Goal: Task Accomplishment & Management: Complete application form

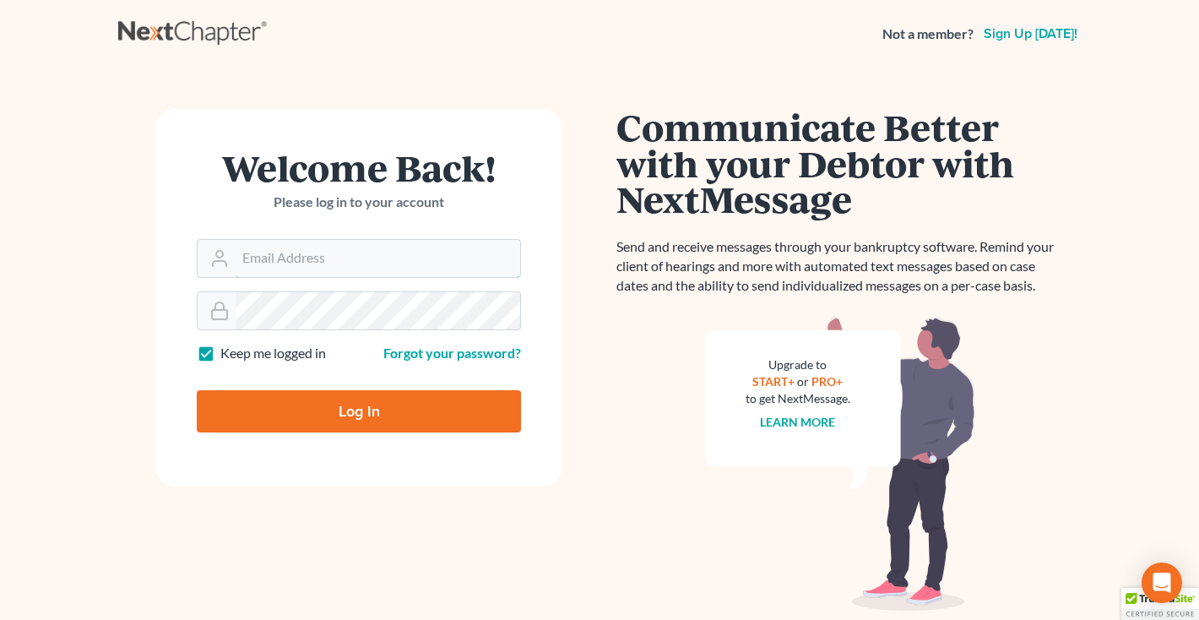
type input "[EMAIL_ADDRESS][DOMAIN_NAME]"
click at [327, 399] on input "Log In" at bounding box center [359, 411] width 324 height 42
type input "Thinking..."
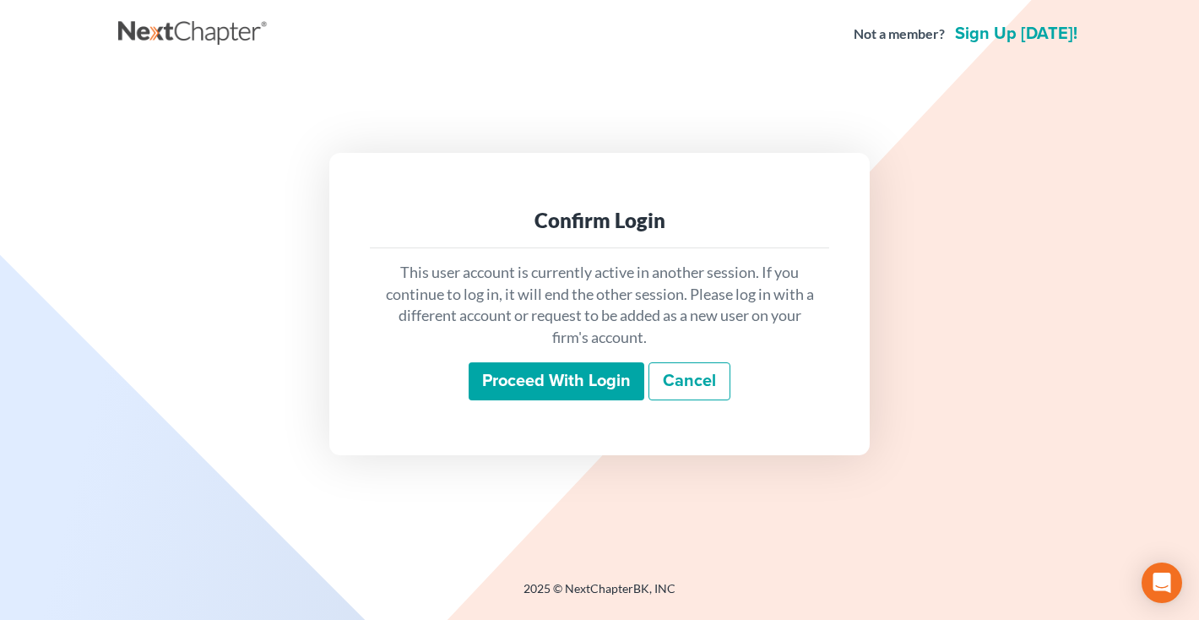
click at [561, 369] on input "Proceed with login" at bounding box center [557, 381] width 176 height 39
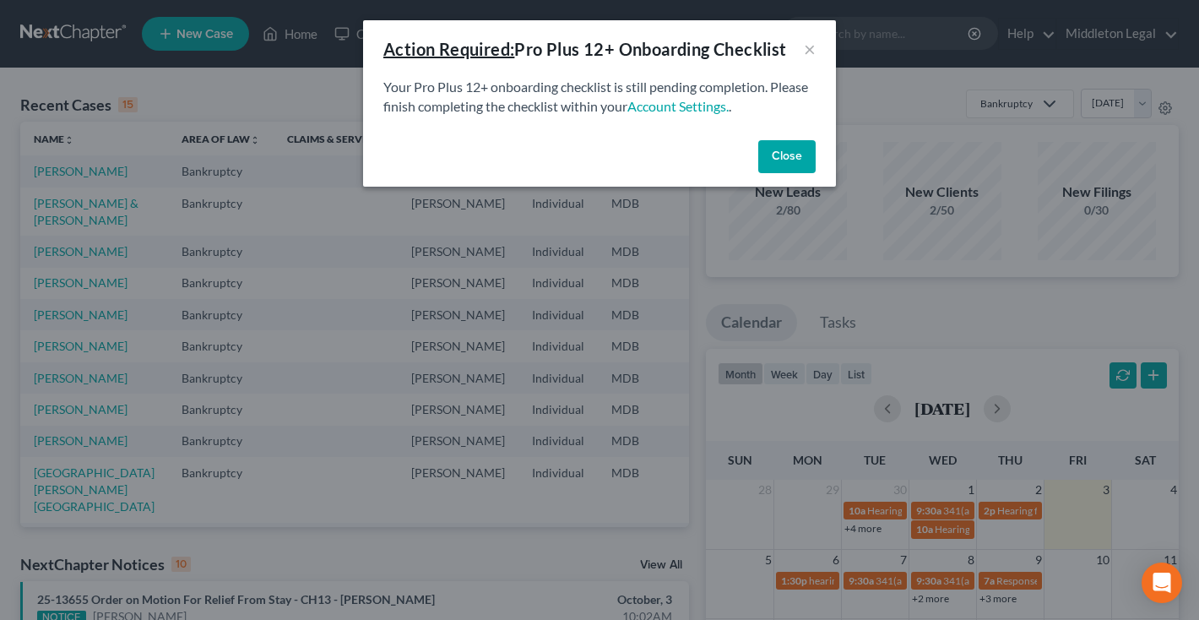
click at [778, 148] on button "Close" at bounding box center [786, 157] width 57 height 34
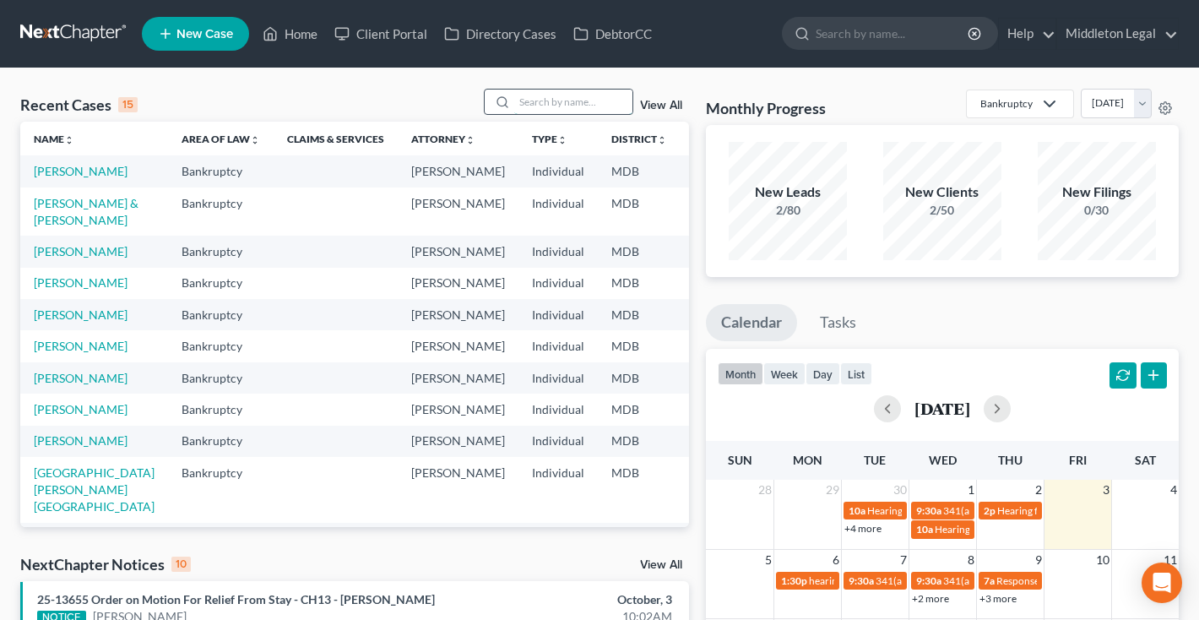
click at [608, 103] on input "search" at bounding box center [573, 101] width 118 height 24
type input "sloan"
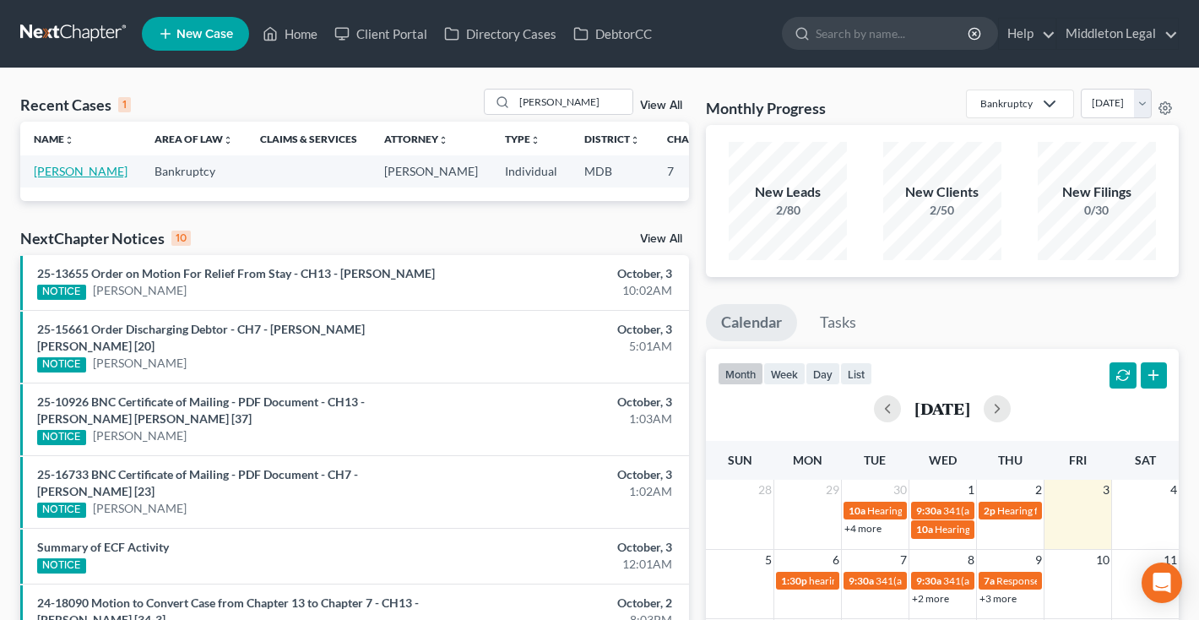
click at [51, 178] on link "[PERSON_NAME]" at bounding box center [81, 171] width 94 height 14
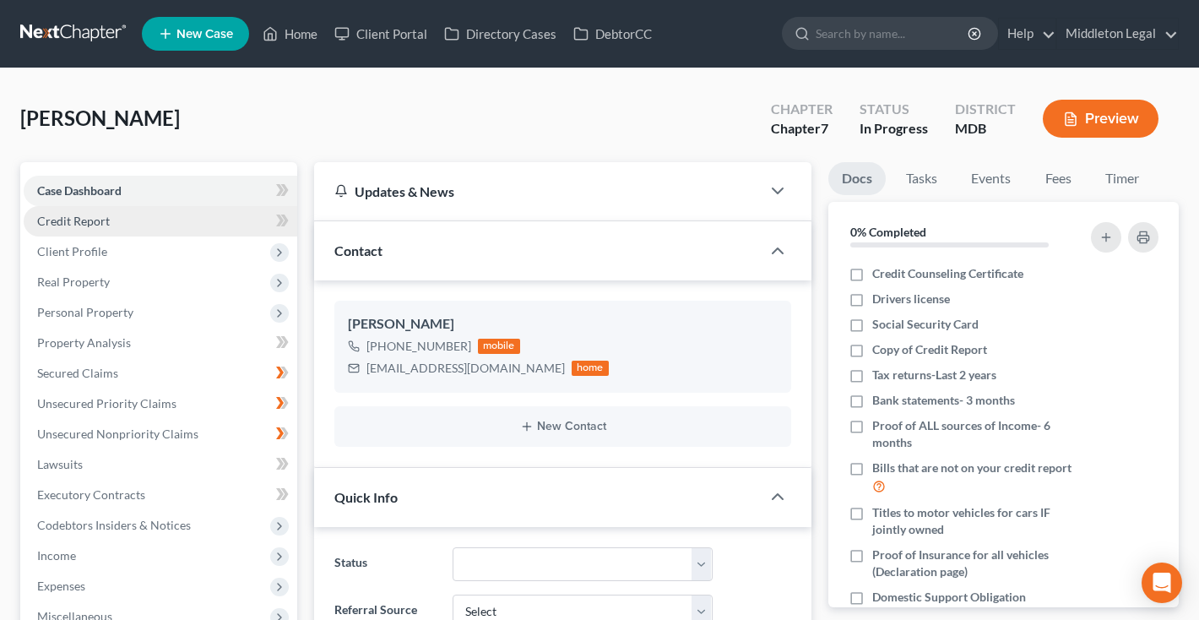
click at [89, 226] on span "Credit Report" at bounding box center [73, 221] width 73 height 14
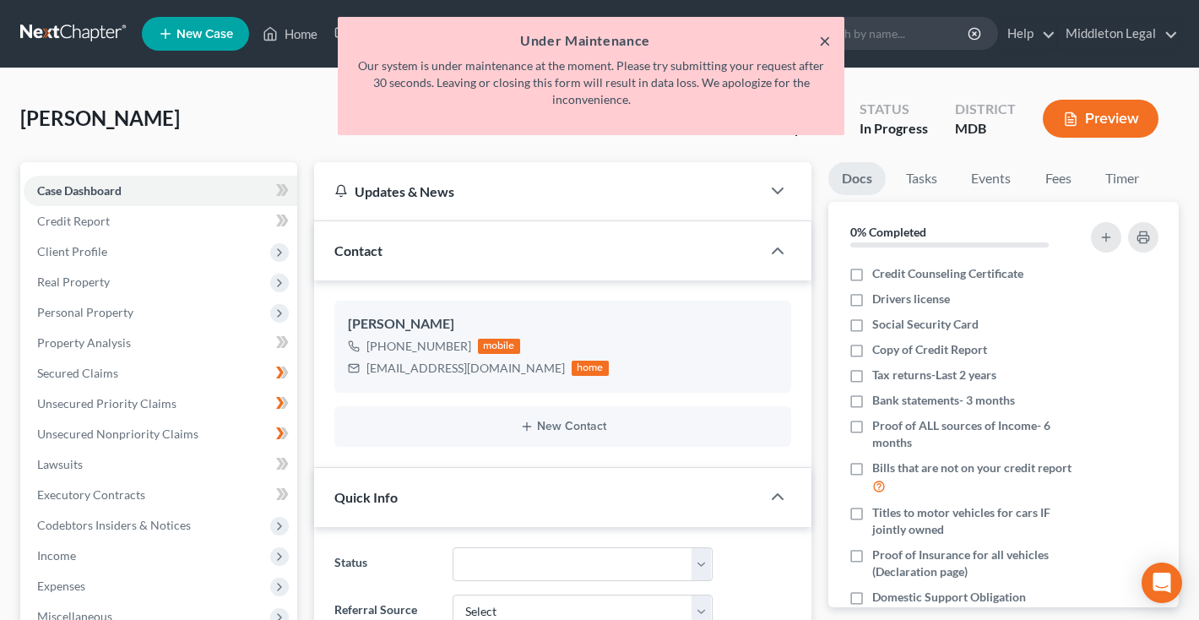
click at [827, 43] on button "×" at bounding box center [825, 40] width 12 height 20
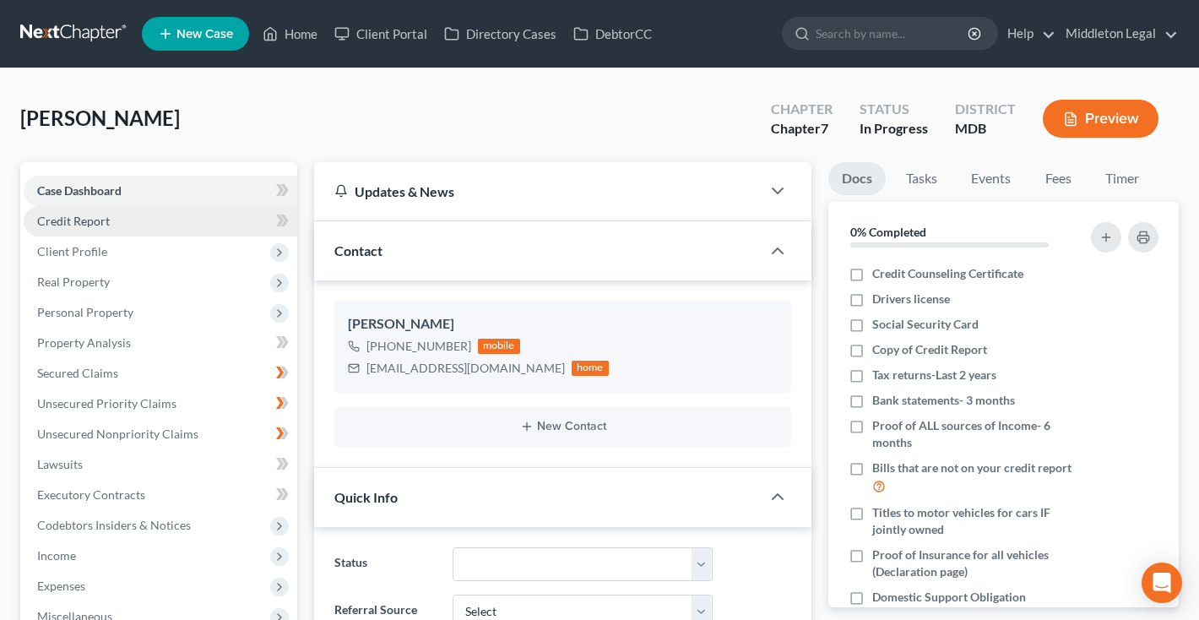
click at [121, 220] on link "Credit Report" at bounding box center [161, 221] width 274 height 30
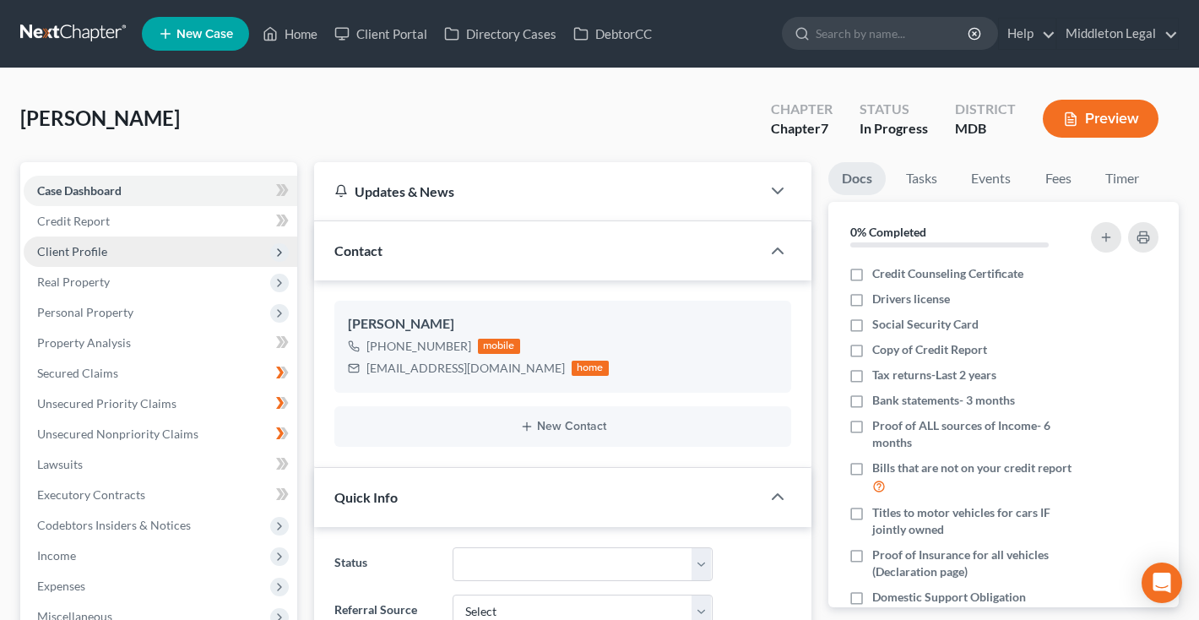
click at [117, 252] on span "Client Profile" at bounding box center [161, 251] width 274 height 30
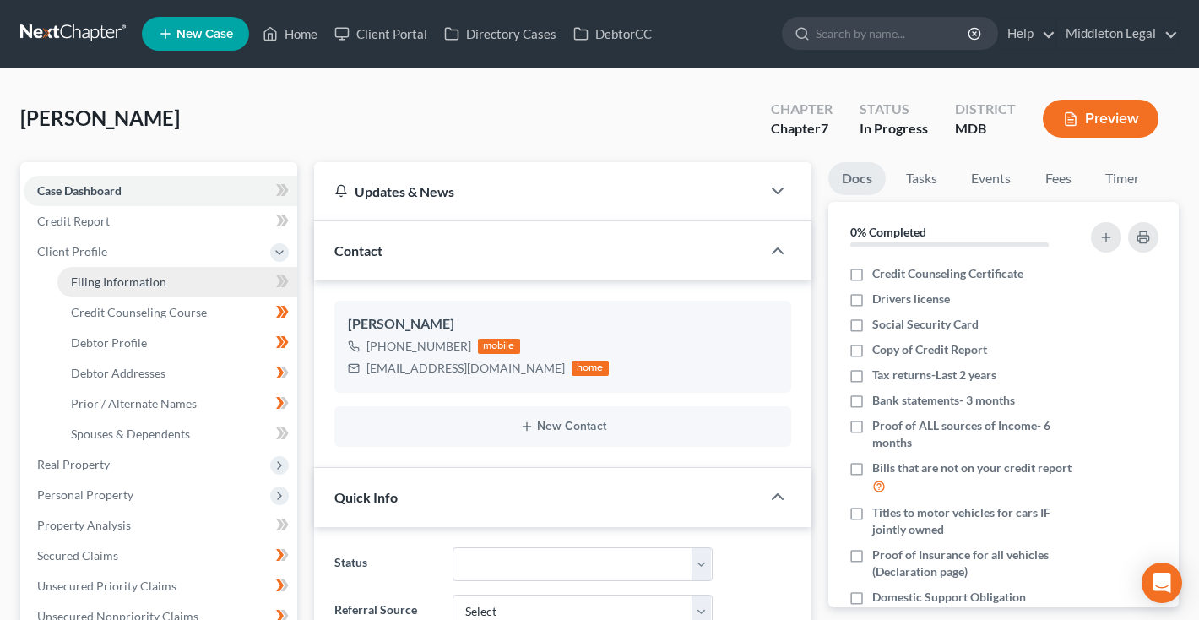
click at [115, 274] on span "Filing Information" at bounding box center [118, 281] width 95 height 14
select select "1"
select select "0"
select select "21"
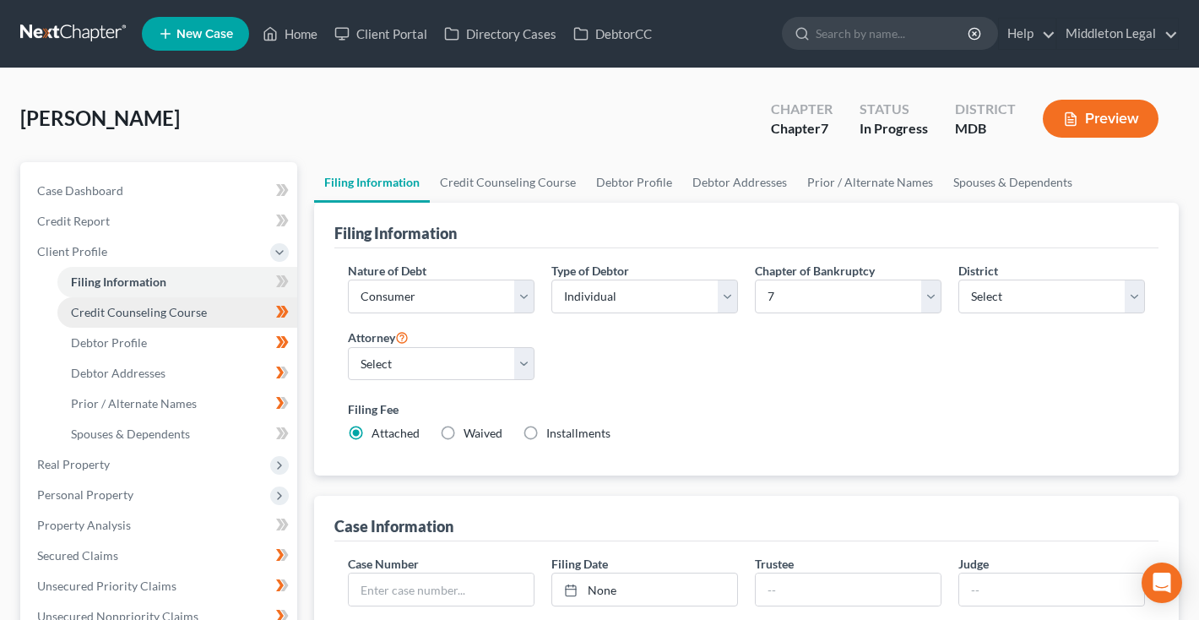
click at [120, 311] on span "Credit Counseling Course" at bounding box center [139, 312] width 136 height 14
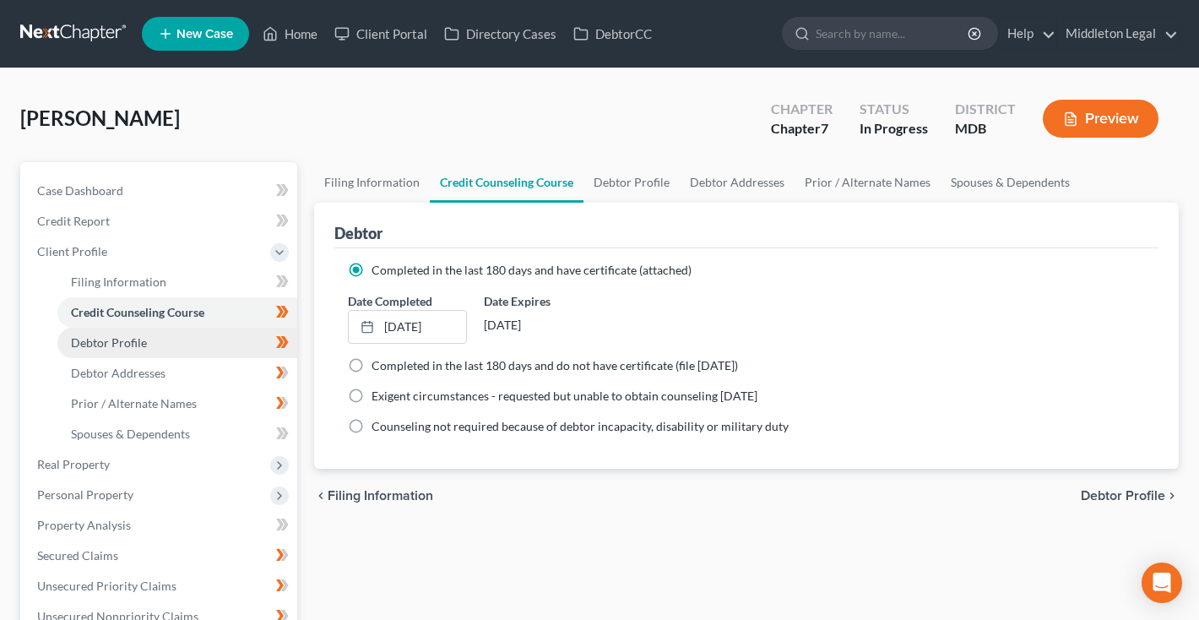
click at [114, 341] on span "Debtor Profile" at bounding box center [109, 342] width 76 height 14
select select "0"
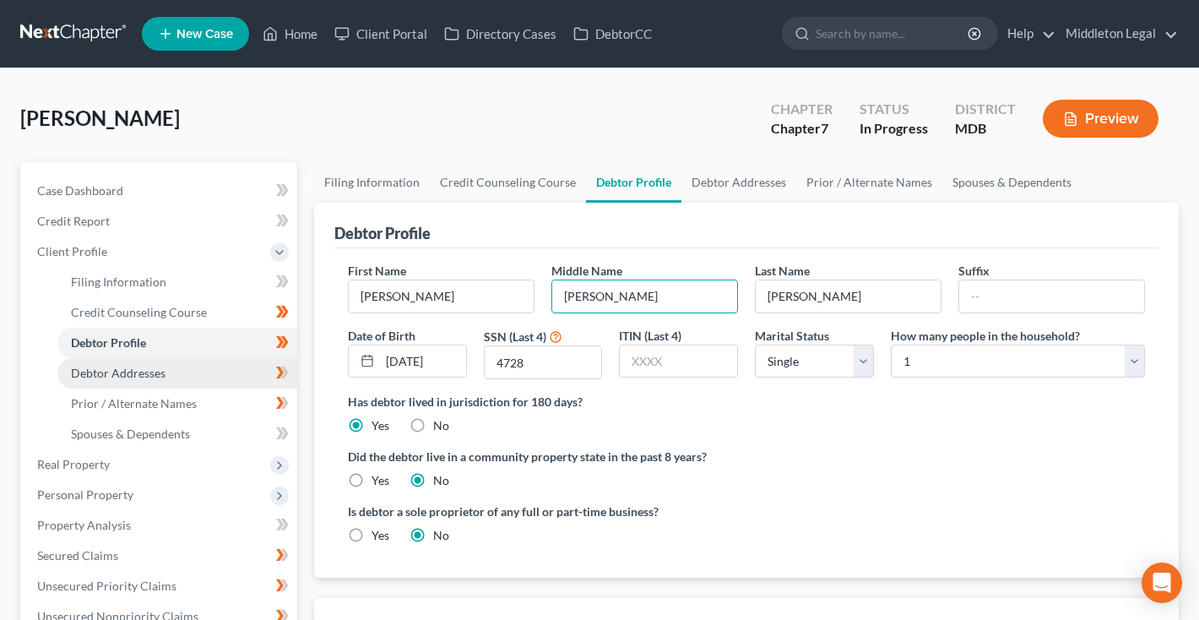
type input "Arthur"
click at [150, 370] on span "Debtor Addresses" at bounding box center [118, 373] width 95 height 14
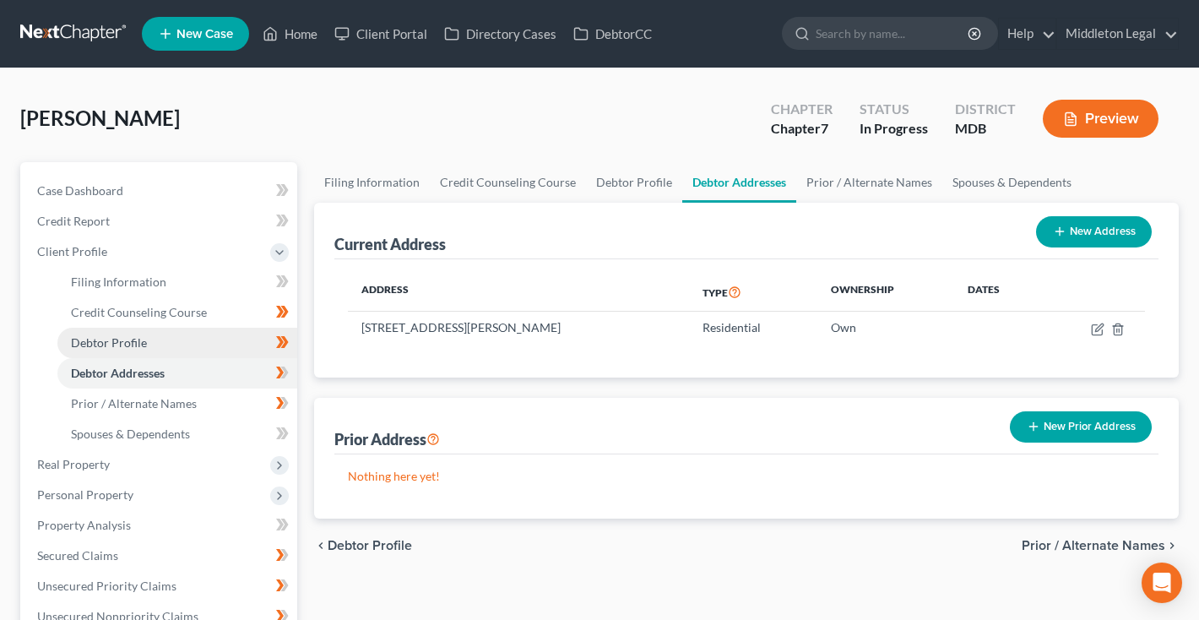
click at [116, 348] on span "Debtor Profile" at bounding box center [109, 342] width 76 height 14
select select "0"
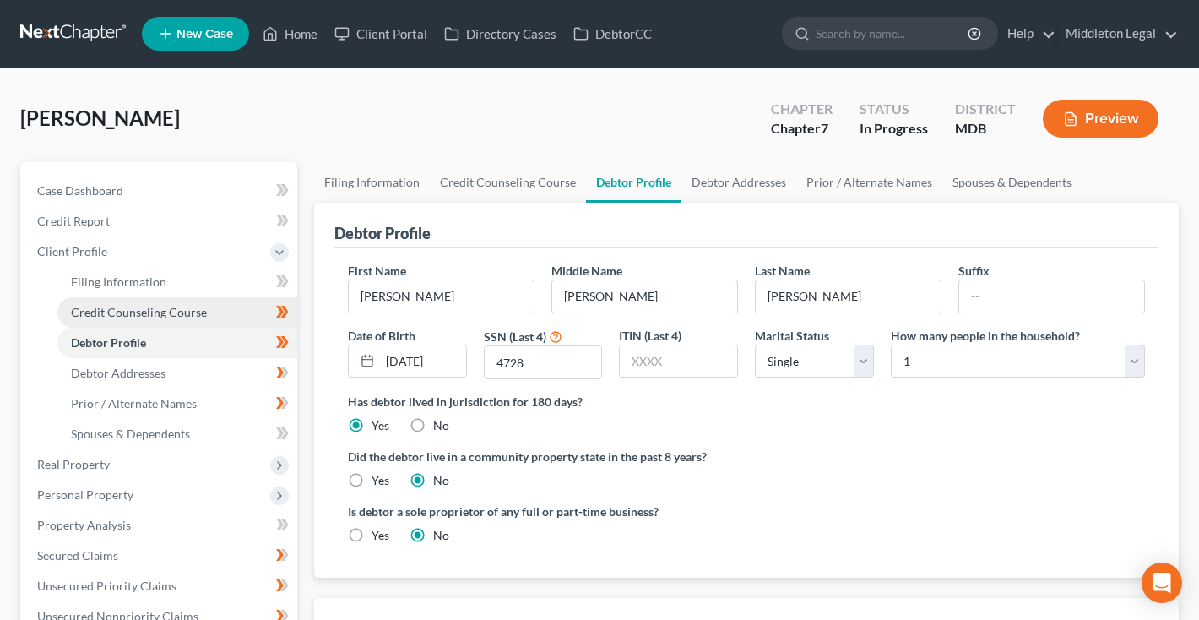
click at [107, 316] on span "Credit Counseling Course" at bounding box center [139, 312] width 136 height 14
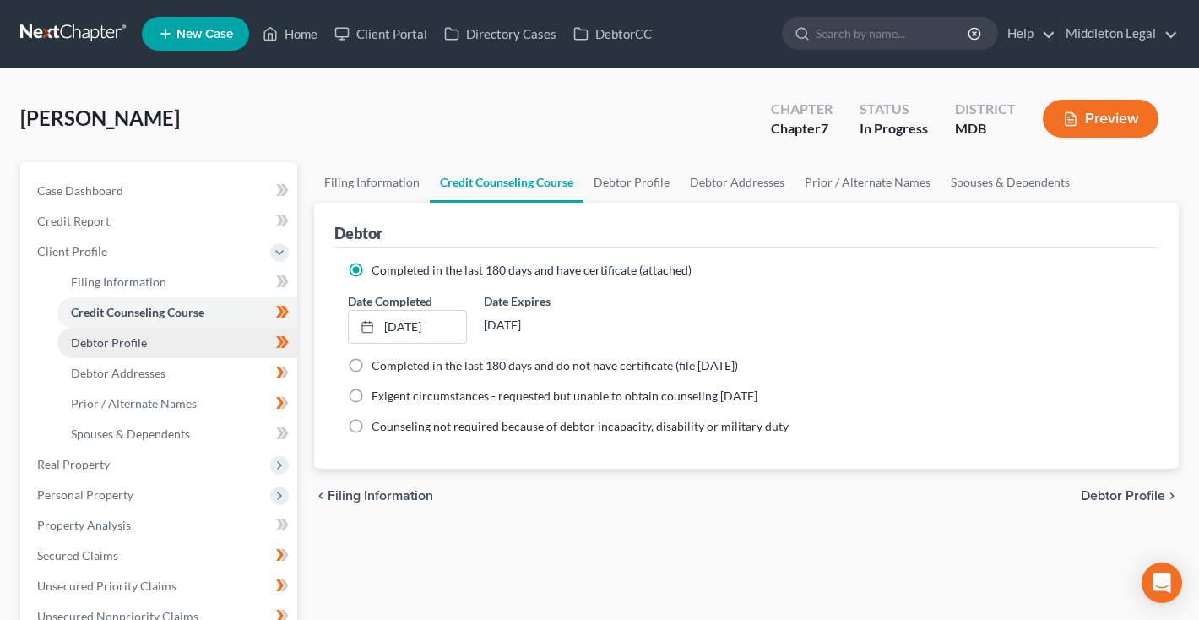
click at [104, 345] on span "Debtor Profile" at bounding box center [109, 342] width 76 height 14
select select "0"
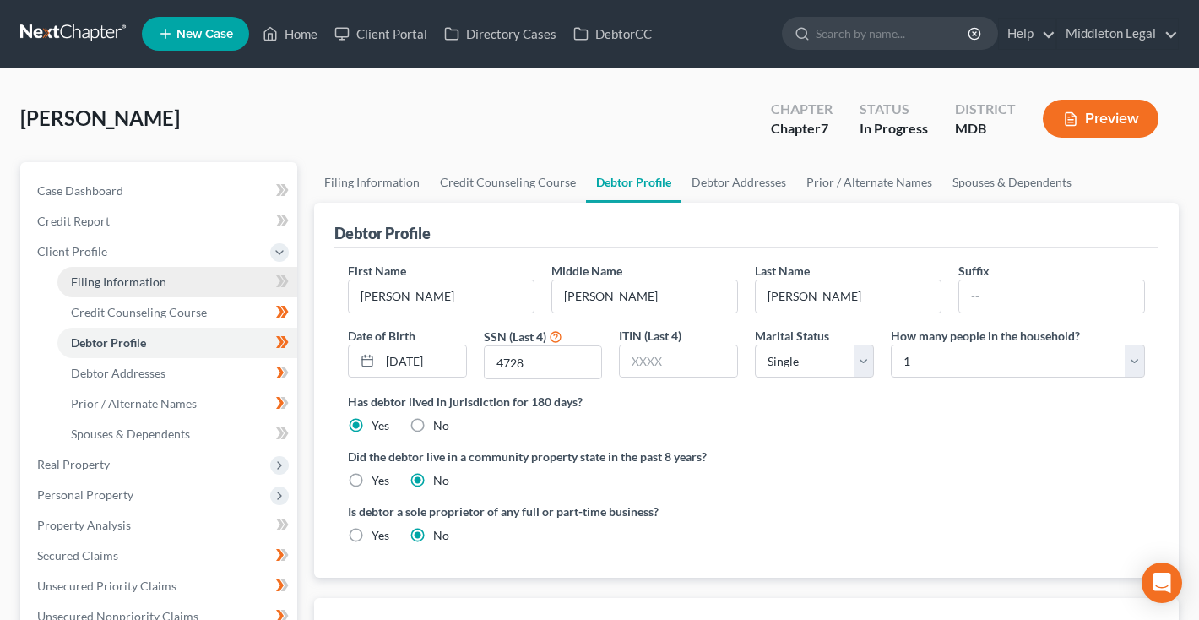
click at [117, 282] on span "Filing Information" at bounding box center [118, 281] width 95 height 14
select select "1"
select select "0"
select select "38"
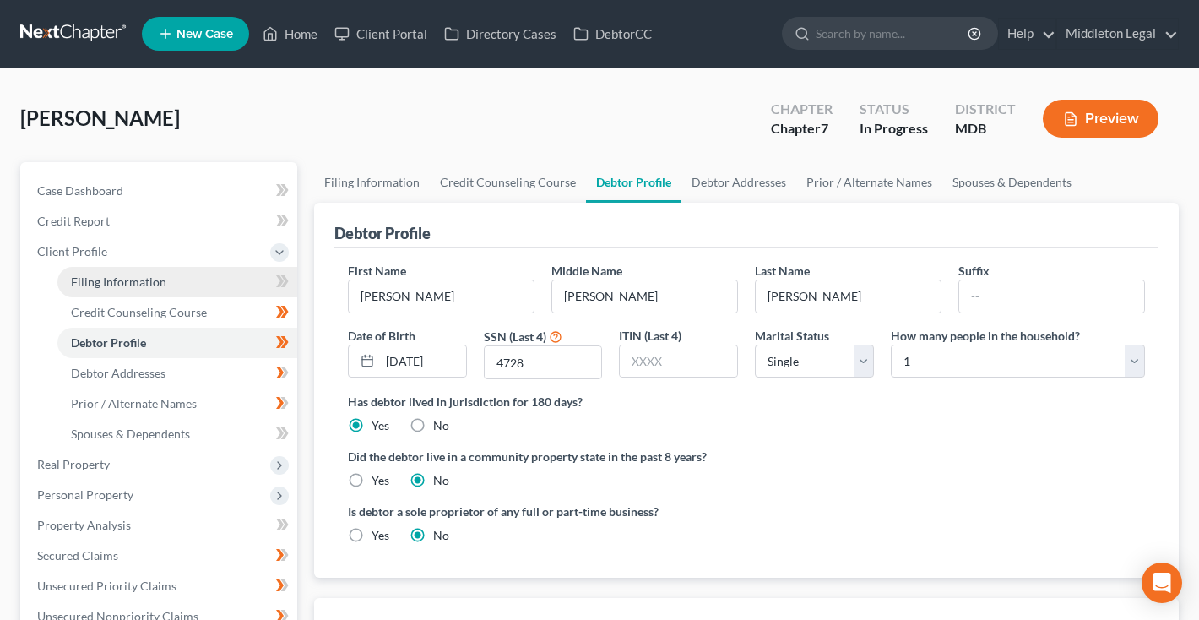
select select "0"
select select "21"
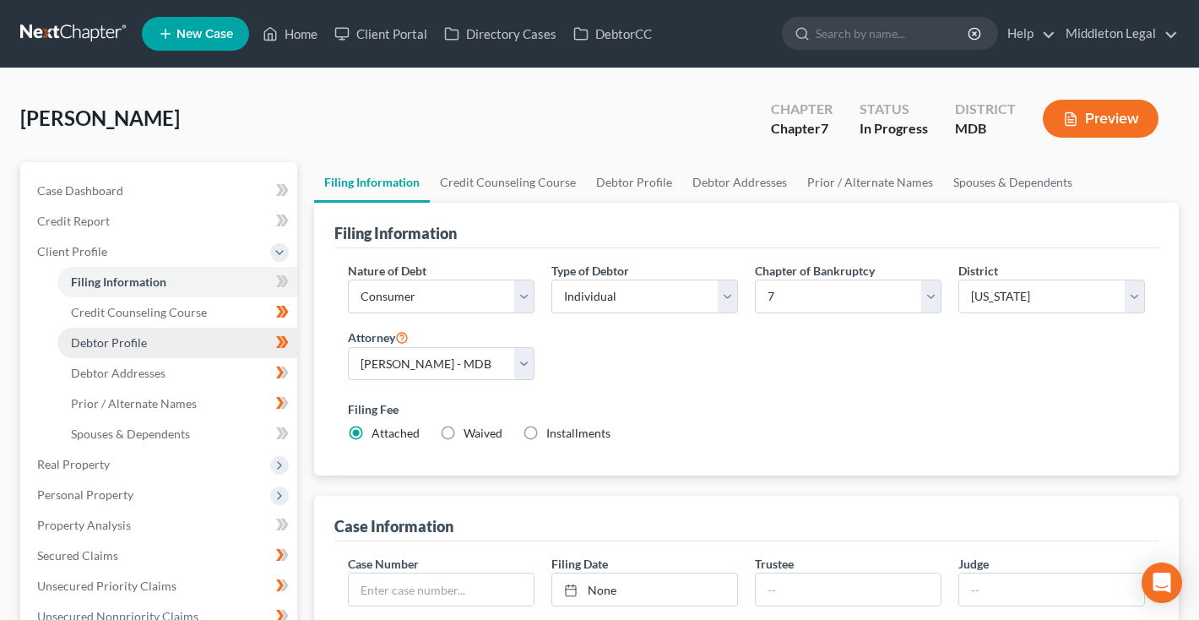
click at [111, 343] on span "Debtor Profile" at bounding box center [109, 342] width 76 height 14
select select "0"
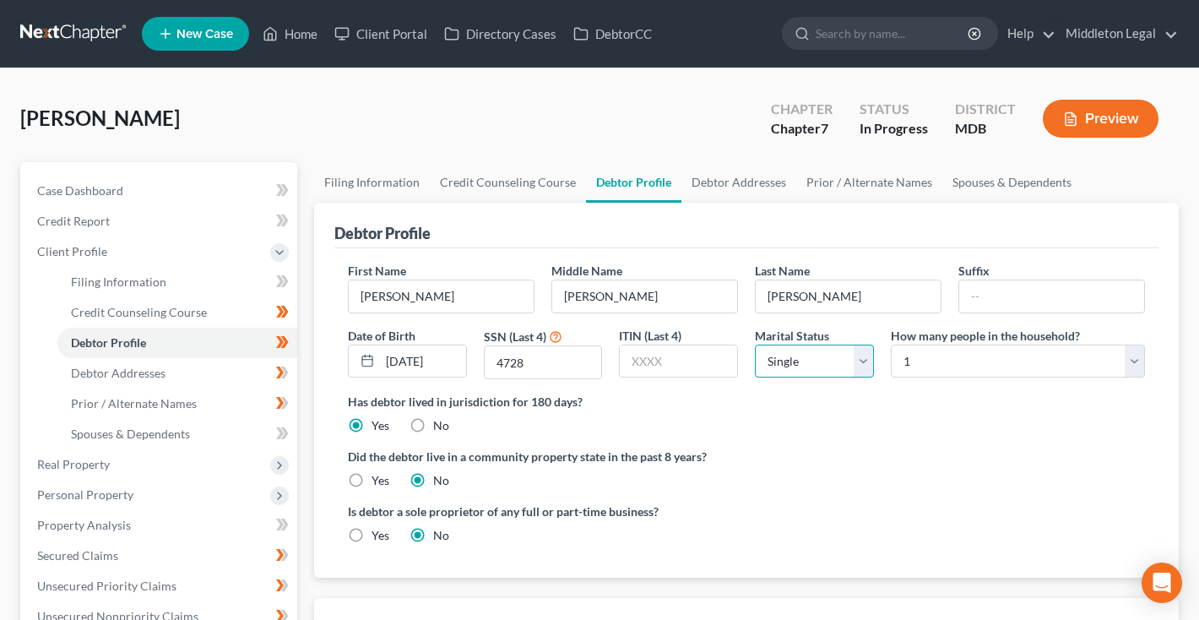
select select "3"
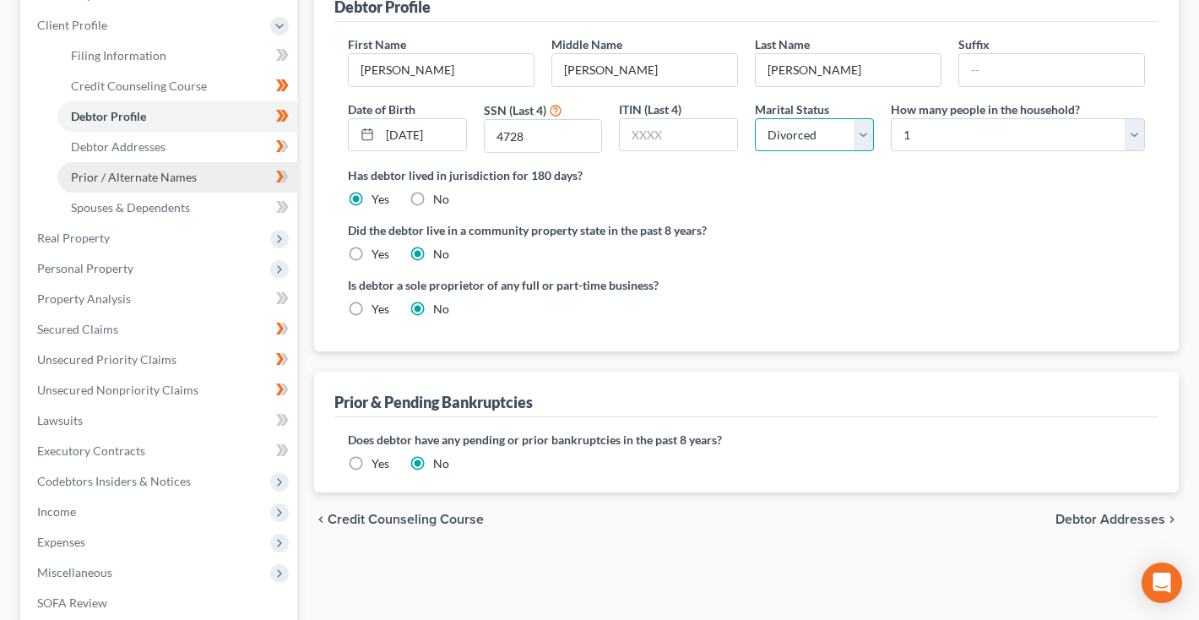
scroll to position [226, 0]
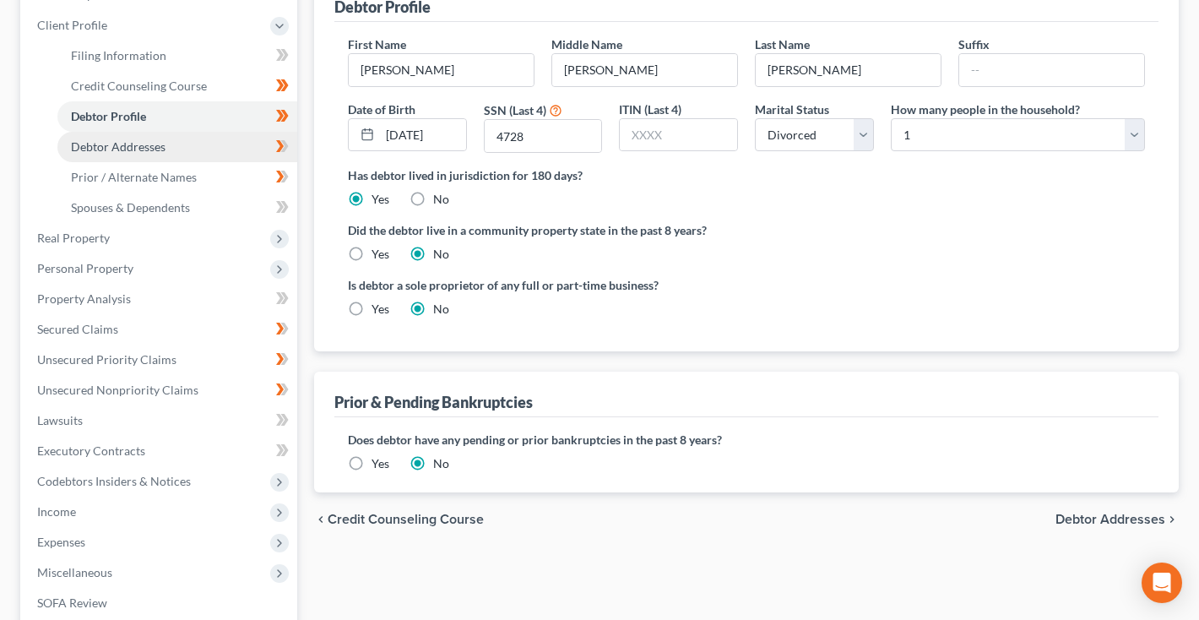
click at [118, 149] on span "Debtor Addresses" at bounding box center [118, 146] width 95 height 14
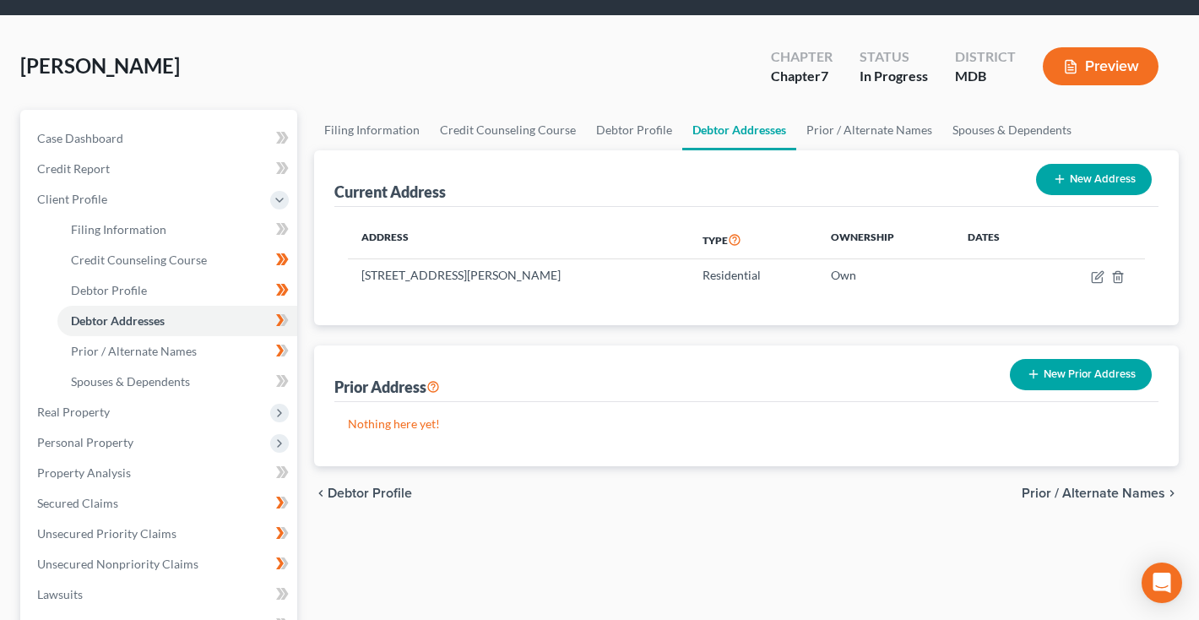
scroll to position [65, 0]
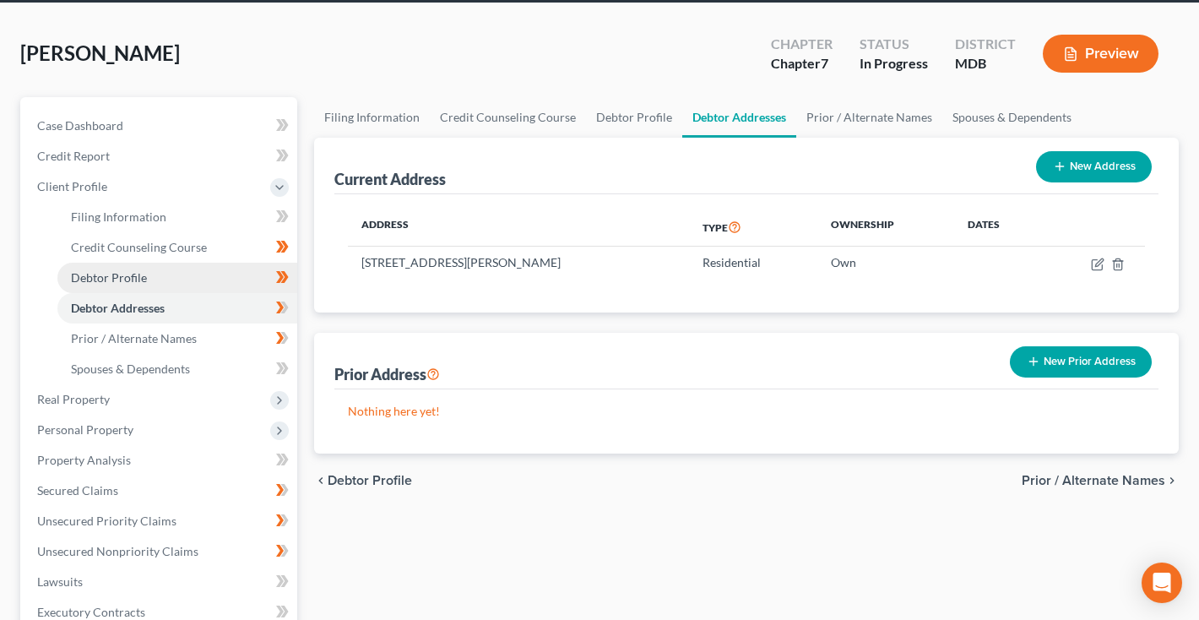
click at [172, 279] on link "Debtor Profile" at bounding box center [177, 278] width 240 height 30
select select "3"
select select "0"
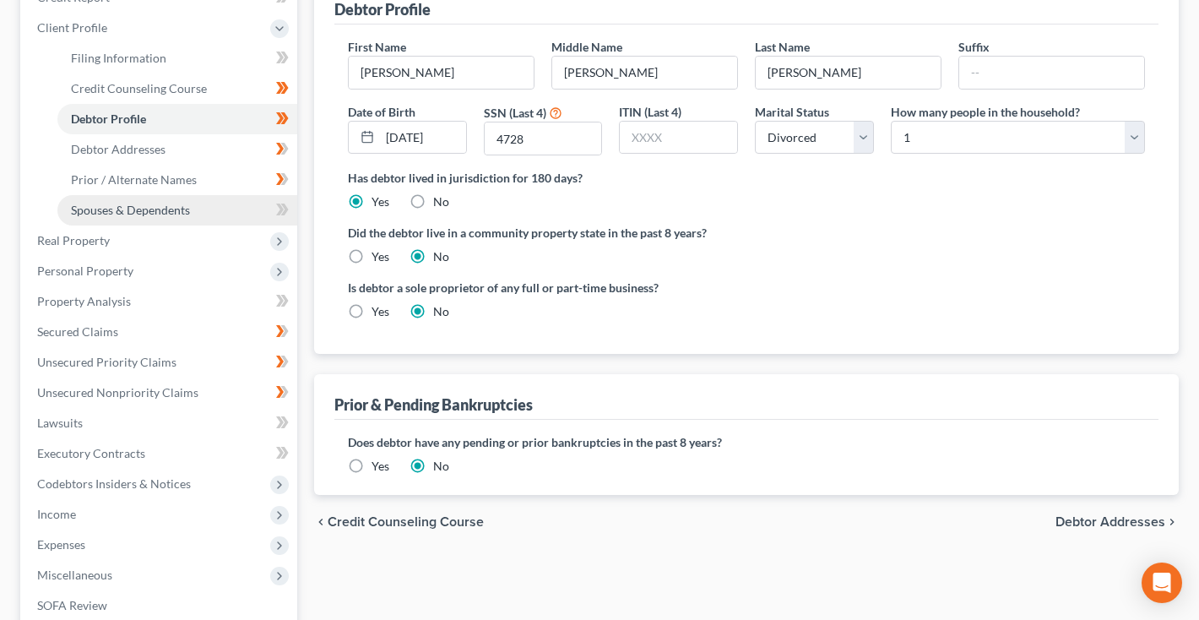
scroll to position [218, 0]
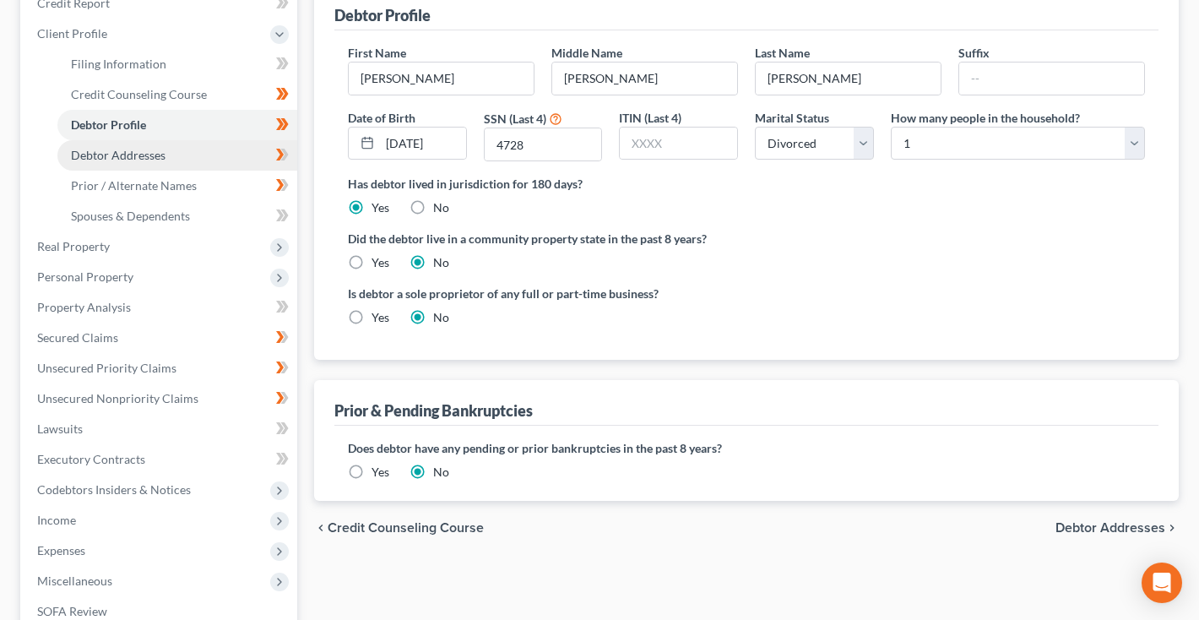
click at [164, 160] on span "Debtor Addresses" at bounding box center [118, 155] width 95 height 14
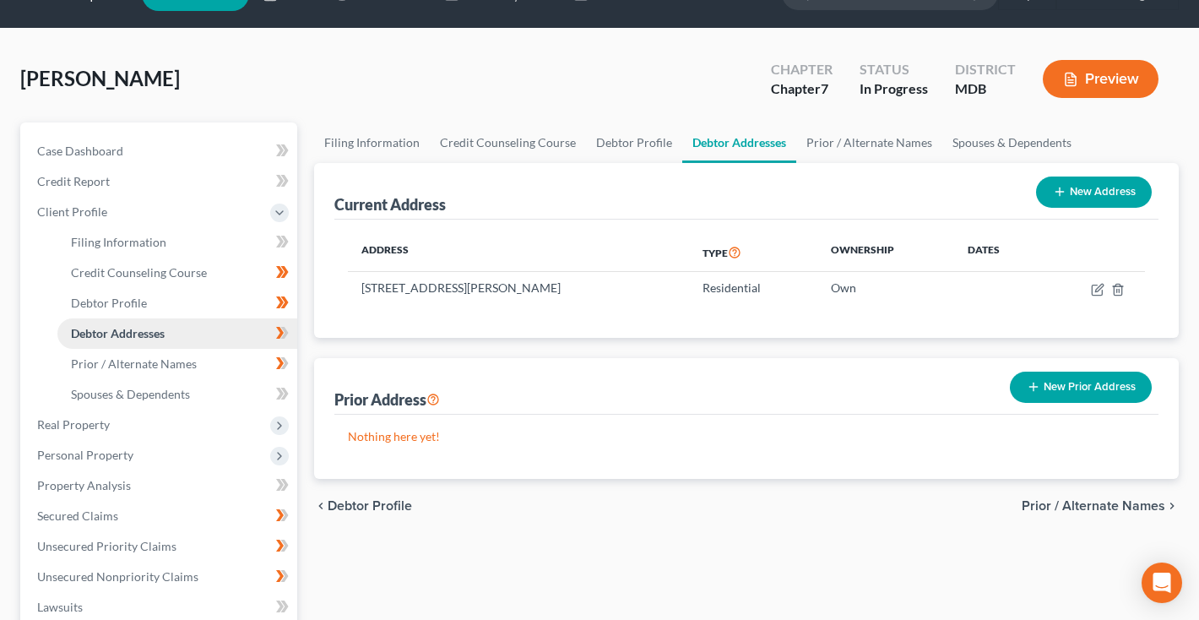
scroll to position [64, 0]
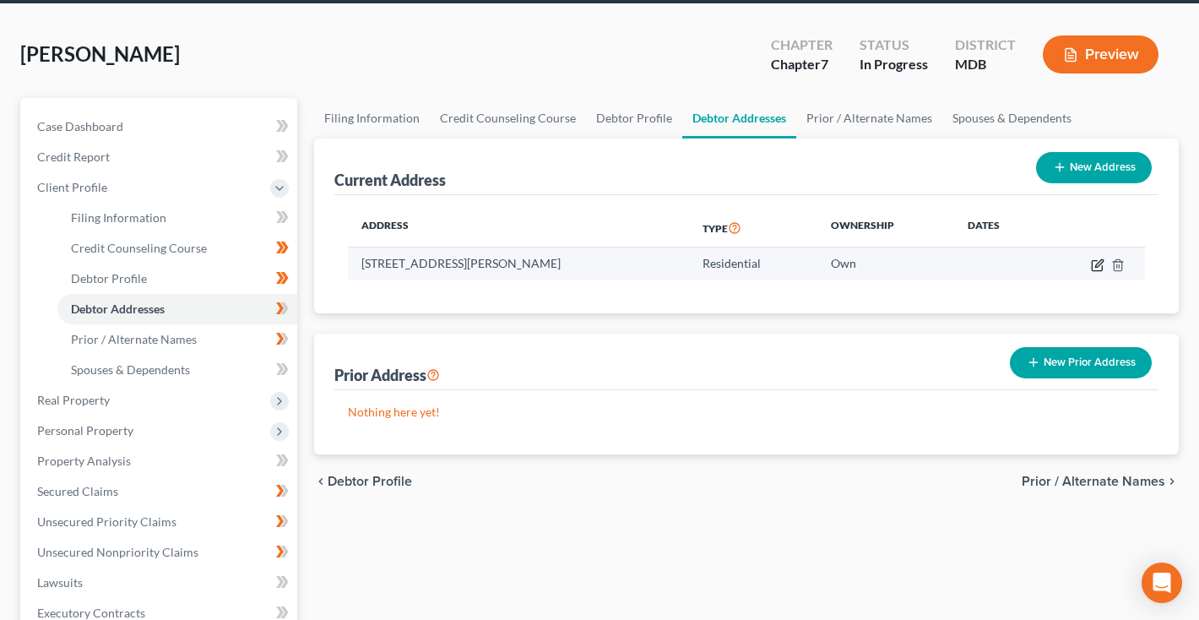
click at [1094, 267] on icon "button" at bounding box center [1098, 265] width 14 height 14
select select "21"
select select "16"
select select "0"
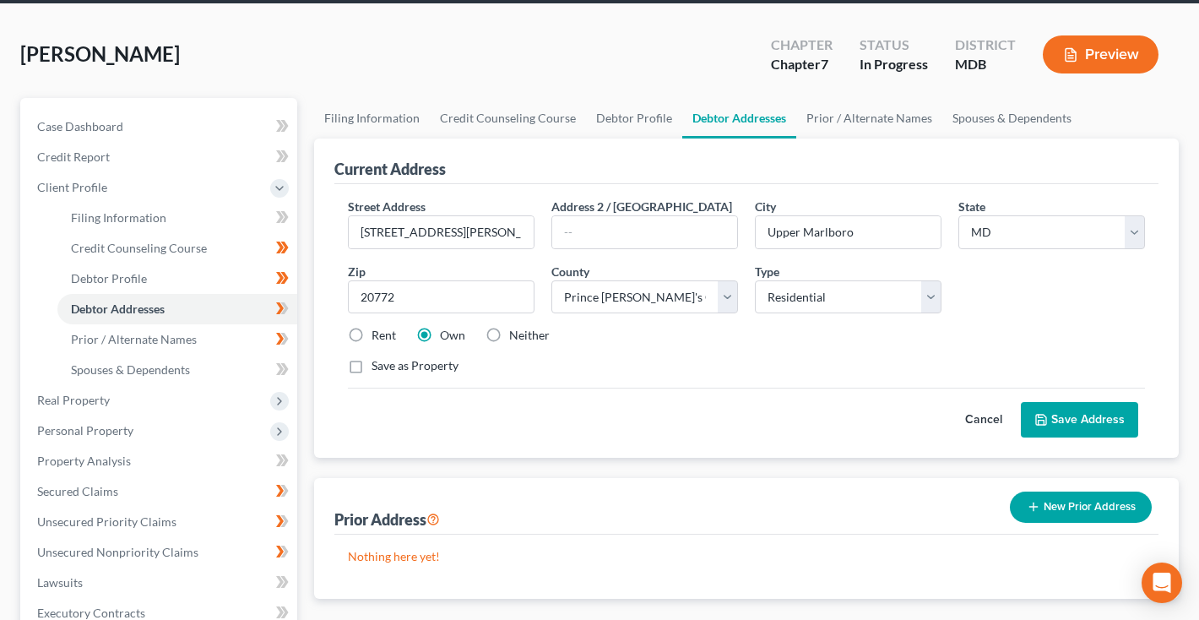
click at [371, 336] on label "Rent" at bounding box center [383, 335] width 24 height 17
click at [378, 336] on input "Rent" at bounding box center [383, 332] width 11 height 11
radio input "true"
click at [1045, 420] on icon at bounding box center [1041, 420] width 14 height 14
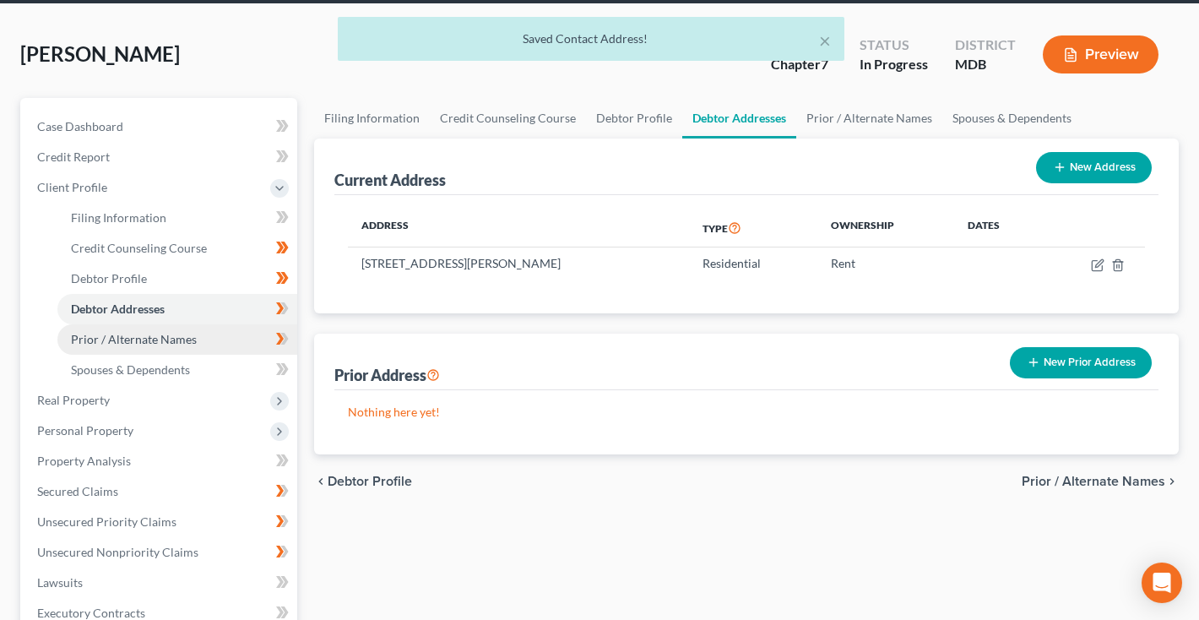
click at [164, 338] on span "Prior / Alternate Names" at bounding box center [134, 339] width 126 height 14
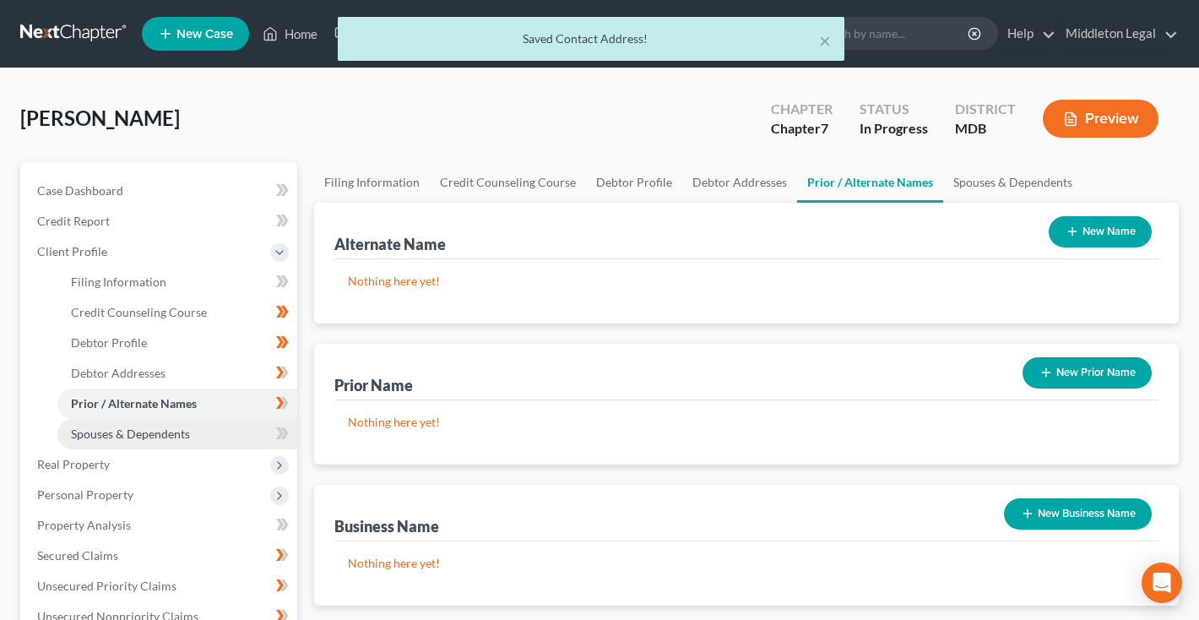
click at [116, 427] on span "Spouses & Dependents" at bounding box center [130, 433] width 119 height 14
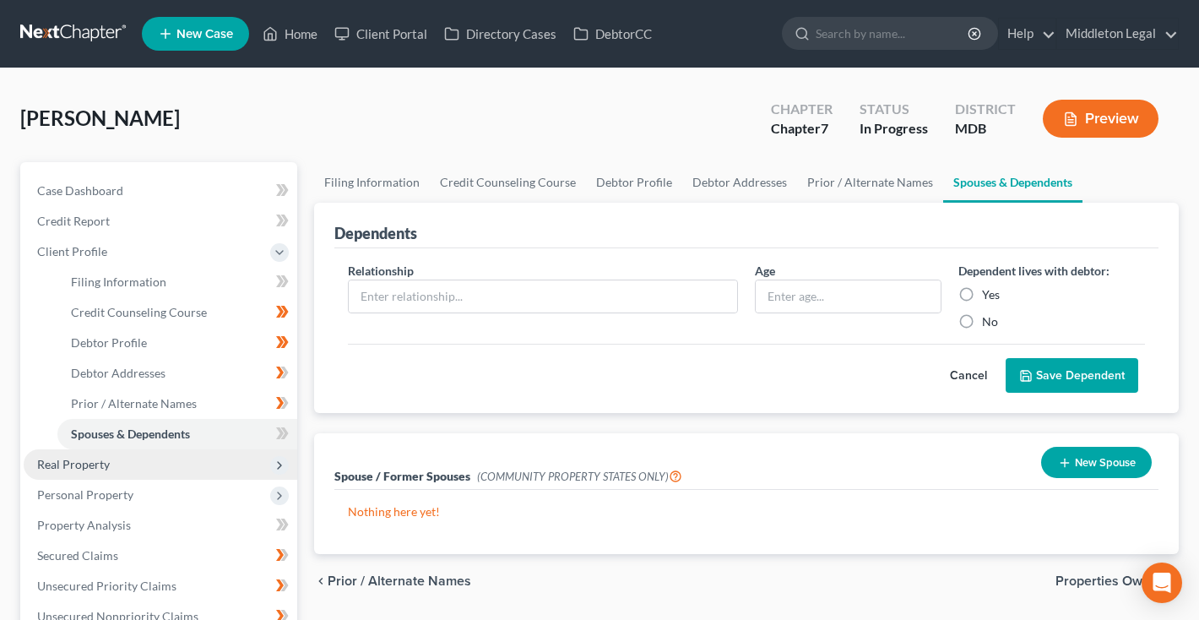
click at [95, 461] on span "Real Property" at bounding box center [73, 464] width 73 height 14
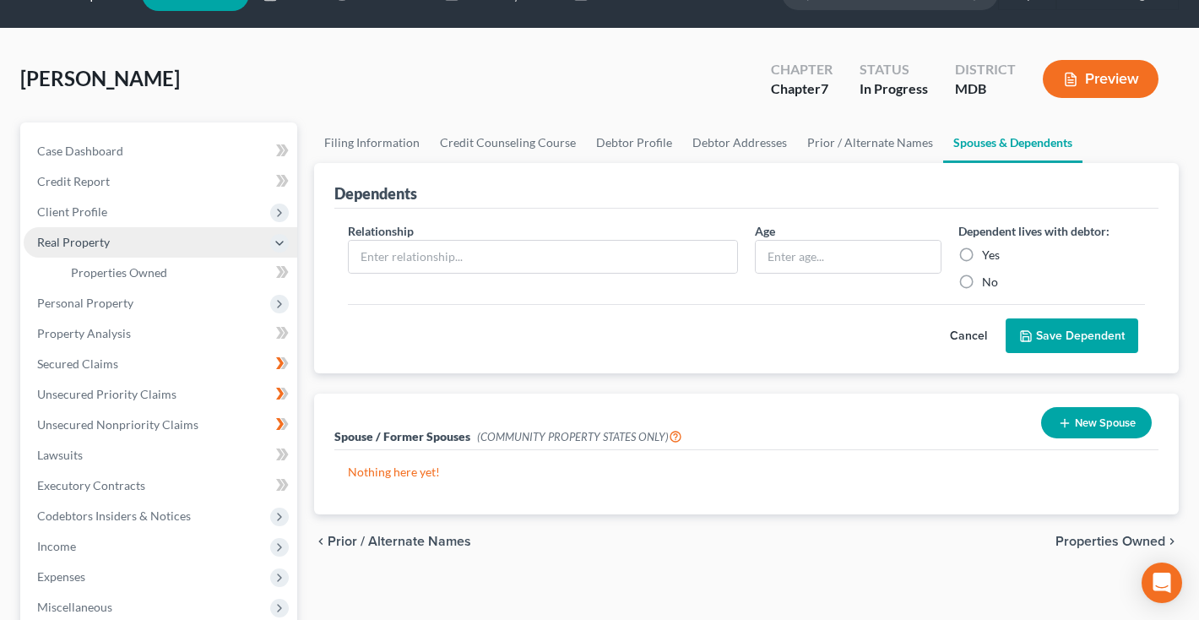
scroll to position [44, 0]
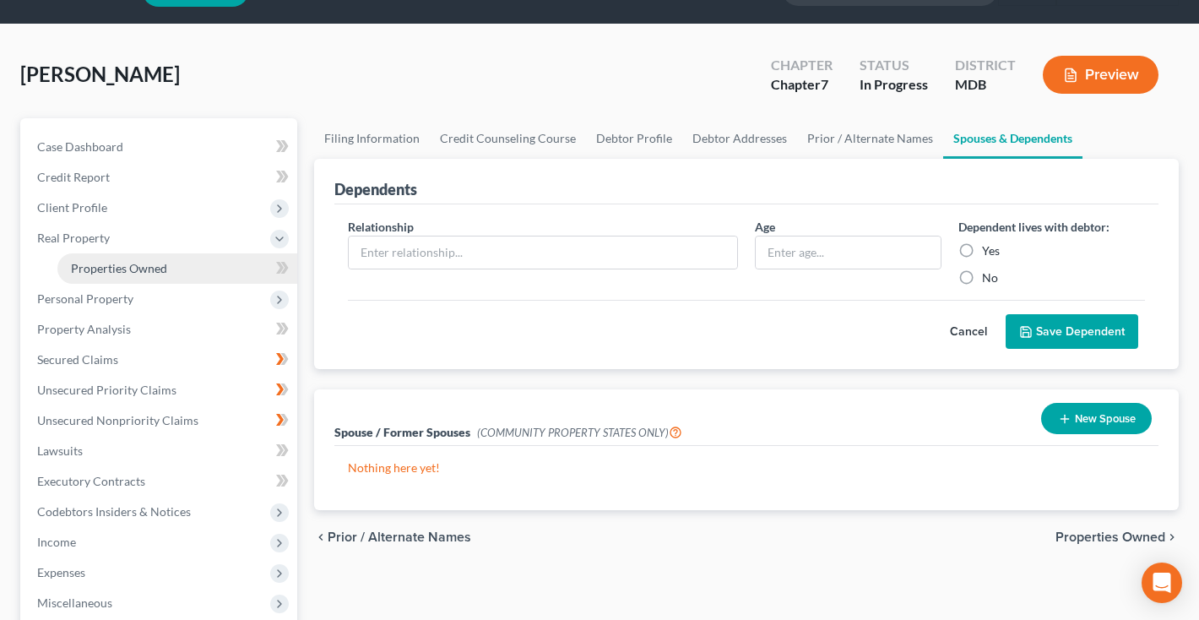
click at [115, 269] on span "Properties Owned" at bounding box center [119, 268] width 96 height 14
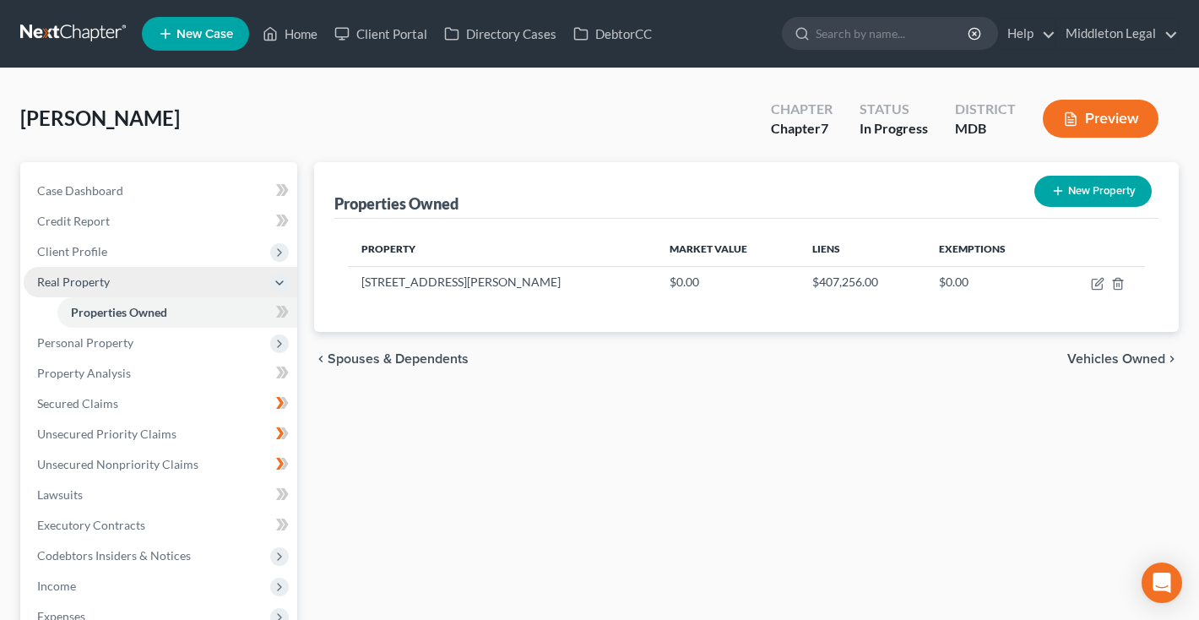
scroll to position [43, 0]
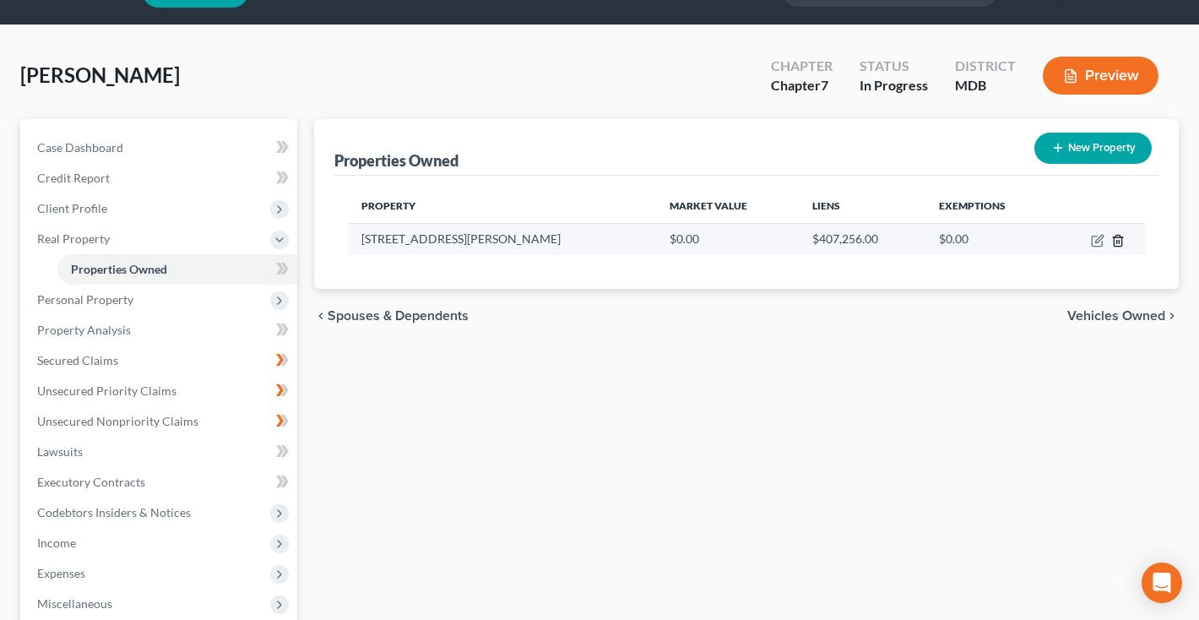
click at [1117, 240] on line "button" at bounding box center [1117, 241] width 0 height 3
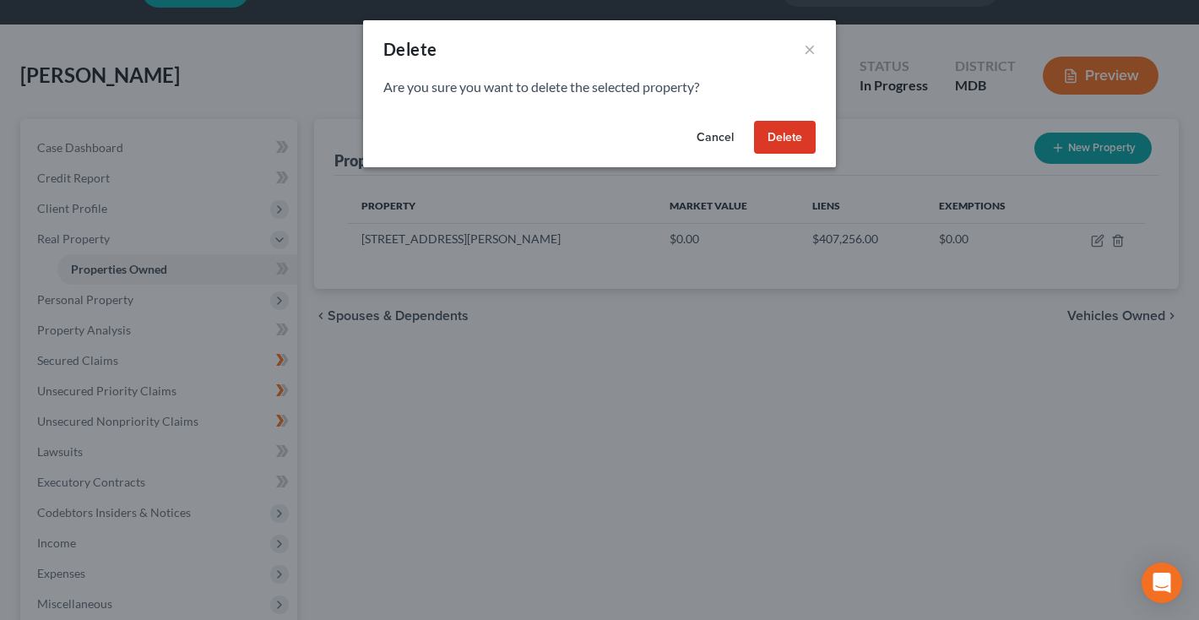
click at [781, 140] on button "Delete" at bounding box center [785, 138] width 62 height 34
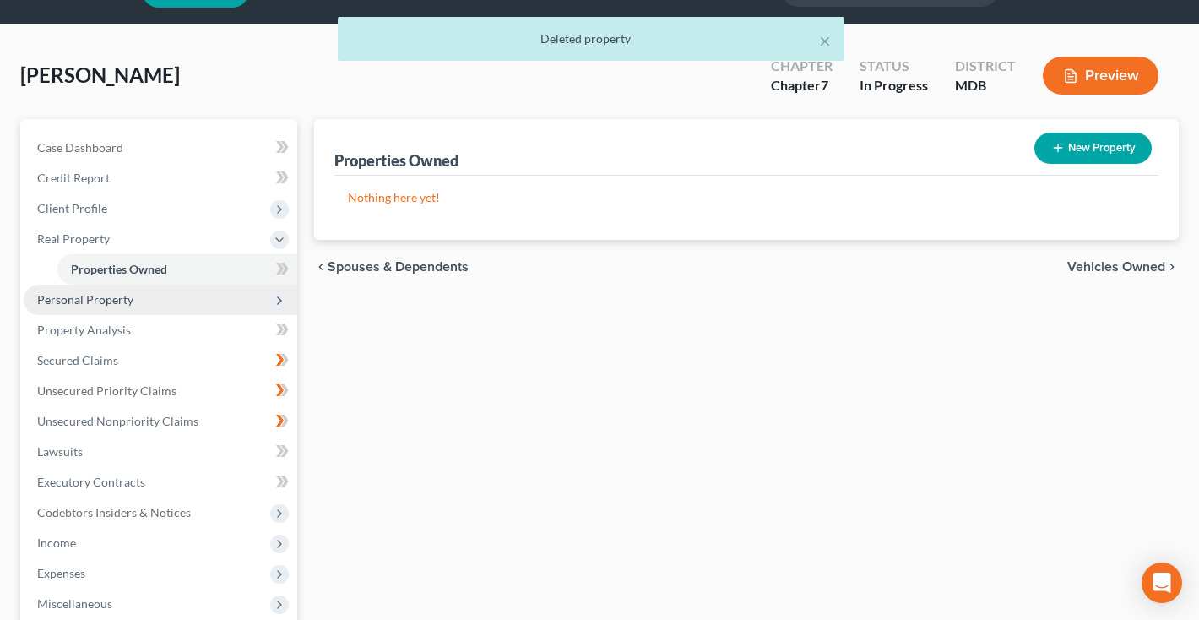
click at [97, 295] on span "Personal Property" at bounding box center [85, 299] width 96 height 14
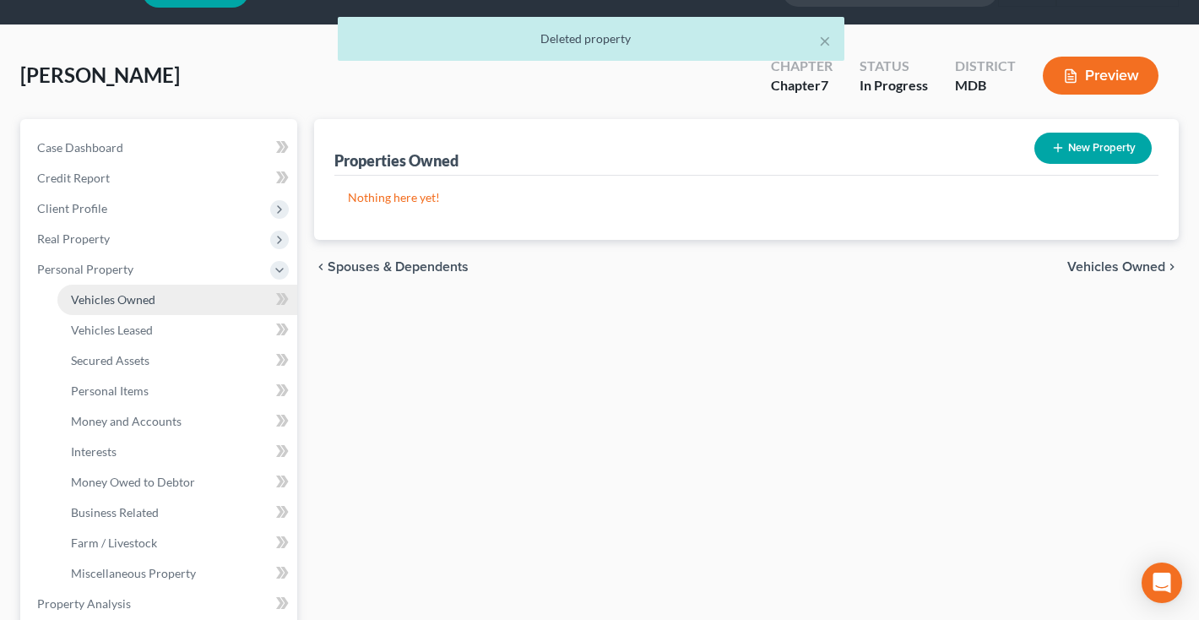
click at [102, 311] on link "Vehicles Owned" at bounding box center [177, 300] width 240 height 30
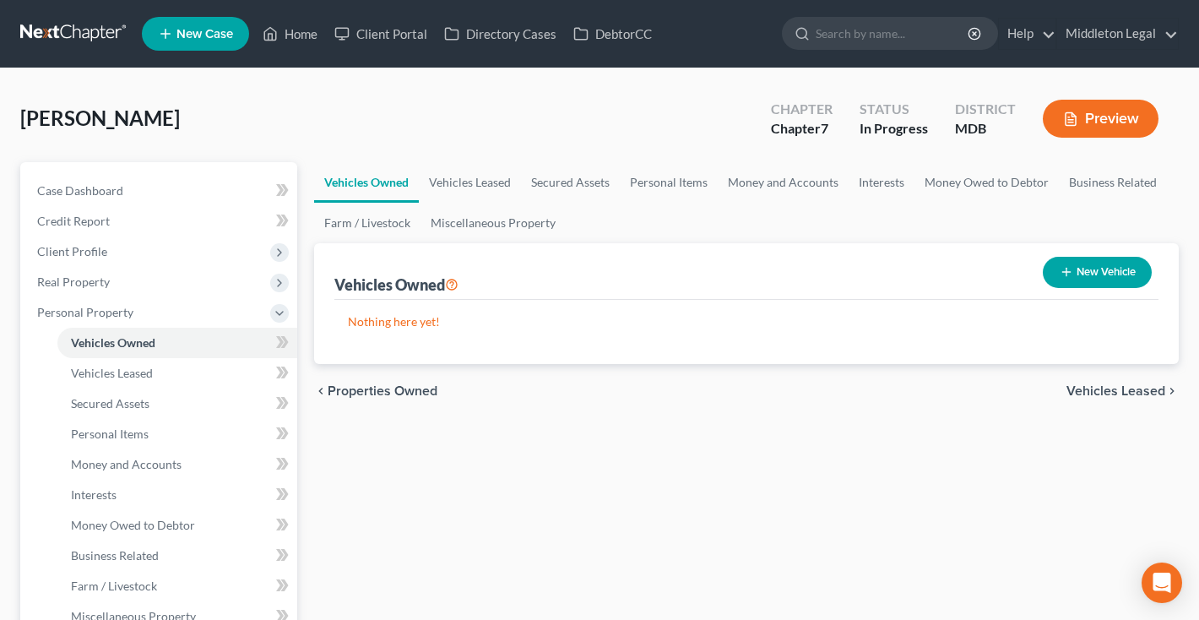
click at [1093, 271] on button "New Vehicle" at bounding box center [1097, 272] width 109 height 31
select select "0"
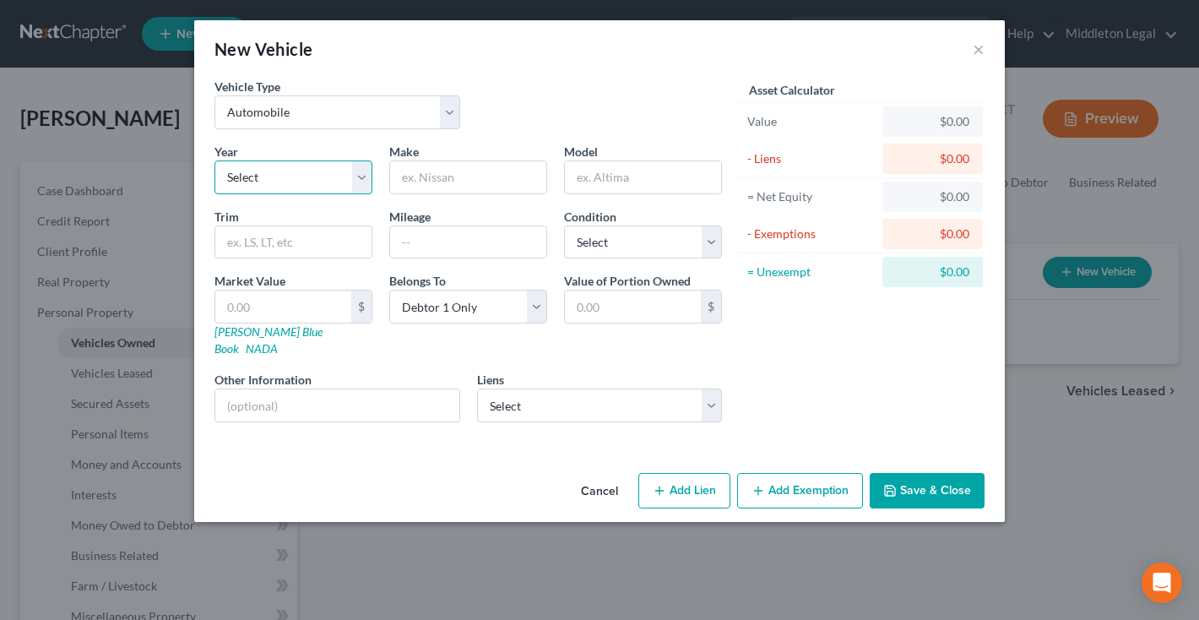
select select "15"
click at [432, 185] on input "text" at bounding box center [468, 177] width 156 height 32
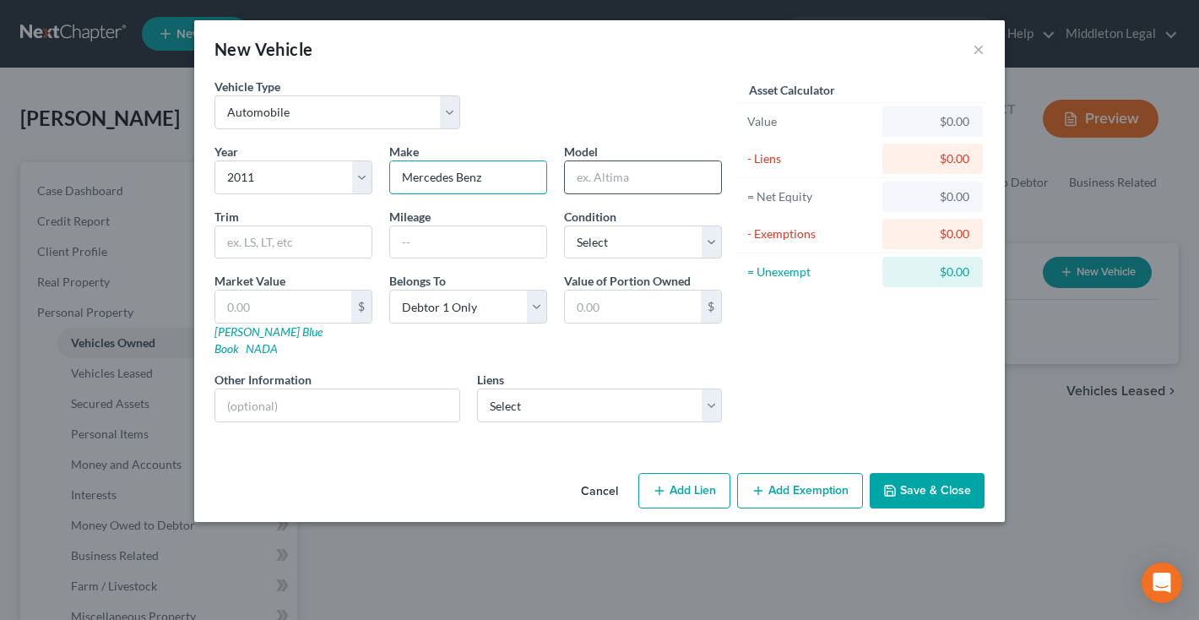
type input "Mercedes Benz"
click at [647, 188] on input "text" at bounding box center [643, 177] width 156 height 32
type input "E350"
click at [505, 241] on input "text" at bounding box center [468, 242] width 156 height 32
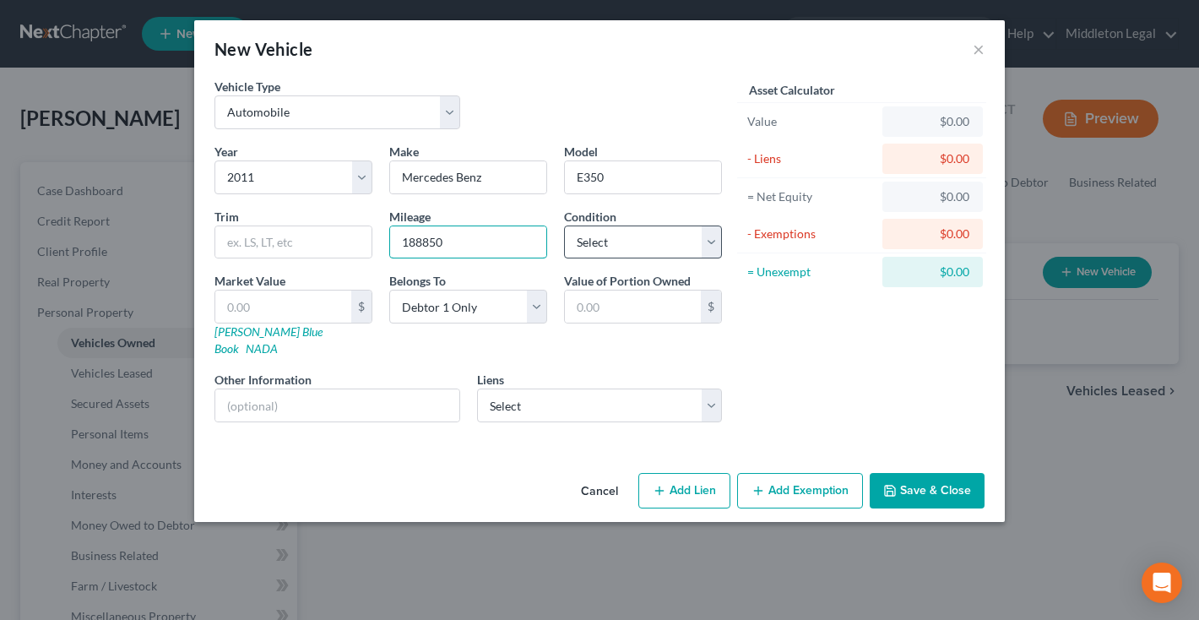
type input "188850"
select select "2"
click at [343, 395] on input "text" at bounding box center [337, 405] width 244 height 32
type input "v"
type input "I"
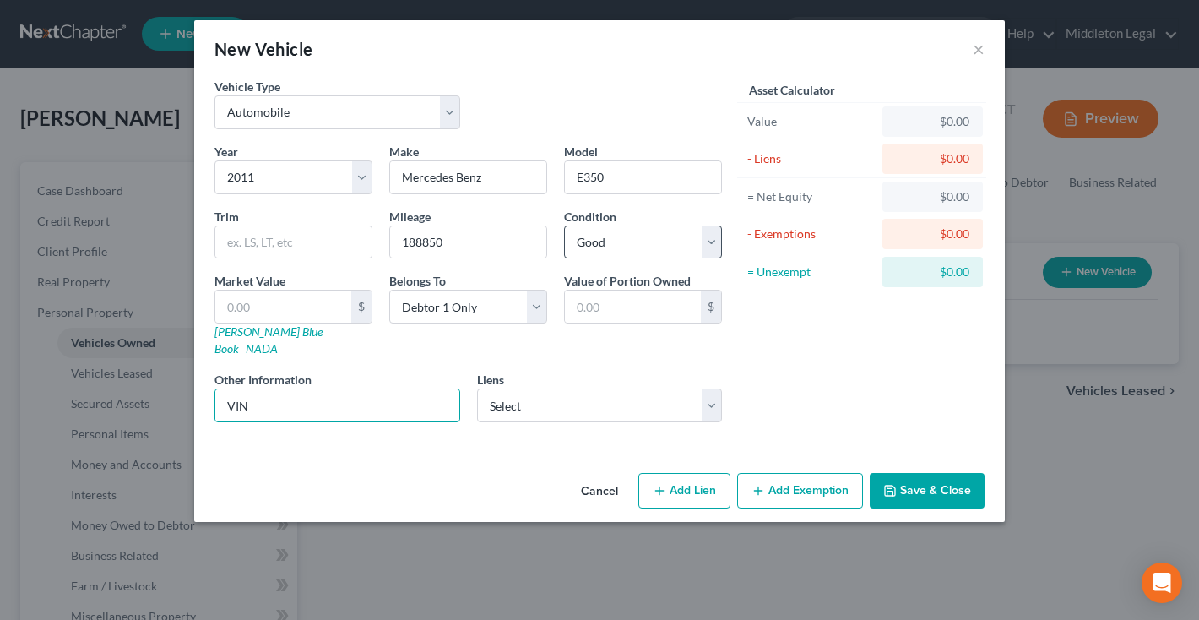
type input "VIN"
select select "3"
click at [367, 389] on input "VIN" at bounding box center [337, 405] width 244 height 32
click at [345, 393] on input "VIN" at bounding box center [337, 405] width 244 height 32
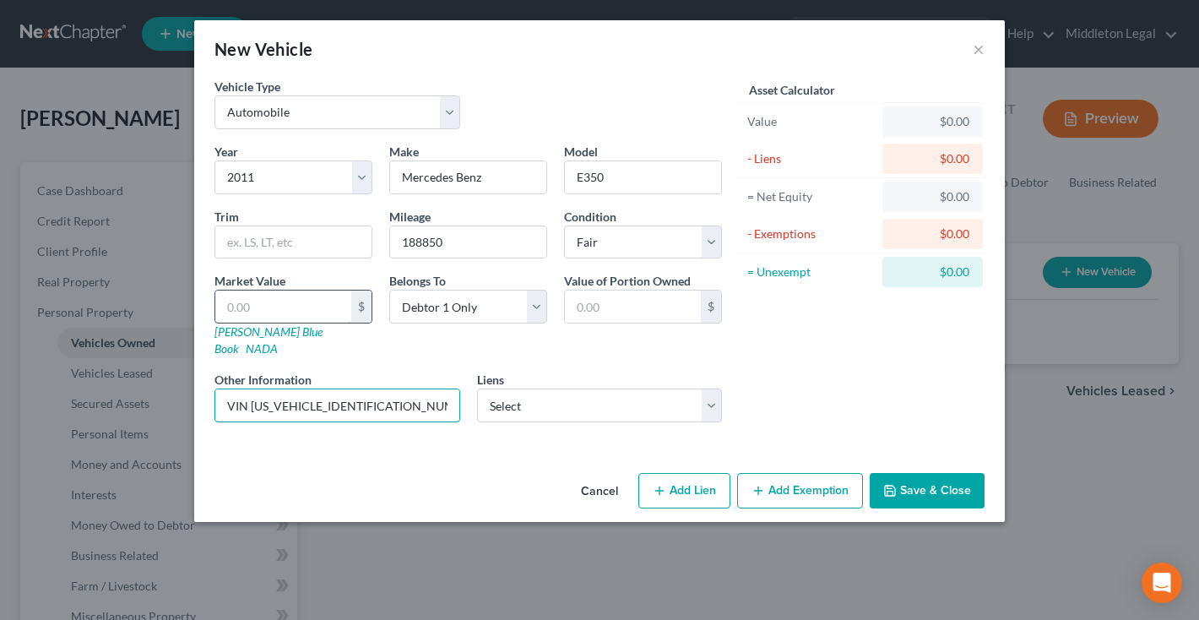
type input "VIN WDDHF5GB4BA322763"
click at [252, 307] on input "text" at bounding box center [283, 306] width 136 height 32
drag, startPoint x: 252, startPoint y: 389, endPoint x: 395, endPoint y: 384, distance: 142.8
click at [395, 389] on input "VIN WDDHF5GB4BA322763" at bounding box center [337, 405] width 244 height 32
click at [251, 336] on link "Kelly Blue Book" at bounding box center [268, 339] width 108 height 31
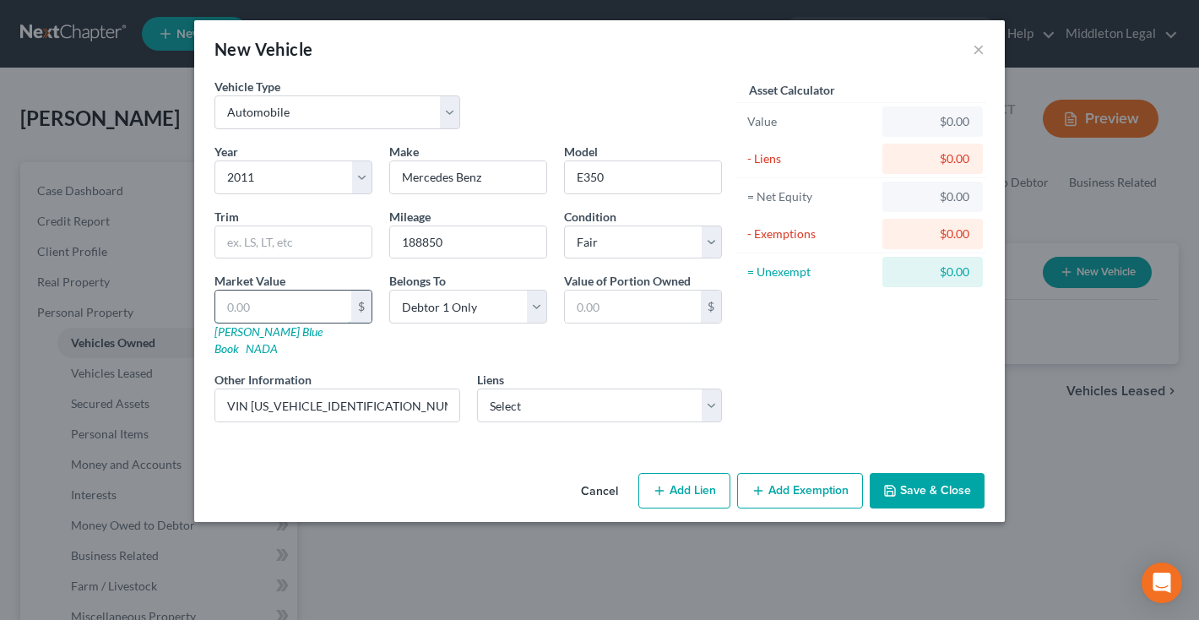
click at [310, 299] on input "text" at bounding box center [283, 306] width 136 height 32
type input "1"
type input "1.00"
type input "14"
type input "14.00"
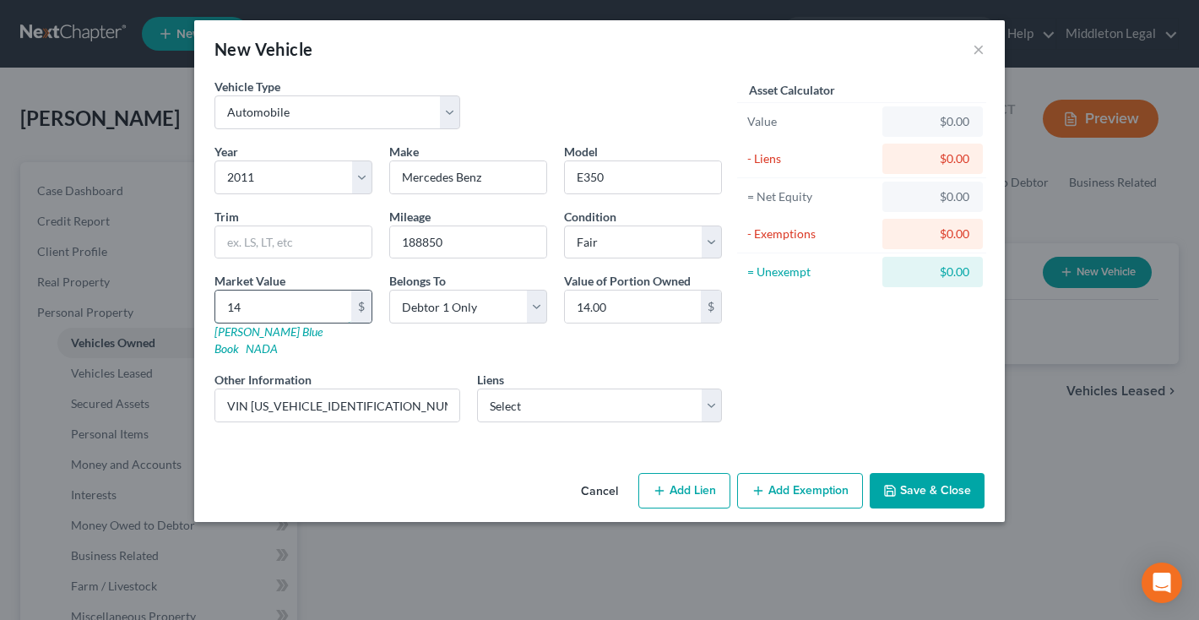
type input "140"
type input "140.00"
type input "1400"
type input "1,400.00"
type input "1,400"
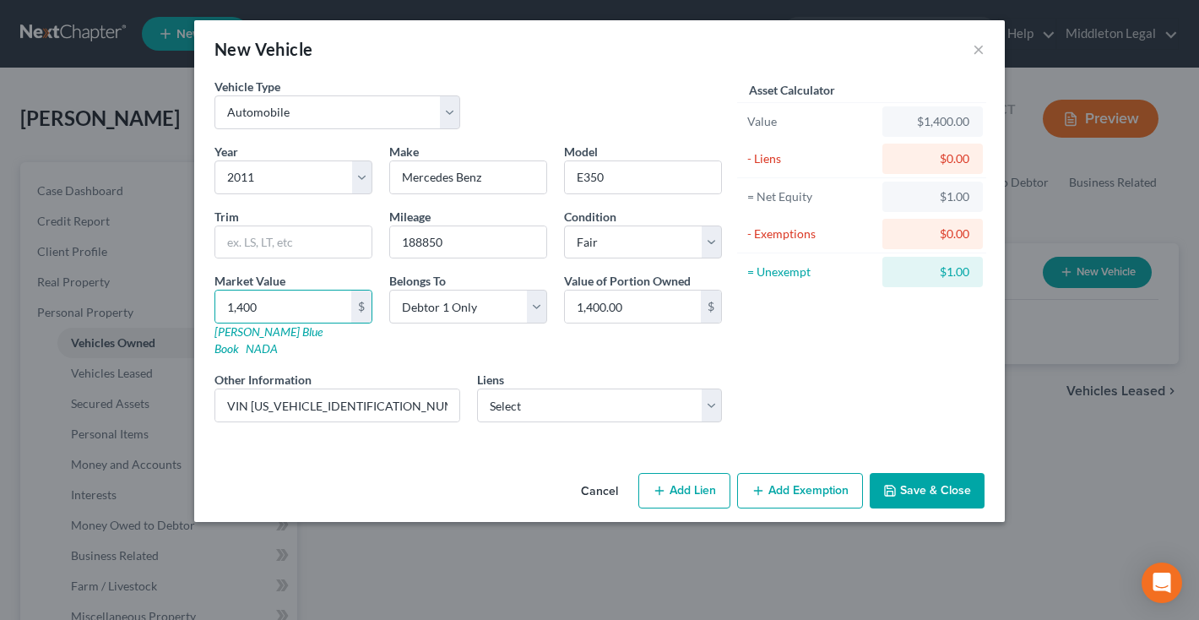
click at [753, 484] on icon "button" at bounding box center [758, 491] width 14 height 14
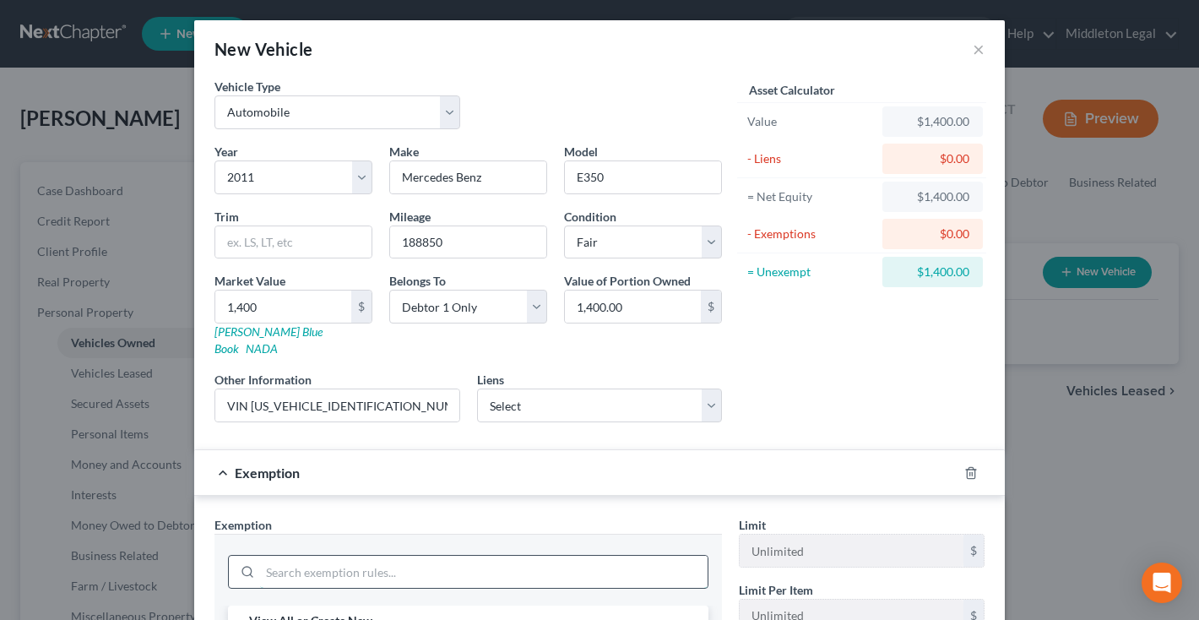
click at [496, 556] on input "search" at bounding box center [483, 572] width 447 height 32
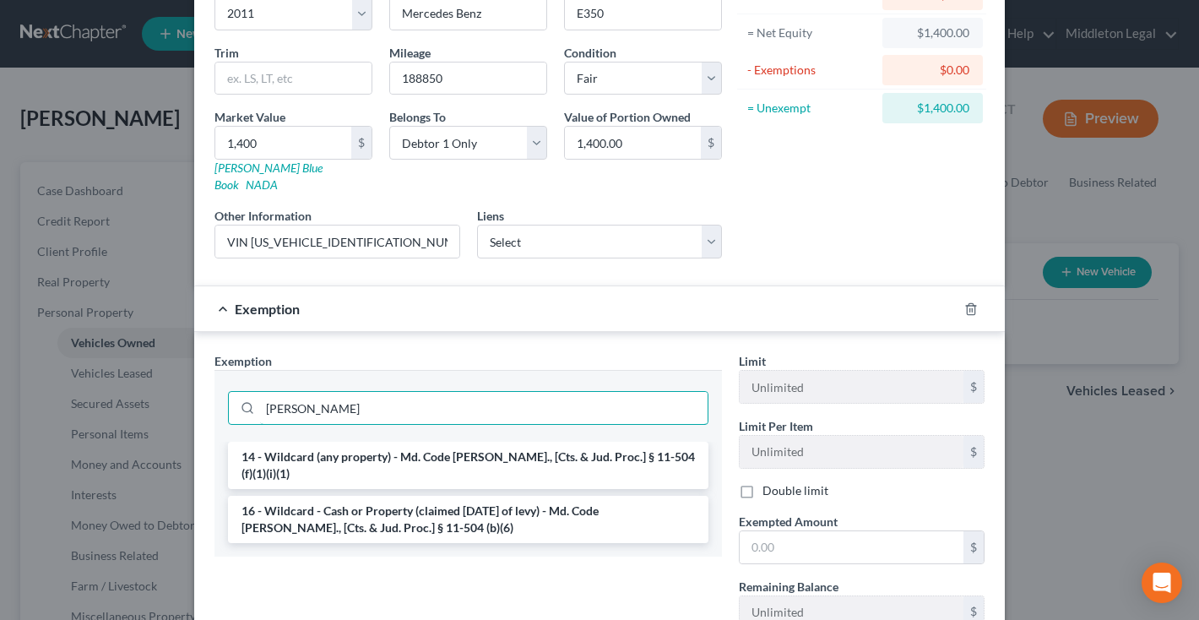
scroll to position [220, 0]
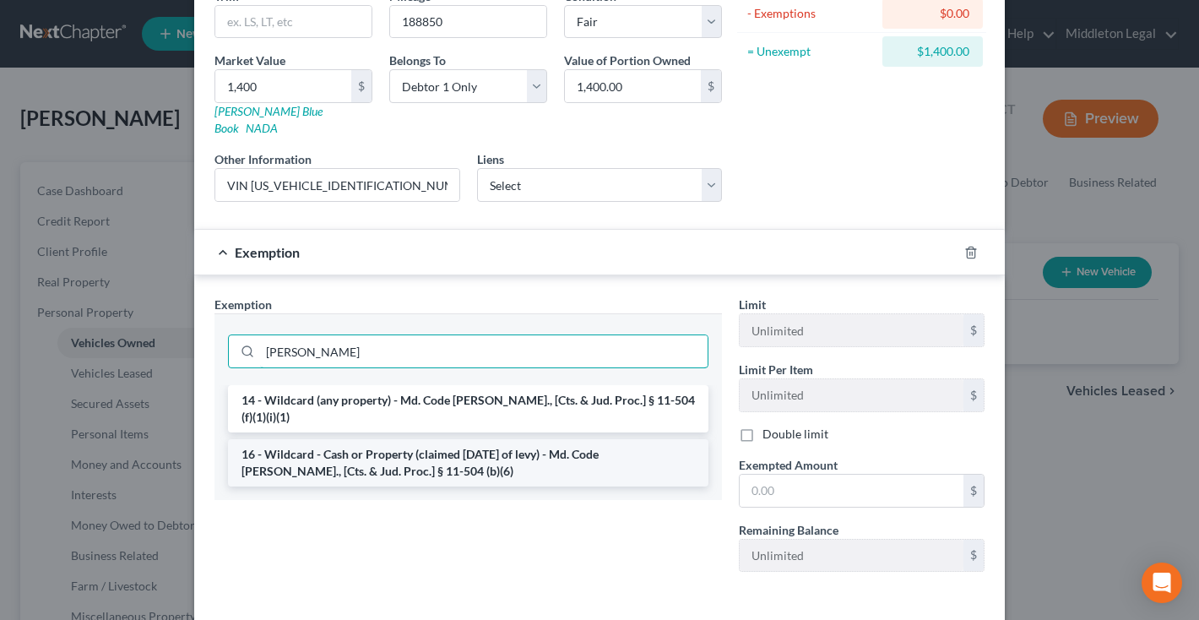
type input "WIL"
click at [536, 439] on li "16 - Wildcard - Cash or Property (claimed within Thirty Days of levy) - Md. Cod…" at bounding box center [468, 462] width 480 height 47
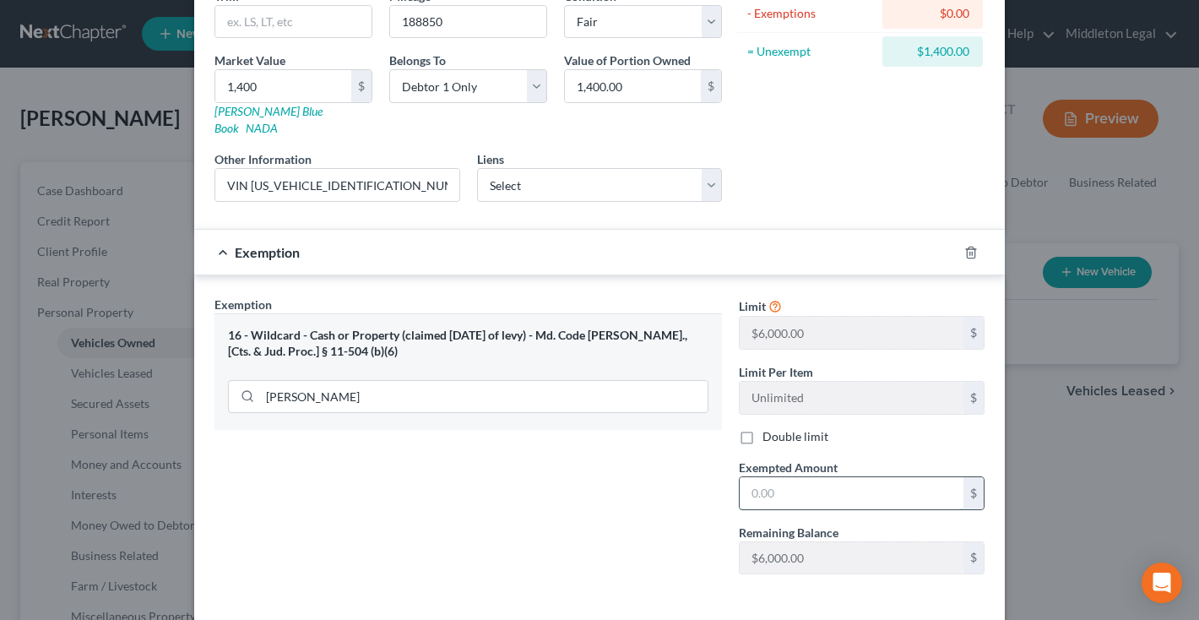
click at [795, 479] on input "text" at bounding box center [852, 493] width 224 height 32
type input "1,400"
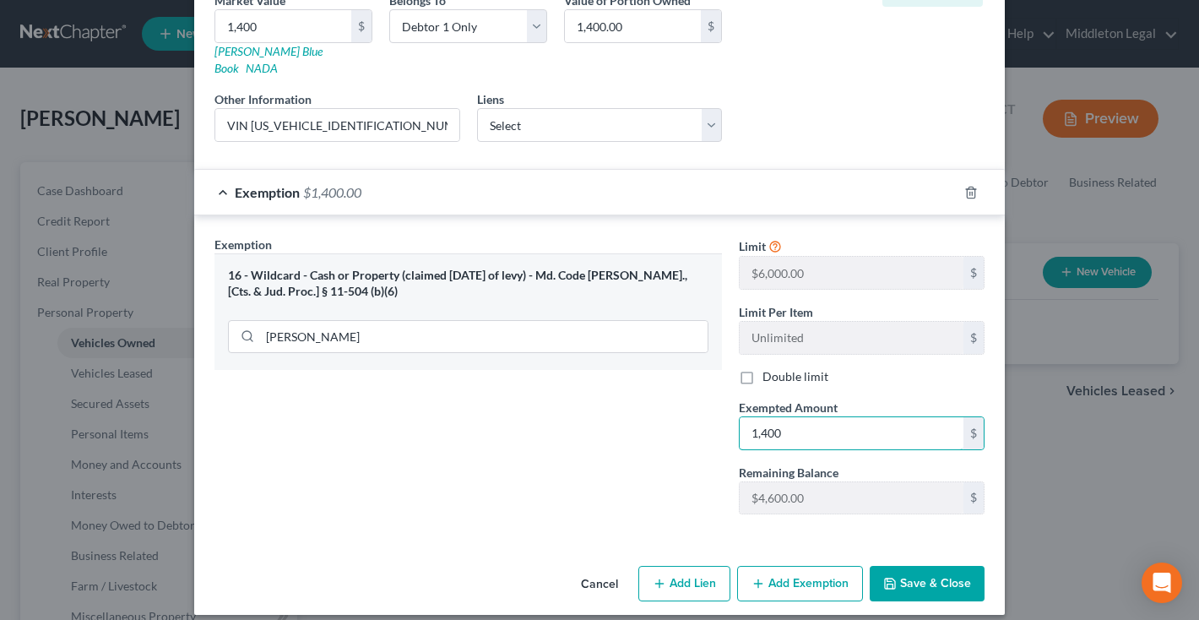
scroll to position [279, 0]
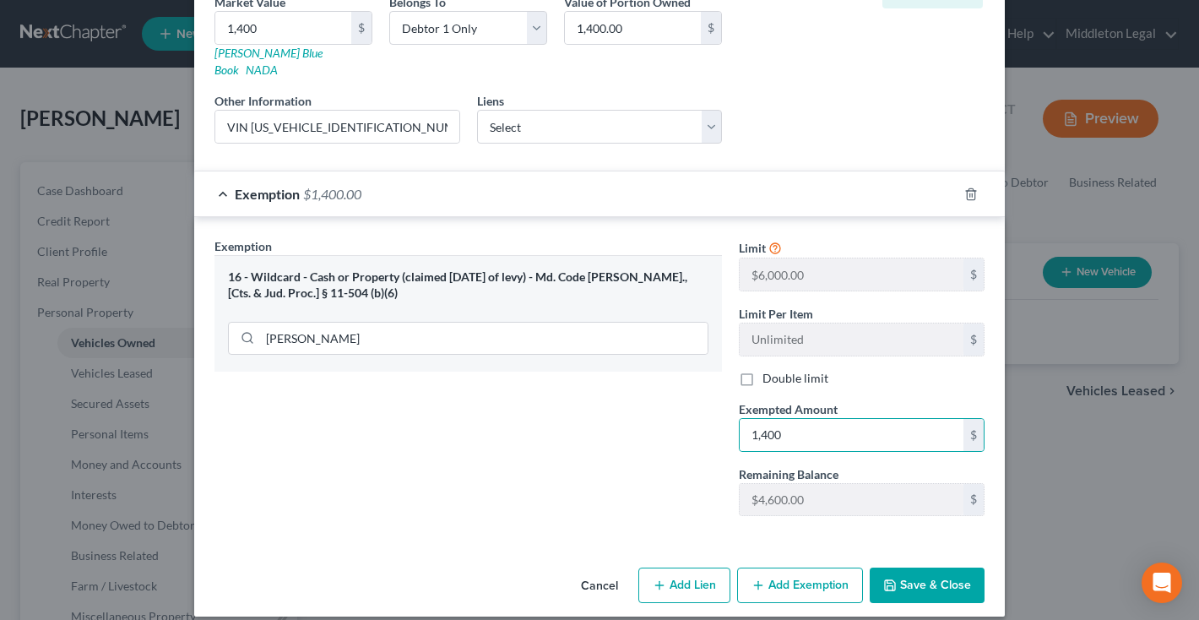
click at [897, 578] on icon "button" at bounding box center [890, 585] width 14 height 14
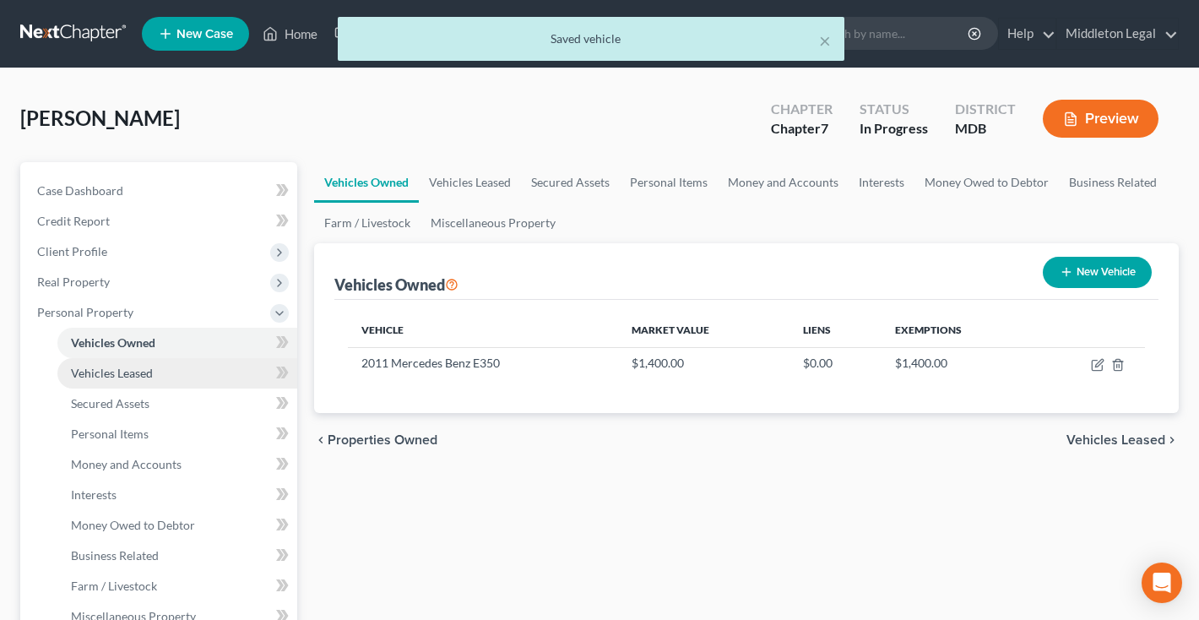
click at [182, 369] on link "Vehicles Leased" at bounding box center [177, 373] width 240 height 30
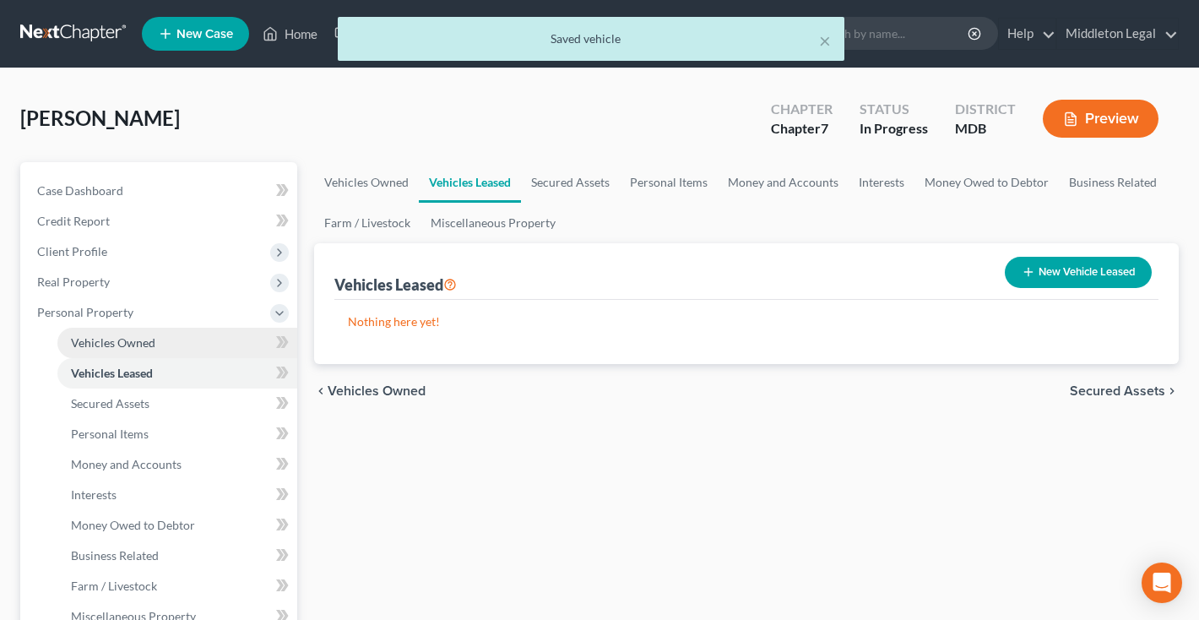
click at [140, 353] on link "Vehicles Owned" at bounding box center [177, 343] width 240 height 30
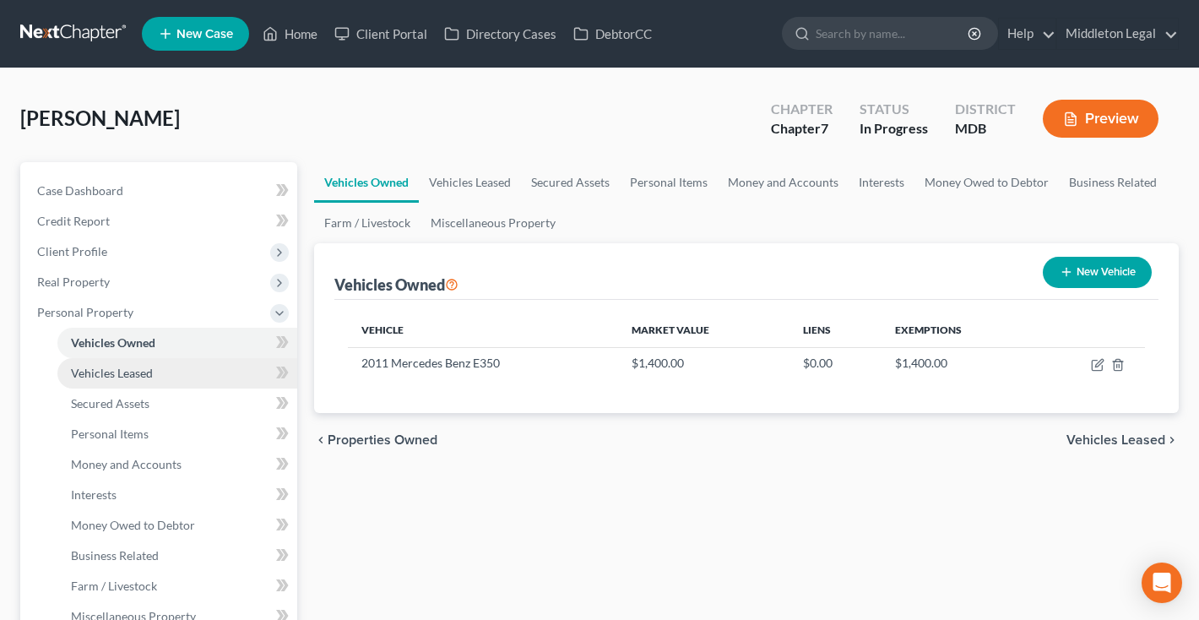
click at [133, 381] on link "Vehicles Leased" at bounding box center [177, 373] width 240 height 30
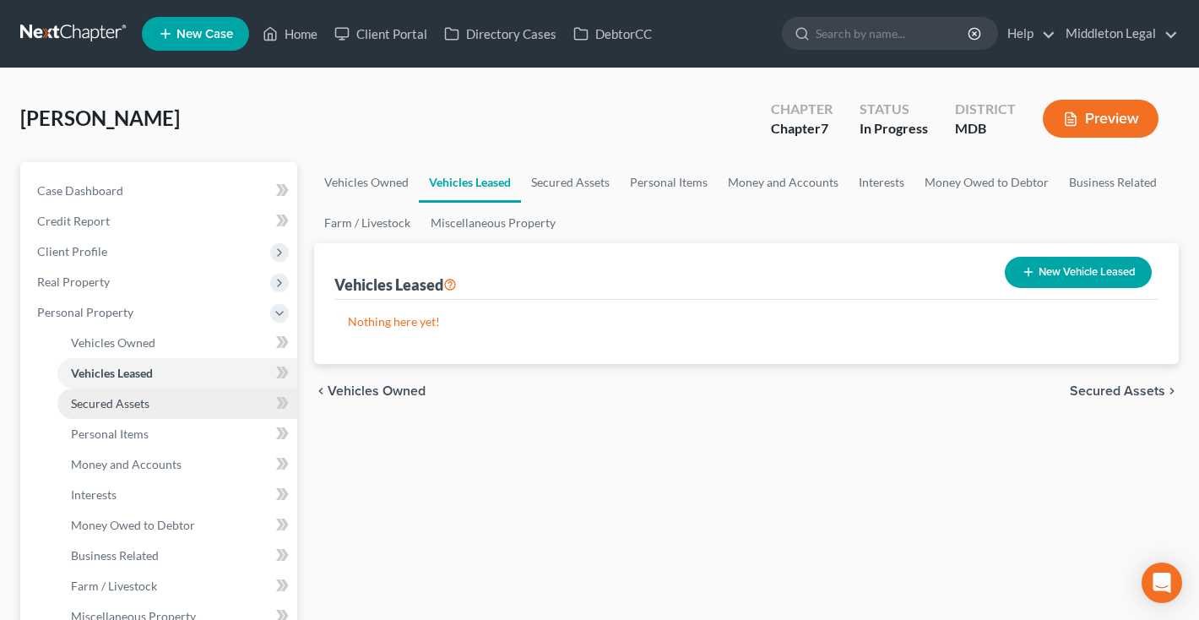
click at [131, 399] on span "Secured Assets" at bounding box center [110, 403] width 79 height 14
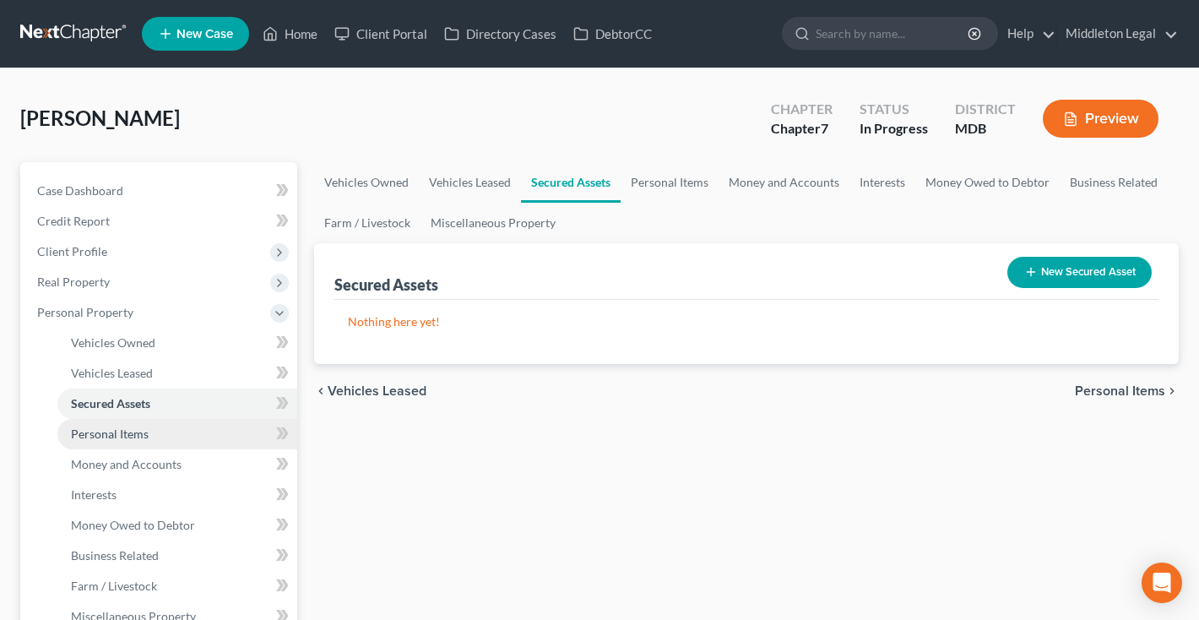
click at [125, 432] on span "Personal Items" at bounding box center [110, 433] width 78 height 14
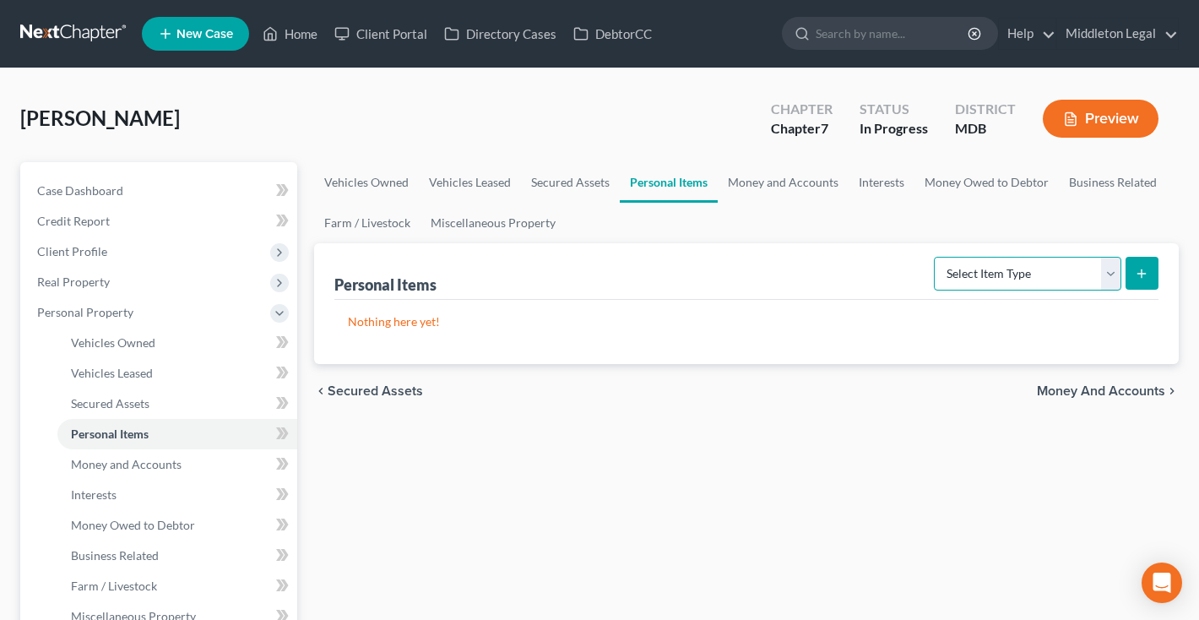
select select "clothing"
click at [1142, 264] on button "submit" at bounding box center [1141, 273] width 33 height 33
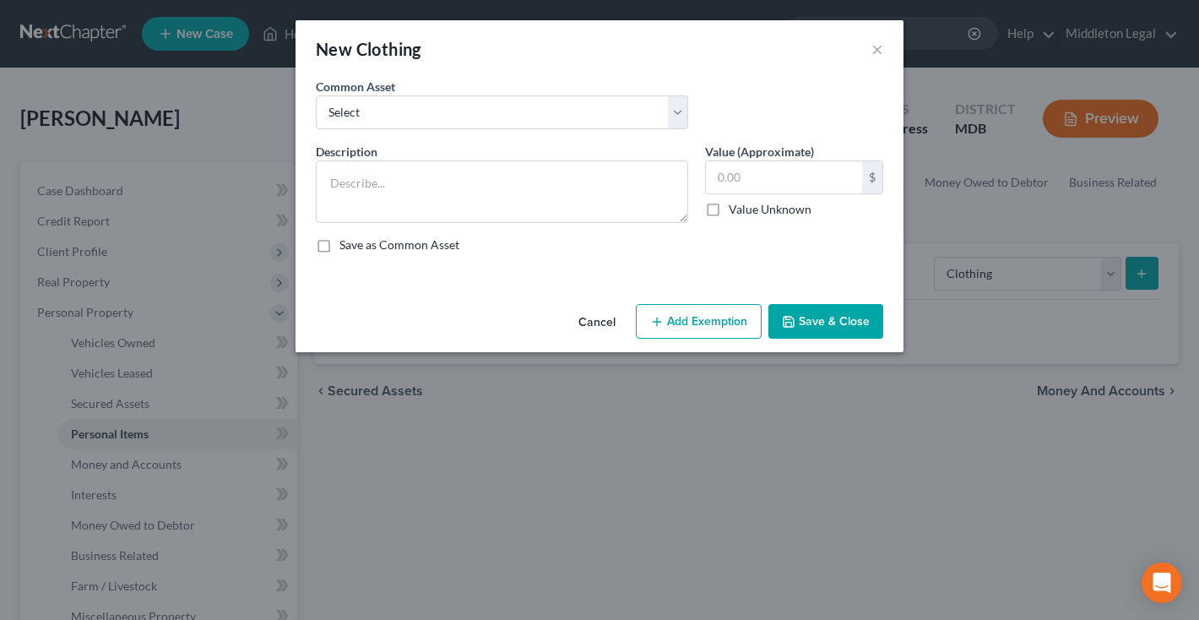
click at [692, 114] on div "Common Asset Select shoes, pants, shirts, jeans, blouses, sweaters, jackets, co…" at bounding box center [501, 104] width 389 height 52
select select "0"
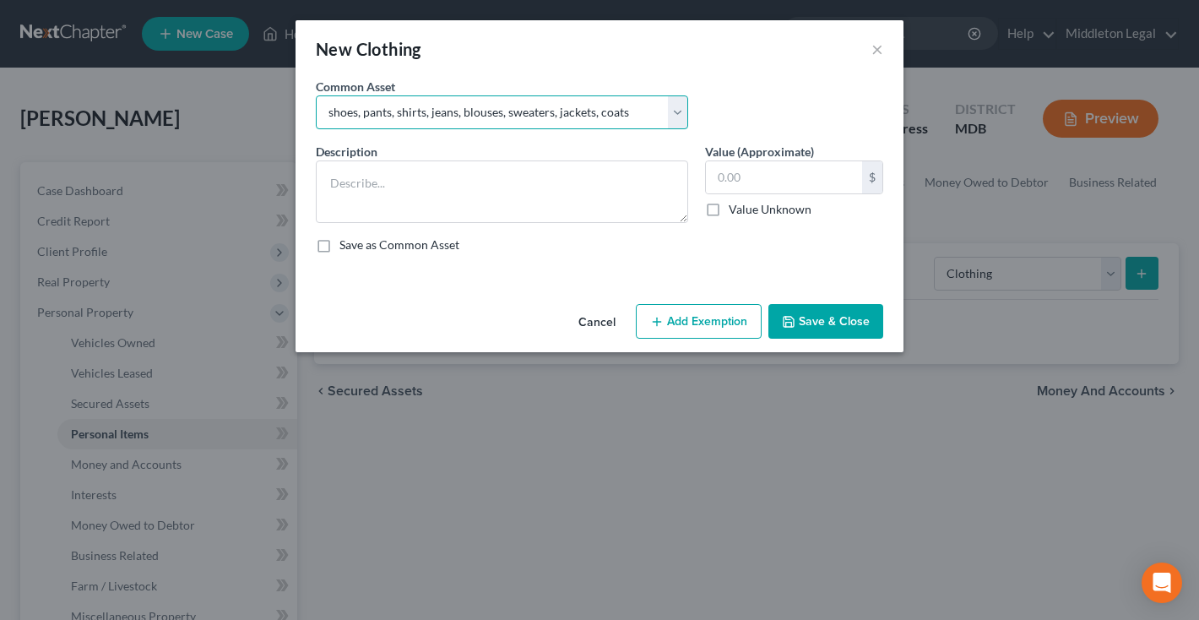
type textarea "shoes, pants, shirts, jeans, blouses, sweaters, jackets, coats"
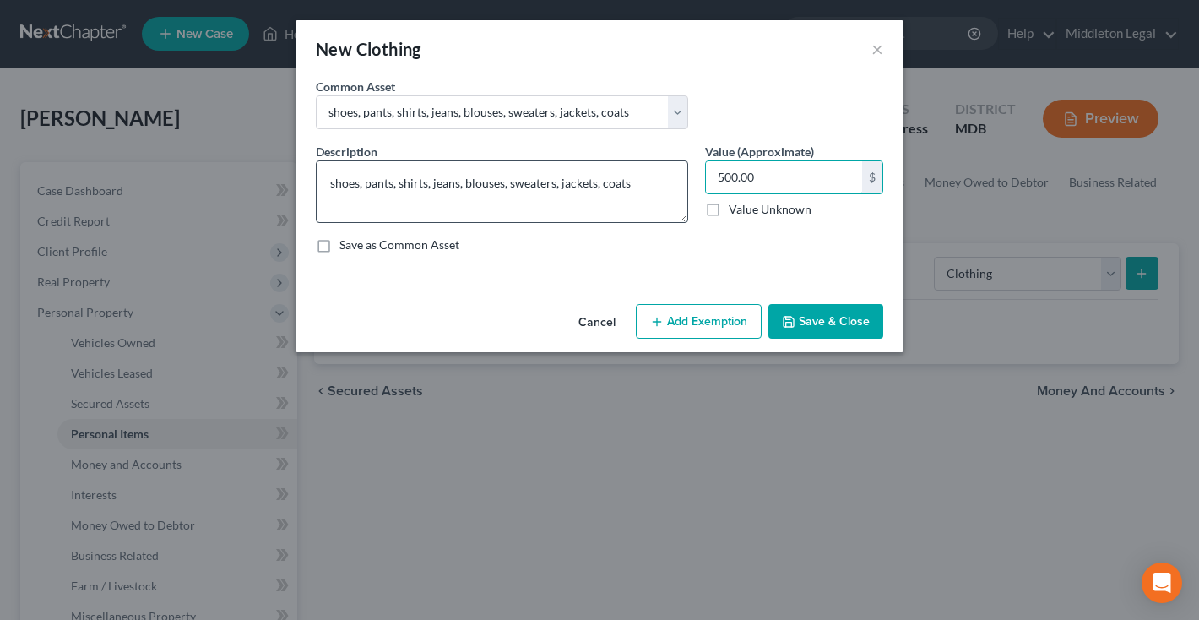
drag, startPoint x: 801, startPoint y: 182, endPoint x: 679, endPoint y: 182, distance: 122.4
click at [679, 182] on div "Description * shoes, pants, shirts, jeans, blouses, sweaters, jackets, coats Va…" at bounding box center [599, 205] width 584 height 124
type input "200"
click at [868, 322] on button "Save & Close" at bounding box center [825, 321] width 115 height 35
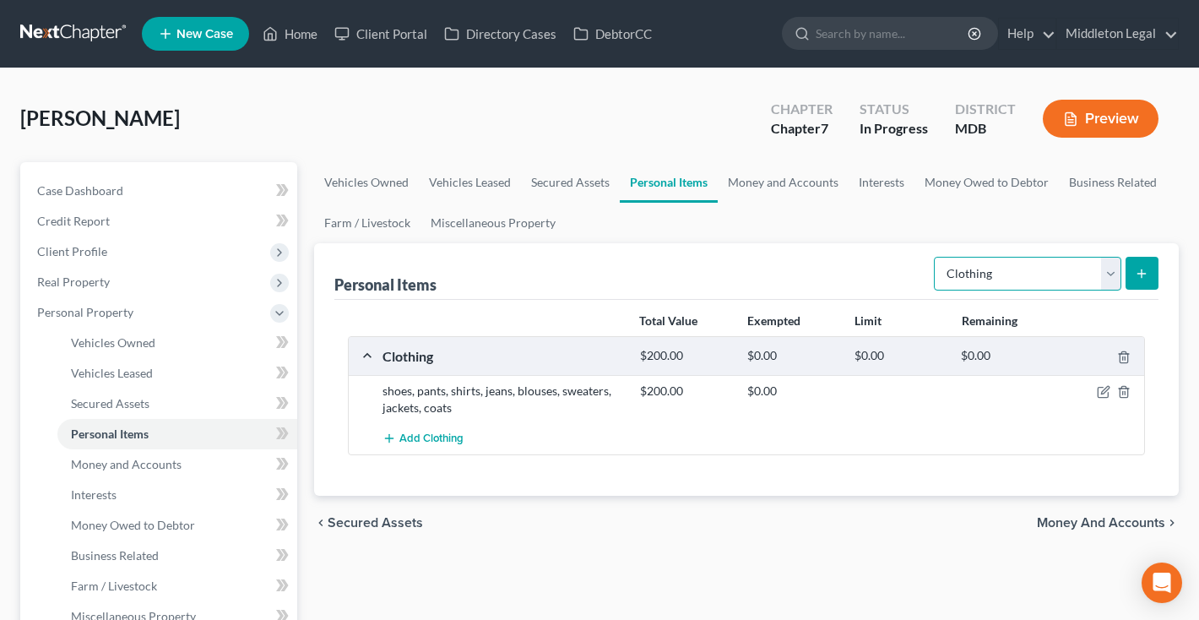
select select "electronics"
click at [1138, 280] on button "submit" at bounding box center [1141, 273] width 33 height 33
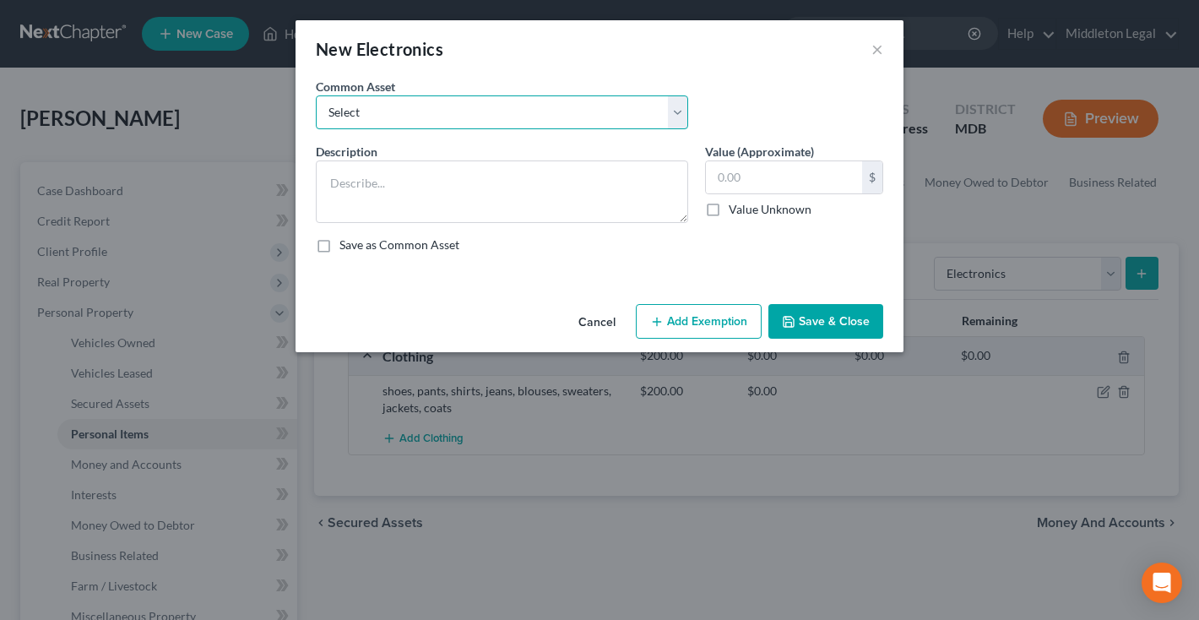
select select "1"
type textarea "Computer, Television, Smart Phone"
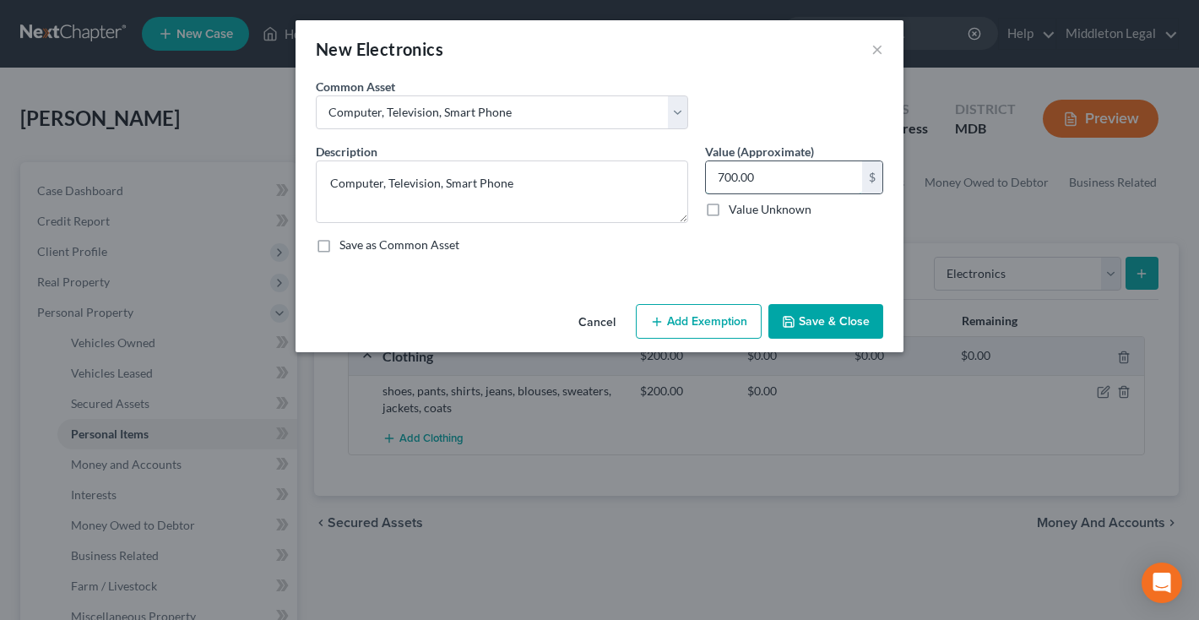
click at [762, 182] on input "700.00" at bounding box center [784, 177] width 156 height 32
type input "500"
click at [845, 317] on button "Save & Close" at bounding box center [825, 321] width 115 height 35
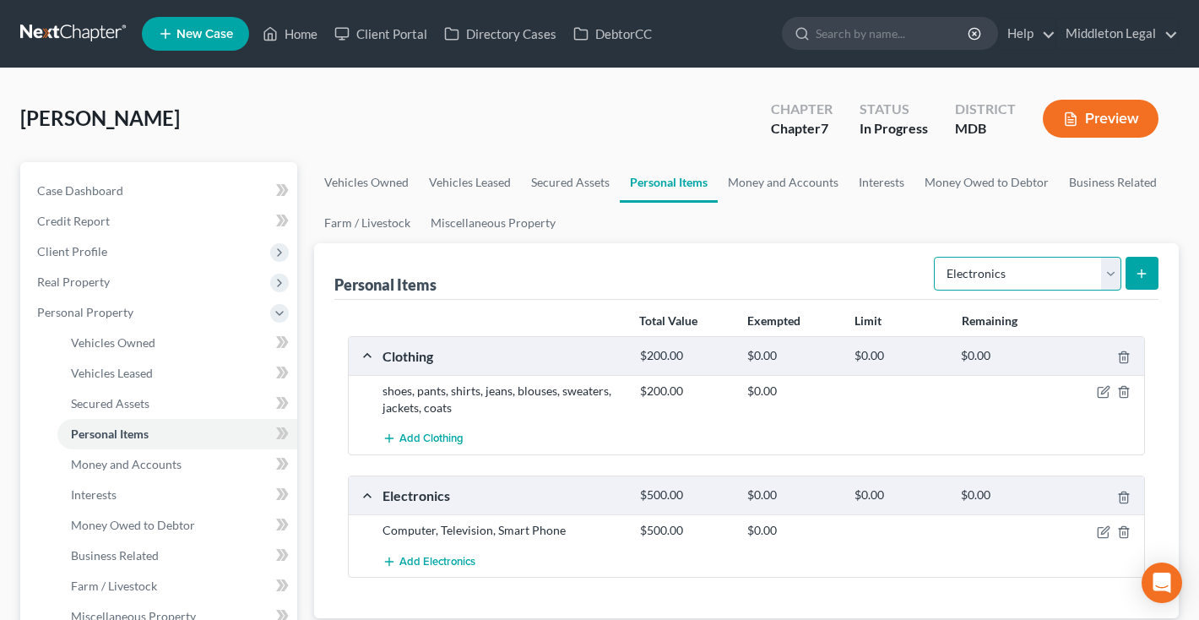
select select "household_goods"
click at [1139, 271] on icon "submit" at bounding box center [1142, 274] width 14 height 14
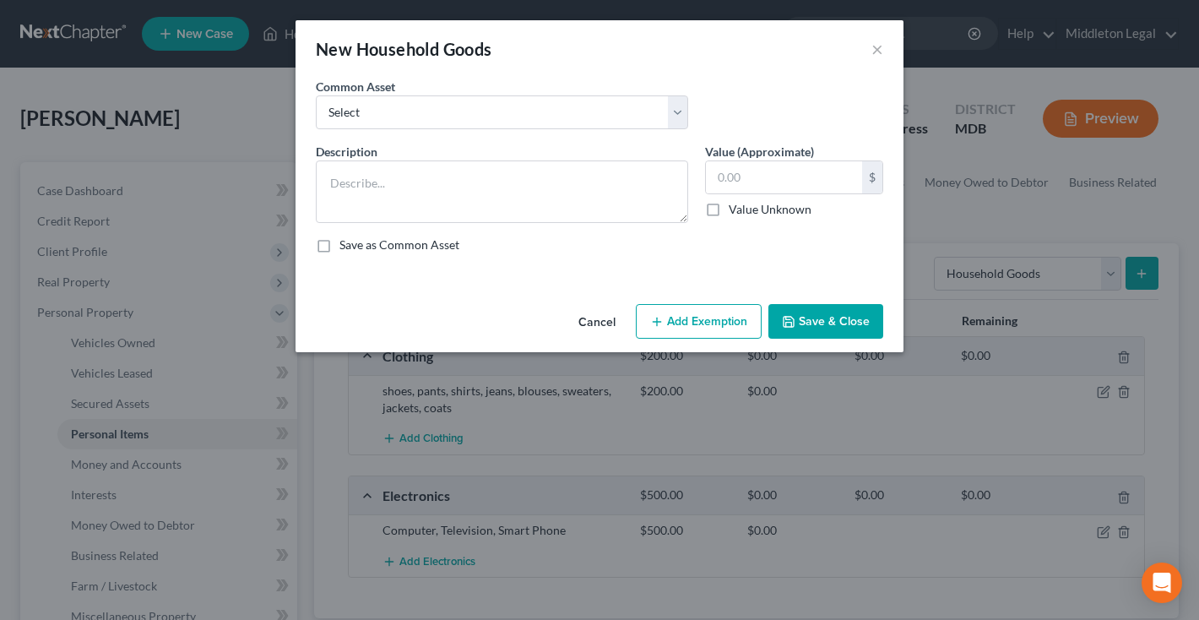
click at [681, 129] on div "Common Asset Select Appliances (Microwave, Refrigerator, dishwasher, etc.), Fur…" at bounding box center [599, 110] width 584 height 65
select select "0"
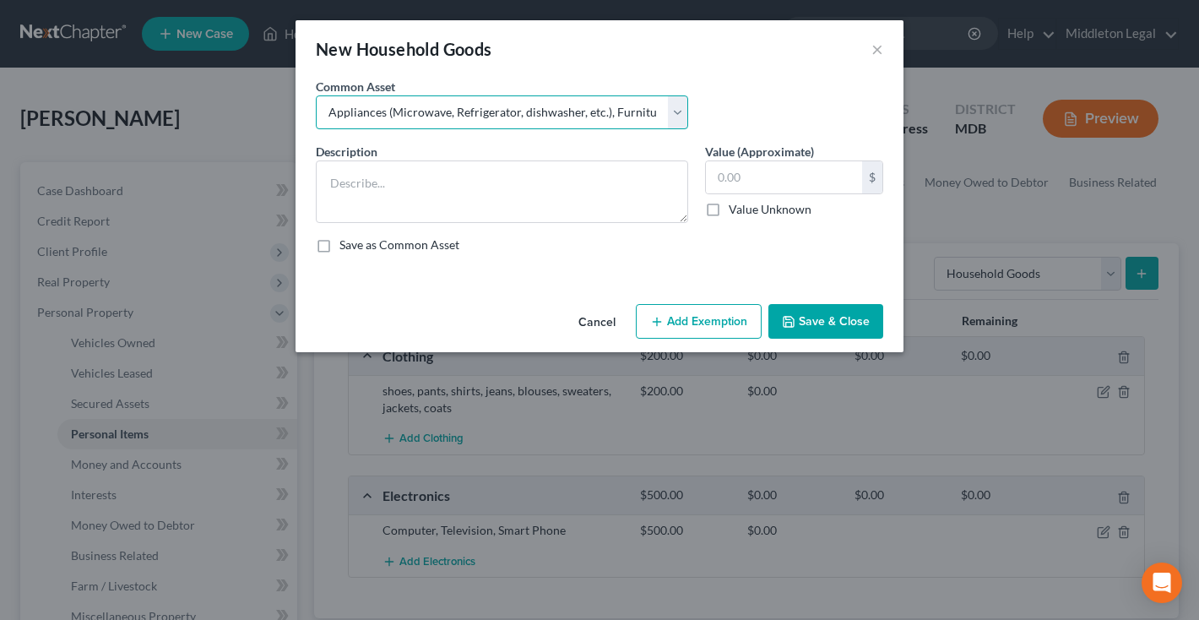
type textarea "Appliances (Microwave, Refrigerator, dishwasher, etc.), Furniture (Bed, Sofa, e…"
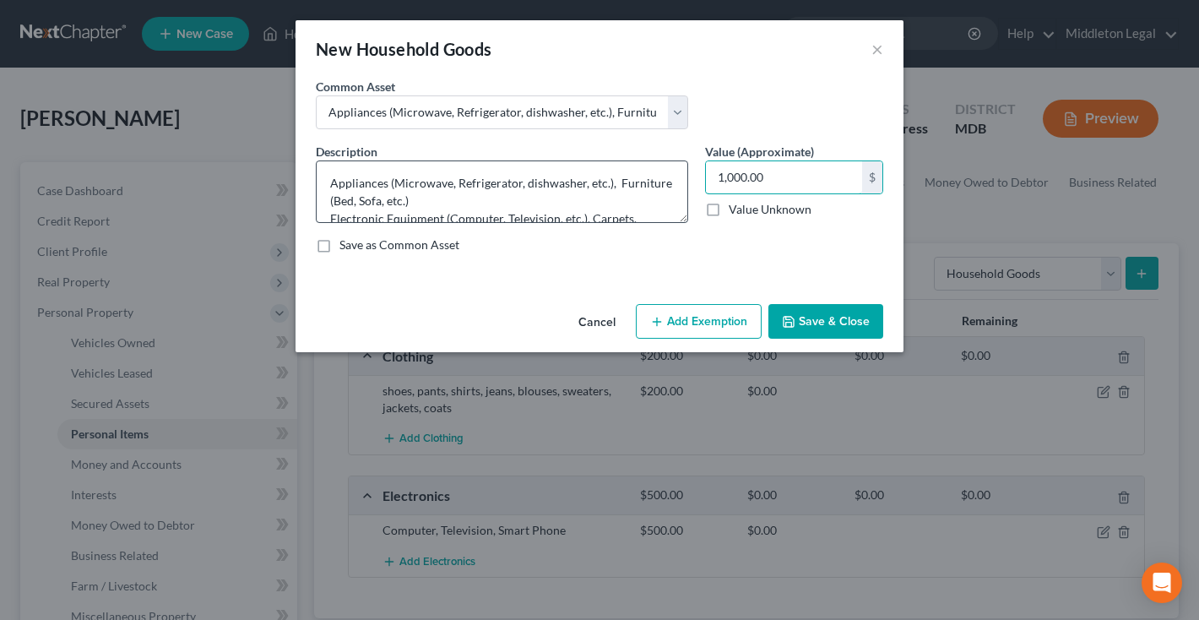
drag, startPoint x: 794, startPoint y: 185, endPoint x: 594, endPoint y: 182, distance: 200.1
click at [594, 182] on div "Description * Appliances (Microwave, Refrigerator, dishwasher, etc.), Furniture…" at bounding box center [599, 205] width 584 height 124
type input "600"
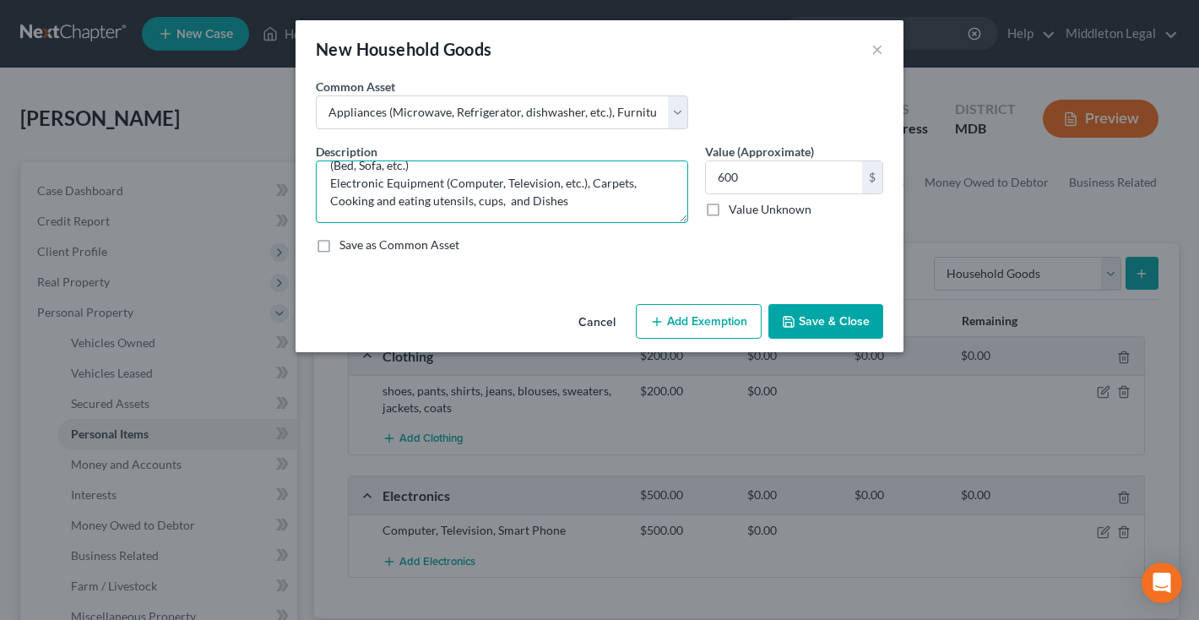
drag, startPoint x: 587, startPoint y: 182, endPoint x: 310, endPoint y: 171, distance: 277.2
click at [310, 171] on div "Description * Appliances (Microwave, Refrigerator, dishwasher, etc.), Furniture…" at bounding box center [501, 183] width 389 height 80
drag, startPoint x: 325, startPoint y: 185, endPoint x: 587, endPoint y: 189, distance: 261.8
click at [587, 189] on textarea "Appliances (Microwave, Refrigerator, dishwasher, etc.), Furniture (Bed, Sofa, e…" at bounding box center [502, 191] width 372 height 62
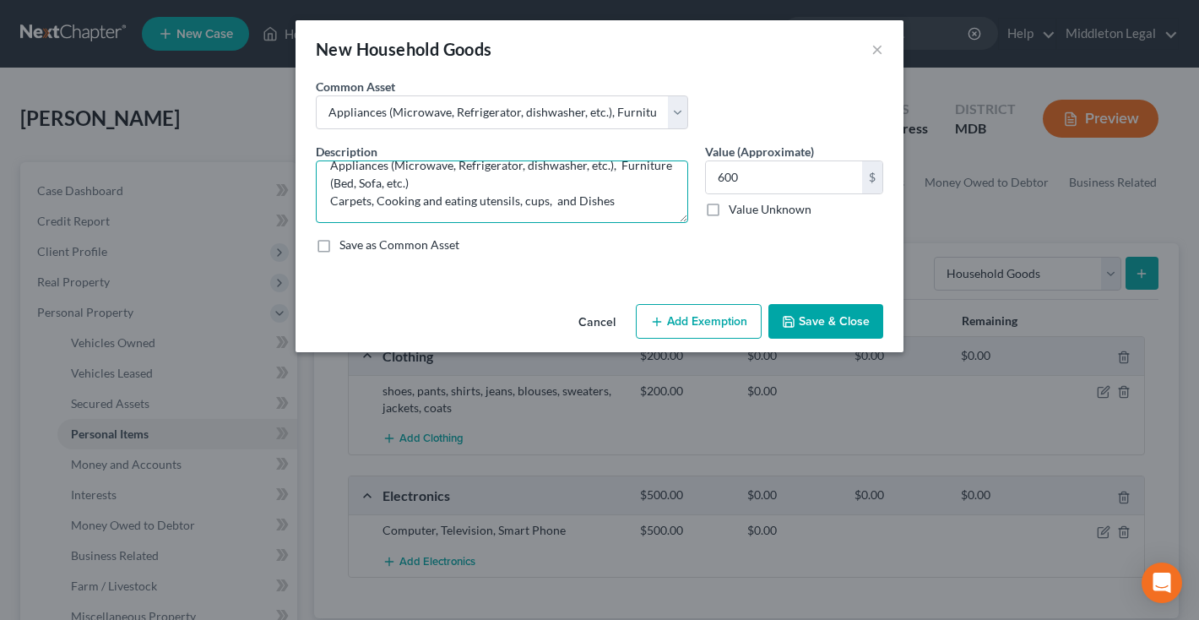
scroll to position [18, 0]
type textarea "Appliances (Microwave, Refrigerator, dishwasher, etc.), Furniture (Bed, Sofa, e…"
click at [797, 317] on button "Save & Close" at bounding box center [825, 321] width 115 height 35
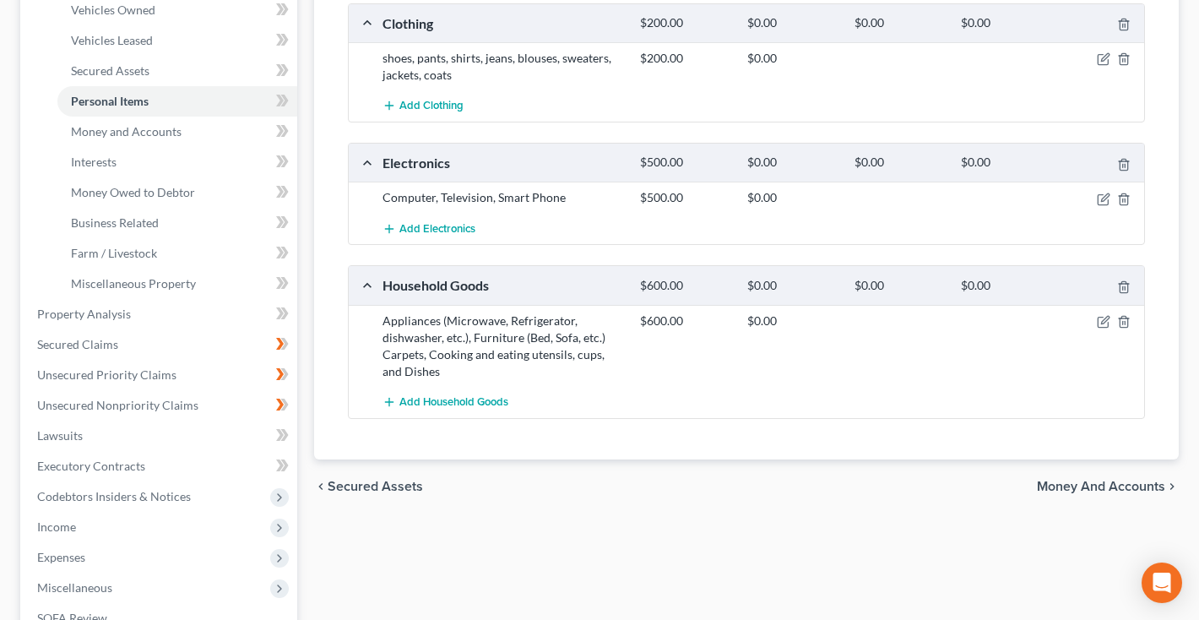
scroll to position [336, 0]
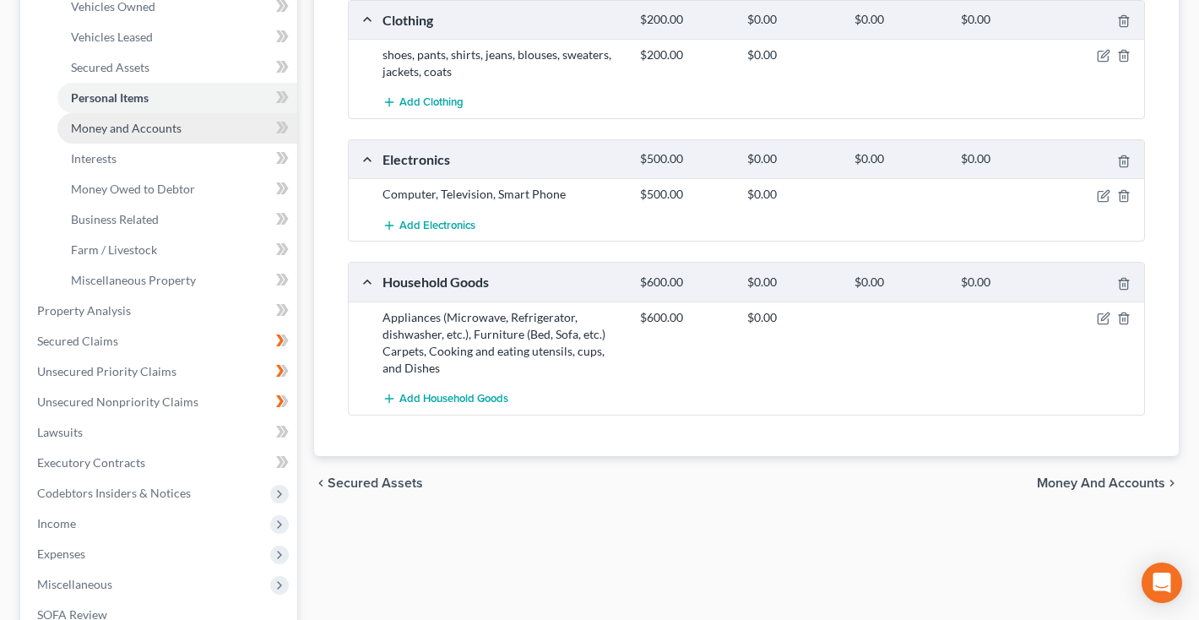
click at [158, 134] on span "Money and Accounts" at bounding box center [126, 128] width 111 height 14
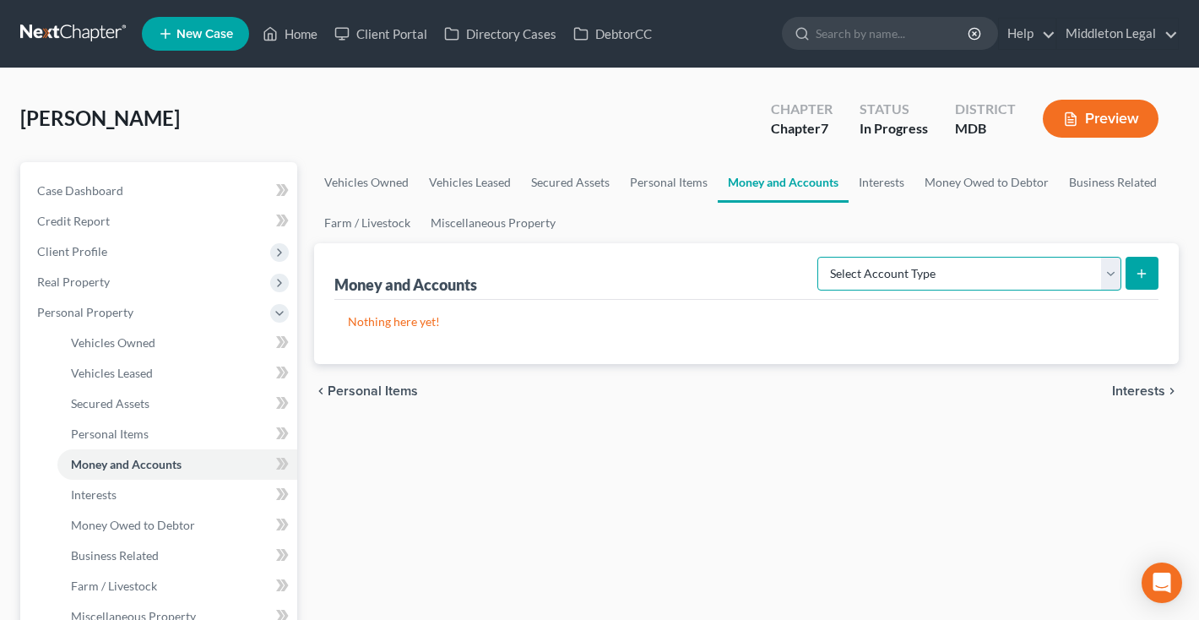
select select "checking"
click at [1140, 273] on icon "submit" at bounding box center [1142, 274] width 14 height 14
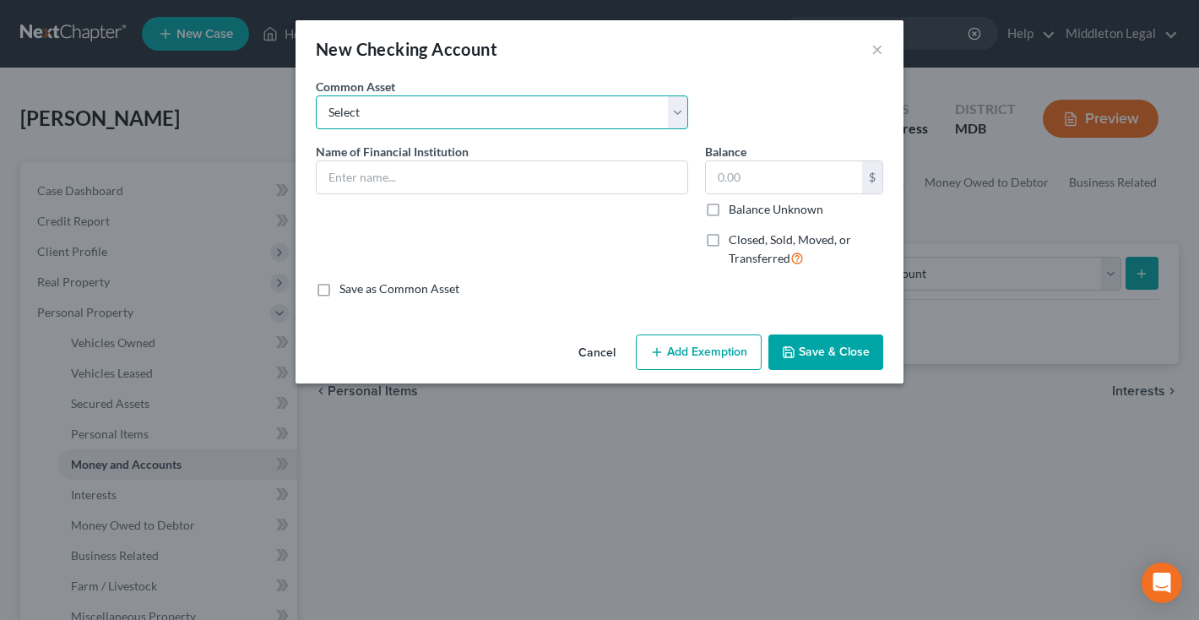
select select "1"
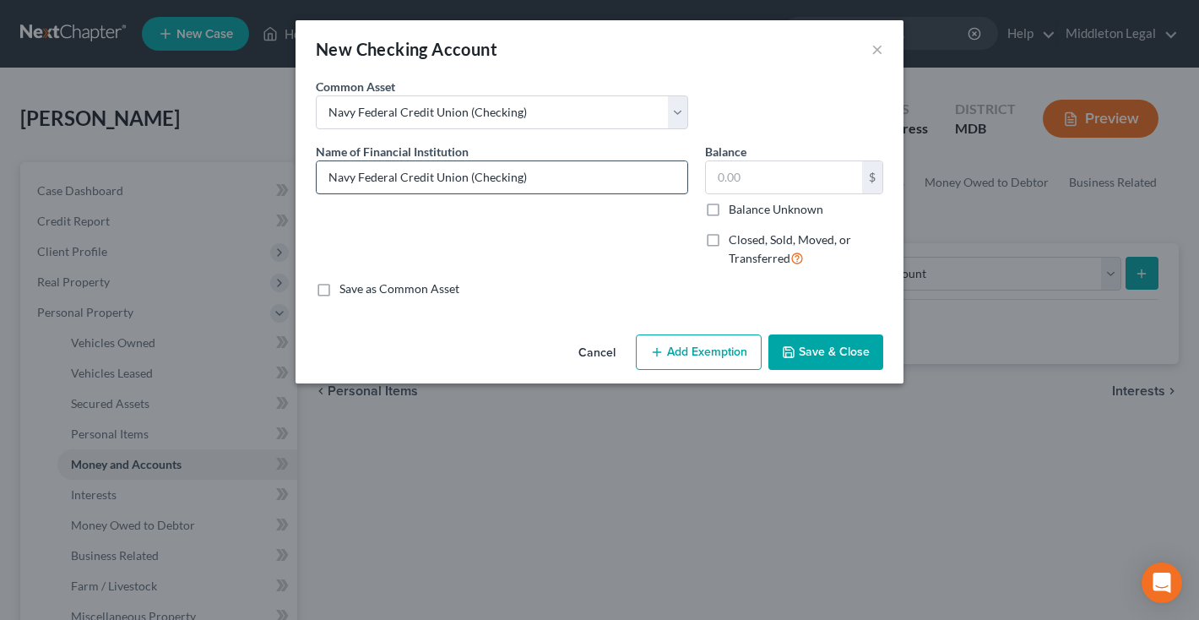
drag, startPoint x: 468, startPoint y: 179, endPoint x: 559, endPoint y: 183, distance: 91.3
click at [559, 183] on input "Navy Federal Credit Union (Checking)" at bounding box center [502, 177] width 371 height 32
click at [749, 176] on input "text" at bounding box center [784, 177] width 156 height 32
click at [495, 184] on input "Navy Federal Credit Union" at bounding box center [502, 177] width 371 height 32
type input "Navy Federal Credit Union 1848"
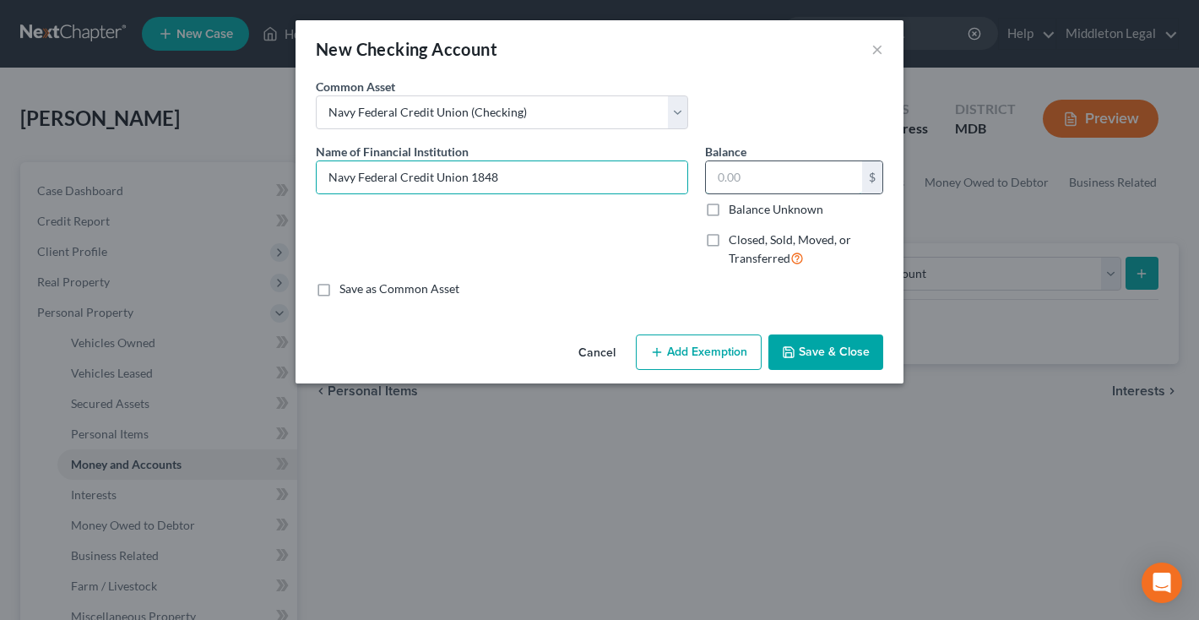
click at [759, 179] on input "text" at bounding box center [784, 177] width 156 height 32
type input "687.55"
click at [689, 355] on button "Add Exemption" at bounding box center [699, 351] width 126 height 35
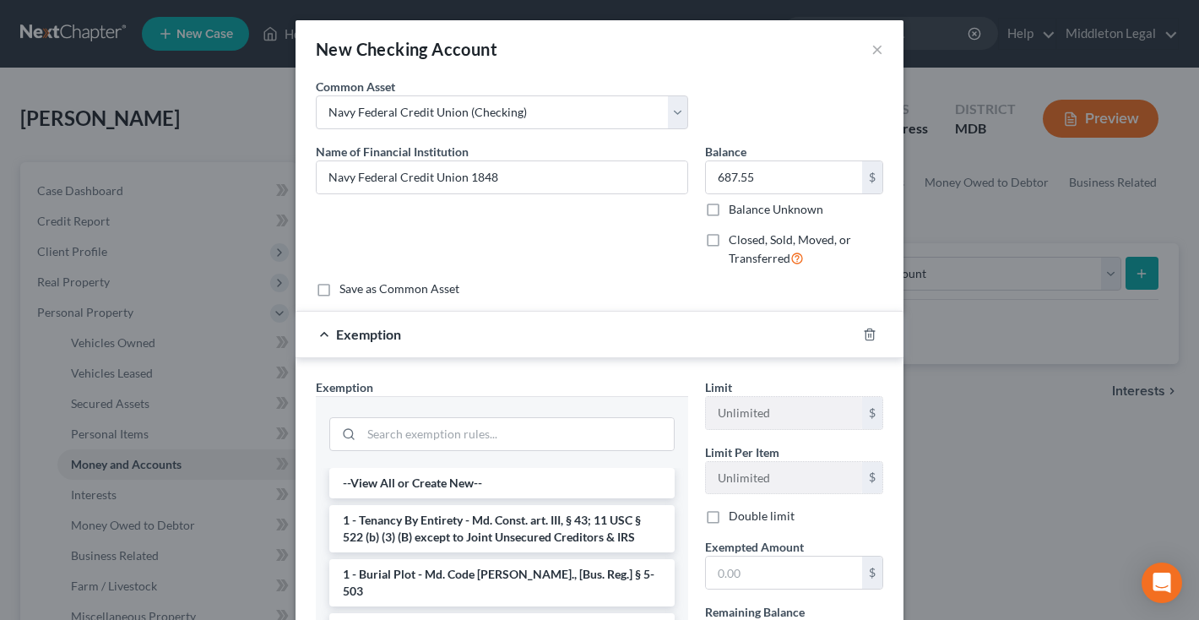
click at [653, 412] on div at bounding box center [501, 432] width 345 height 44
click at [653, 418] on input "search" at bounding box center [517, 434] width 312 height 32
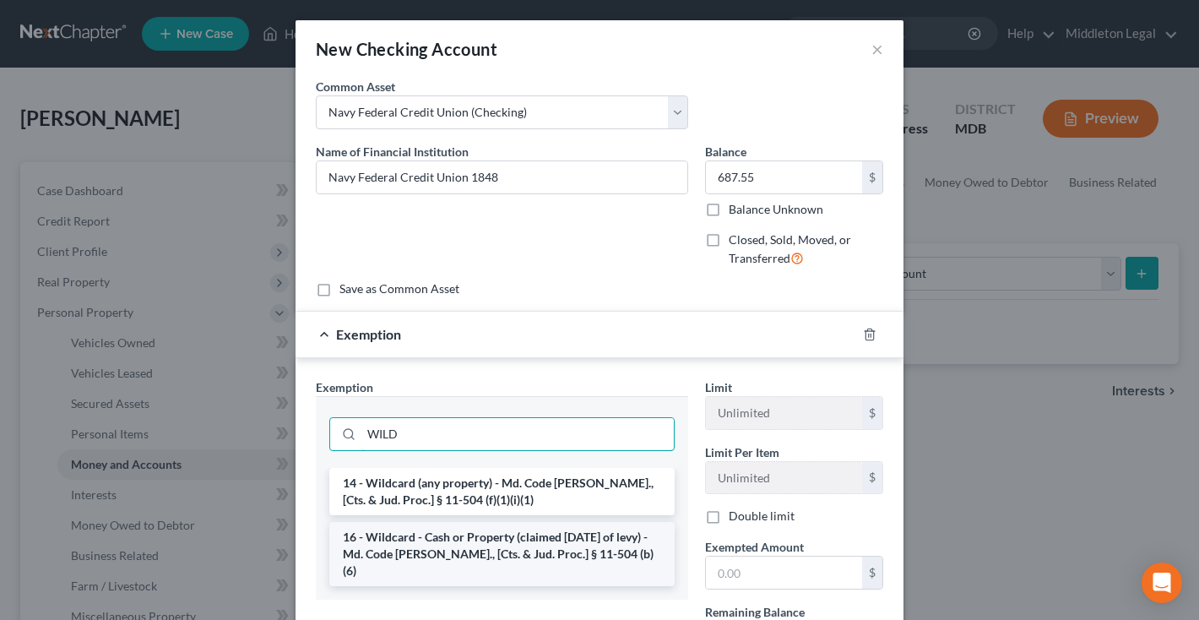
type input "WILD"
click at [551, 530] on li "16 - Wildcard - Cash or Property (claimed within Thirty Days of levy) - Md. Cod…" at bounding box center [501, 554] width 345 height 64
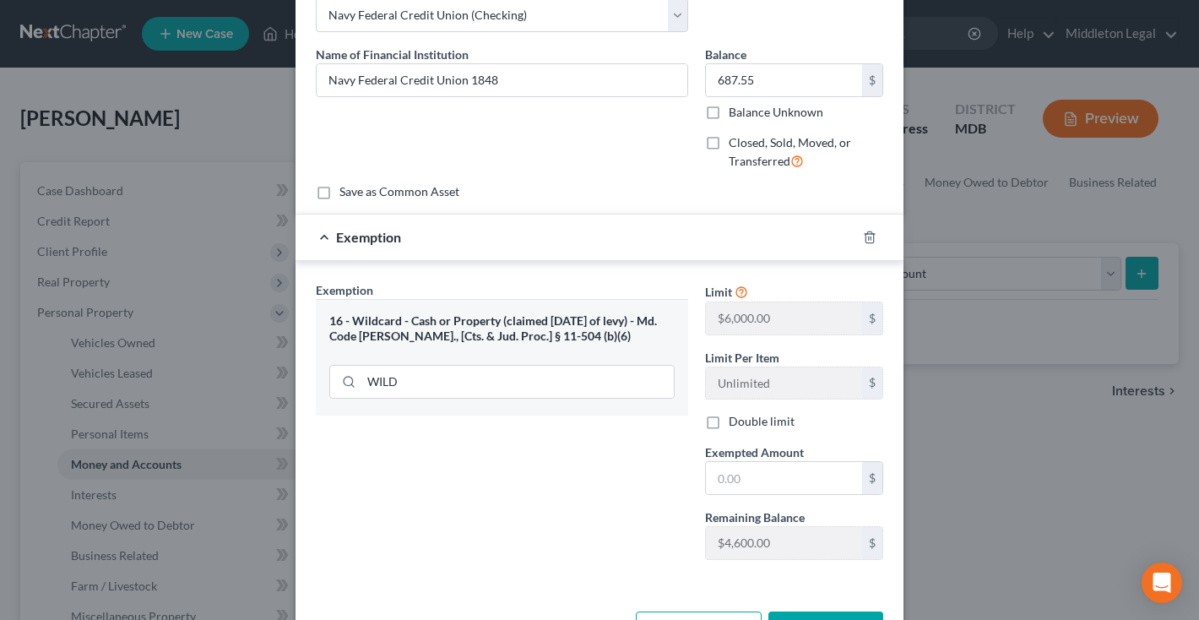
scroll to position [113, 0]
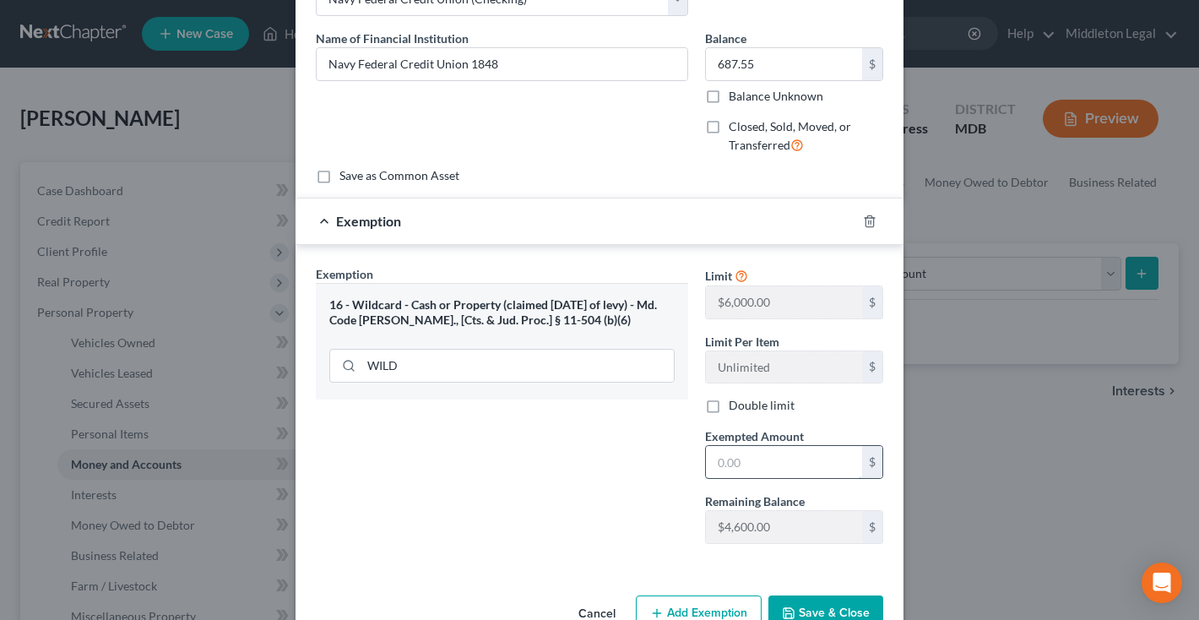
click at [744, 466] on input "text" at bounding box center [784, 462] width 156 height 32
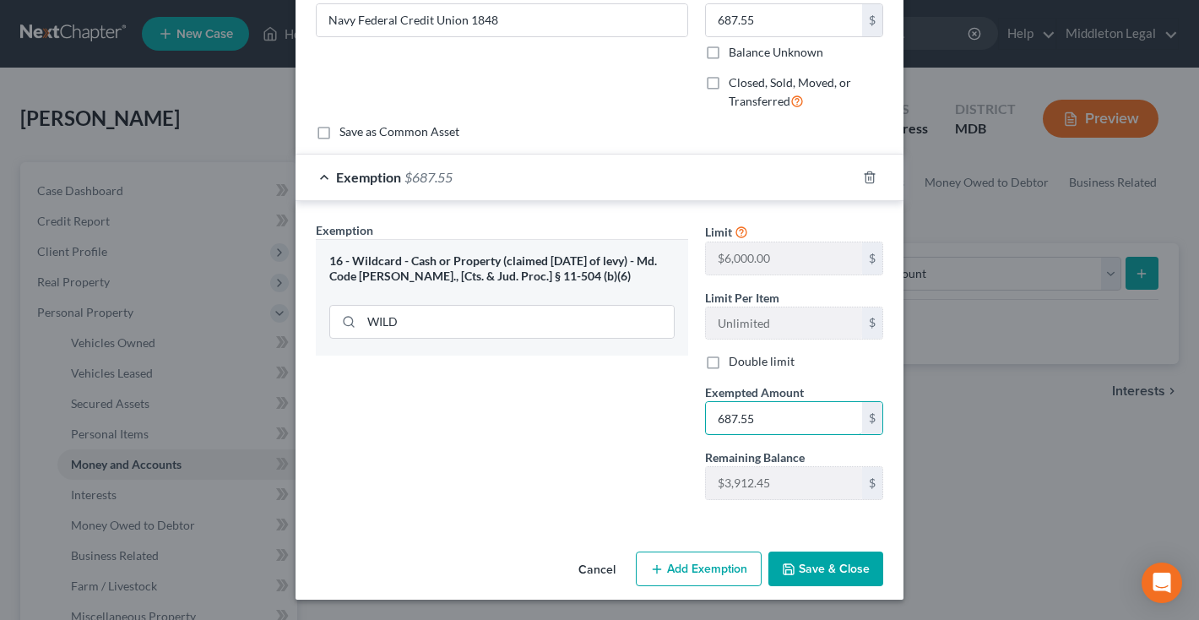
scroll to position [156, 0]
type input "687.55"
click at [820, 572] on button "Save & Close" at bounding box center [825, 569] width 115 height 35
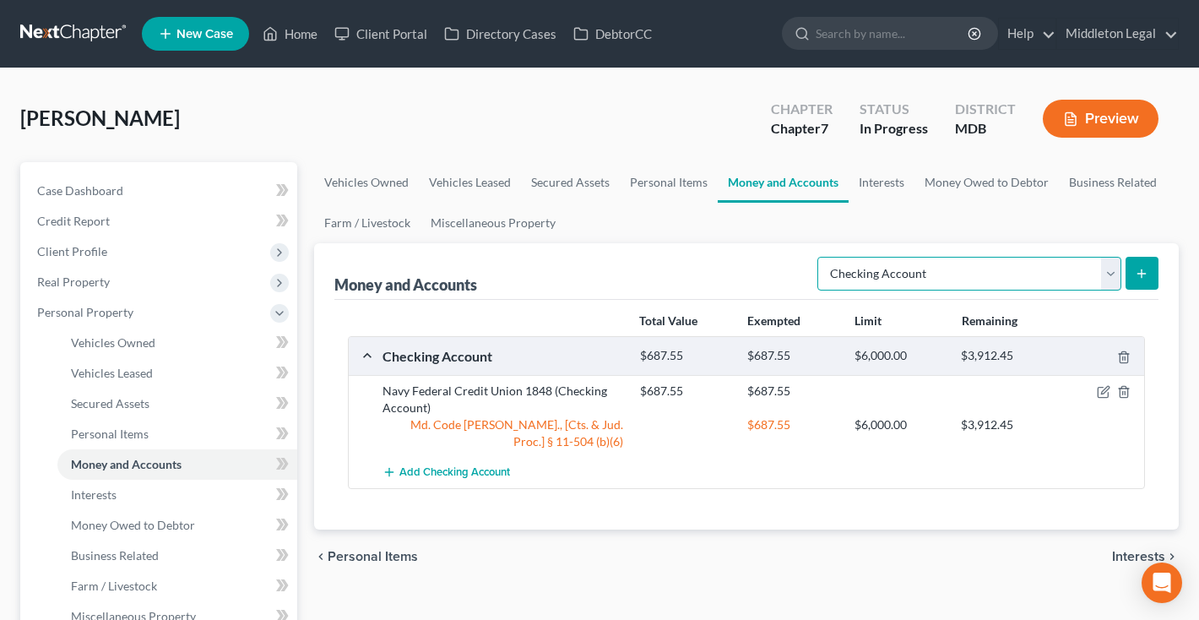
select select "savings"
click at [1136, 268] on icon "submit" at bounding box center [1142, 274] width 14 height 14
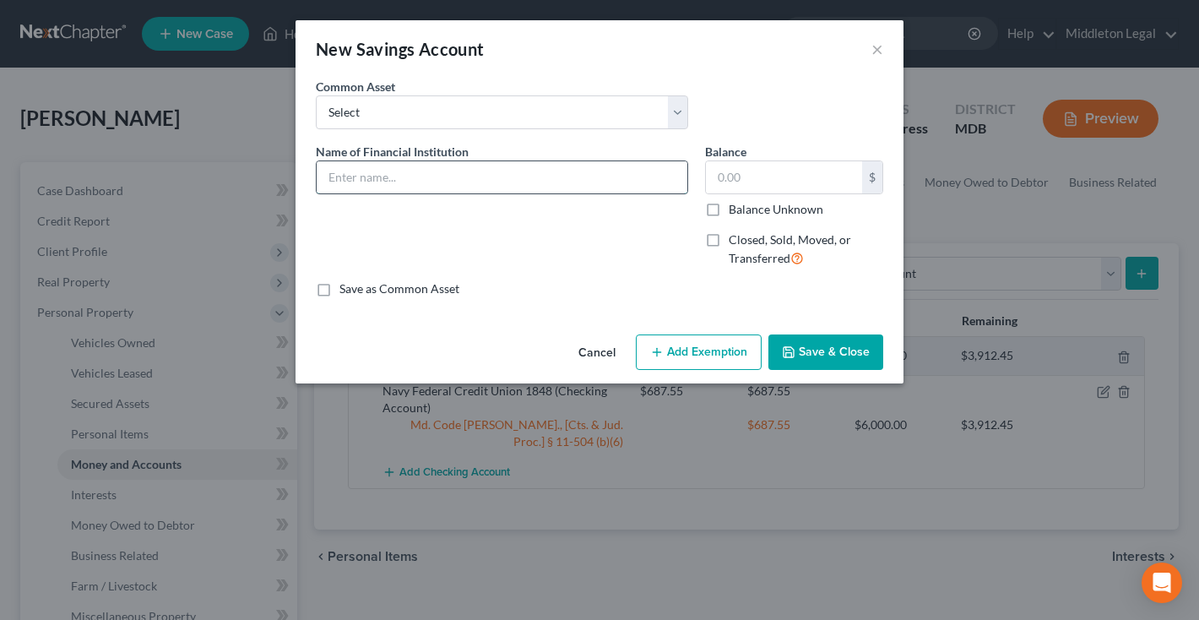
click at [565, 175] on input "text" at bounding box center [502, 177] width 371 height 32
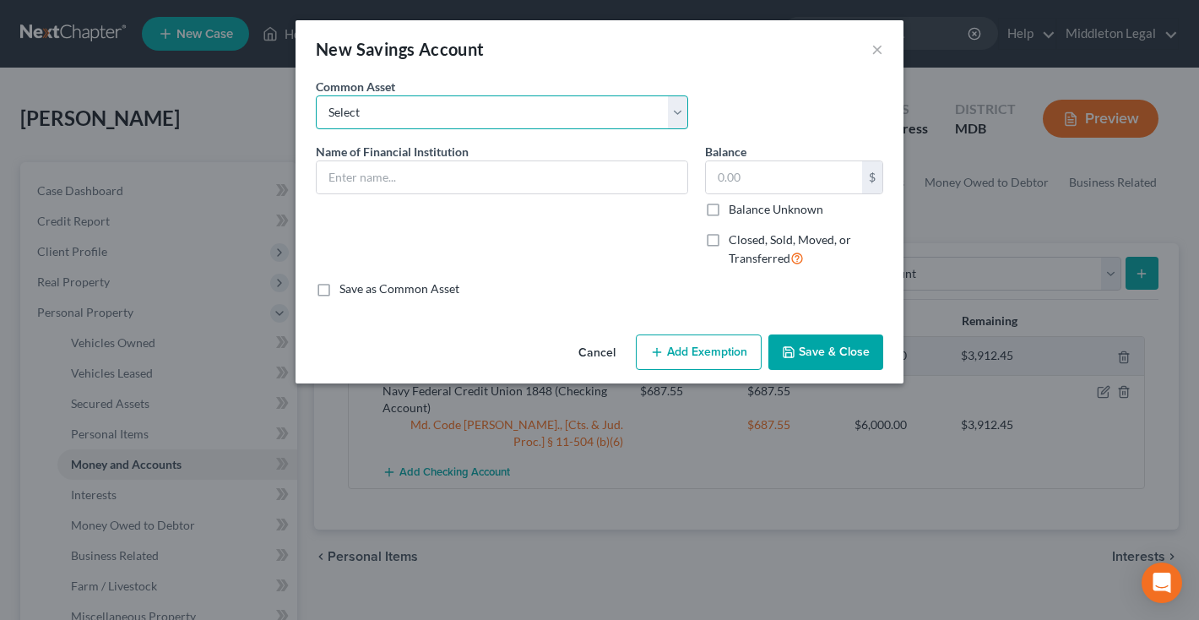
select select "3"
type input "Navy Federal Credit Union"
type input "50.00"
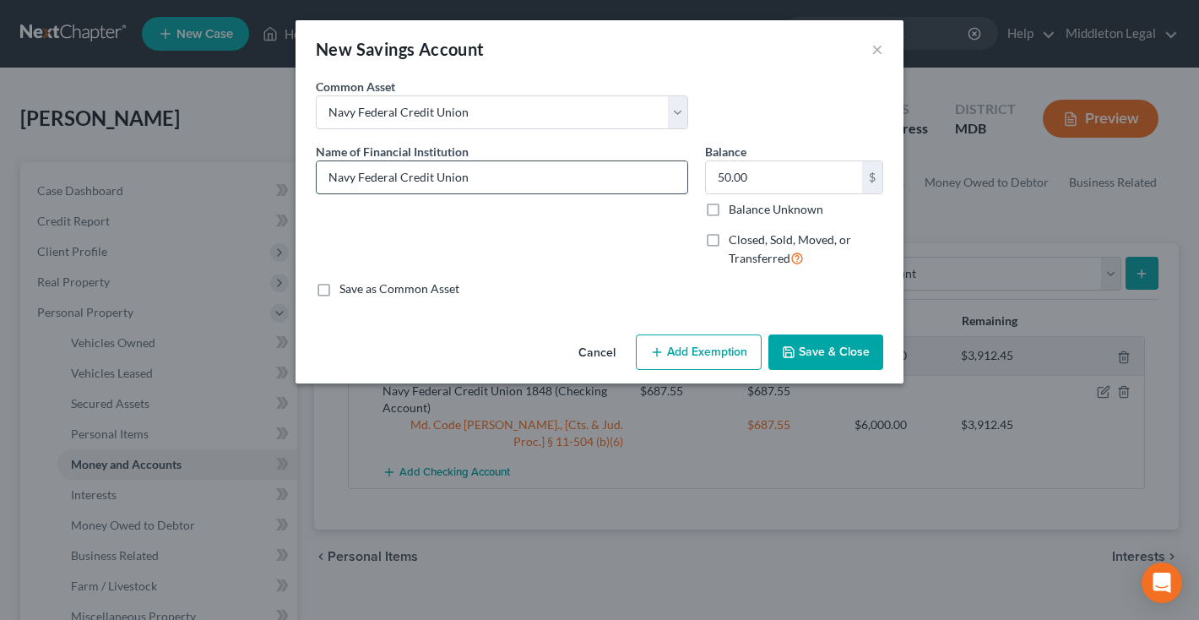
click at [559, 179] on input "Navy Federal Credit Union" at bounding box center [502, 177] width 371 height 32
type input "Navy Federal Credit Union"
drag, startPoint x: 805, startPoint y: 180, endPoint x: 637, endPoint y: 180, distance: 167.2
click at [639, 180] on div "Name of Financial Institution * Navy Federal Credit Union Balance 50.00 $ Balan…" at bounding box center [599, 212] width 584 height 138
click at [561, 181] on input "Navy Federal Credit Union" at bounding box center [502, 177] width 371 height 32
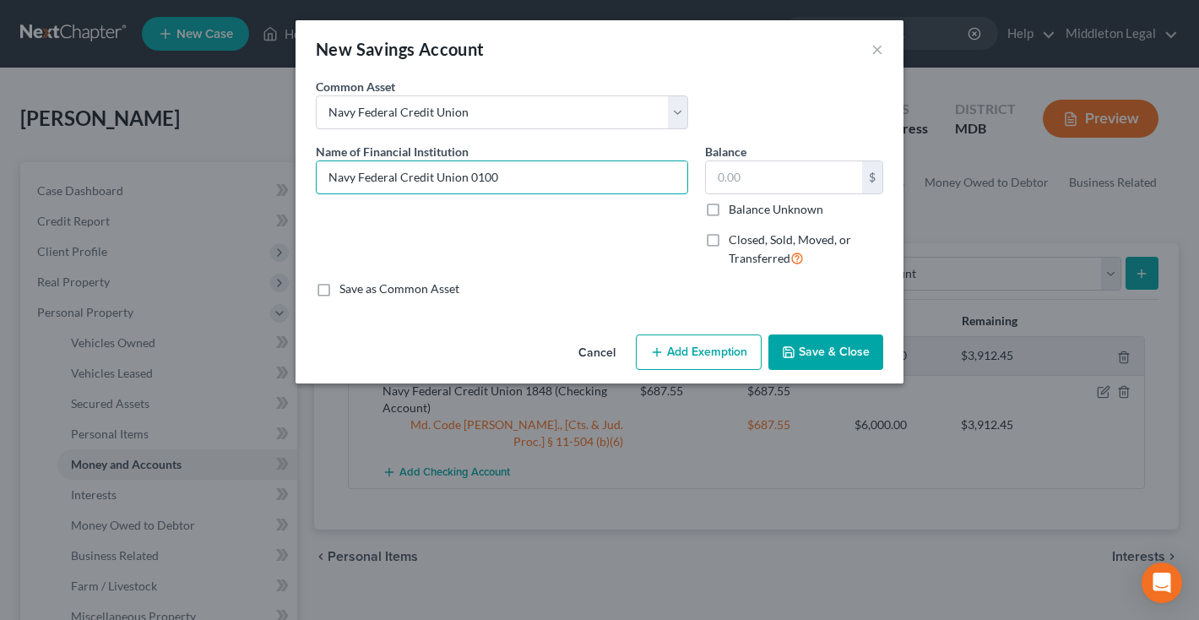
type input "Navy Federal Credit Union 0100"
click at [828, 341] on button "Save & Close" at bounding box center [825, 351] width 115 height 35
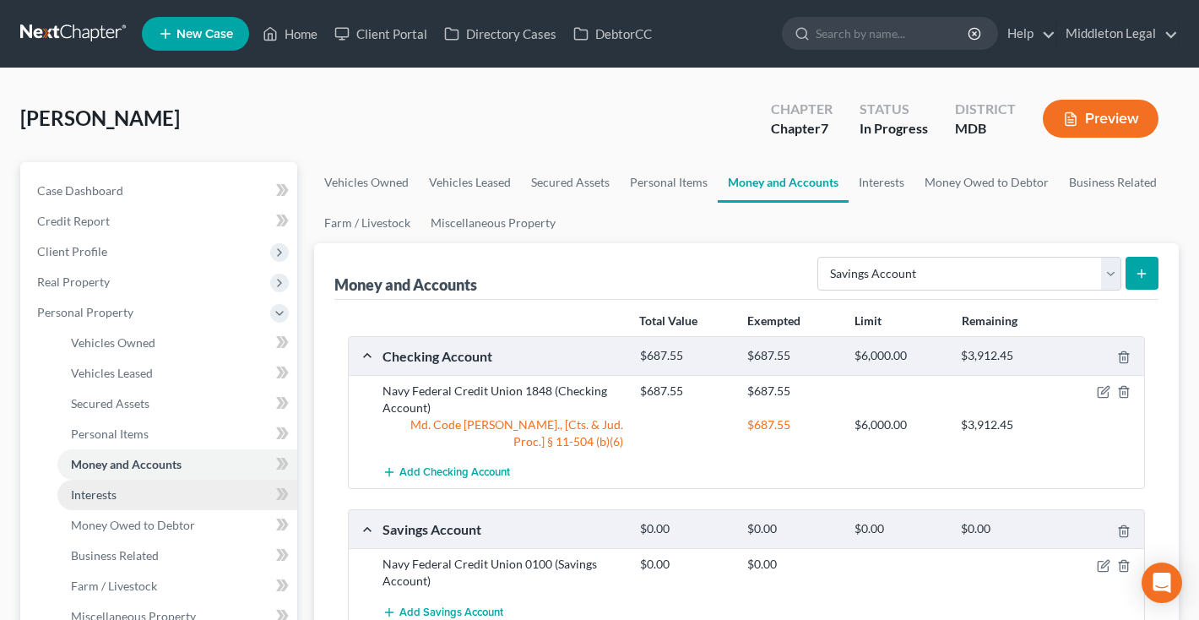
click at [137, 496] on link "Interests" at bounding box center [177, 495] width 240 height 30
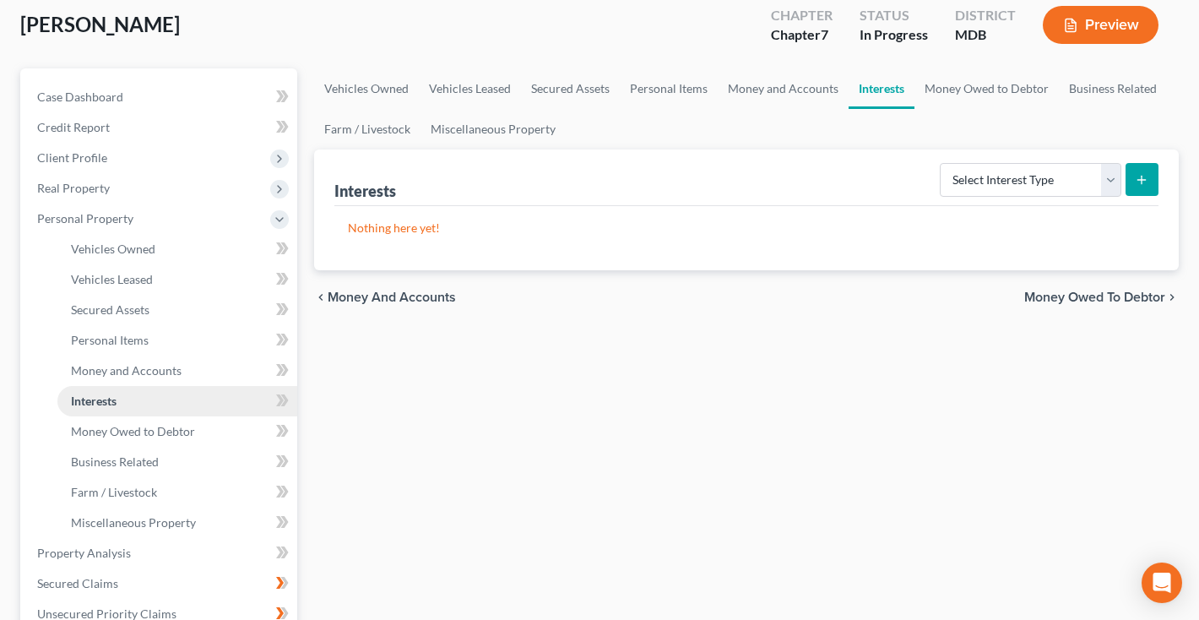
scroll to position [119, 0]
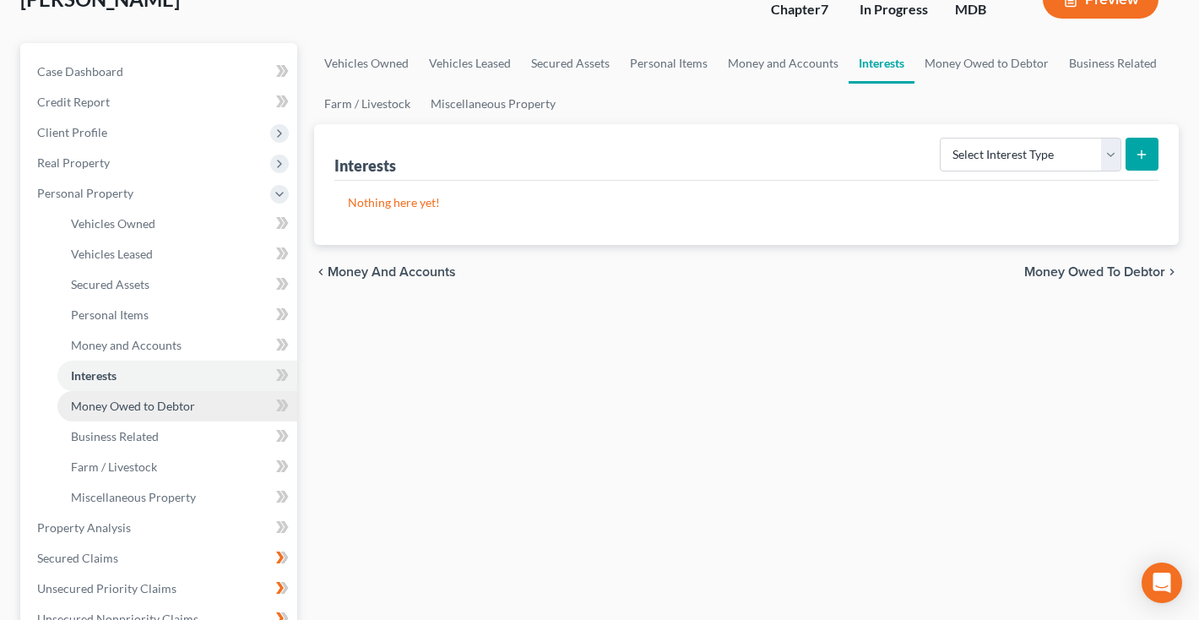
click at [133, 413] on link "Money Owed to Debtor" at bounding box center [177, 406] width 240 height 30
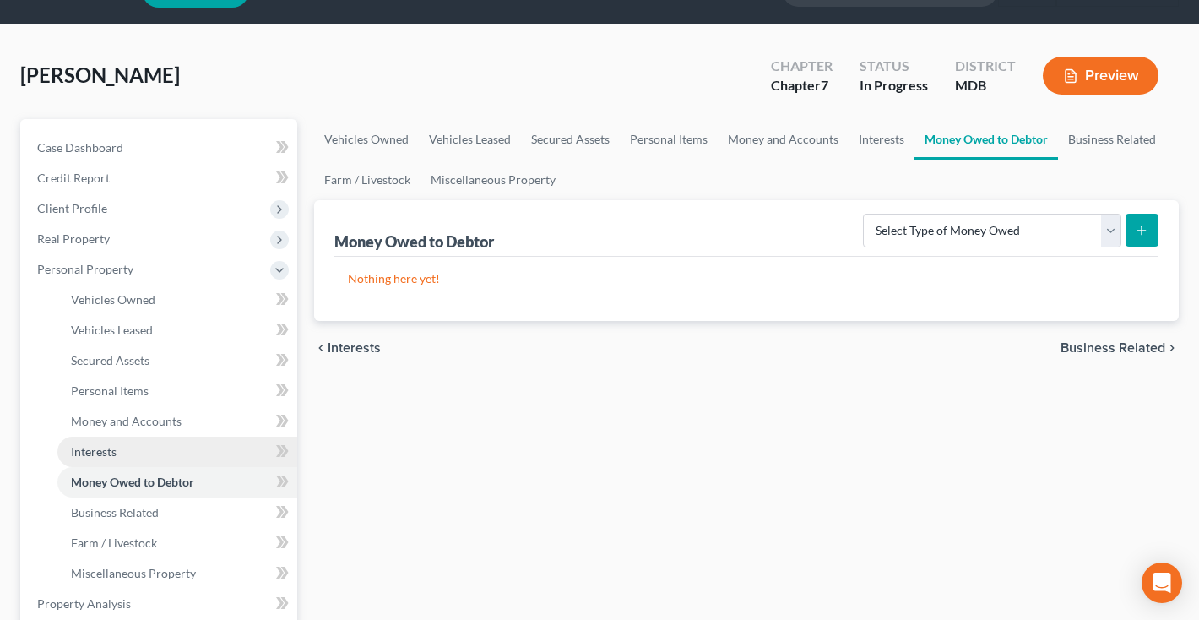
scroll to position [44, 0]
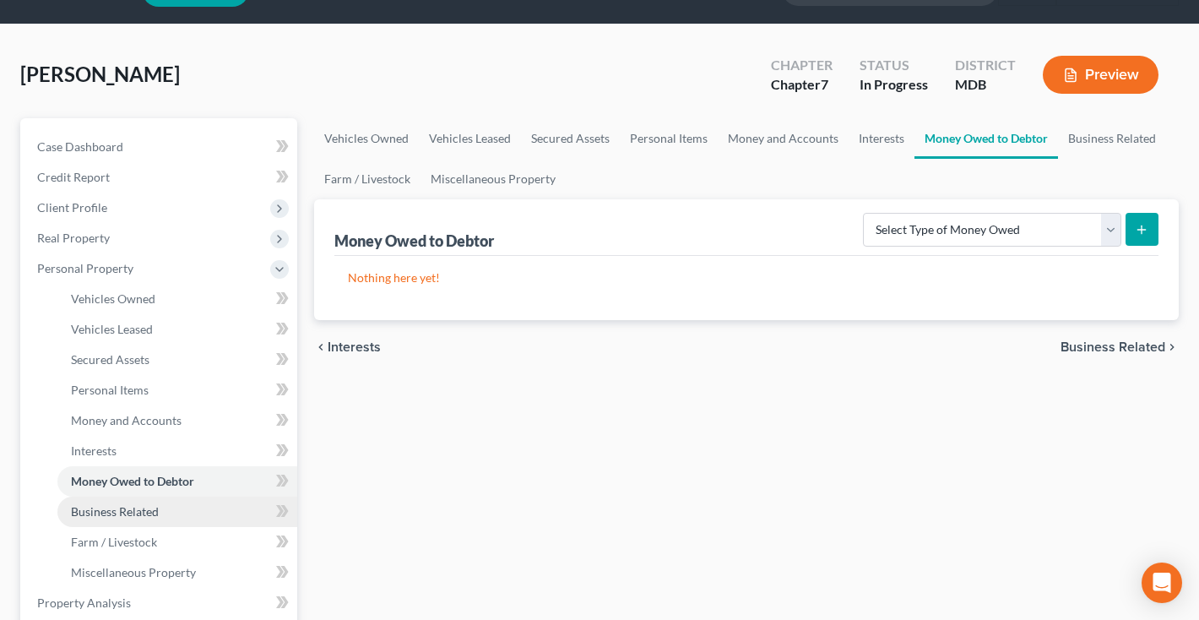
click at [117, 512] on span "Business Related" at bounding box center [115, 511] width 88 height 14
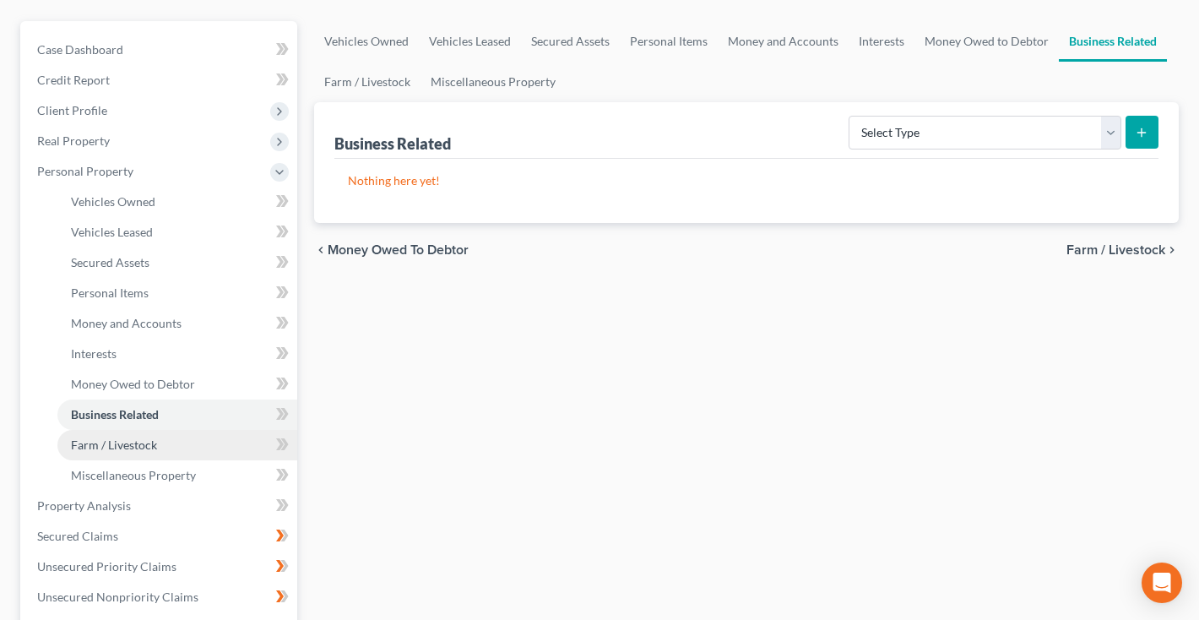
click at [116, 434] on link "Farm / Livestock" at bounding box center [177, 445] width 240 height 30
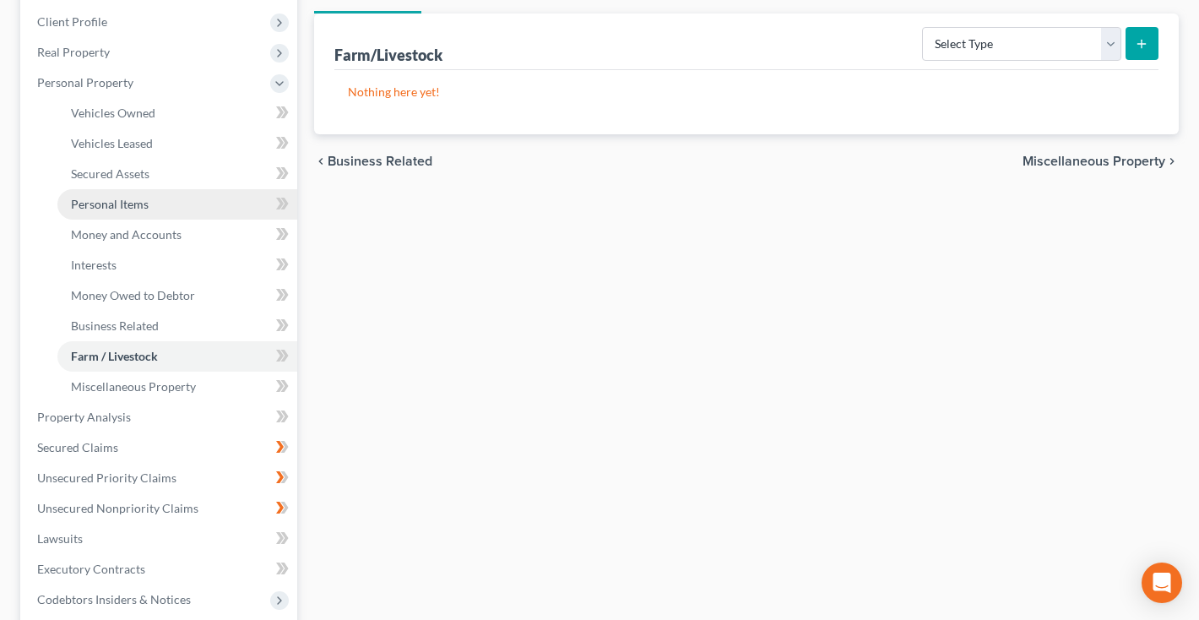
scroll to position [235, 0]
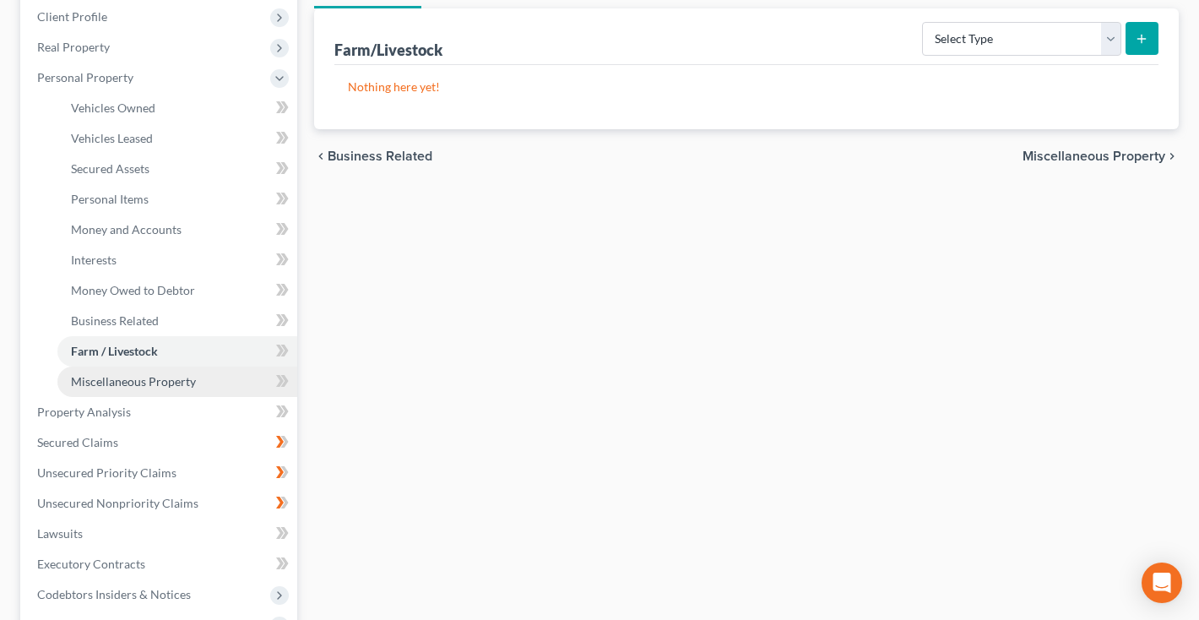
click at [109, 385] on span "Miscellaneous Property" at bounding box center [133, 381] width 125 height 14
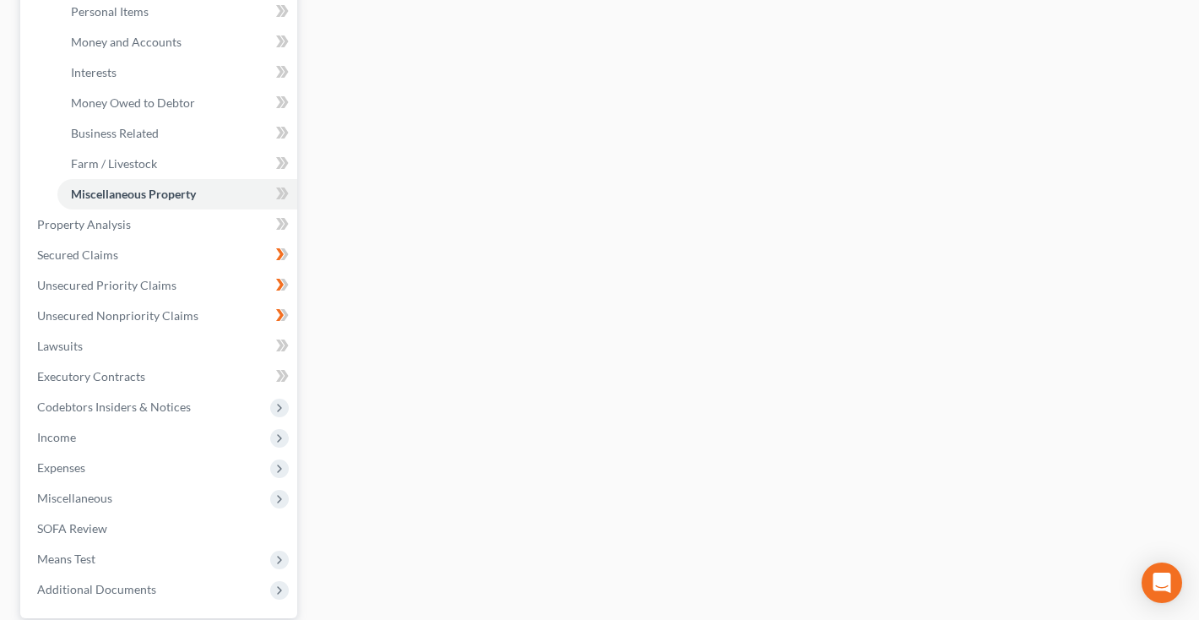
scroll to position [439, 0]
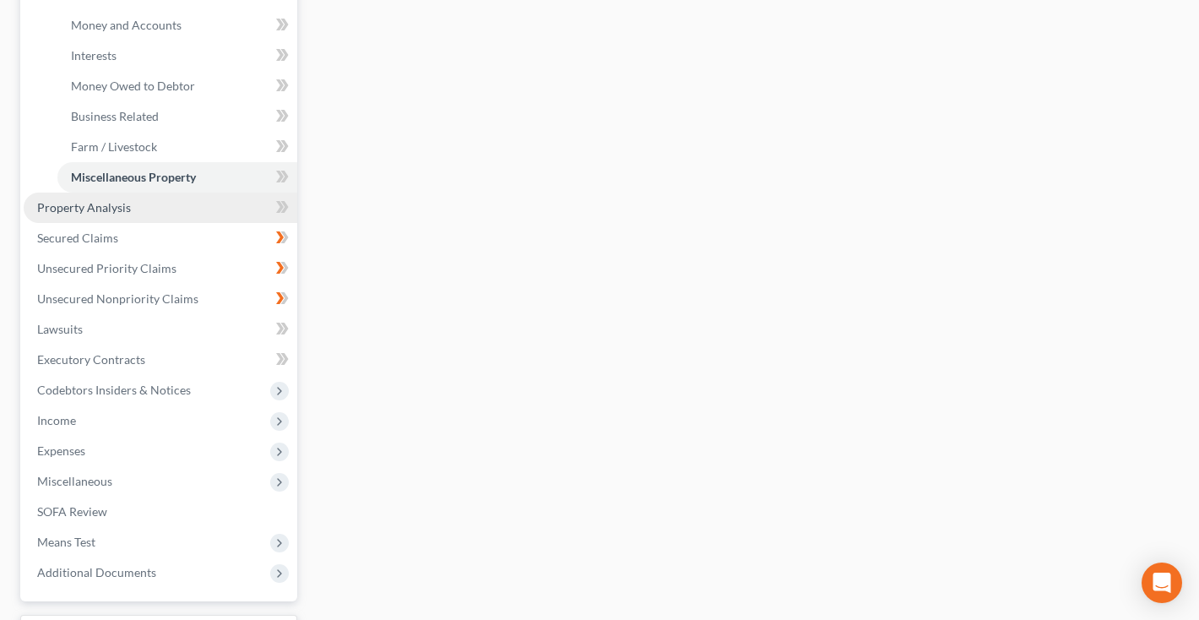
click at [114, 214] on link "Property Analysis" at bounding box center [161, 207] width 274 height 30
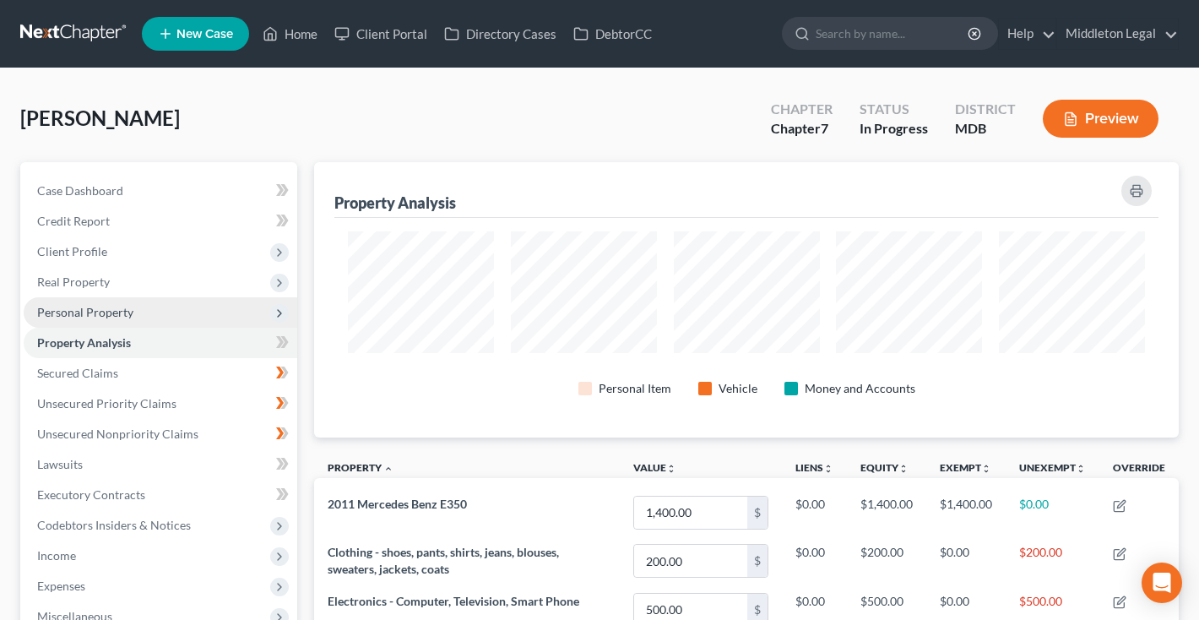
click at [111, 317] on span "Personal Property" at bounding box center [85, 312] width 96 height 14
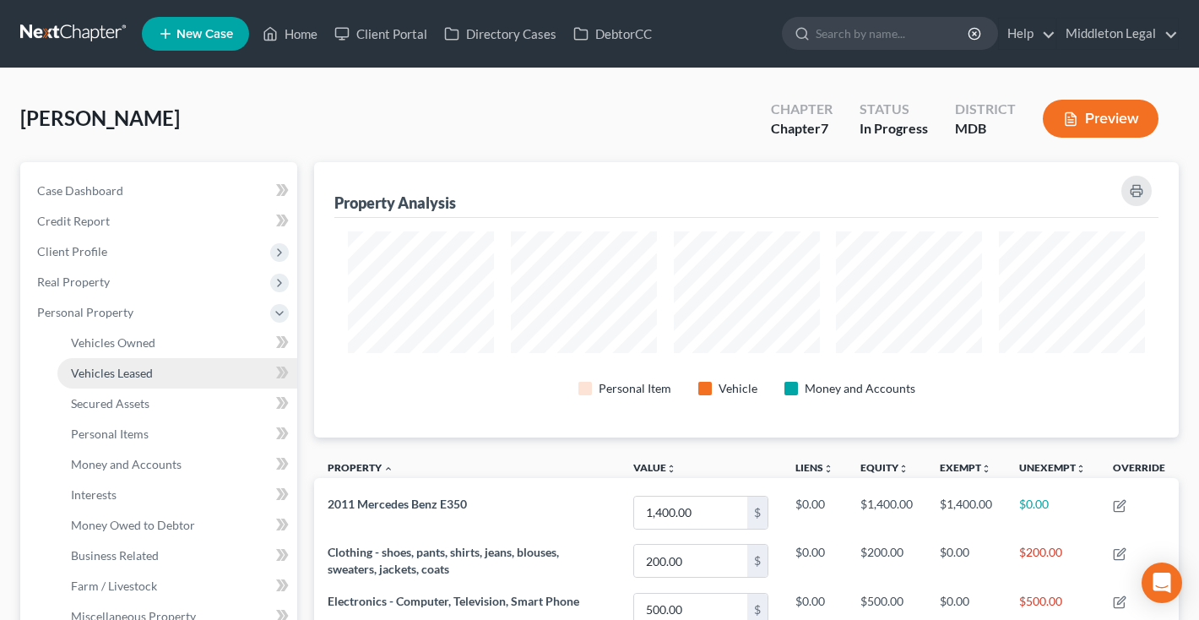
click at [113, 381] on link "Vehicles Leased" at bounding box center [177, 373] width 240 height 30
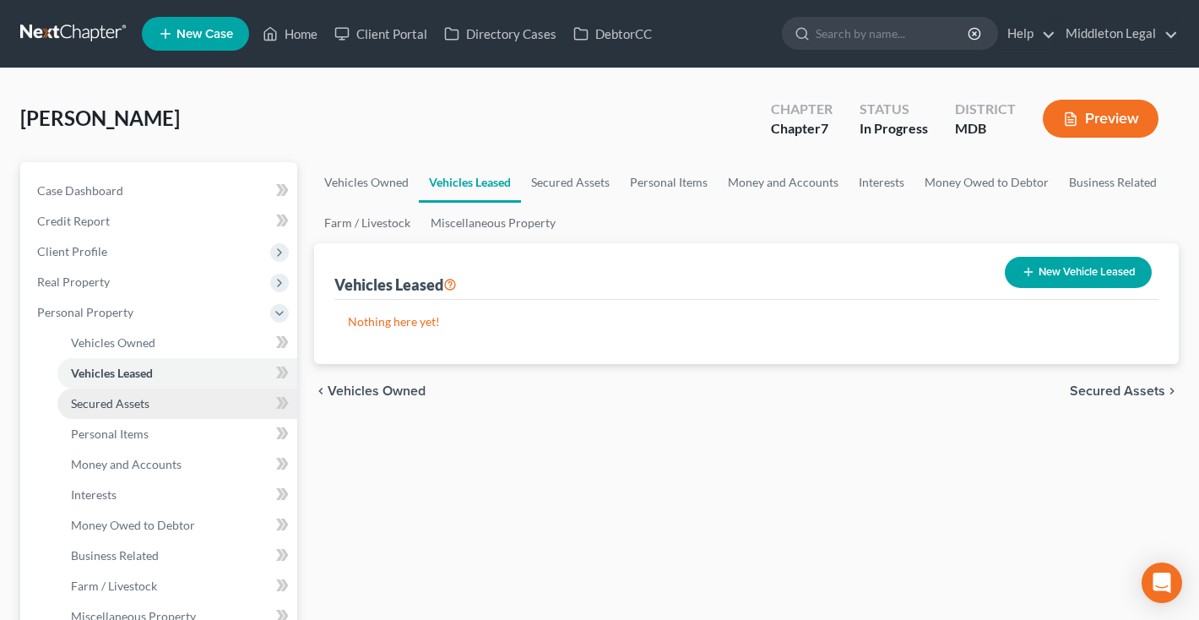
click at [118, 404] on span "Secured Assets" at bounding box center [110, 403] width 79 height 14
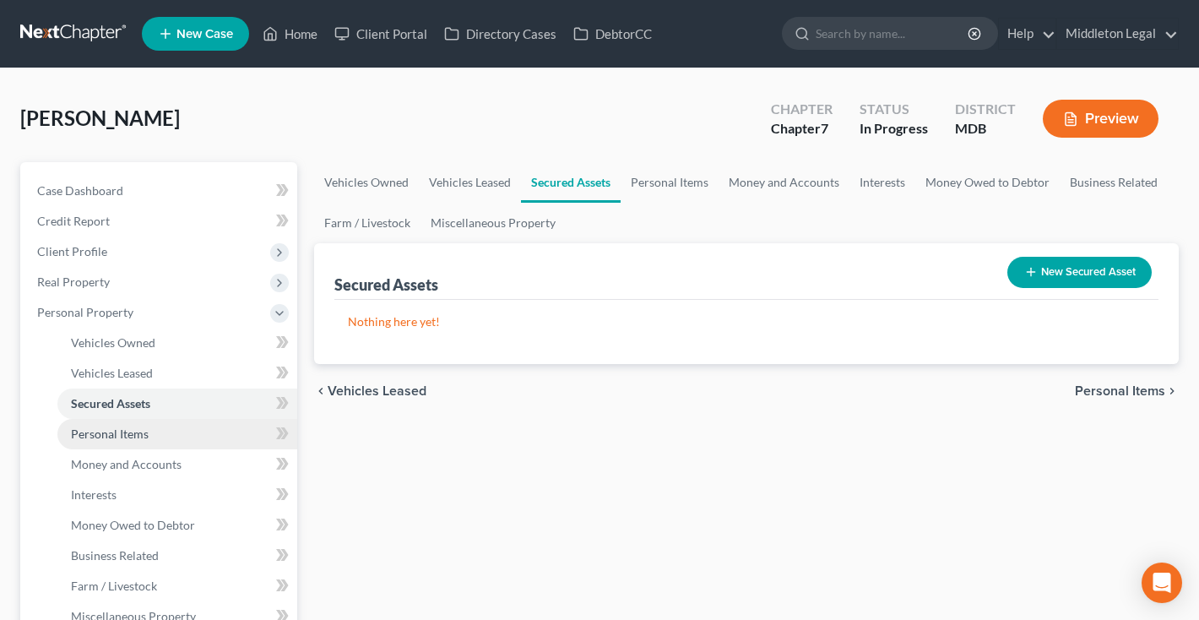
click at [116, 437] on span "Personal Items" at bounding box center [110, 433] width 78 height 14
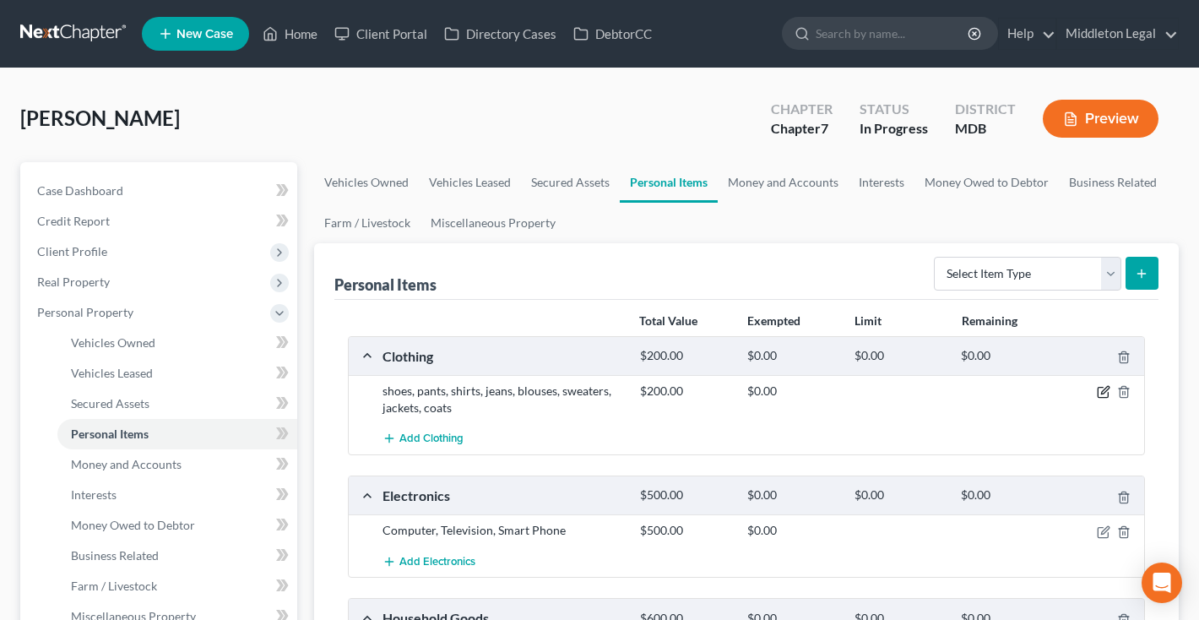
click at [1100, 395] on icon "button" at bounding box center [1104, 392] width 14 height 14
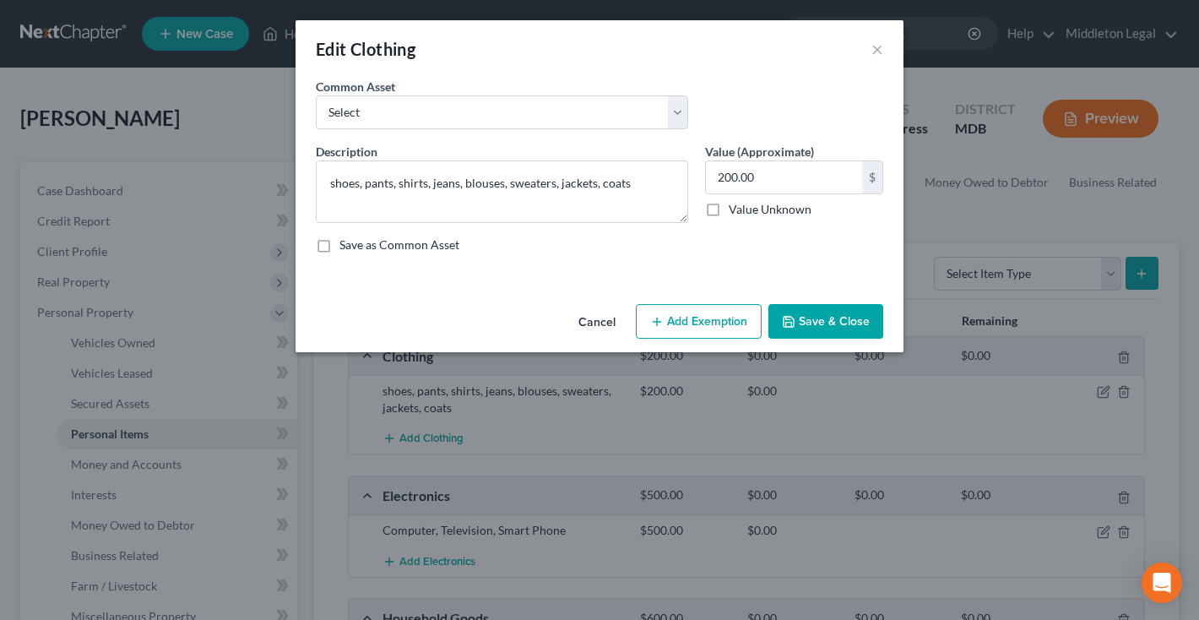
click at [721, 321] on button "Add Exemption" at bounding box center [699, 321] width 126 height 35
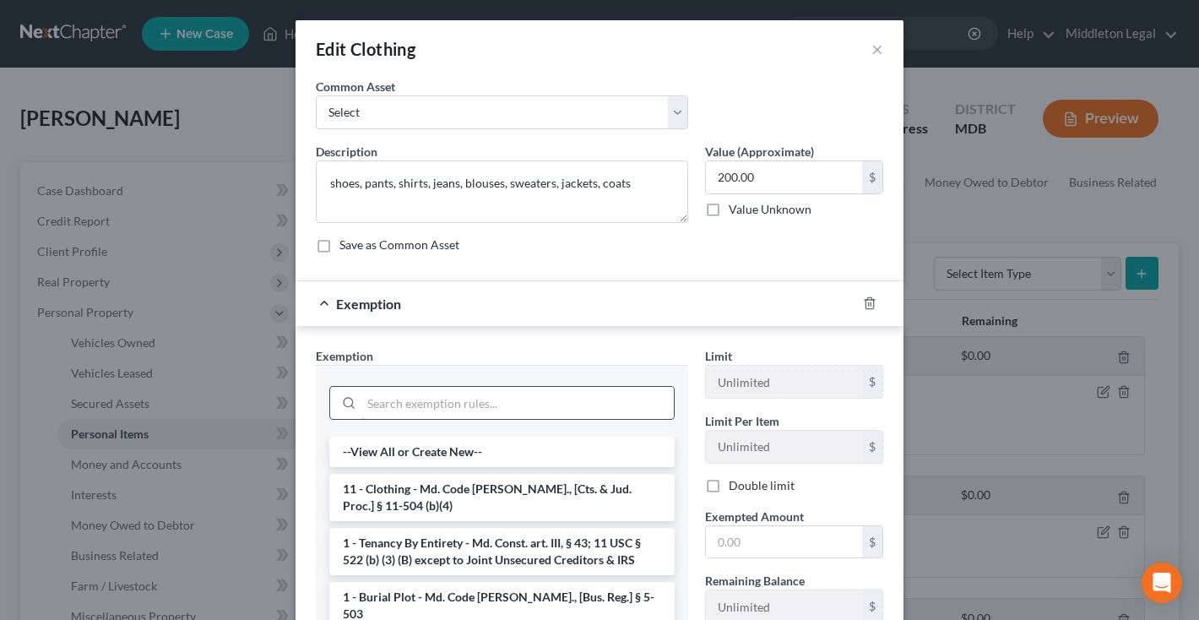
click at [635, 413] on input "search" at bounding box center [517, 403] width 312 height 32
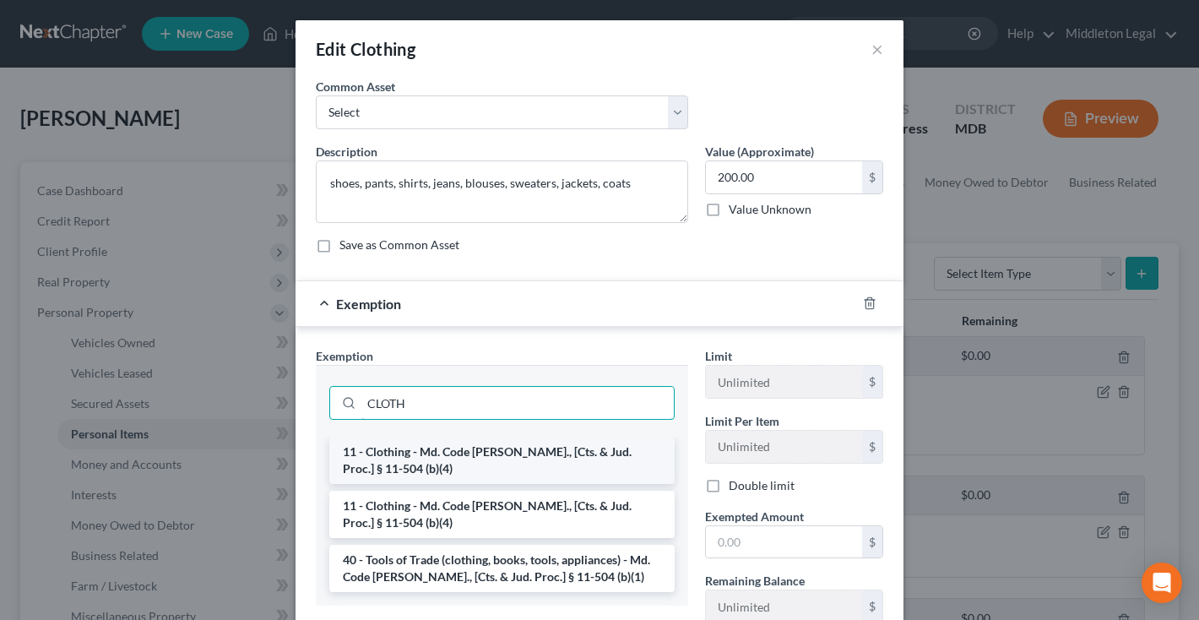
type input "CLOTH"
click at [588, 452] on li "11 - Clothing - Md. Code Ann., [Cts. & Jud. Proc.] § 11-504 (b)(4)" at bounding box center [501, 459] width 345 height 47
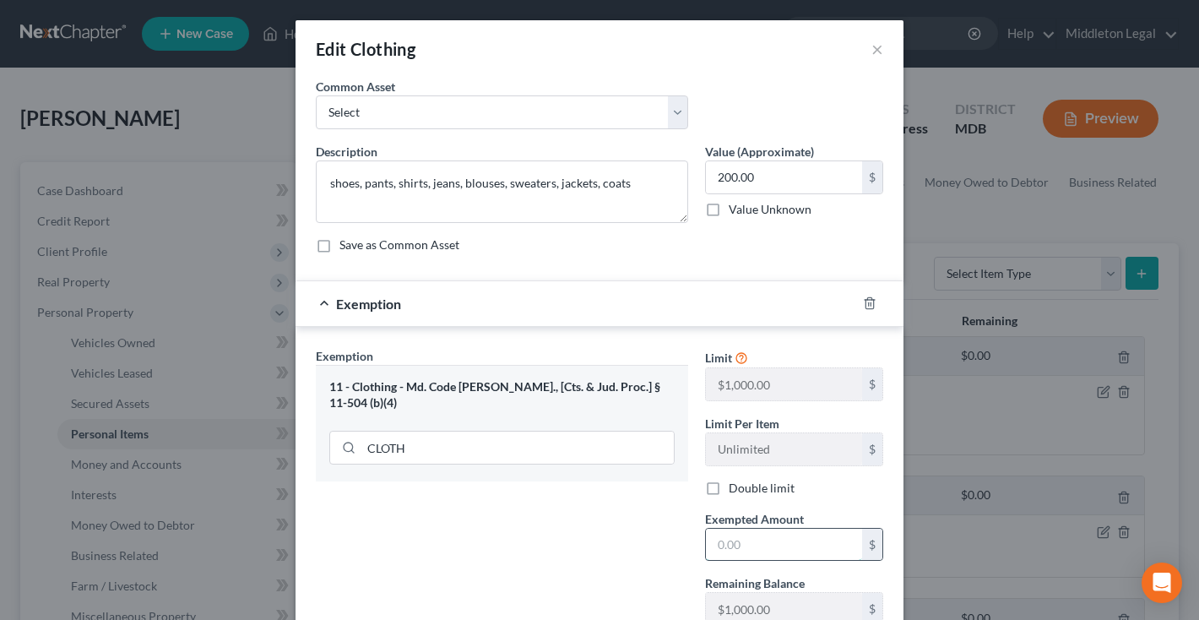
click at [713, 541] on input "text" at bounding box center [784, 545] width 156 height 32
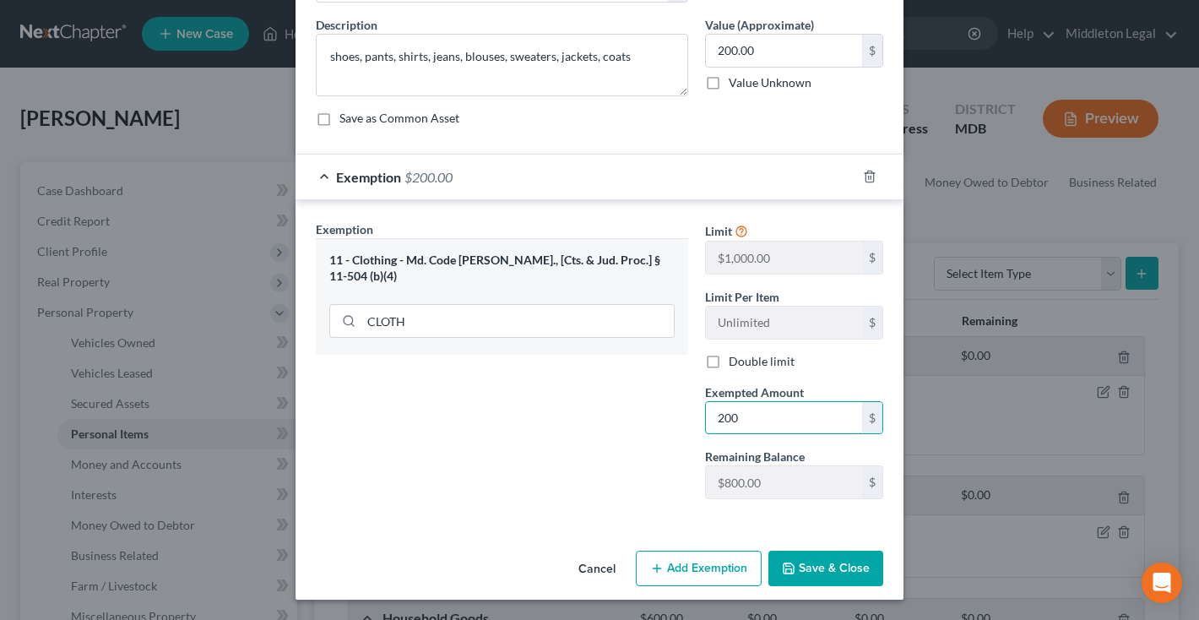
type input "200"
click at [824, 572] on button "Save & Close" at bounding box center [825, 567] width 115 height 35
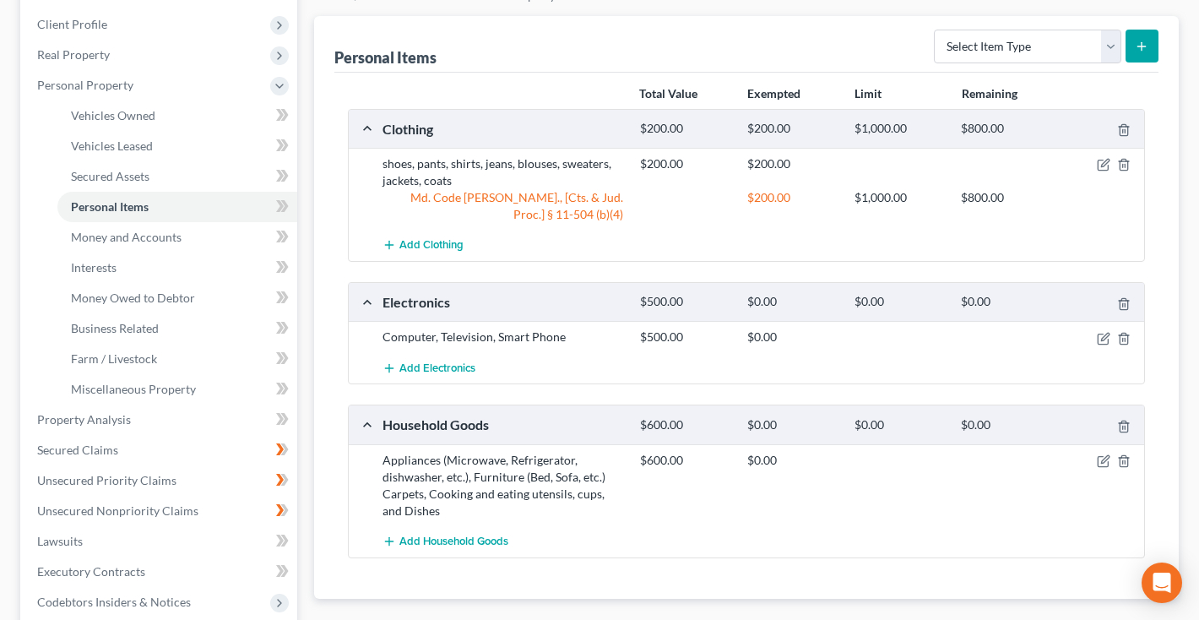
scroll to position [235, 0]
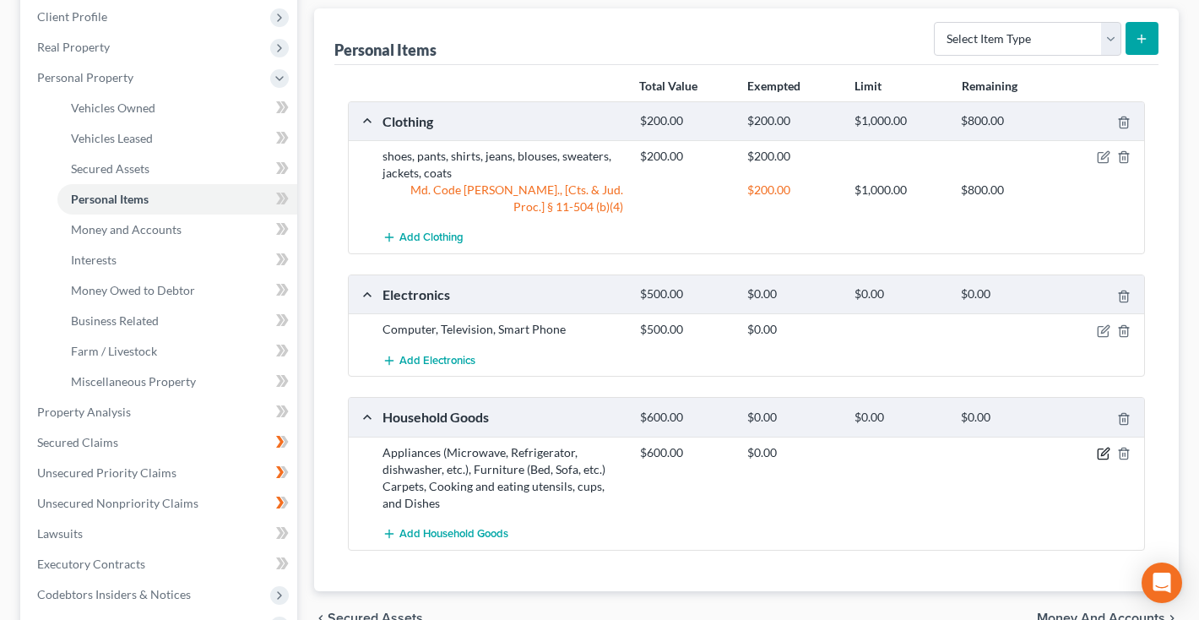
click at [1103, 451] on icon "button" at bounding box center [1105, 451] width 8 height 8
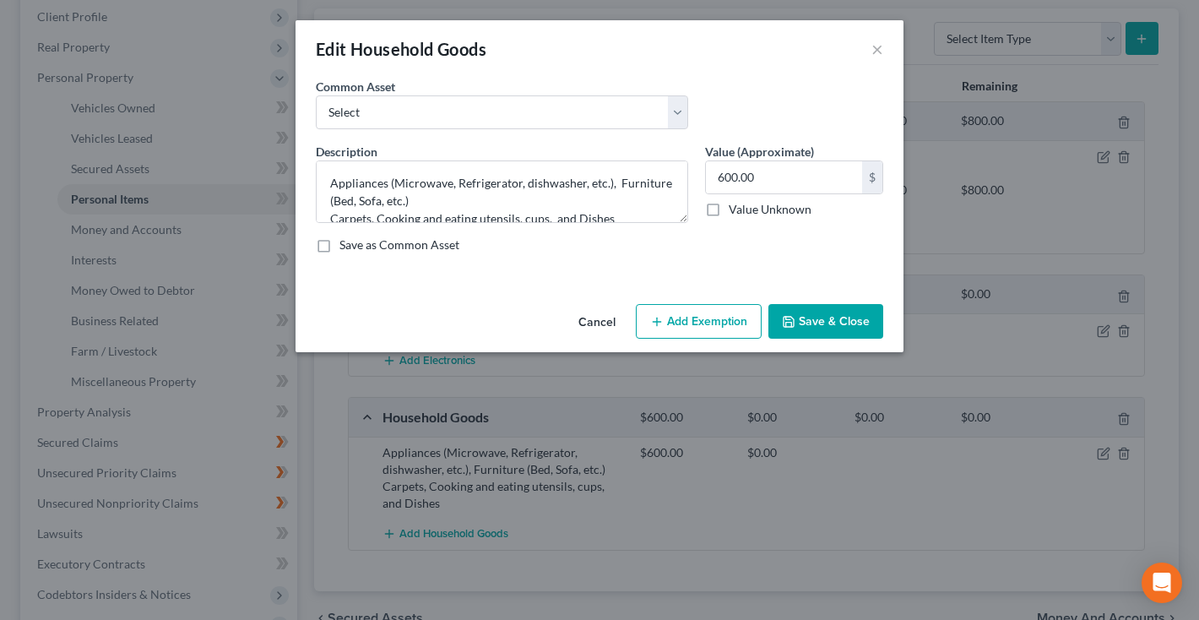
click at [712, 329] on button "Add Exemption" at bounding box center [699, 321] width 126 height 35
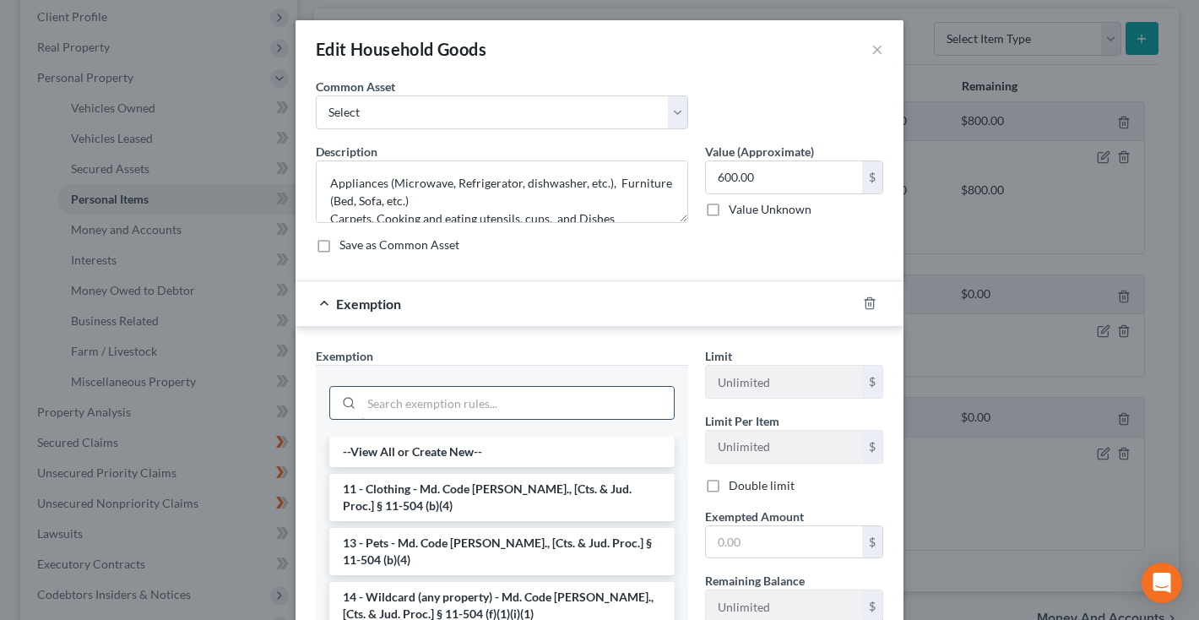
click at [630, 404] on input "search" at bounding box center [517, 403] width 312 height 32
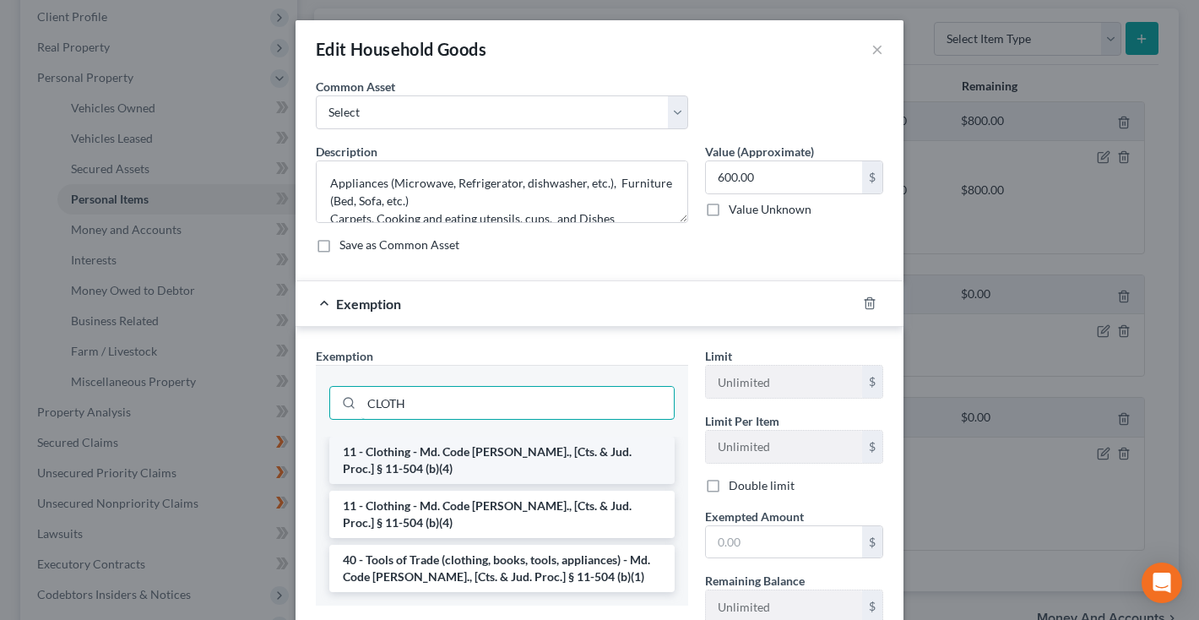
type input "CLOTH"
click at [629, 452] on li "11 - Clothing - Md. Code Ann., [Cts. & Jud. Proc.] § 11-504 (b)(4)" at bounding box center [501, 459] width 345 height 47
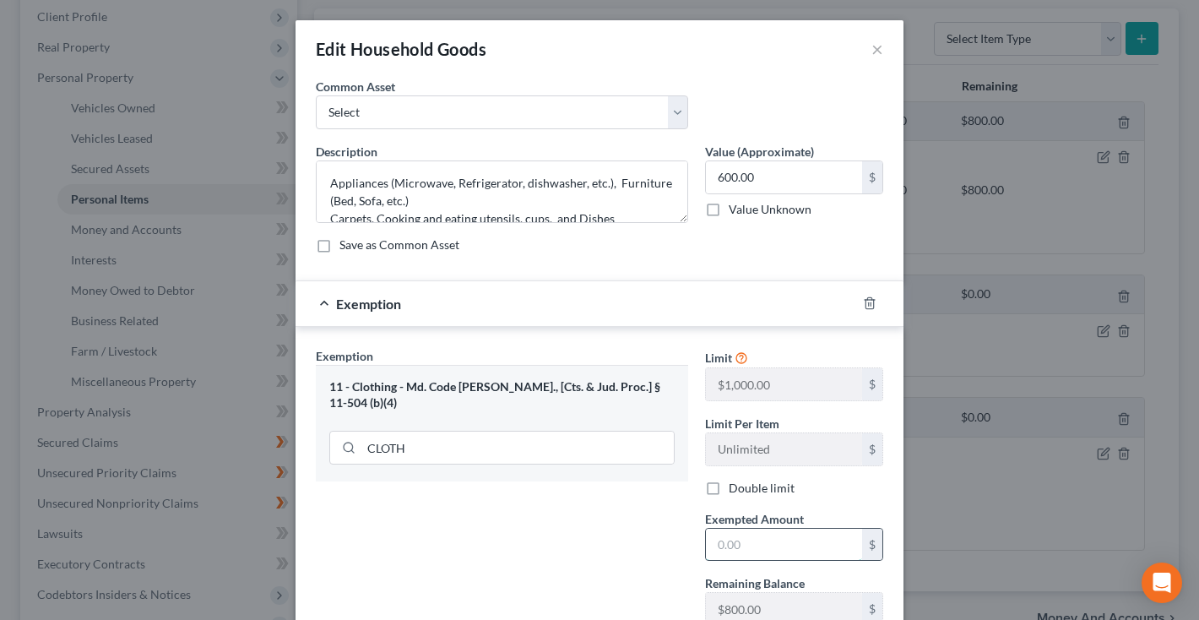
click at [765, 550] on input "text" at bounding box center [784, 545] width 156 height 32
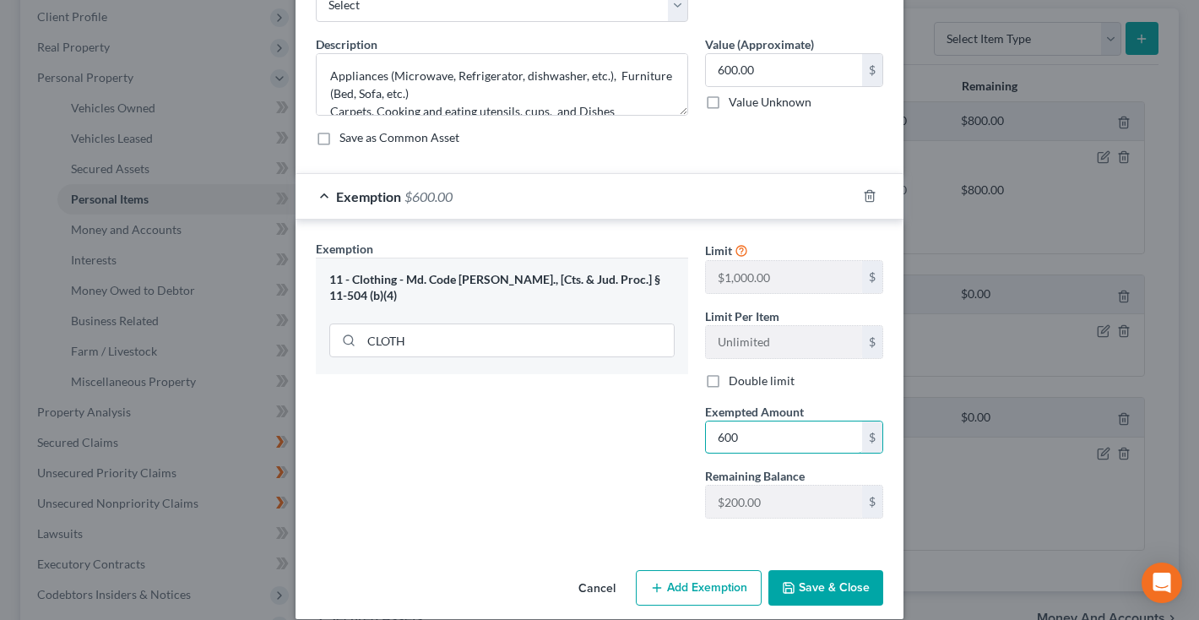
scroll to position [127, 0]
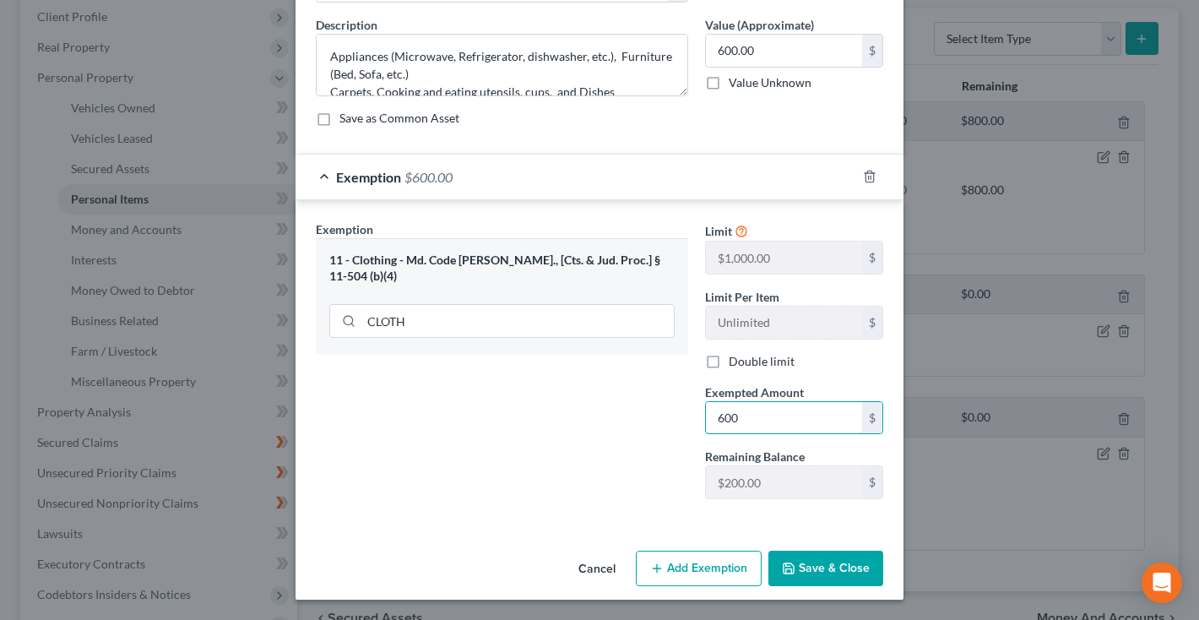
type input "600"
click at [818, 570] on button "Save & Close" at bounding box center [825, 567] width 115 height 35
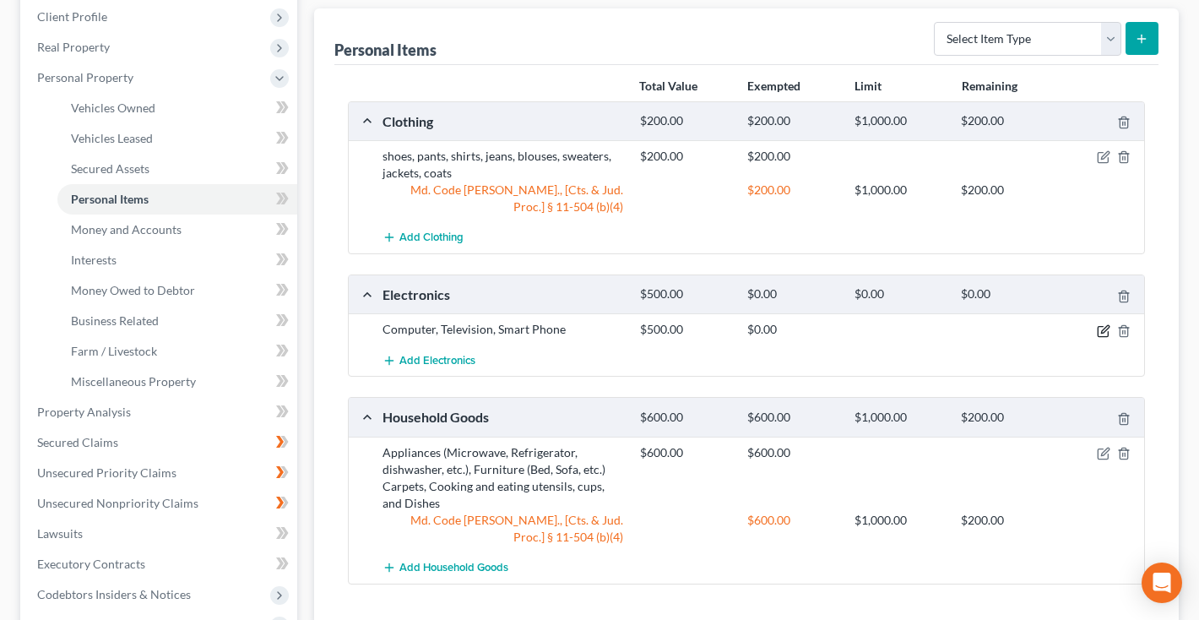
click at [1106, 326] on icon "button" at bounding box center [1105, 329] width 8 height 8
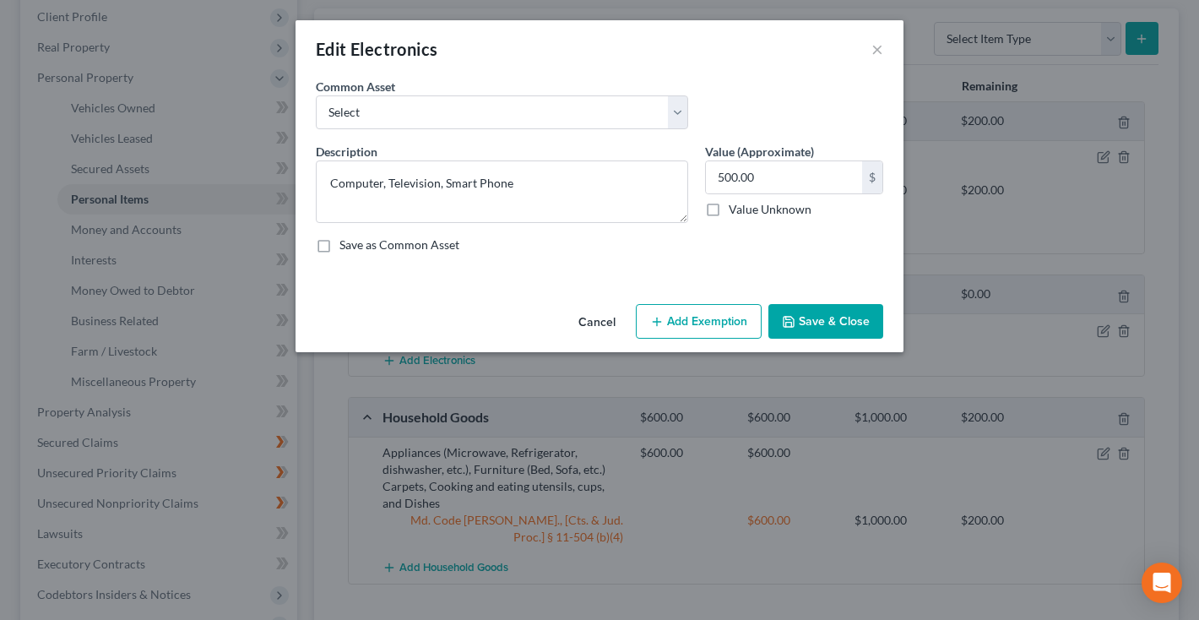
click at [724, 327] on button "Add Exemption" at bounding box center [699, 321] width 126 height 35
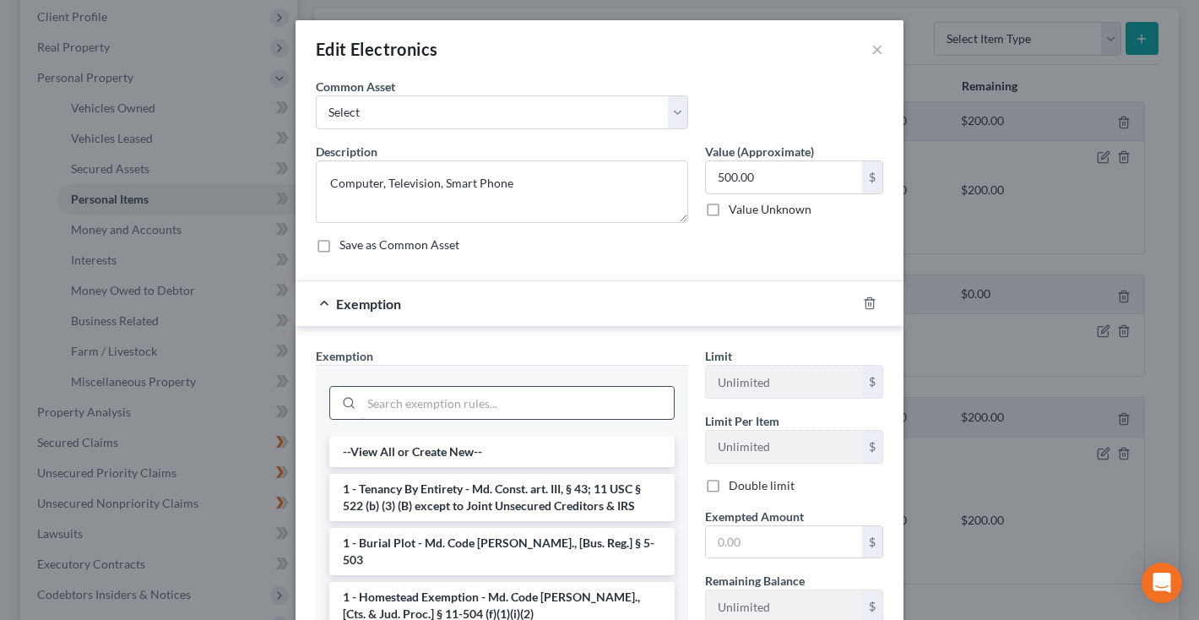
click at [587, 403] on input "search" at bounding box center [517, 403] width 312 height 32
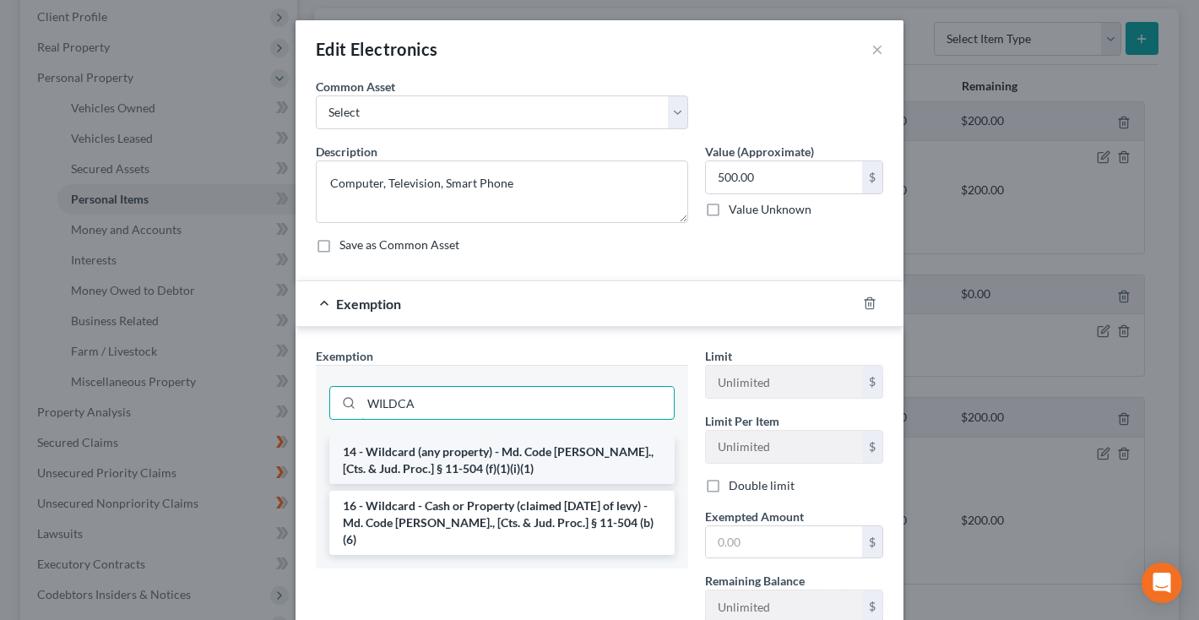
type input "WILDCA"
click at [538, 459] on li "14 - Wildcard (any property) - Md. Code Ann., [Cts. & Jud. Proc.] § 11-504 (f)(…" at bounding box center [501, 459] width 345 height 47
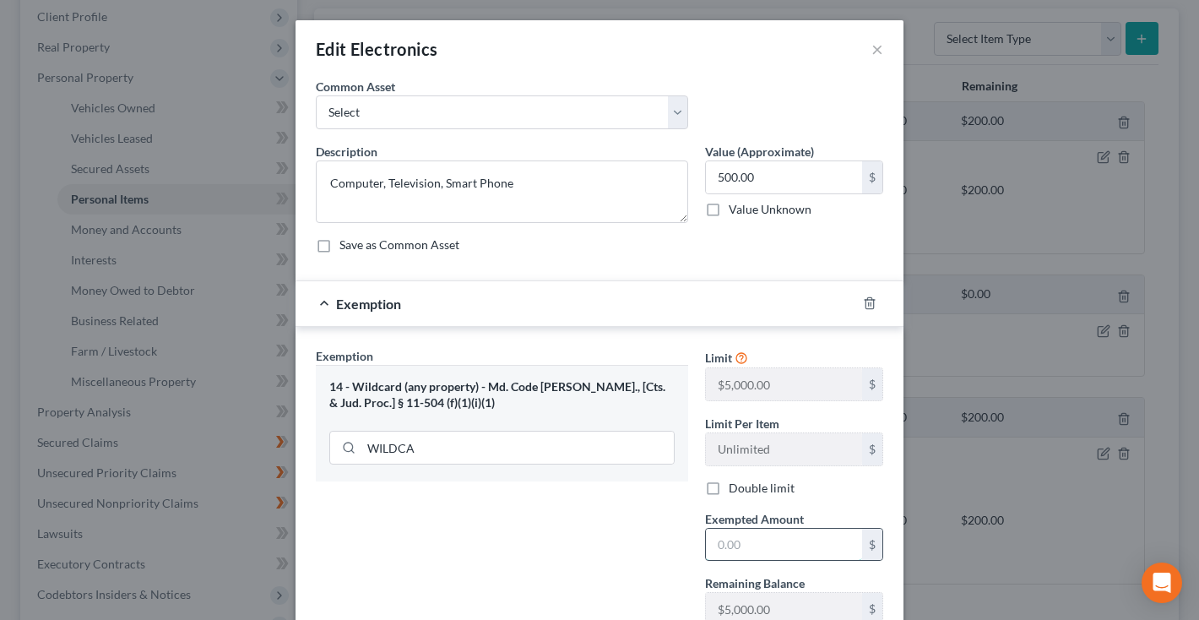
click at [741, 541] on input "text" at bounding box center [784, 545] width 156 height 32
type input "500"
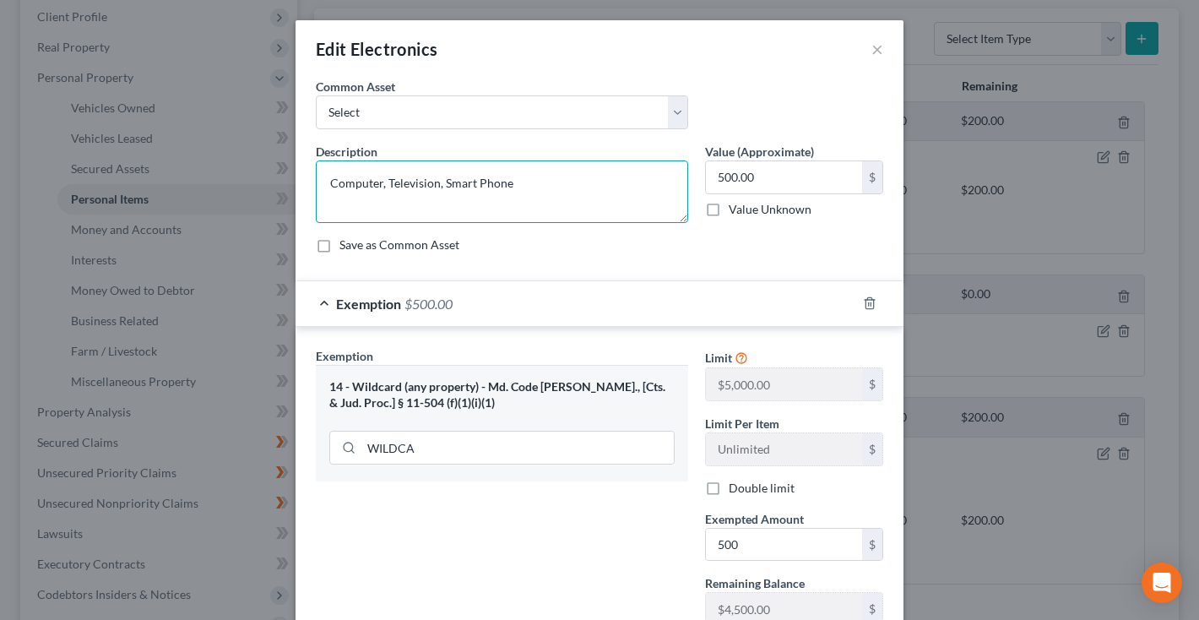
drag, startPoint x: 386, startPoint y: 182, endPoint x: 305, endPoint y: 176, distance: 81.2
click at [304, 178] on div "An exemption set must first be selected from the Filing Information section. Co…" at bounding box center [599, 374] width 608 height 593
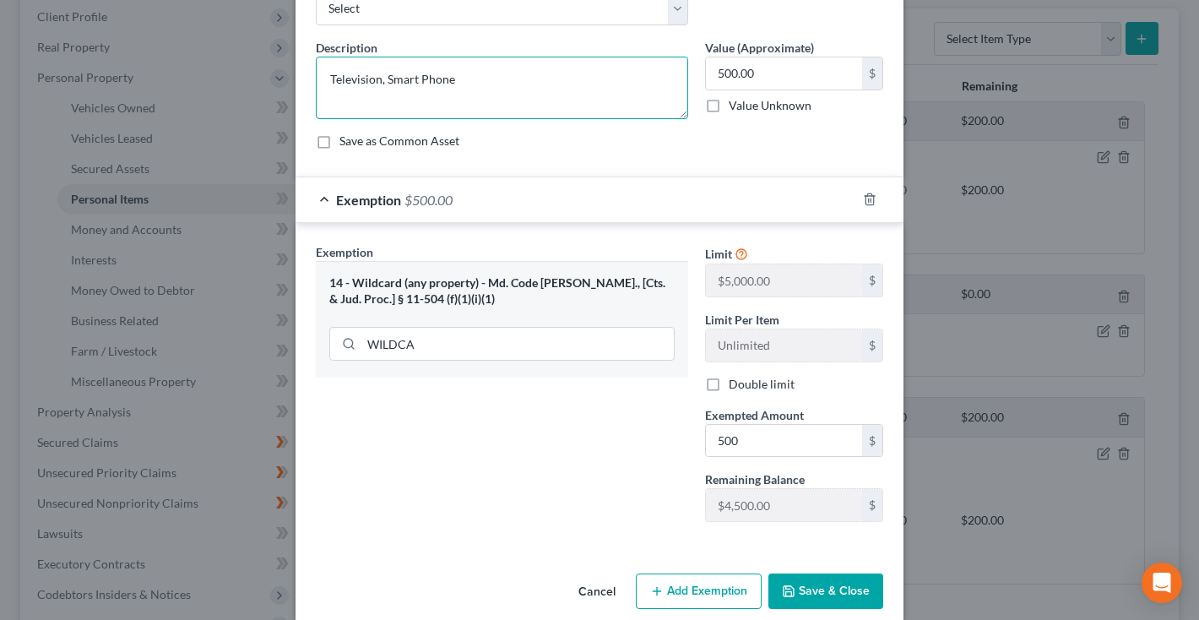
scroll to position [105, 0]
type textarea "Television, Smart Phone"
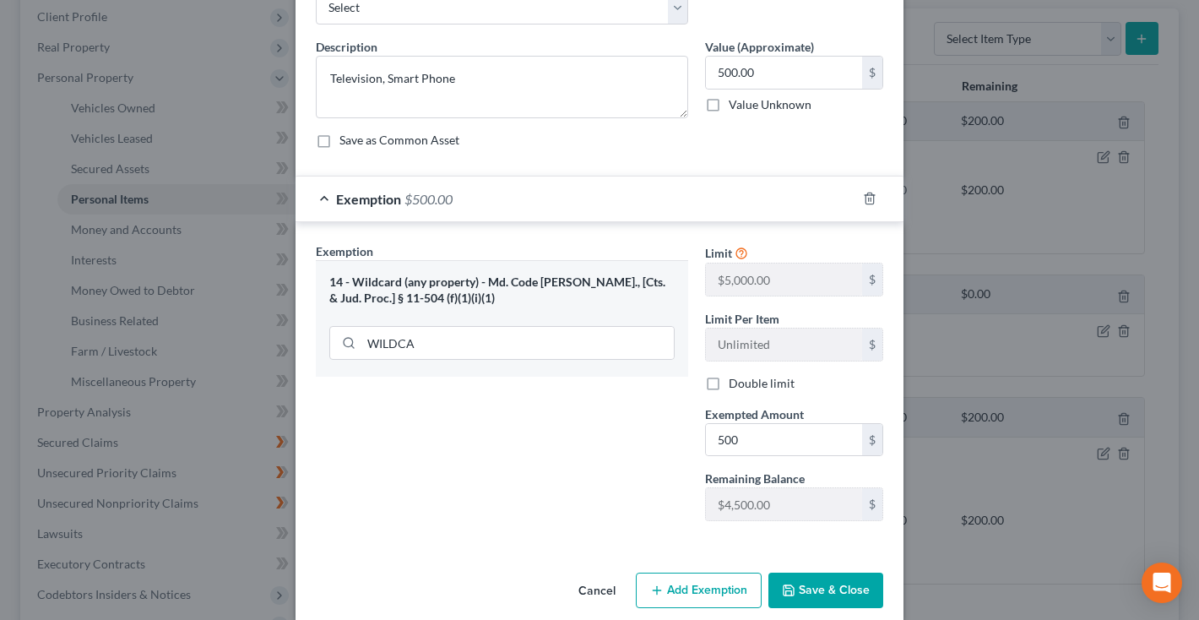
click at [816, 587] on button "Save & Close" at bounding box center [825, 589] width 115 height 35
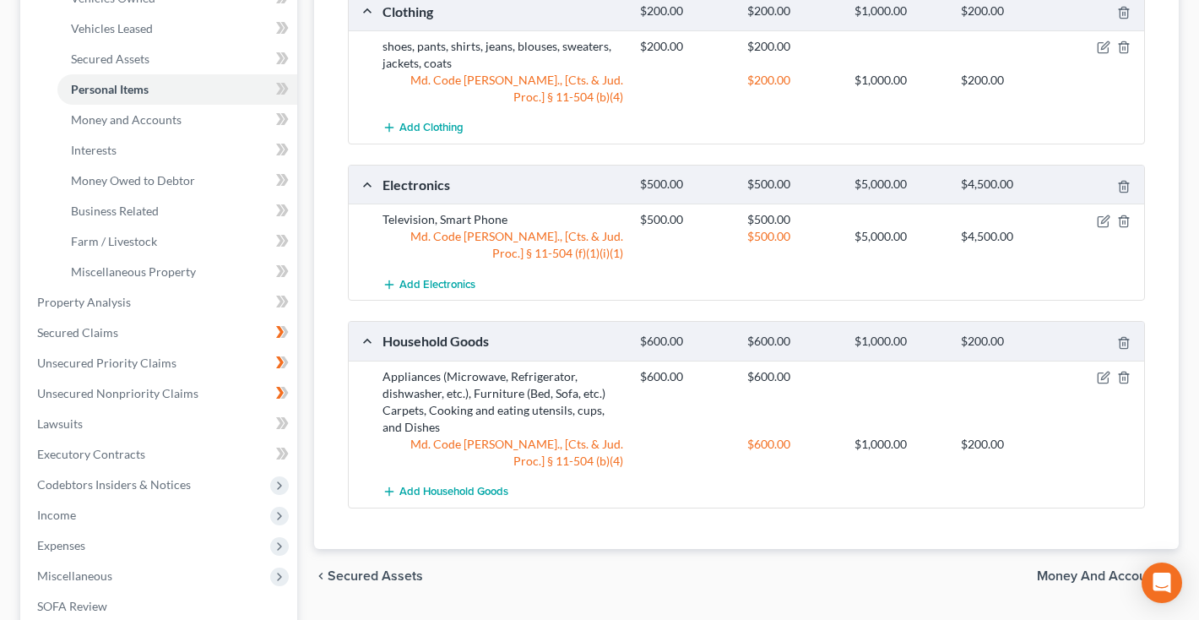
scroll to position [363, 0]
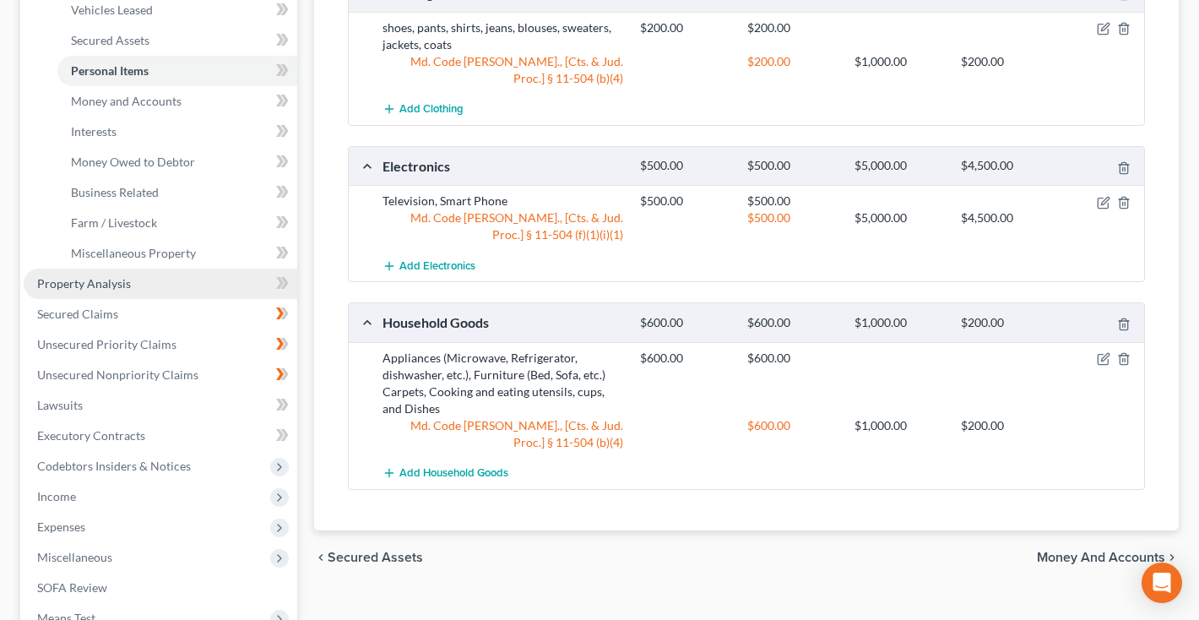
click at [110, 277] on span "Property Analysis" at bounding box center [84, 283] width 94 height 14
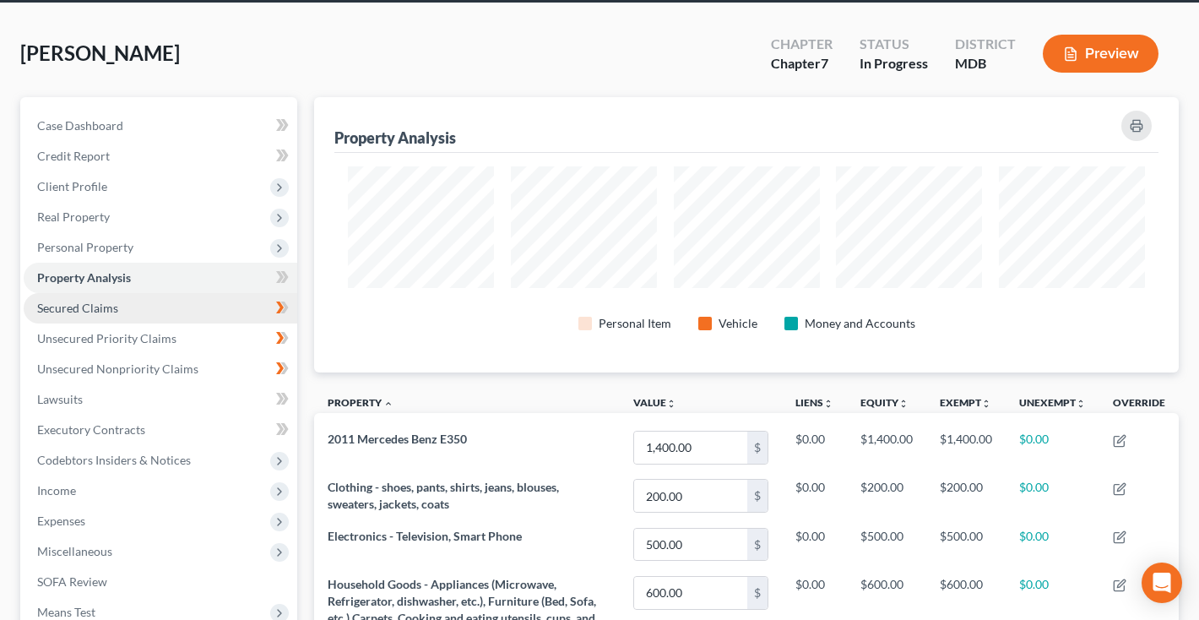
click at [86, 315] on link "Secured Claims" at bounding box center [161, 308] width 274 height 30
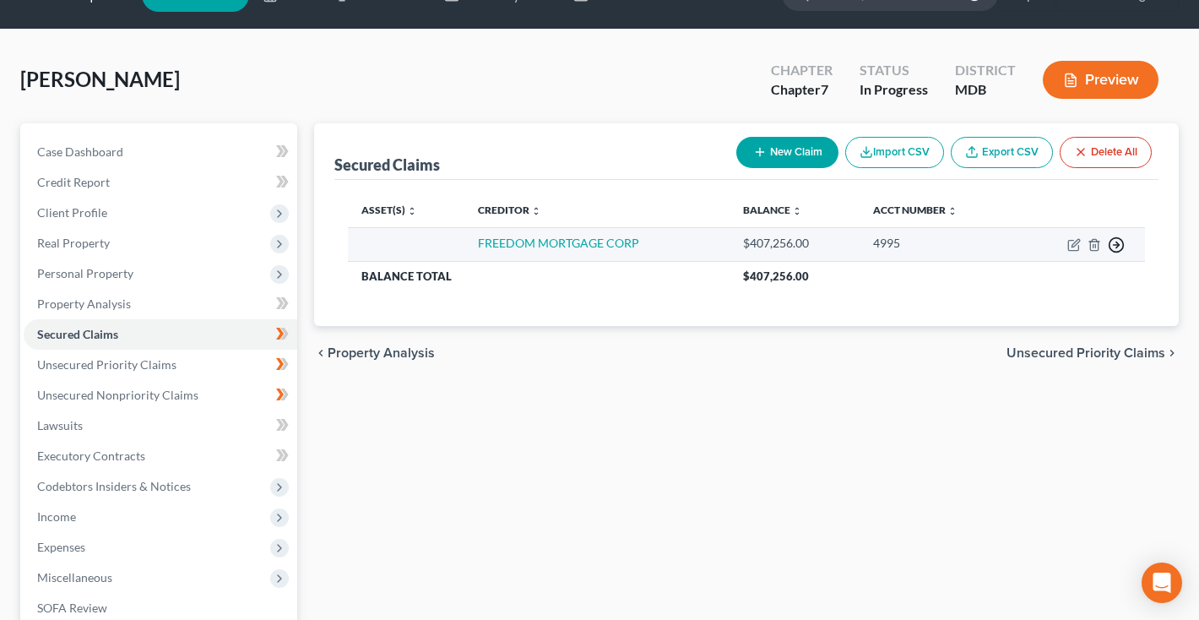
click at [1121, 245] on icon "button" at bounding box center [1116, 244] width 17 height 17
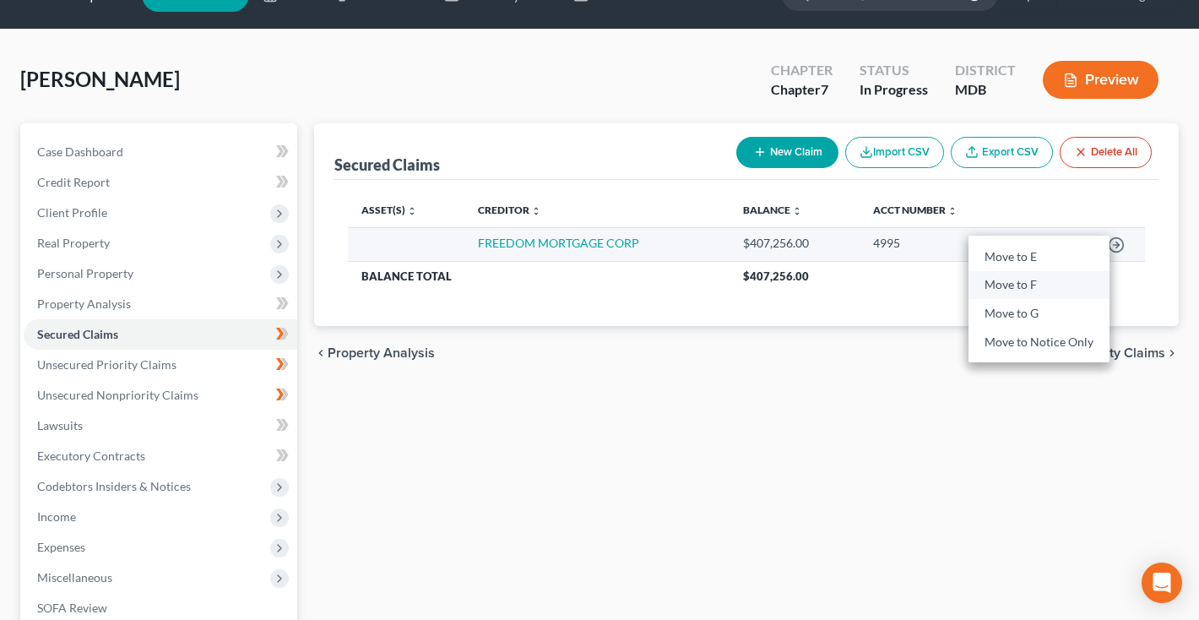
click at [1062, 289] on link "Move to F" at bounding box center [1038, 285] width 141 height 29
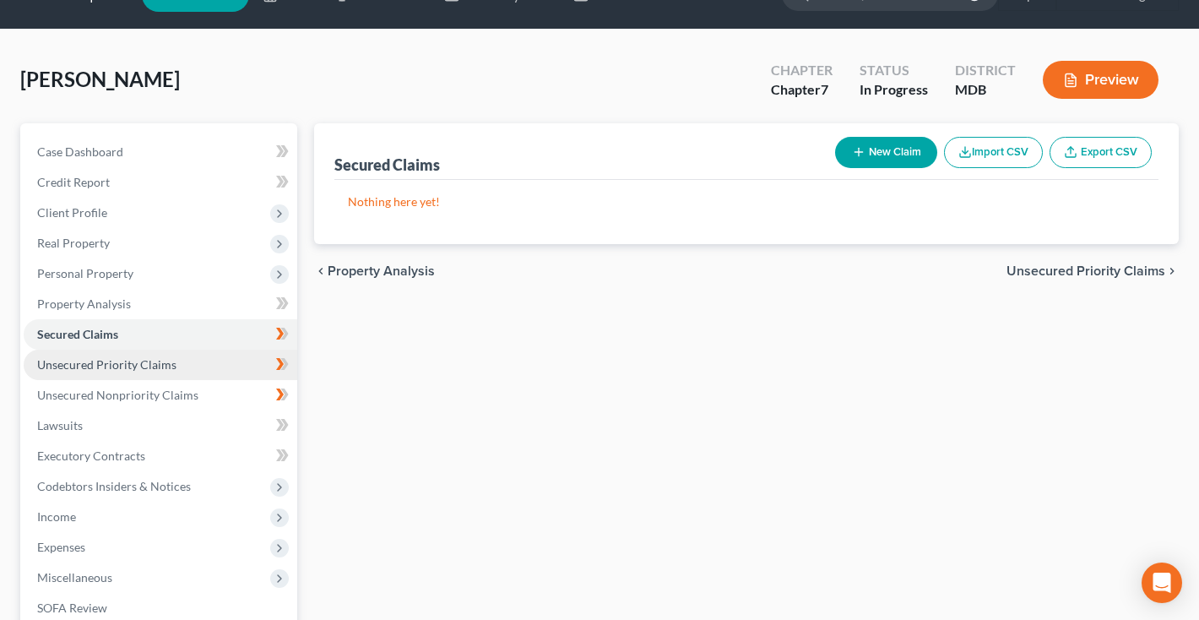
click at [136, 364] on span "Unsecured Priority Claims" at bounding box center [106, 364] width 139 height 14
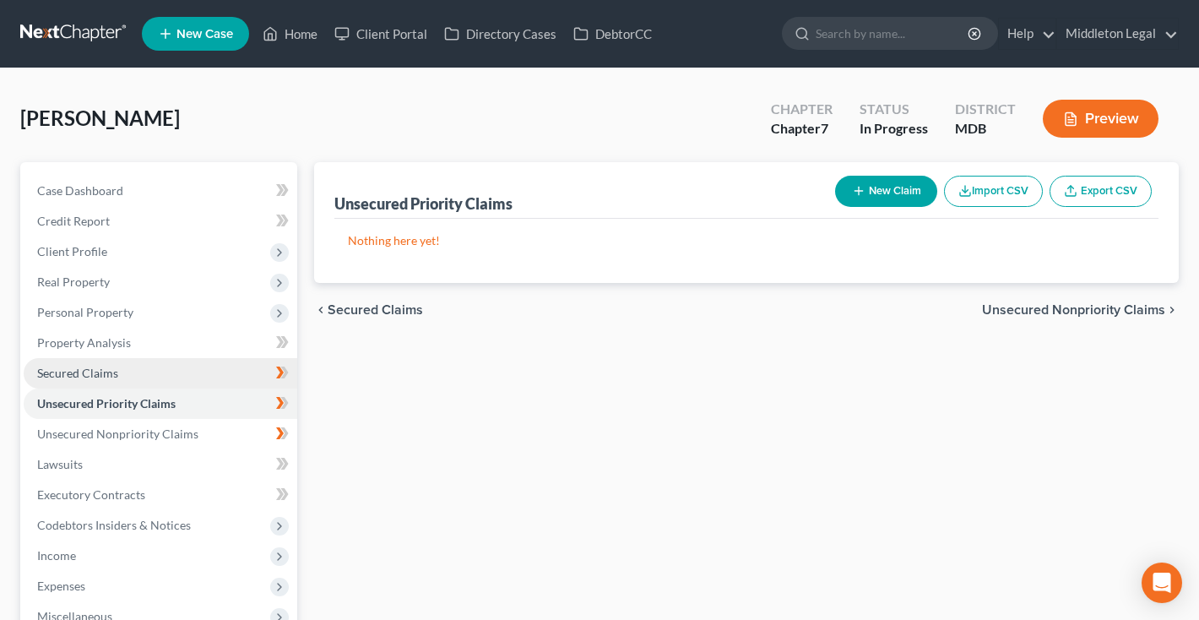
click at [109, 378] on span "Secured Claims" at bounding box center [77, 373] width 81 height 14
click at [117, 400] on span "Unsecured Priority Claims" at bounding box center [106, 403] width 139 height 14
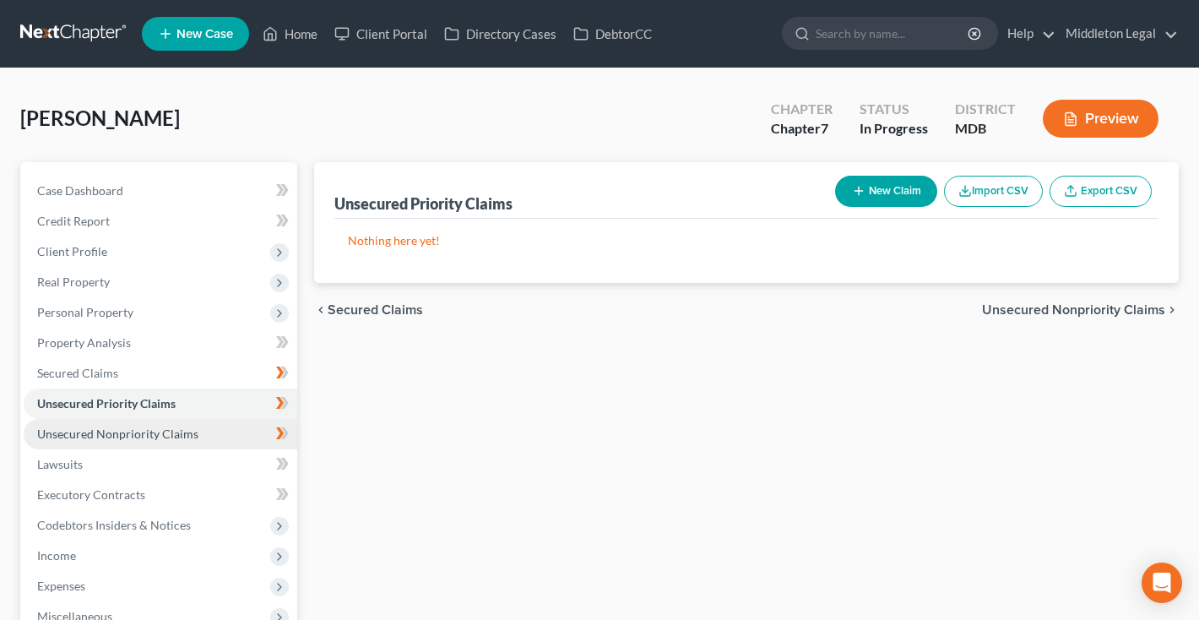
click at [125, 431] on span "Unsecured Nonpriority Claims" at bounding box center [117, 433] width 161 height 14
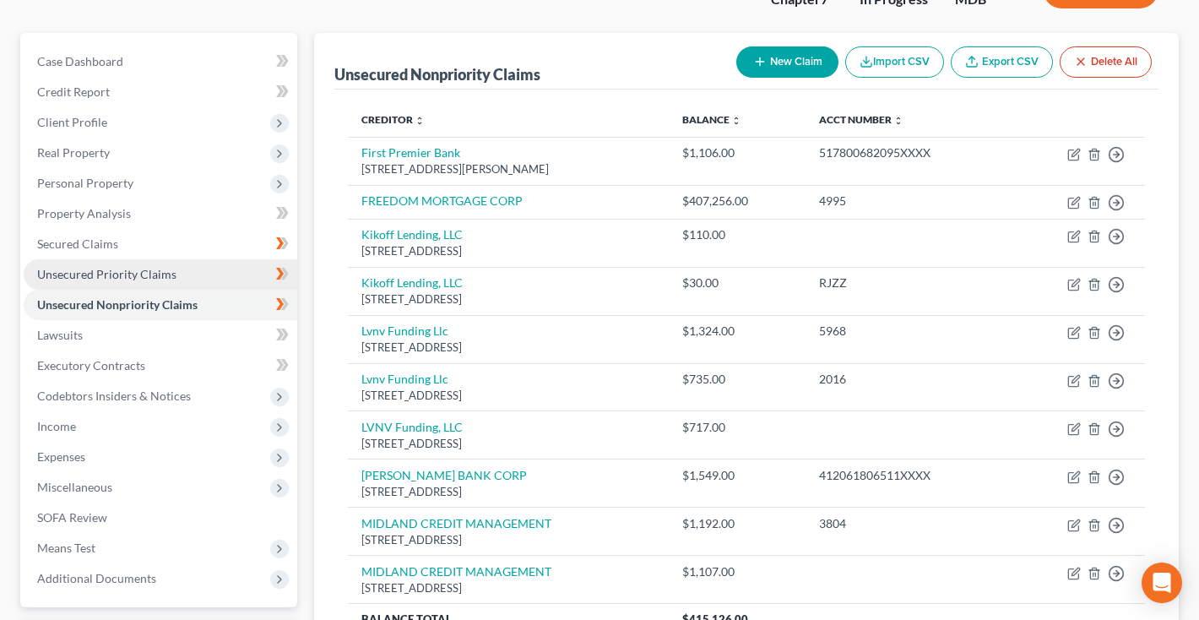
click at [171, 275] on span "Unsecured Priority Claims" at bounding box center [106, 274] width 139 height 14
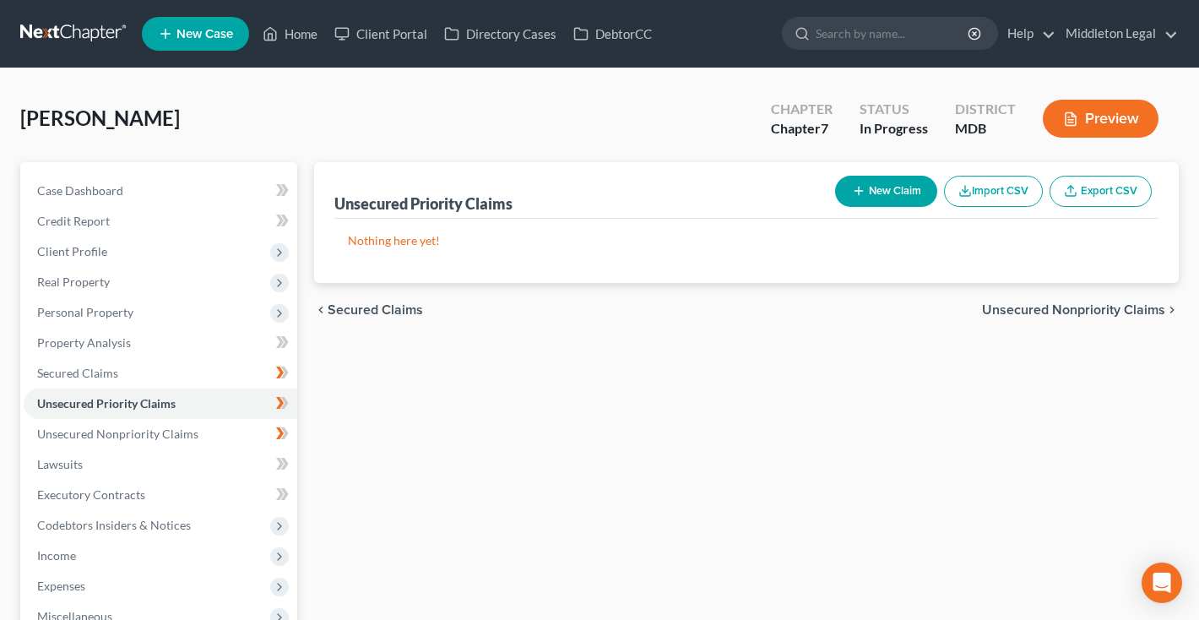
click at [919, 195] on button "New Claim" at bounding box center [886, 191] width 102 height 31
select select "0"
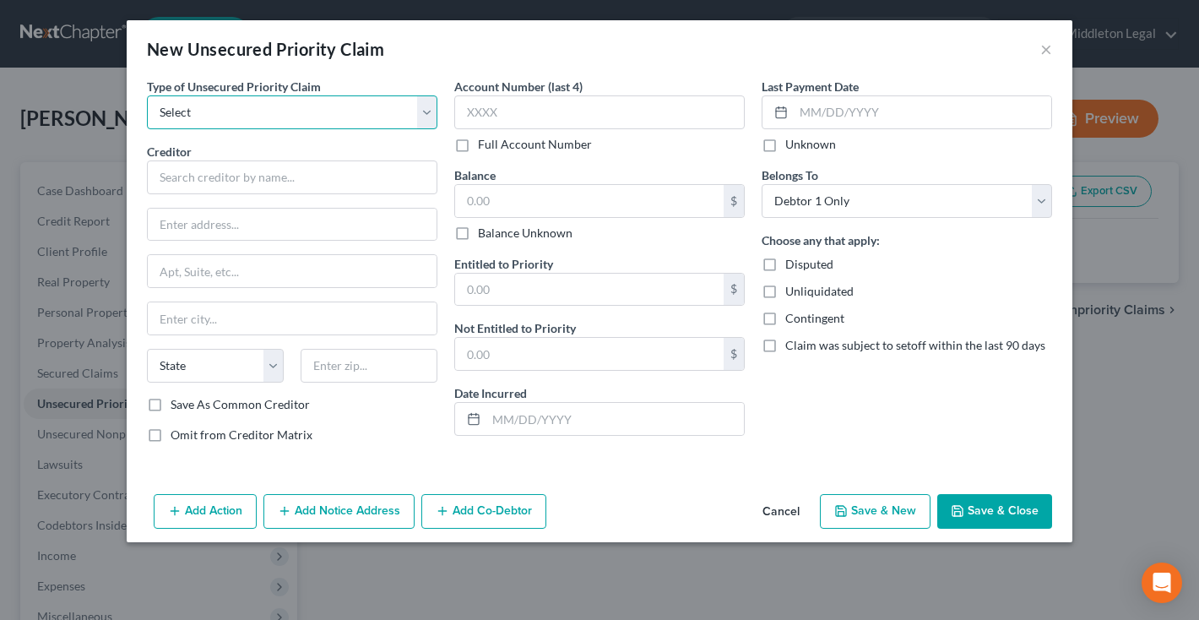
select select "0"
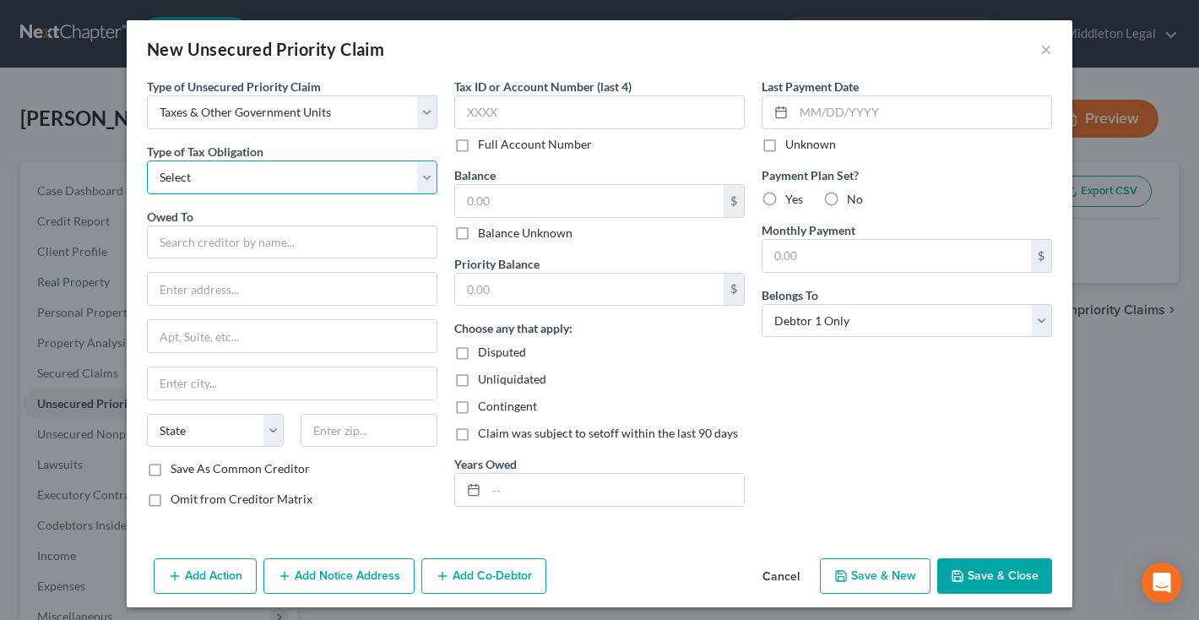
select select "0"
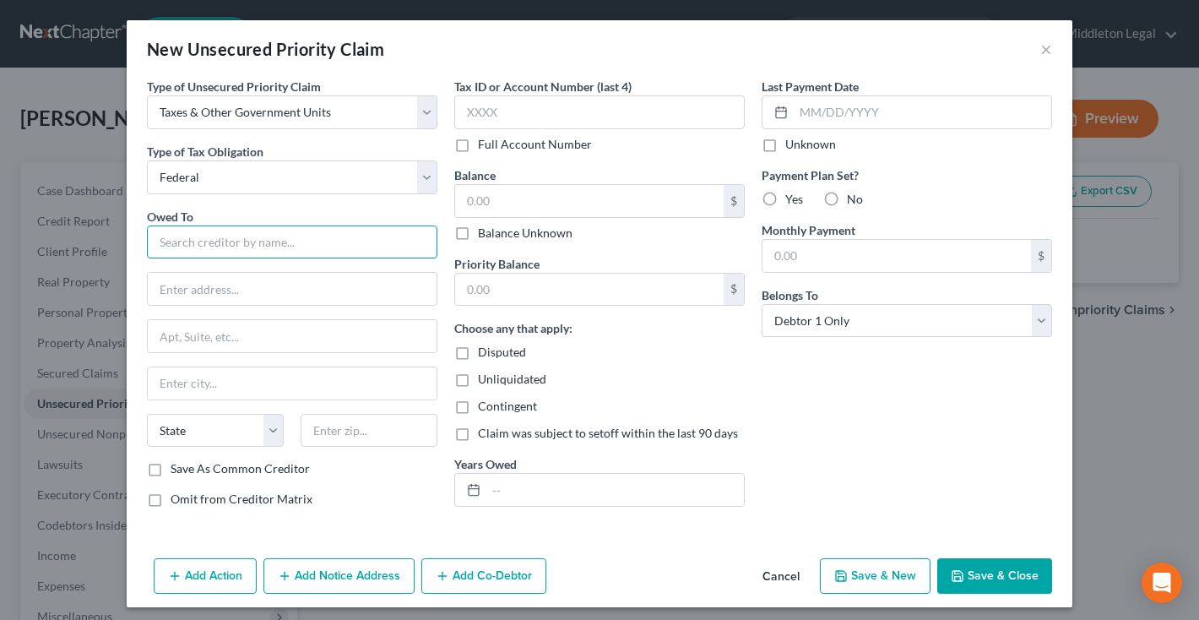
click at [296, 237] on input "text" at bounding box center [292, 242] width 290 height 34
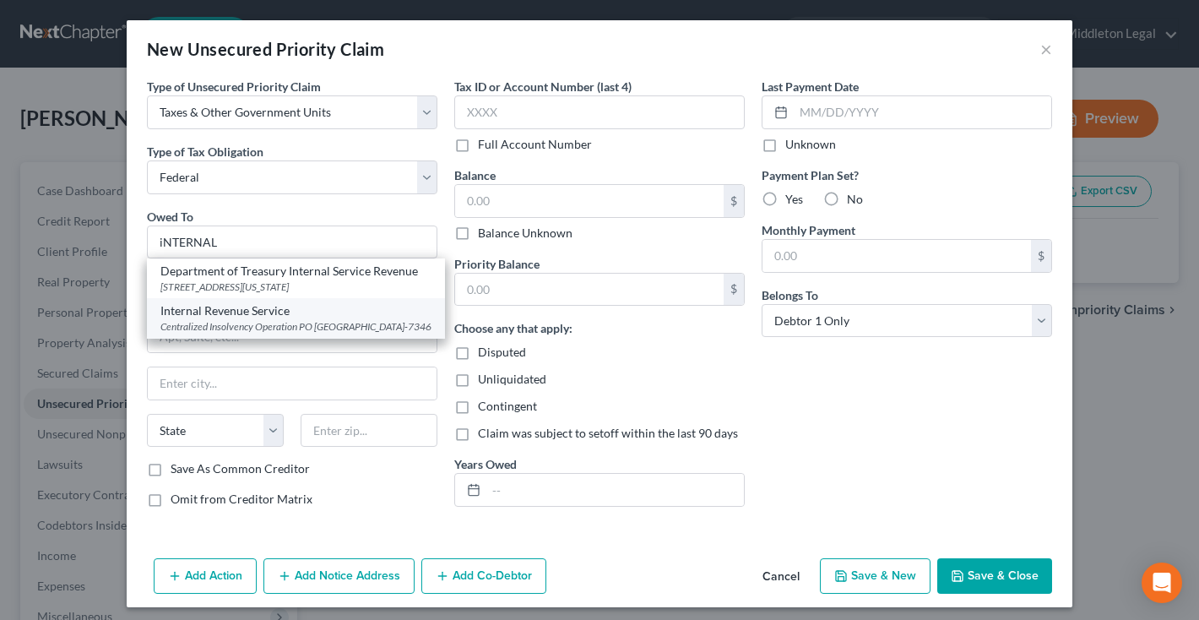
click at [279, 316] on div "Internal Revenue Service" at bounding box center [295, 310] width 271 height 17
type input "Internal Revenue Service"
type input "Centralized Insolvency Operation"
type input "PO Box 7346"
type input "Philadelphia"
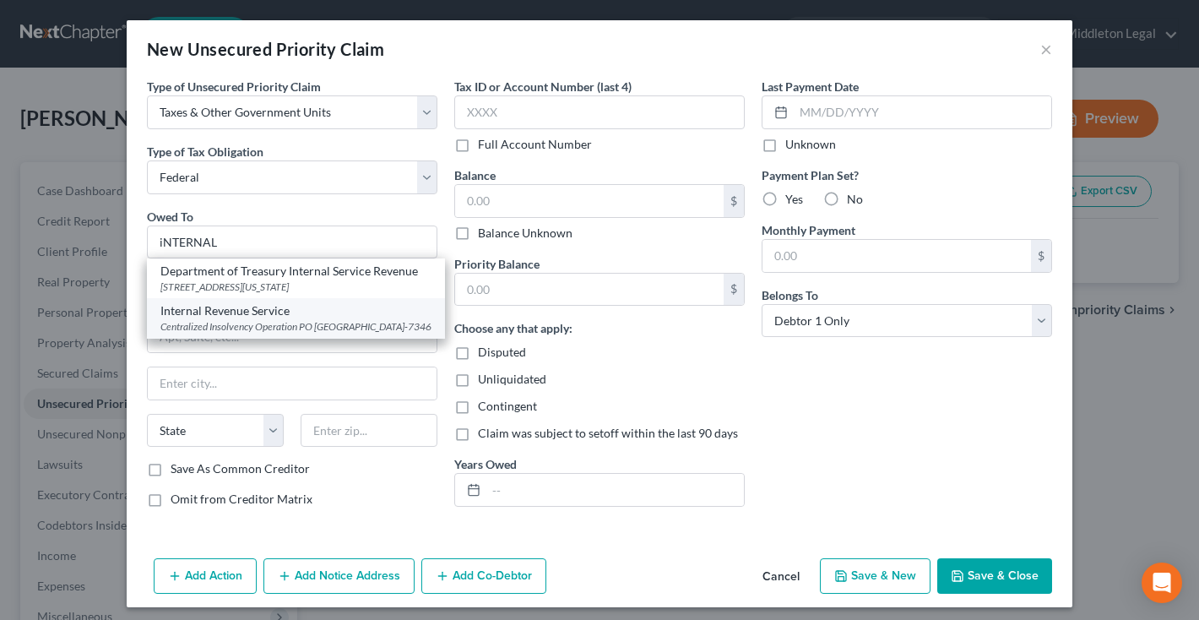
select select "39"
type input "19101-7346"
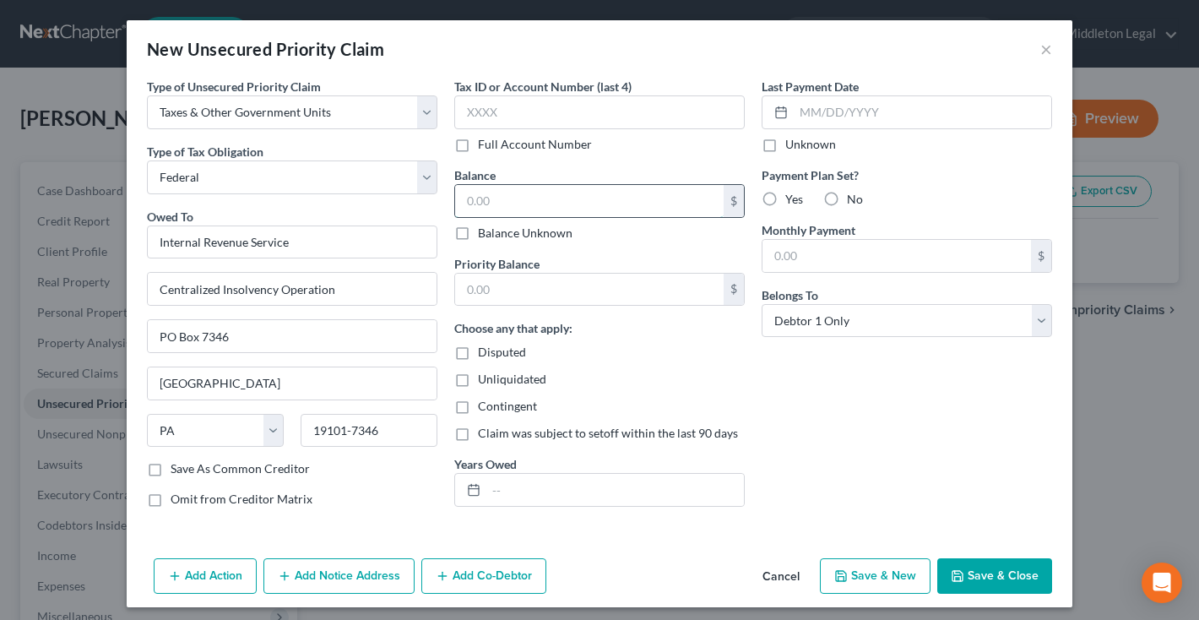
click at [512, 206] on input "text" at bounding box center [589, 201] width 268 height 32
type input "2"
click at [517, 488] on input "text" at bounding box center [615, 490] width 258 height 32
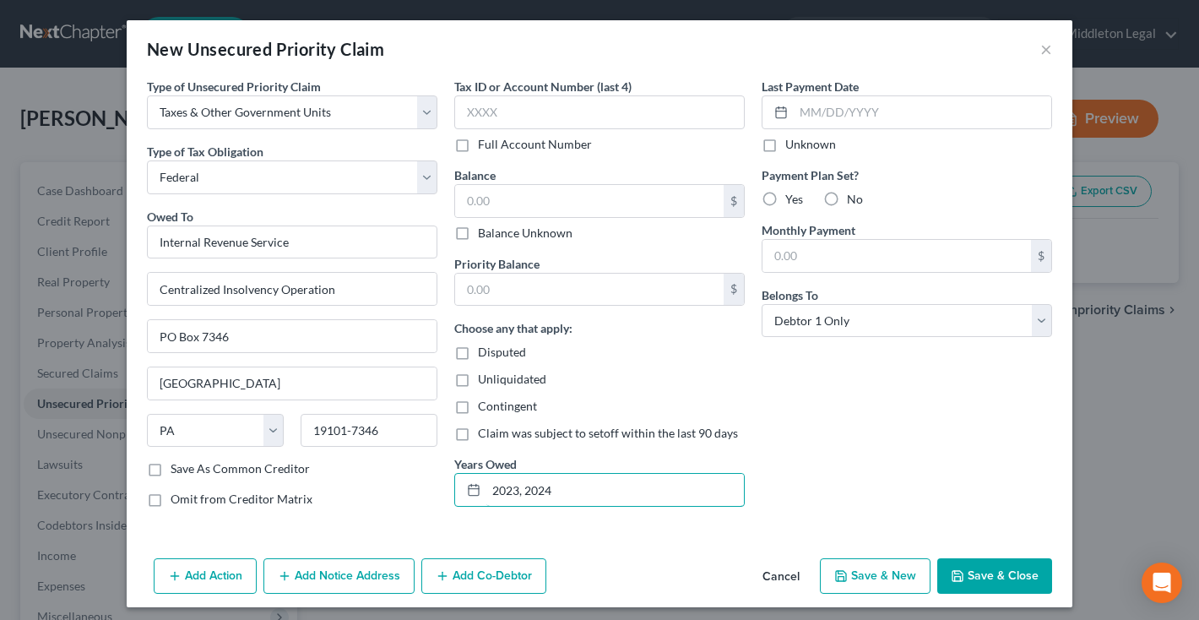
type input "2023, 2024"
click at [785, 194] on label "Yes" at bounding box center [794, 199] width 18 height 17
click at [792, 194] on input "Yes" at bounding box center [797, 196] width 11 height 11
radio input "true"
click at [790, 267] on input "text" at bounding box center [896, 256] width 268 height 32
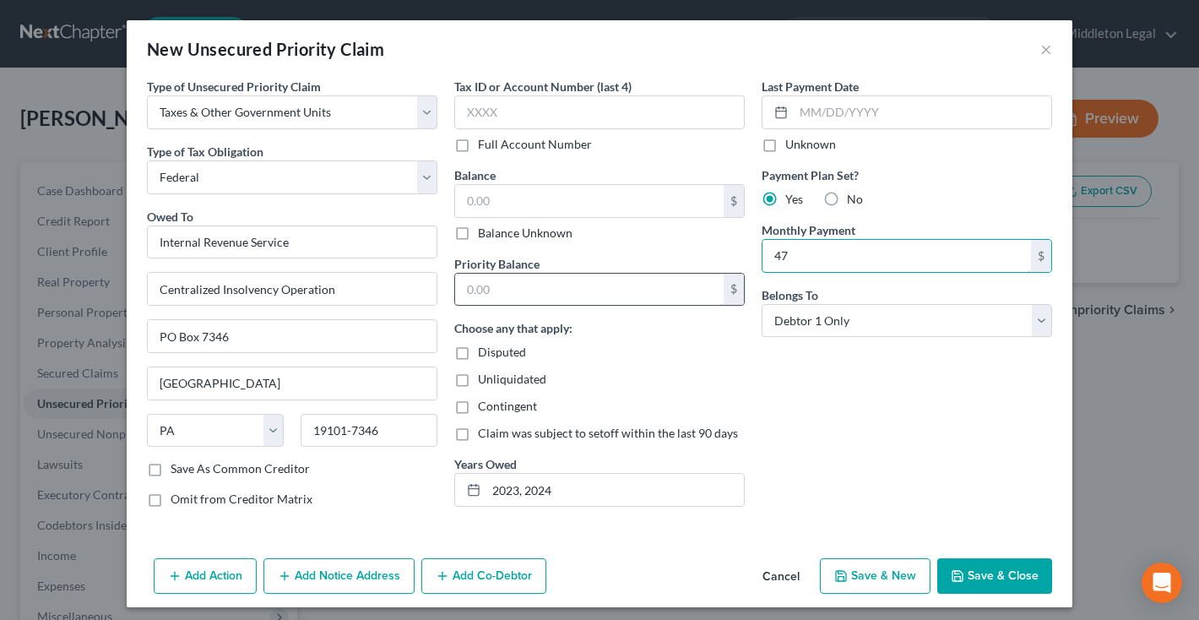
type input "47"
click at [520, 286] on input "text" at bounding box center [589, 290] width 268 height 32
type input "1,900"
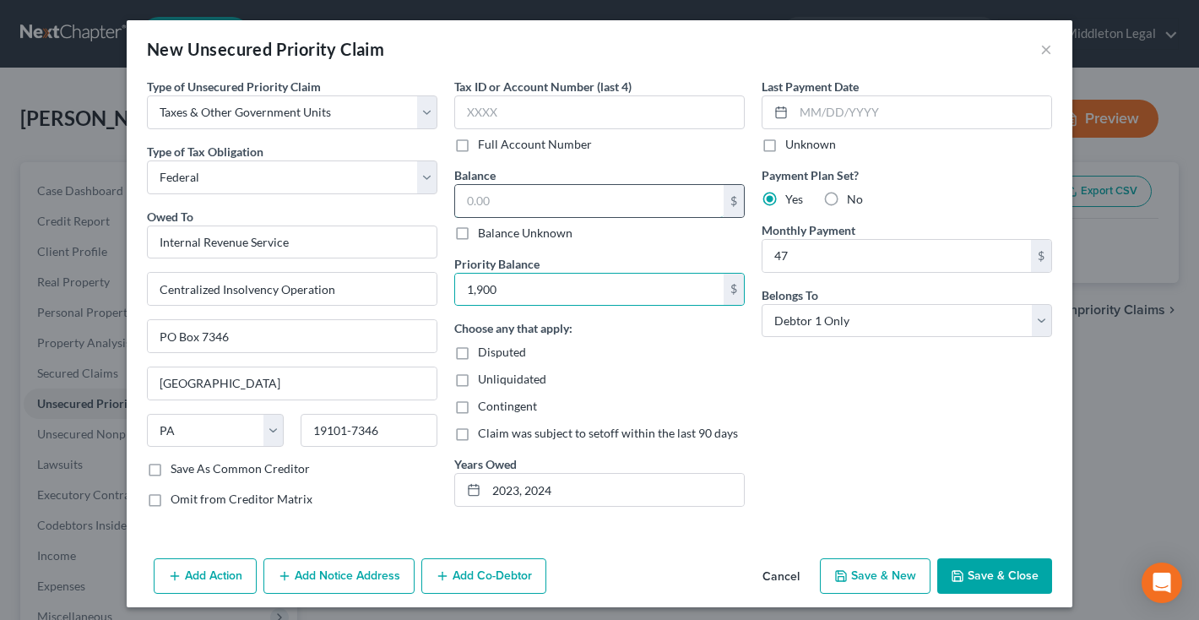
click at [497, 188] on input "text" at bounding box center [589, 201] width 268 height 32
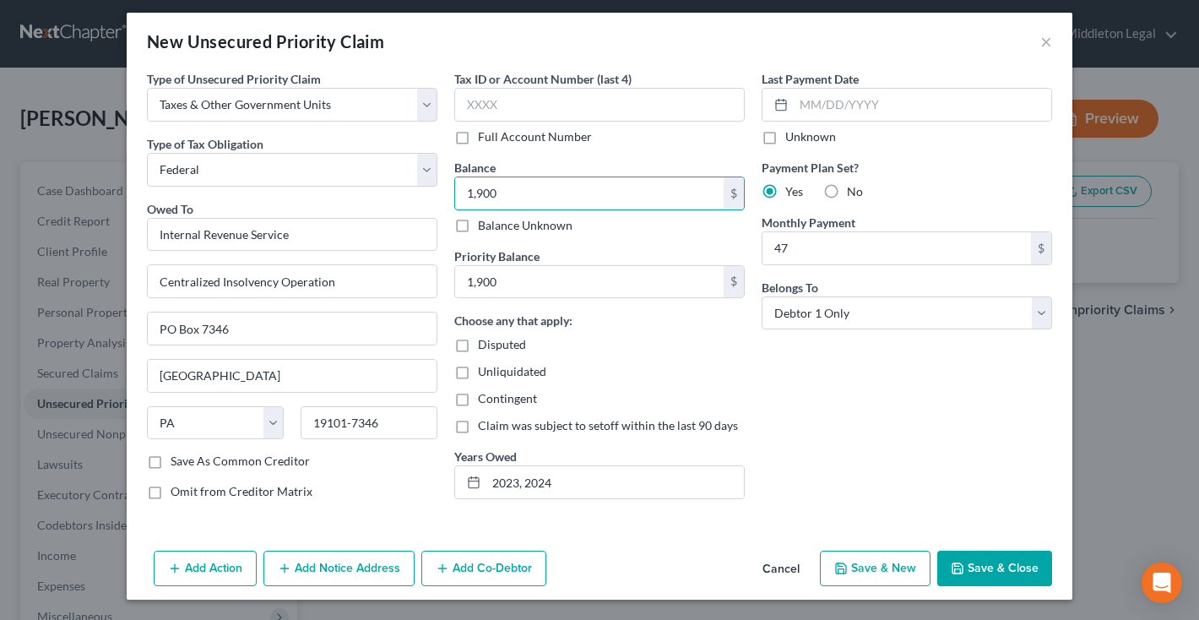
scroll to position [8, 0]
click at [988, 579] on button "Save & Close" at bounding box center [994, 567] width 115 height 35
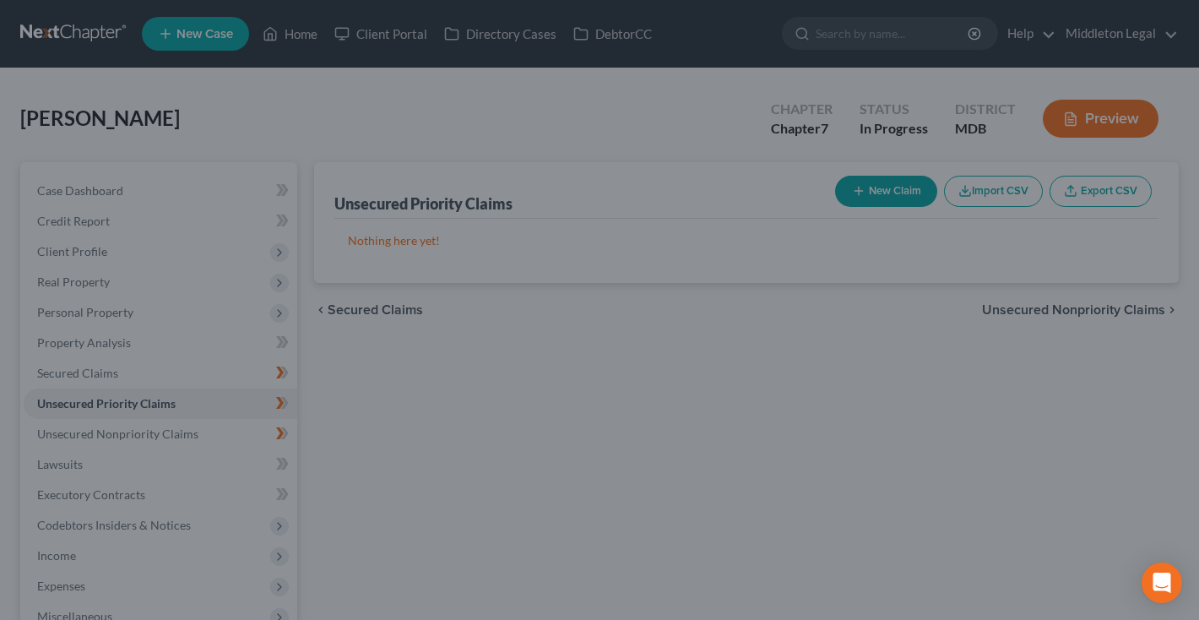
type input "1,900.00"
type input "47.00"
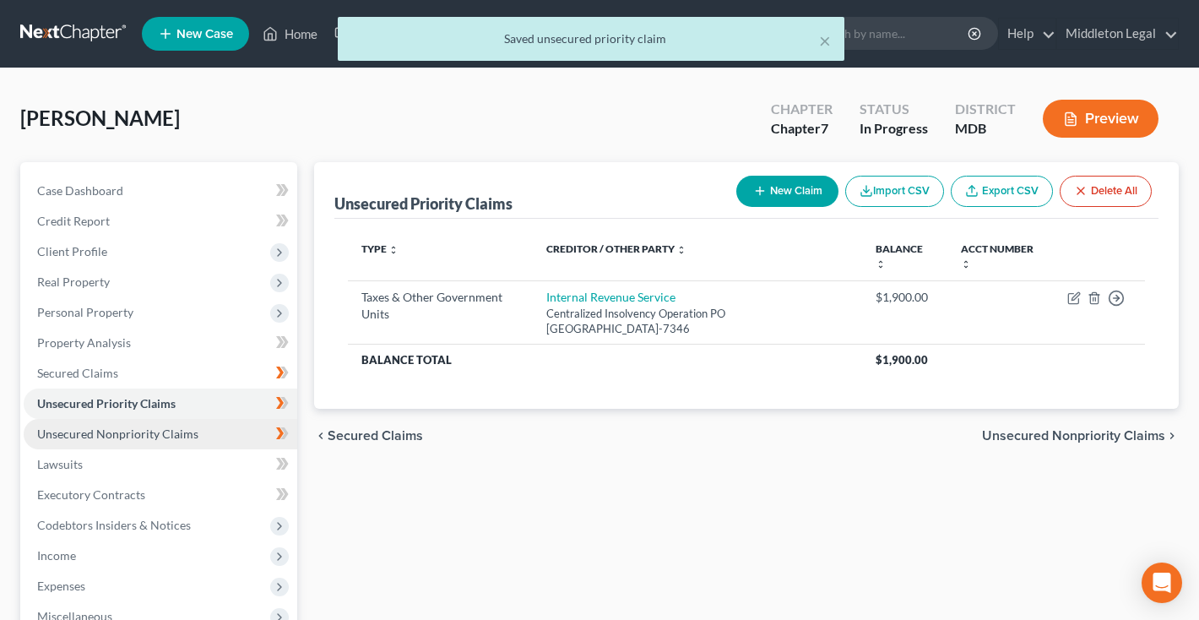
click at [170, 433] on span "Unsecured Nonpriority Claims" at bounding box center [117, 433] width 161 height 14
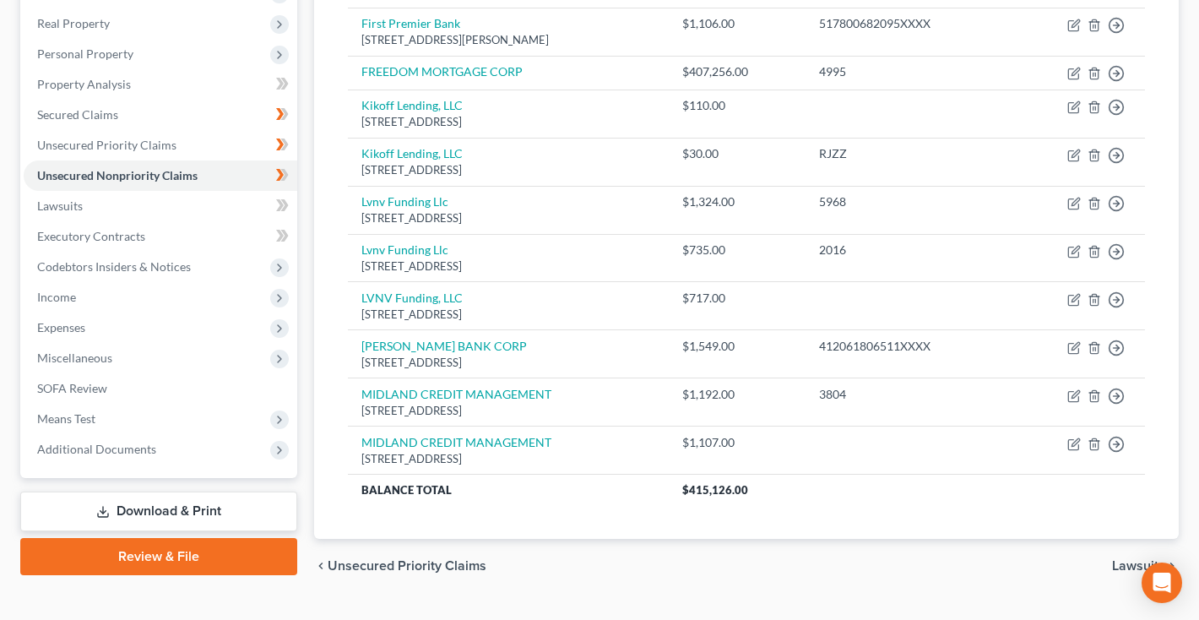
scroll to position [250, 0]
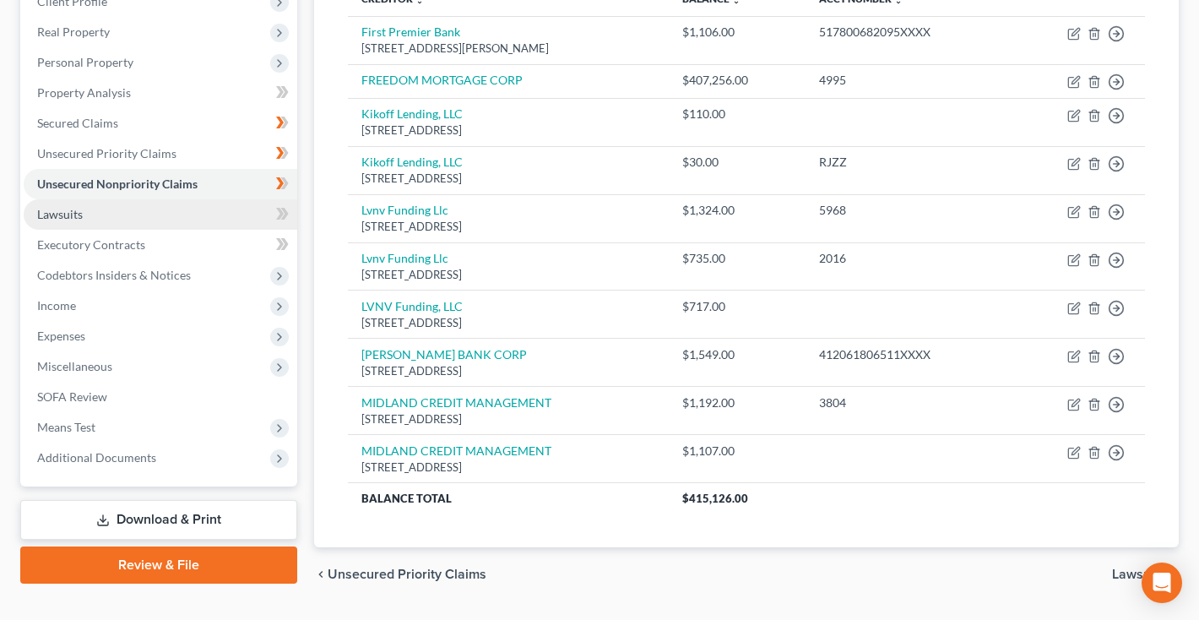
click at [74, 216] on span "Lawsuits" at bounding box center [60, 214] width 46 height 14
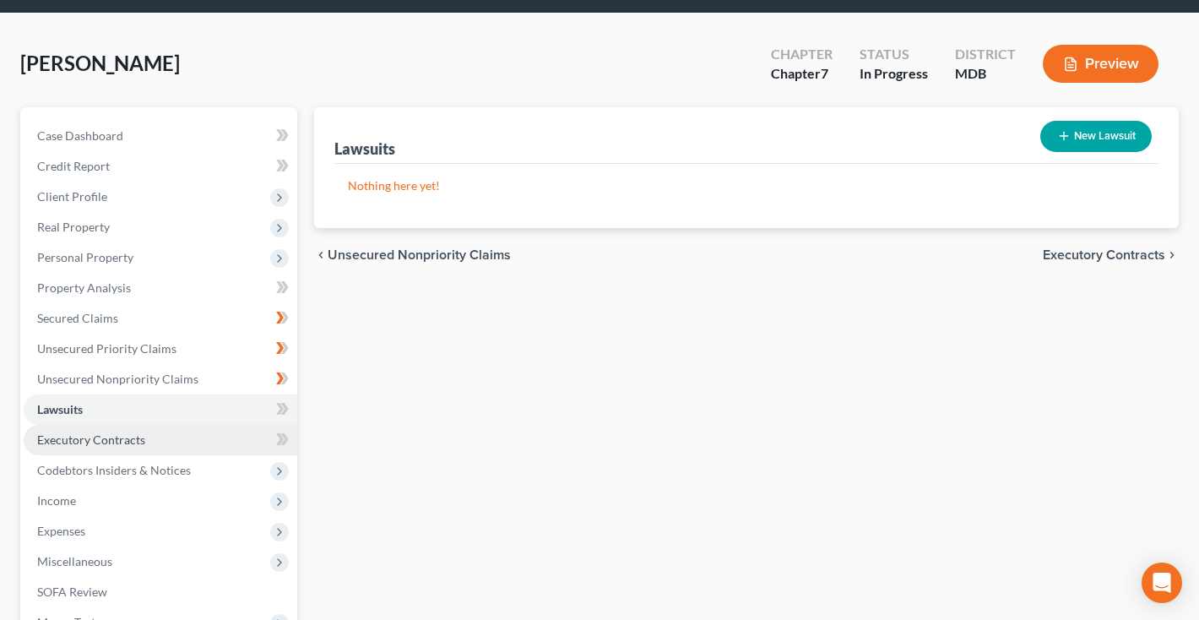
click at [150, 436] on link "Executory Contracts" at bounding box center [161, 440] width 274 height 30
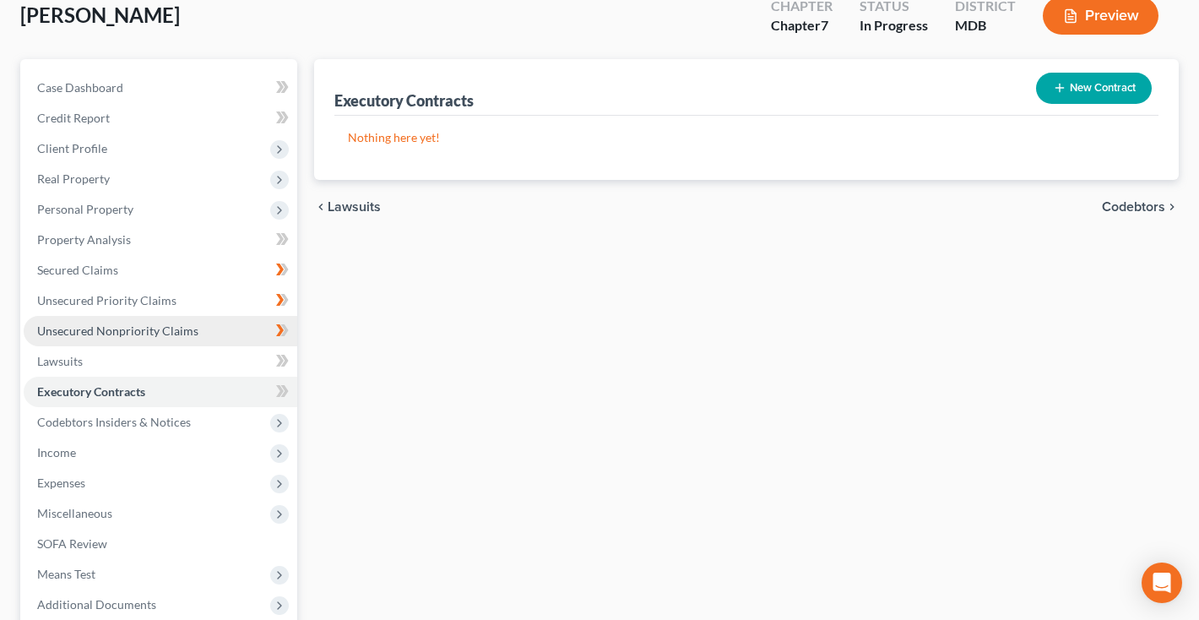
scroll to position [106, 0]
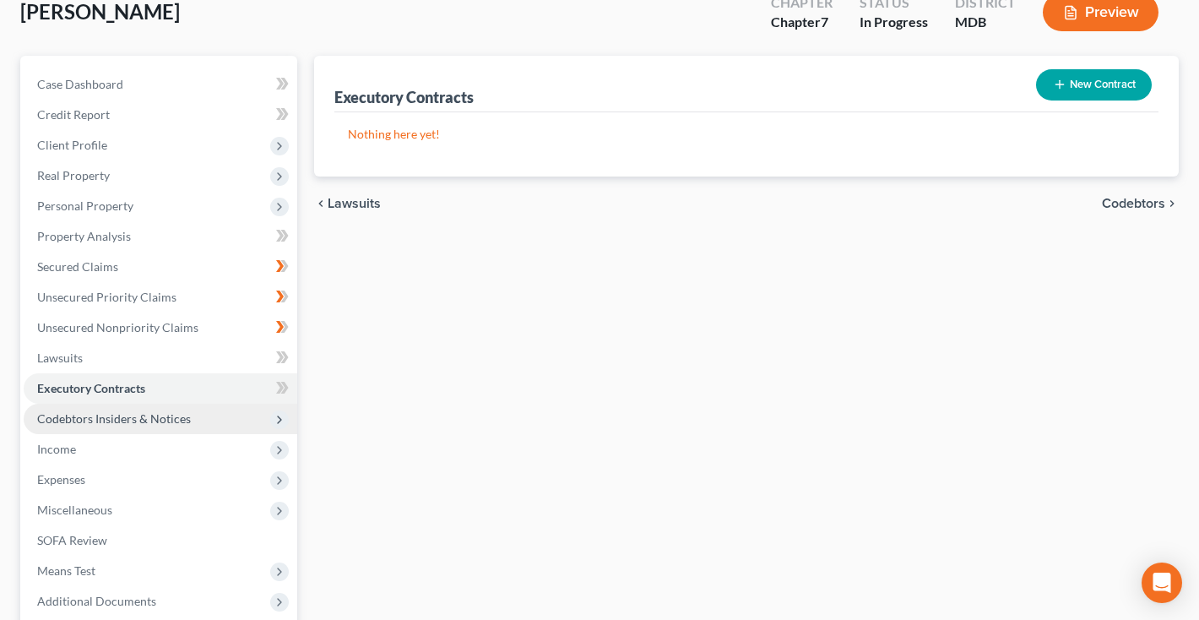
click at [138, 425] on span "Codebtors Insiders & Notices" at bounding box center [114, 418] width 154 height 14
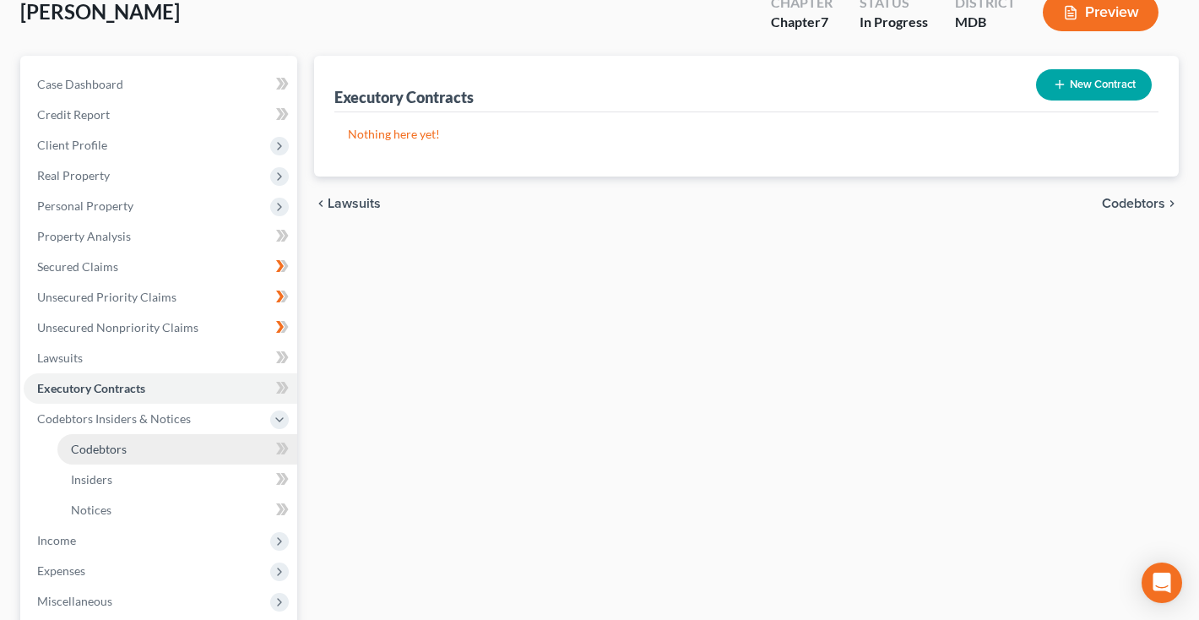
click at [113, 446] on span "Codebtors" at bounding box center [99, 449] width 56 height 14
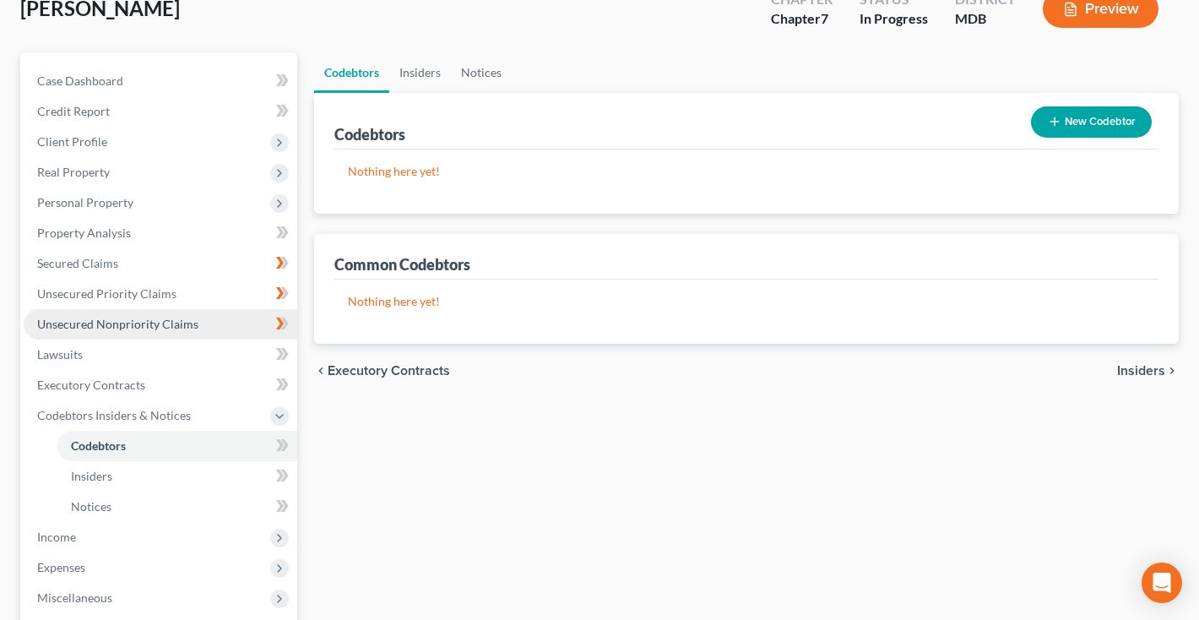
scroll to position [120, 0]
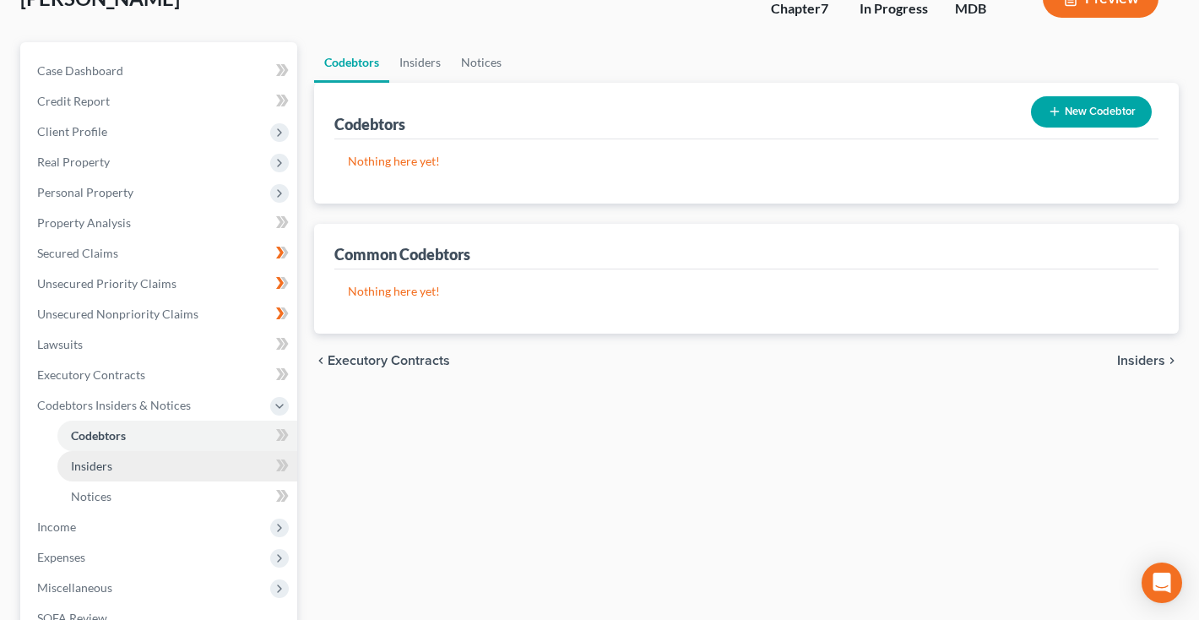
click at [96, 469] on span "Insiders" at bounding box center [91, 465] width 41 height 14
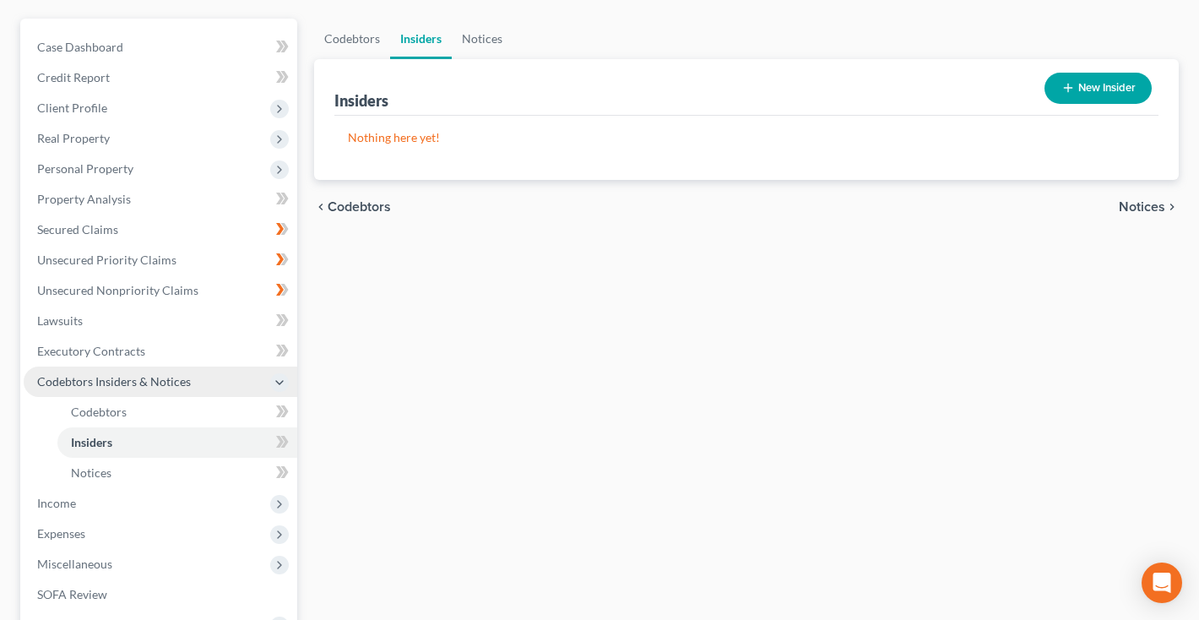
scroll to position [157, 0]
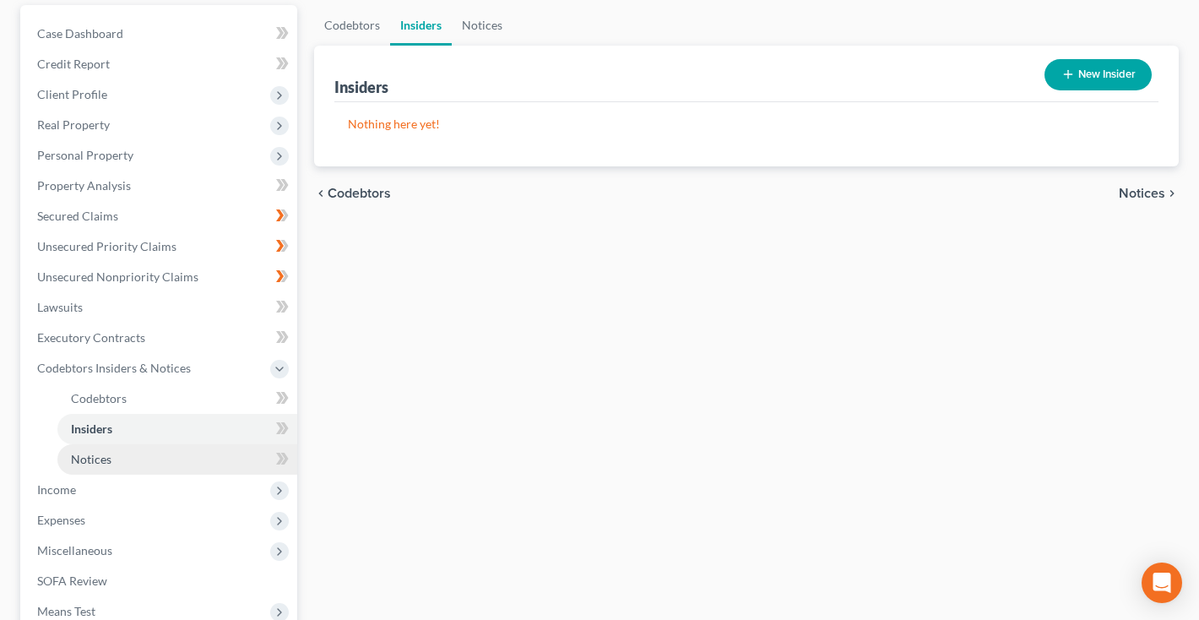
click at [89, 466] on link "Notices" at bounding box center [177, 459] width 240 height 30
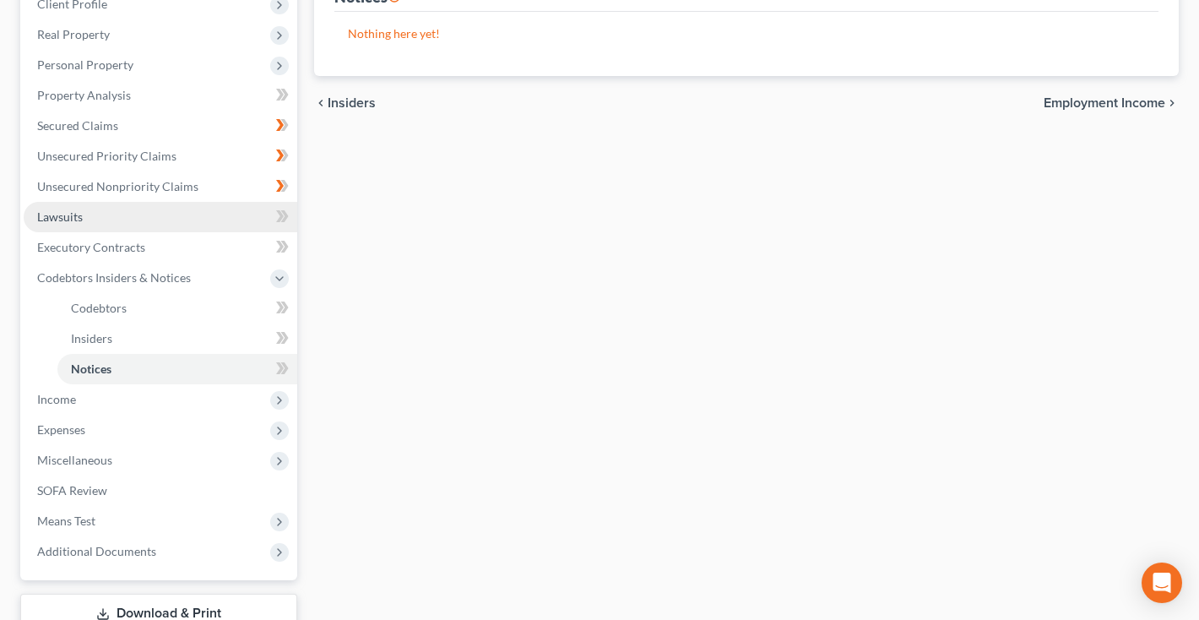
scroll to position [274, 0]
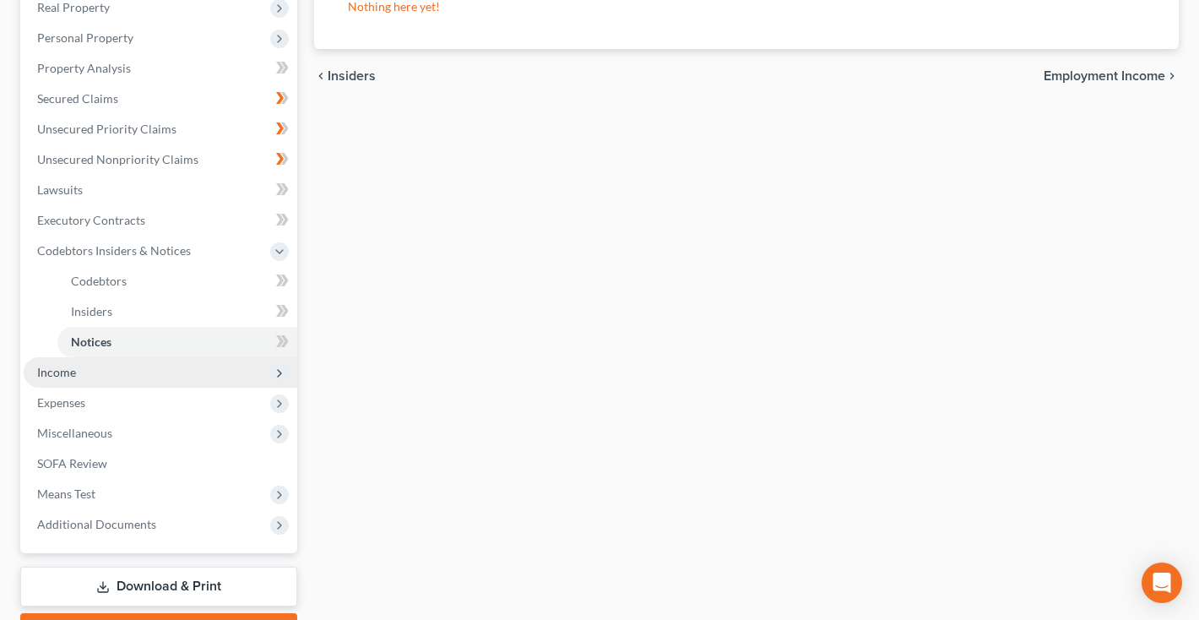
click at [68, 361] on span "Income" at bounding box center [161, 372] width 274 height 30
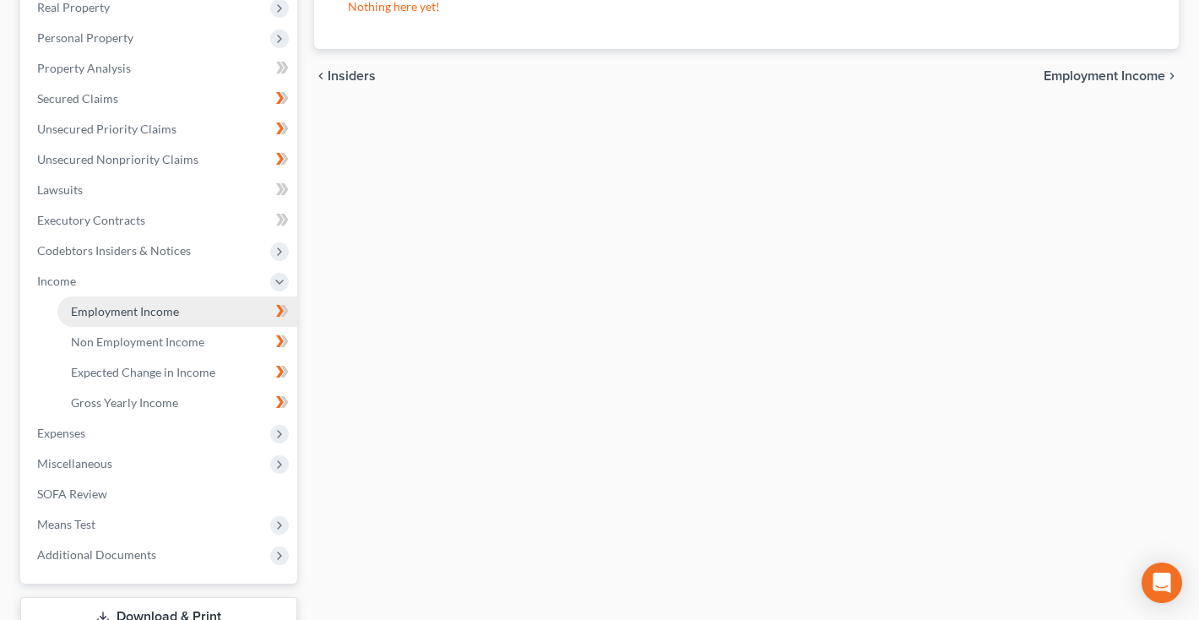
click at [95, 315] on span "Employment Income" at bounding box center [125, 311] width 108 height 14
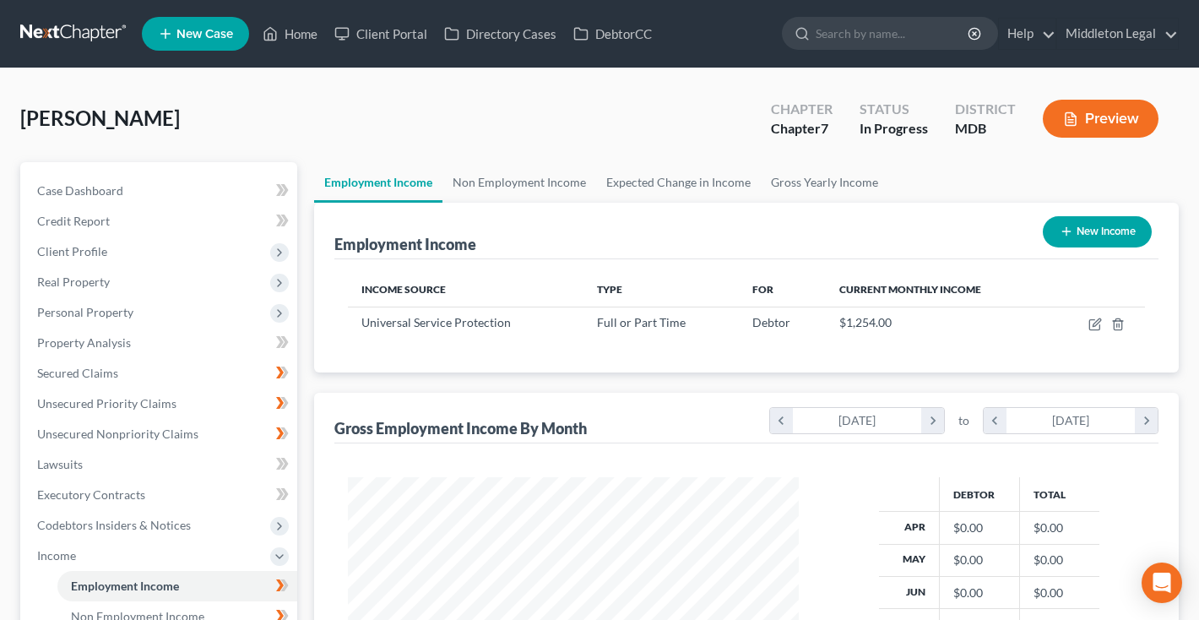
scroll to position [302, 485]
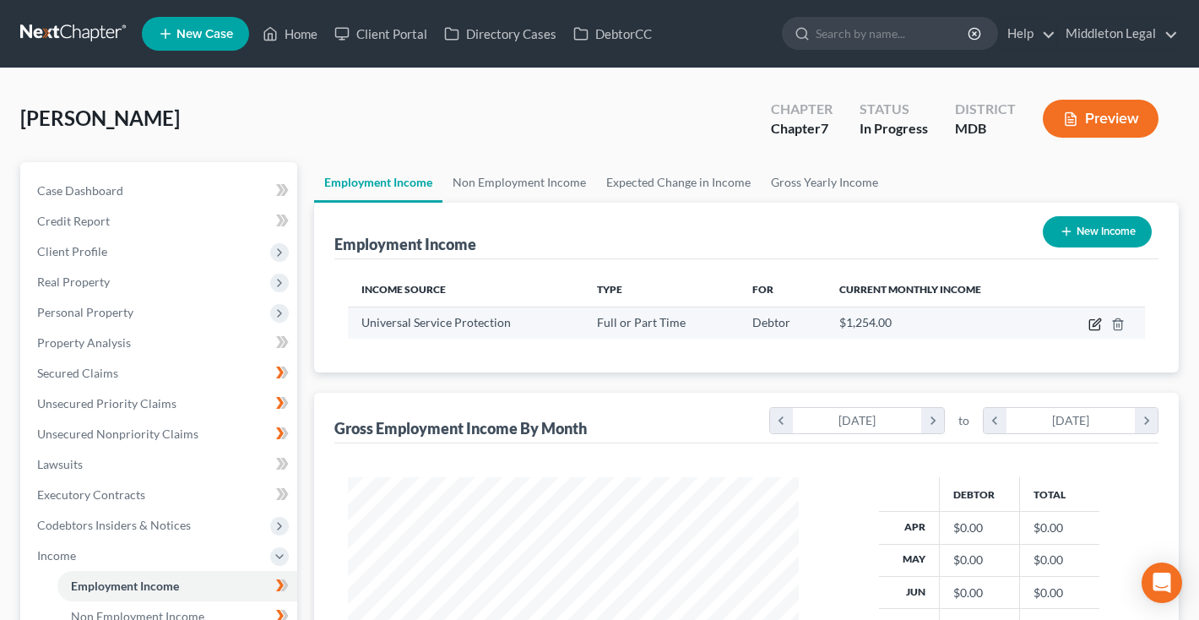
click at [1099, 325] on icon "button" at bounding box center [1094, 325] width 10 height 10
select select "0"
select select "39"
select select "0"
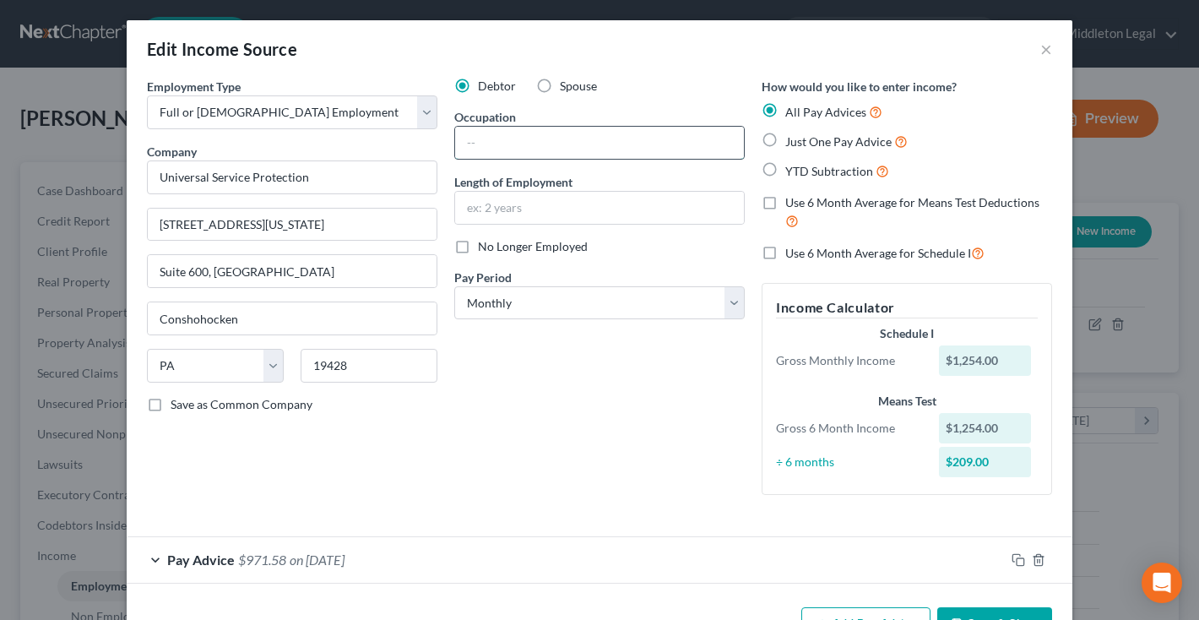
click at [606, 150] on input "text" at bounding box center [599, 143] width 289 height 32
type input "Site Manager"
click at [595, 210] on input "text" at bounding box center [599, 208] width 289 height 32
type input "7"
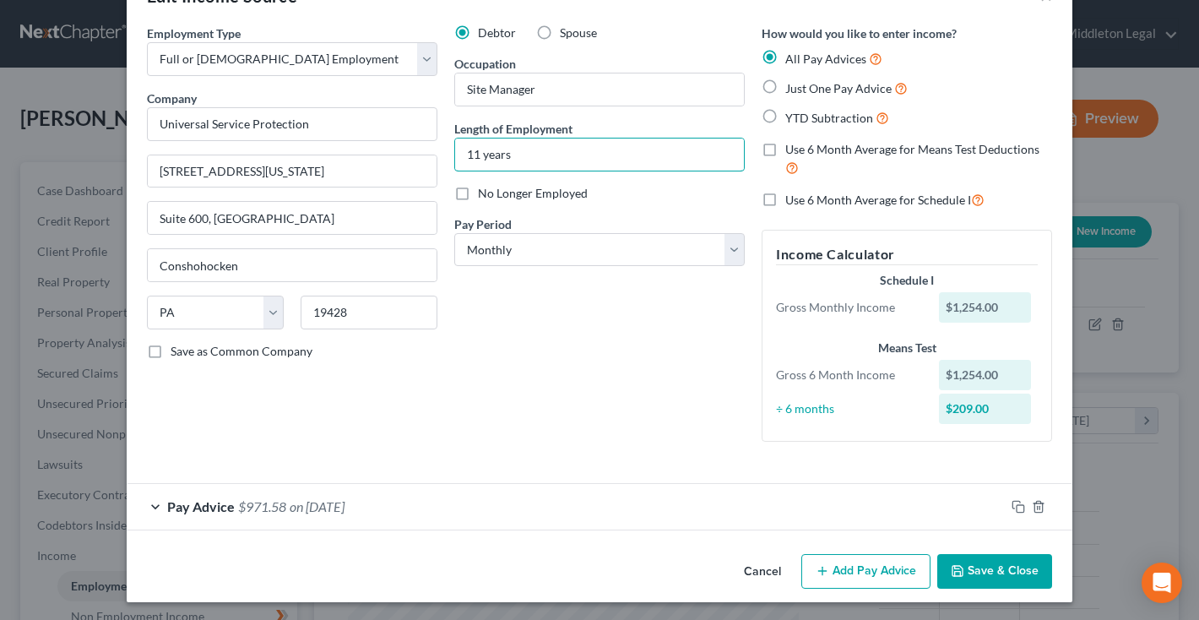
scroll to position [52, 0]
type input "11 years"
click at [315, 495] on div "Pay Advice $971.58 on 09/25/2025" at bounding box center [566, 507] width 878 height 45
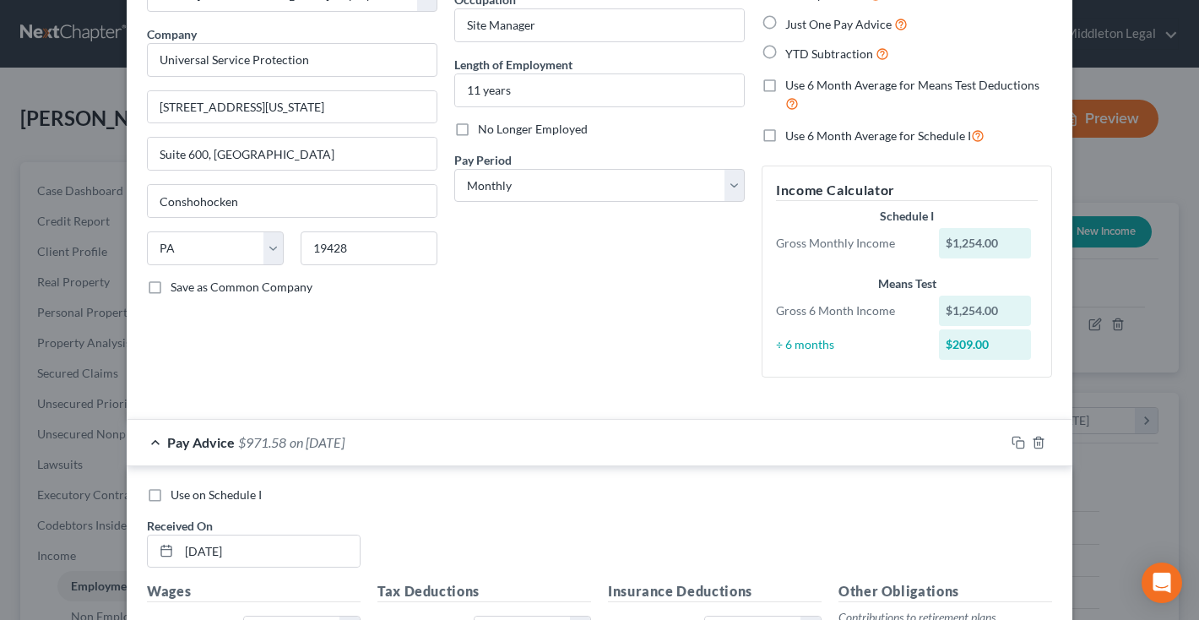
scroll to position [128, 0]
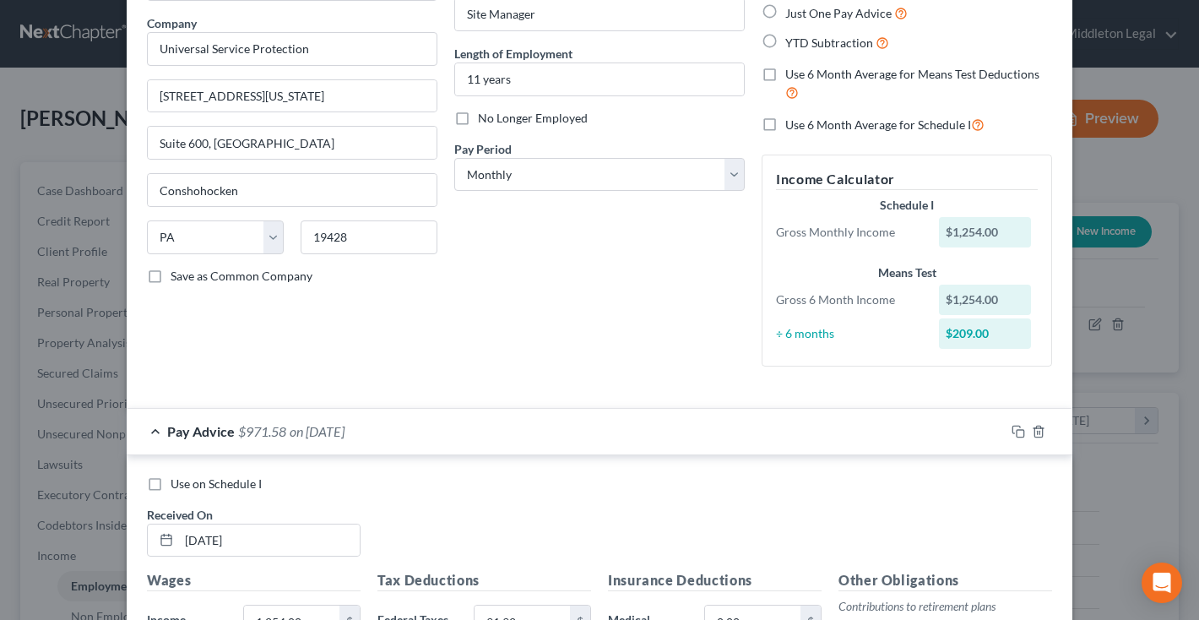
click at [785, 13] on label "Just One Pay Advice" at bounding box center [846, 12] width 122 height 19
click at [792, 13] on input "Just One Pay Advice" at bounding box center [797, 8] width 11 height 11
radio input "true"
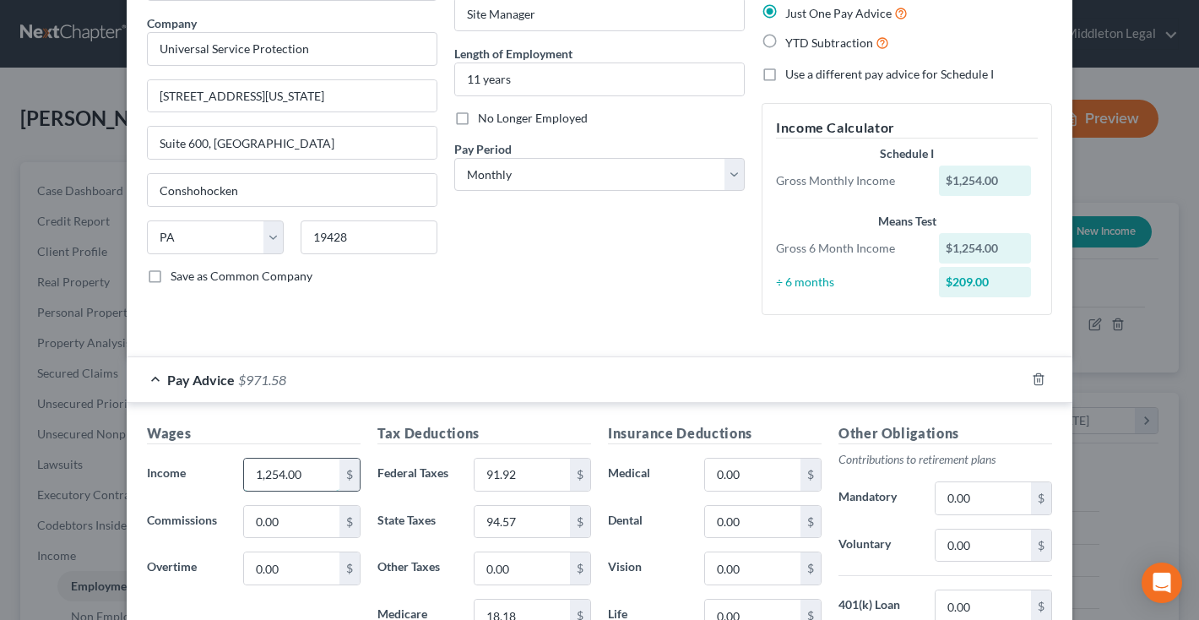
click at [317, 470] on input "1,254.00" at bounding box center [291, 474] width 95 height 32
type input "5,799.45"
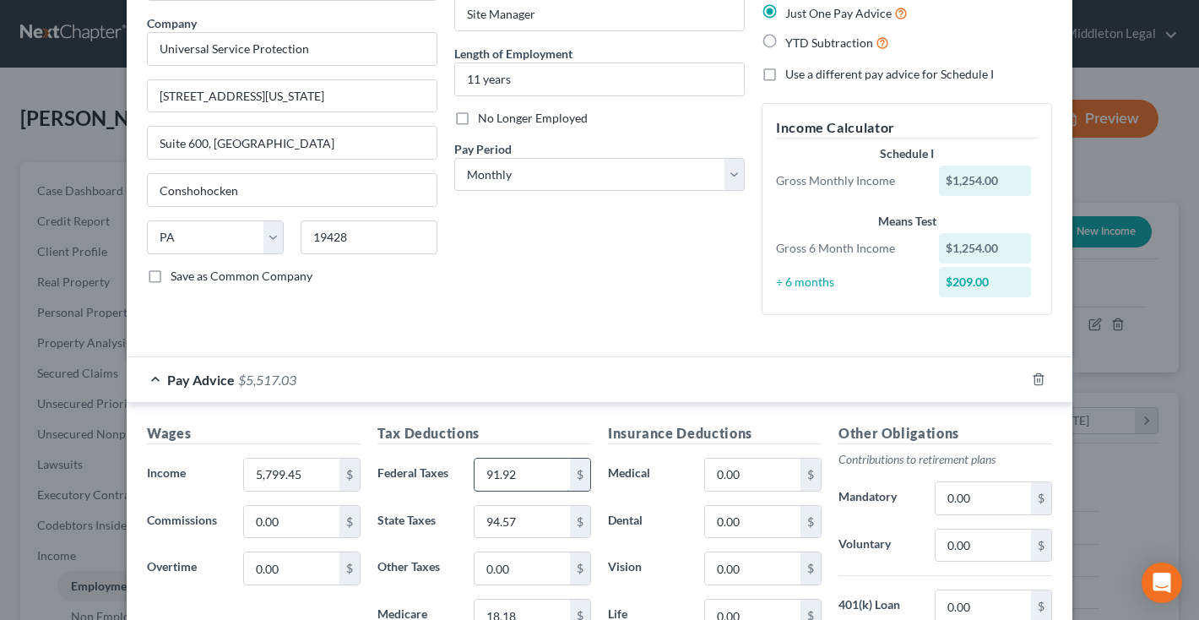
click at [533, 481] on input "91.92" at bounding box center [521, 474] width 95 height 32
click at [525, 478] on input "91.92" at bounding box center [521, 474] width 95 height 32
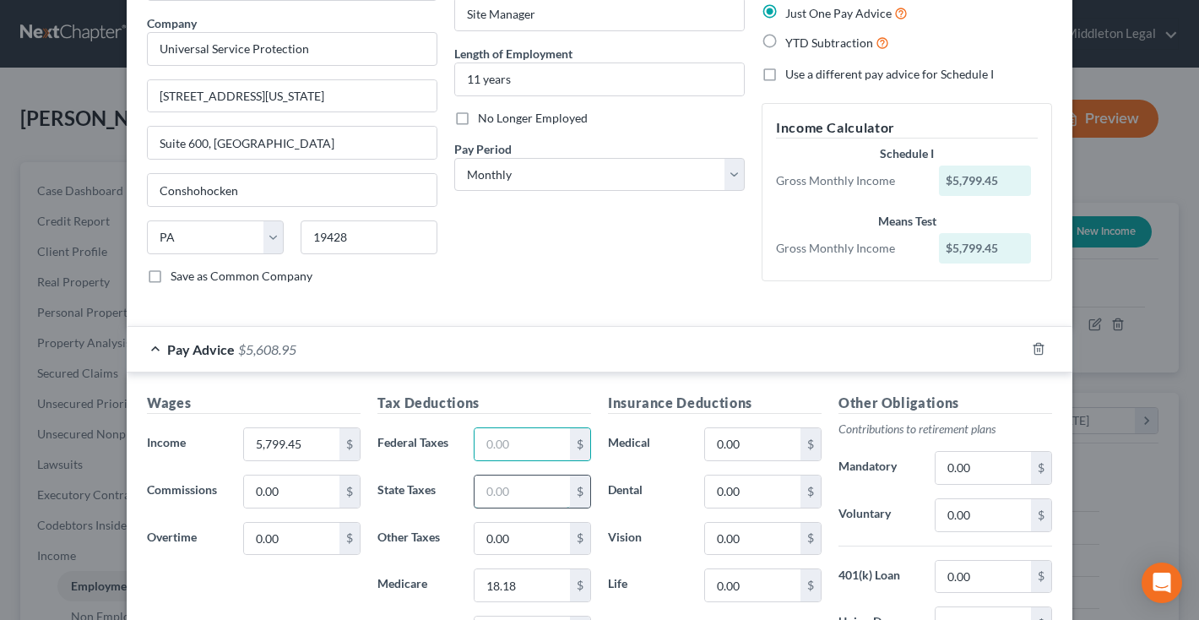
click at [523, 491] on input "text" at bounding box center [521, 491] width 95 height 32
click at [523, 602] on div "Tax Deductions Federal Taxes $ State Taxes $ Other Taxes 0.00 $ Medicare 18.18 …" at bounding box center [484, 528] width 230 height 270
click at [523, 597] on input "18.18" at bounding box center [521, 585] width 95 height 32
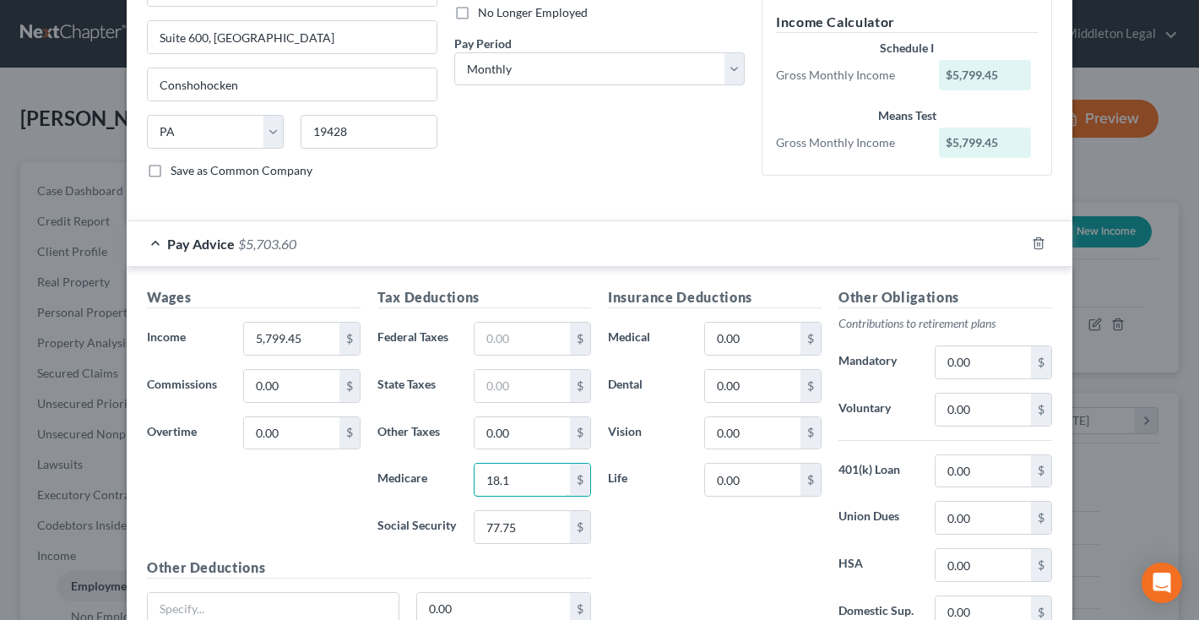
scroll to position [333, 0]
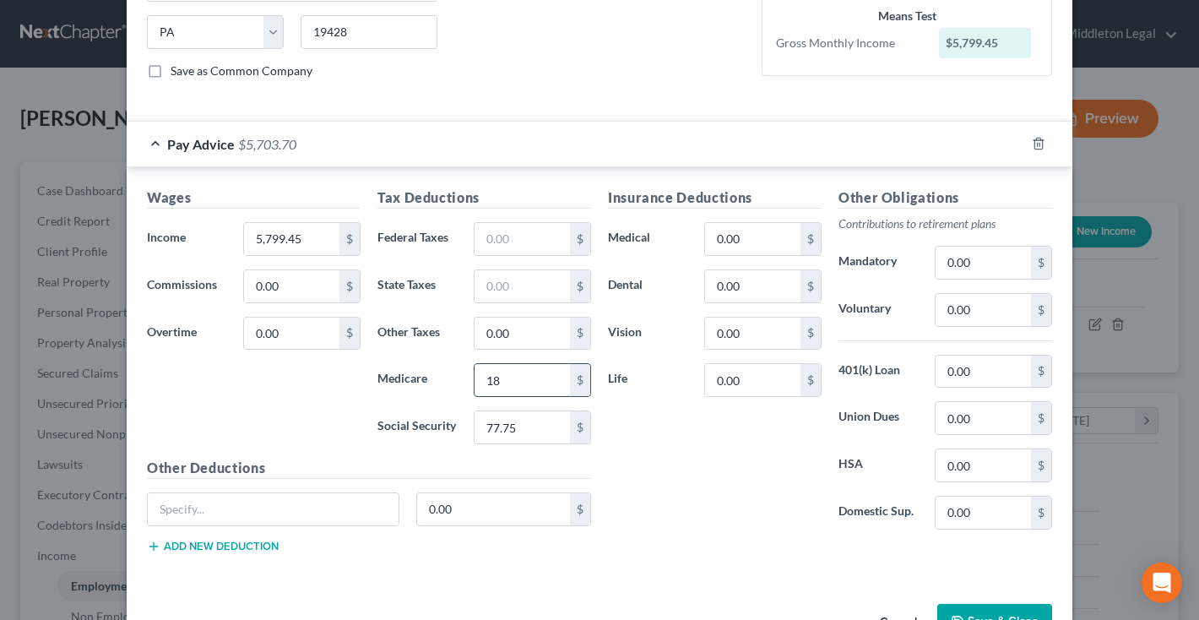
type input "1"
click at [526, 419] on input "77.75" at bounding box center [521, 427] width 95 height 32
type input "7"
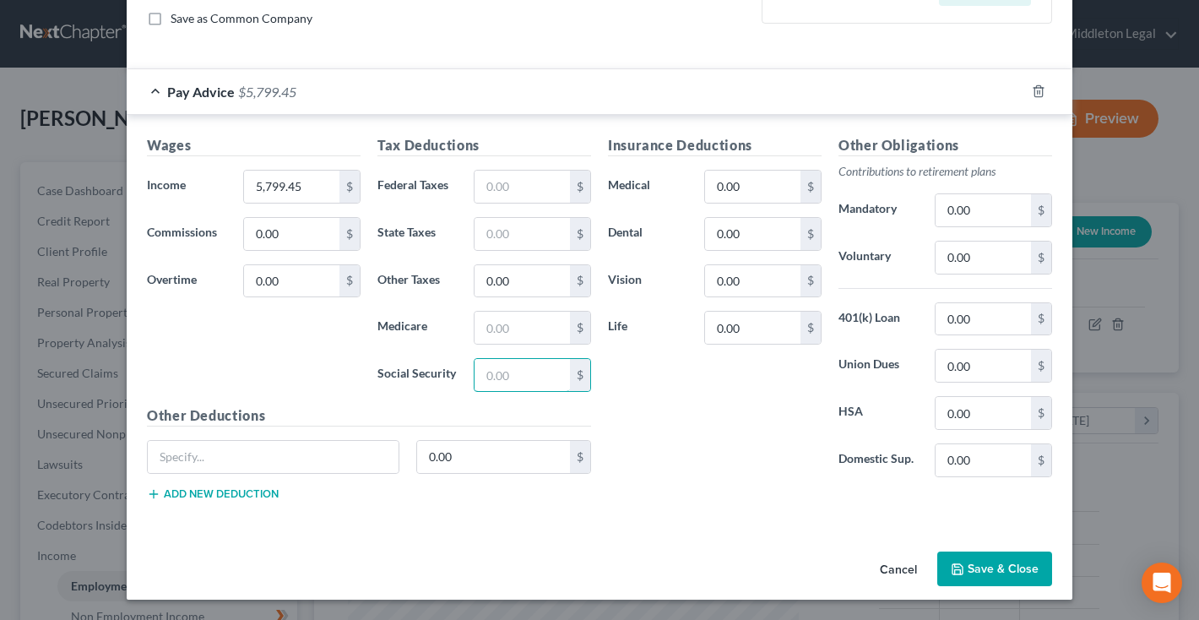
scroll to position [386, 0]
click at [1025, 551] on button "Save & Close" at bounding box center [994, 568] width 115 height 35
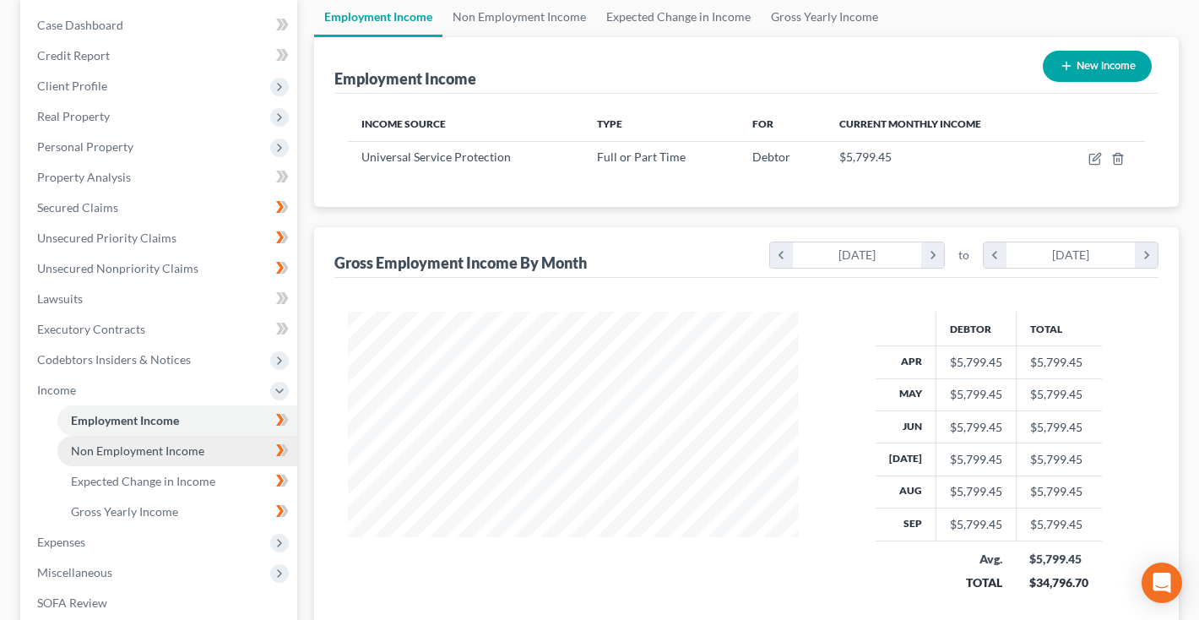
click at [162, 456] on span "Non Employment Income" at bounding box center [137, 450] width 133 height 14
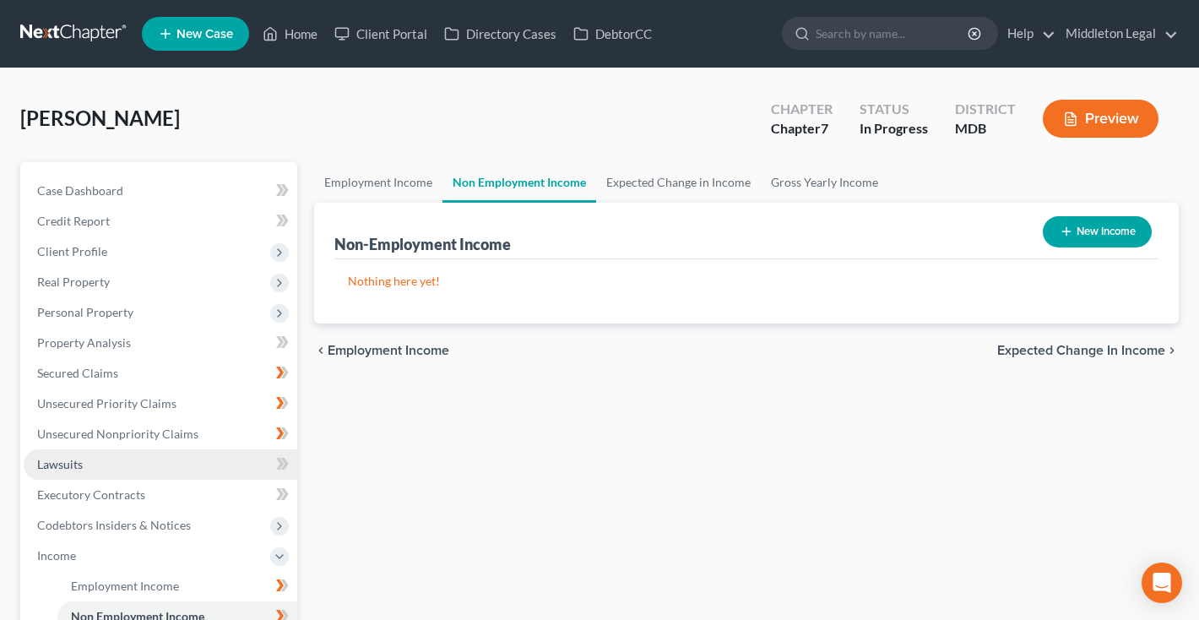
scroll to position [74, 0]
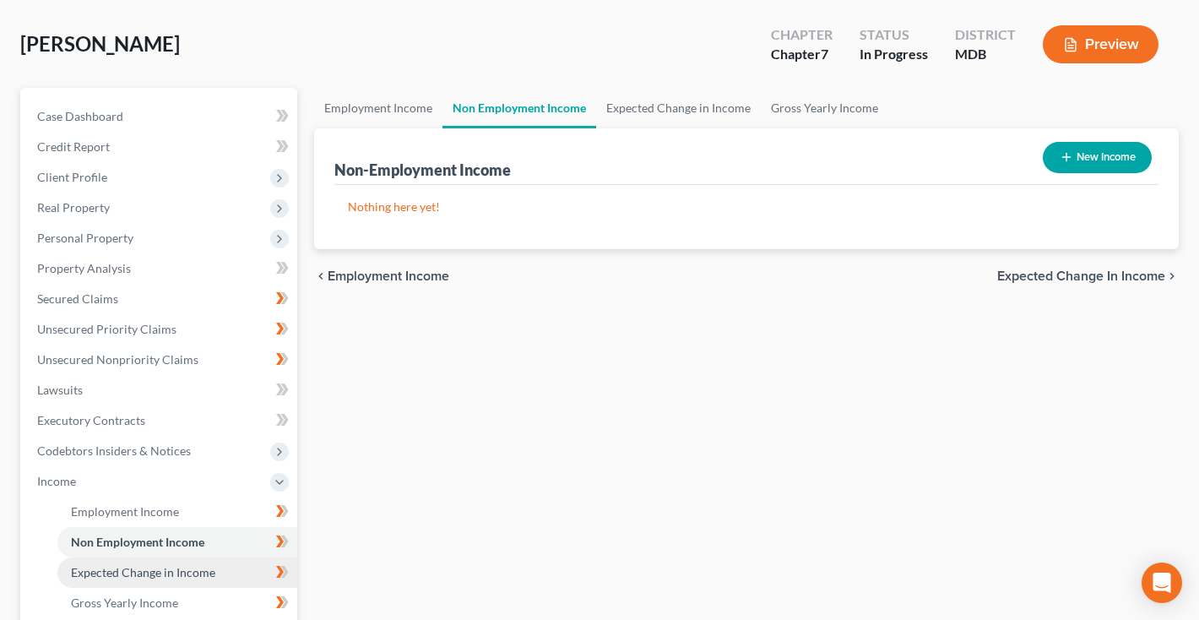
click at [121, 566] on span "Expected Change in Income" at bounding box center [143, 572] width 144 height 14
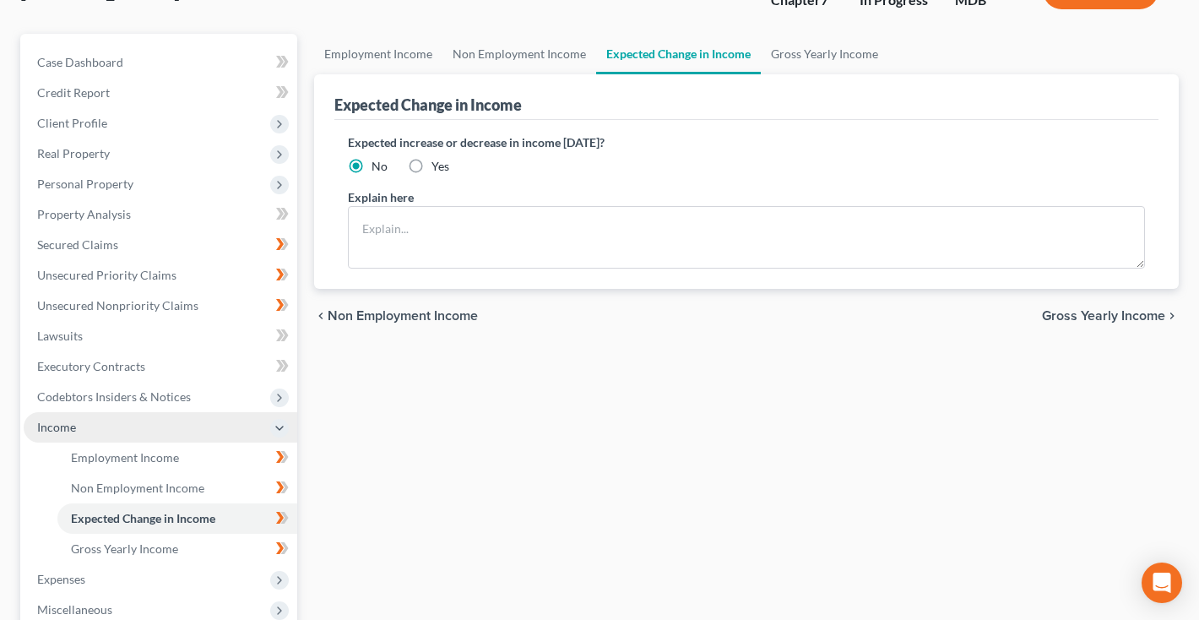
scroll to position [169, 0]
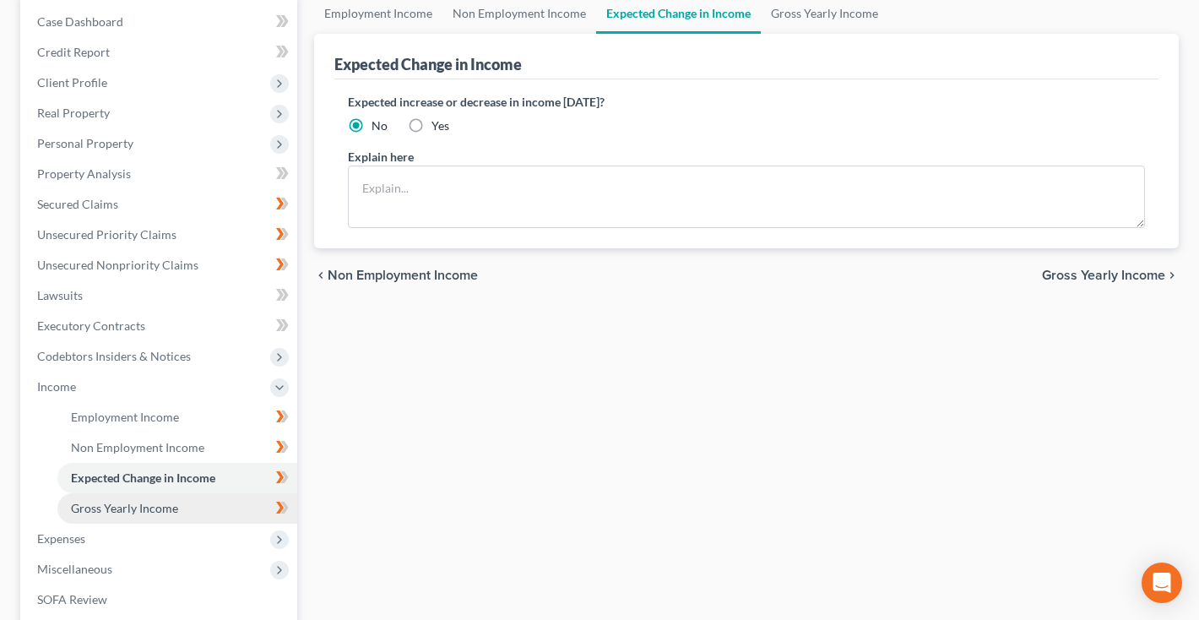
click at [122, 501] on span "Gross Yearly Income" at bounding box center [124, 508] width 107 height 14
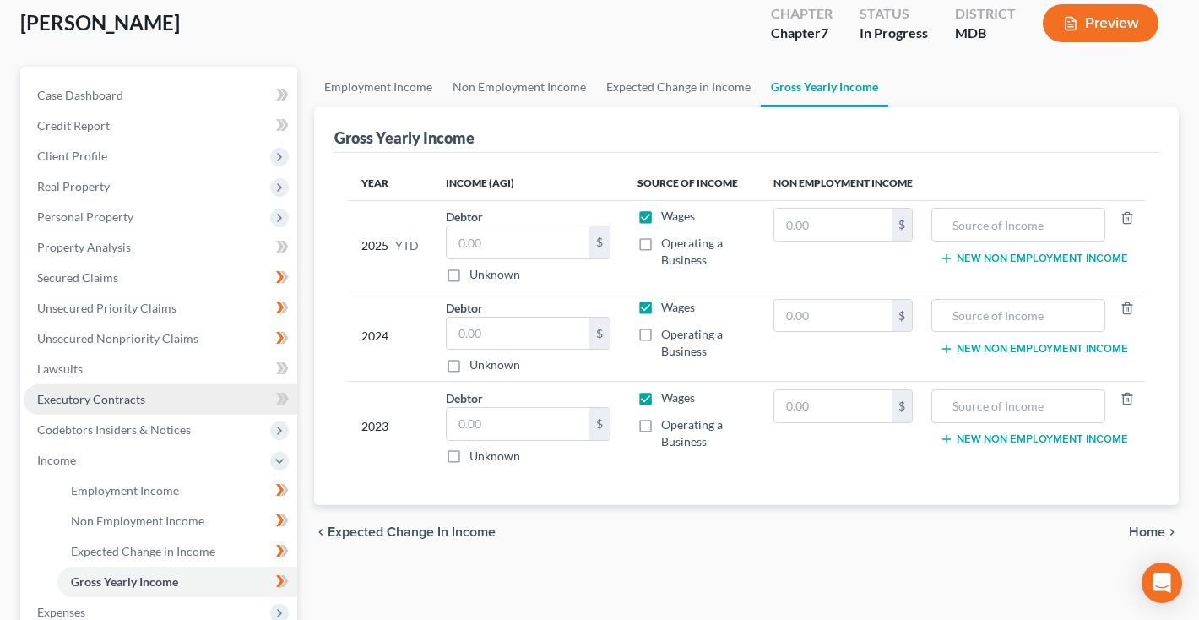
scroll to position [96, 0]
click at [465, 234] on input "text" at bounding box center [518, 241] width 143 height 32
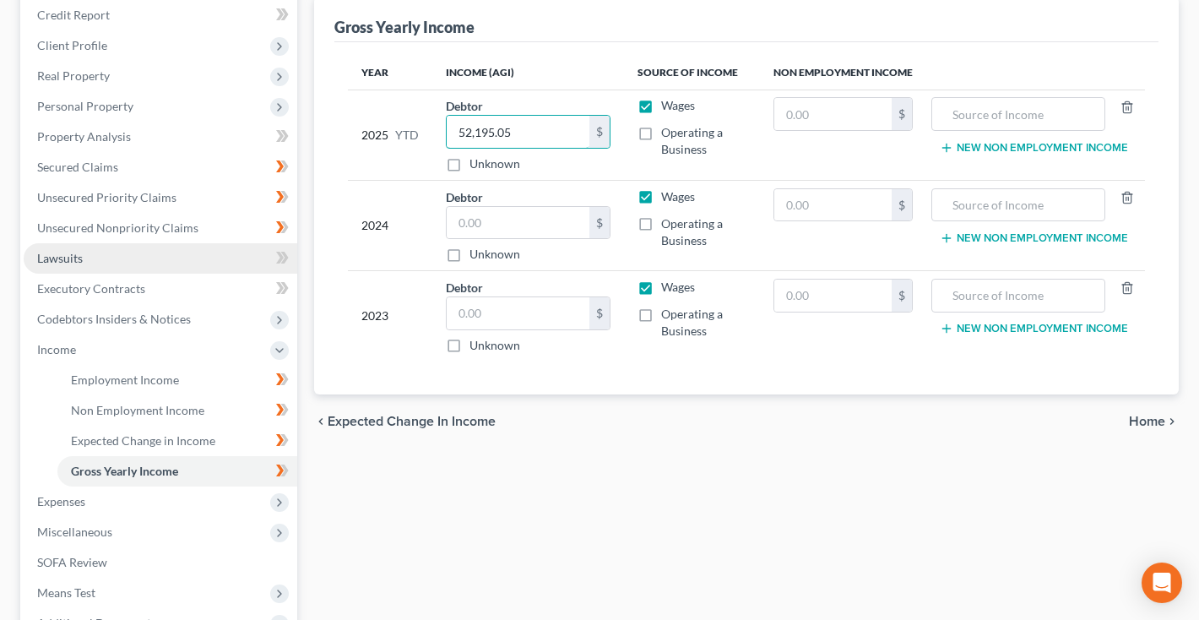
scroll to position [227, 0]
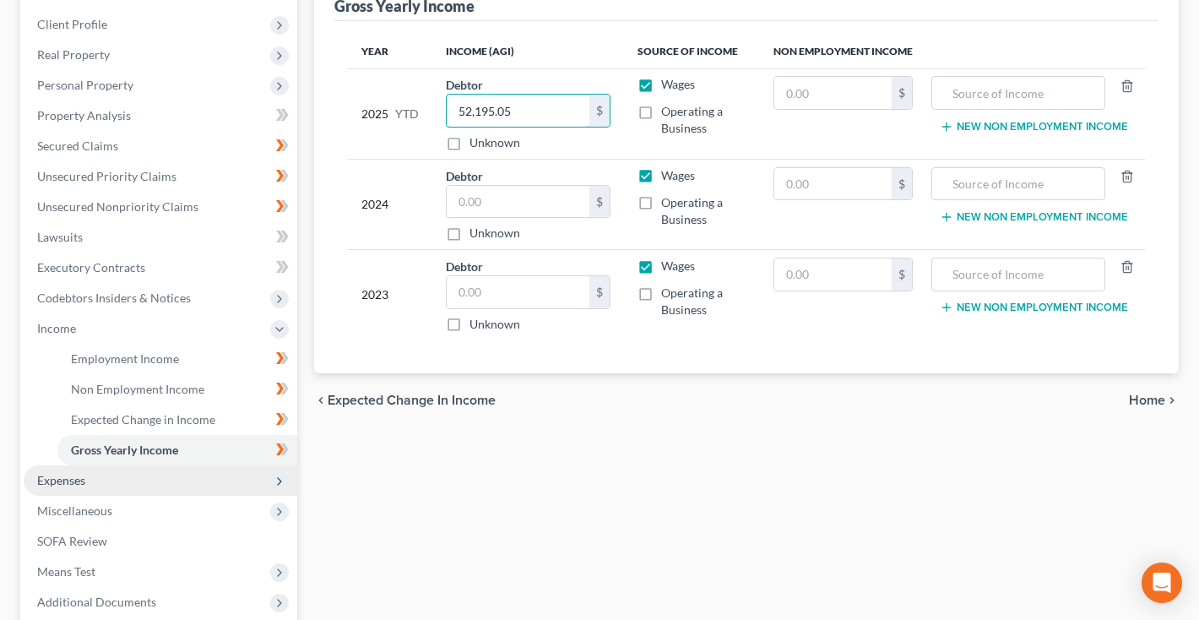
type input "52,195.05"
click at [68, 473] on span "Expenses" at bounding box center [61, 480] width 48 height 14
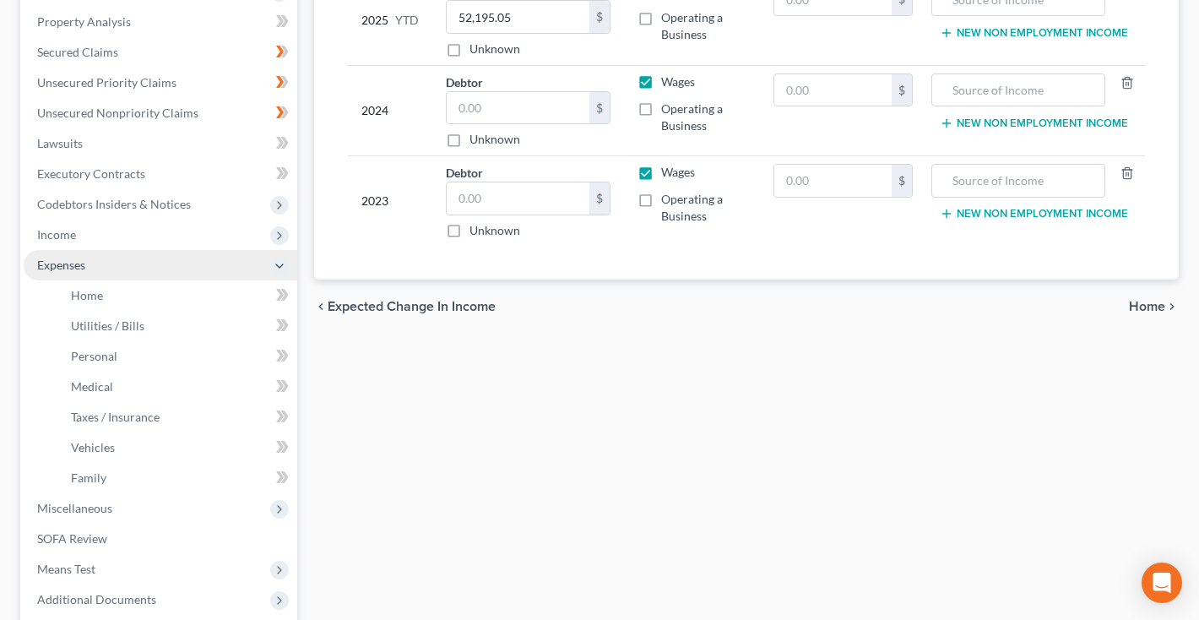
scroll to position [354, 0]
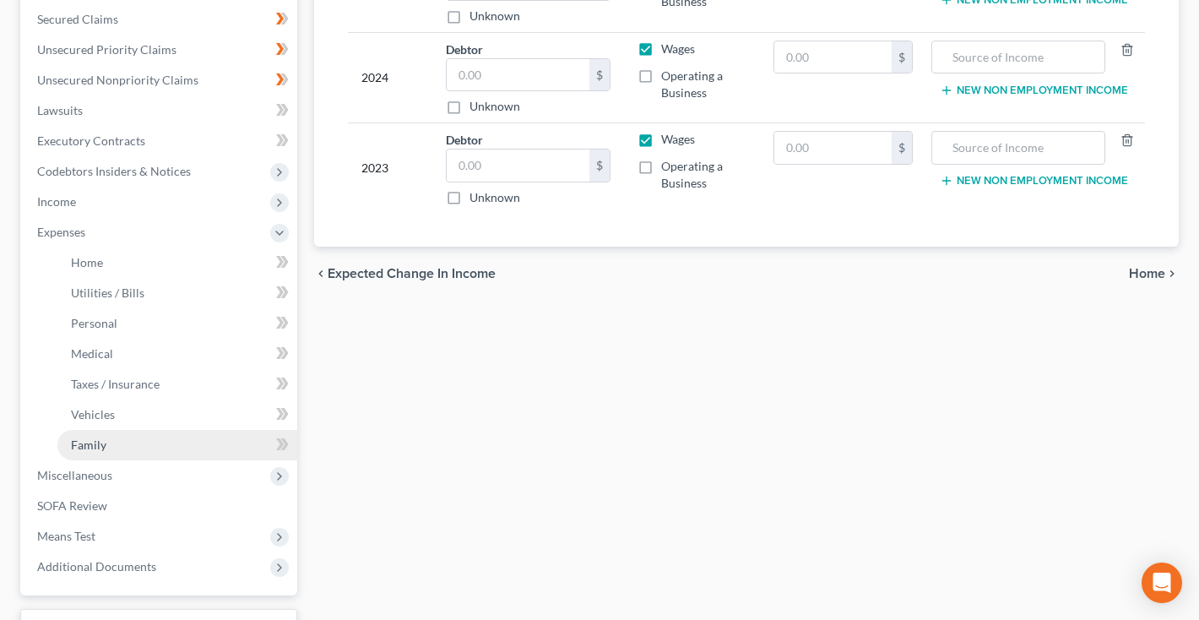
click at [72, 453] on link "Family" at bounding box center [177, 445] width 240 height 30
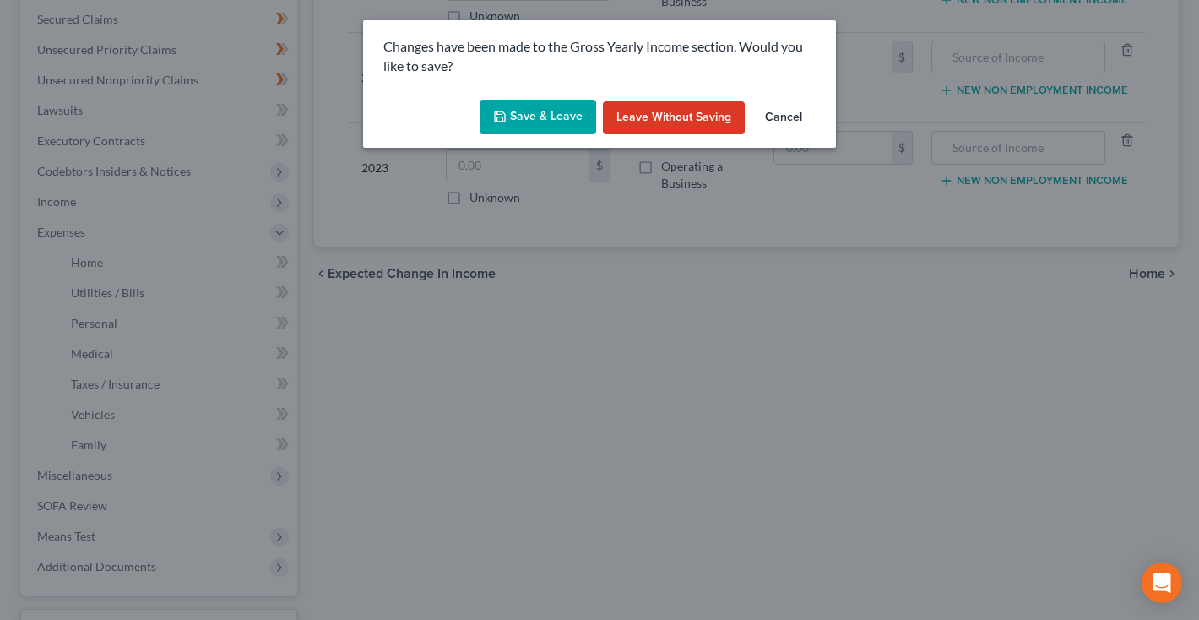
click at [556, 111] on button "Save & Leave" at bounding box center [538, 117] width 117 height 35
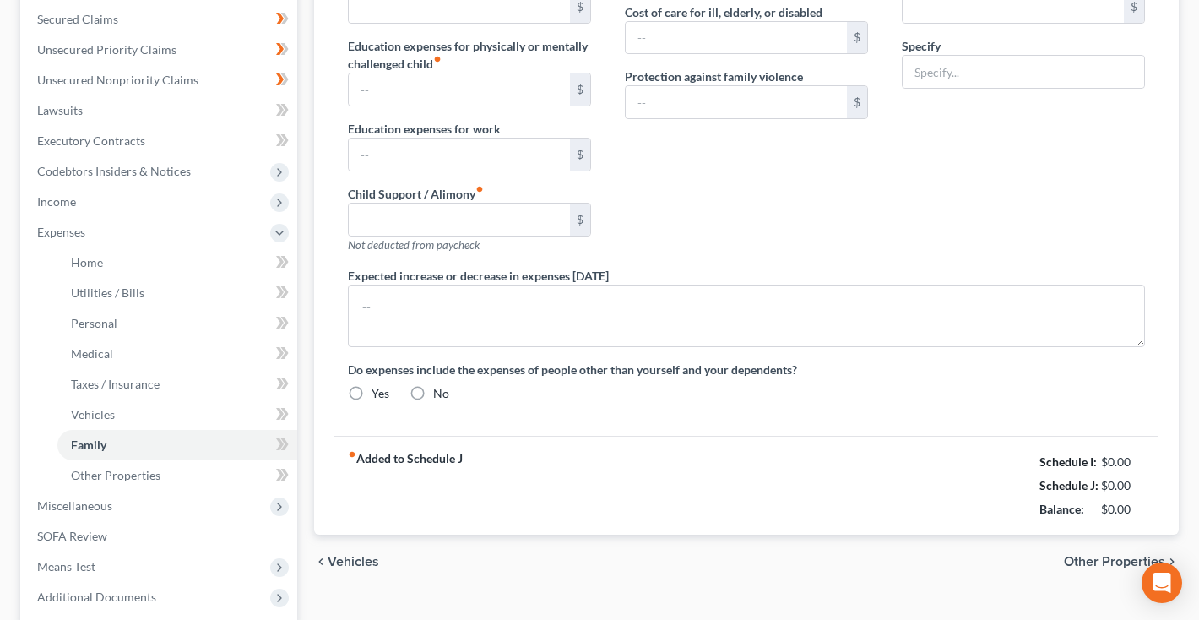
type input "0.00"
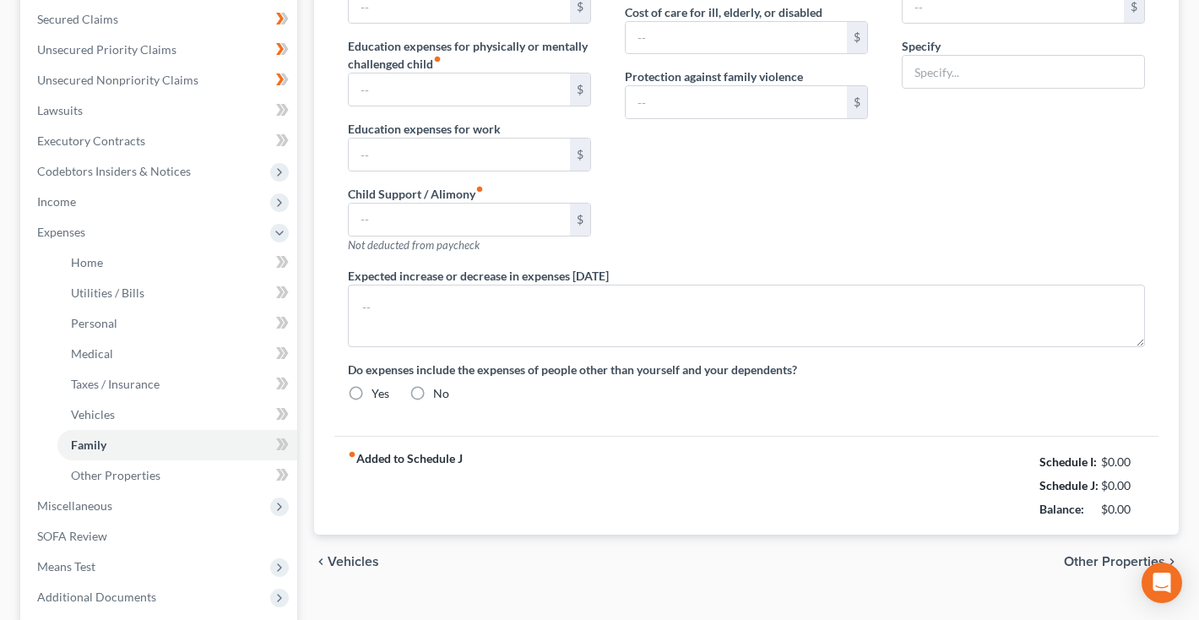
type input "0.00"
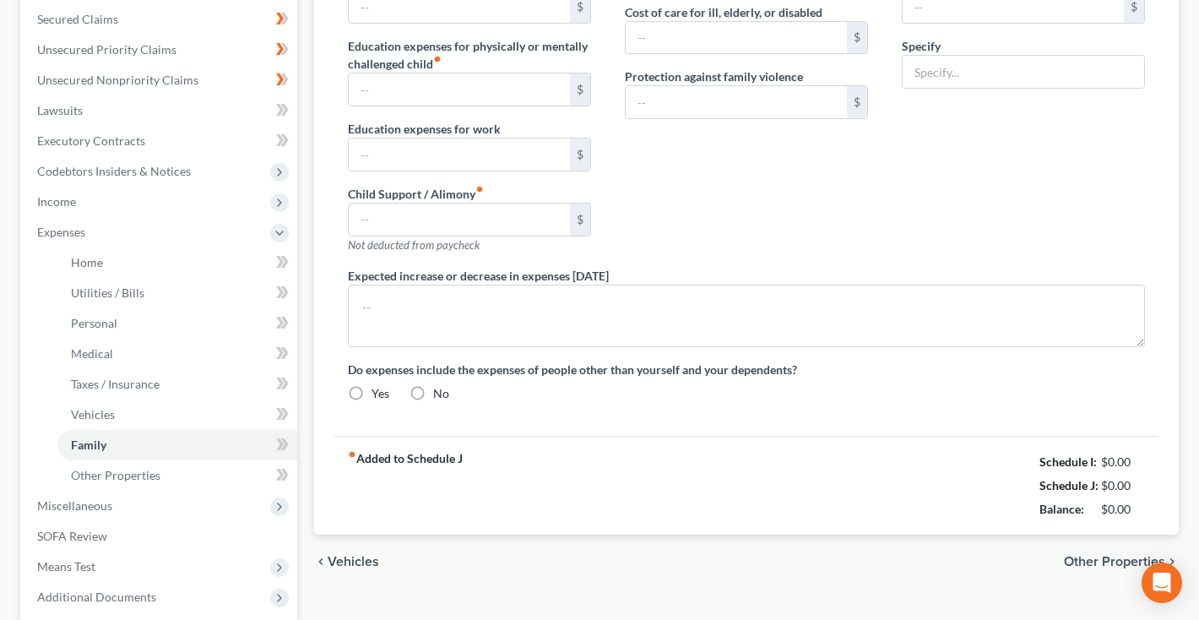
radio input "true"
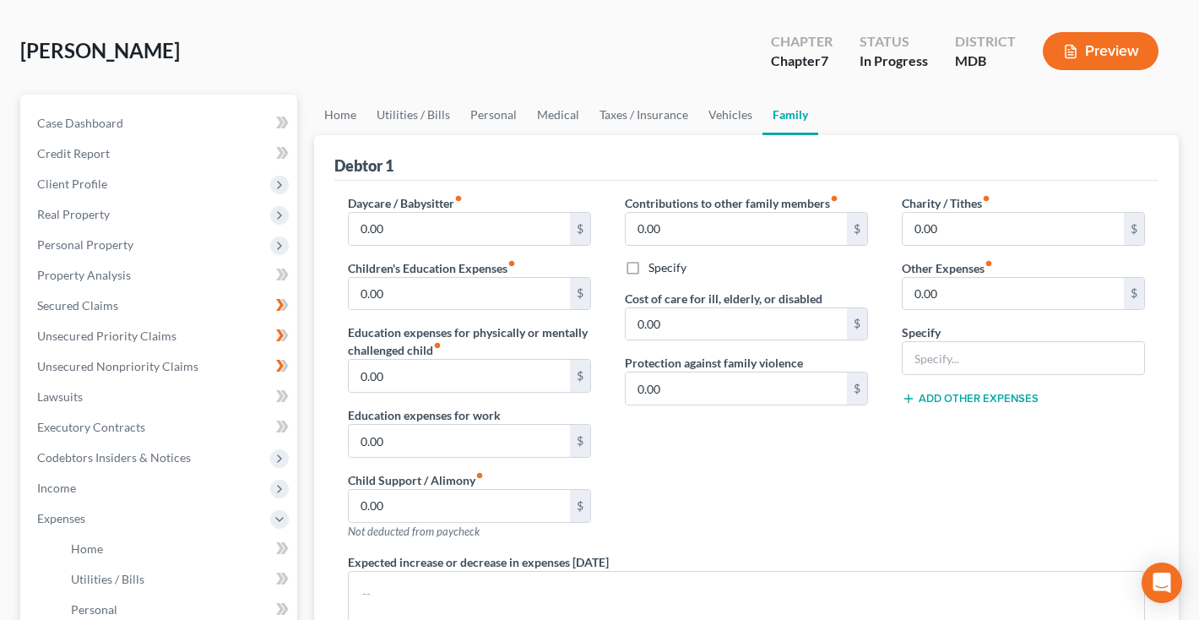
scroll to position [36, 0]
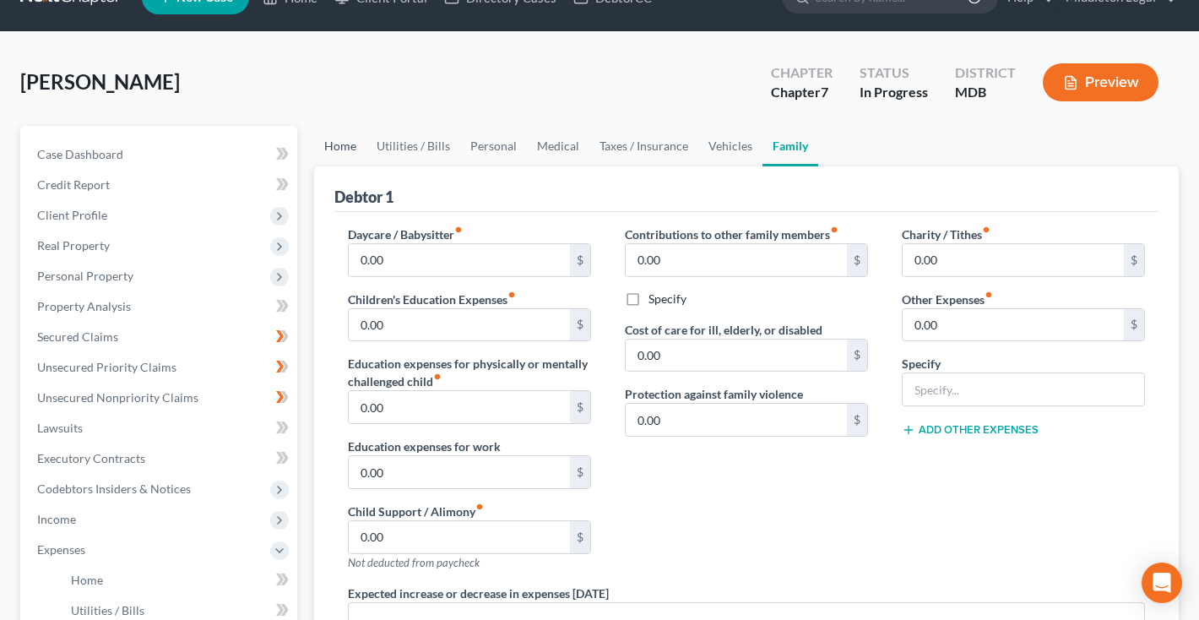
click at [350, 154] on link "Home" at bounding box center [340, 146] width 52 height 41
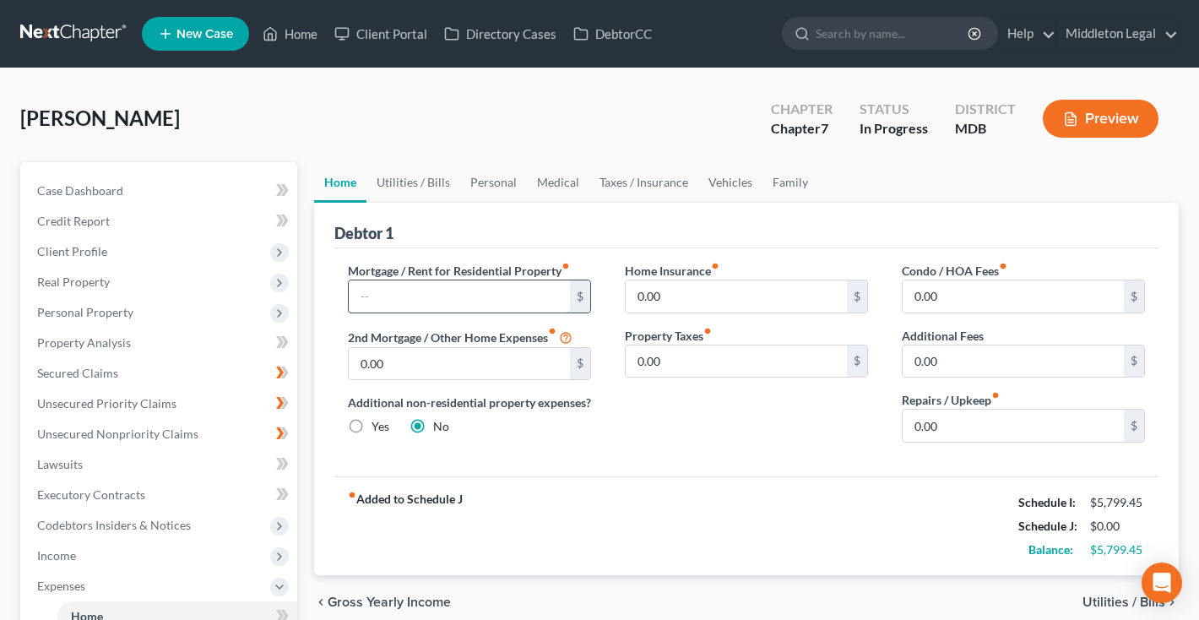
click at [449, 301] on input "text" at bounding box center [459, 296] width 221 height 32
type input "5"
type input "1"
type input "1,000"
click at [393, 190] on link "Utilities / Bills" at bounding box center [413, 182] width 94 height 41
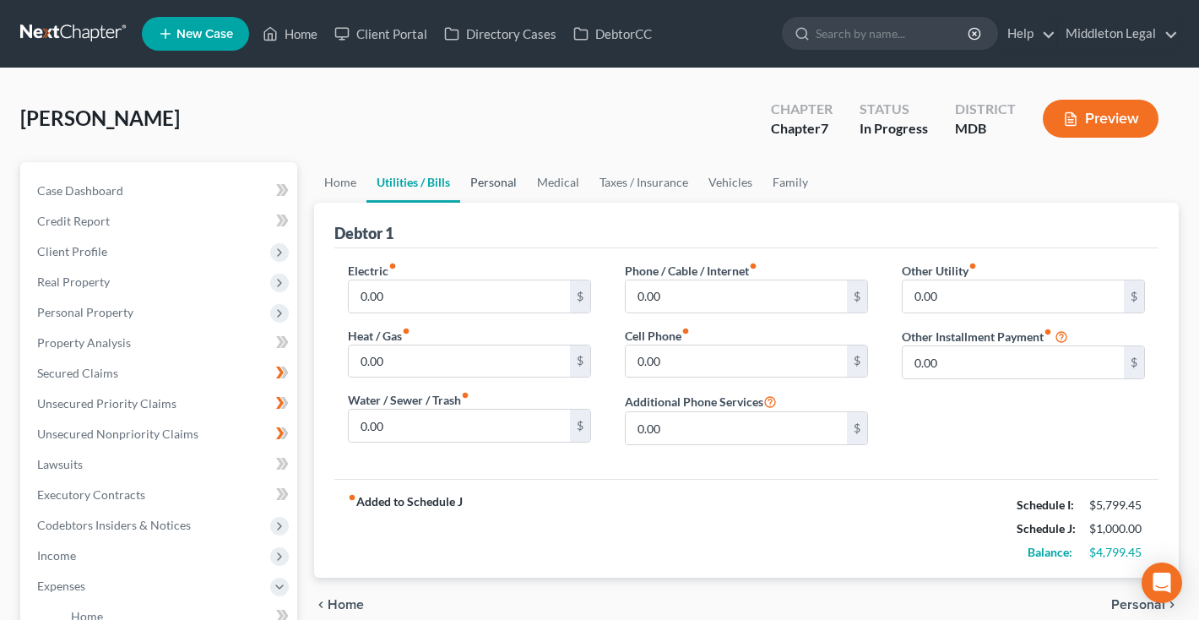
click at [479, 191] on link "Personal" at bounding box center [493, 182] width 67 height 41
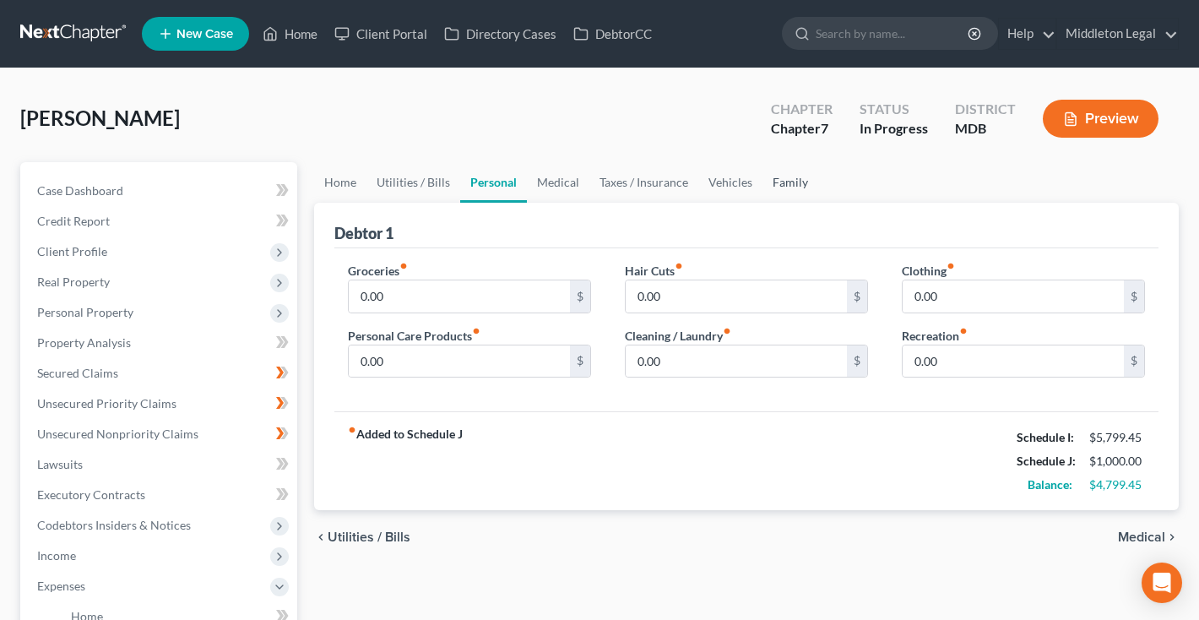
click at [785, 184] on link "Family" at bounding box center [790, 182] width 56 height 41
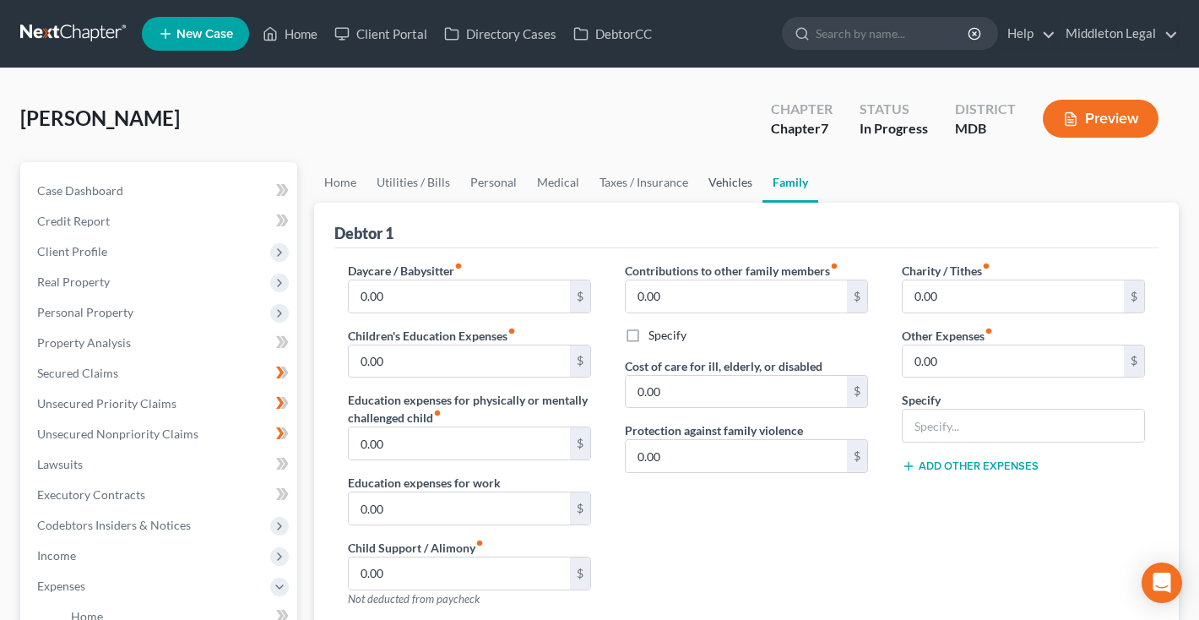
click at [741, 182] on link "Vehicles" at bounding box center [730, 182] width 64 height 41
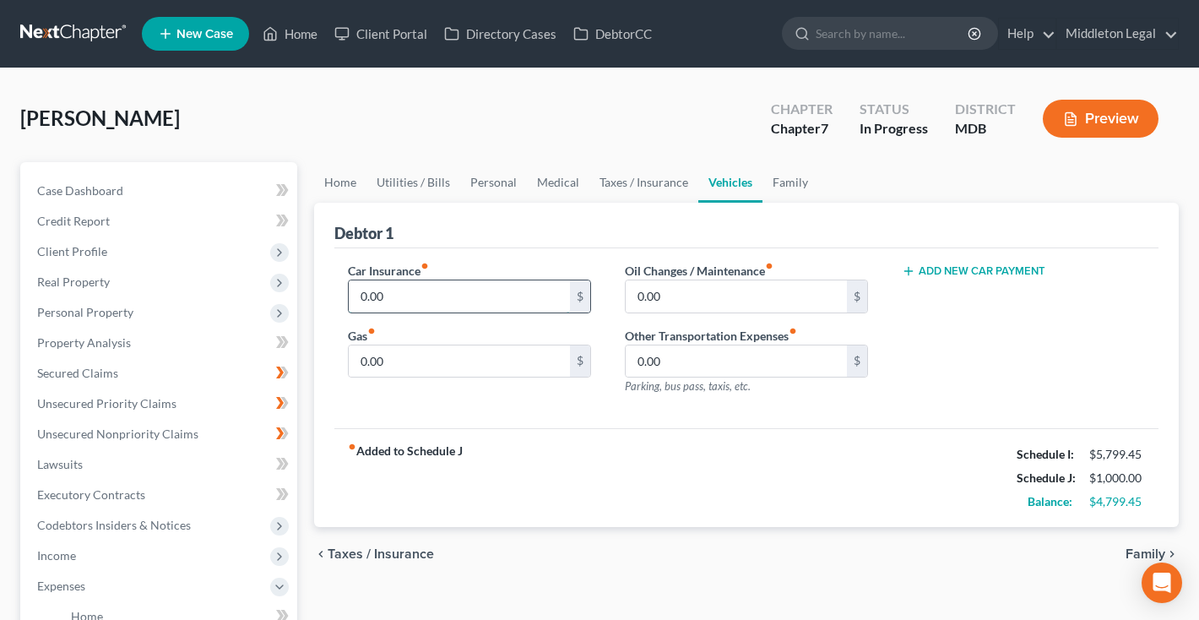
click at [442, 306] on input "0.00" at bounding box center [459, 296] width 221 height 32
type input "226"
click at [422, 359] on input "0.00" at bounding box center [459, 361] width 221 height 32
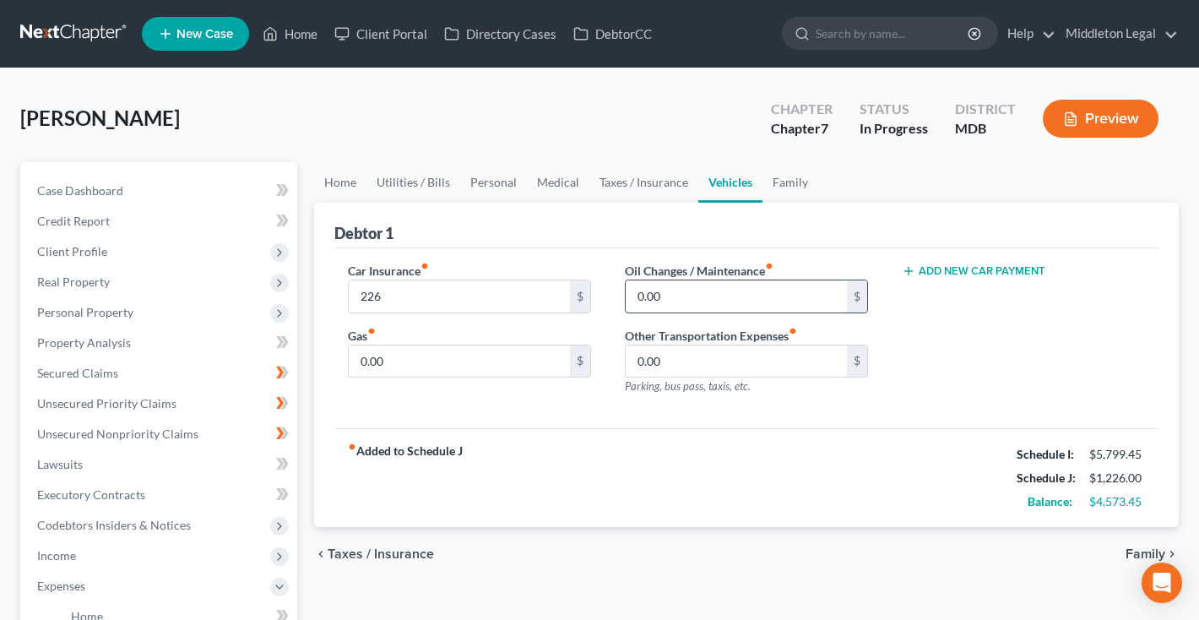
click at [634, 293] on input "0.00" at bounding box center [736, 296] width 221 height 32
type input "80.00"
type input "360"
click at [796, 184] on link "Family" at bounding box center [790, 182] width 56 height 41
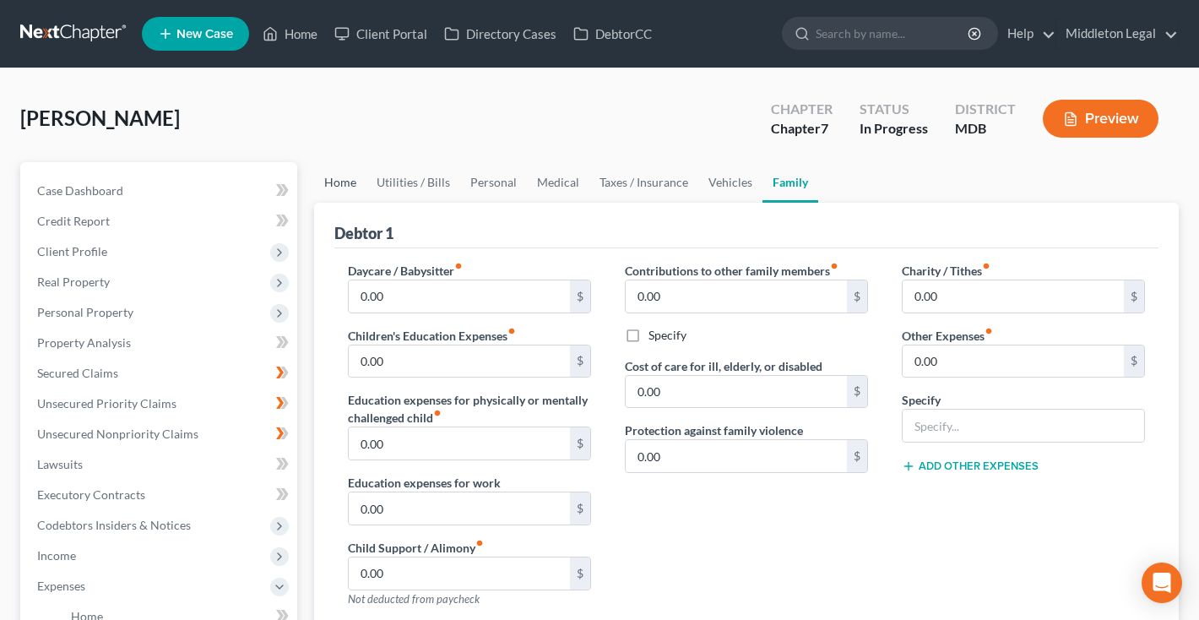
click at [333, 187] on link "Home" at bounding box center [340, 182] width 52 height 41
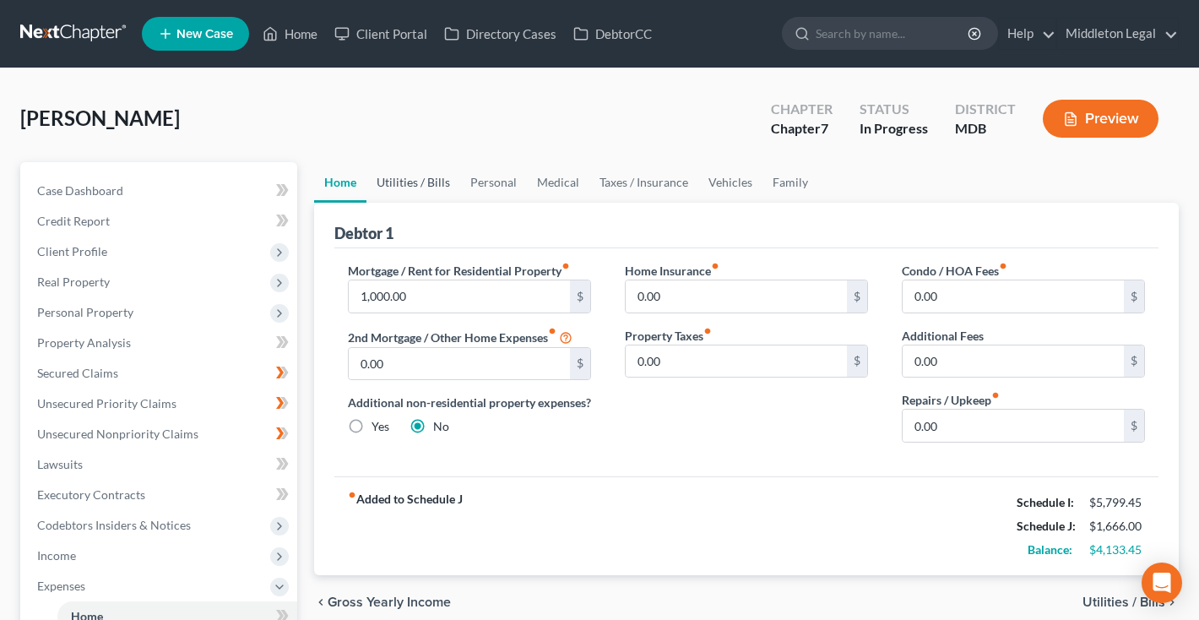
click at [408, 185] on link "Utilities / Bills" at bounding box center [413, 182] width 94 height 41
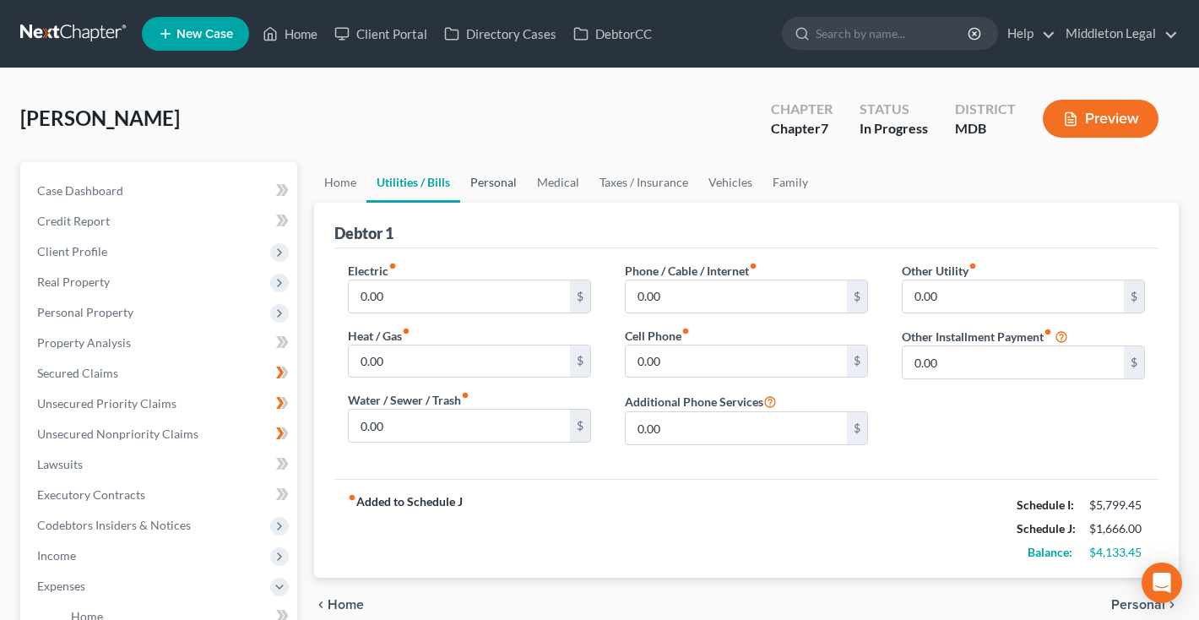
click at [481, 192] on link "Personal" at bounding box center [493, 182] width 67 height 41
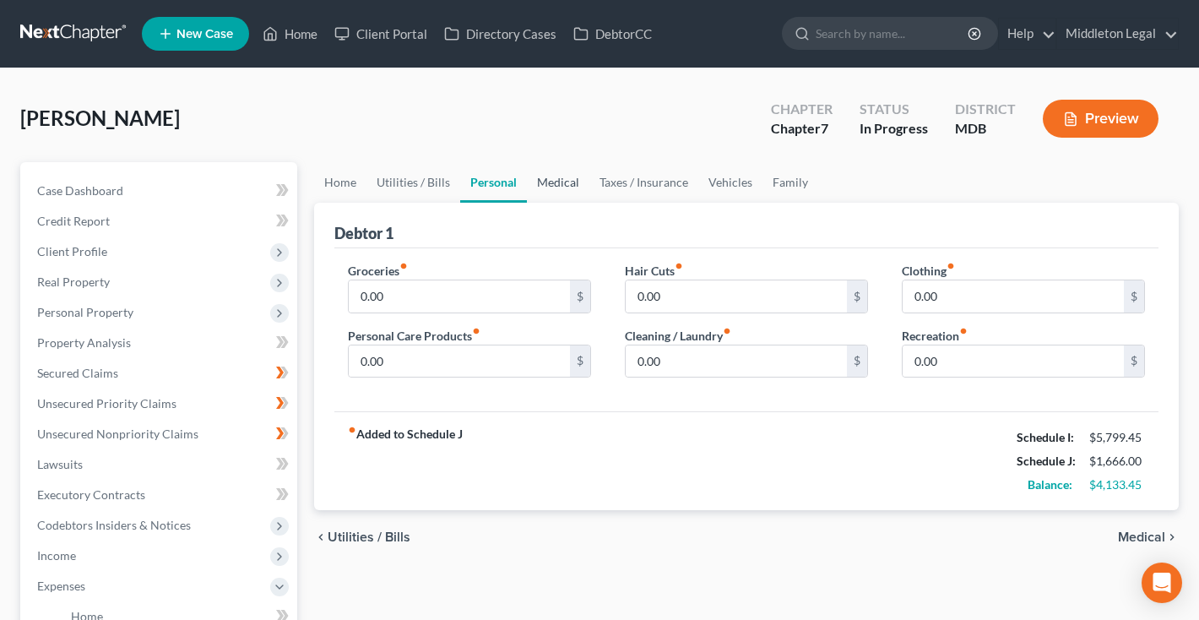
click at [537, 191] on link "Medical" at bounding box center [558, 182] width 62 height 41
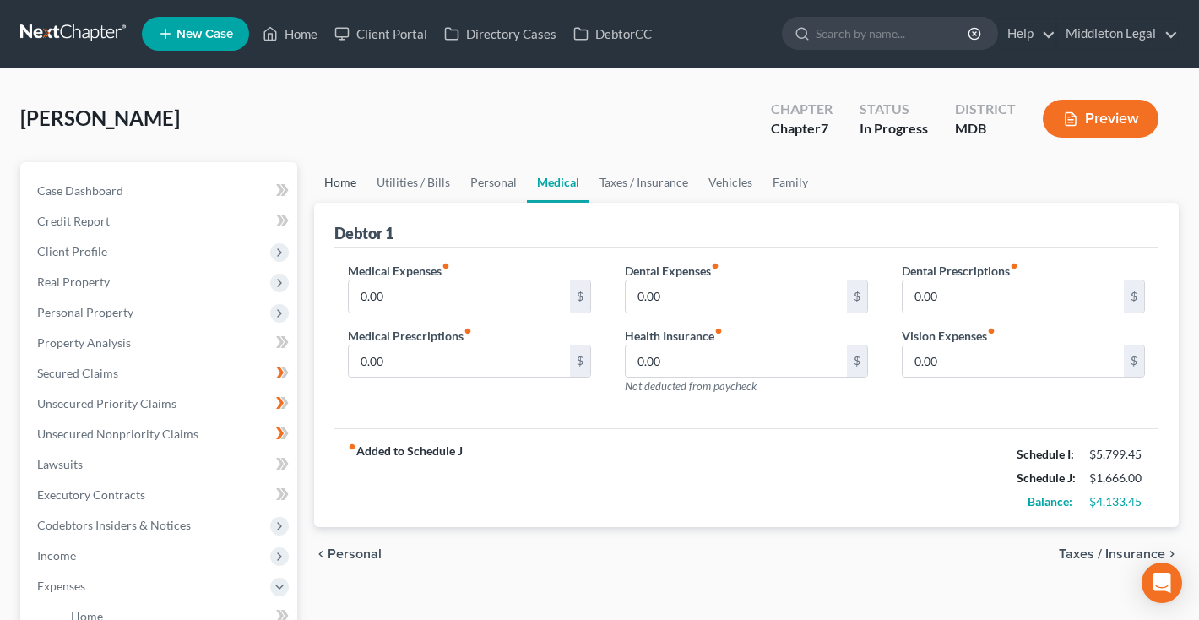
click at [344, 184] on link "Home" at bounding box center [340, 182] width 52 height 41
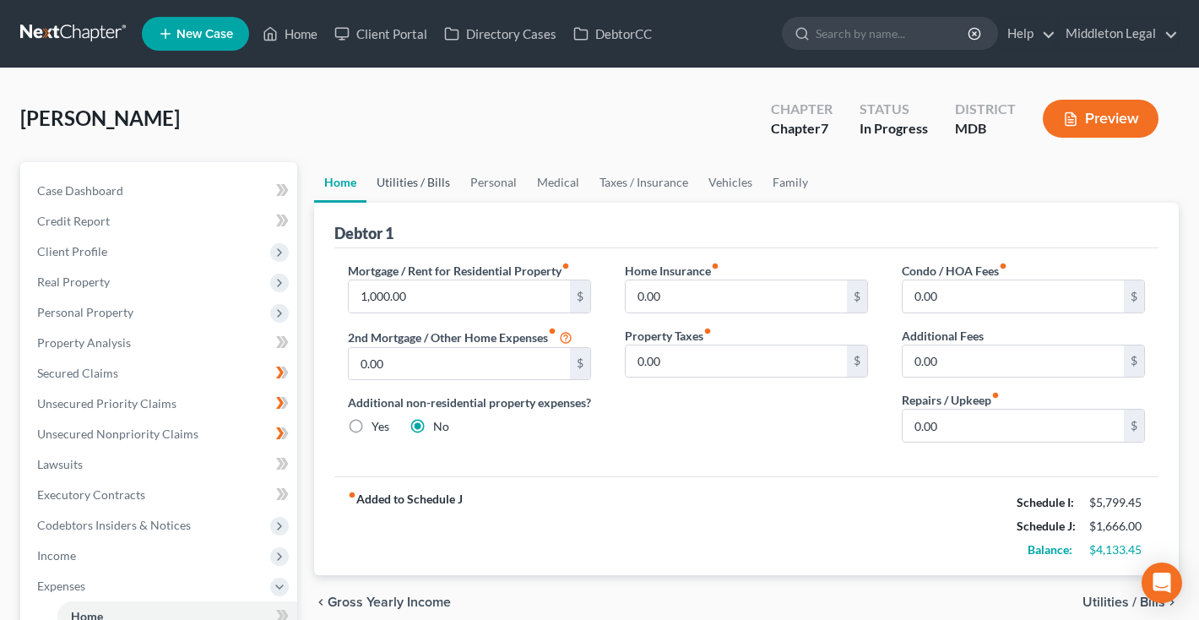
click at [412, 189] on link "Utilities / Bills" at bounding box center [413, 182] width 94 height 41
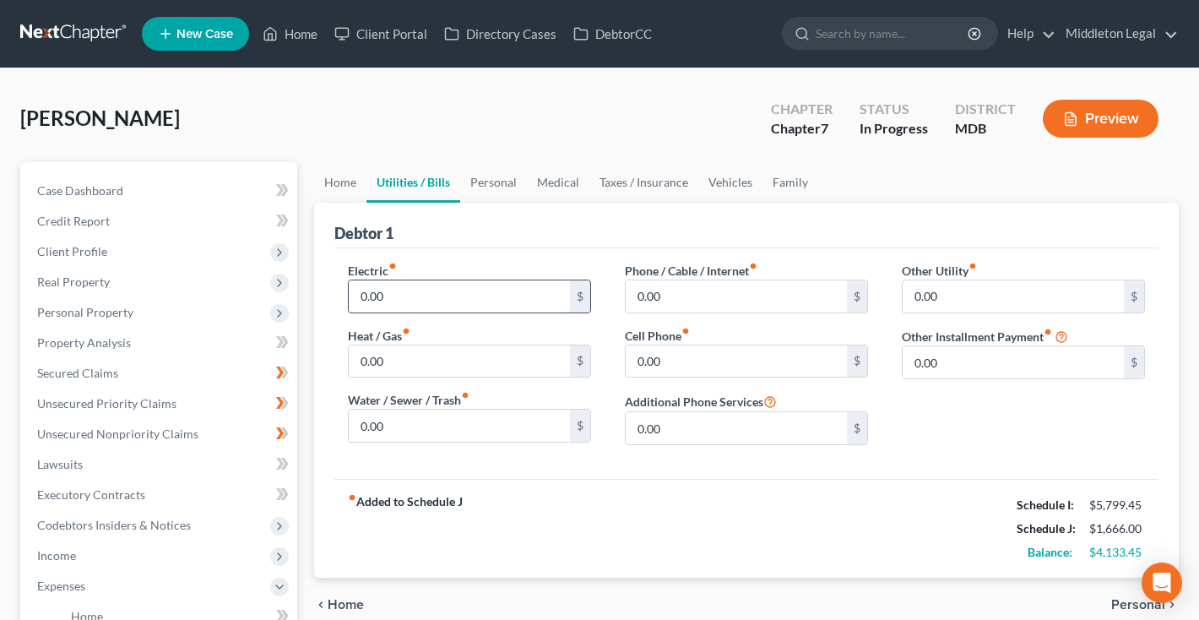
click at [407, 296] on input "0.00" at bounding box center [459, 296] width 221 height 32
type input "0"
type input "400"
click at [355, 431] on input "0.00" at bounding box center [459, 425] width 221 height 32
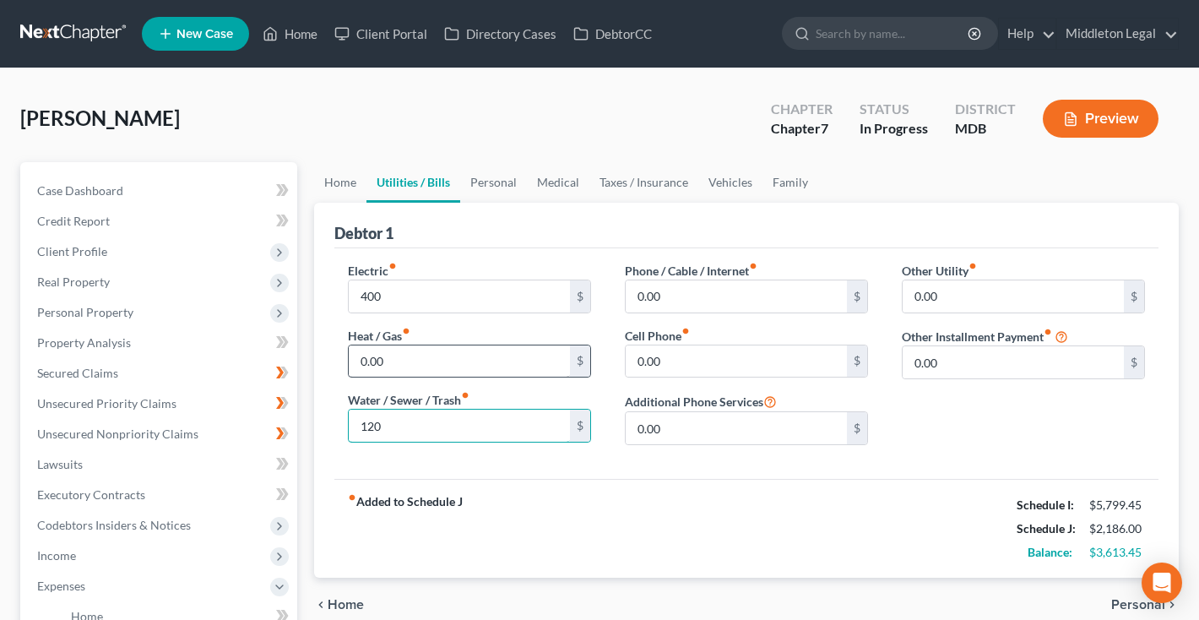
type input "120"
click at [385, 365] on input "0.00" at bounding box center [459, 361] width 221 height 32
drag, startPoint x: 664, startPoint y: 359, endPoint x: 577, endPoint y: 357, distance: 87.0
type input "103"
click at [507, 177] on link "Personal" at bounding box center [493, 182] width 67 height 41
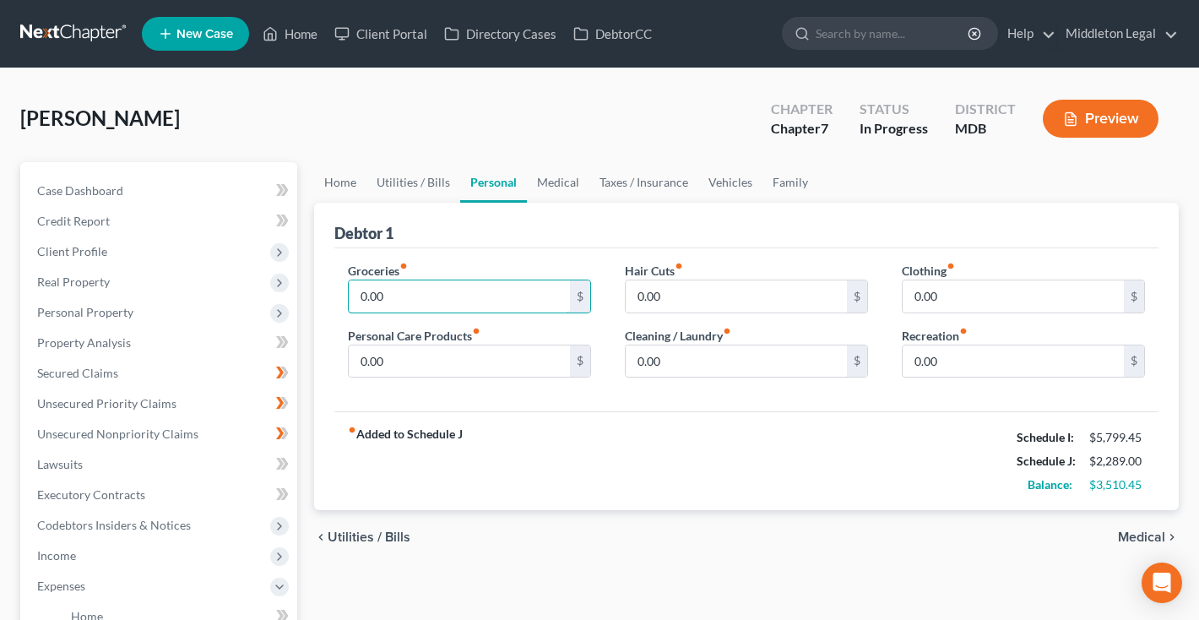
drag, startPoint x: 447, startPoint y: 293, endPoint x: 306, endPoint y: 293, distance: 140.2
click at [306, 293] on div "Home Utilities / Bills Personal Medical Taxes / Insurance Vehicles Family Debto…" at bounding box center [746, 604] width 881 height 884
type input "497"
click at [339, 186] on link "Home" at bounding box center [340, 182] width 52 height 41
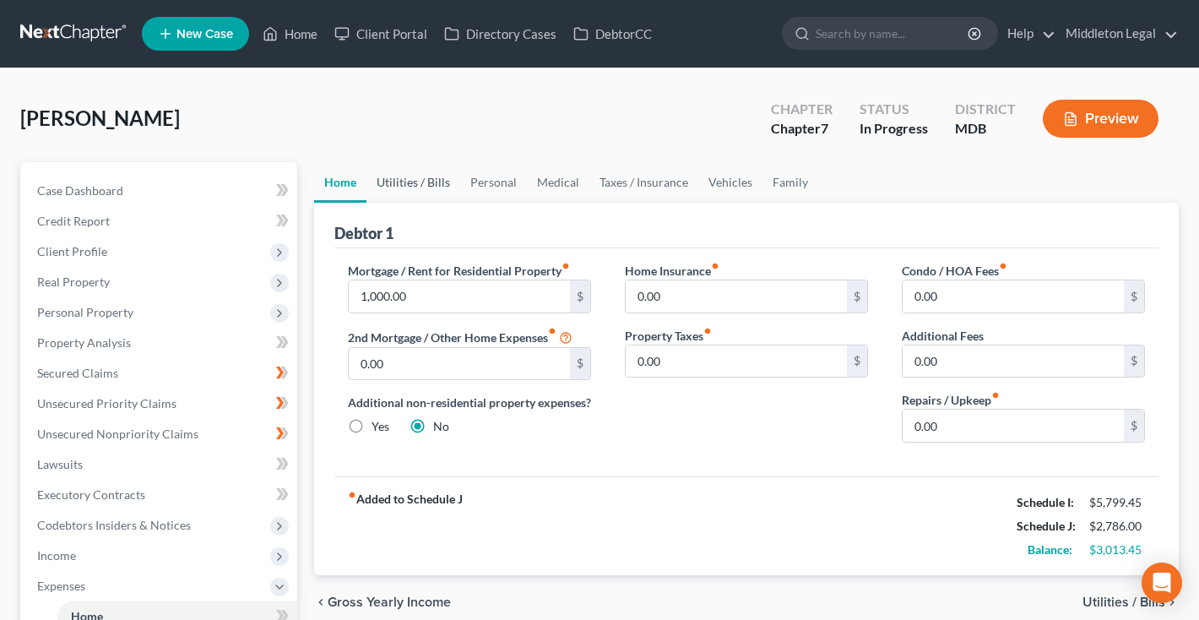
click at [425, 188] on link "Utilities / Bills" at bounding box center [413, 182] width 94 height 41
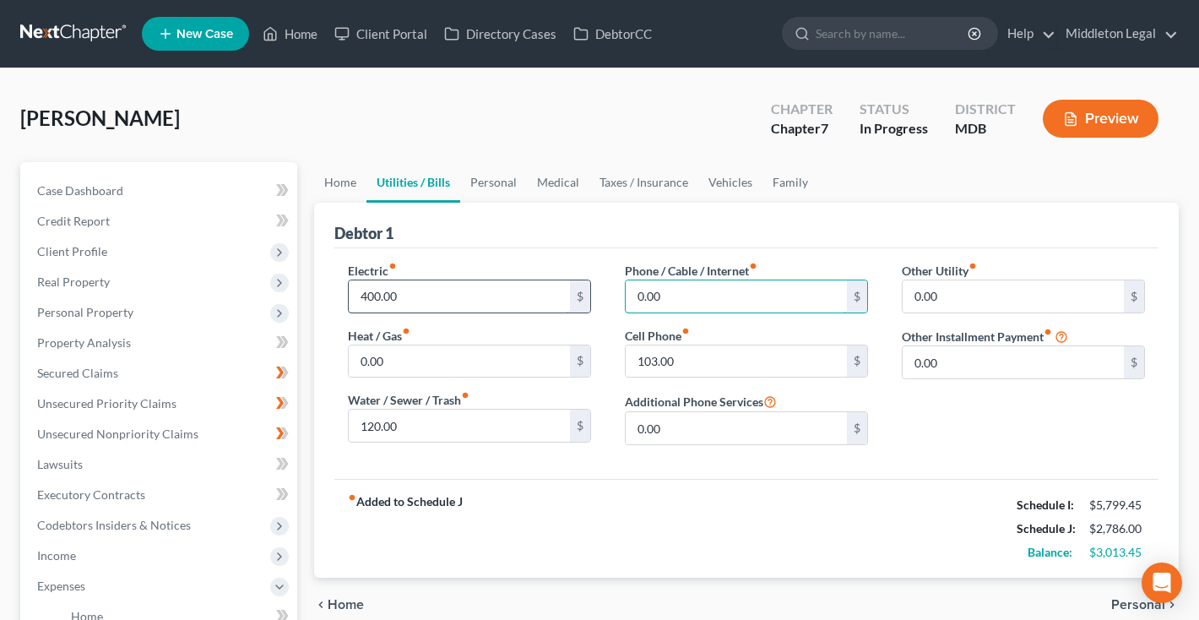
drag, startPoint x: 702, startPoint y: 295, endPoint x: 561, endPoint y: 290, distance: 141.1
type input "321.95"
click at [496, 187] on link "Personal" at bounding box center [493, 182] width 67 height 41
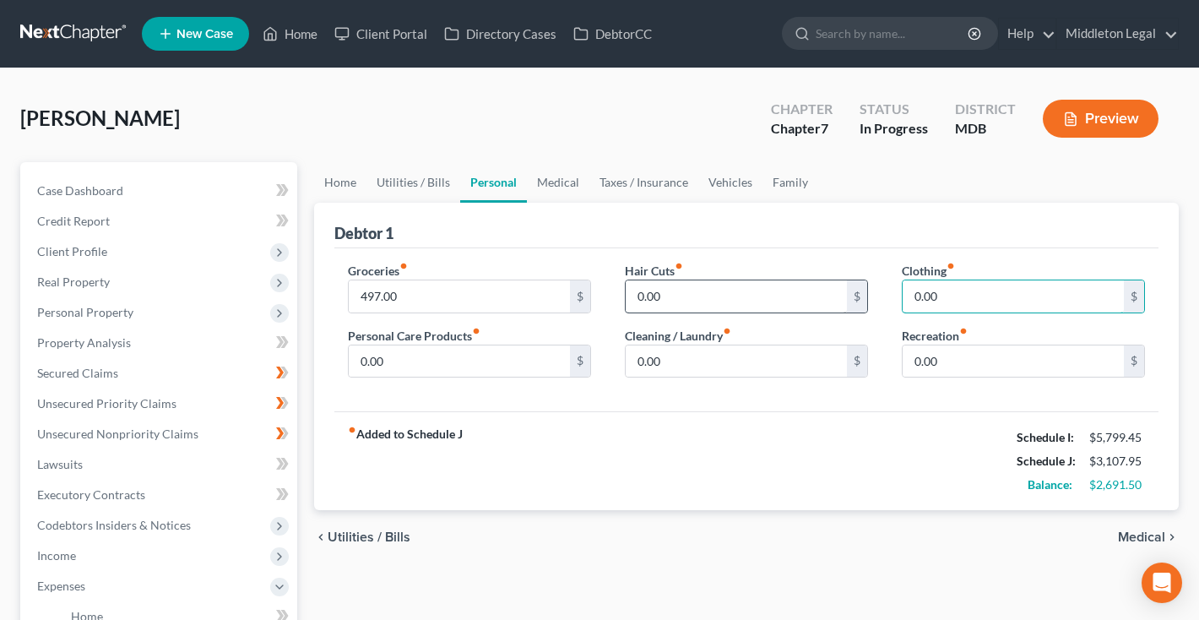
drag, startPoint x: 968, startPoint y: 289, endPoint x: 804, endPoint y: 289, distance: 163.8
click at [804, 289] on div "Groceries fiber_manual_record 497.00 $ Personal Care Products fiber_manual_reco…" at bounding box center [746, 327] width 831 height 130
type input "93"
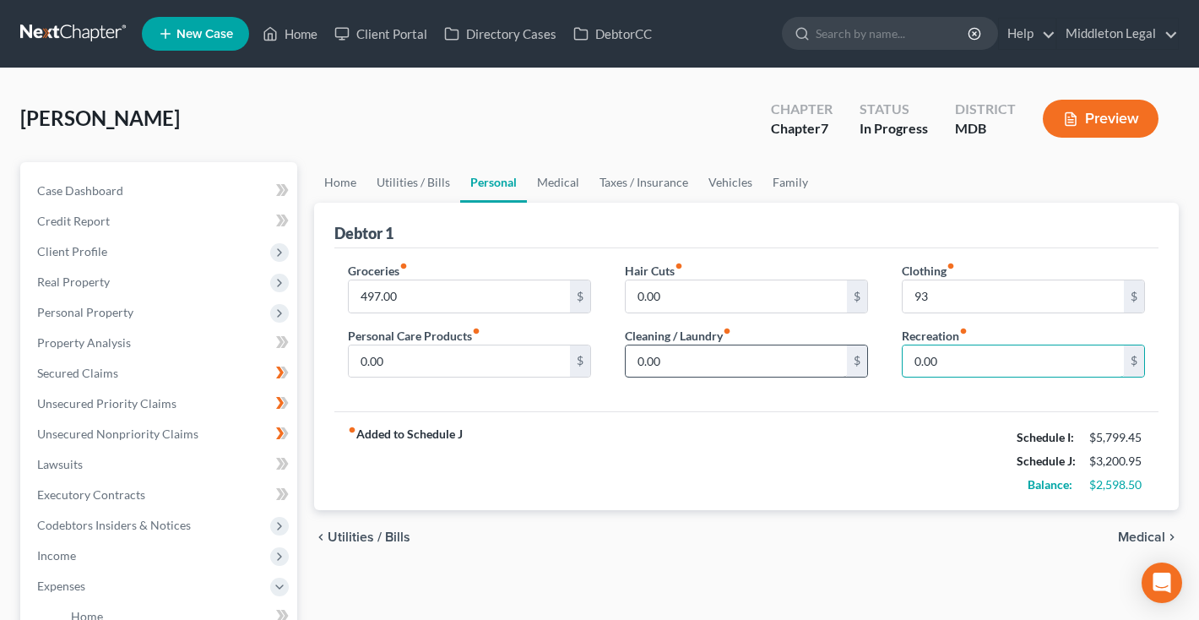
drag, startPoint x: 941, startPoint y: 362, endPoint x: 806, endPoint y: 362, distance: 135.1
click at [806, 362] on div "Groceries fiber_manual_record 497.00 $ Personal Care Products fiber_manual_reco…" at bounding box center [746, 327] width 831 height 130
type input "154"
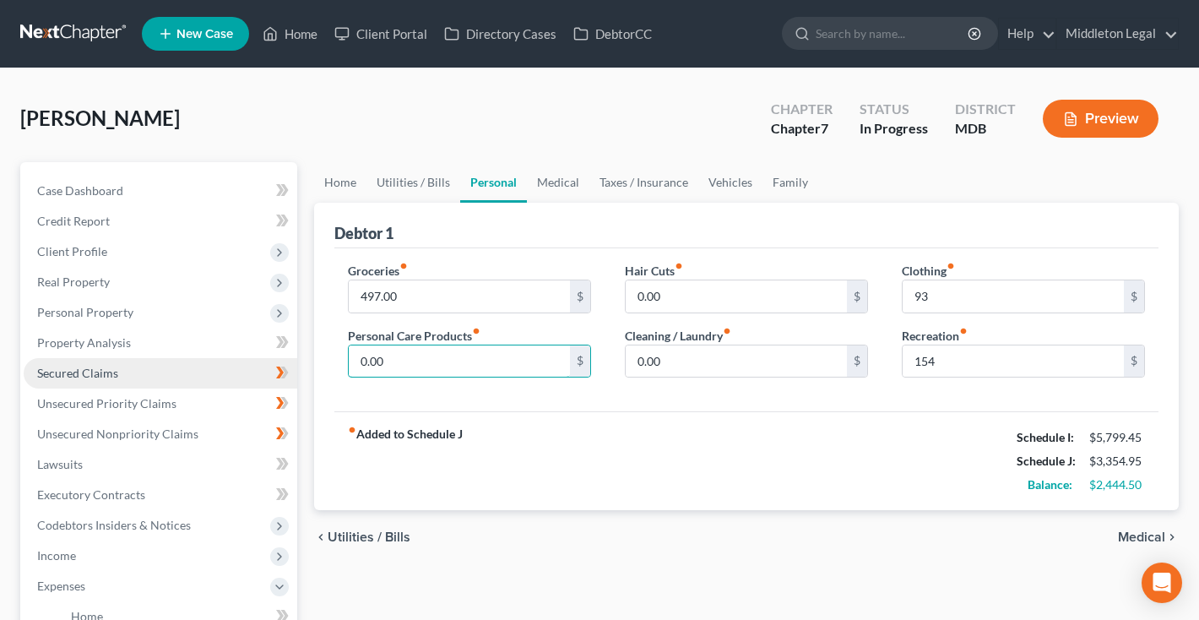
drag, startPoint x: 407, startPoint y: 359, endPoint x: 252, endPoint y: 359, distance: 154.5
click at [252, 359] on div "Petition Navigation Case Dashboard Payments Invoices Payments Payments Credit R…" at bounding box center [599, 604] width 1175 height 884
type input "50"
click at [551, 190] on link "Medical" at bounding box center [558, 182] width 62 height 41
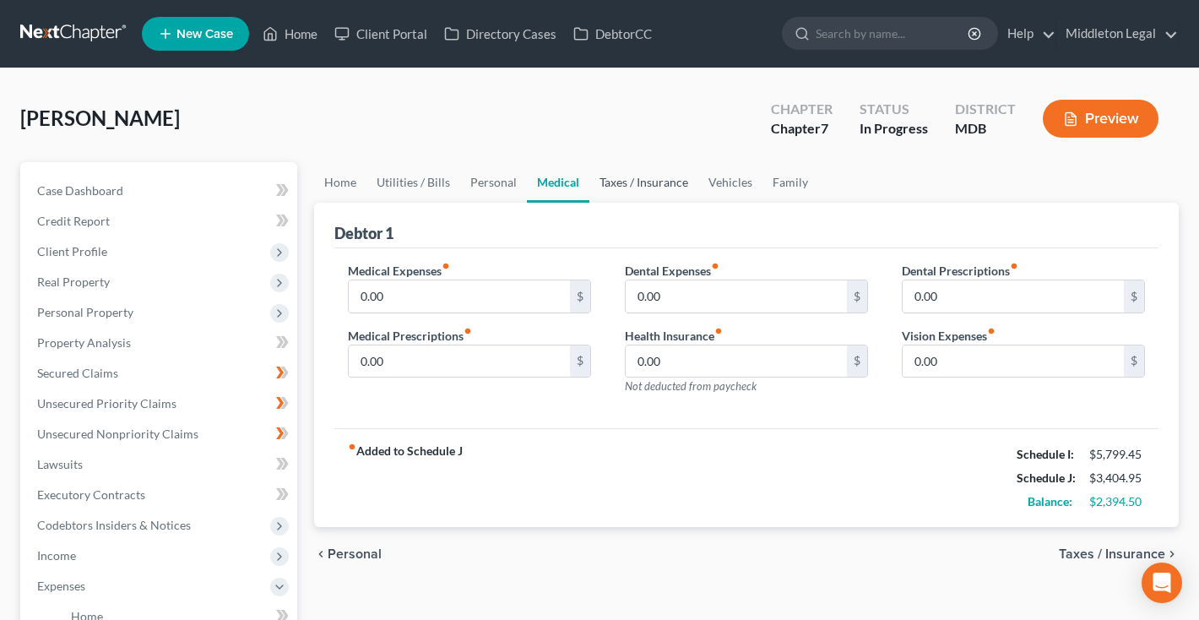
click at [638, 188] on link "Taxes / Insurance" at bounding box center [643, 182] width 109 height 41
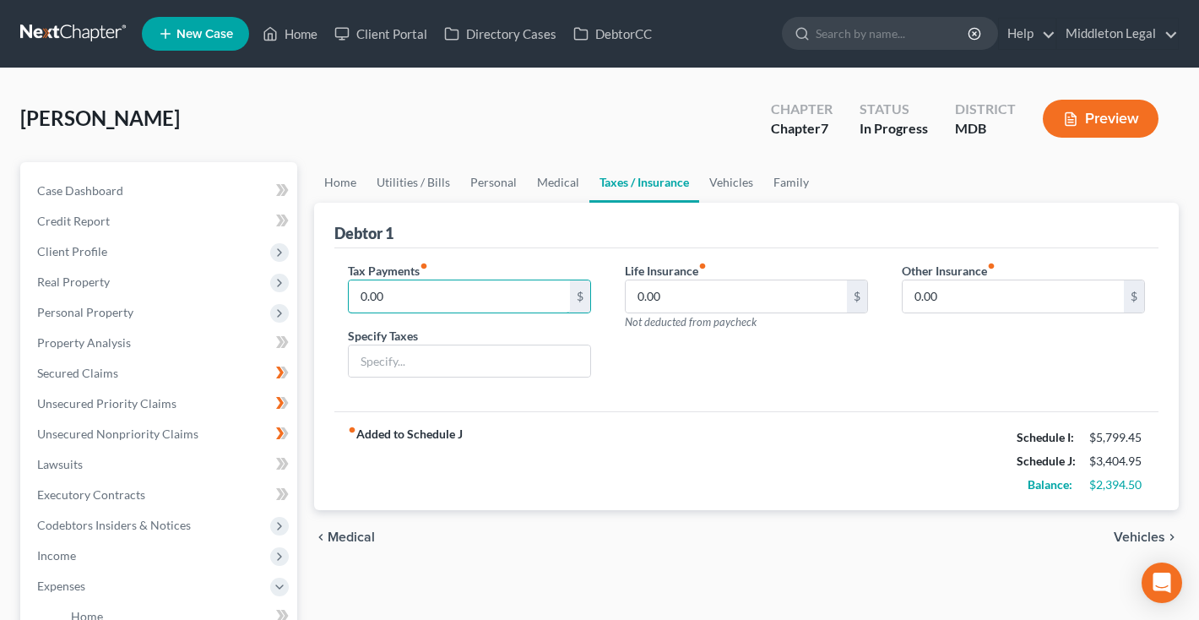
drag, startPoint x: 409, startPoint y: 297, endPoint x: 342, endPoint y: 297, distance: 66.7
click at [342, 297] on div "Tax Payments fiber_manual_record 0.00 $ Specify Taxes" at bounding box center [469, 327] width 277 height 130
type input "47"
click at [801, 189] on link "Family" at bounding box center [791, 182] width 56 height 41
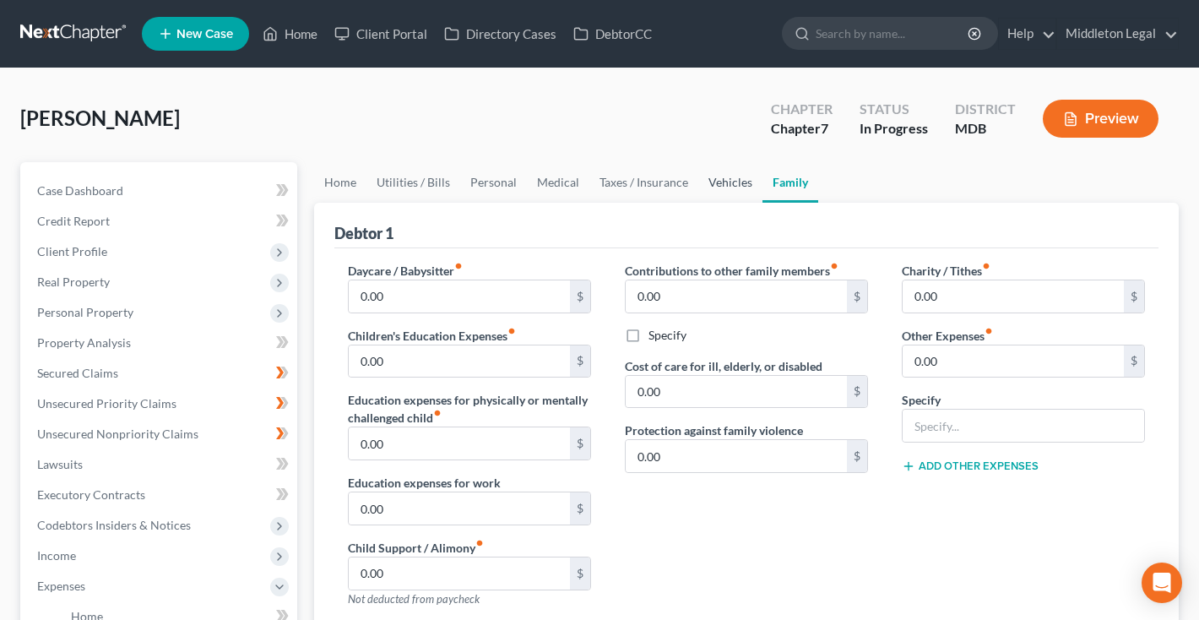
click at [735, 181] on link "Vehicles" at bounding box center [730, 182] width 64 height 41
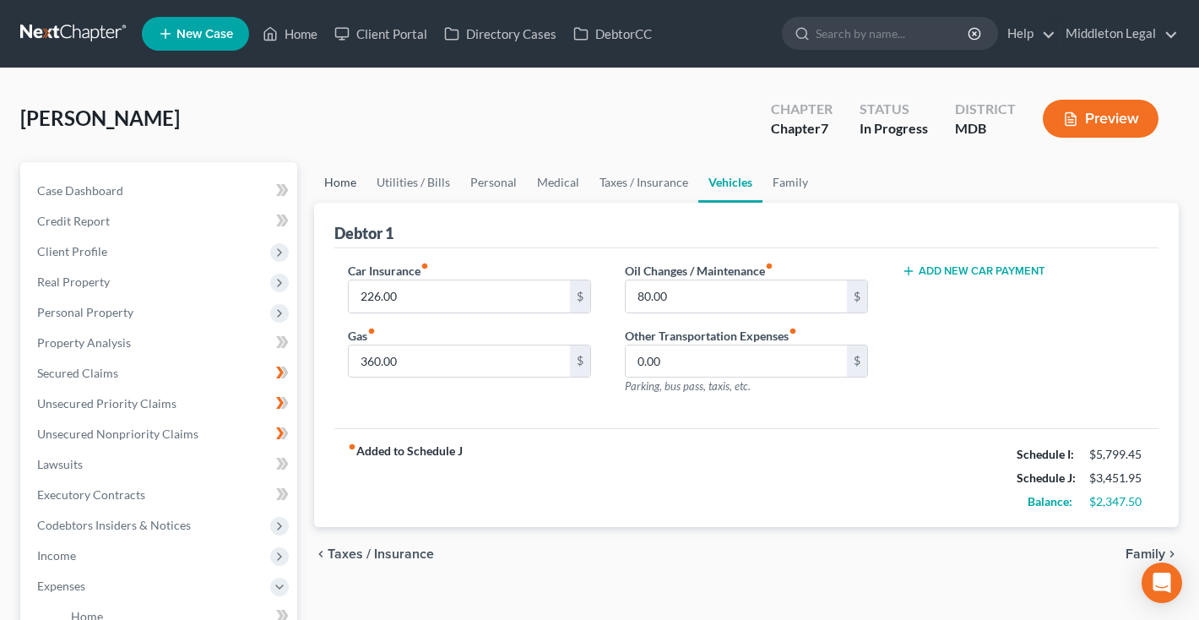
click at [341, 181] on link "Home" at bounding box center [340, 182] width 52 height 41
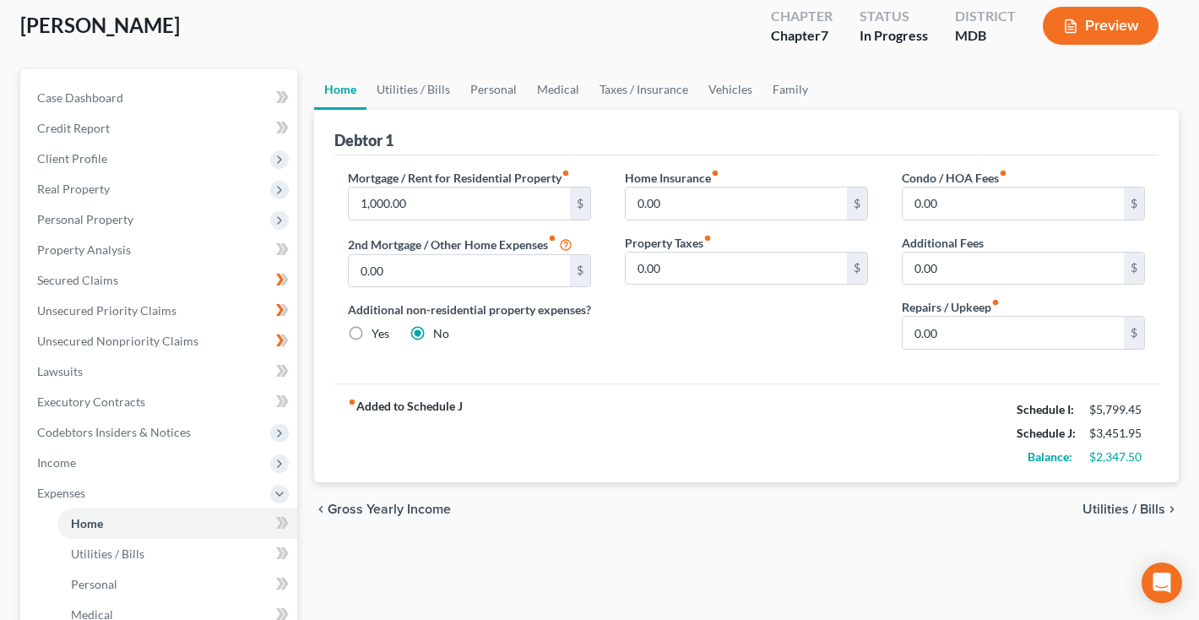
scroll to position [89, 0]
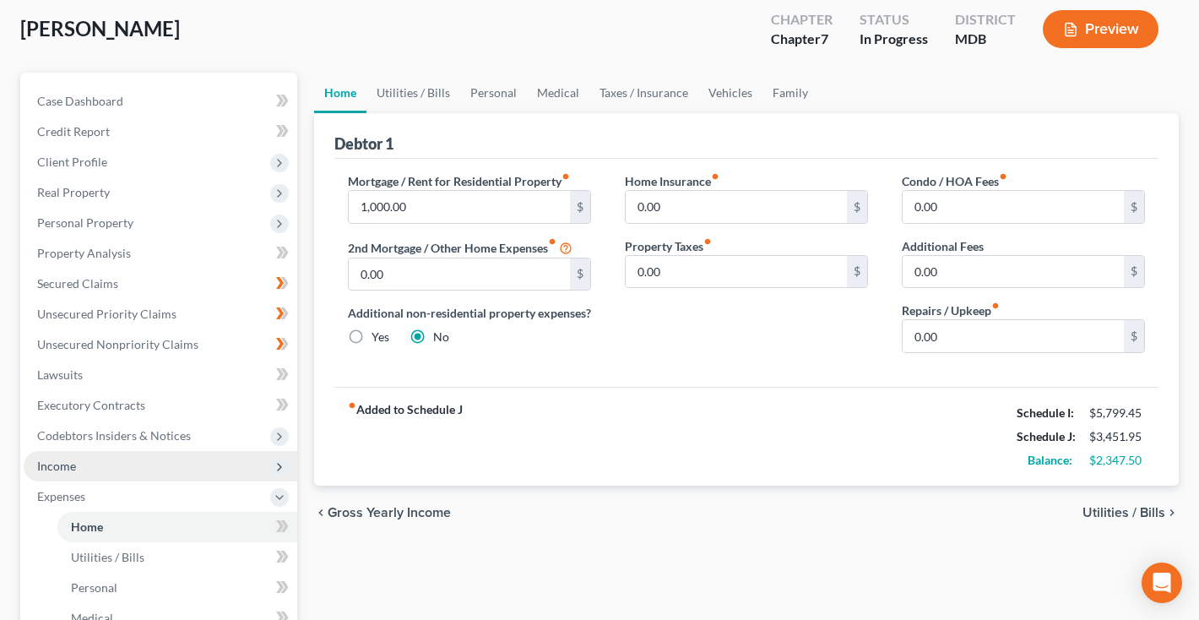
click at [68, 467] on span "Income" at bounding box center [56, 465] width 39 height 14
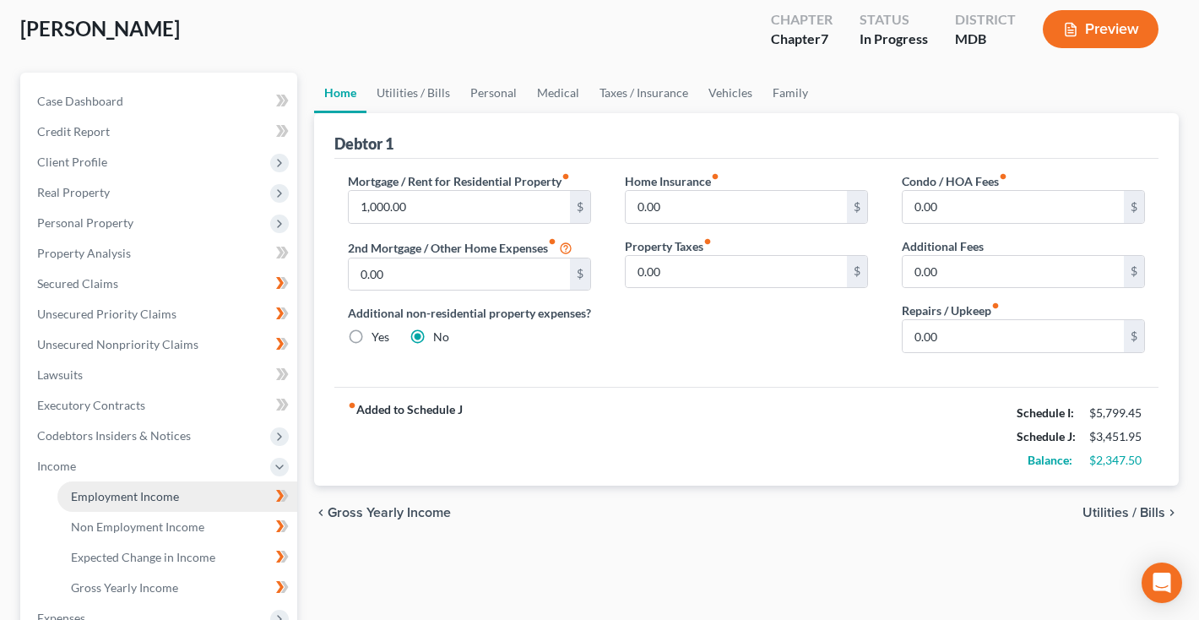
click at [101, 492] on span "Employment Income" at bounding box center [125, 496] width 108 height 14
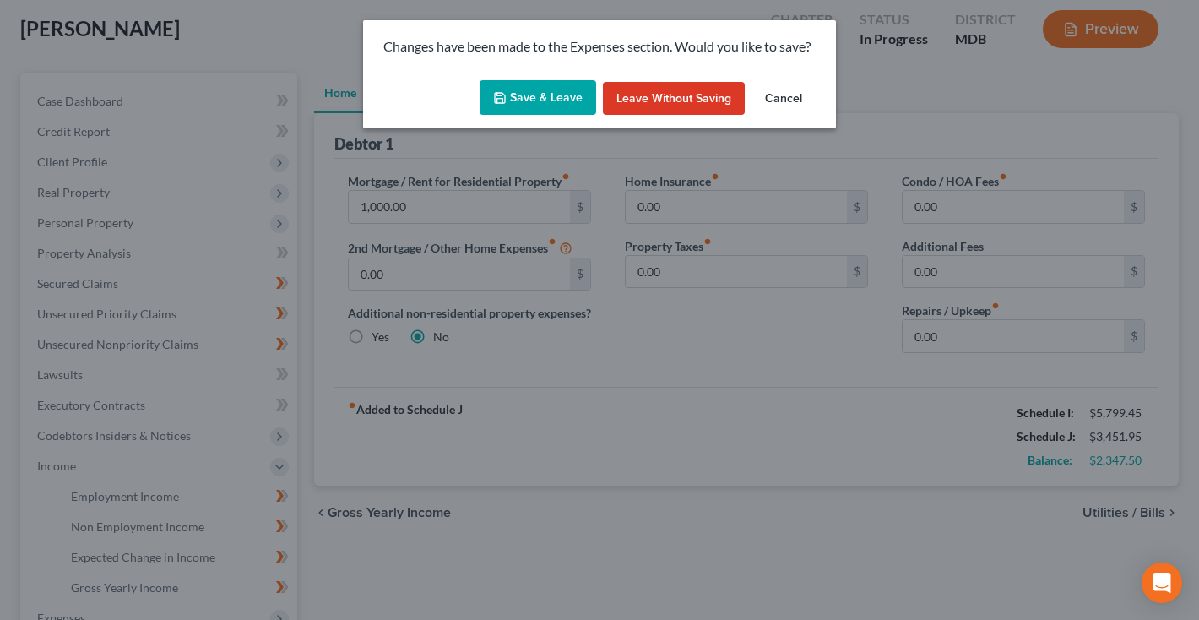
click at [534, 93] on button "Save & Leave" at bounding box center [538, 97] width 117 height 35
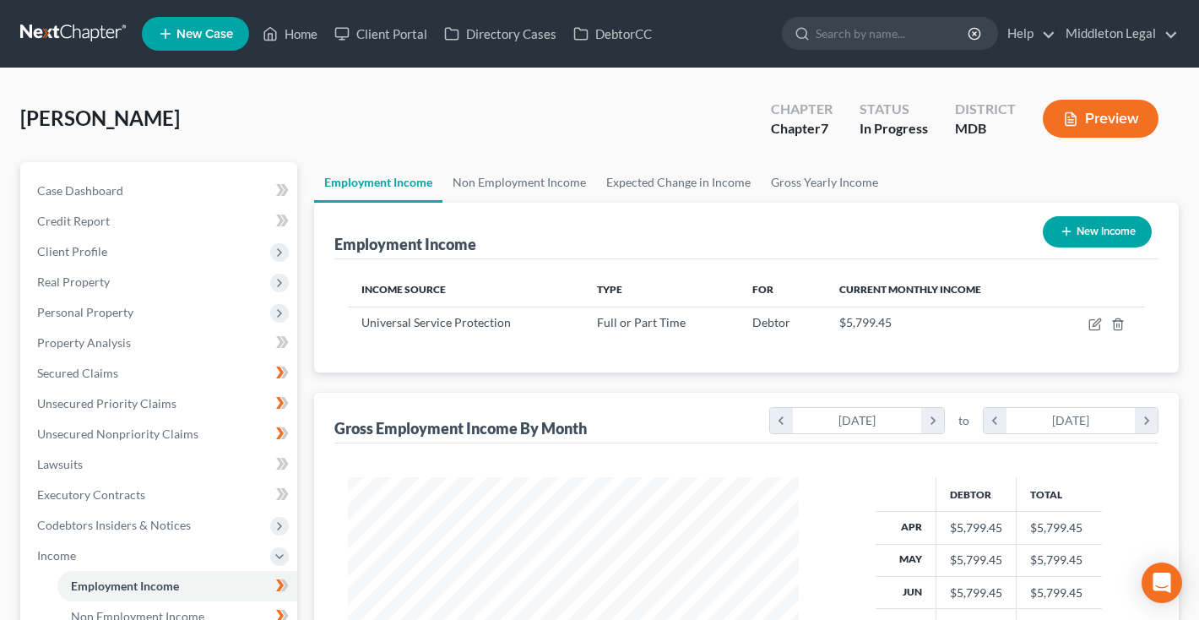
scroll to position [302, 485]
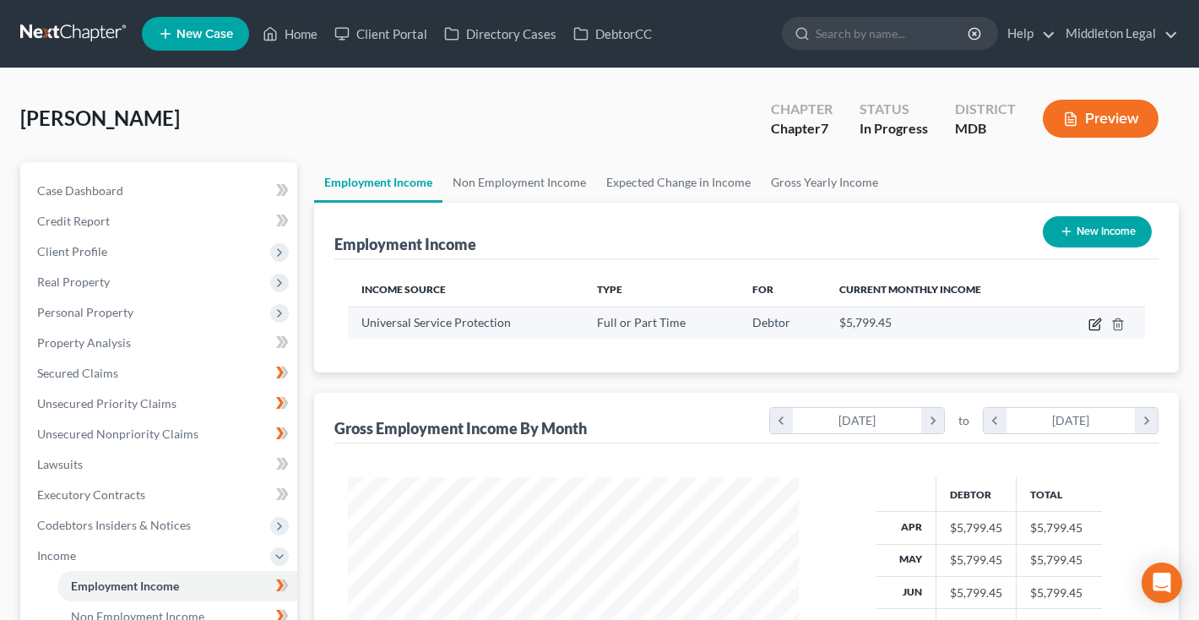
click at [1099, 328] on icon "button" at bounding box center [1094, 325] width 10 height 10
select select "0"
select select "39"
select select "0"
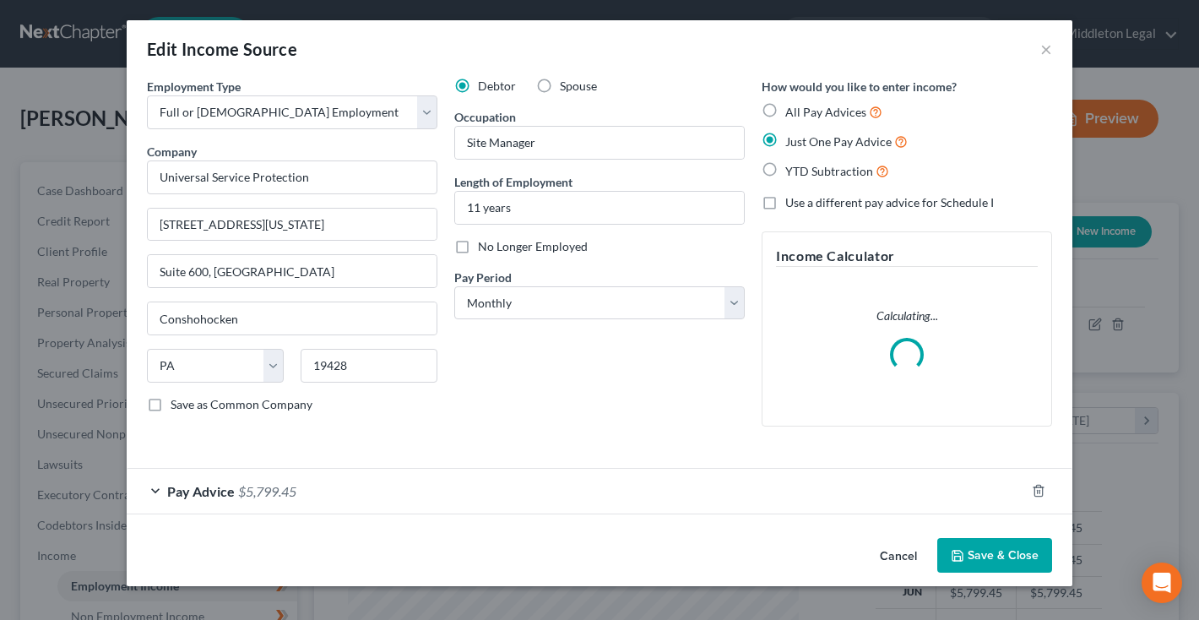
click at [289, 479] on div "Pay Advice $5,799.45" at bounding box center [576, 491] width 898 height 45
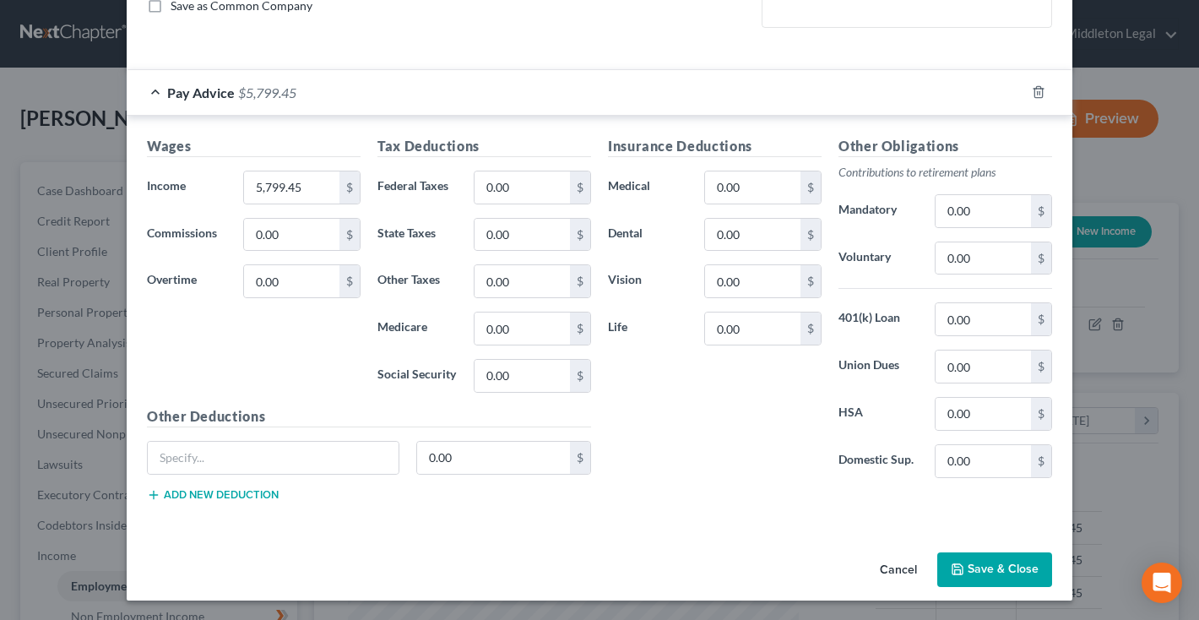
scroll to position [397, 0]
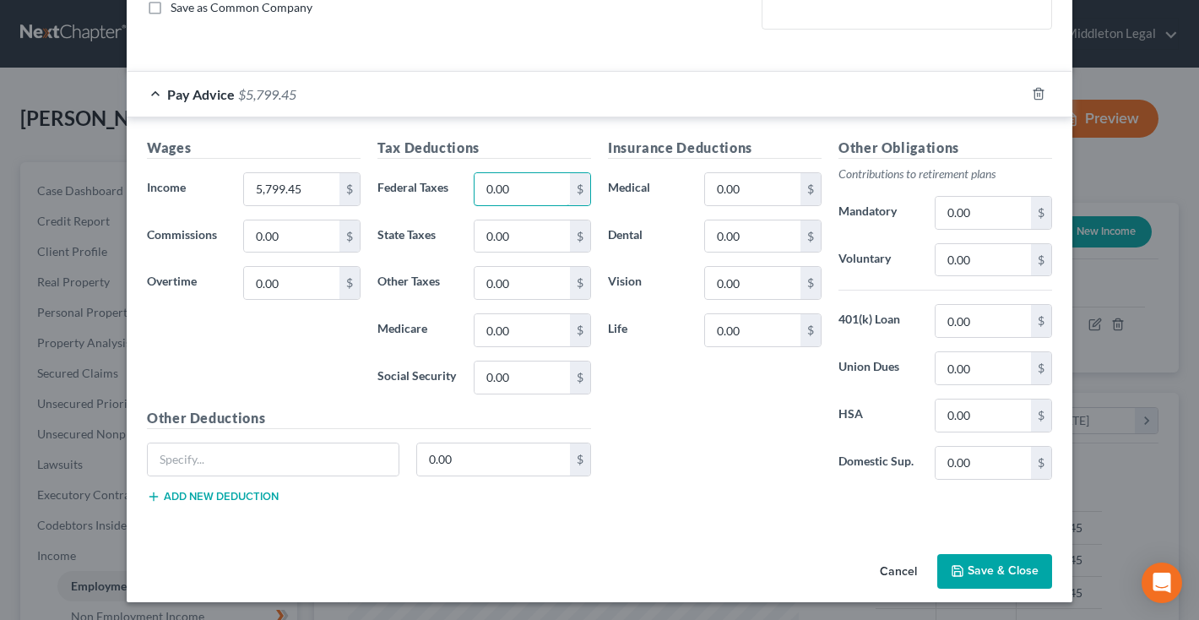
drag, startPoint x: 521, startPoint y: 191, endPoint x: 408, endPoint y: 191, distance: 113.1
click at [408, 191] on div "Federal Taxes 0.00 $" at bounding box center [484, 189] width 230 height 34
type input "458"
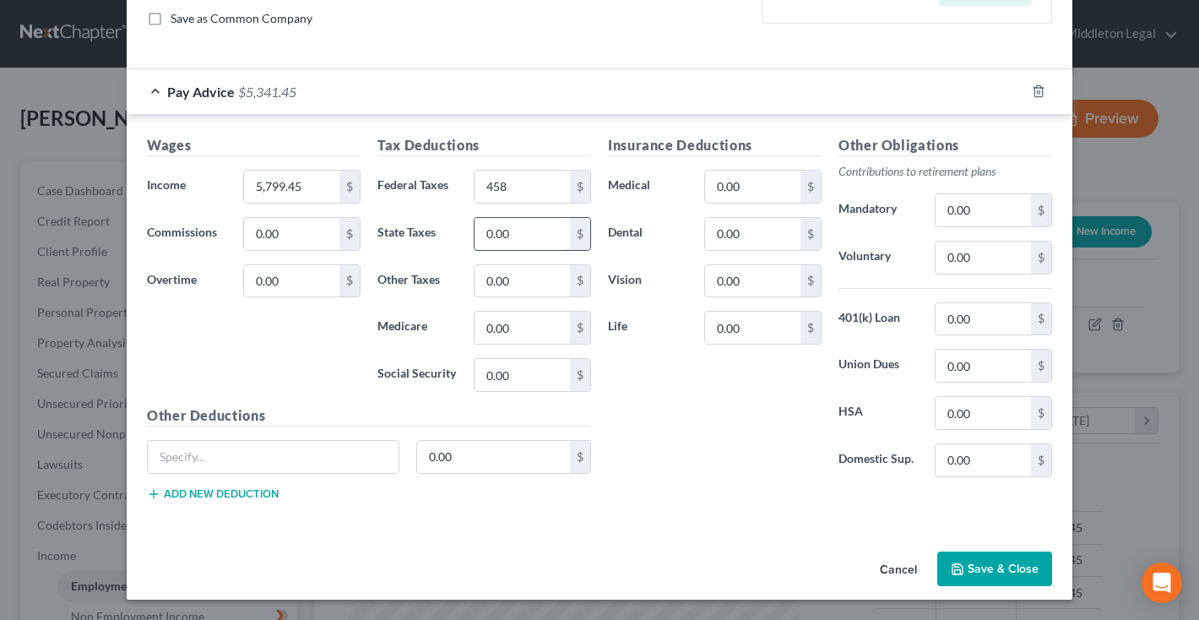
scroll to position [386, 0]
click at [528, 281] on input "0.00" at bounding box center [521, 281] width 95 height 32
type input "440"
click at [523, 326] on input "0.00" at bounding box center [521, 328] width 95 height 32
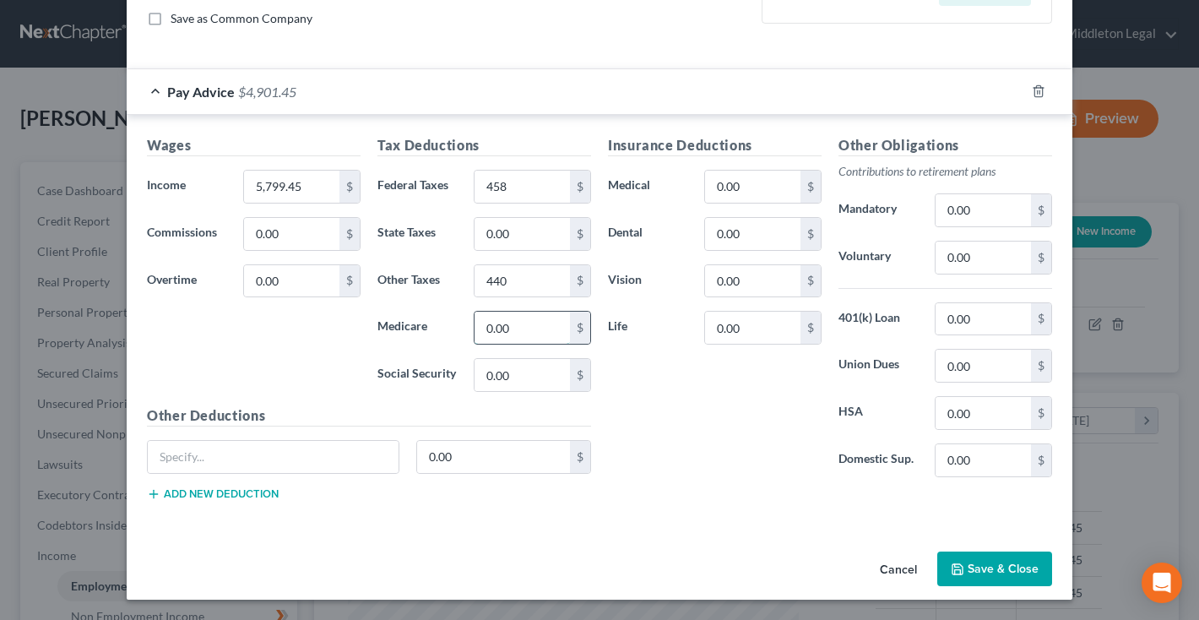
click at [523, 326] on input "0.00" at bounding box center [521, 328] width 95 height 32
type input "84"
click at [535, 377] on input "0.00" at bounding box center [521, 375] width 95 height 32
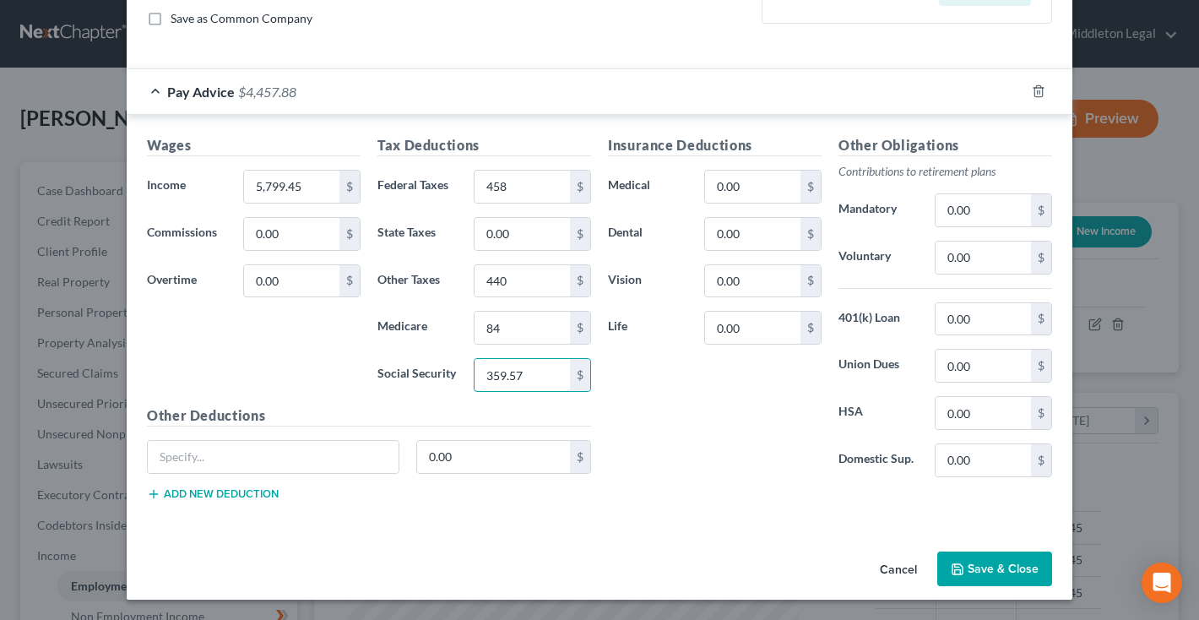
type input "359.57"
click at [1006, 571] on button "Save & Close" at bounding box center [994, 568] width 115 height 35
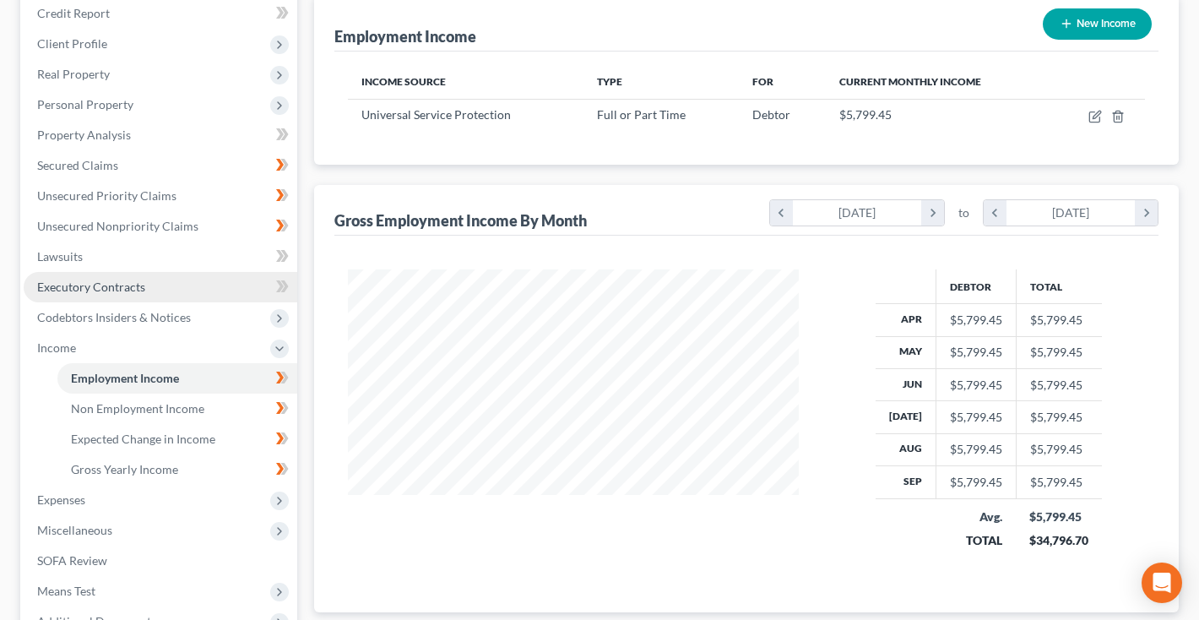
scroll to position [249, 0]
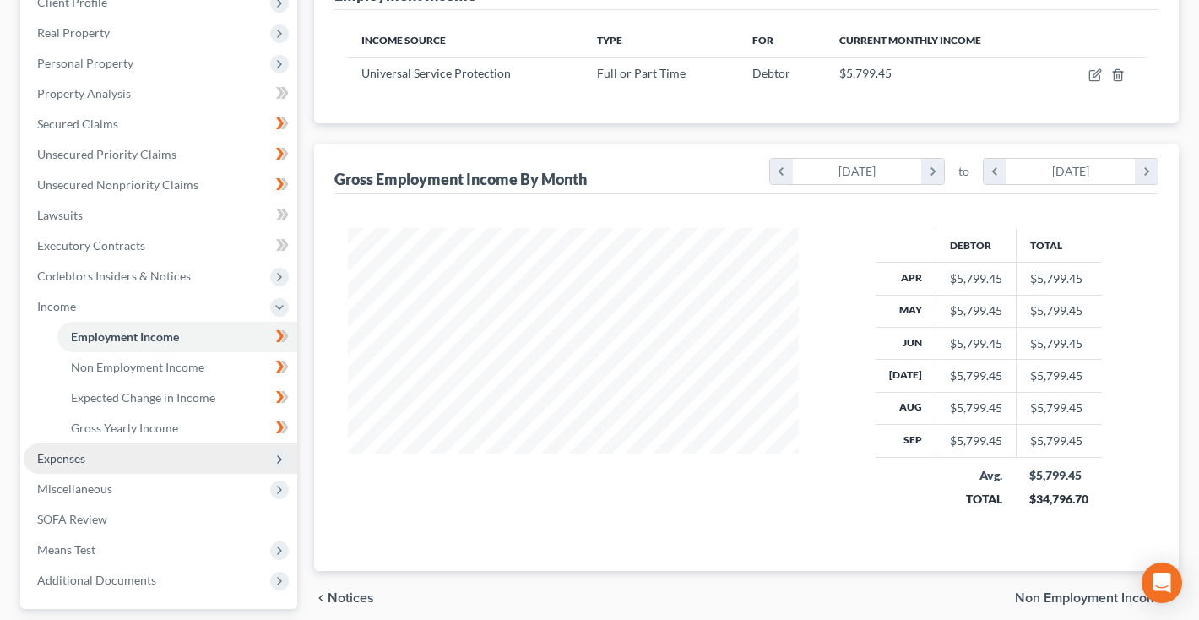
click at [114, 460] on span "Expenses" at bounding box center [161, 458] width 274 height 30
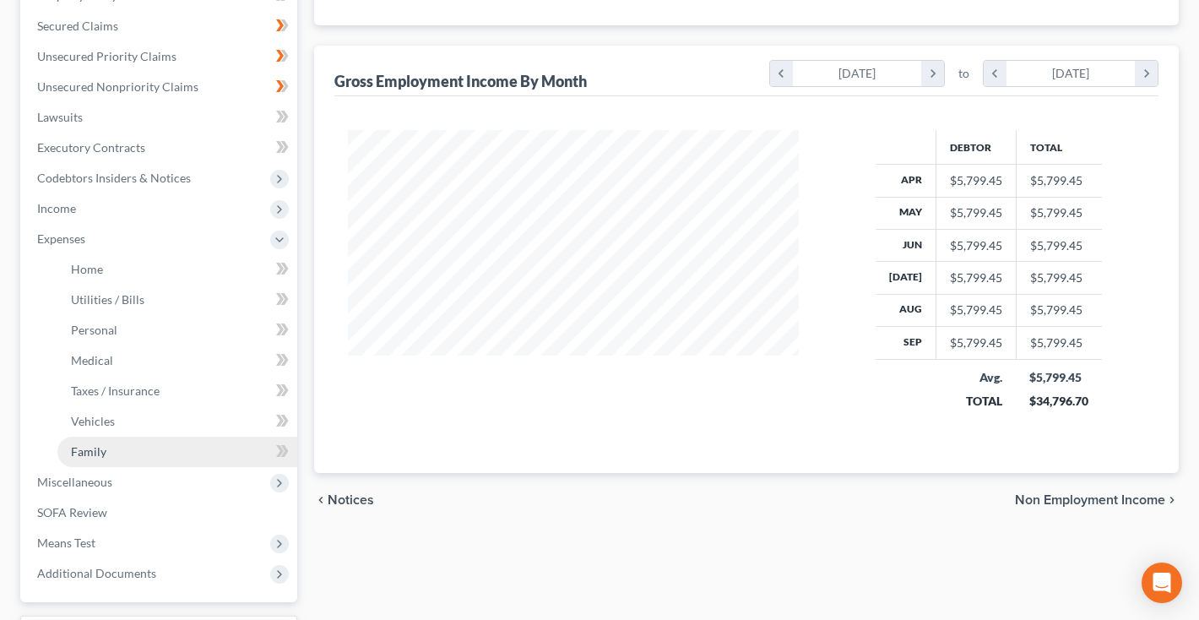
click at [114, 460] on link "Family" at bounding box center [177, 451] width 240 height 30
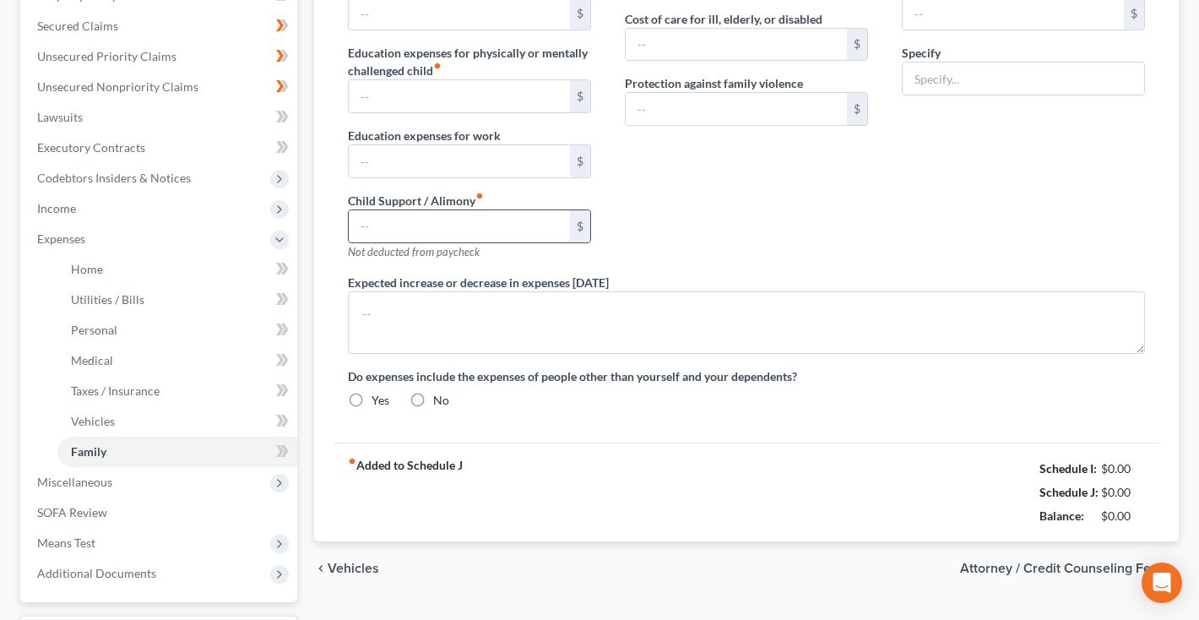
scroll to position [70, 0]
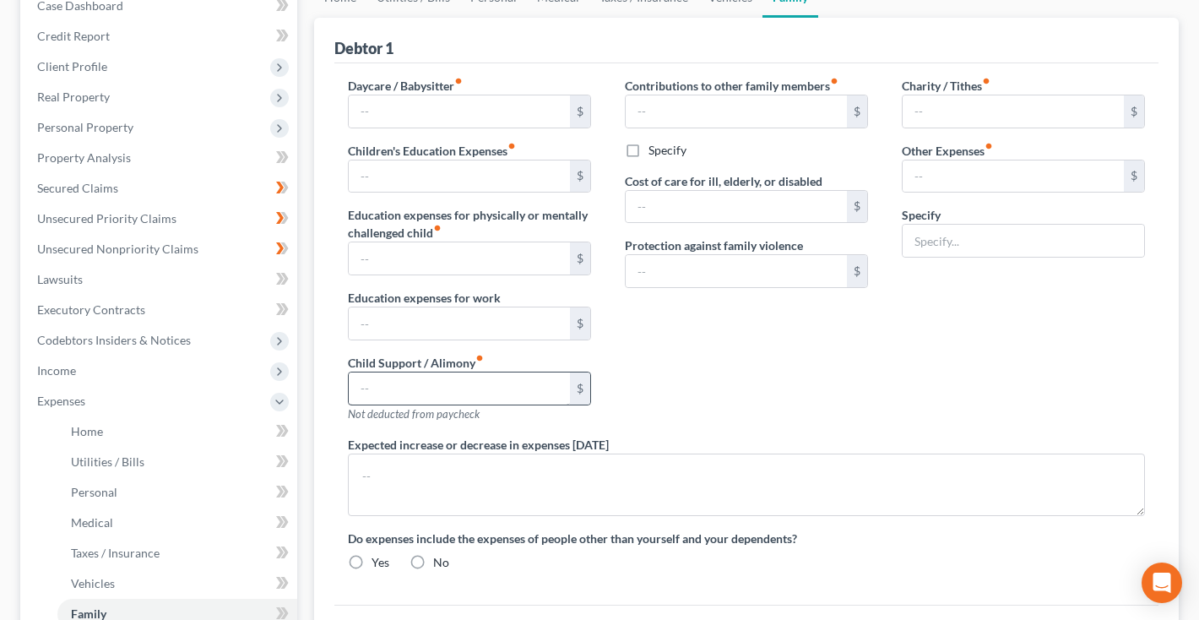
type input "0.00"
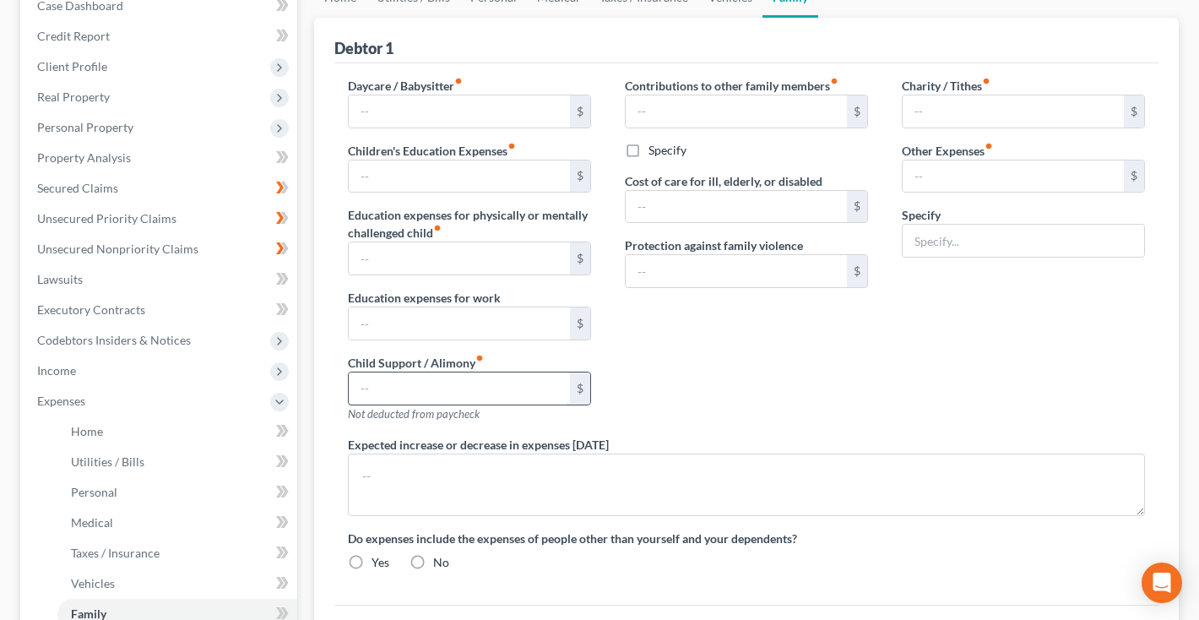
type input "0.00"
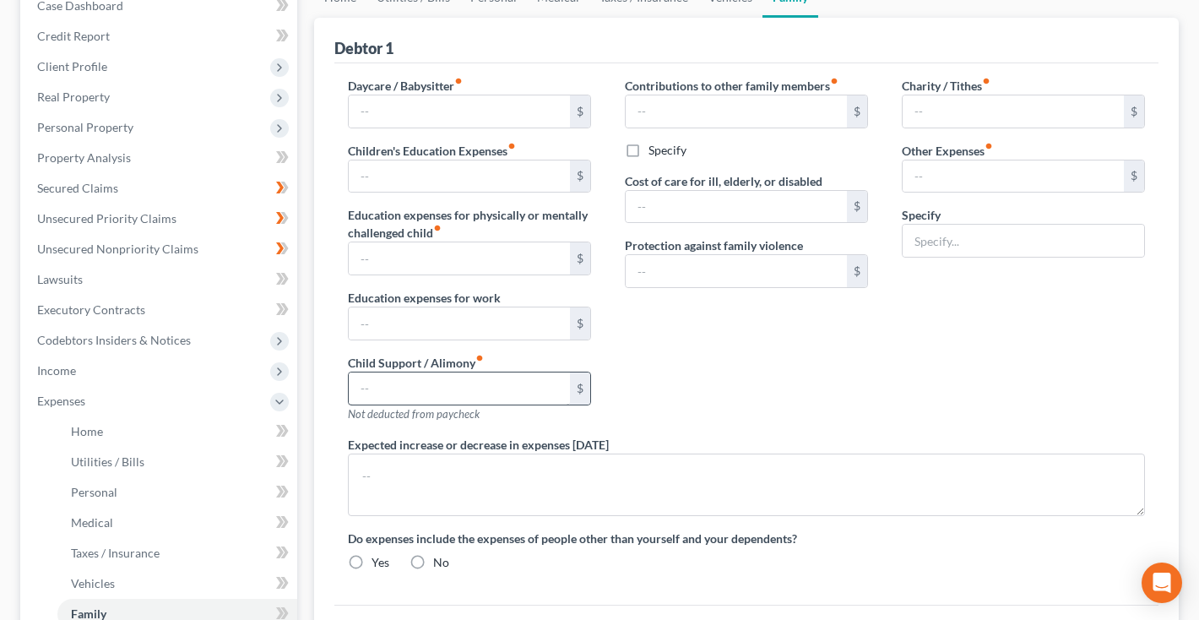
radio input "true"
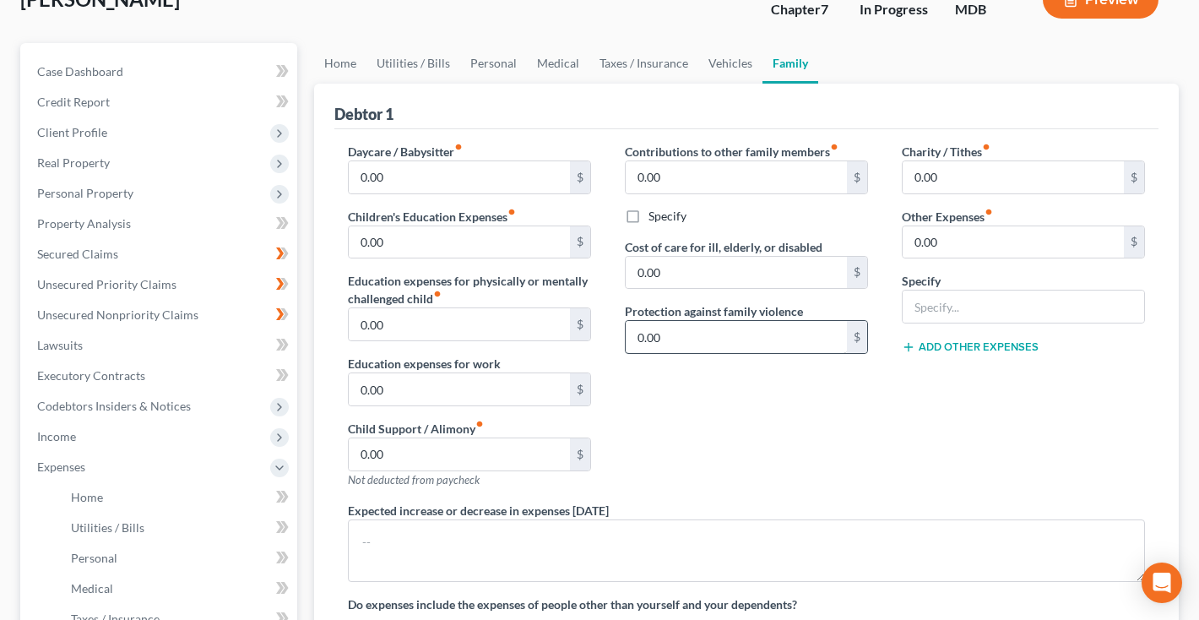
scroll to position [106, 0]
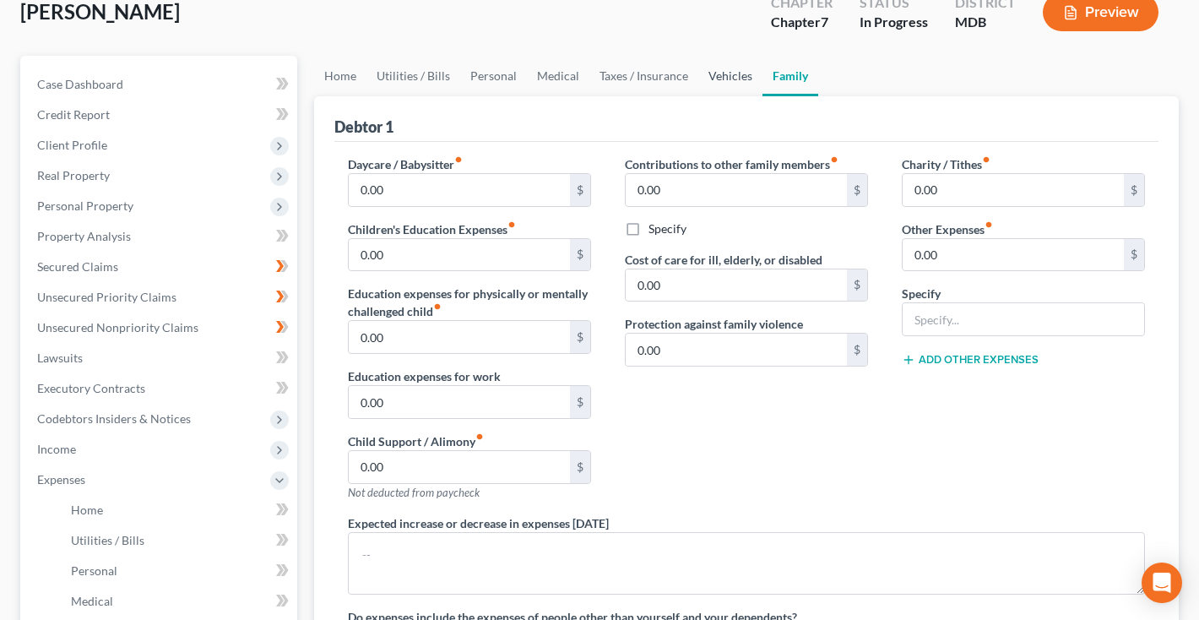
click at [722, 89] on link "Vehicles" at bounding box center [730, 76] width 64 height 41
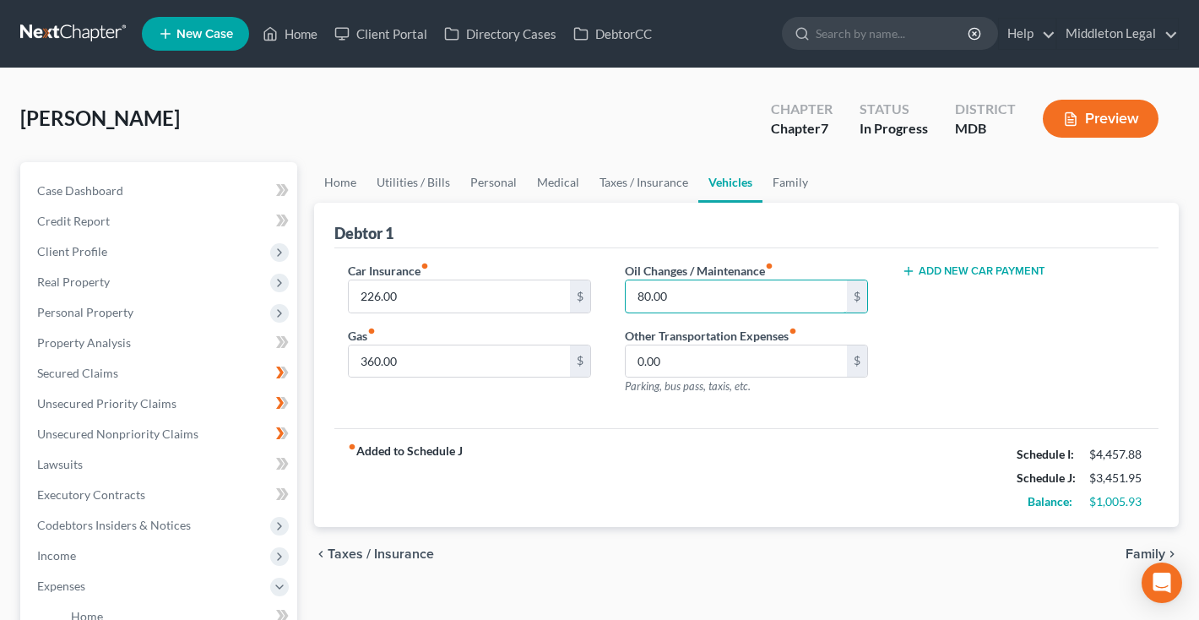
drag, startPoint x: 672, startPoint y: 295, endPoint x: 597, endPoint y: 295, distance: 75.1
click at [597, 295] on div "Car Insurance fiber_manual_record 226.00 $ Gas fiber_manual_record 360.00 $ Oil…" at bounding box center [746, 335] width 831 height 147
type input "555"
click at [338, 182] on link "Home" at bounding box center [340, 182] width 52 height 41
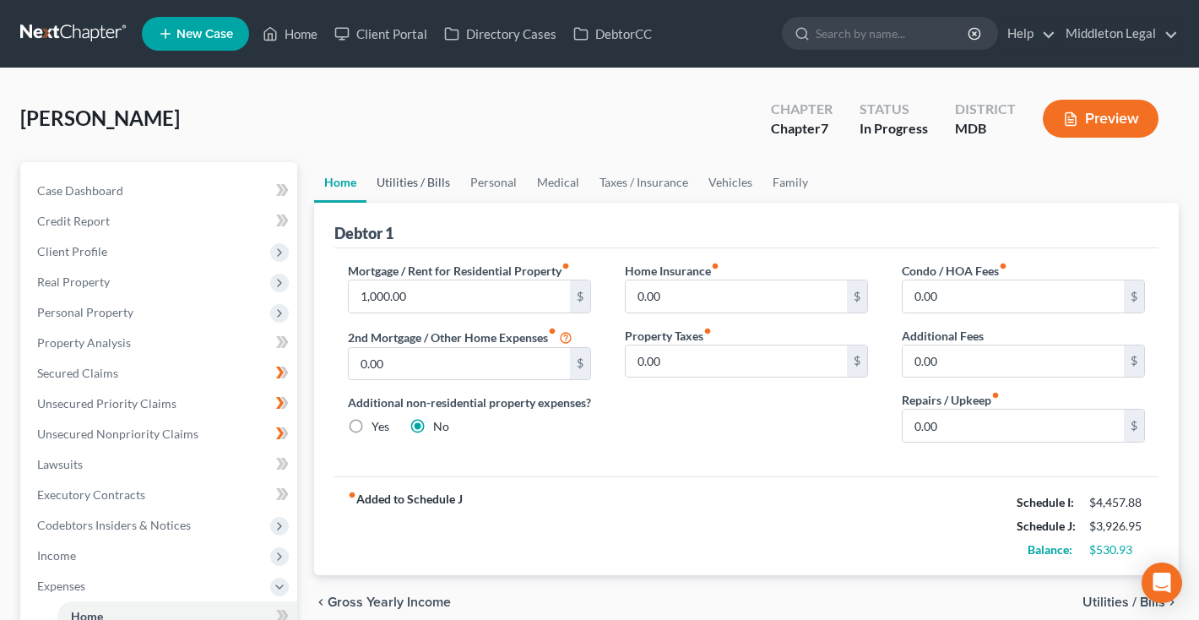
click at [393, 184] on link "Utilities / Bills" at bounding box center [413, 182] width 94 height 41
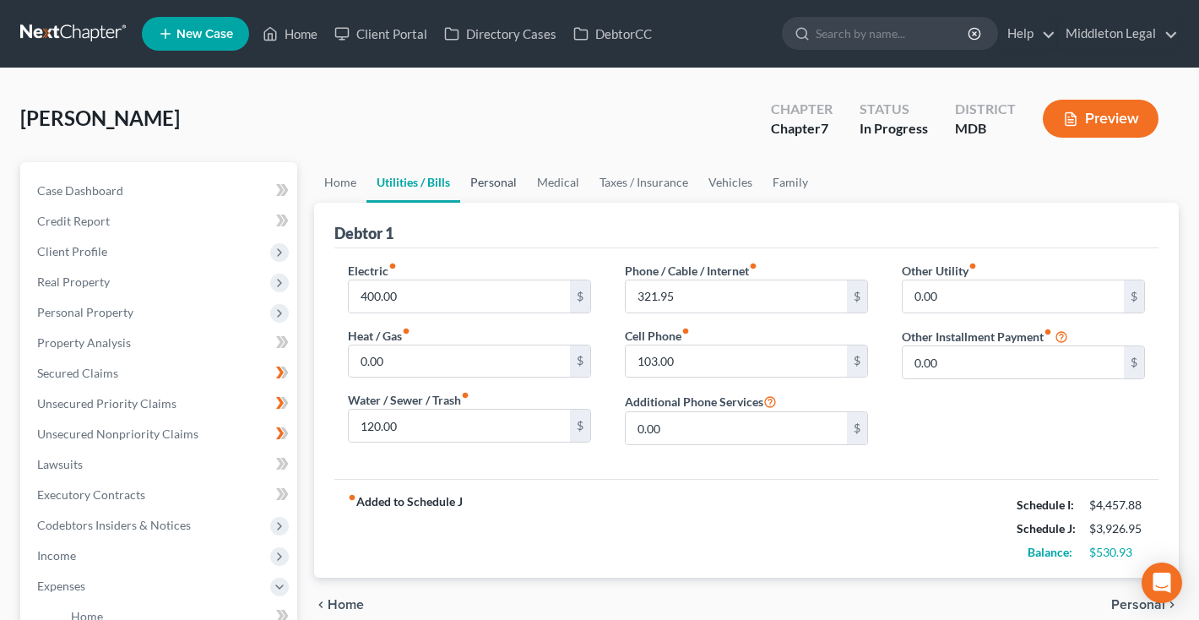
click at [487, 187] on link "Personal" at bounding box center [493, 182] width 67 height 41
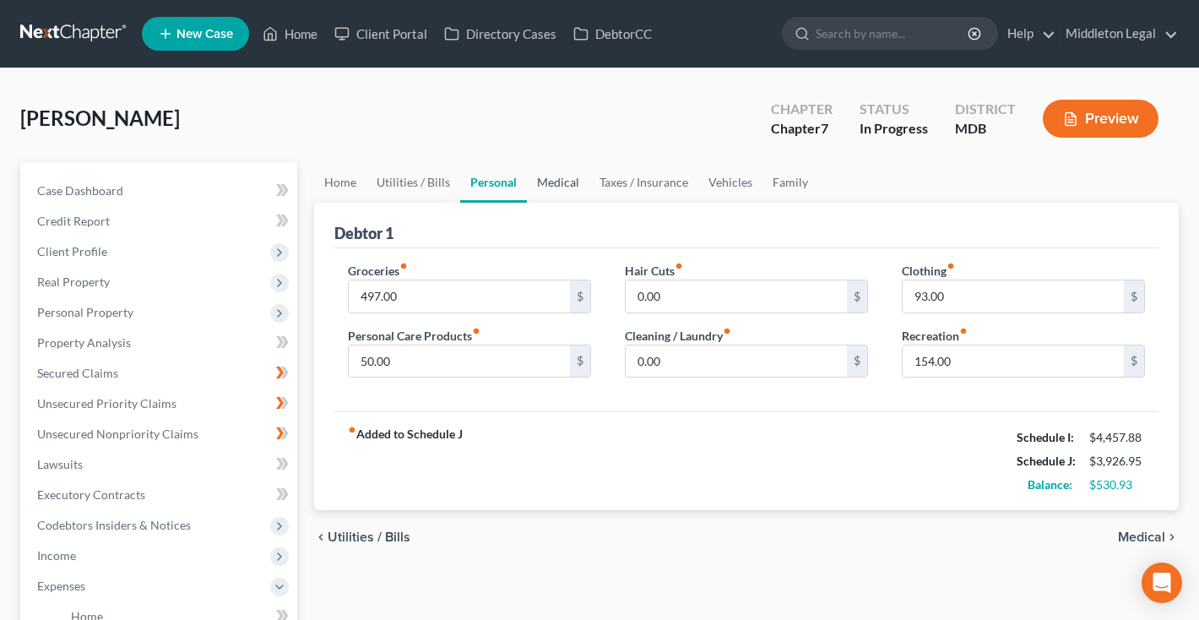
click at [546, 188] on link "Medical" at bounding box center [558, 182] width 62 height 41
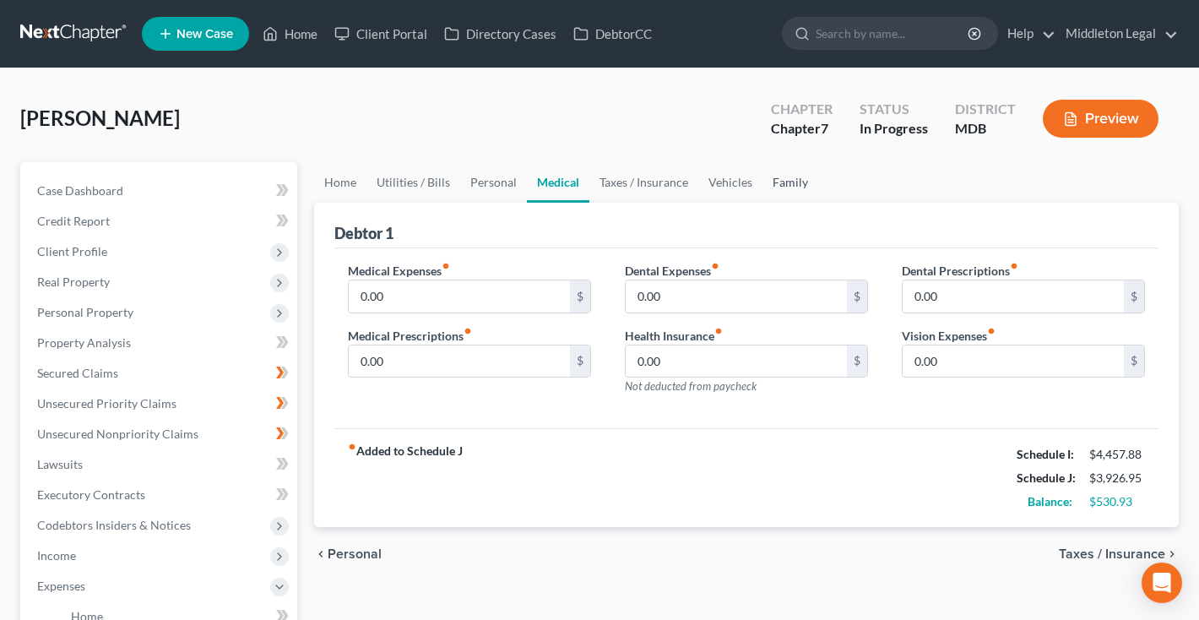
click at [793, 182] on link "Family" at bounding box center [790, 182] width 56 height 41
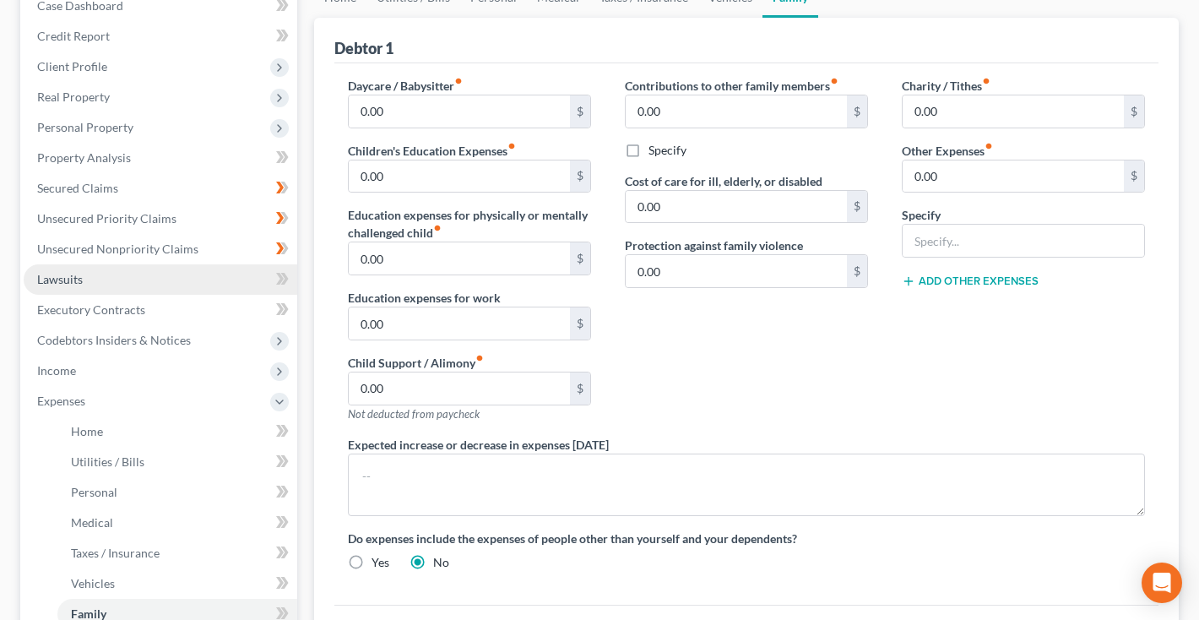
scroll to position [187, 0]
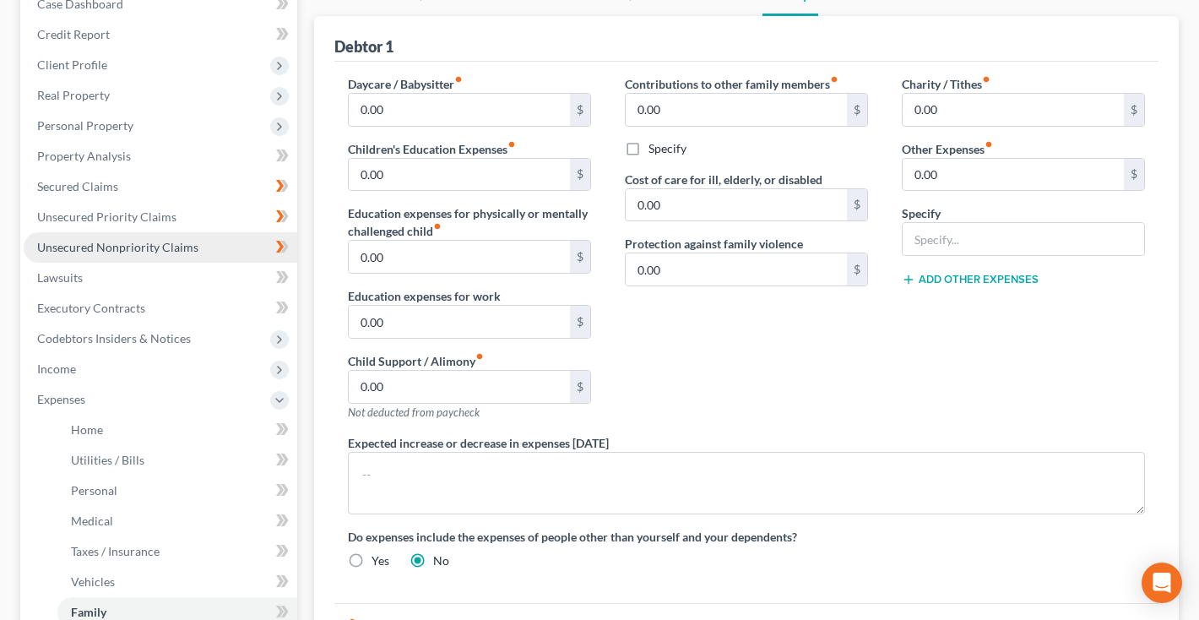
click at [140, 246] on span "Unsecured Nonpriority Claims" at bounding box center [117, 247] width 161 height 14
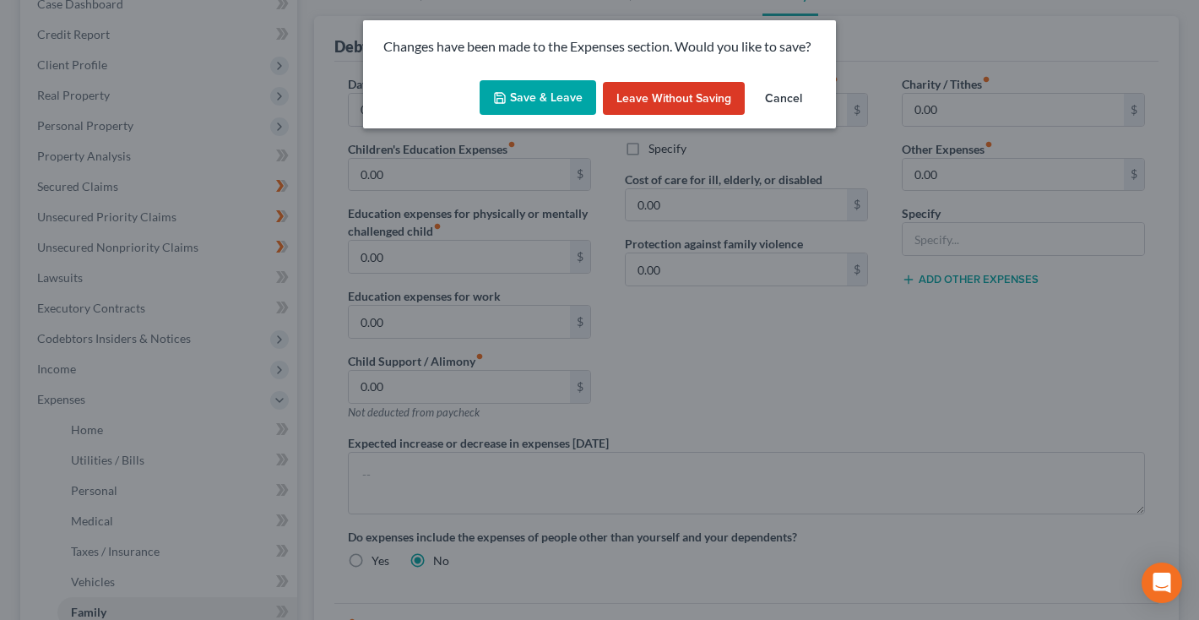
click at [519, 105] on button "Save & Leave" at bounding box center [538, 97] width 117 height 35
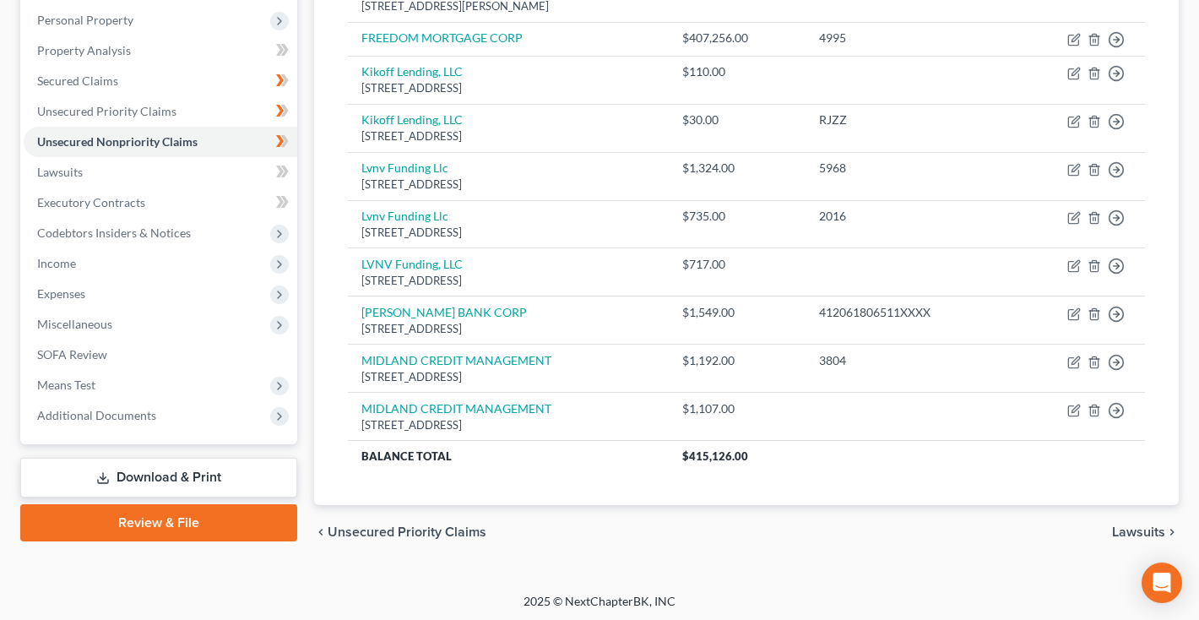
scroll to position [291, 0]
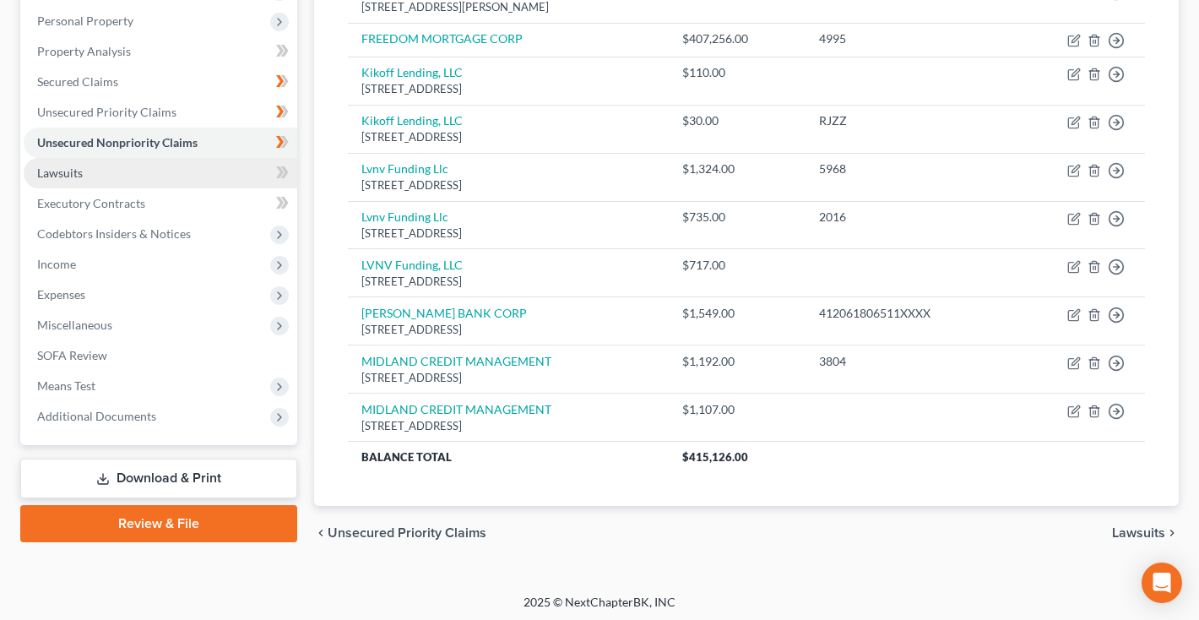
click at [111, 172] on link "Lawsuits" at bounding box center [161, 173] width 274 height 30
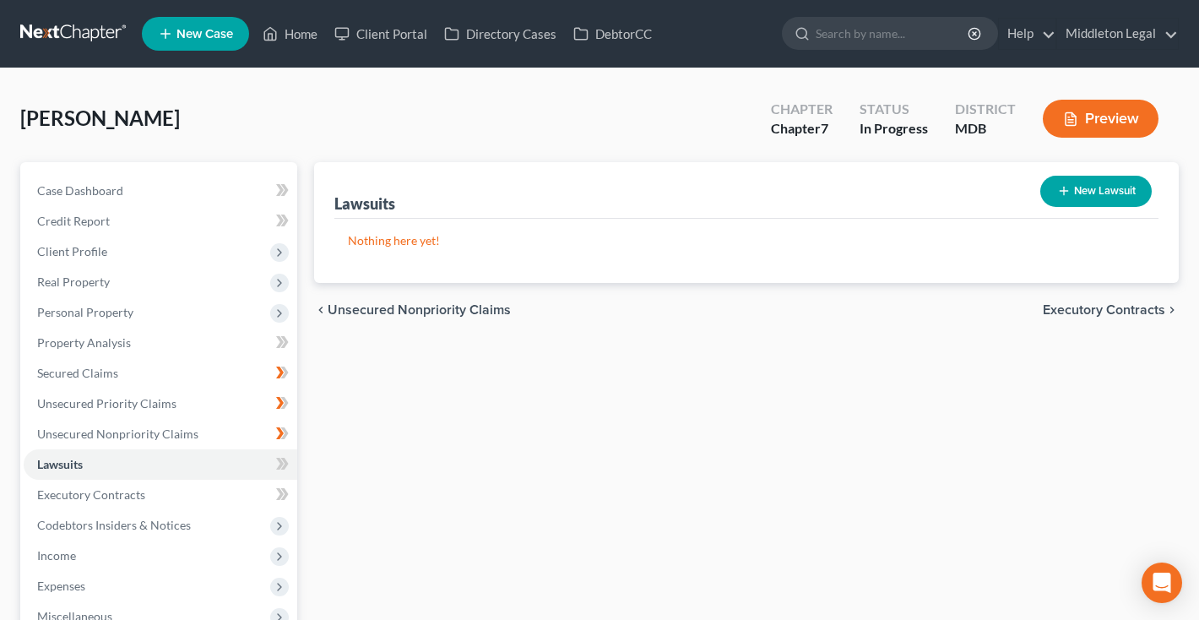
click at [1115, 193] on button "New Lawsuit" at bounding box center [1095, 191] width 111 height 31
select select "0"
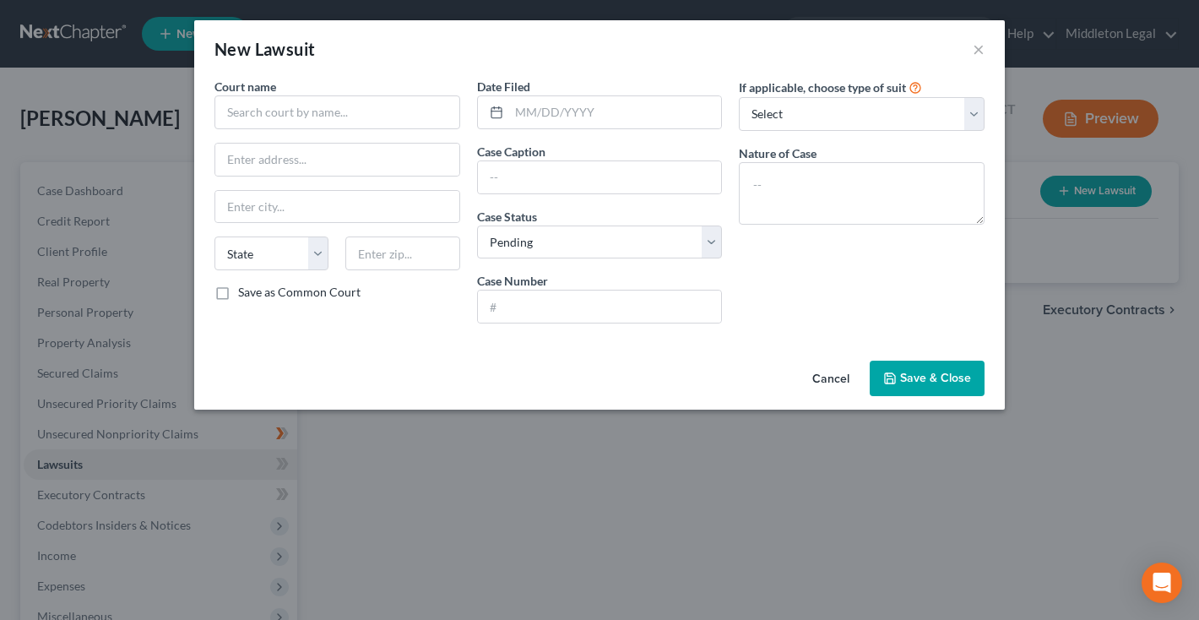
click at [825, 377] on button "Cancel" at bounding box center [831, 379] width 64 height 34
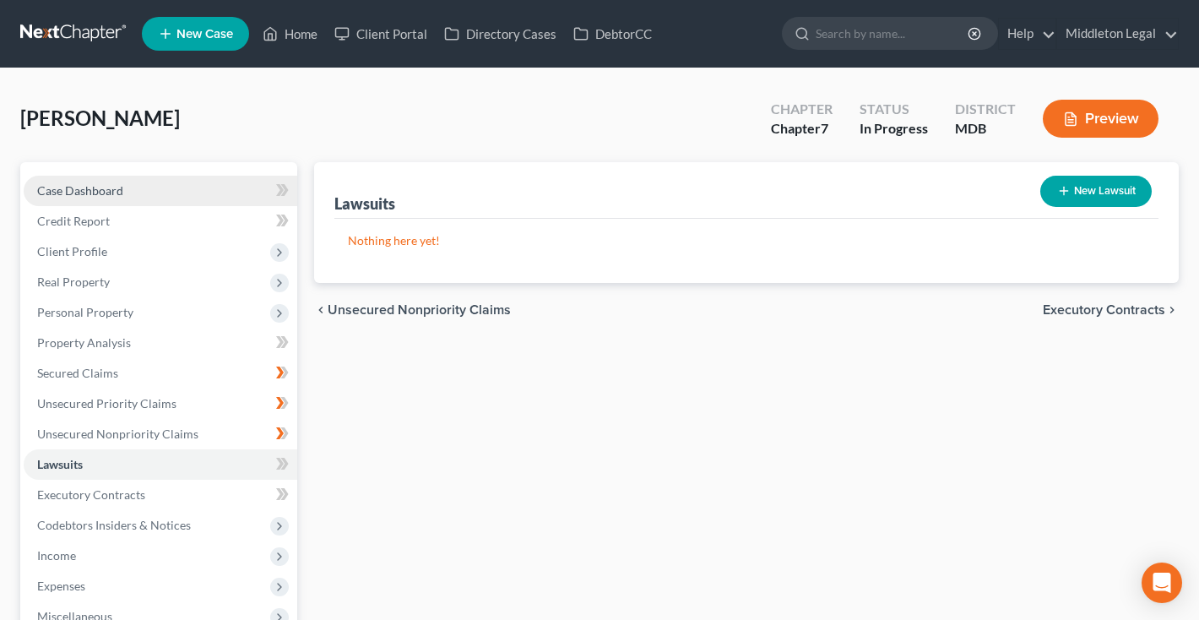
click at [134, 196] on link "Case Dashboard" at bounding box center [161, 191] width 274 height 30
select select "4"
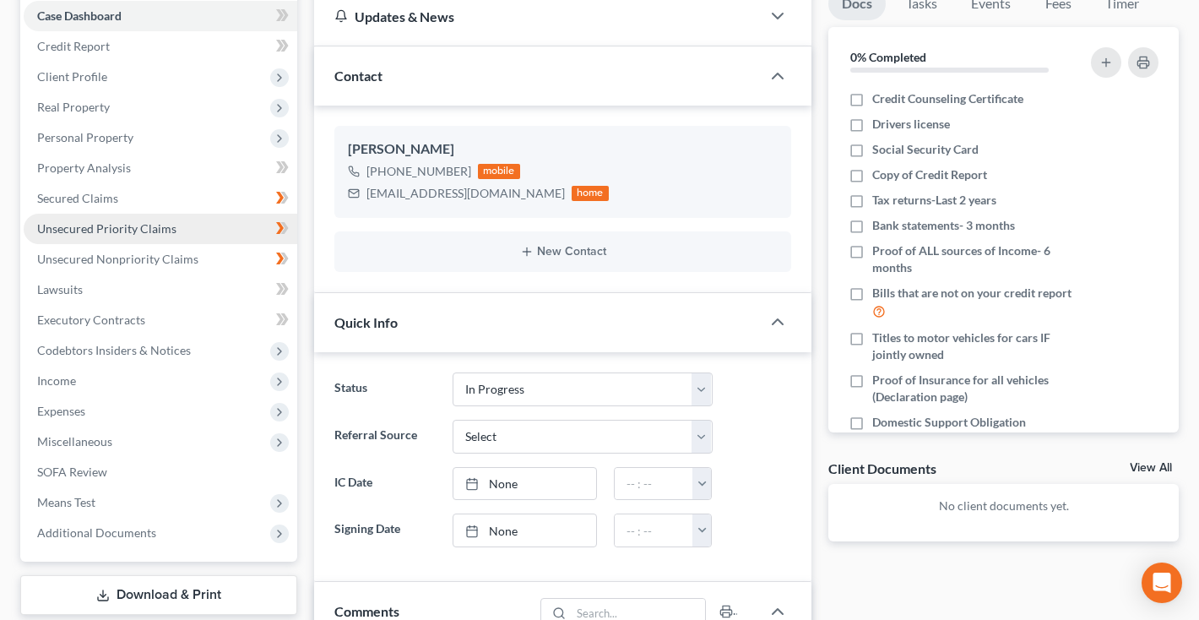
scroll to position [186, 0]
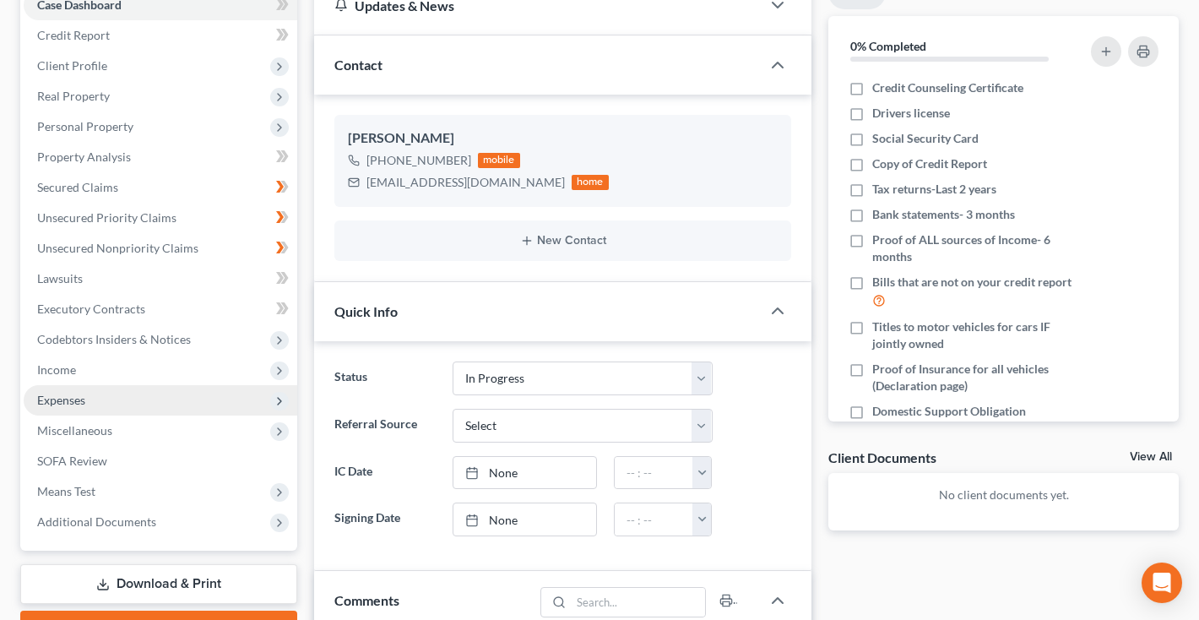
click at [84, 402] on span "Expenses" at bounding box center [61, 400] width 48 height 14
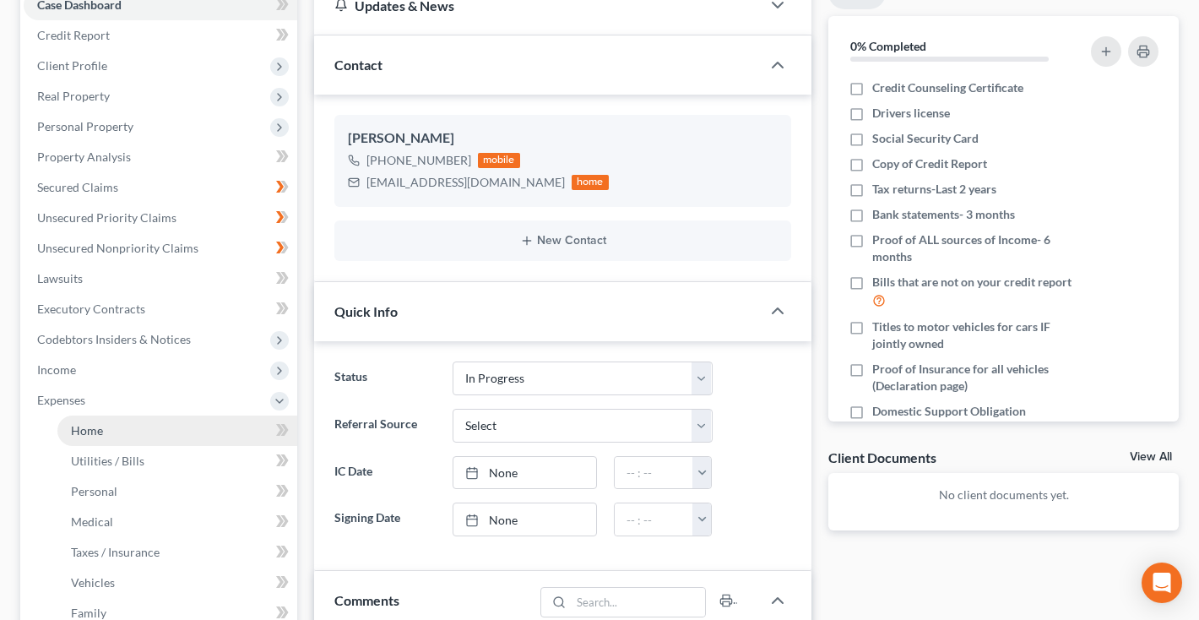
click at [89, 426] on span "Home" at bounding box center [87, 430] width 32 height 14
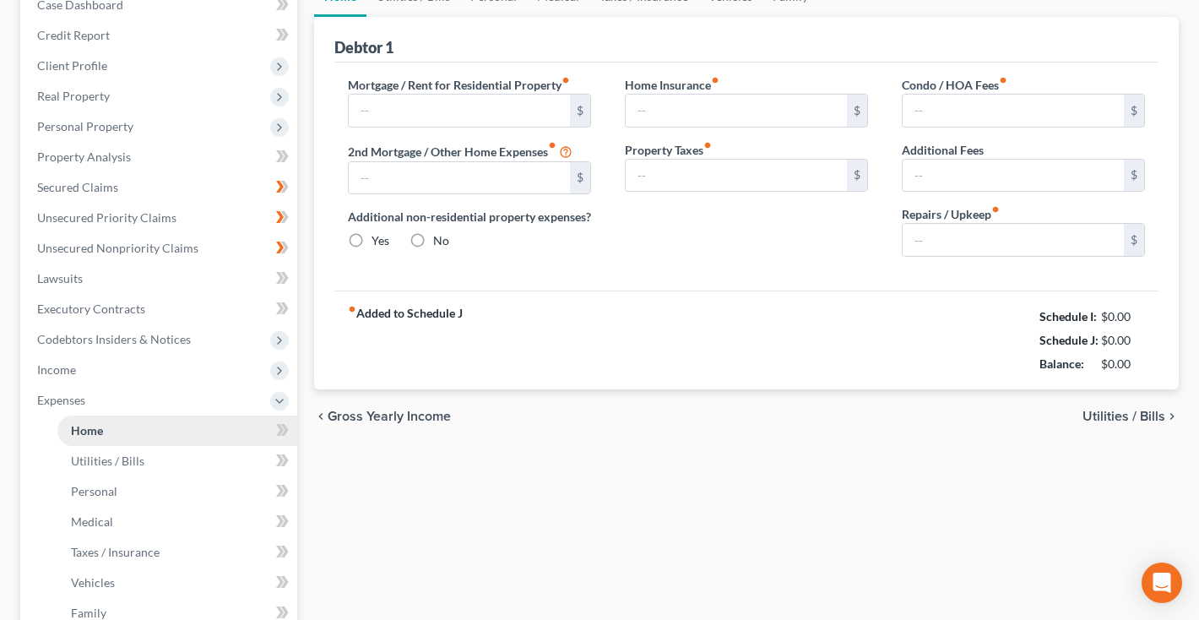
scroll to position [32, 0]
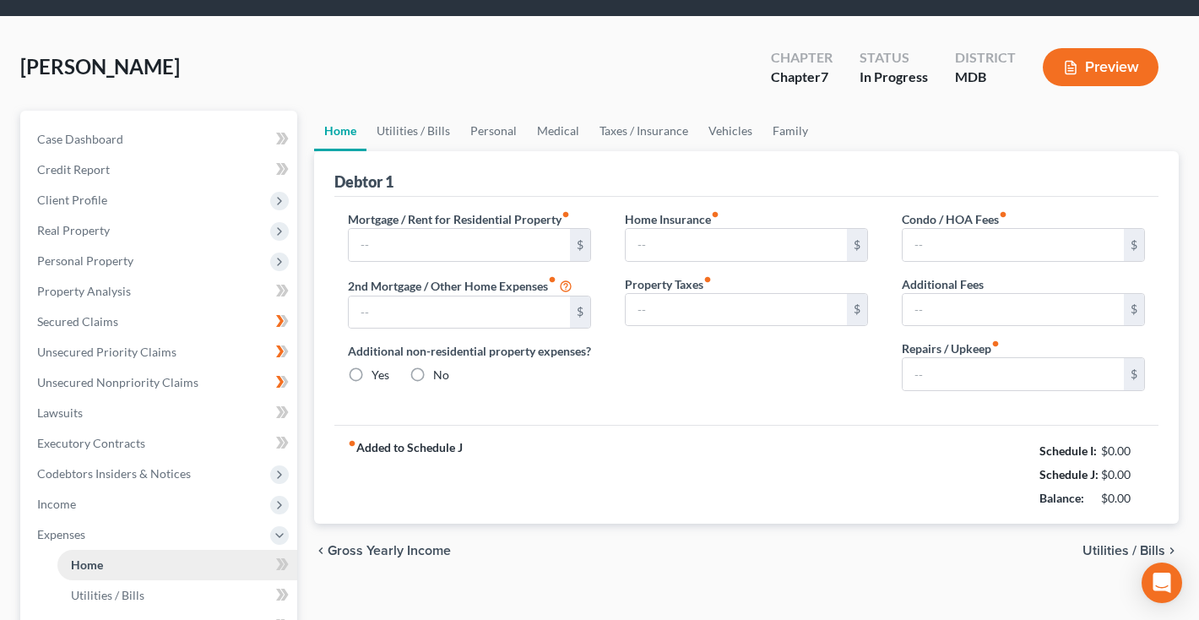
type input "1,000.00"
type input "0.00"
radio input "true"
type input "0.00"
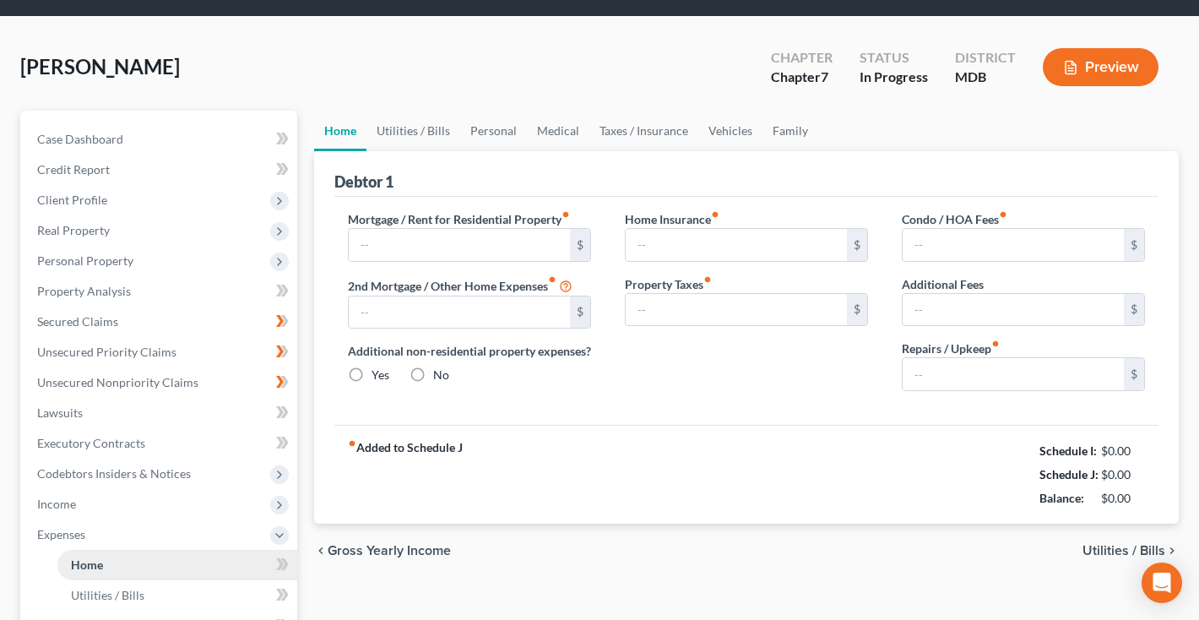
type input "0.00"
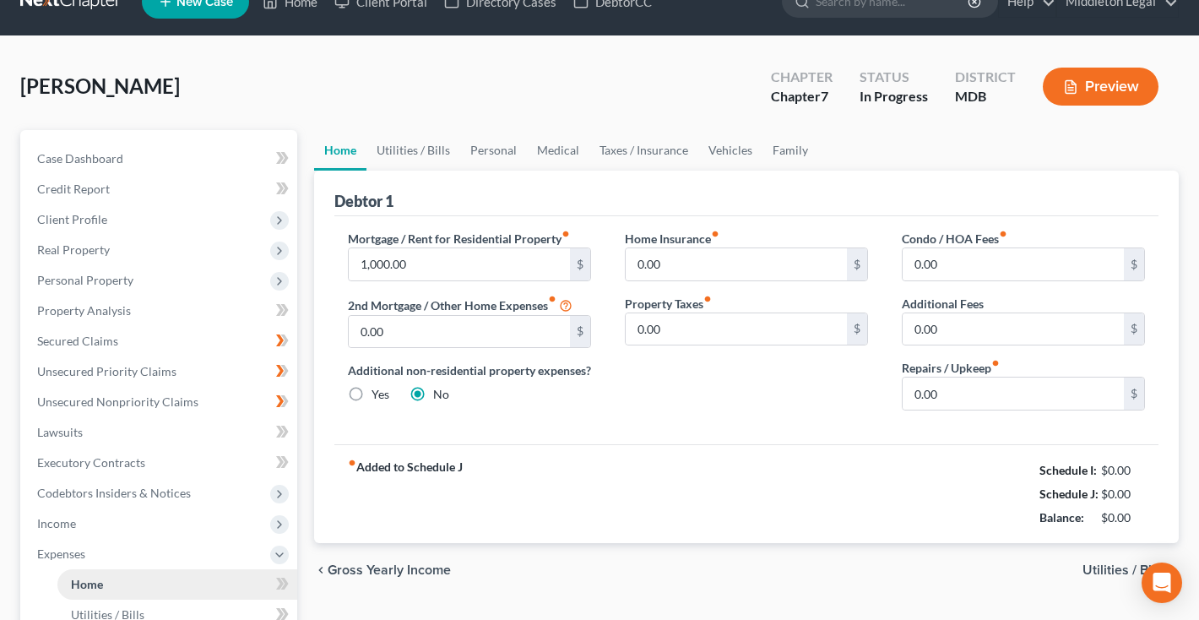
scroll to position [0, 0]
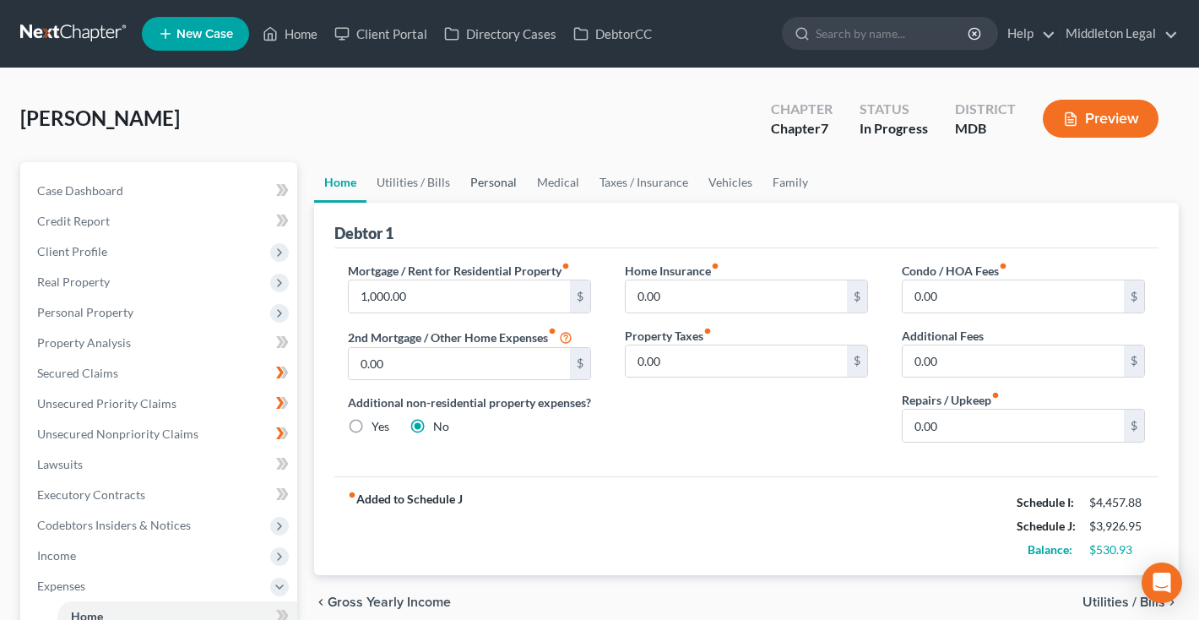
click at [502, 182] on link "Personal" at bounding box center [493, 182] width 67 height 41
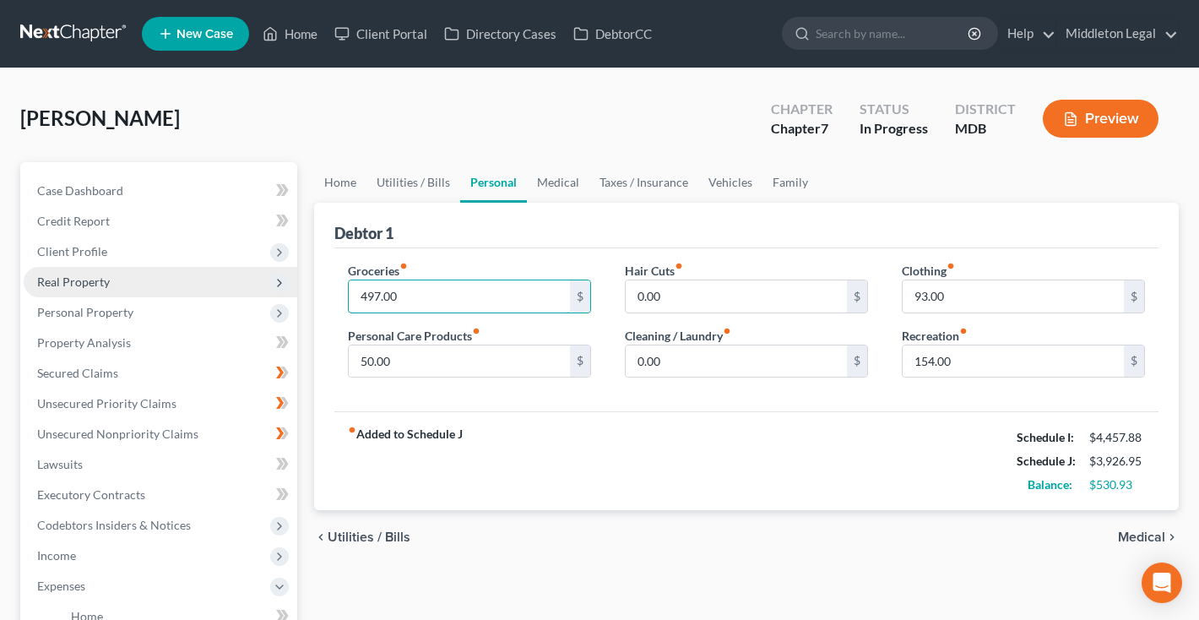
drag, startPoint x: 424, startPoint y: 294, endPoint x: 290, endPoint y: 293, distance: 134.2
click at [290, 293] on div "Petition Navigation Case Dashboard Payments Invoices Payments Payments Credit R…" at bounding box center [599, 604] width 1175 height 884
type input "600"
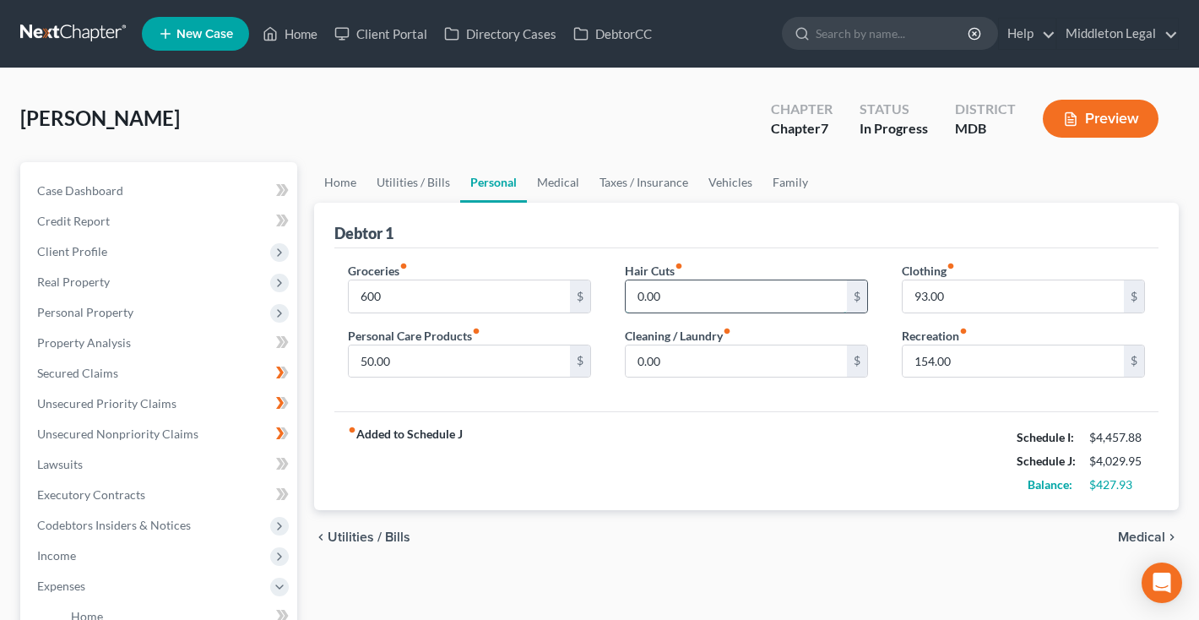
click at [634, 298] on input "0.00" at bounding box center [736, 296] width 221 height 32
type input "40.00"
click at [339, 178] on link "Home" at bounding box center [340, 182] width 52 height 41
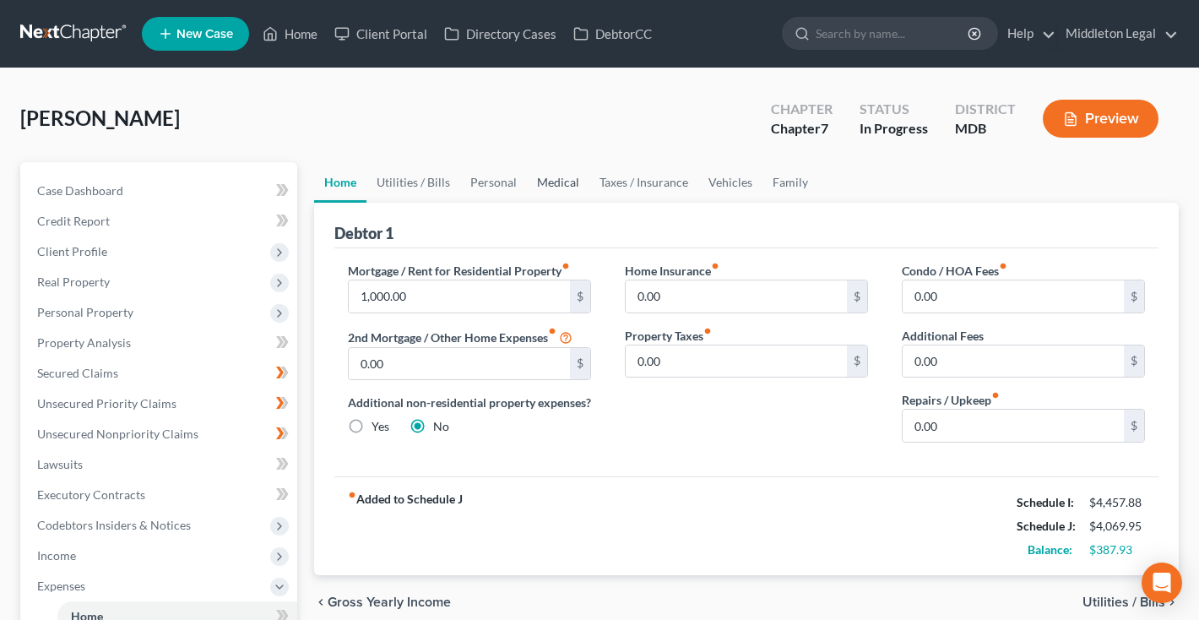
click at [544, 184] on link "Medical" at bounding box center [558, 182] width 62 height 41
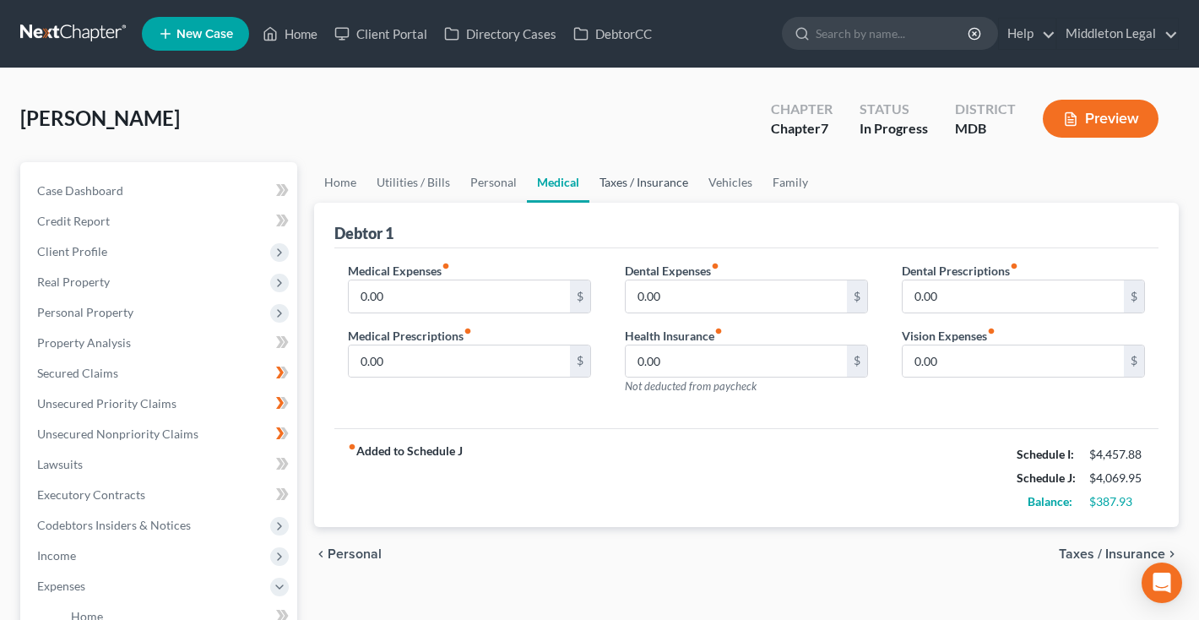
click at [621, 192] on link "Taxes / Insurance" at bounding box center [643, 182] width 109 height 41
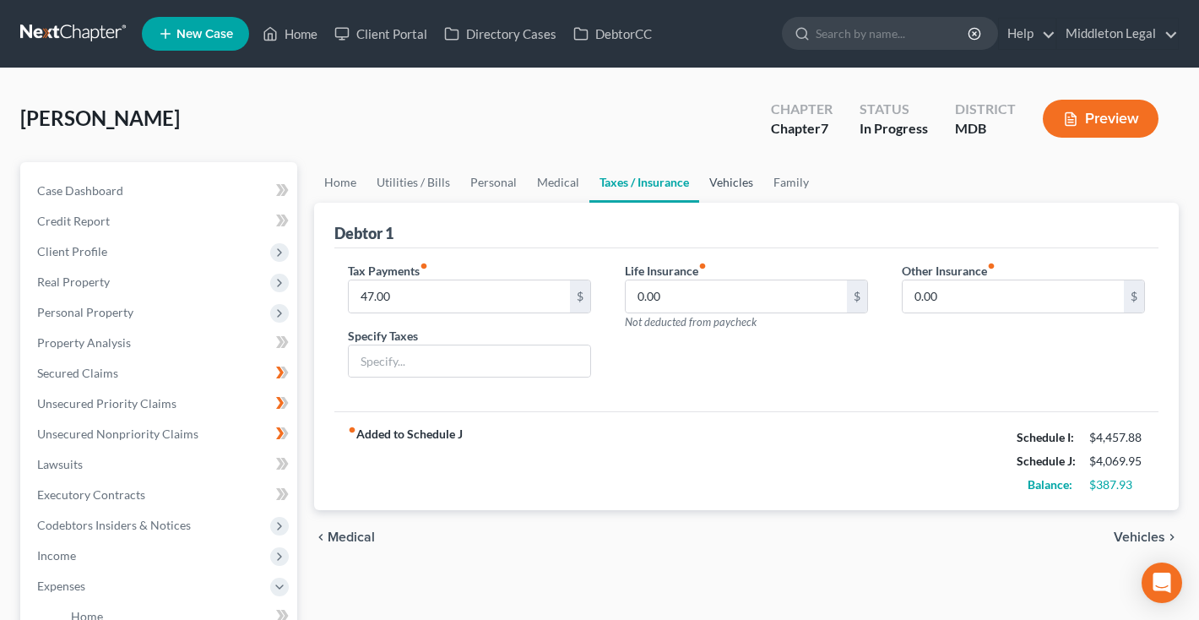
click at [725, 182] on link "Vehicles" at bounding box center [731, 182] width 64 height 41
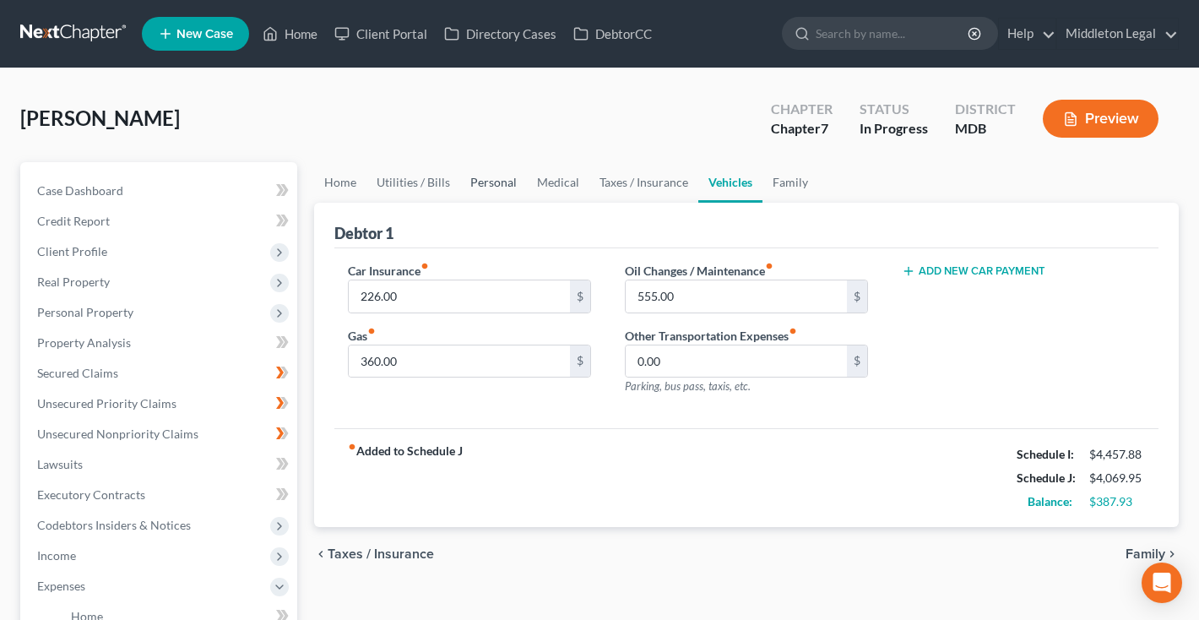
click at [484, 181] on link "Personal" at bounding box center [493, 182] width 67 height 41
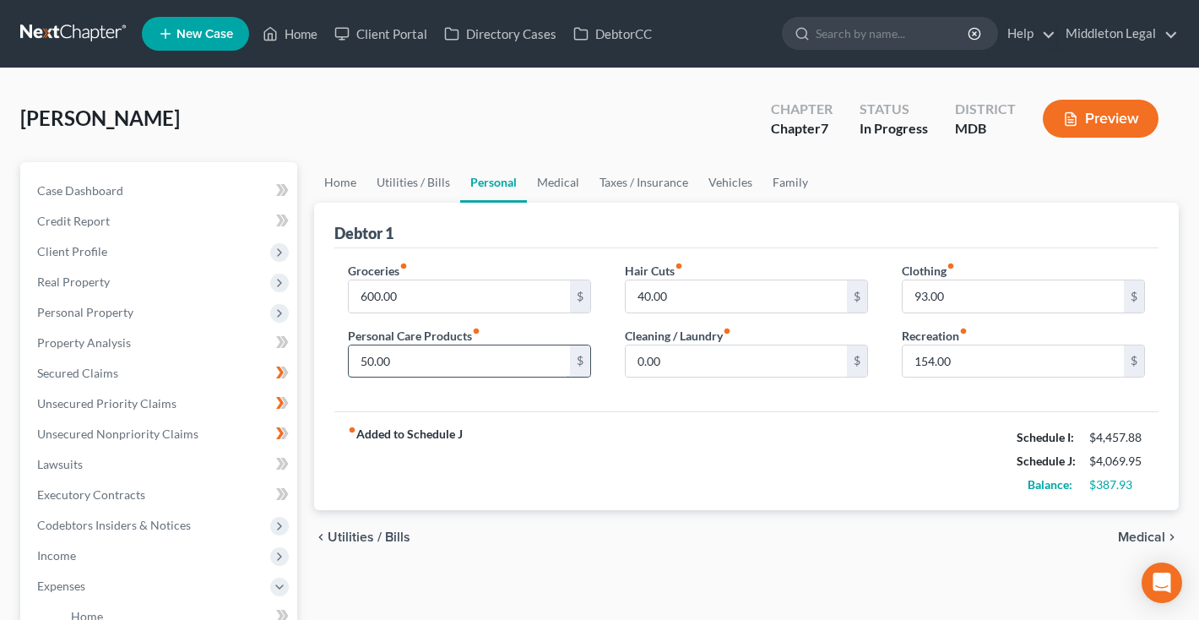
click at [359, 355] on input "50.00" at bounding box center [459, 361] width 221 height 32
click at [635, 294] on input "40.00" at bounding box center [736, 296] width 221 height 32
type input "240.00"
click at [338, 189] on link "Home" at bounding box center [340, 182] width 52 height 41
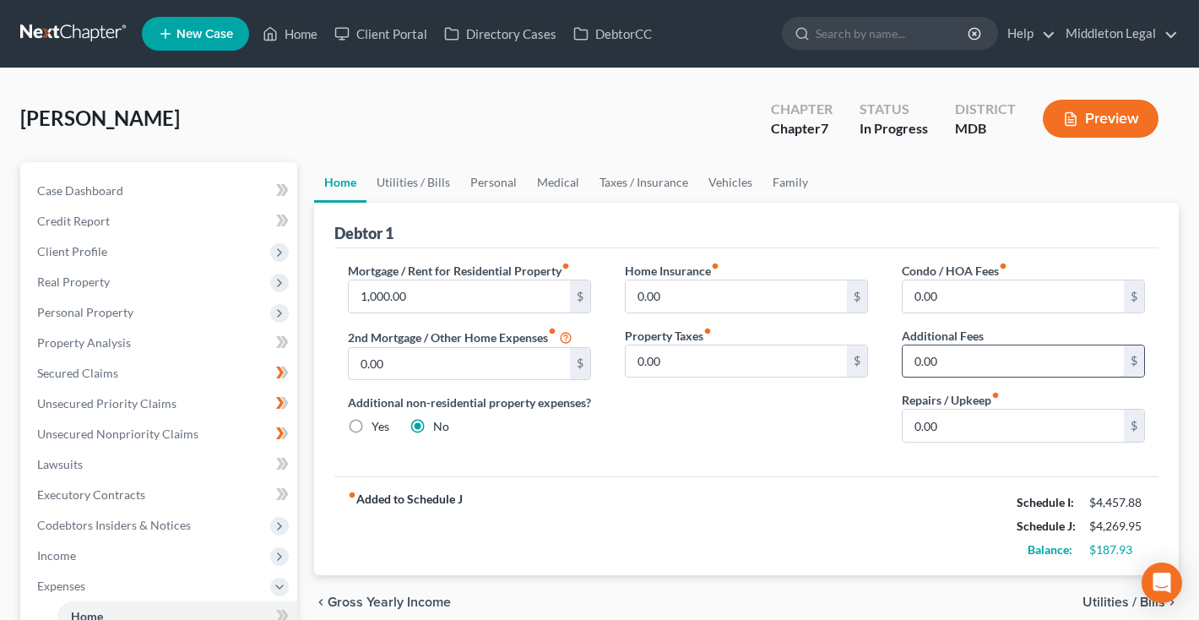
click at [957, 362] on input "0.00" at bounding box center [1013, 361] width 221 height 32
type input "1"
type input "120"
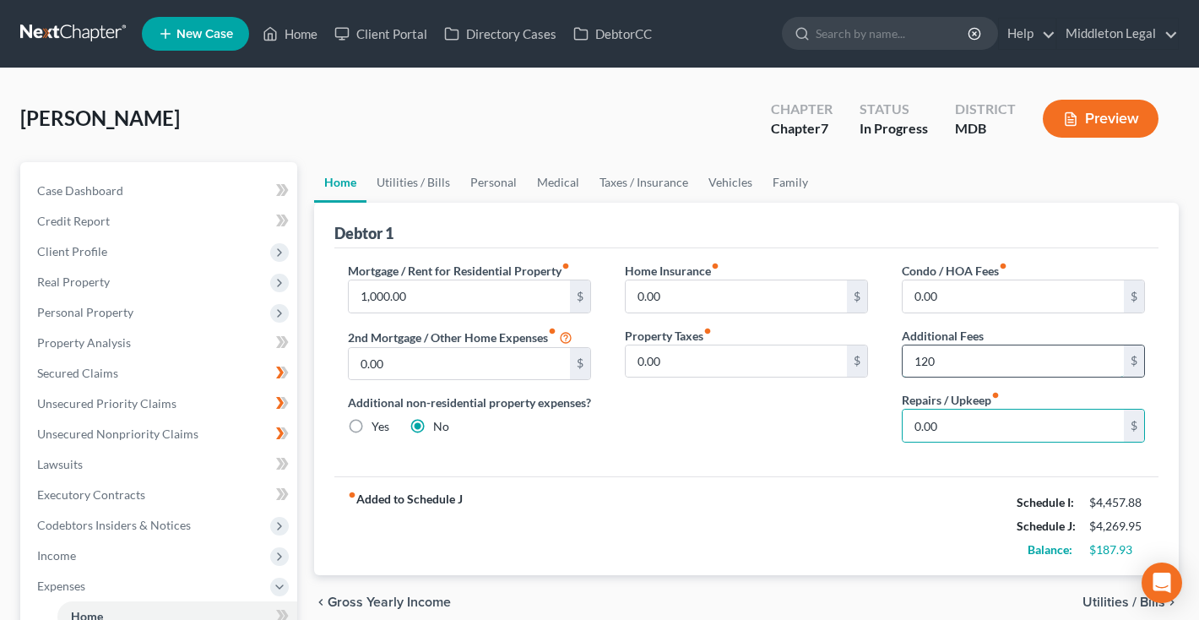
click at [959, 357] on input "120" at bounding box center [1013, 361] width 221 height 32
click at [965, 430] on input "0.00" at bounding box center [1013, 425] width 221 height 32
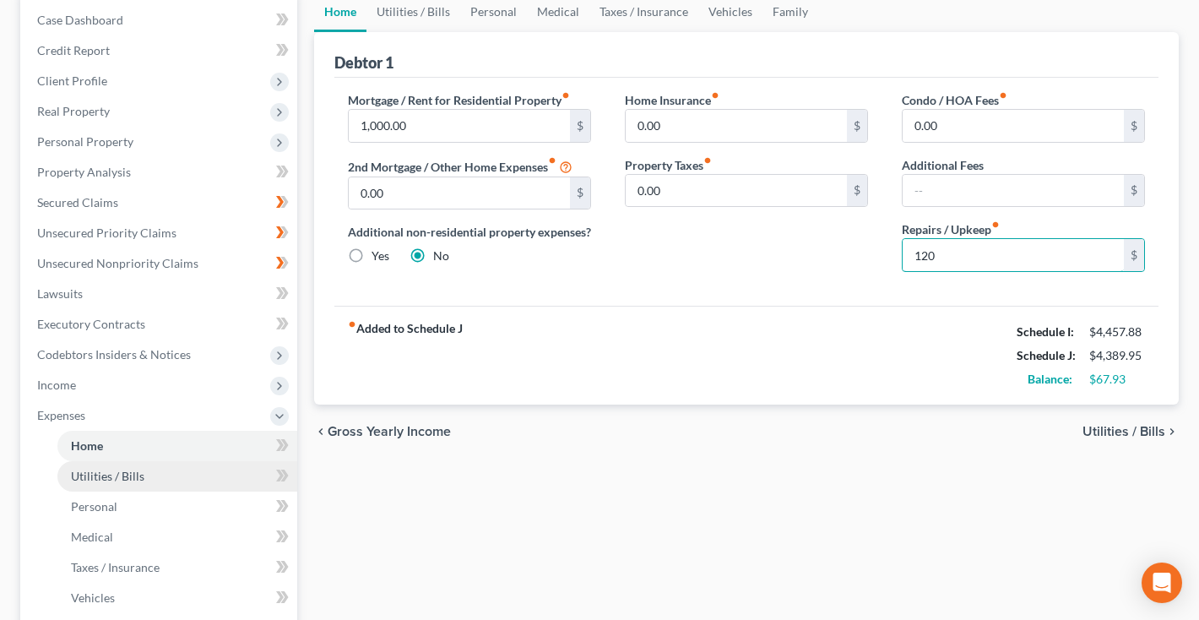
type input "120"
click at [136, 474] on span "Utilities / Bills" at bounding box center [107, 476] width 73 height 14
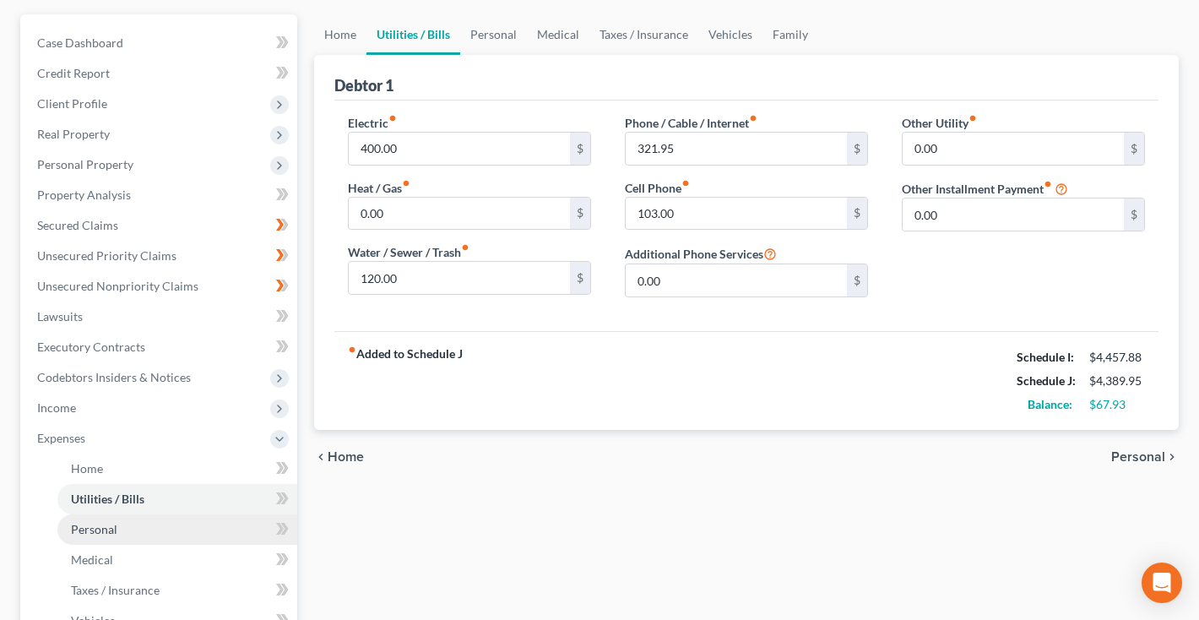
click at [119, 520] on link "Personal" at bounding box center [177, 529] width 240 height 30
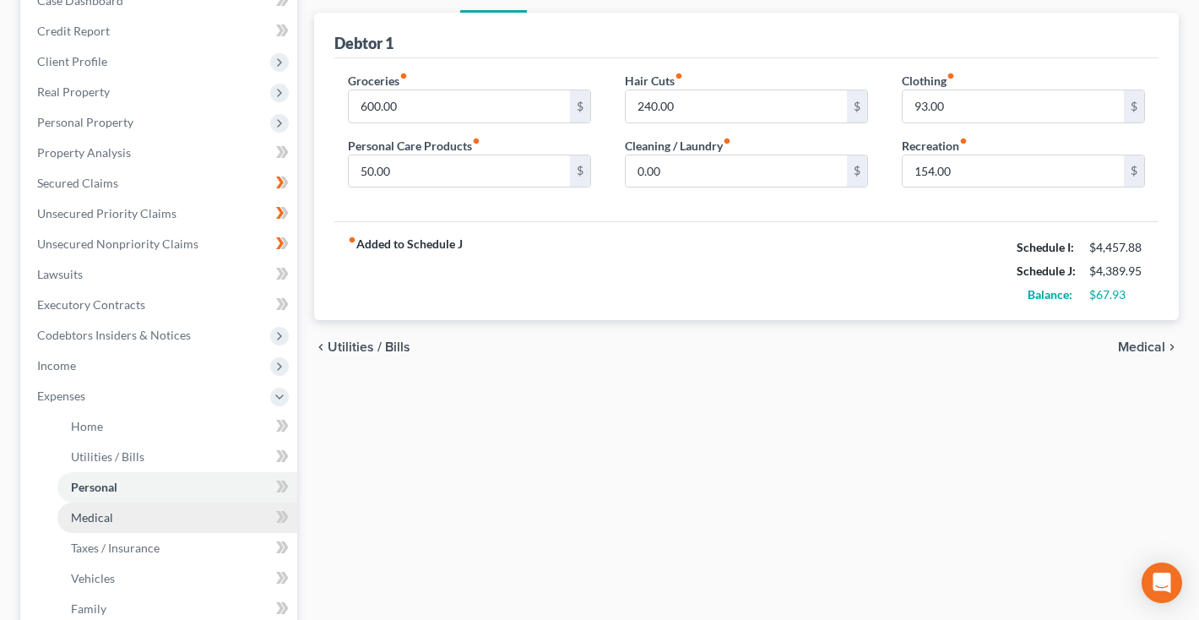
click at [111, 512] on span "Medical" at bounding box center [92, 517] width 42 height 14
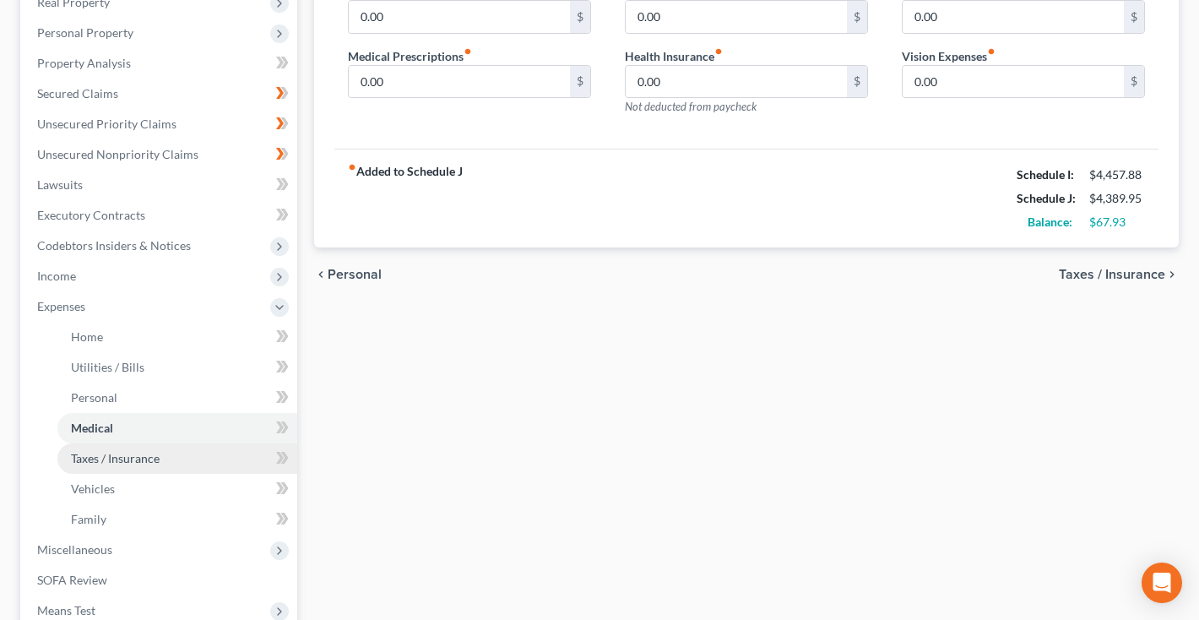
click at [108, 463] on span "Taxes / Insurance" at bounding box center [115, 458] width 89 height 14
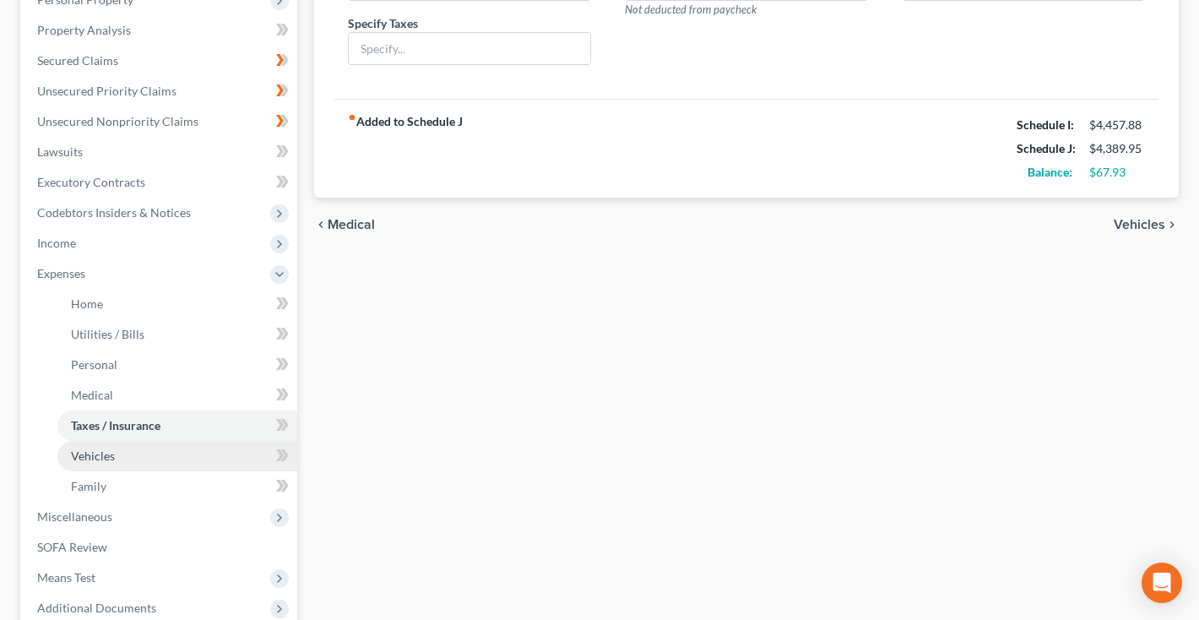
click at [95, 463] on link "Vehicles" at bounding box center [177, 456] width 240 height 30
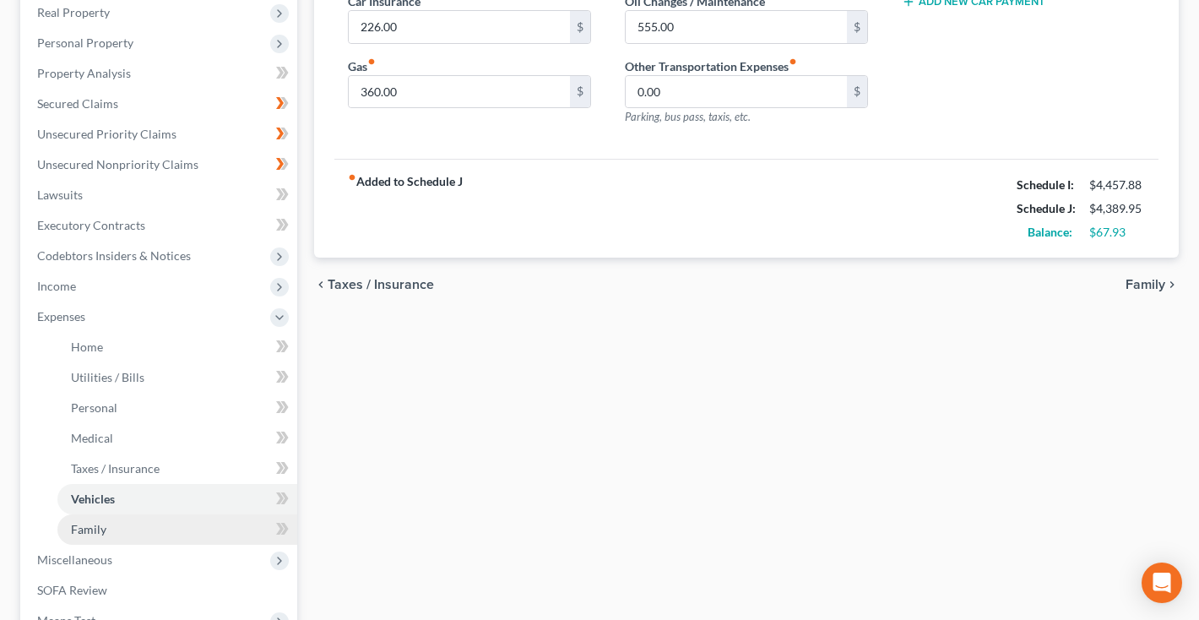
click at [95, 528] on span "Family" at bounding box center [88, 529] width 35 height 14
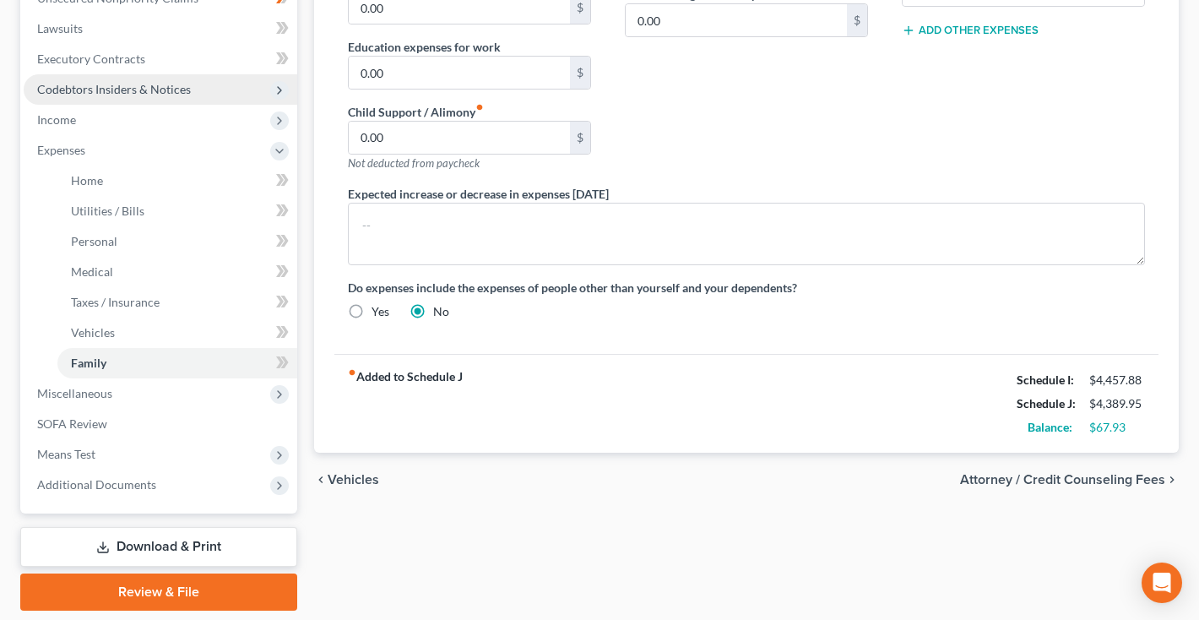
scroll to position [454, 0]
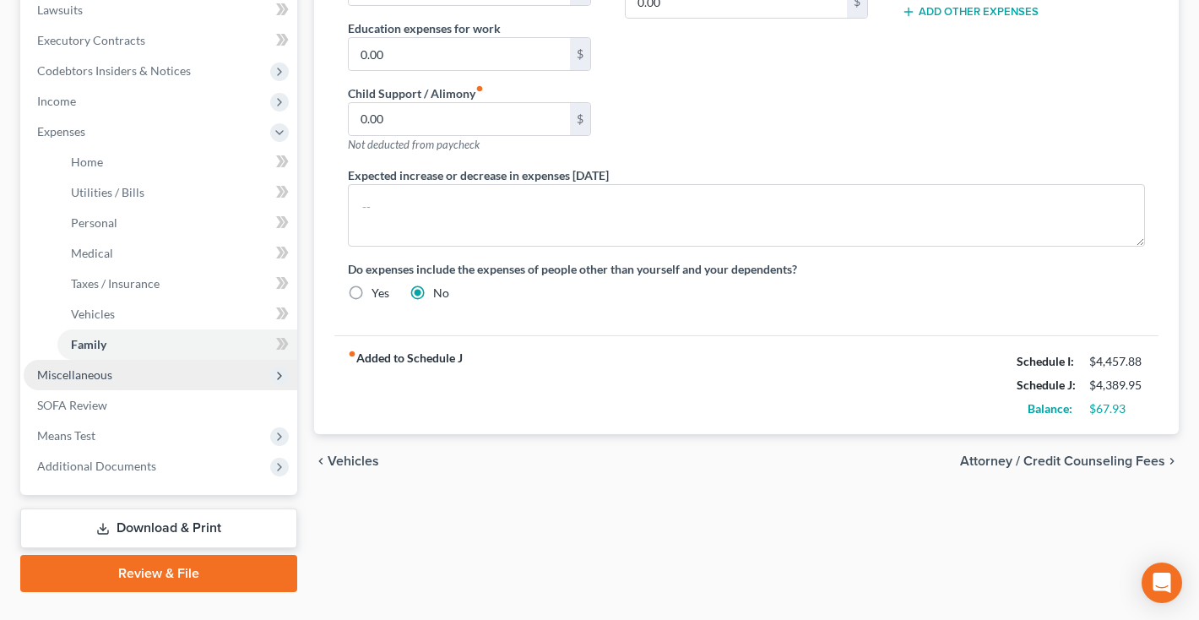
click at [96, 375] on span "Miscellaneous" at bounding box center [74, 374] width 75 height 14
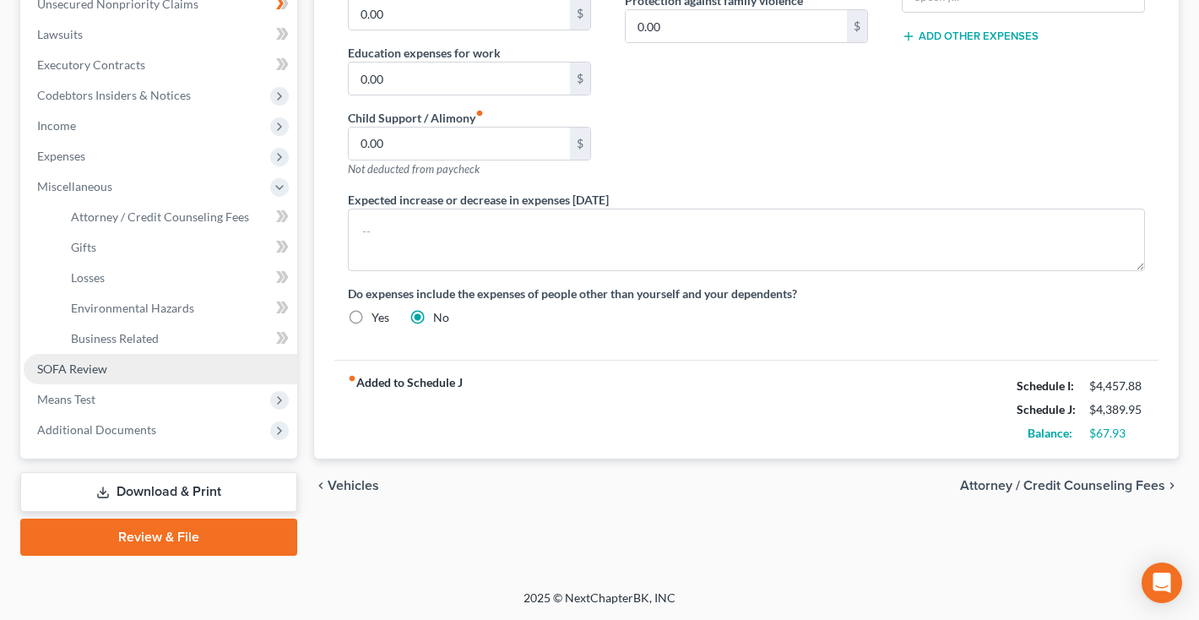
scroll to position [430, 0]
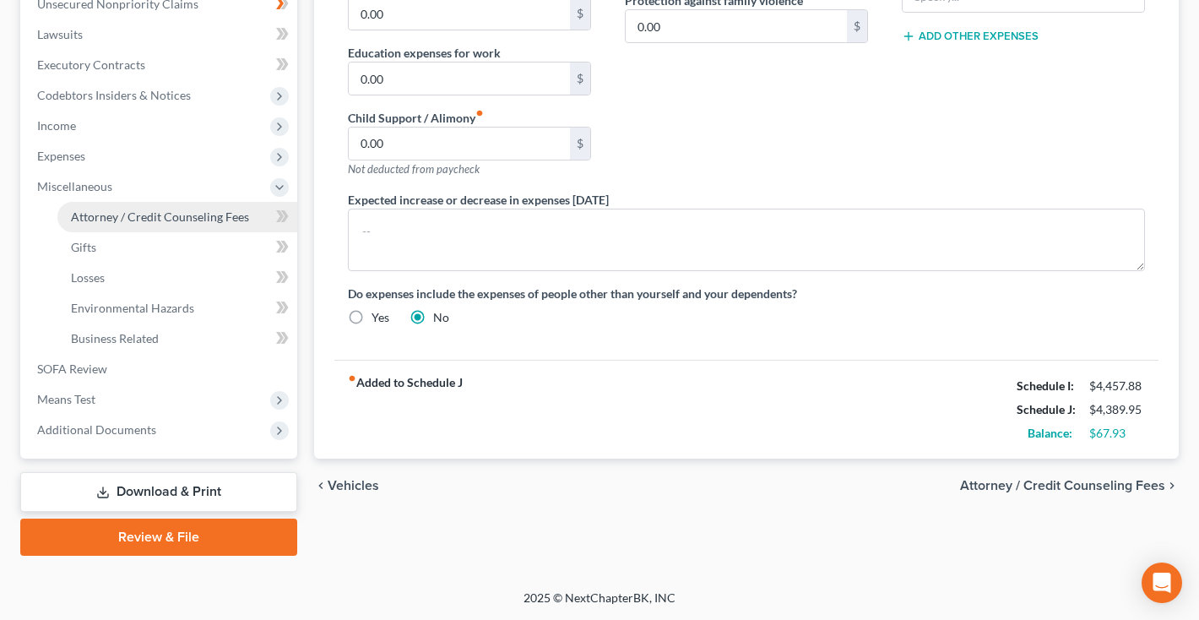
click at [165, 214] on span "Attorney / Credit Counseling Fees" at bounding box center [160, 216] width 178 height 14
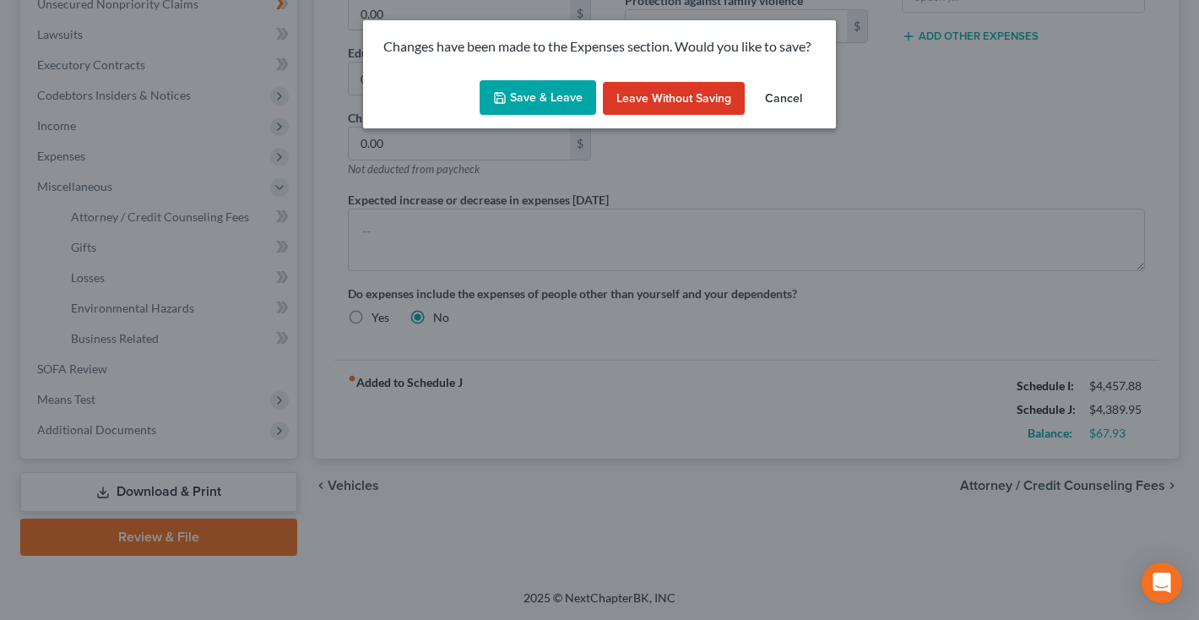
click at [529, 110] on button "Save & Leave" at bounding box center [538, 97] width 117 height 35
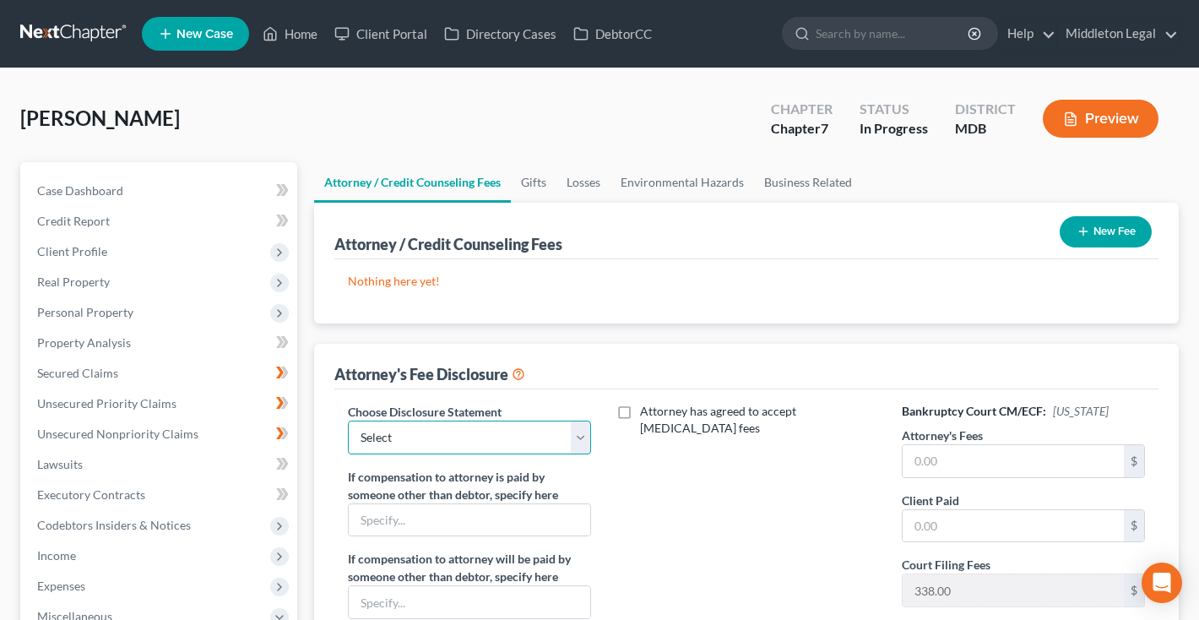
select select "0"
click at [955, 464] on input "text" at bounding box center [1013, 461] width 221 height 32
click at [1115, 234] on button "New Fee" at bounding box center [1106, 231] width 92 height 31
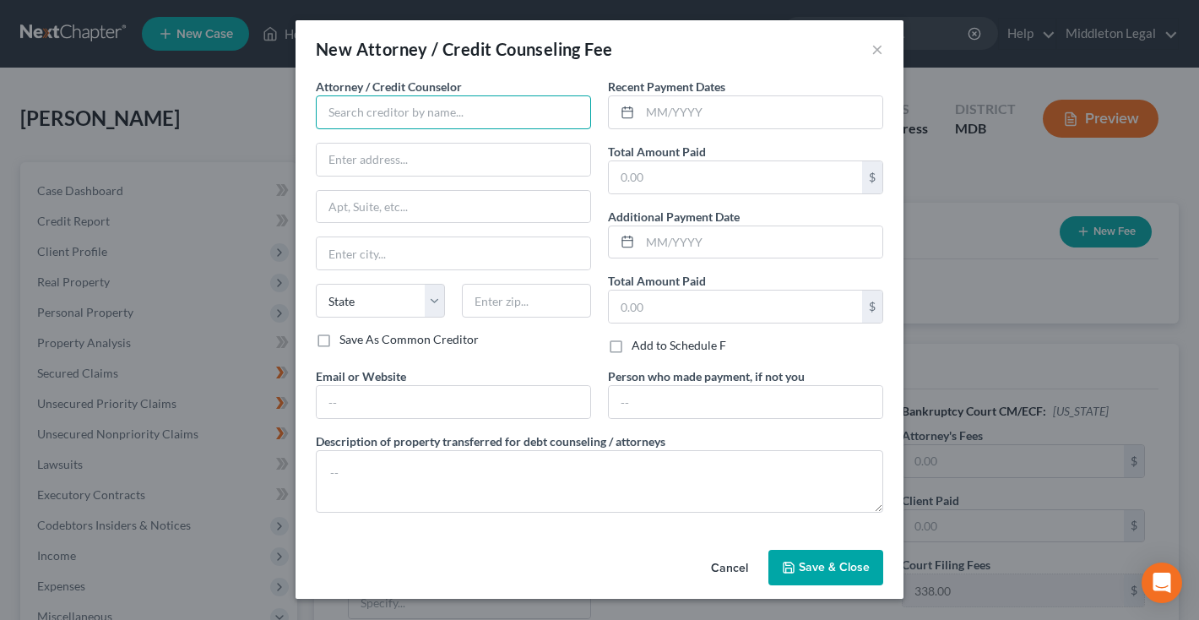
click at [507, 116] on input "text" at bounding box center [453, 112] width 275 height 34
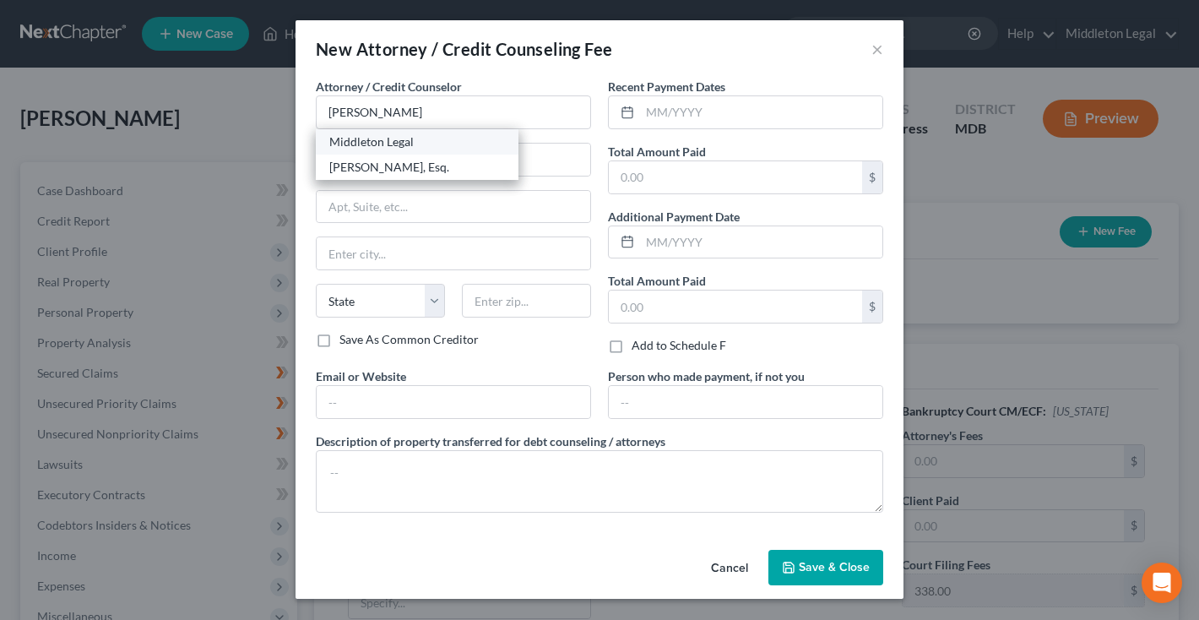
click at [476, 149] on div "Middleton Legal" at bounding box center [417, 141] width 176 height 17
type input "Middleton Legal"
type input "P.O. Box 10490"
type input "Silver Spring"
select select "21"
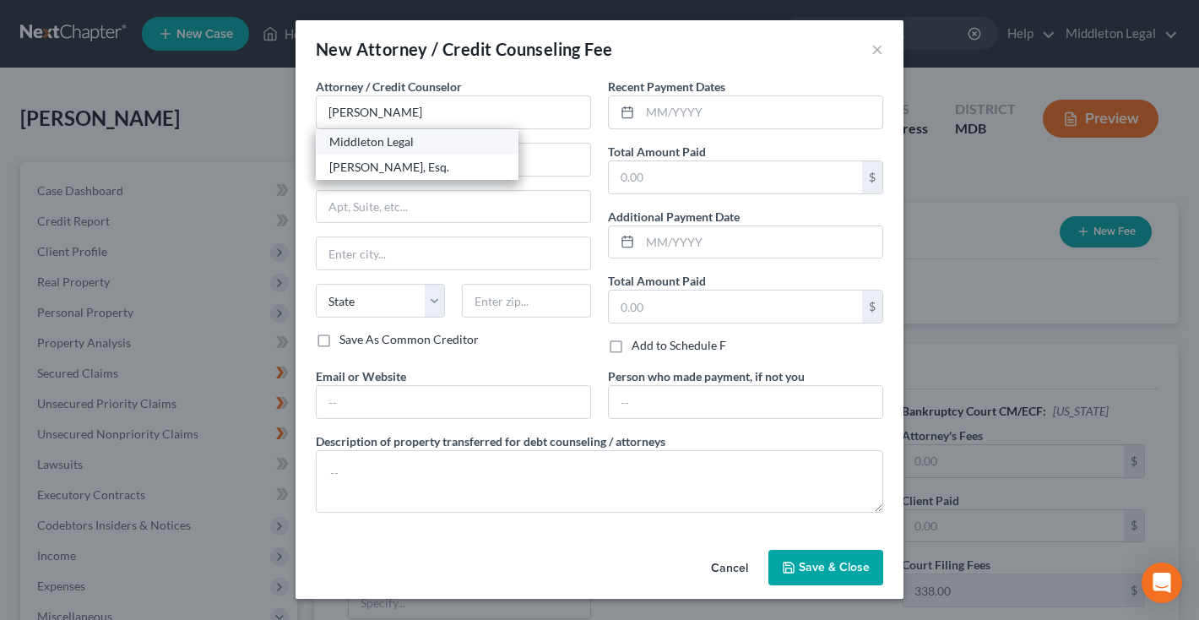
type input "20914"
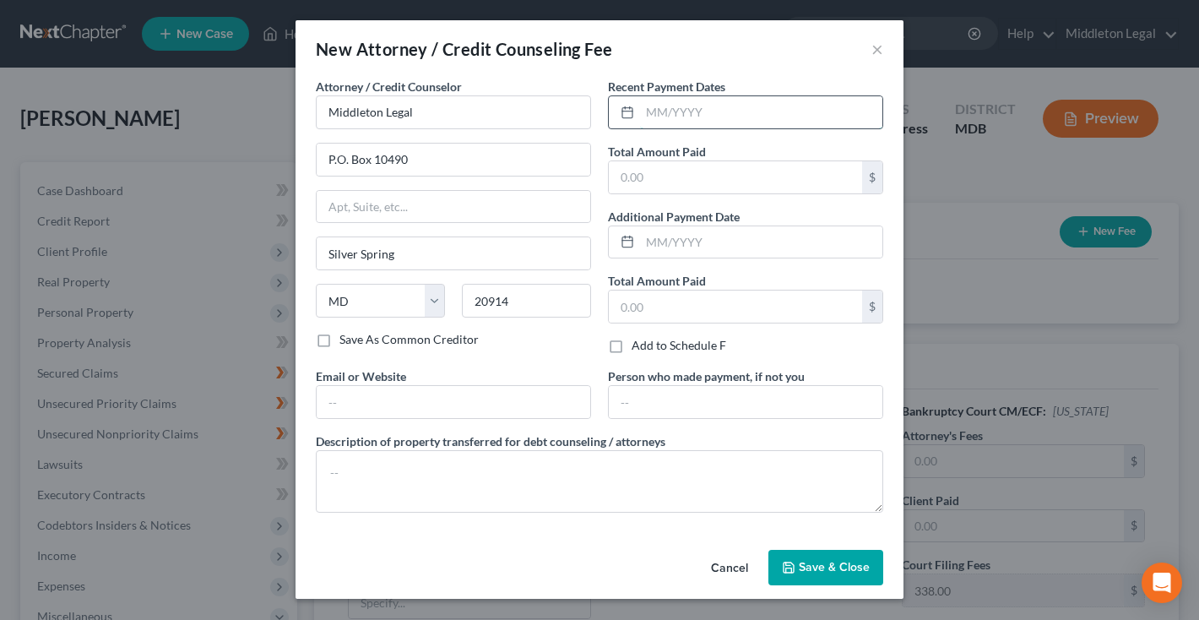
click at [691, 109] on input "text" at bounding box center [761, 112] width 242 height 32
type input "10/2025"
click at [808, 560] on span "Save & Close" at bounding box center [834, 567] width 71 height 14
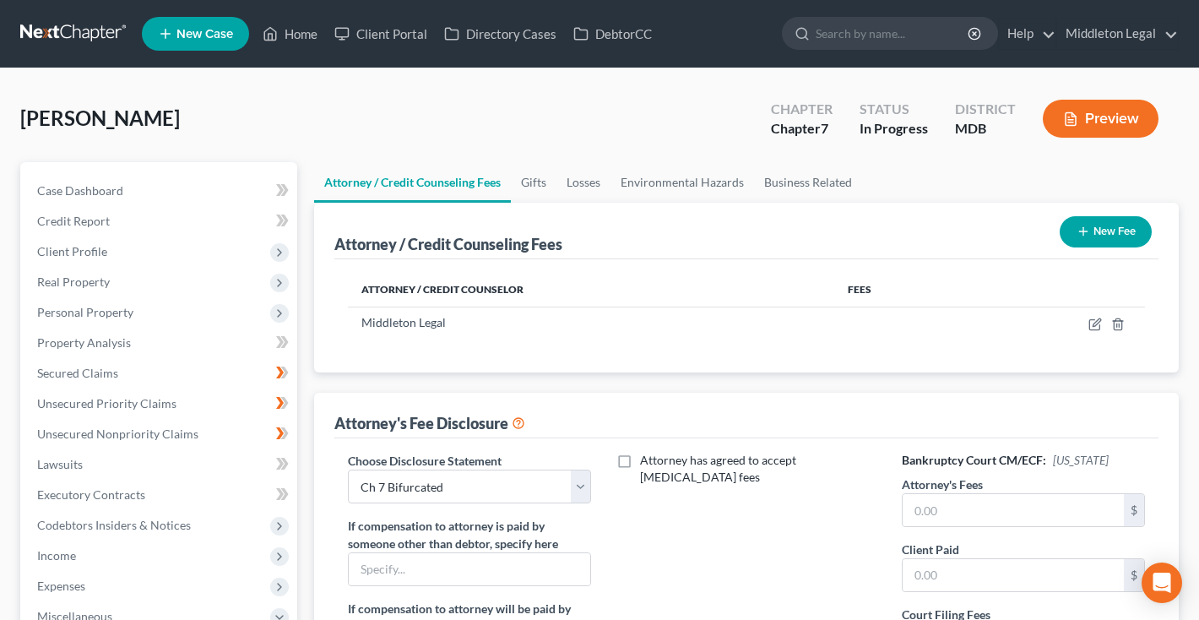
click at [1082, 230] on icon "button" at bounding box center [1083, 232] width 14 height 14
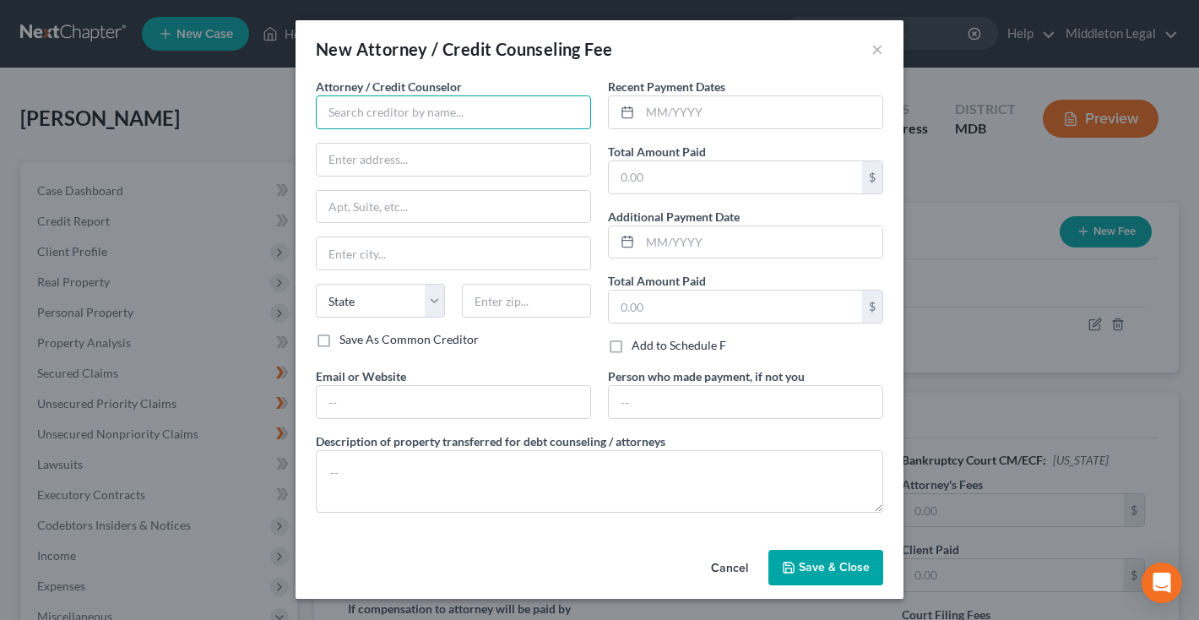
click at [534, 108] on input "text" at bounding box center [453, 112] width 275 height 34
type input "e"
click at [726, 573] on button "Cancel" at bounding box center [729, 568] width 64 height 34
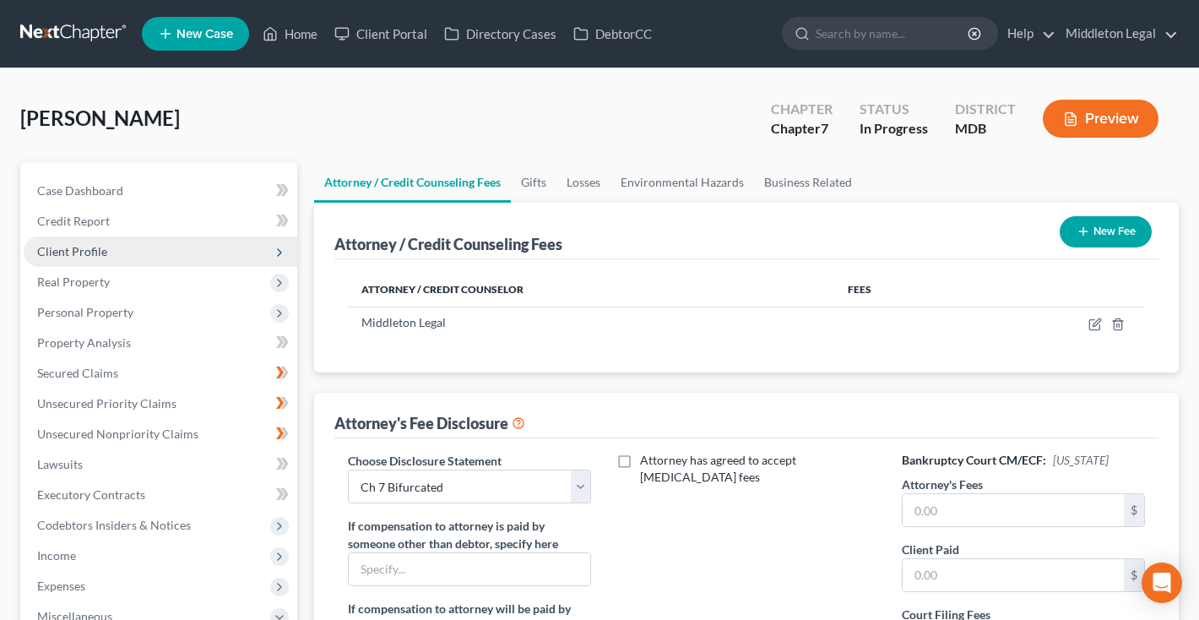
click at [112, 258] on span "Client Profile" at bounding box center [161, 251] width 274 height 30
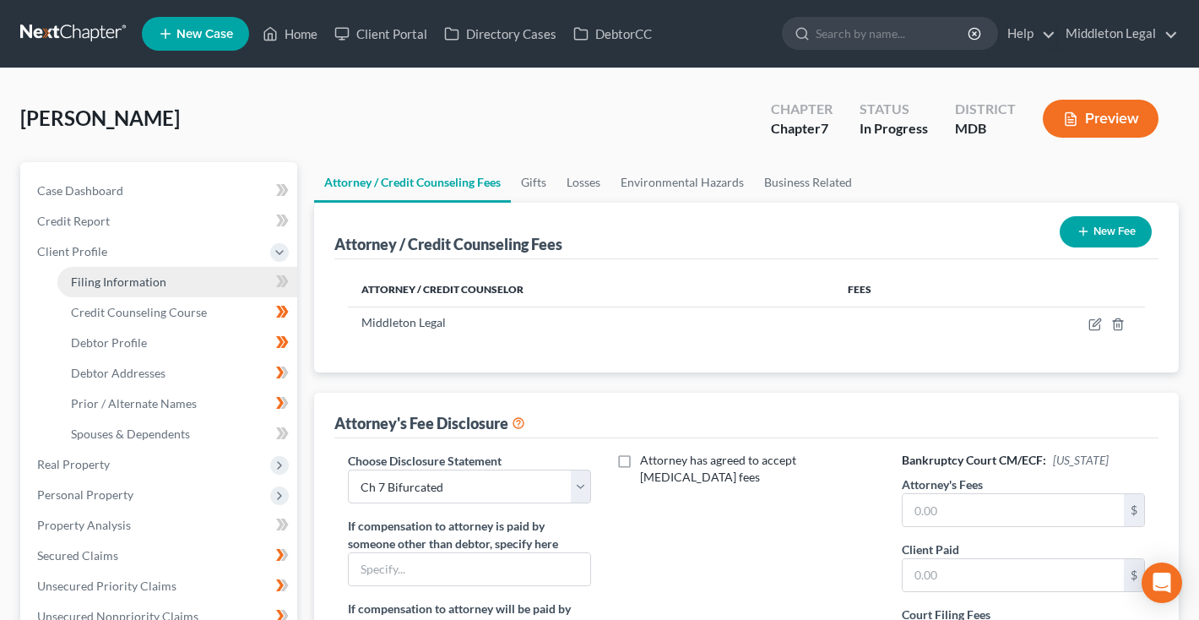
click at [138, 284] on span "Filing Information" at bounding box center [118, 281] width 95 height 14
select select "1"
select select "0"
select select "38"
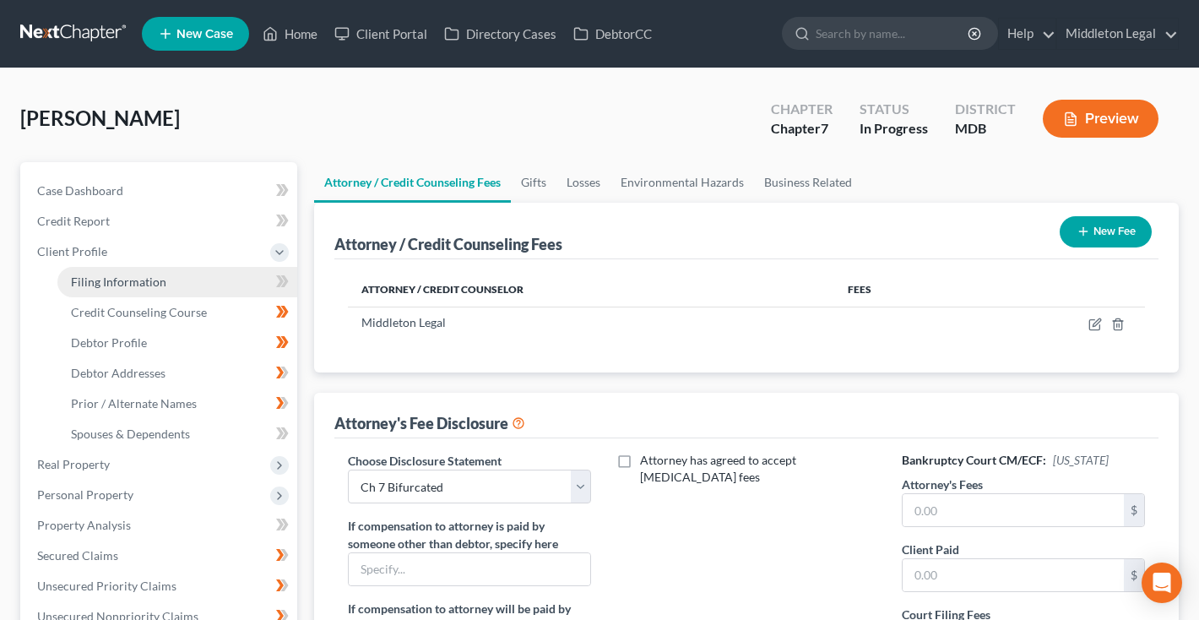
select select "0"
select select "21"
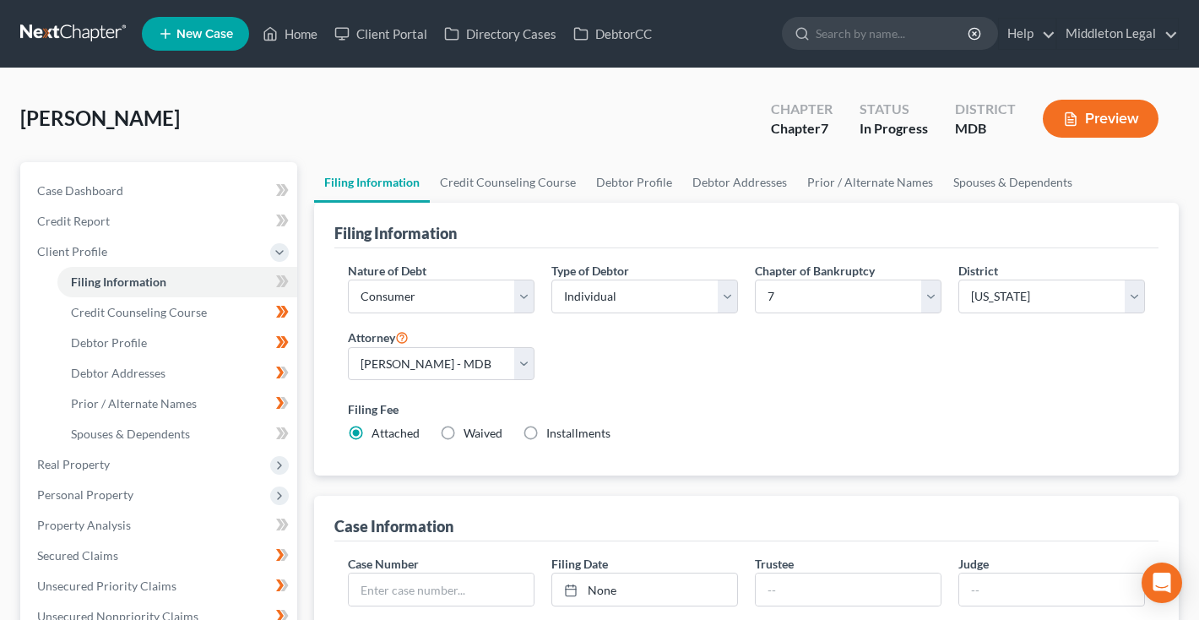
click at [546, 436] on label "Installments Installments" at bounding box center [578, 433] width 64 height 17
click at [553, 436] on input "Installments Installments" at bounding box center [558, 430] width 11 height 11
radio input "true"
radio input "false"
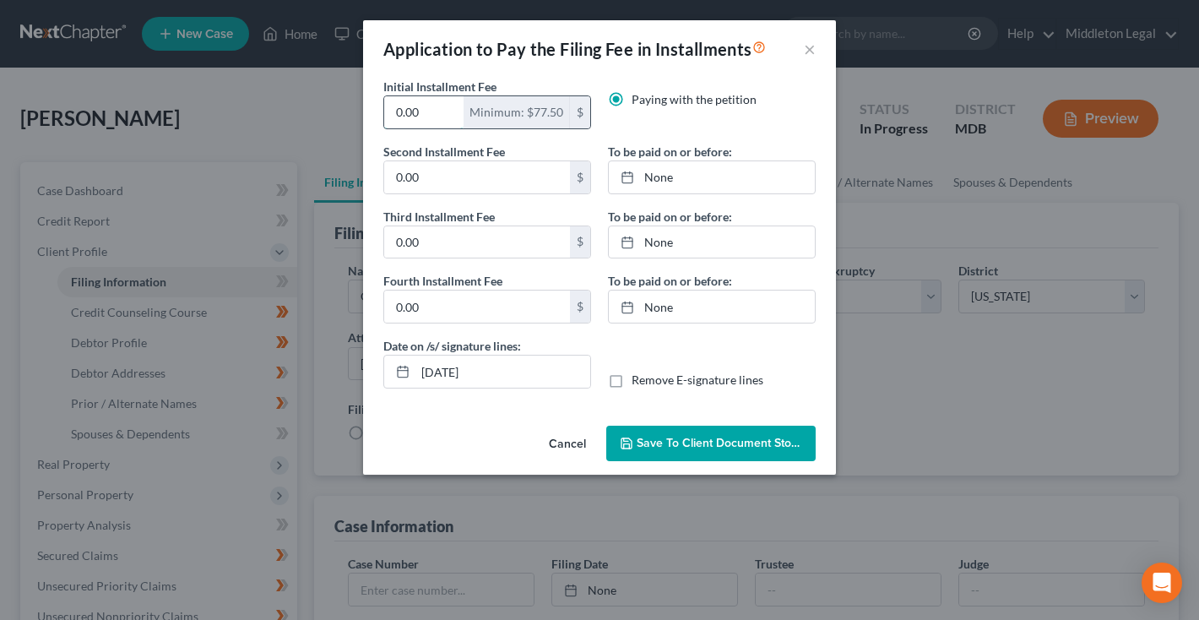
click at [422, 117] on input "0.00" at bounding box center [423, 112] width 79 height 32
type input "84.50"
click at [426, 174] on input "0.00" at bounding box center [477, 177] width 186 height 32
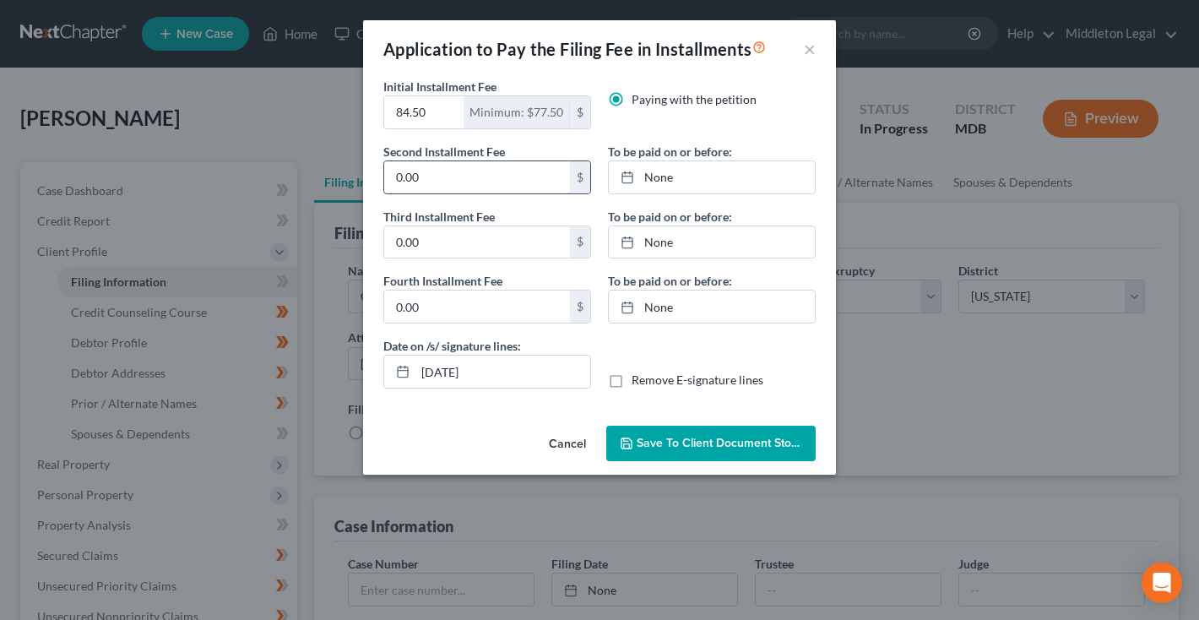
click at [426, 174] on input "0.00" at bounding box center [477, 177] width 186 height 32
type input "84.50"
click at [435, 236] on input "0.00" at bounding box center [477, 242] width 186 height 32
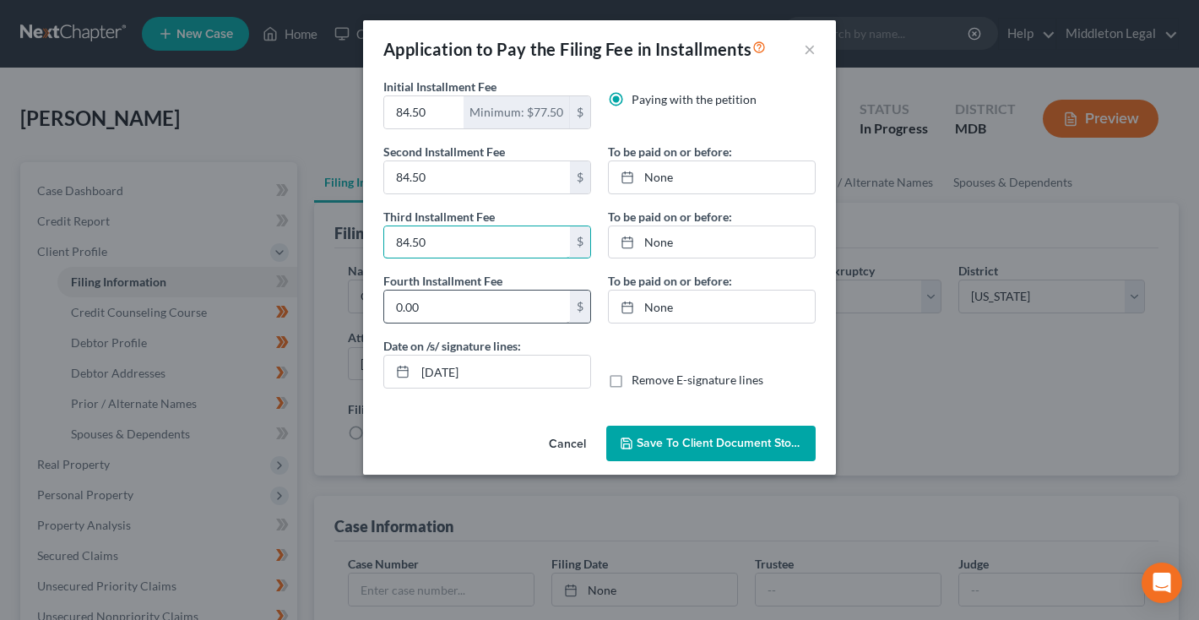
type input "84.50"
click at [445, 323] on input "0.00" at bounding box center [477, 306] width 186 height 32
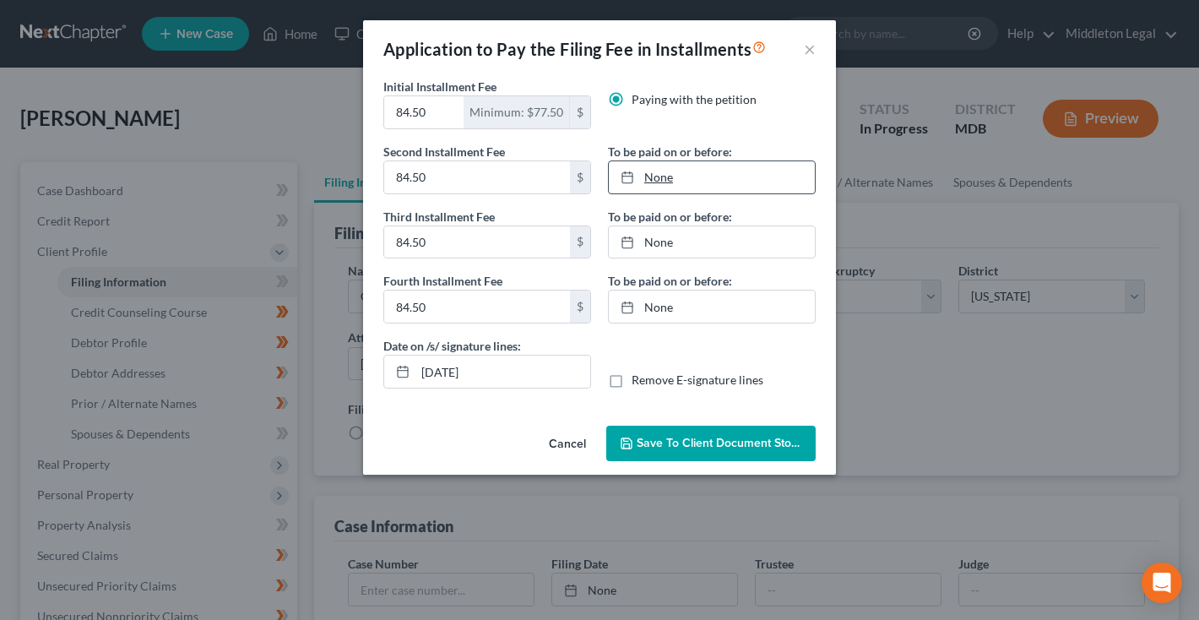
click at [667, 178] on link "None" at bounding box center [712, 177] width 206 height 32
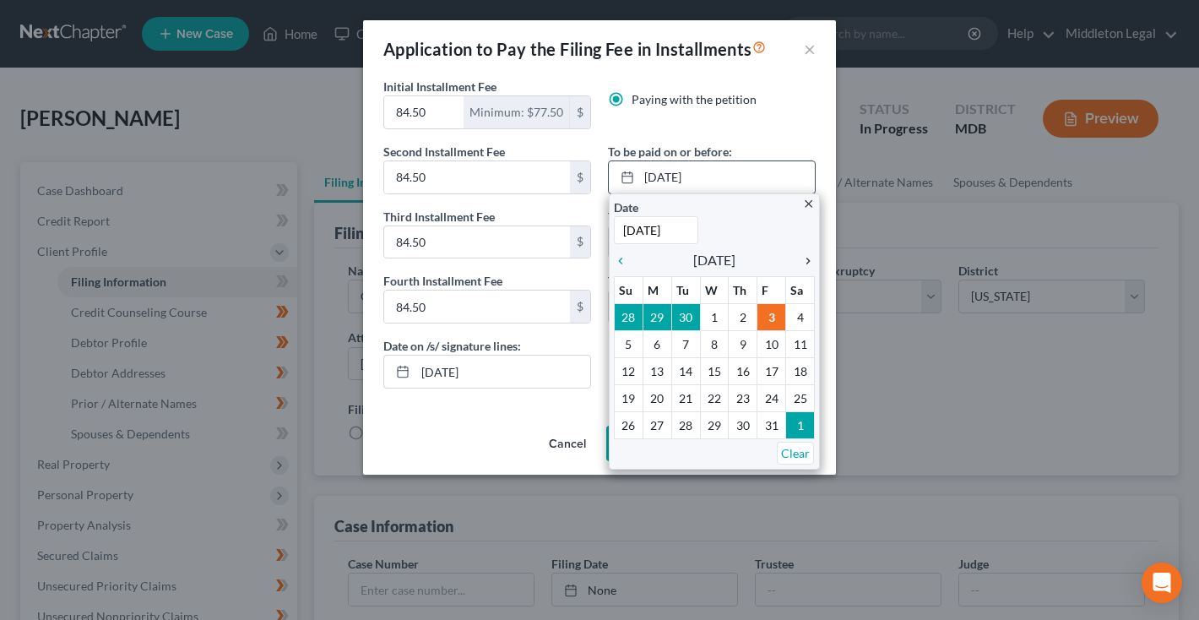
click at [806, 258] on icon "chevron_right" at bounding box center [804, 261] width 22 height 14
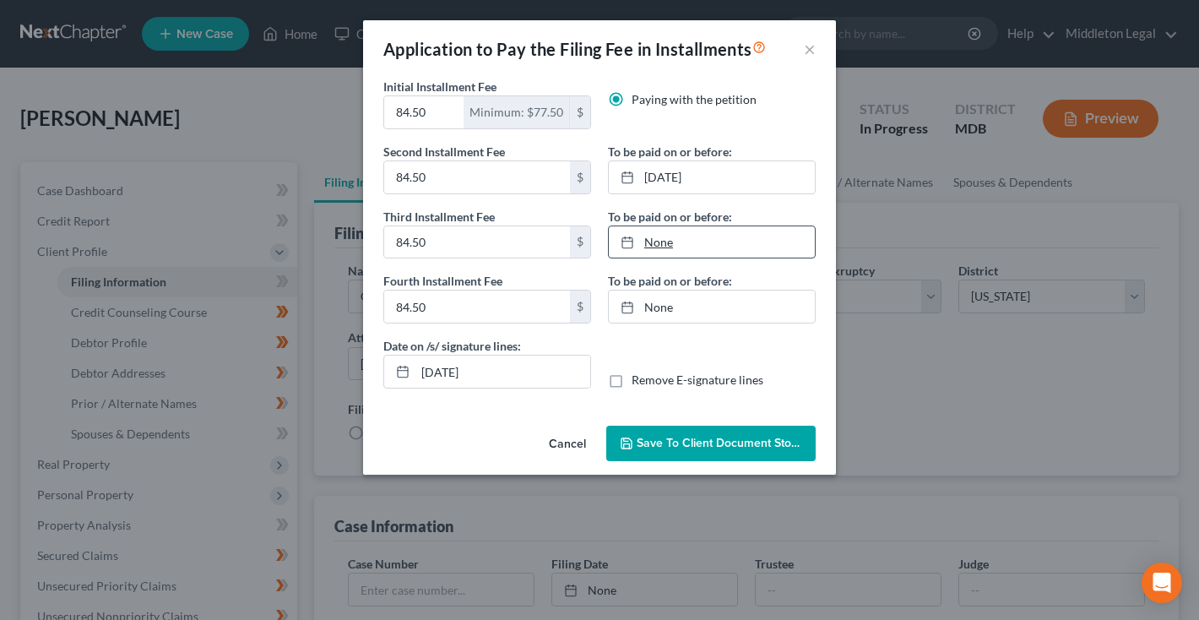
click at [657, 247] on link "None" at bounding box center [712, 242] width 206 height 32
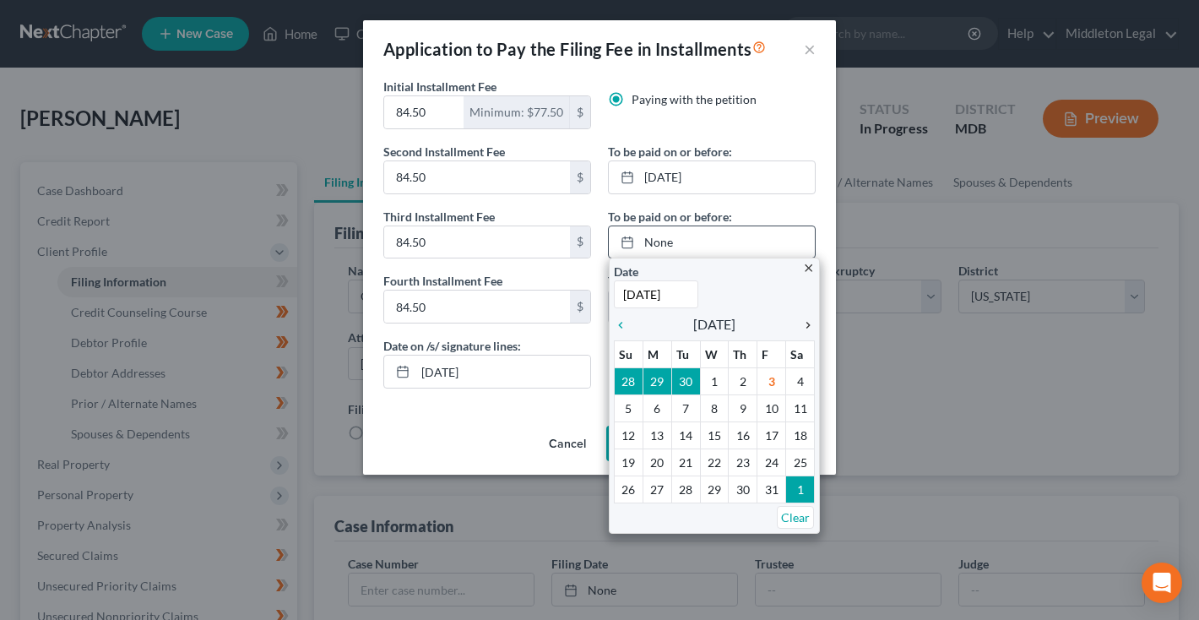
click at [803, 326] on icon "chevron_right" at bounding box center [804, 325] width 22 height 14
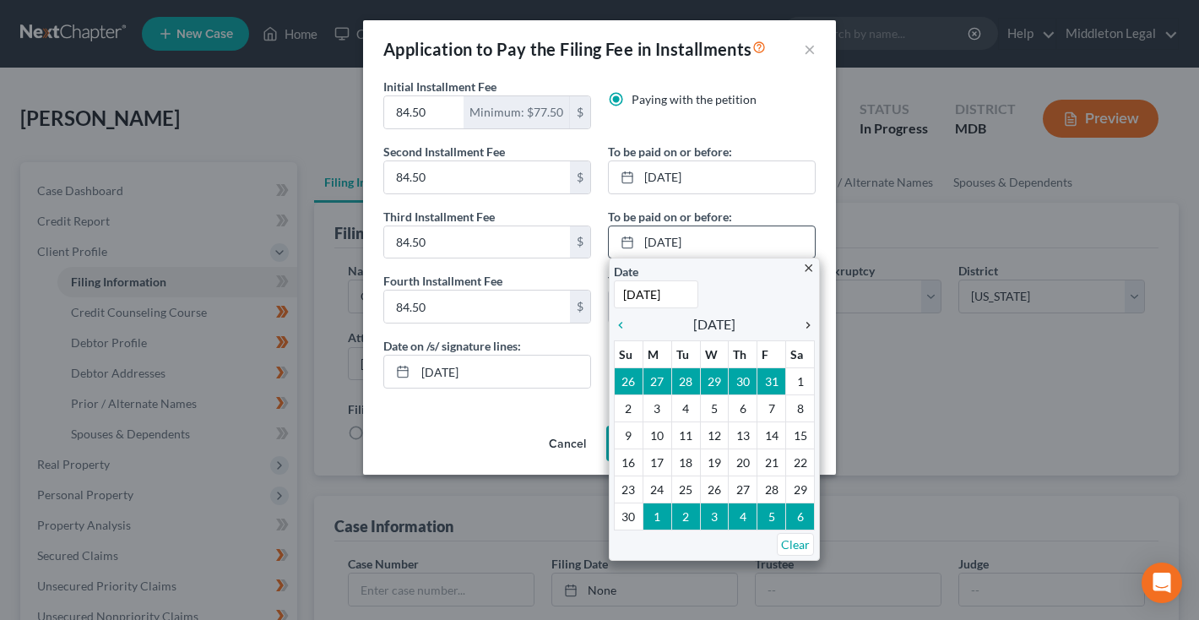
click at [803, 326] on icon "chevron_right" at bounding box center [804, 325] width 22 height 14
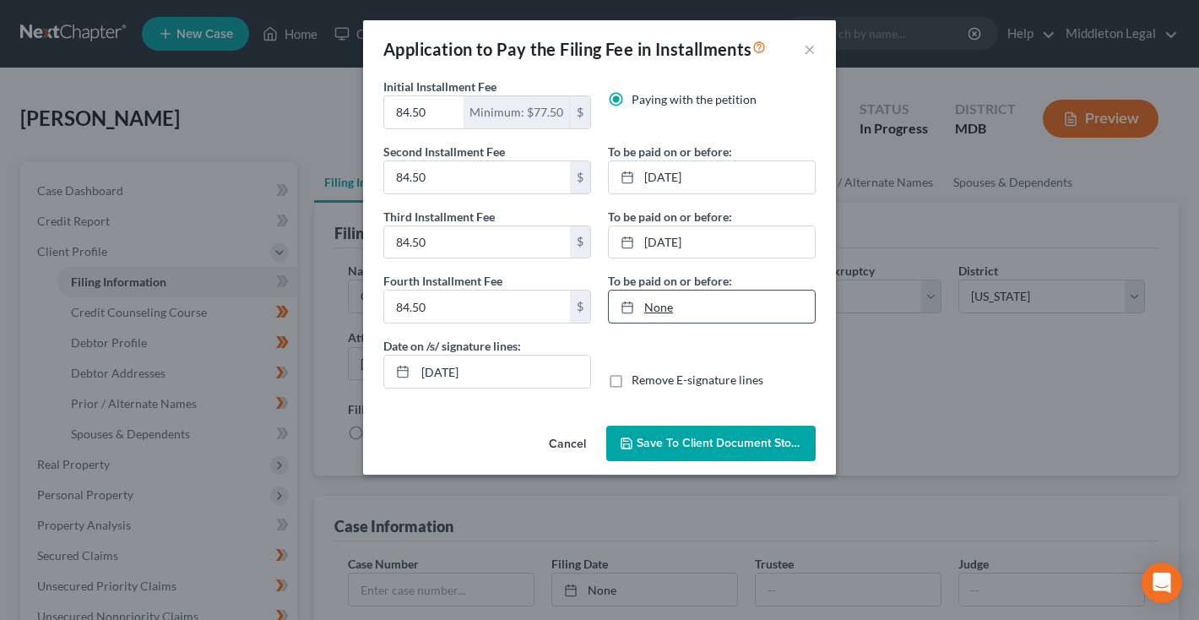
click at [661, 306] on link "None" at bounding box center [712, 306] width 206 height 32
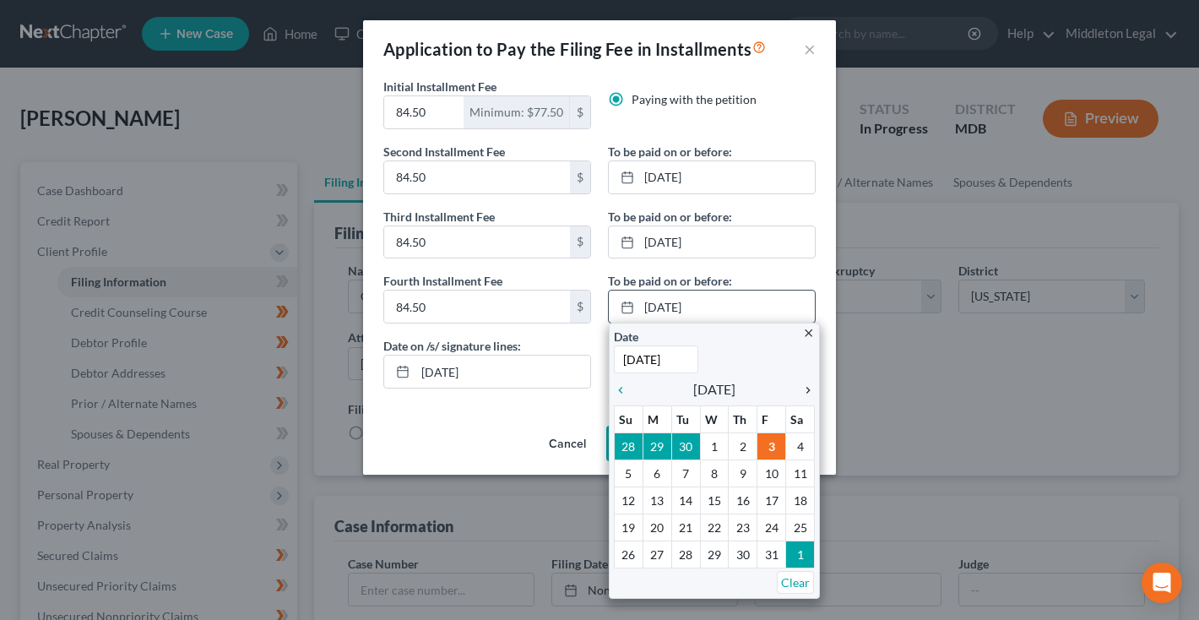
click at [810, 386] on icon "chevron_right" at bounding box center [804, 390] width 22 height 14
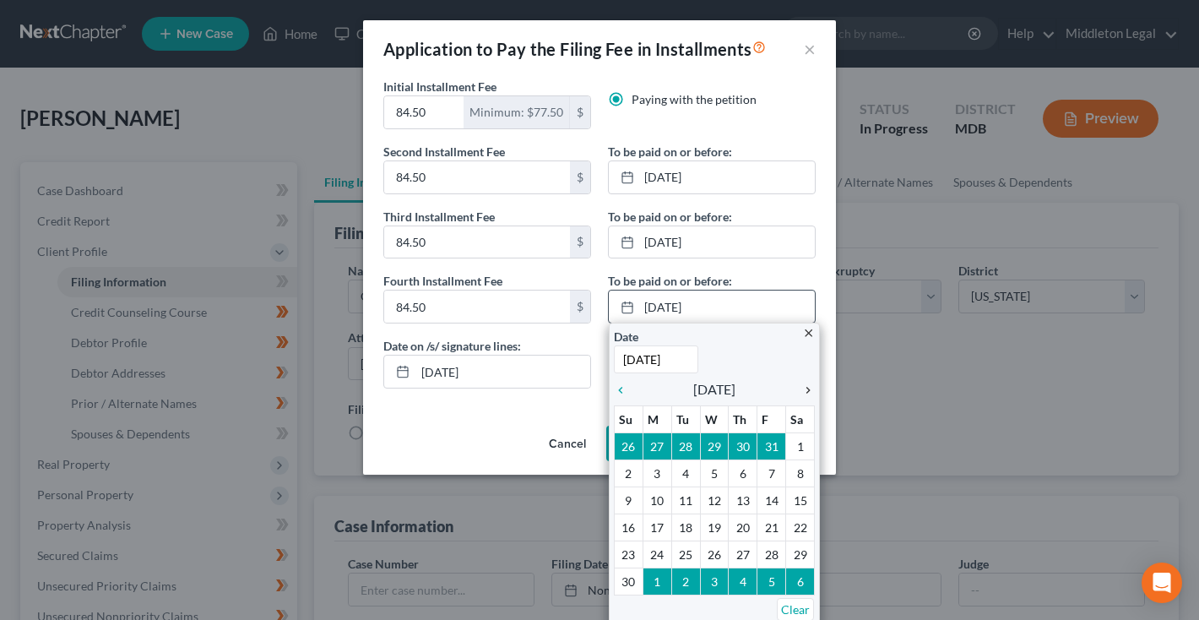
click at [810, 386] on icon "chevron_right" at bounding box center [804, 390] width 22 height 14
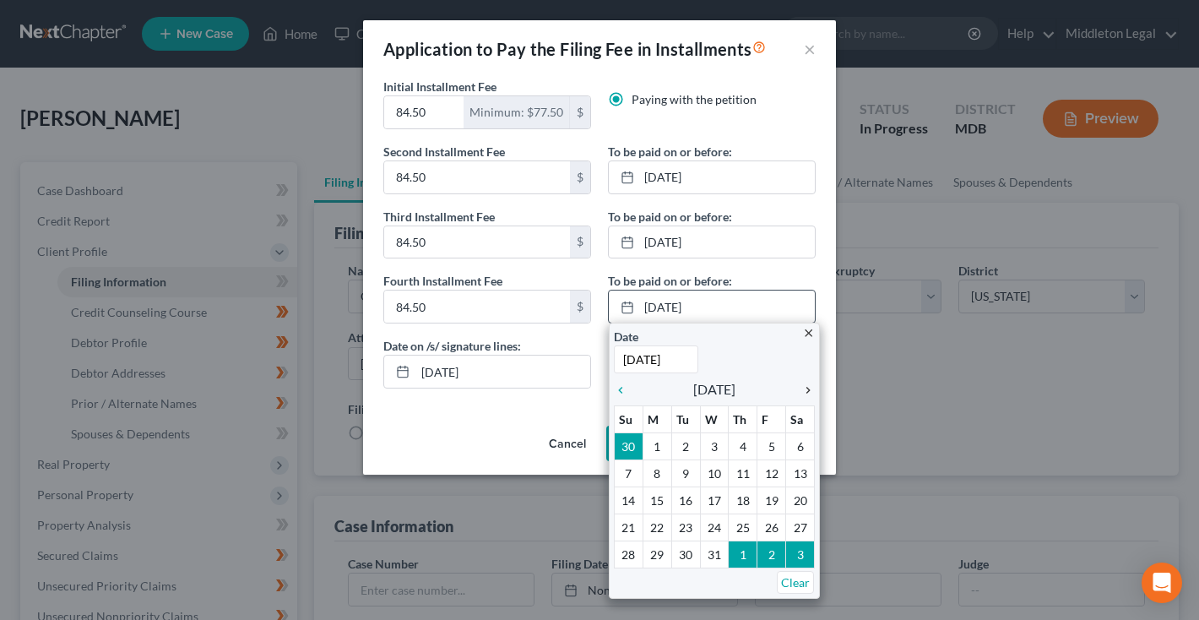
click at [810, 386] on icon "chevron_right" at bounding box center [804, 390] width 22 height 14
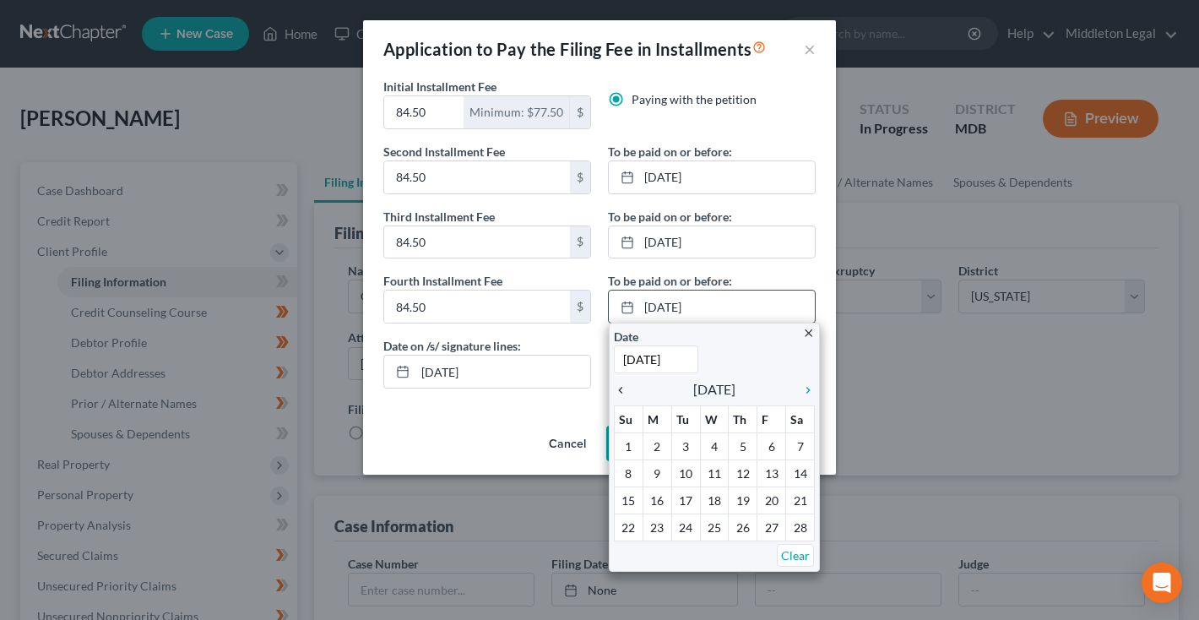
click at [621, 388] on icon "chevron_left" at bounding box center [625, 390] width 22 height 14
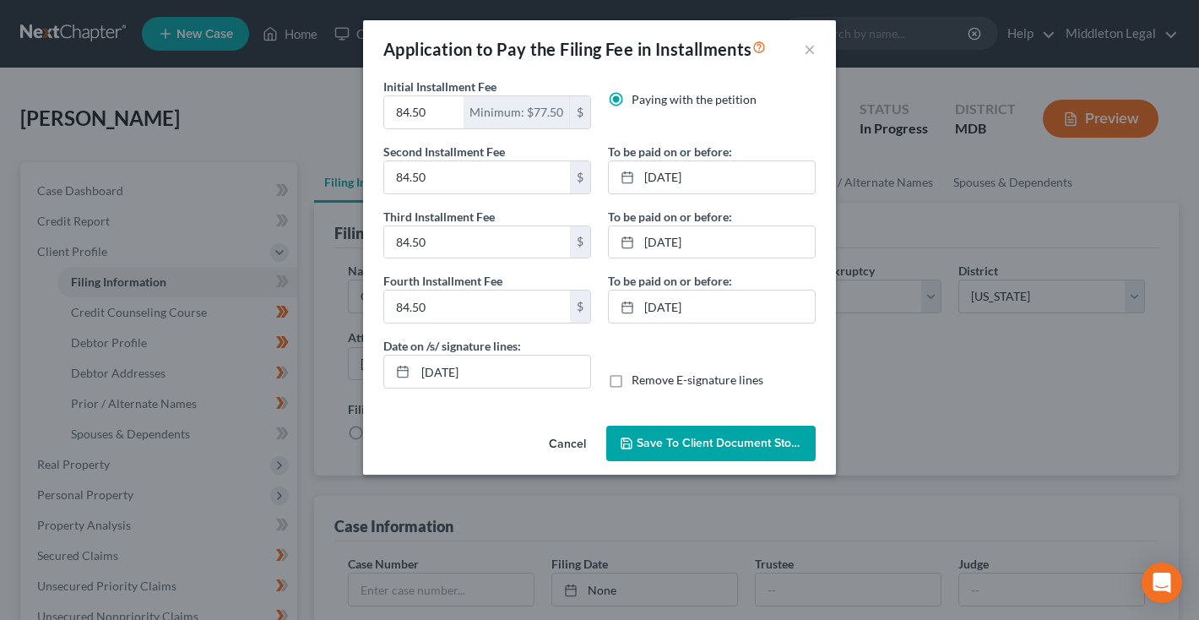
click at [681, 452] on button "Save to Client Document Storage" at bounding box center [710, 443] width 209 height 35
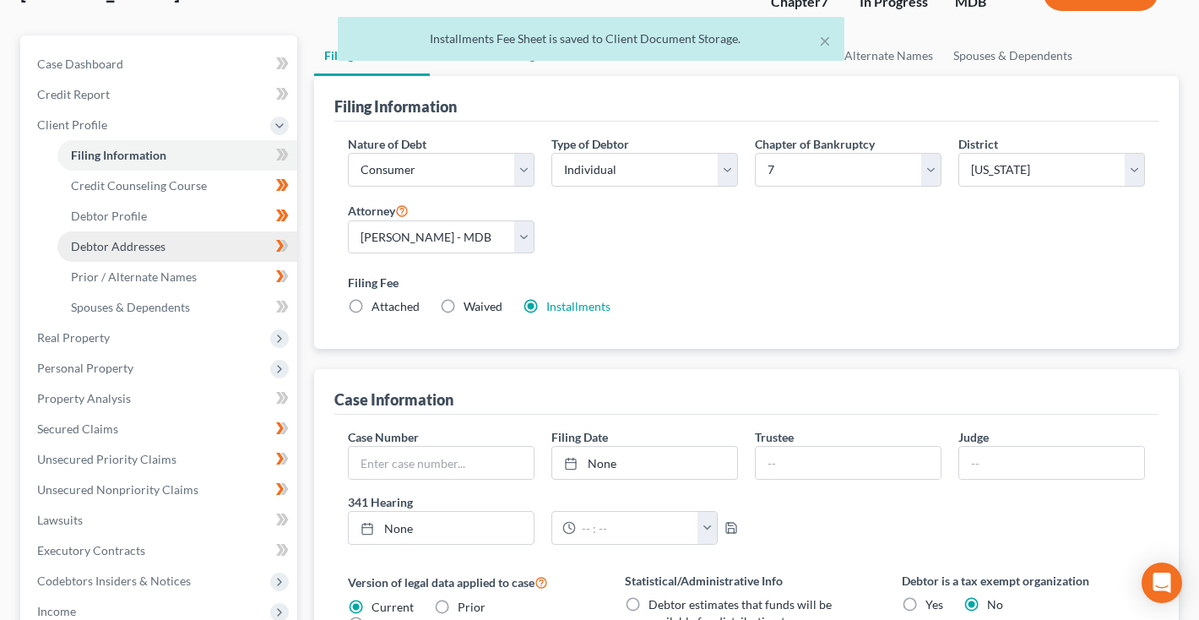
scroll to position [149, 0]
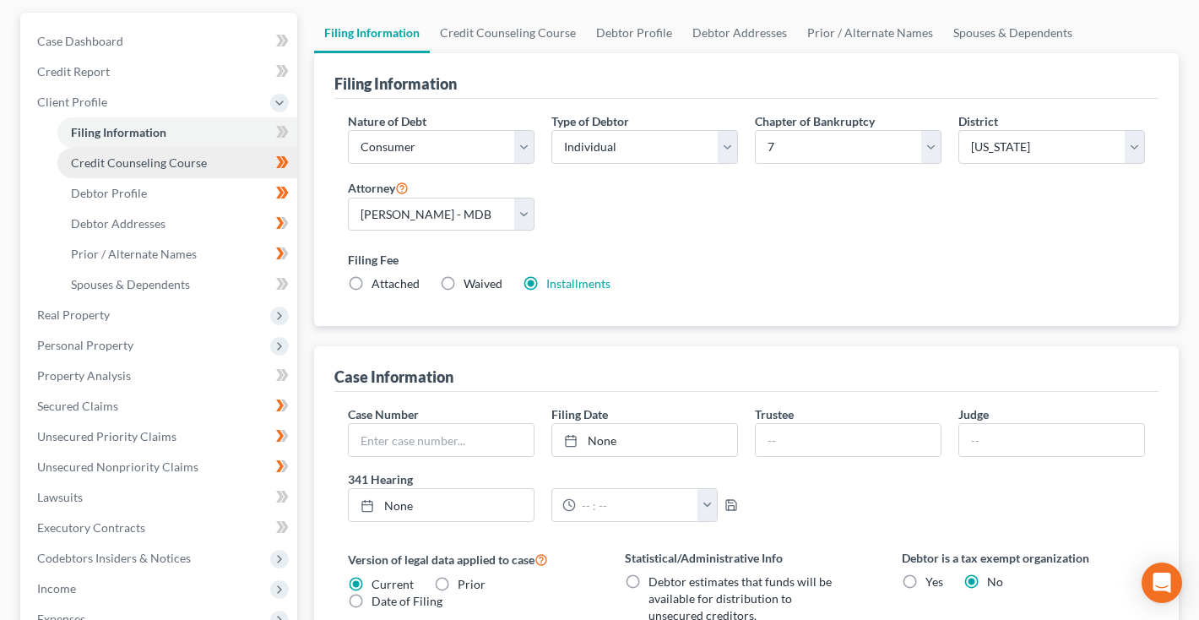
click at [130, 171] on link "Credit Counseling Course" at bounding box center [177, 163] width 240 height 30
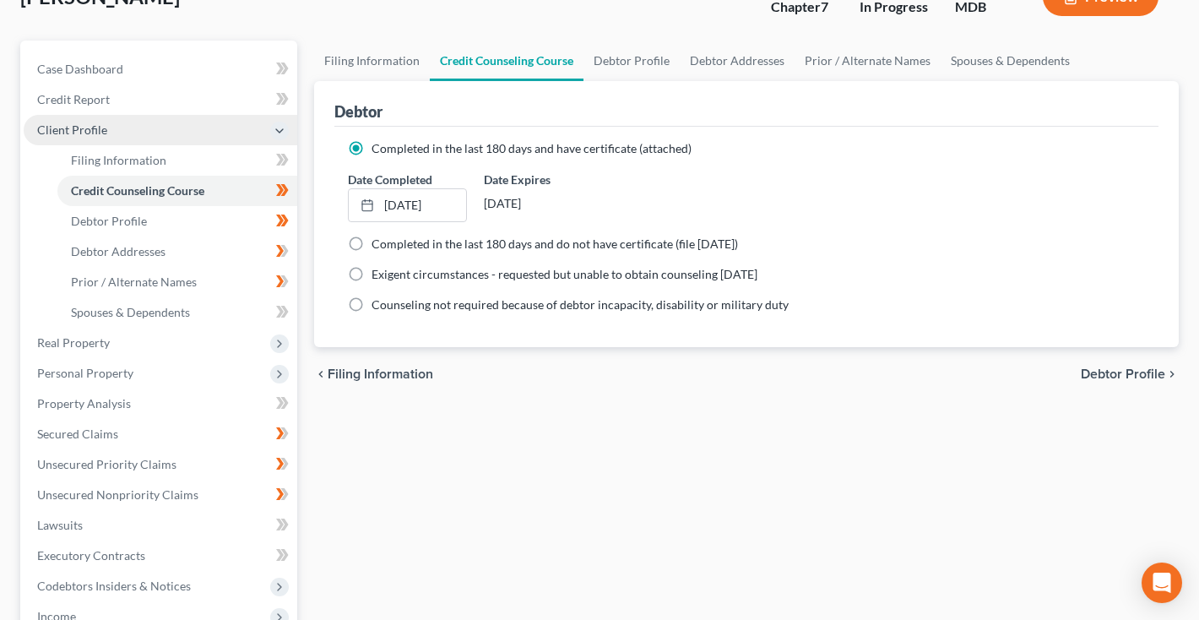
scroll to position [107, 0]
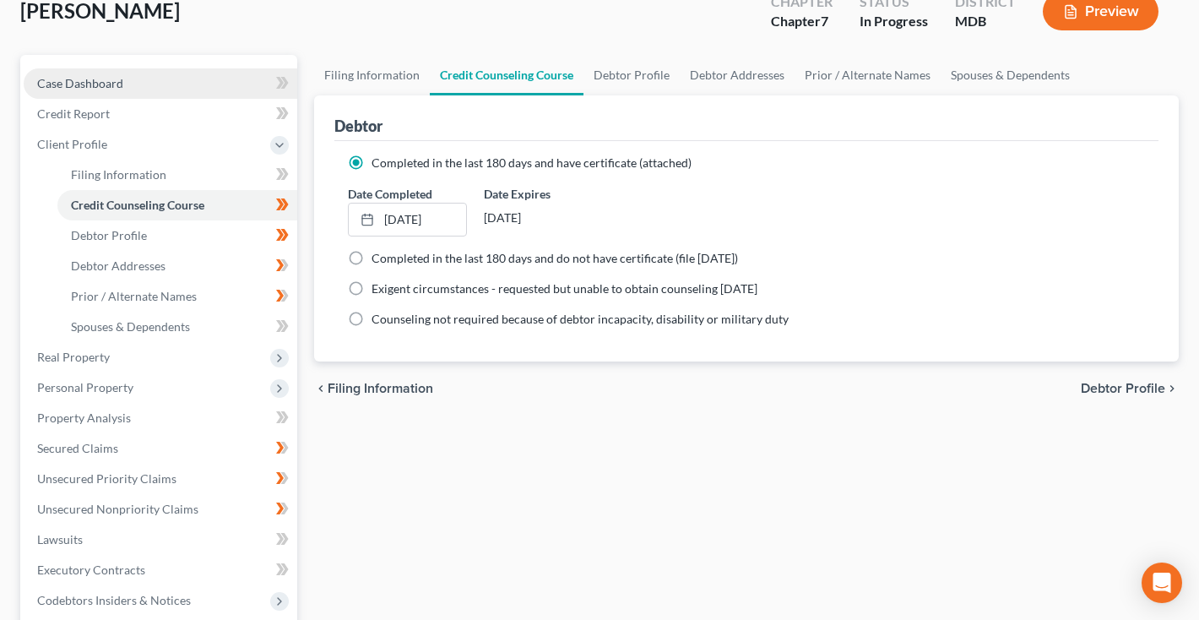
click at [99, 87] on span "Case Dashboard" at bounding box center [80, 83] width 86 height 14
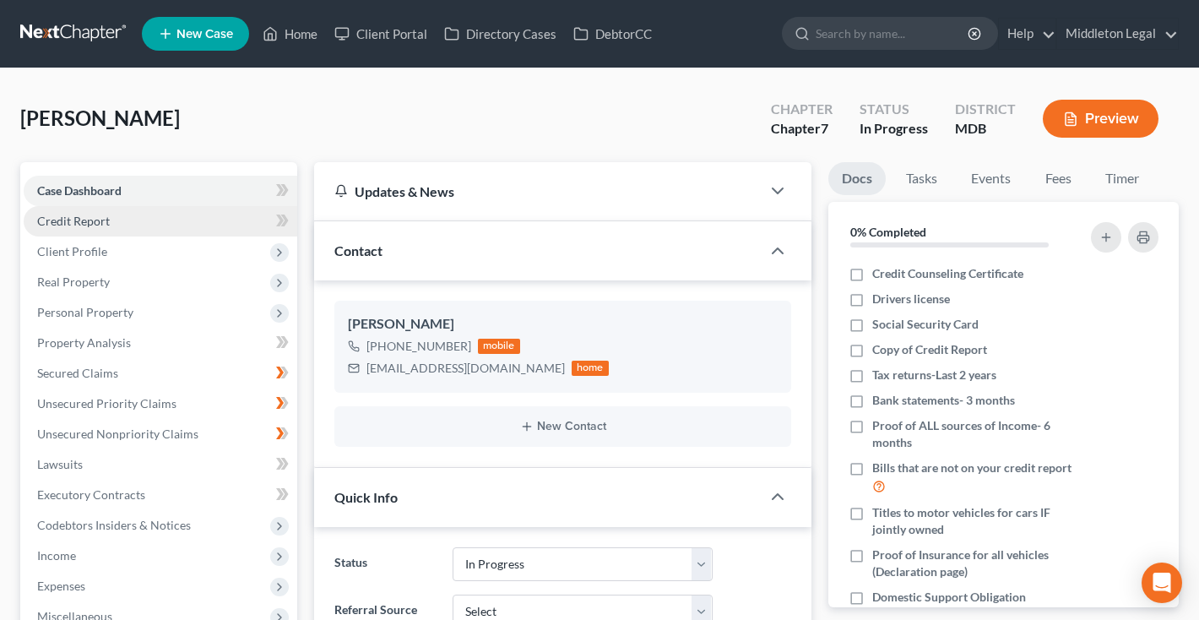
click at [91, 227] on span "Credit Report" at bounding box center [73, 221] width 73 height 14
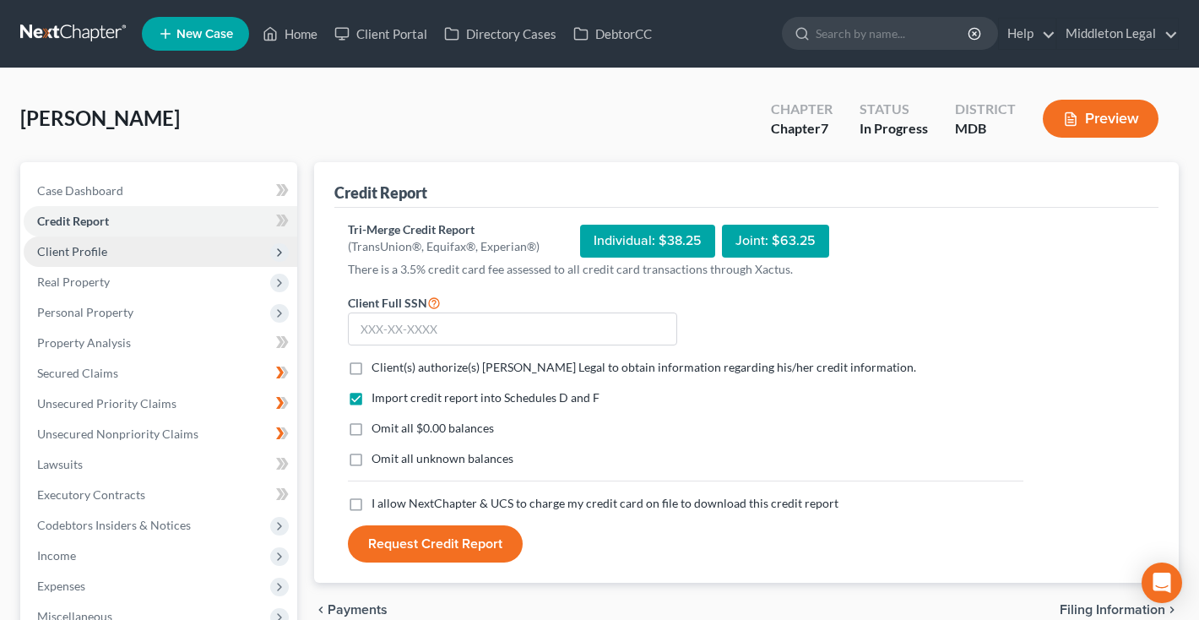
click at [89, 252] on span "Client Profile" at bounding box center [72, 251] width 70 height 14
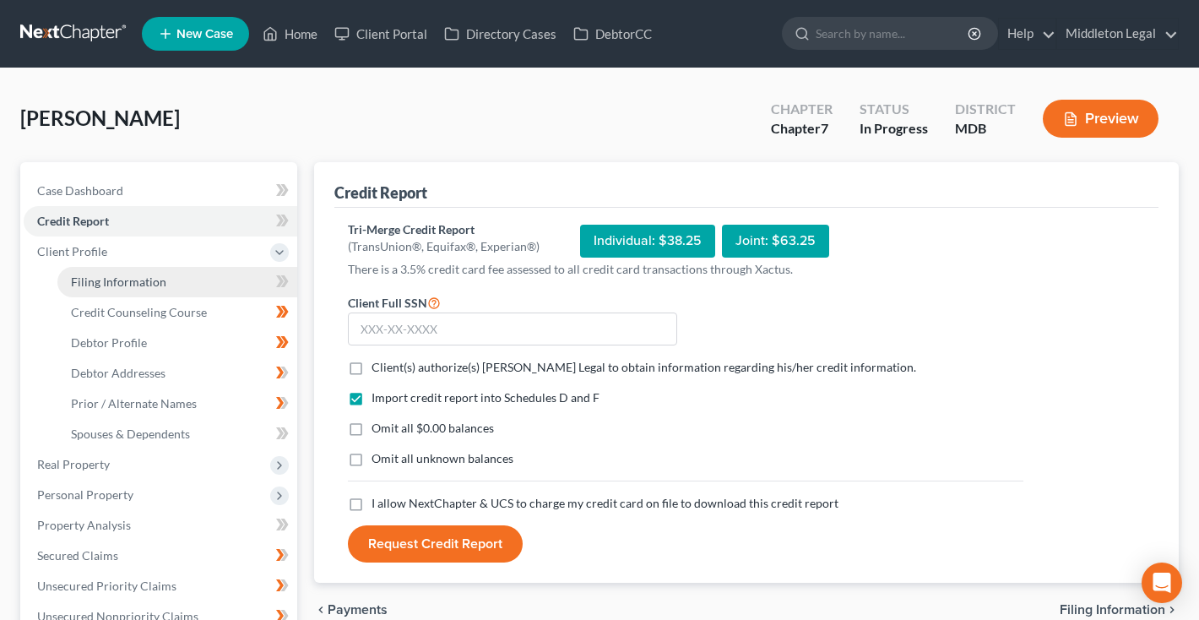
click at [95, 287] on span "Filing Information" at bounding box center [118, 281] width 95 height 14
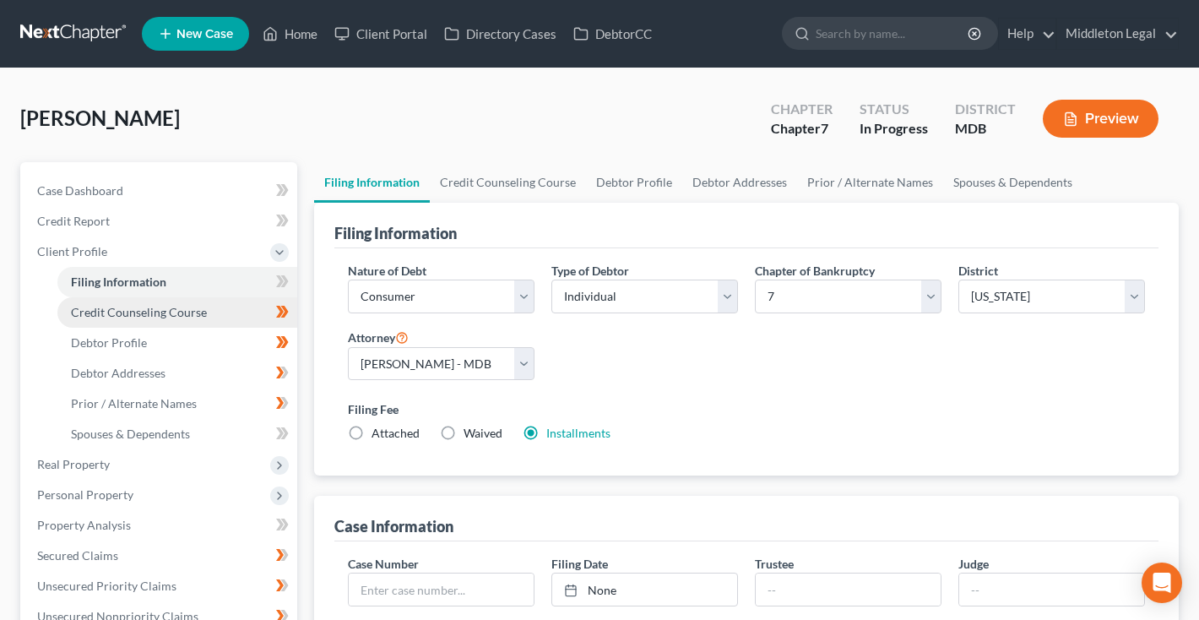
click at [96, 309] on span "Credit Counseling Course" at bounding box center [139, 312] width 136 height 14
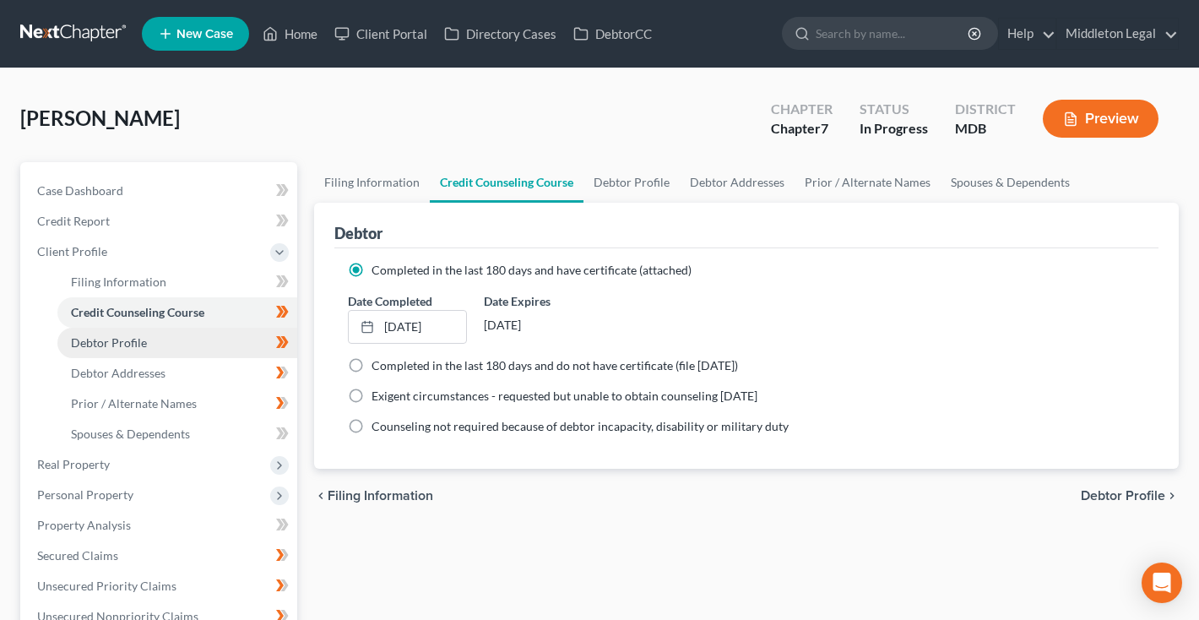
click at [100, 339] on span "Debtor Profile" at bounding box center [109, 342] width 76 height 14
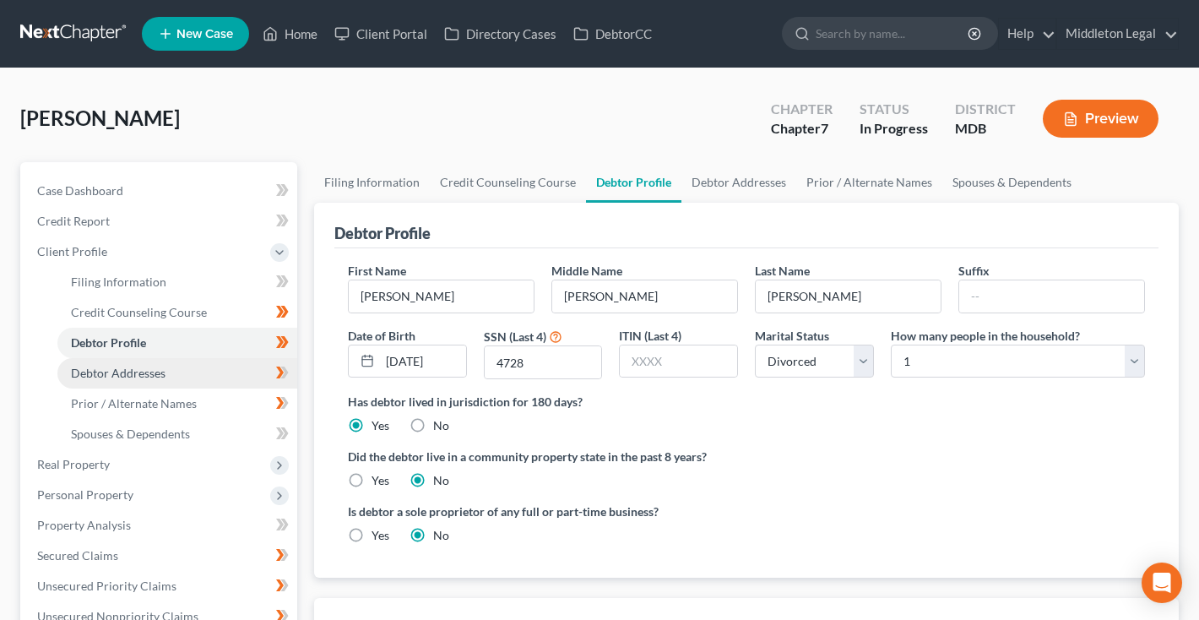
click at [105, 369] on span "Debtor Addresses" at bounding box center [118, 373] width 95 height 14
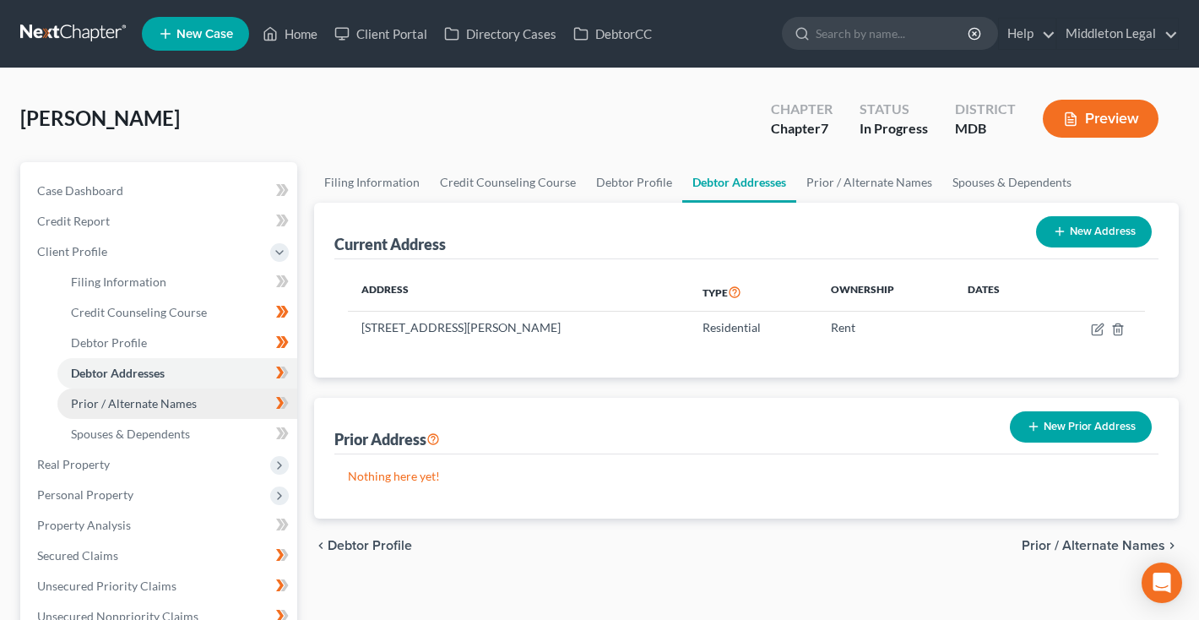
click at [108, 391] on link "Prior / Alternate Names" at bounding box center [177, 403] width 240 height 30
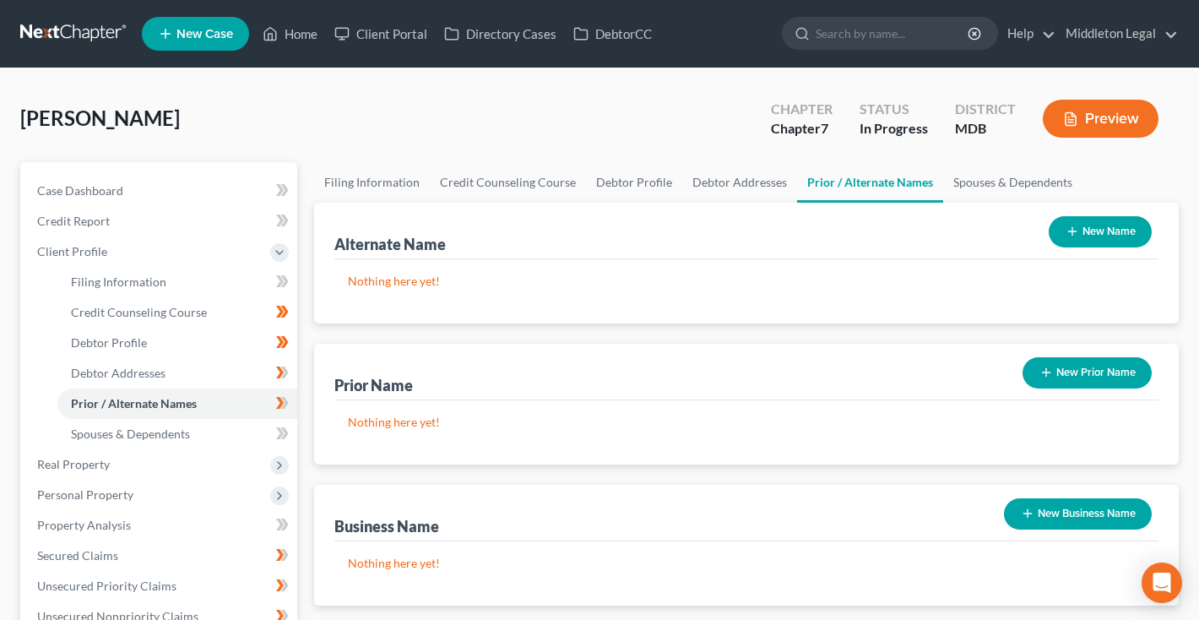
click at [1109, 235] on button "New Name" at bounding box center [1100, 231] width 103 height 31
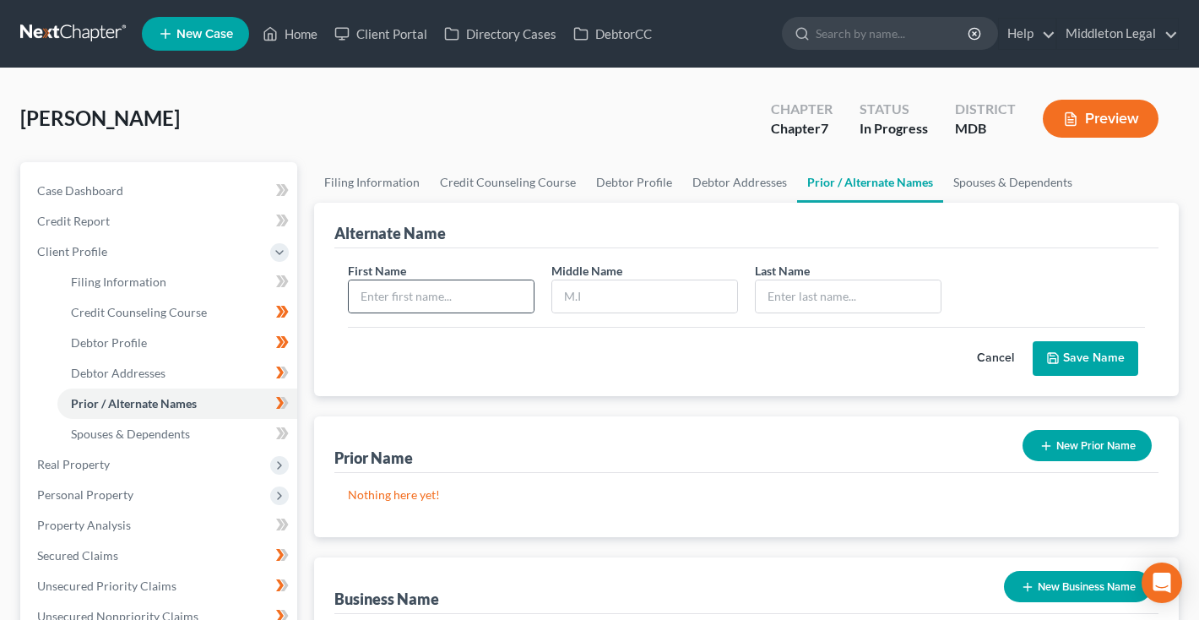
click at [399, 312] on div at bounding box center [441, 296] width 187 height 34
click at [386, 306] on input "text" at bounding box center [441, 296] width 185 height 32
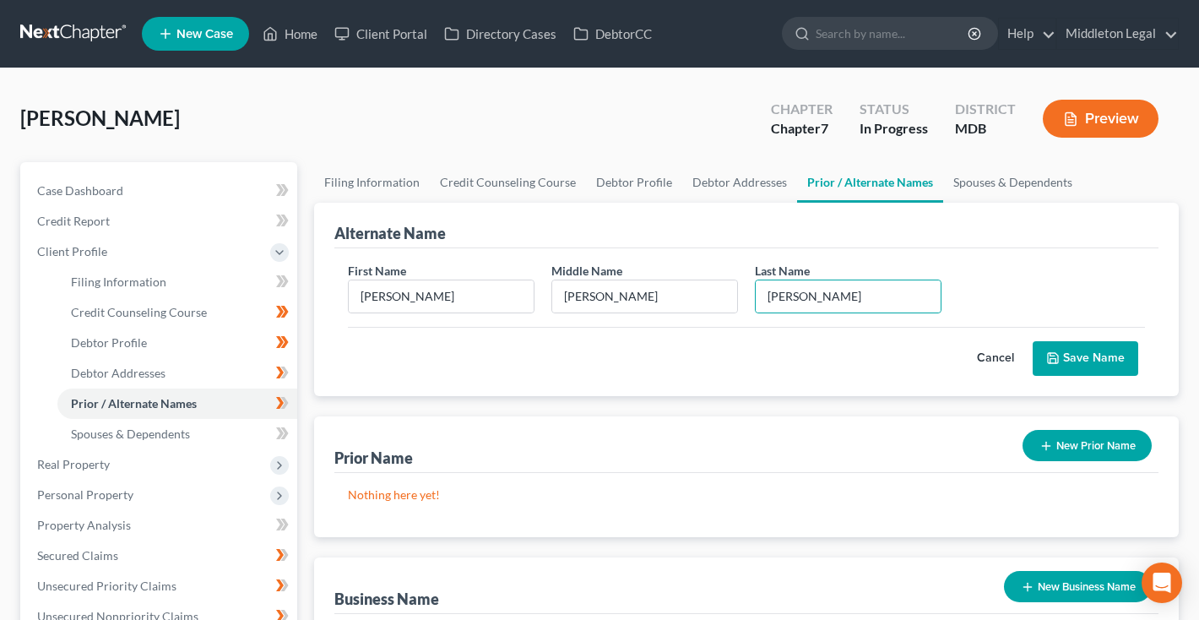
click at [1095, 351] on button "Save Name" at bounding box center [1086, 358] width 106 height 35
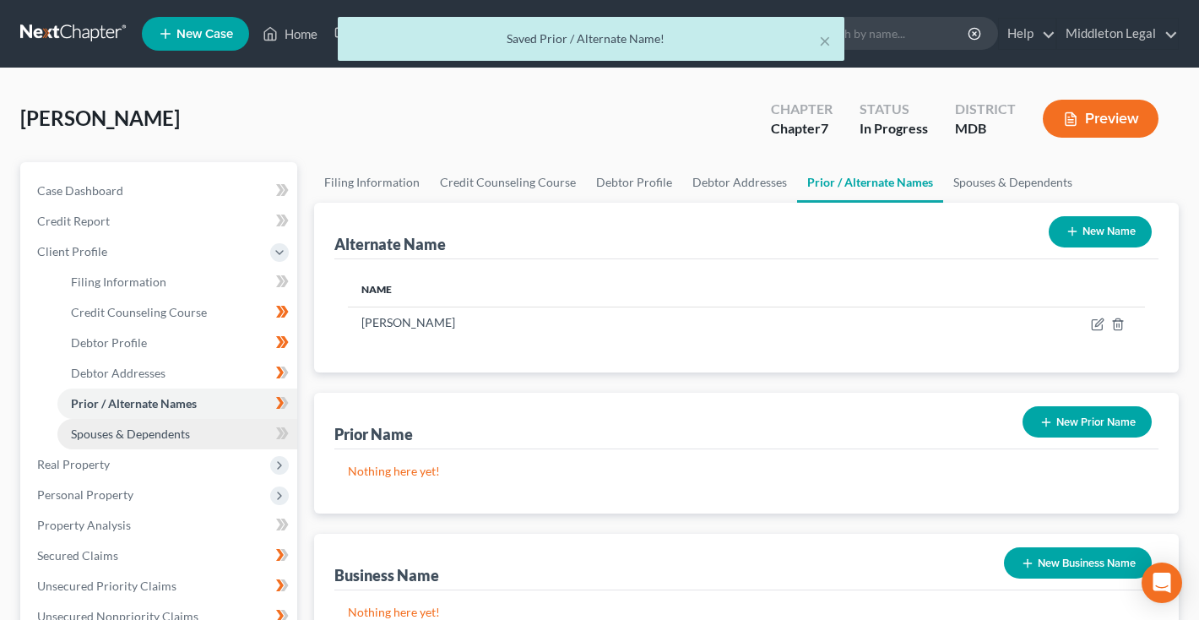
click at [95, 437] on span "Spouses & Dependents" at bounding box center [130, 433] width 119 height 14
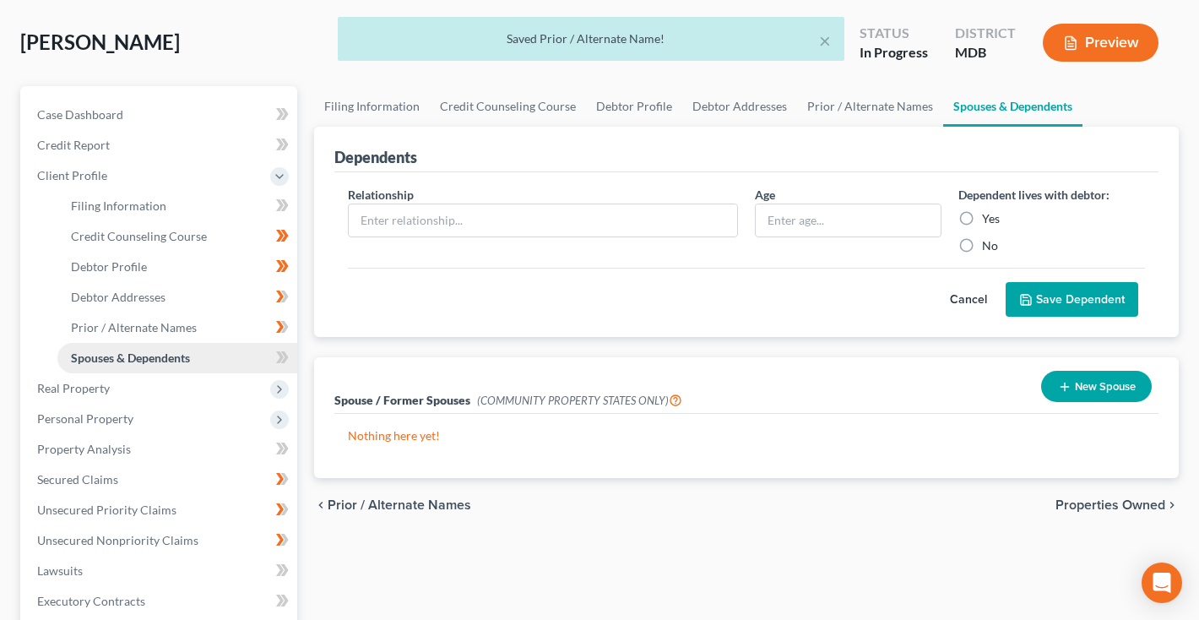
scroll to position [91, 0]
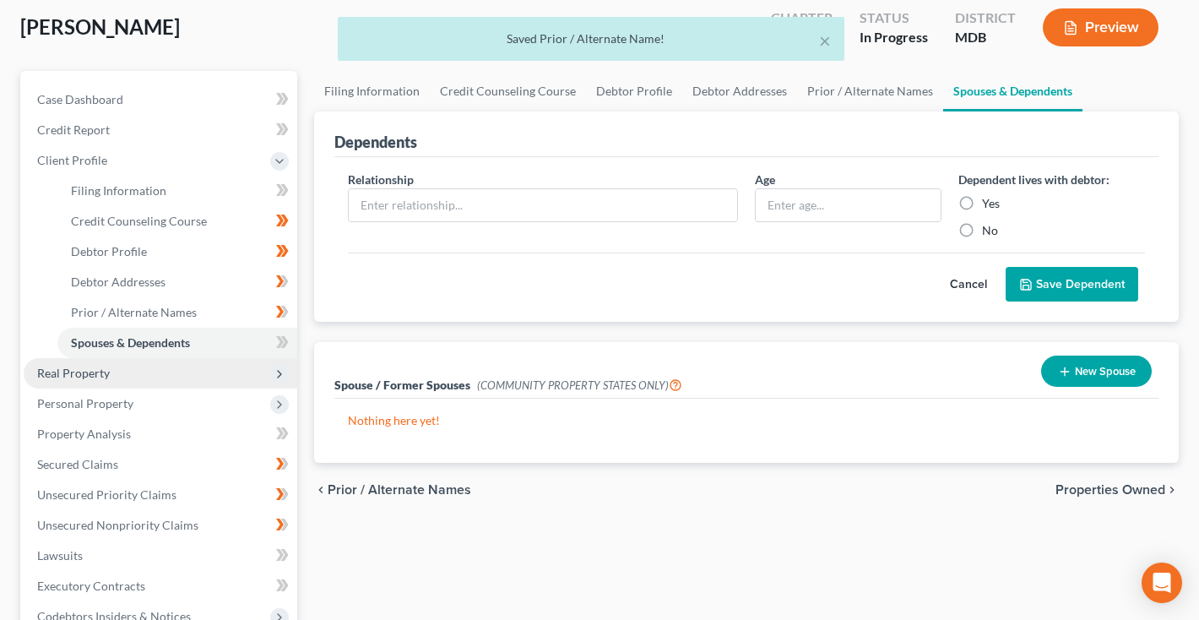
click at [90, 375] on span "Real Property" at bounding box center [73, 373] width 73 height 14
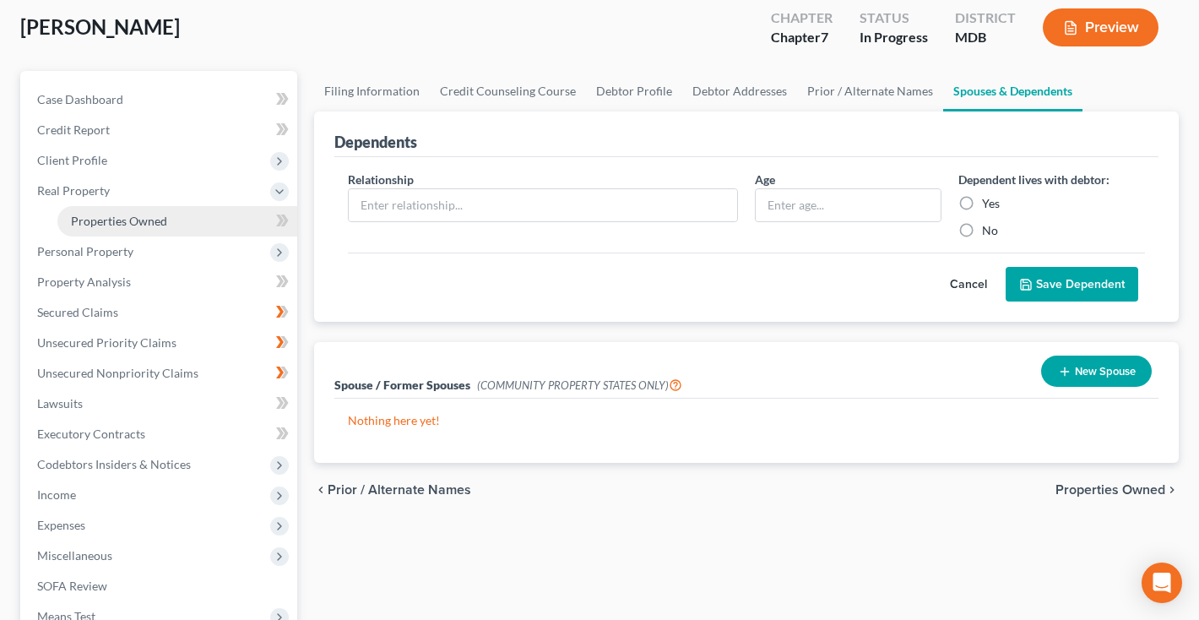
click at [113, 220] on span "Properties Owned" at bounding box center [119, 221] width 96 height 14
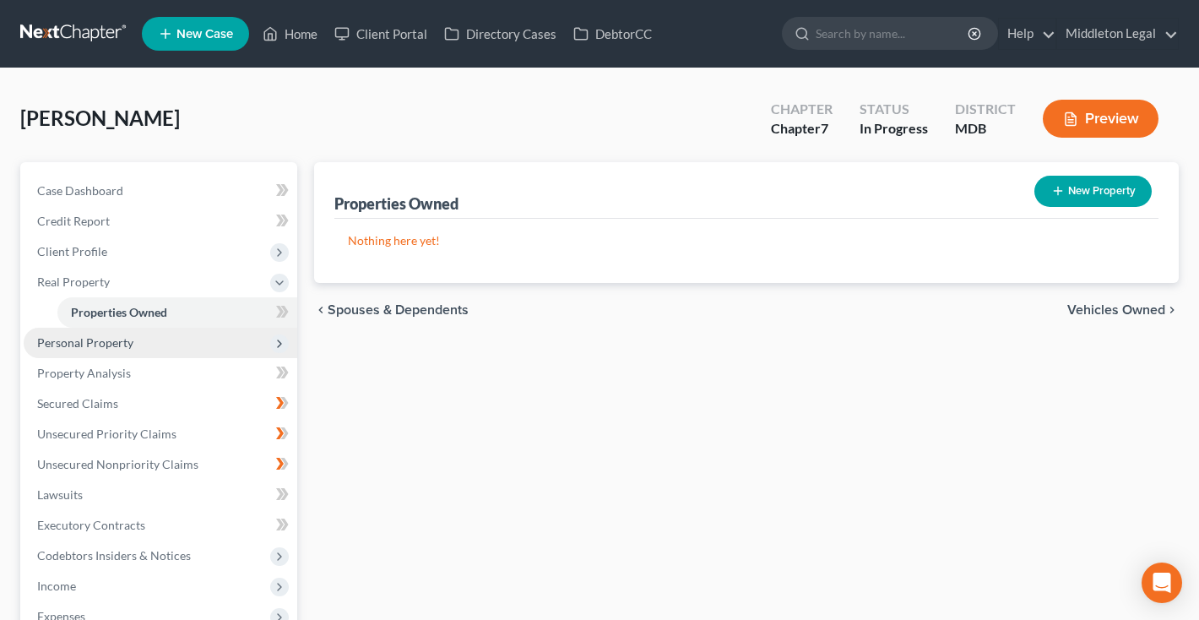
click at [84, 345] on span "Personal Property" at bounding box center [85, 342] width 96 height 14
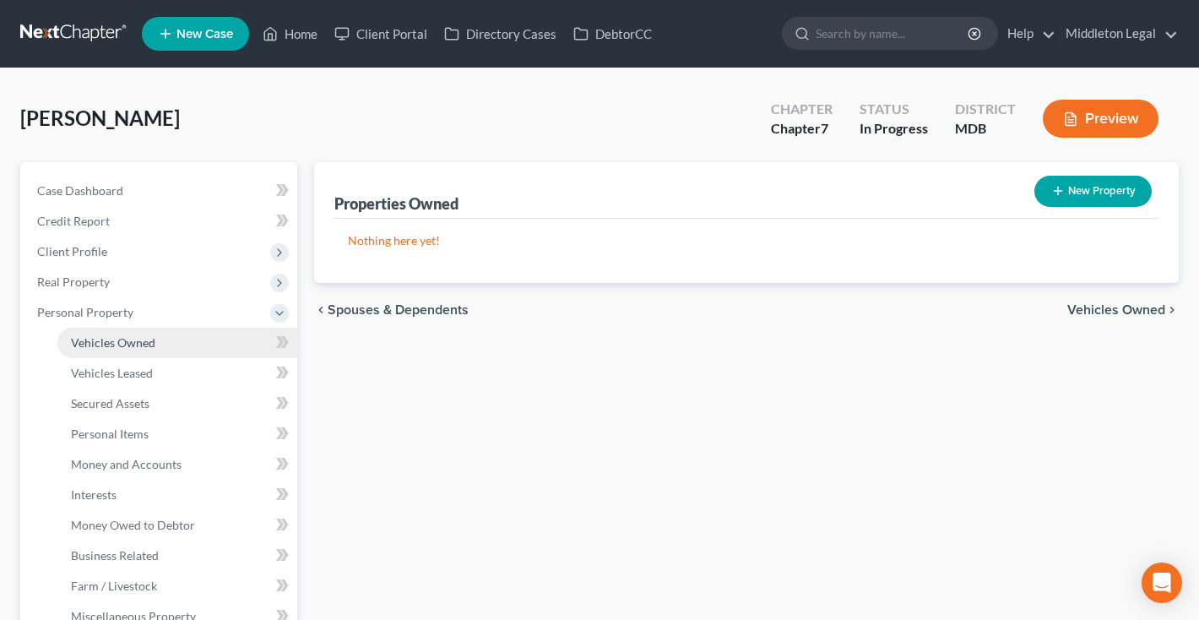
click at [86, 349] on span "Vehicles Owned" at bounding box center [113, 342] width 84 height 14
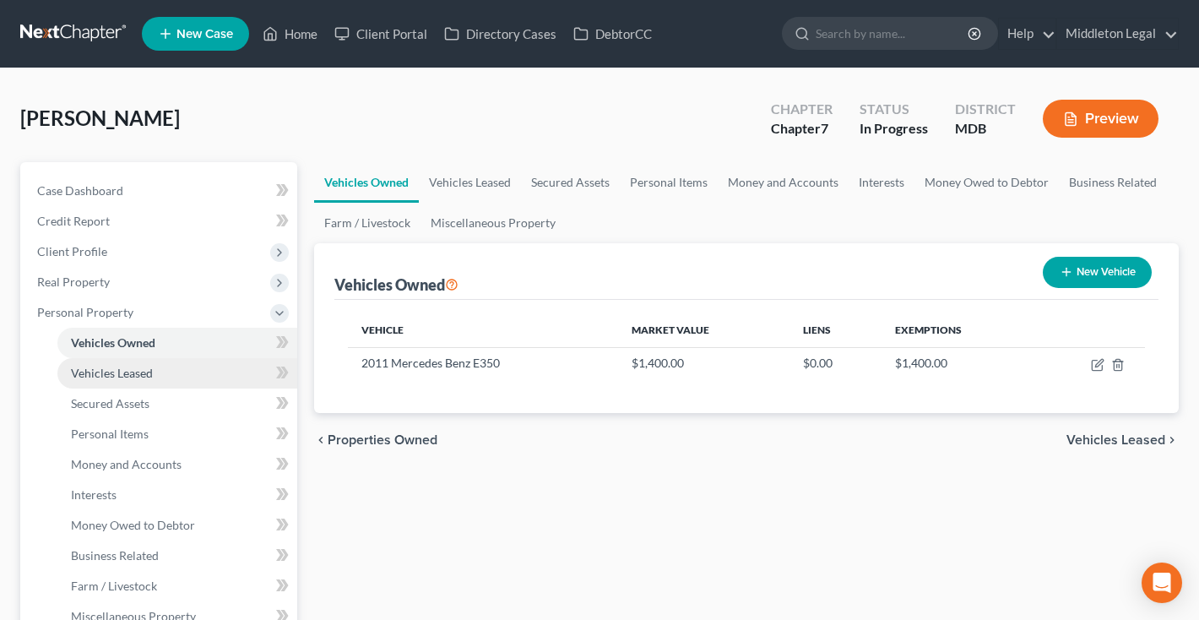
click at [101, 370] on span "Vehicles Leased" at bounding box center [112, 373] width 82 height 14
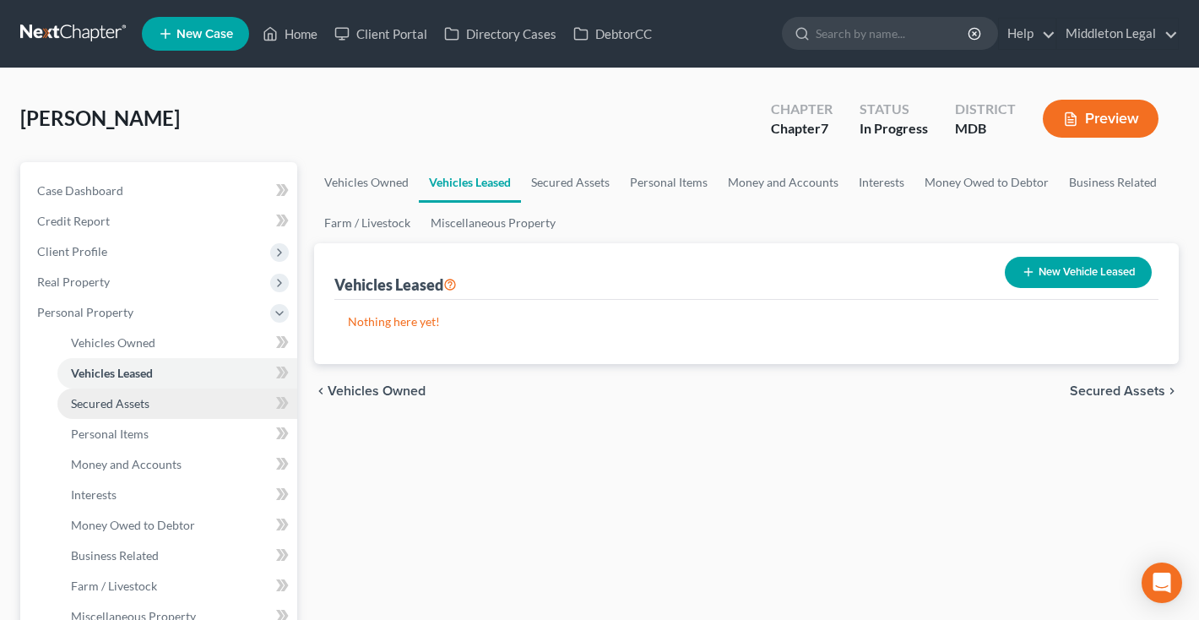
click at [100, 393] on link "Secured Assets" at bounding box center [177, 403] width 240 height 30
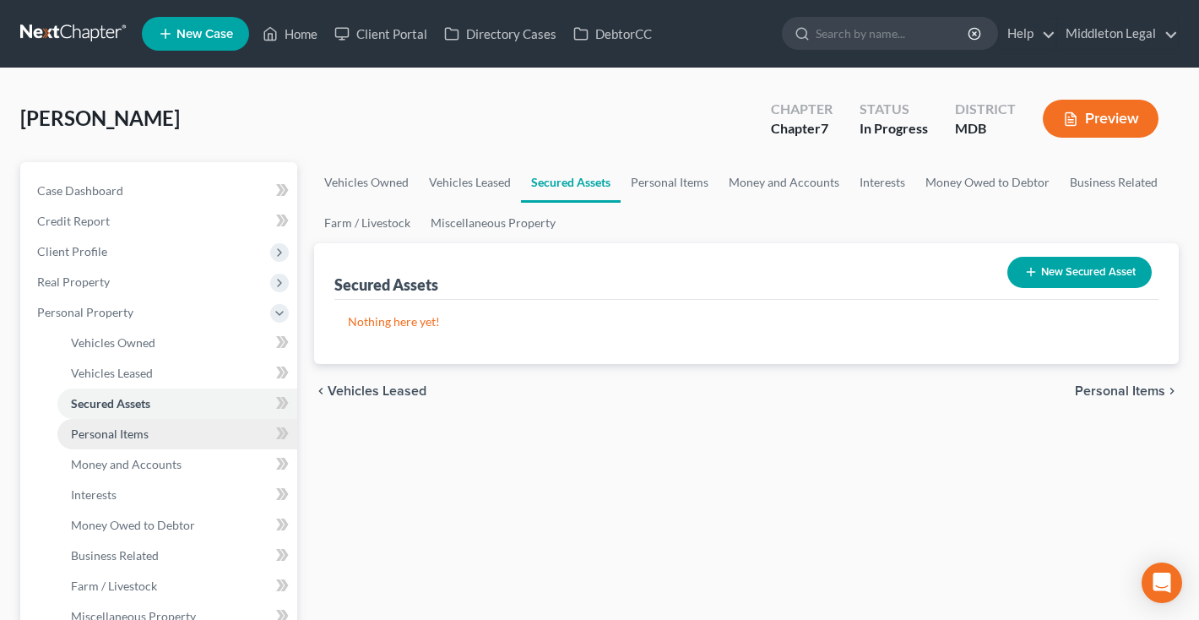
click at [101, 427] on span "Personal Items" at bounding box center [110, 433] width 78 height 14
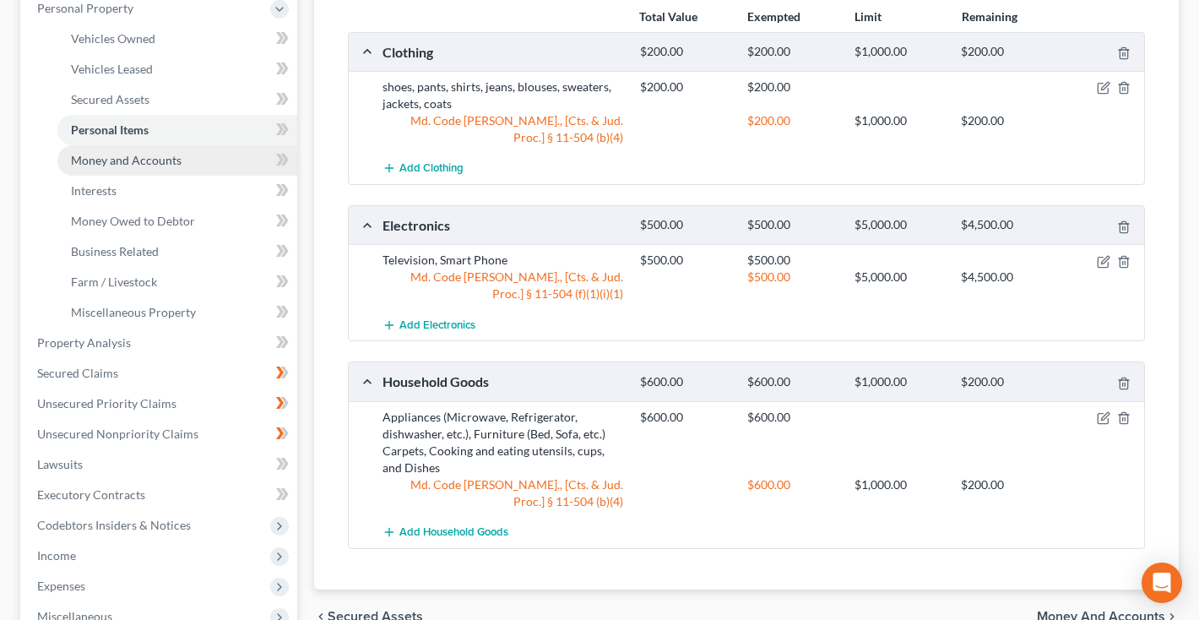
click at [132, 171] on link "Money and Accounts" at bounding box center [177, 160] width 240 height 30
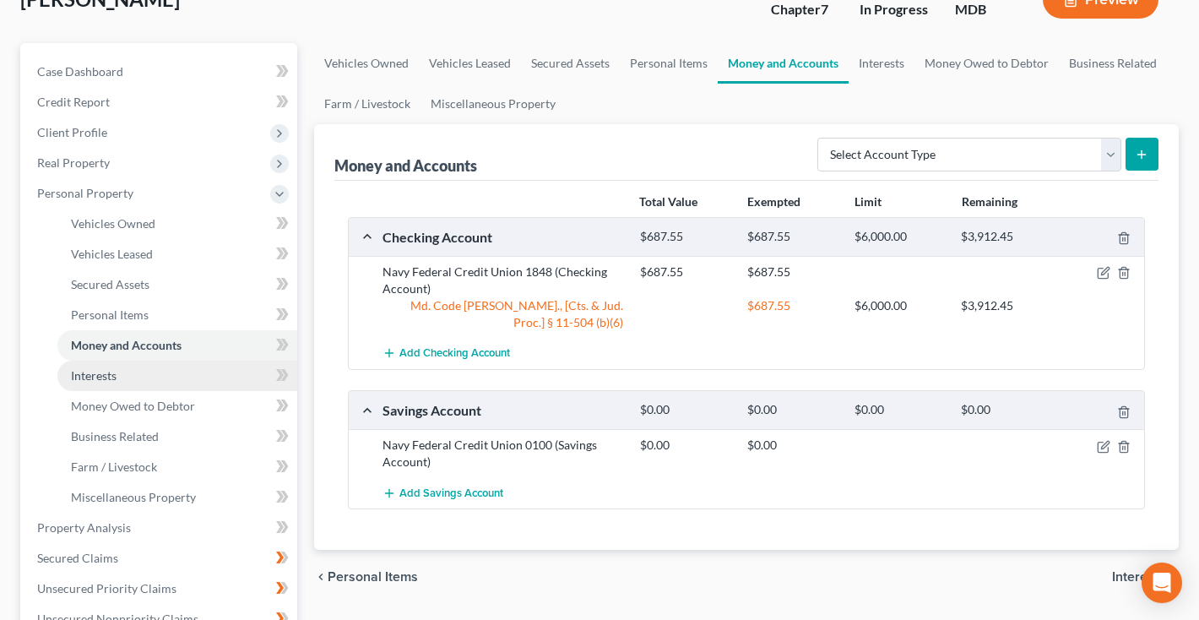
click at [165, 382] on link "Interests" at bounding box center [177, 376] width 240 height 30
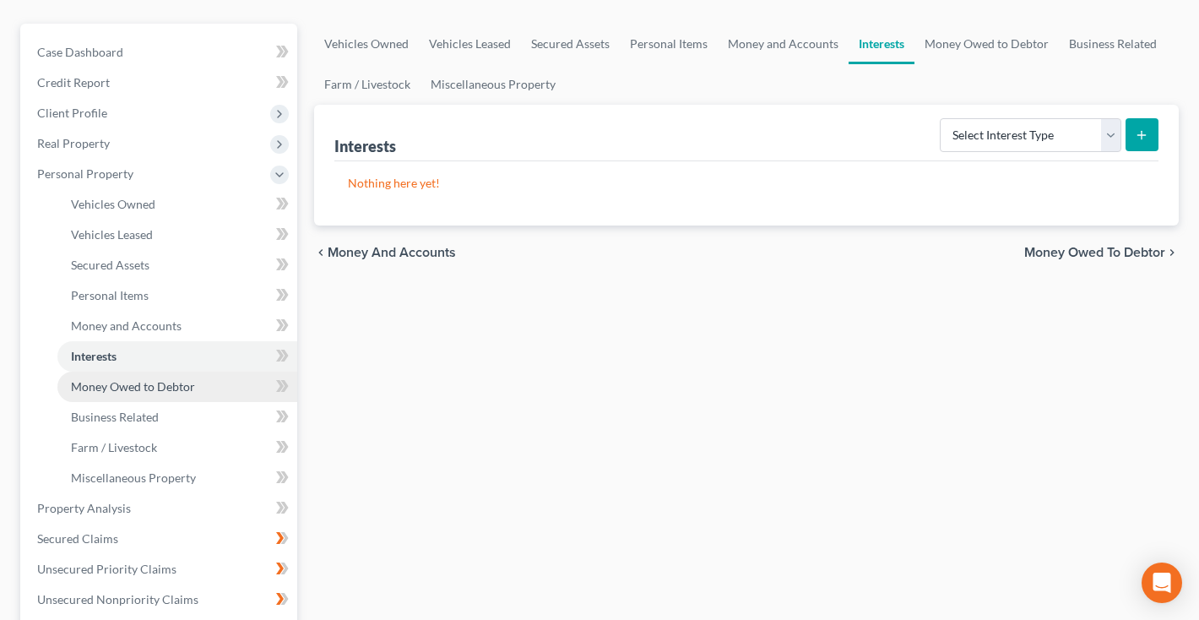
click at [163, 382] on span "Money Owed to Debtor" at bounding box center [133, 386] width 124 height 14
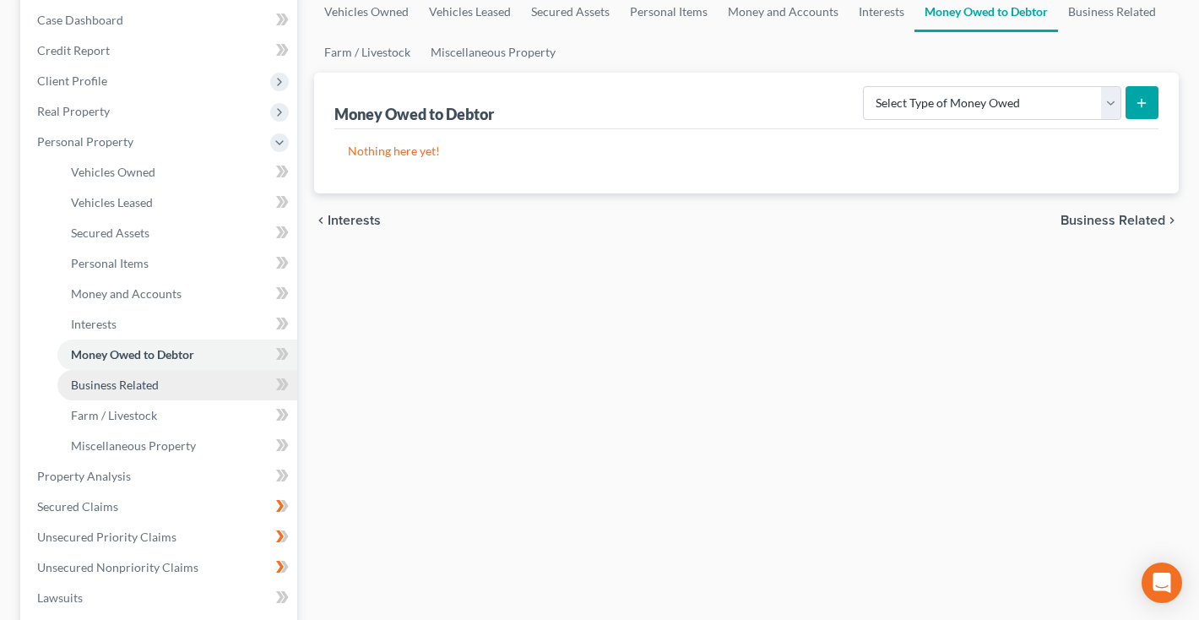
click at [159, 393] on link "Business Related" at bounding box center [177, 385] width 240 height 30
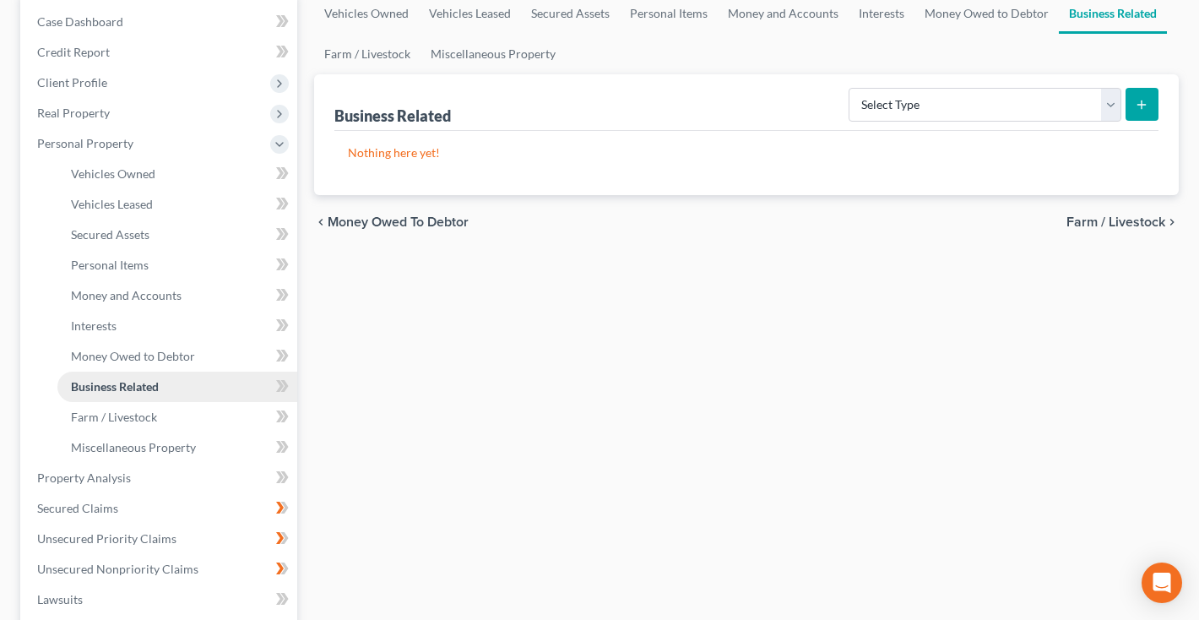
scroll to position [242, 0]
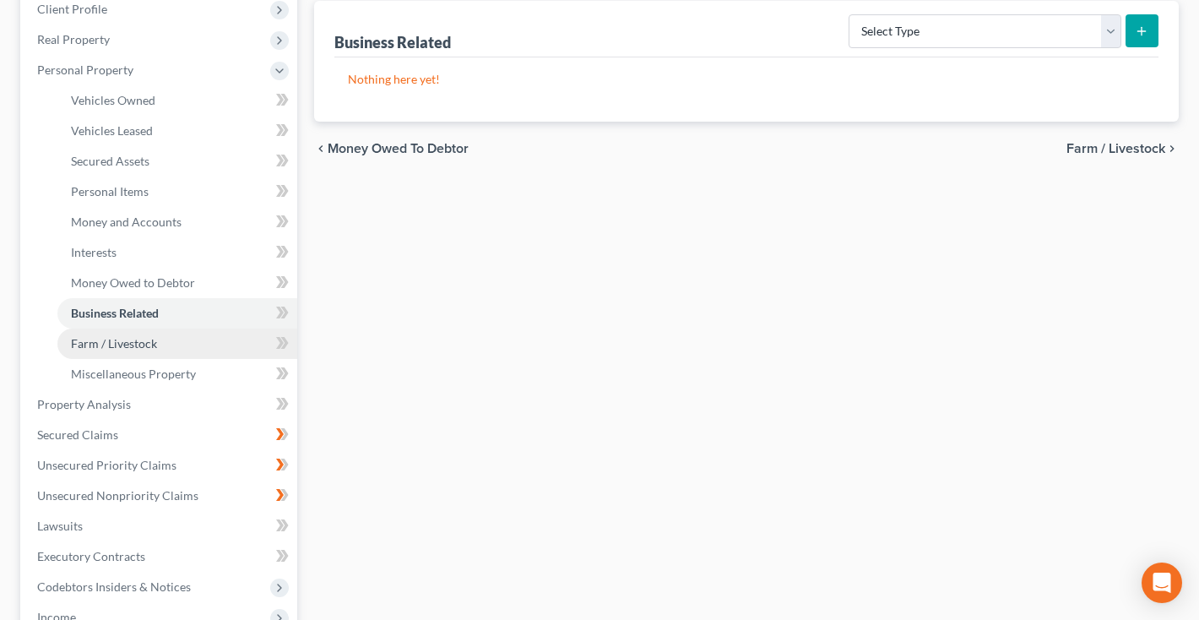
click at [140, 348] on span "Farm / Livestock" at bounding box center [114, 343] width 86 height 14
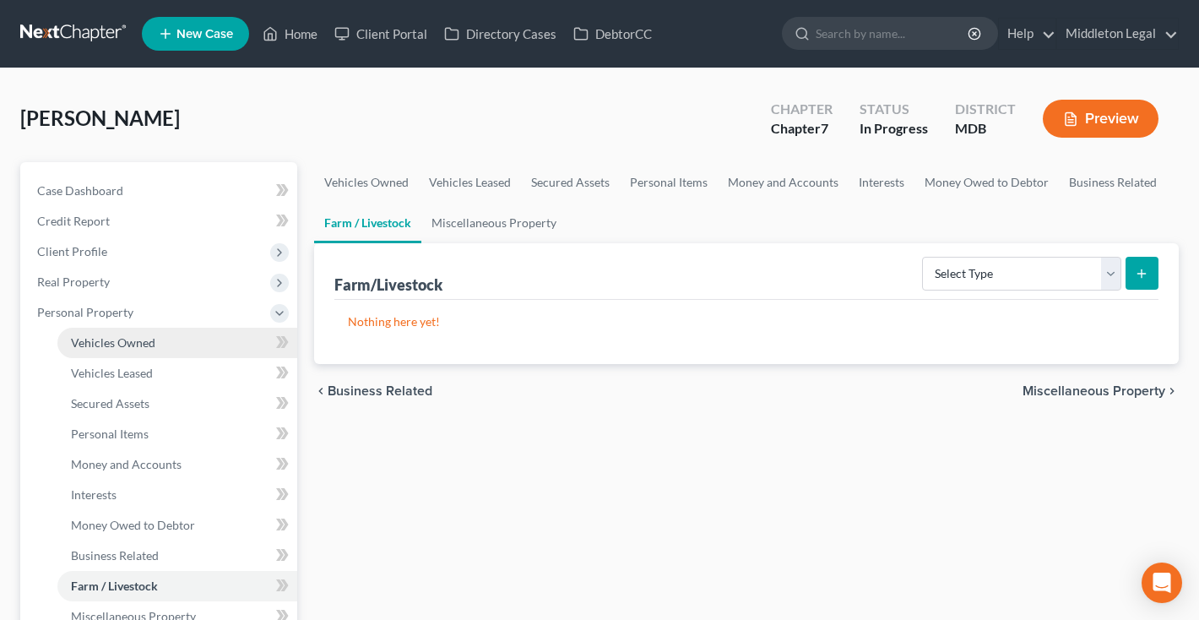
scroll to position [156, 0]
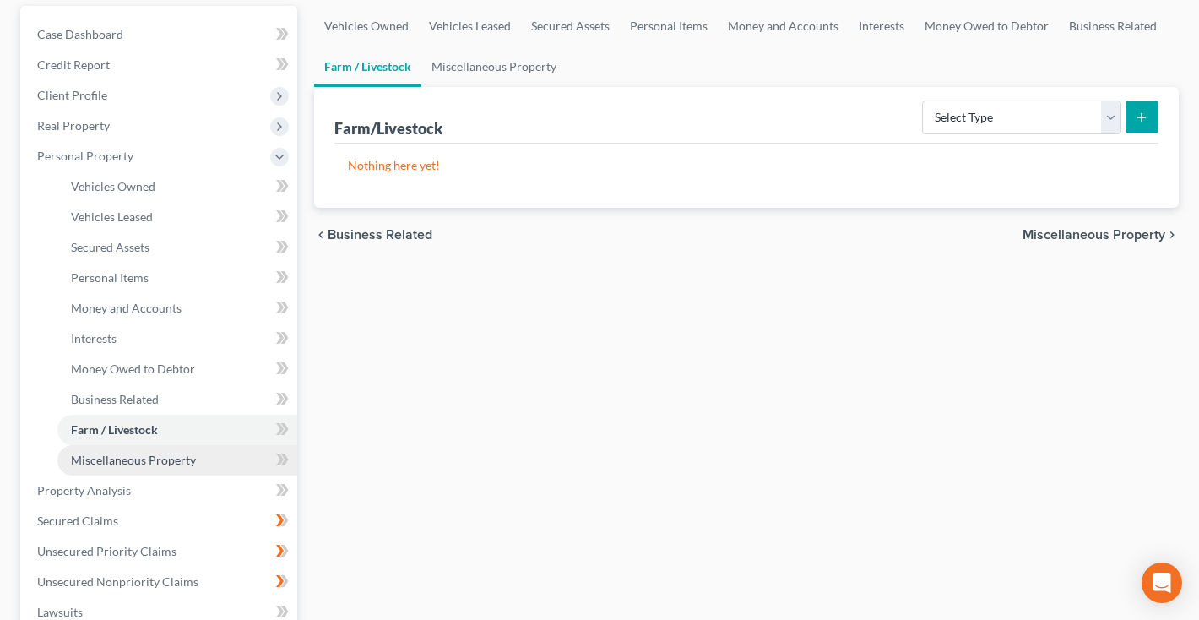
click at [130, 459] on span "Miscellaneous Property" at bounding box center [133, 460] width 125 height 14
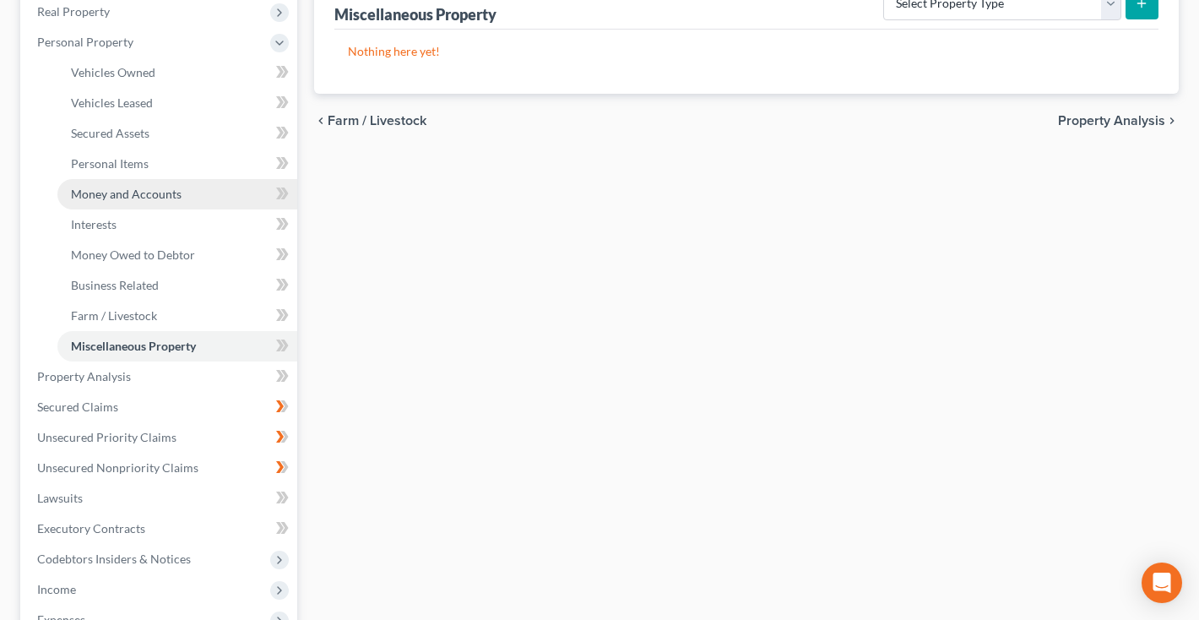
scroll to position [272, 0]
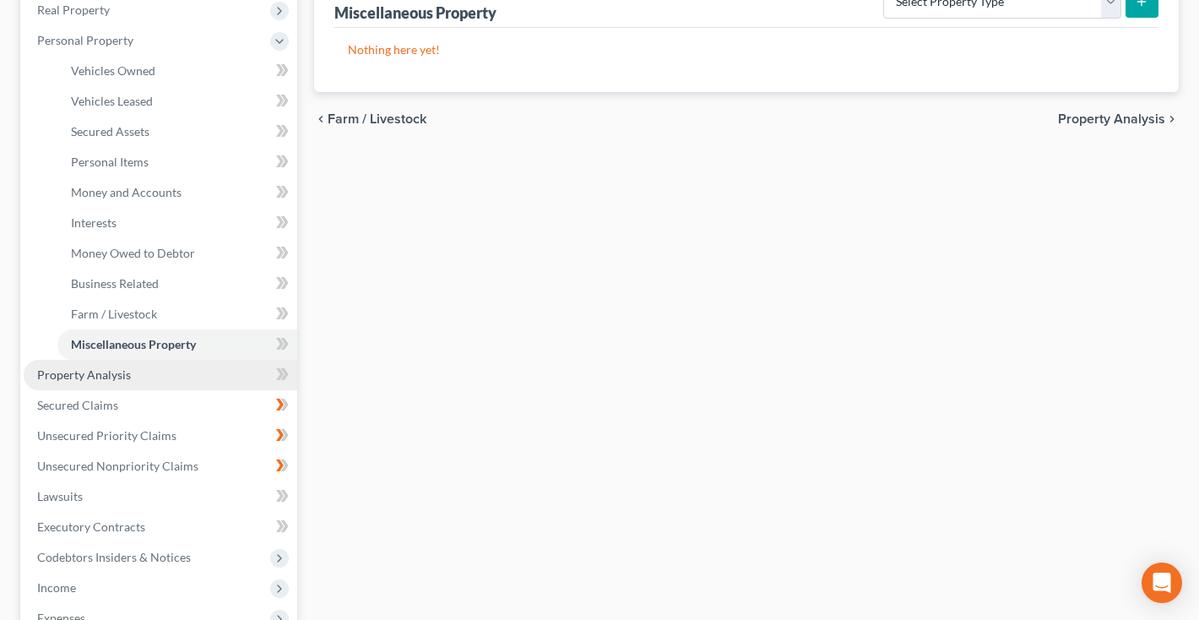
click at [118, 378] on span "Property Analysis" at bounding box center [84, 374] width 94 height 14
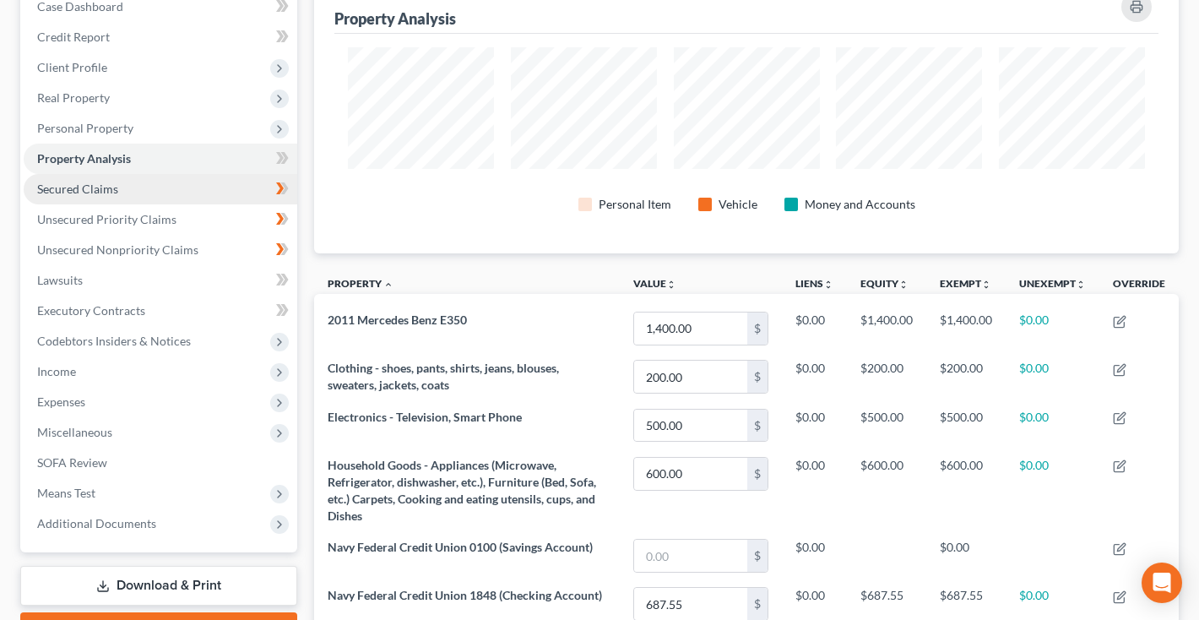
scroll to position [170, 0]
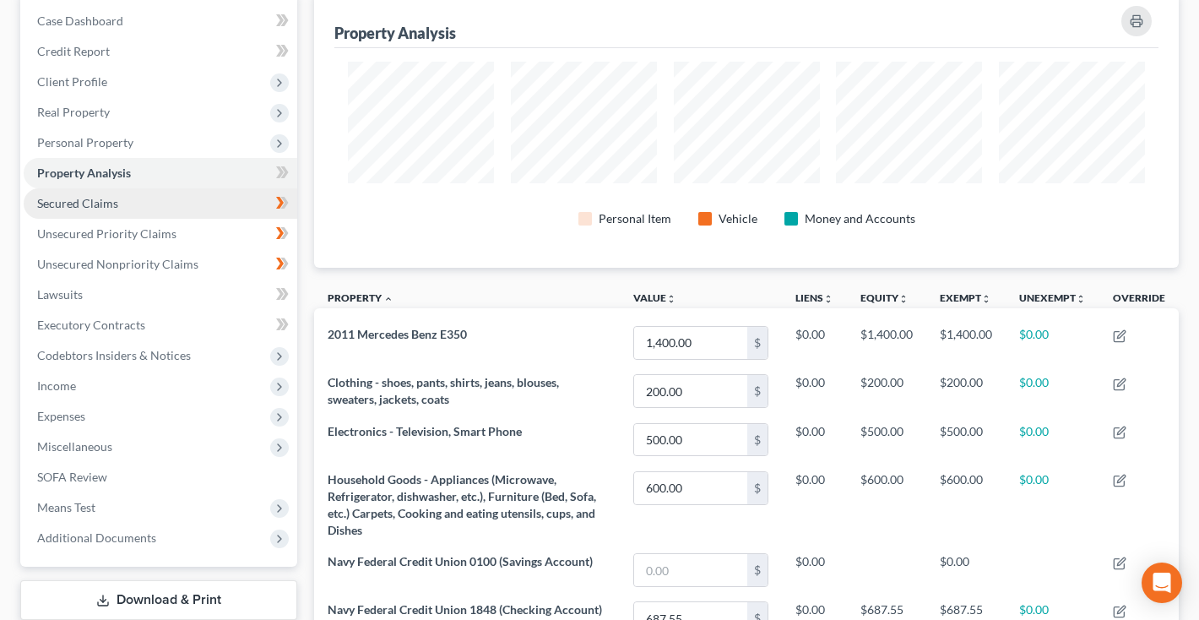
click at [111, 199] on span "Secured Claims" at bounding box center [77, 203] width 81 height 14
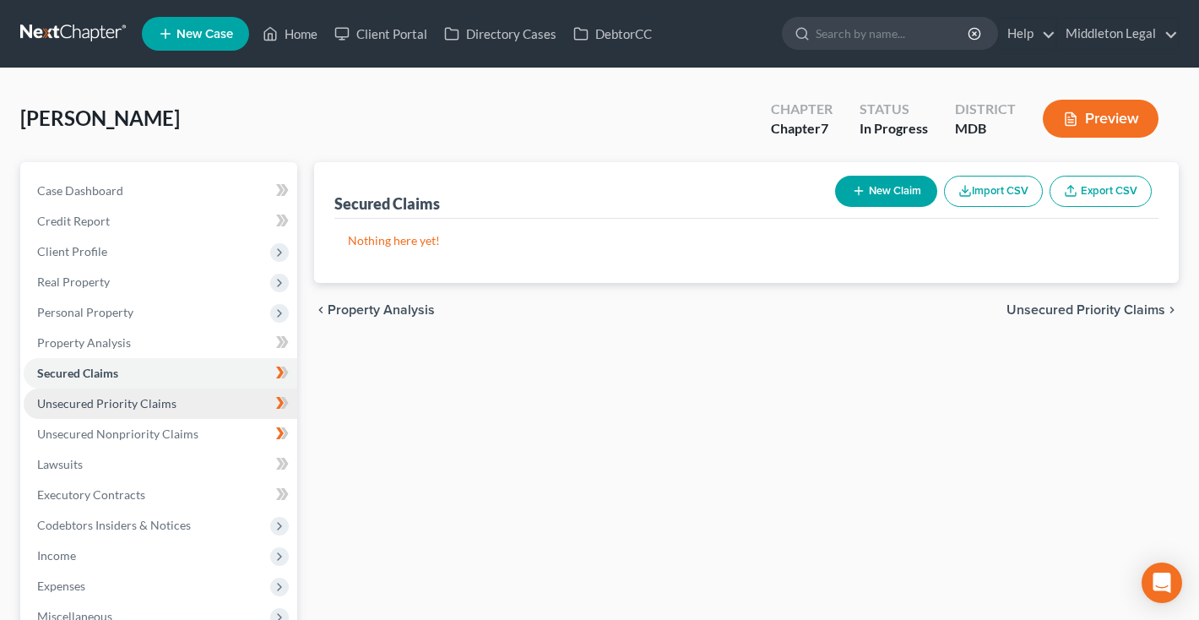
click at [98, 405] on span "Unsecured Priority Claims" at bounding box center [106, 403] width 139 height 14
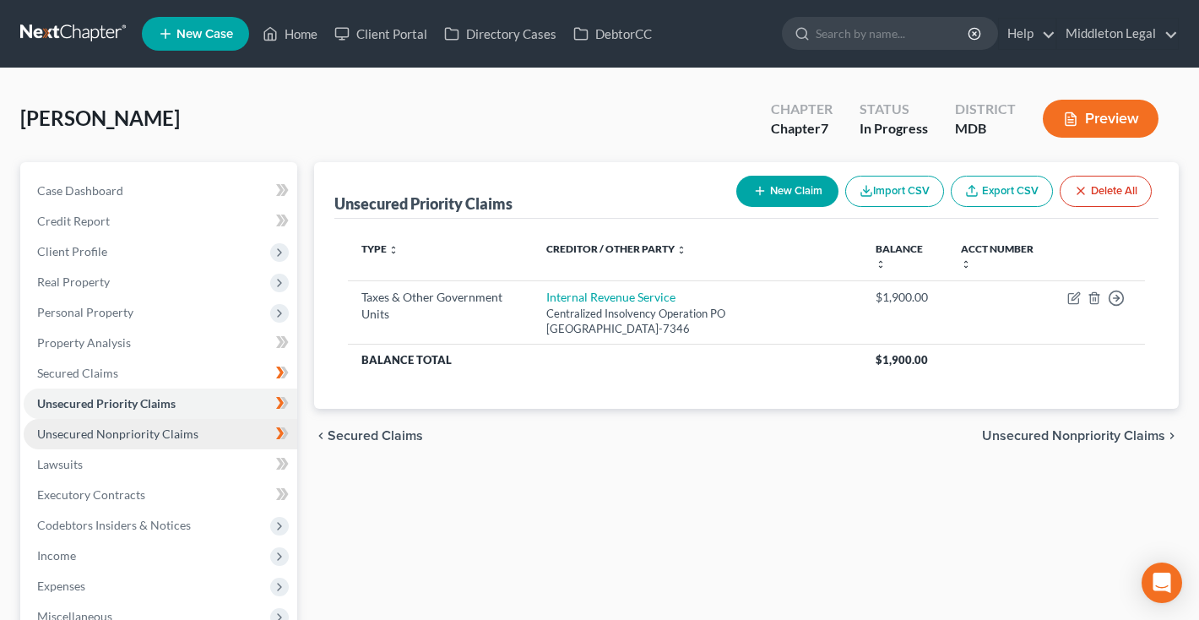
click at [98, 422] on link "Unsecured Nonpriority Claims" at bounding box center [161, 434] width 274 height 30
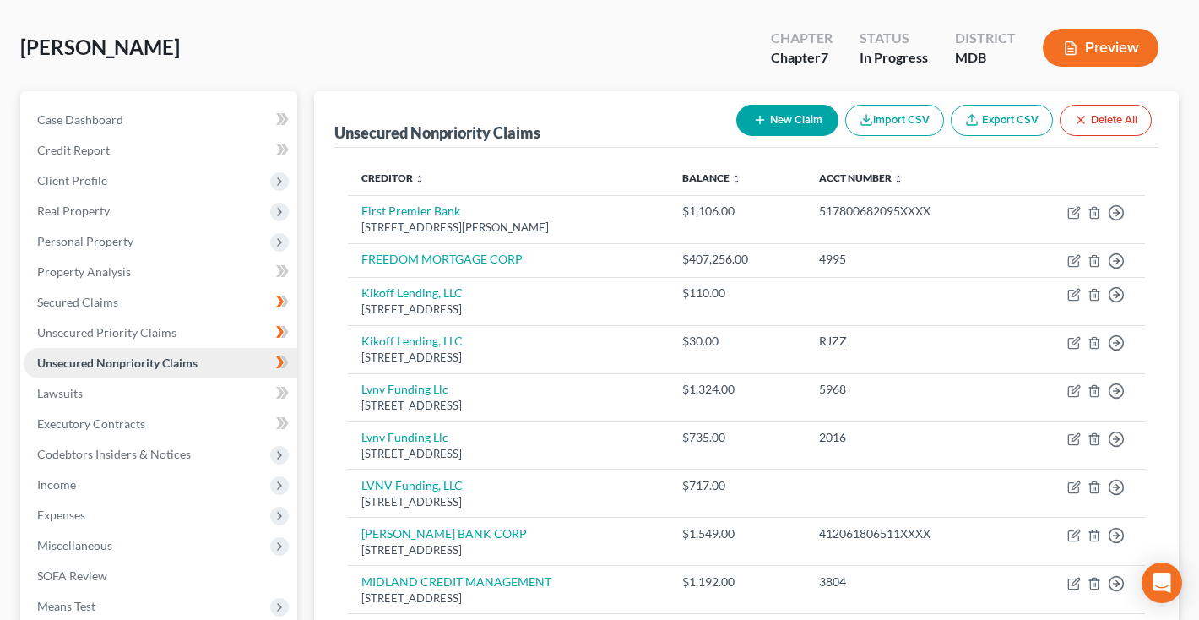
scroll to position [72, 0]
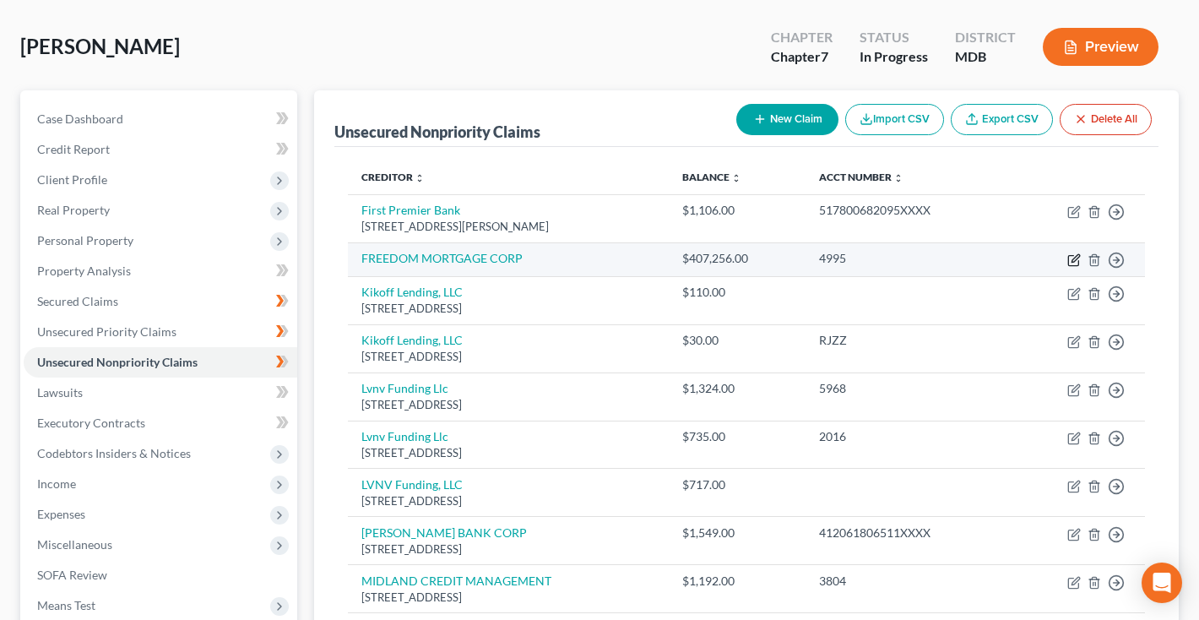
click at [1069, 257] on icon "button" at bounding box center [1073, 261] width 10 height 10
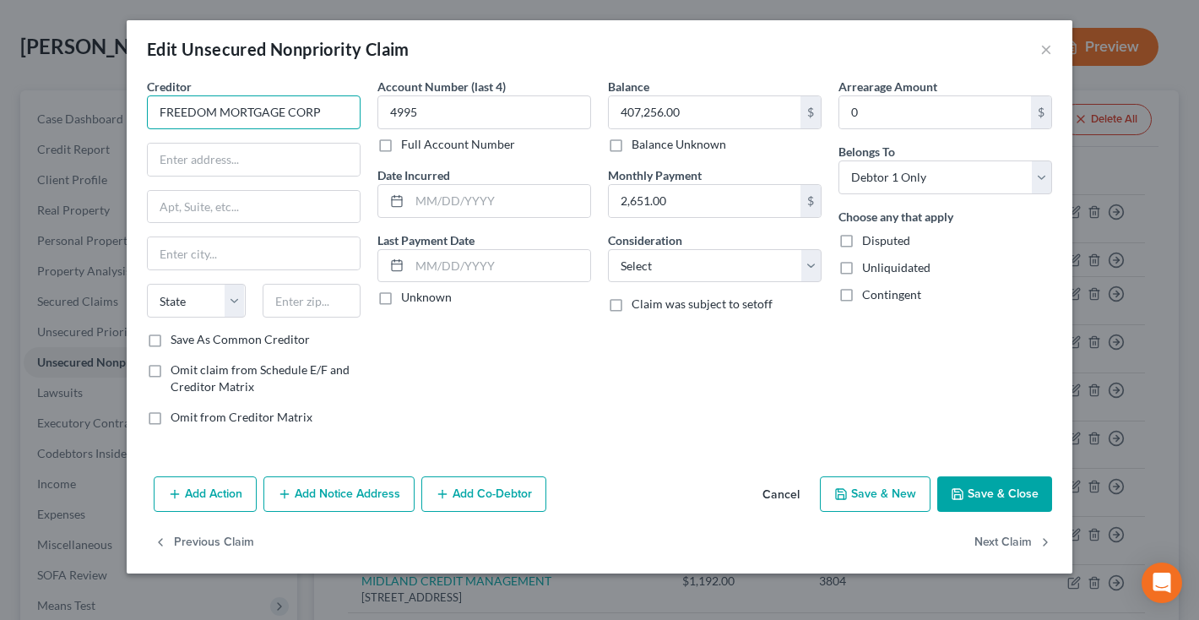
drag, startPoint x: 321, startPoint y: 112, endPoint x: 113, endPoint y: 111, distance: 207.7
click at [113, 111] on div "Edit Unsecured Nonpriority Claim × Creditor * FREEDOM MORTGAGE CORP State AL AK…" at bounding box center [599, 310] width 1199 height 620
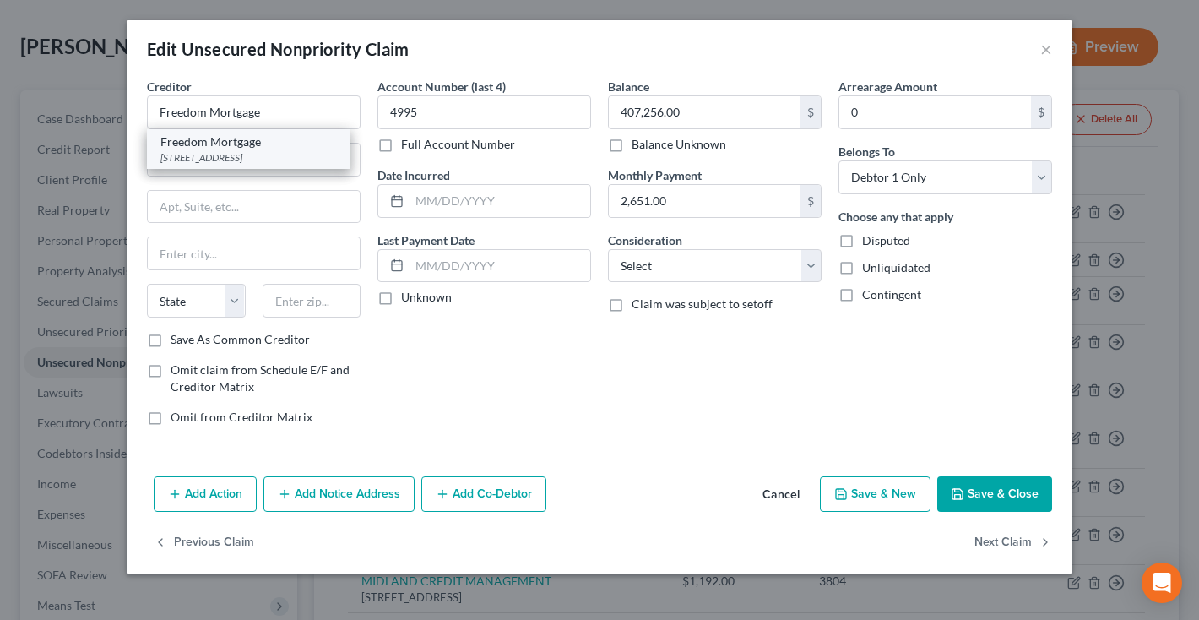
click at [202, 144] on div "Freedom Mortgage" at bounding box center [248, 141] width 176 height 17
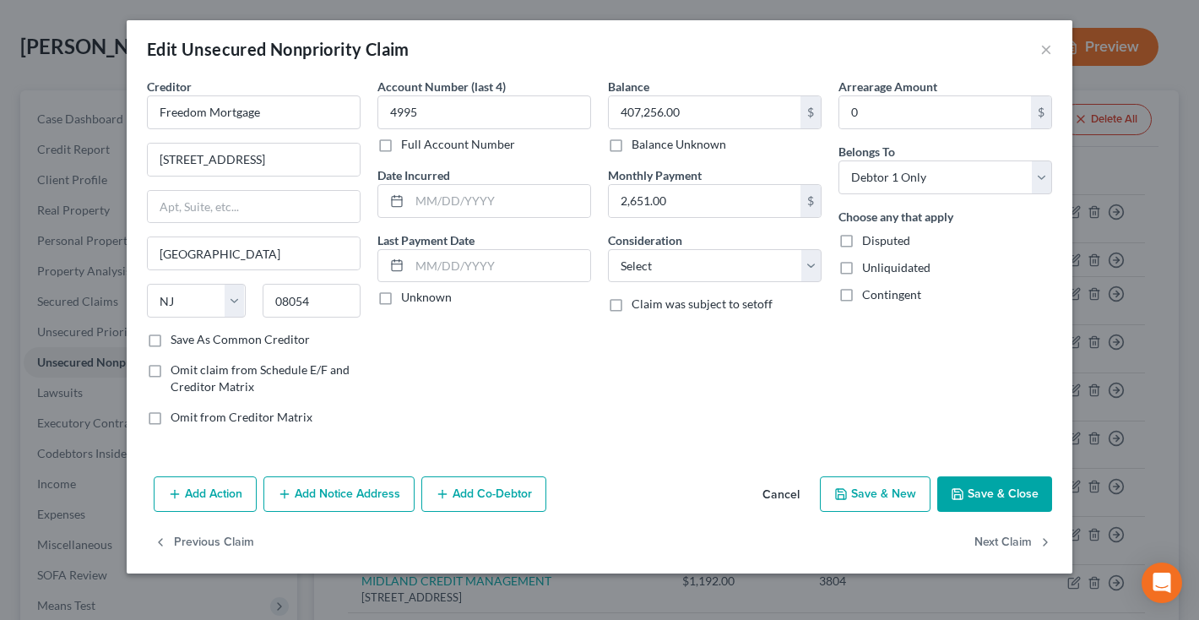
click at [997, 496] on button "Save & Close" at bounding box center [994, 493] width 115 height 35
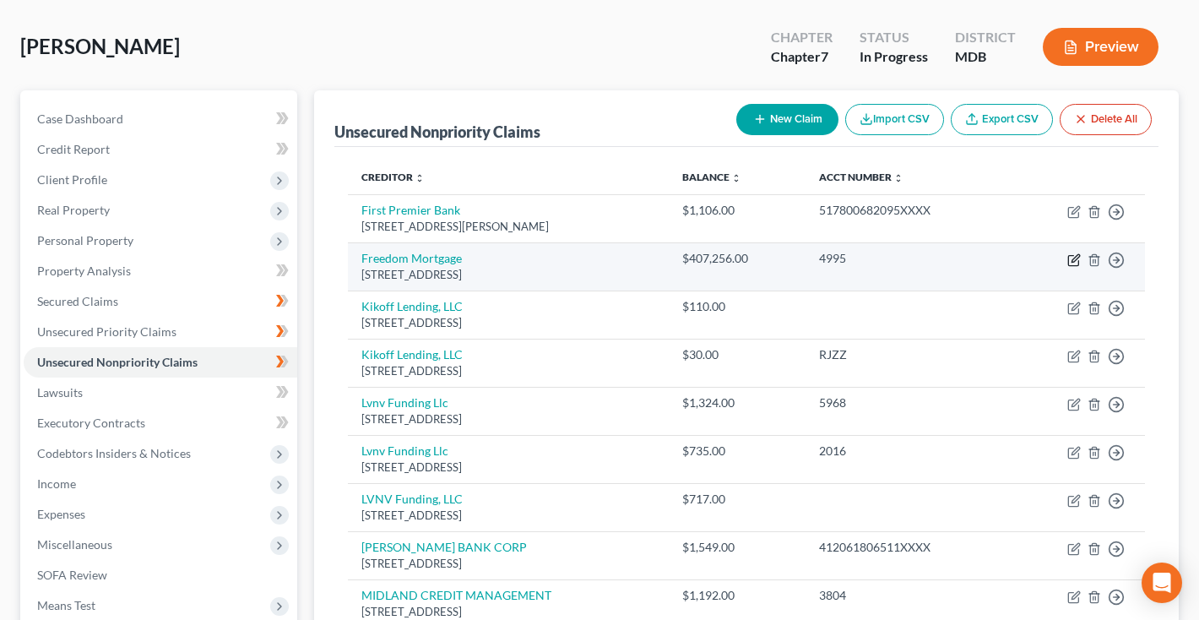
click at [1072, 260] on icon "button" at bounding box center [1075, 258] width 8 height 8
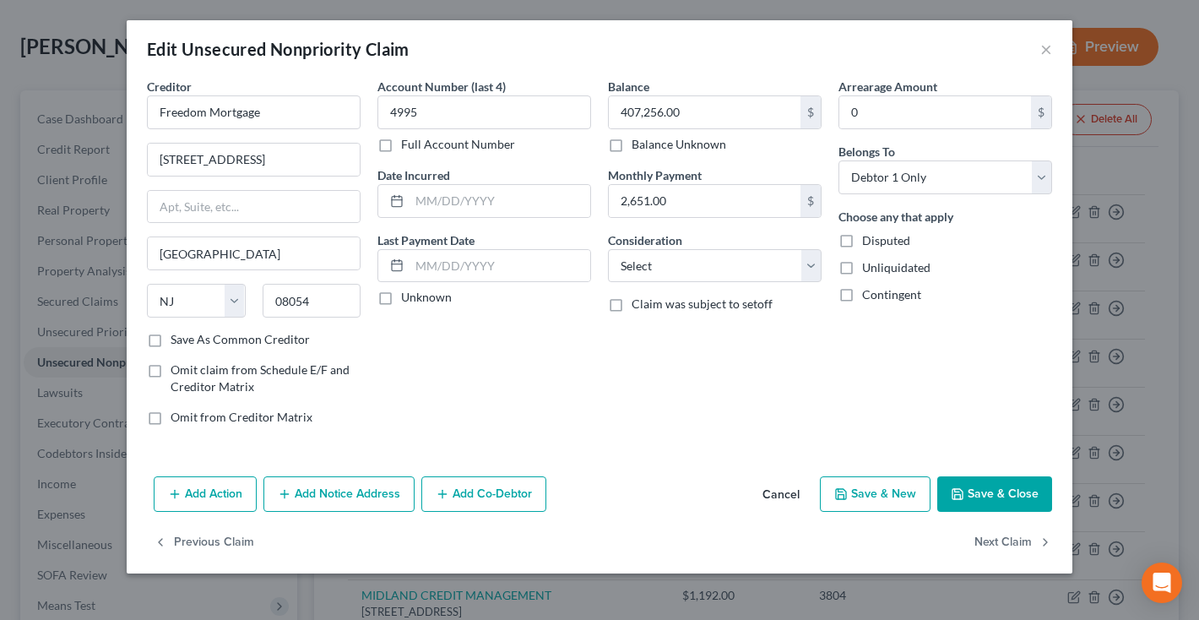
click at [786, 493] on button "Cancel" at bounding box center [781, 495] width 64 height 34
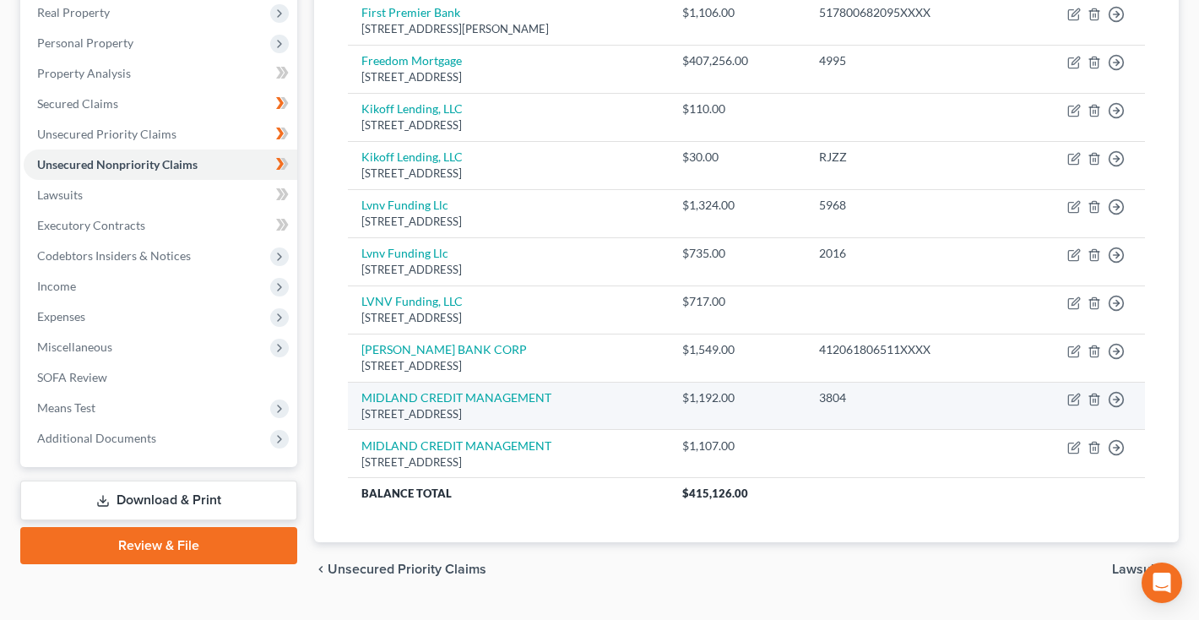
scroll to position [276, 0]
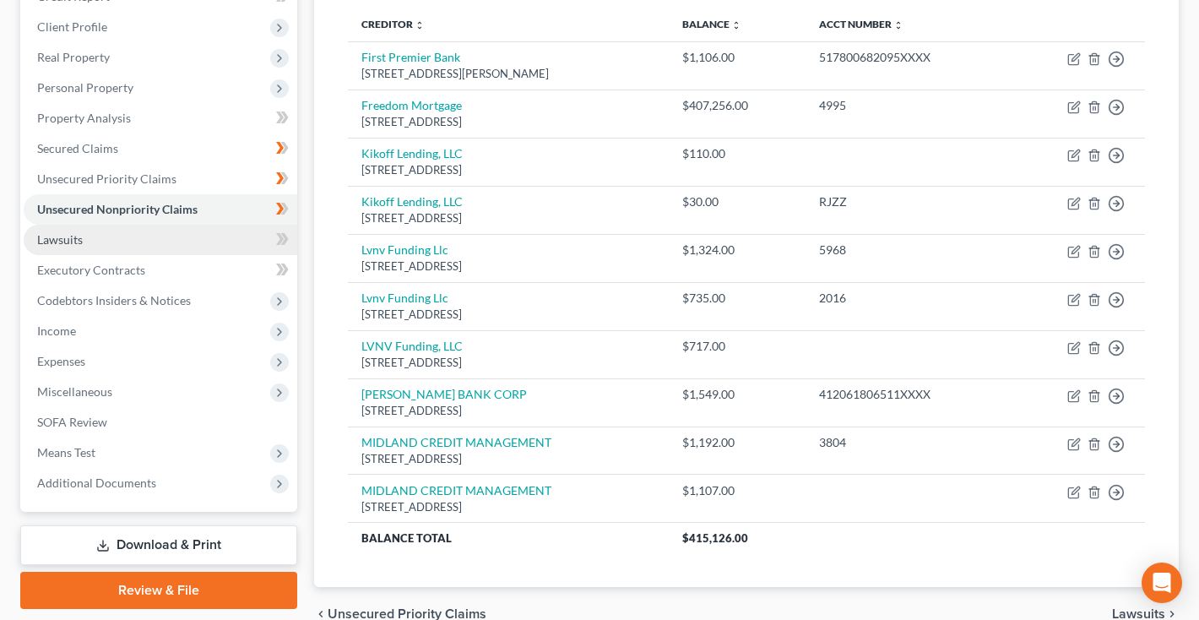
click at [153, 236] on link "Lawsuits" at bounding box center [161, 240] width 274 height 30
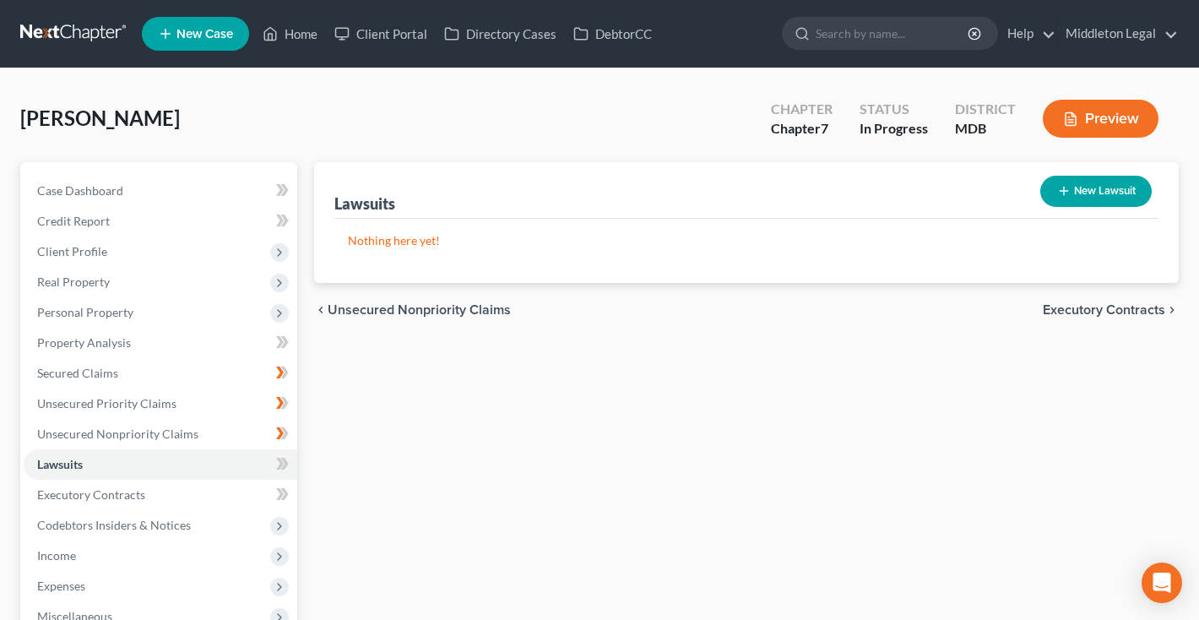
click at [1089, 192] on button "New Lawsuit" at bounding box center [1095, 191] width 111 height 31
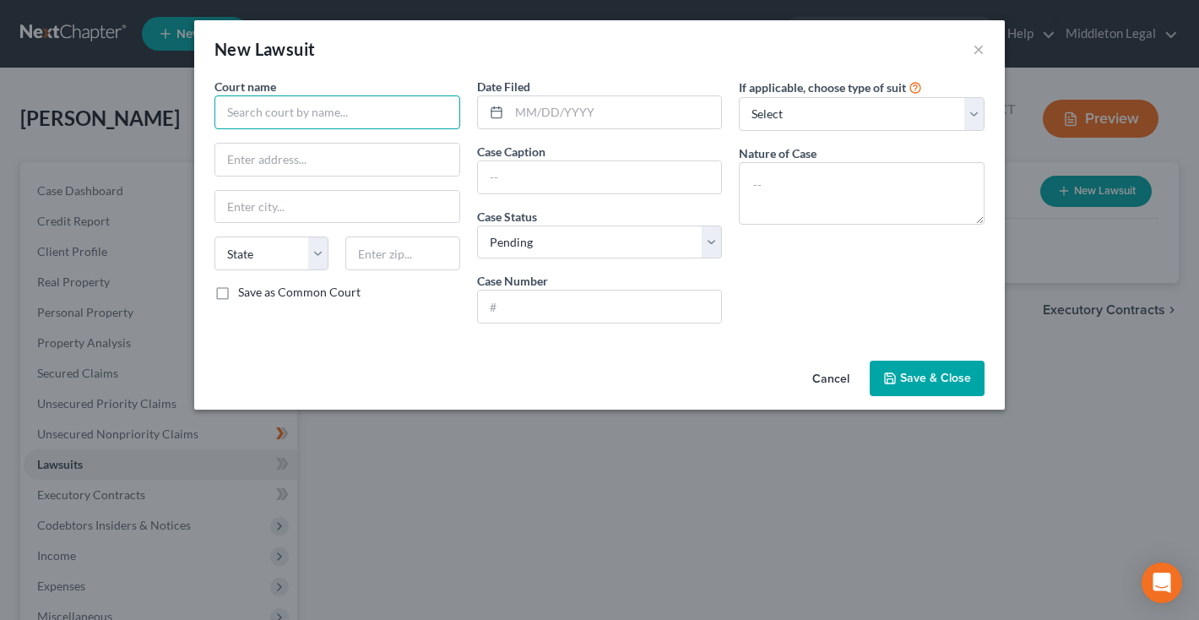
click at [438, 117] on input "text" at bounding box center [337, 112] width 246 height 34
click at [529, 183] on input "text" at bounding box center [600, 177] width 244 height 32
paste input "Midland Credit Management, Inc. vs. EDDIE SLOAN, Sr."
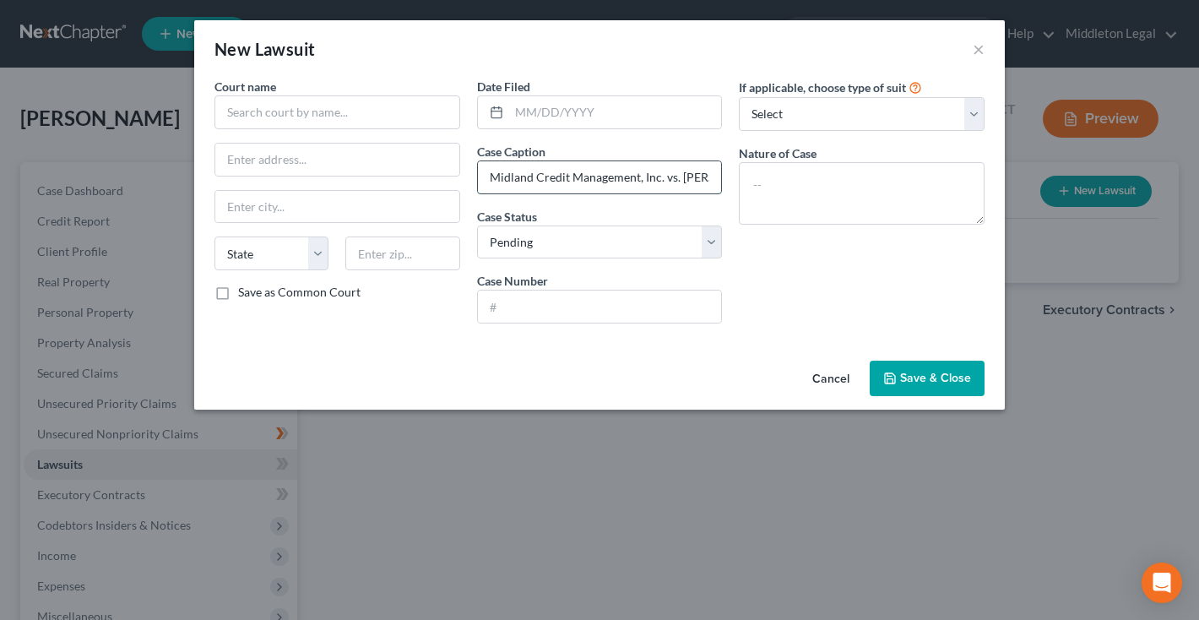
drag, startPoint x: 622, startPoint y: 175, endPoint x: 653, endPoint y: 176, distance: 30.4
click at [653, 176] on input "Midland Credit Management, Inc. vs. EDDIE SLOAN, Sr." at bounding box center [600, 177] width 244 height 32
click at [605, 118] on input "text" at bounding box center [615, 112] width 213 height 32
paste input "08/27/2025"
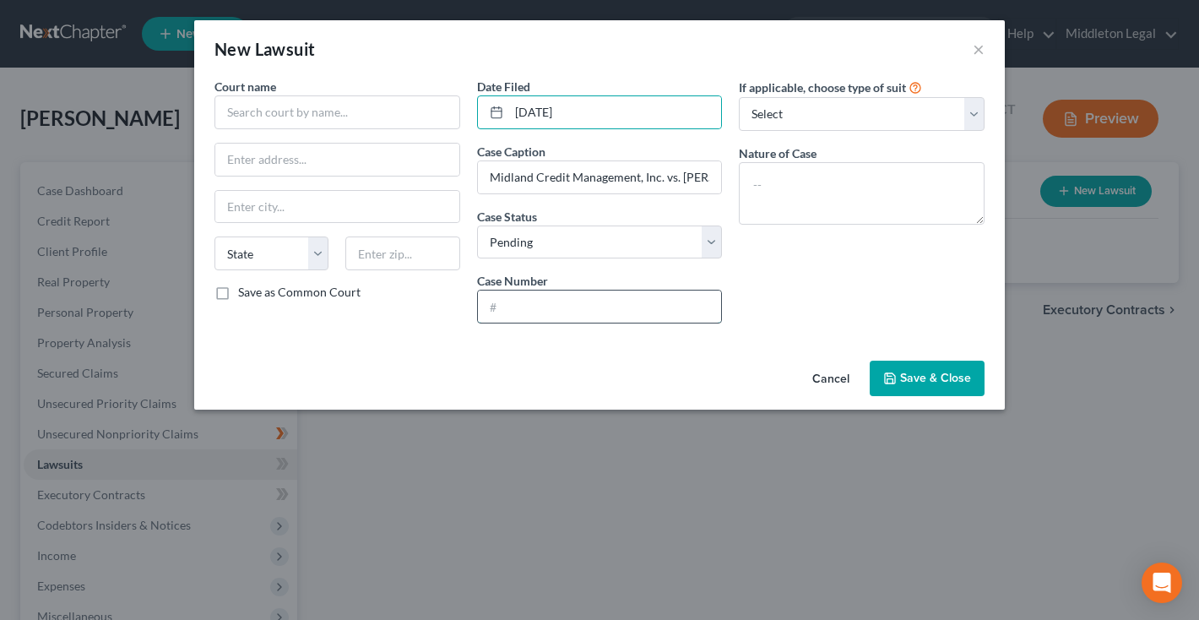
click at [555, 302] on input "text" at bounding box center [600, 306] width 244 height 32
paste input "C-16-CV-25-004849"
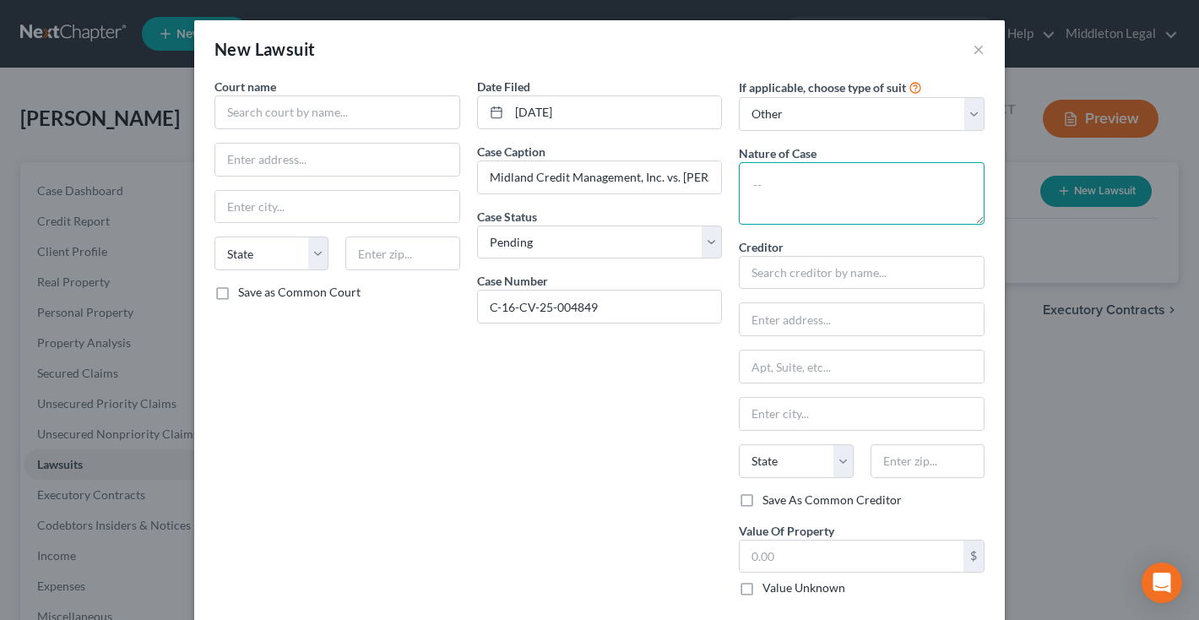
click at [778, 220] on textarea at bounding box center [862, 193] width 246 height 62
paste textarea "Contract - Debt"
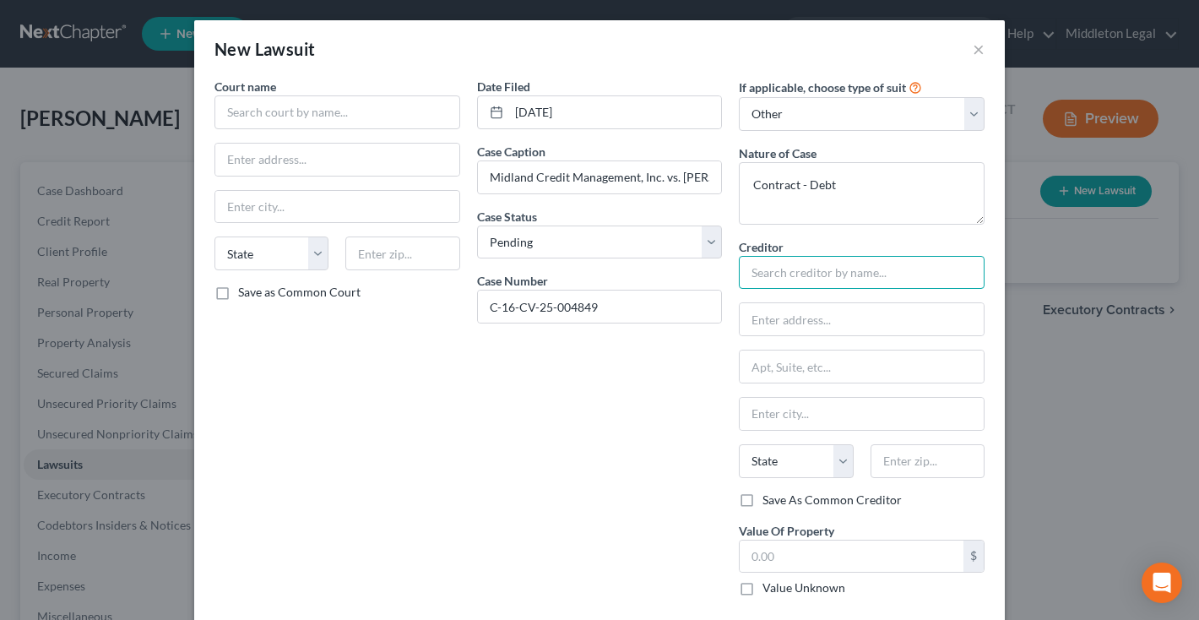
click at [827, 258] on input "text" at bounding box center [862, 273] width 246 height 34
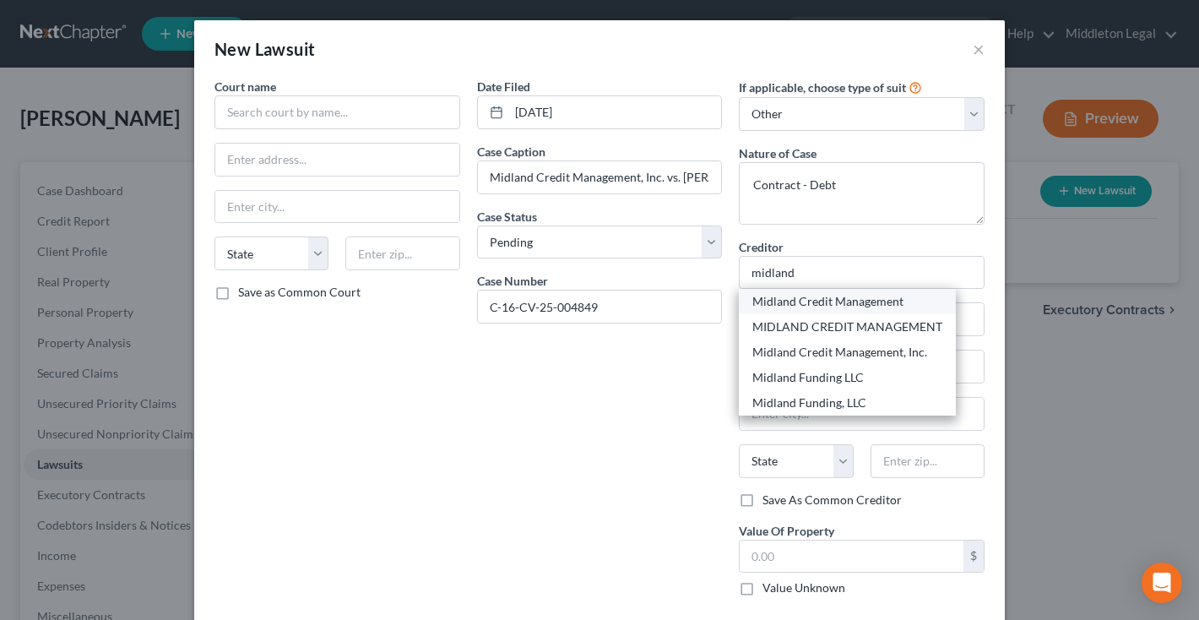
click at [827, 299] on div "Midland Credit Management" at bounding box center [847, 301] width 190 height 17
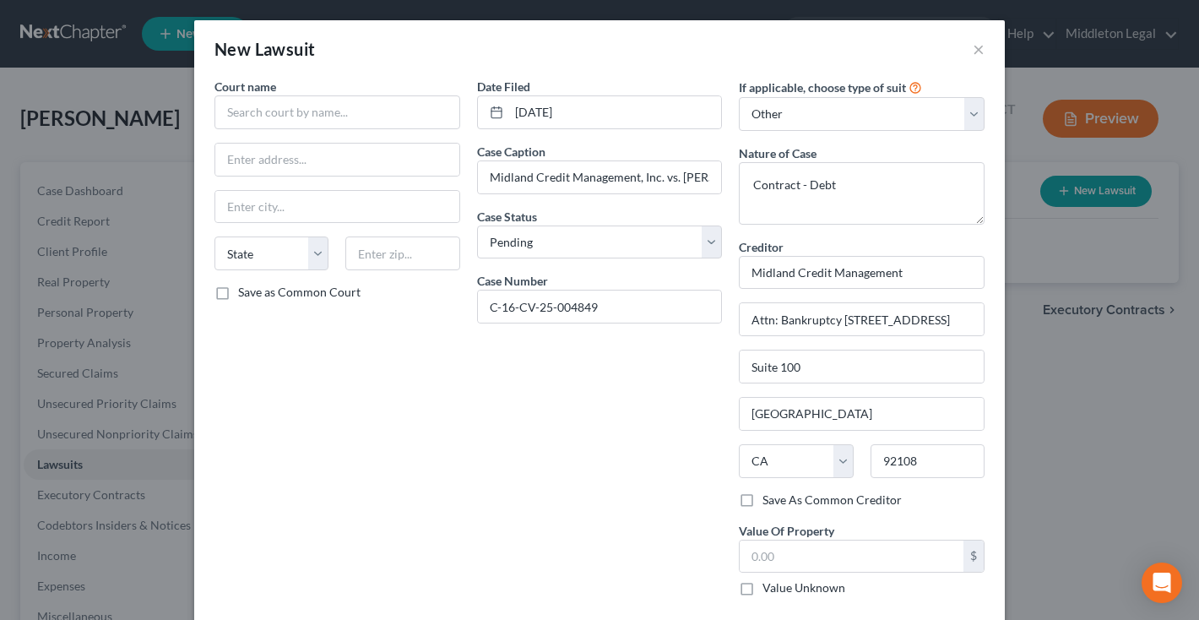
scroll to position [17, 0]
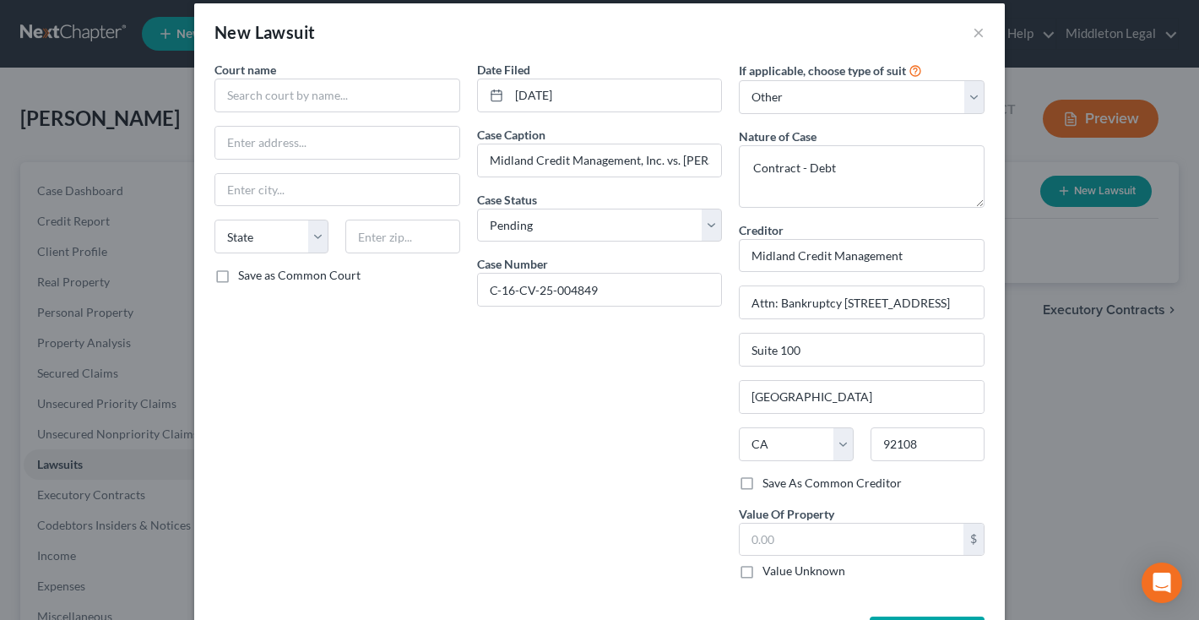
click at [268, 119] on div "Court name * State AL AK AR AZ CA CO CT DE DC FL GA GU HI ID IL IN IA KS KY LA …" at bounding box center [337, 327] width 263 height 532
click at [268, 92] on input "text" at bounding box center [337, 96] width 246 height 34
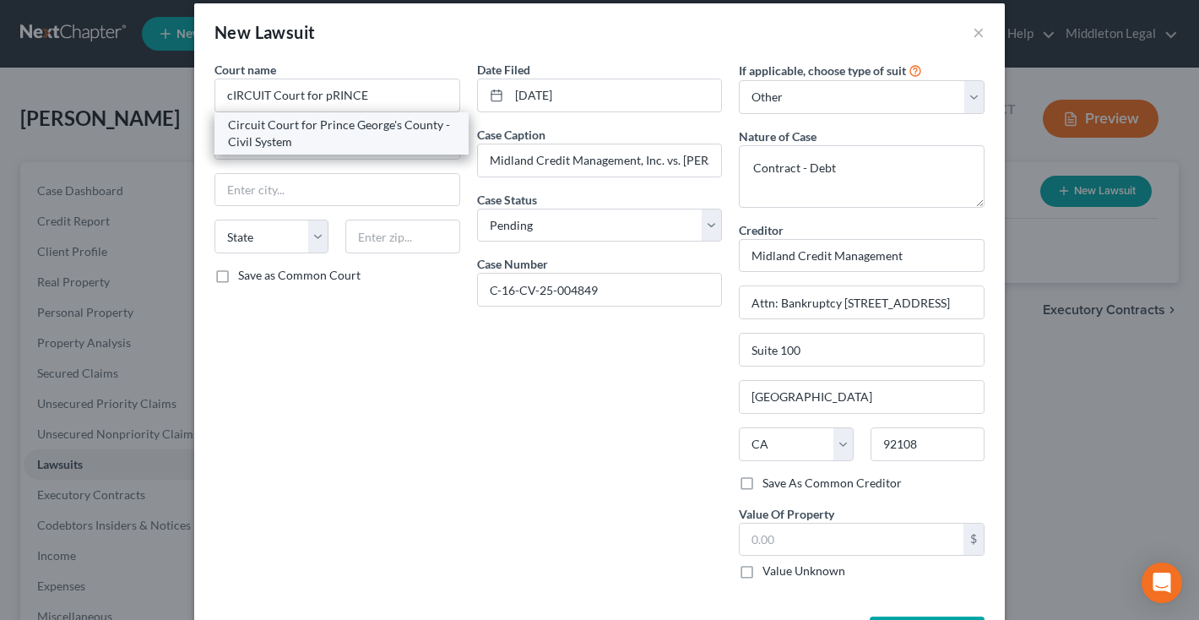
click at [351, 126] on div "Circuit Court for Prince George's County - Civil System" at bounding box center [341, 134] width 227 height 34
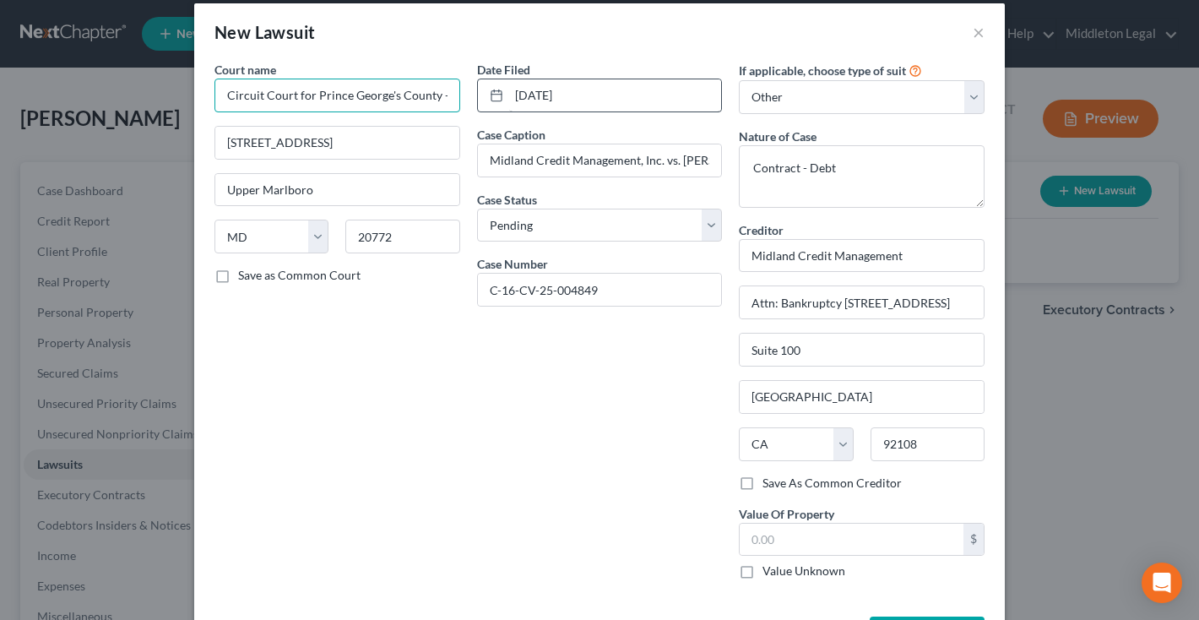
drag, startPoint x: 437, startPoint y: 98, endPoint x: 566, endPoint y: 96, distance: 128.3
click at [566, 96] on div "Court name * Circuit Court for Prince George's County - Civil System 14735 Main…" at bounding box center [599, 327] width 787 height 532
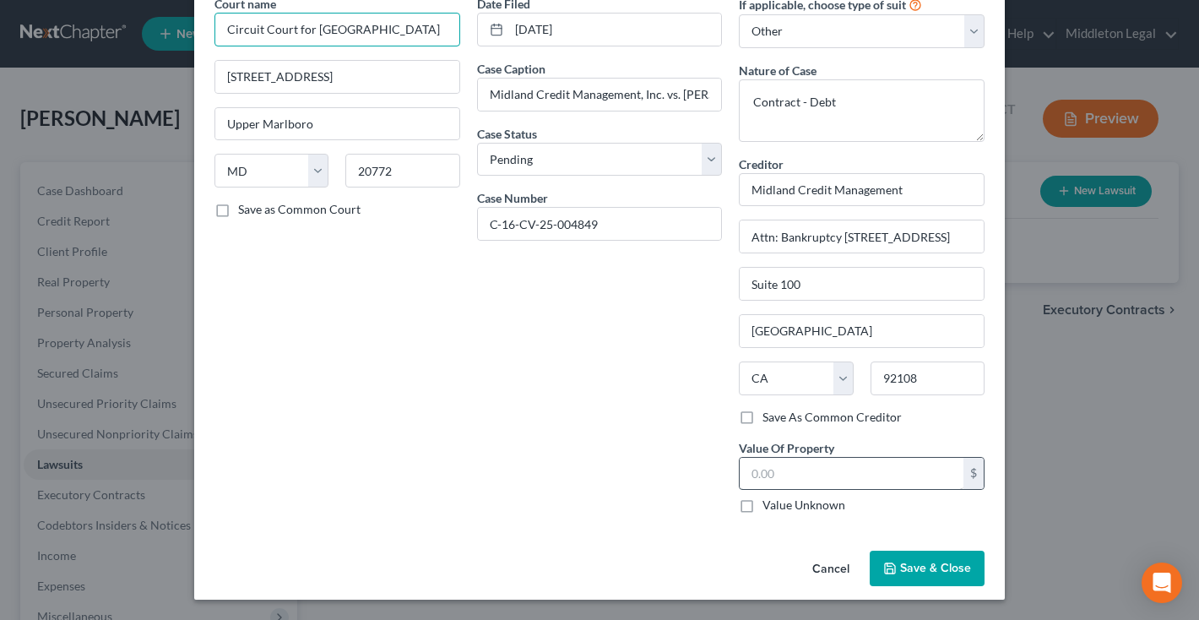
scroll to position [82, 0]
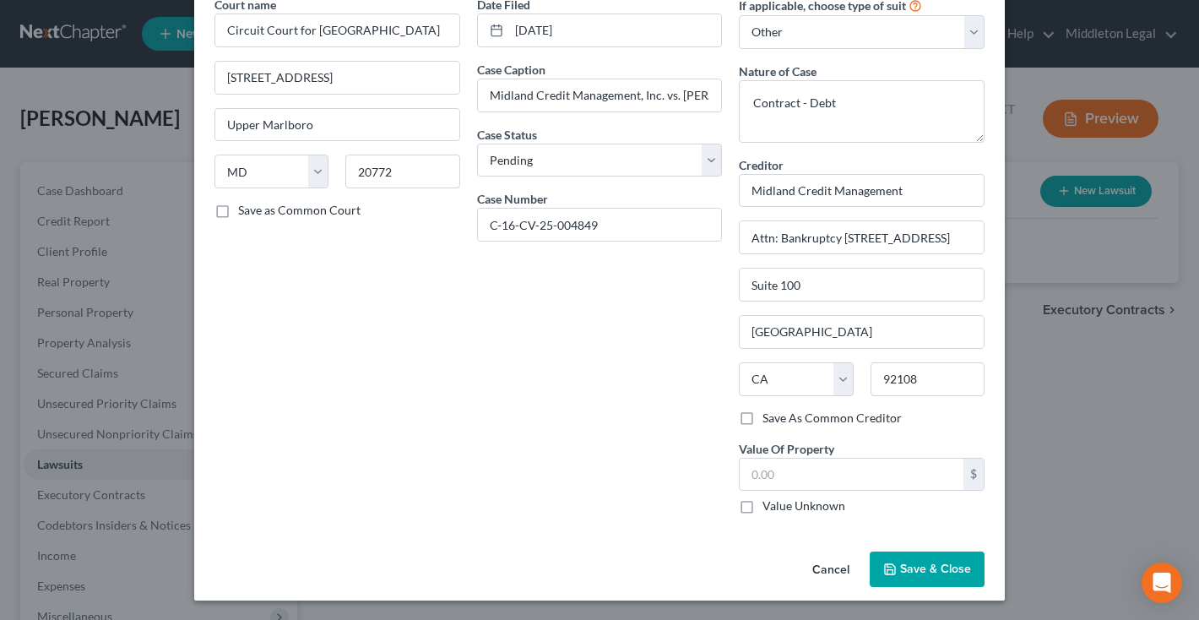
click at [938, 567] on span "Save & Close" at bounding box center [935, 568] width 71 height 14
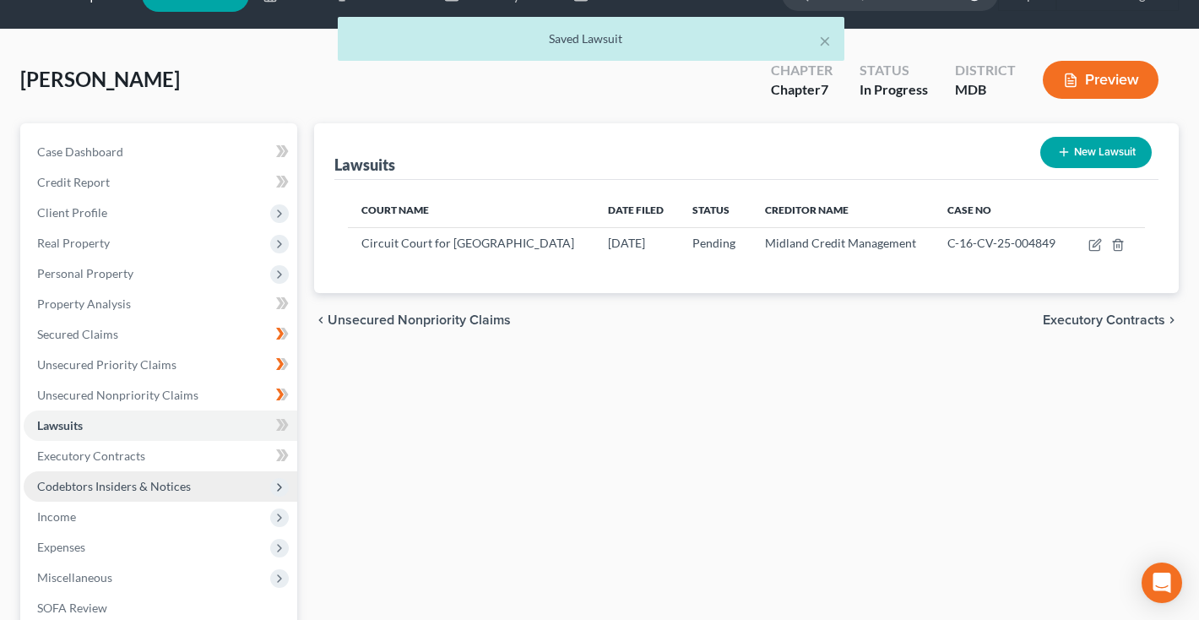
scroll to position [44, 0]
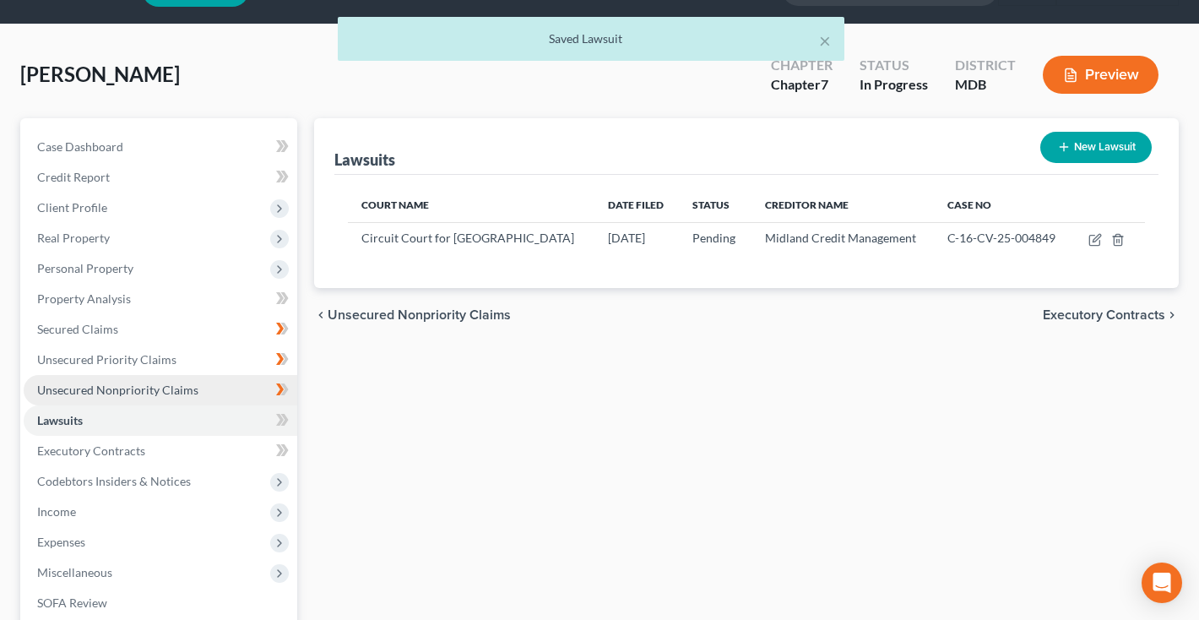
click at [137, 398] on link "Unsecured Nonpriority Claims" at bounding box center [161, 390] width 274 height 30
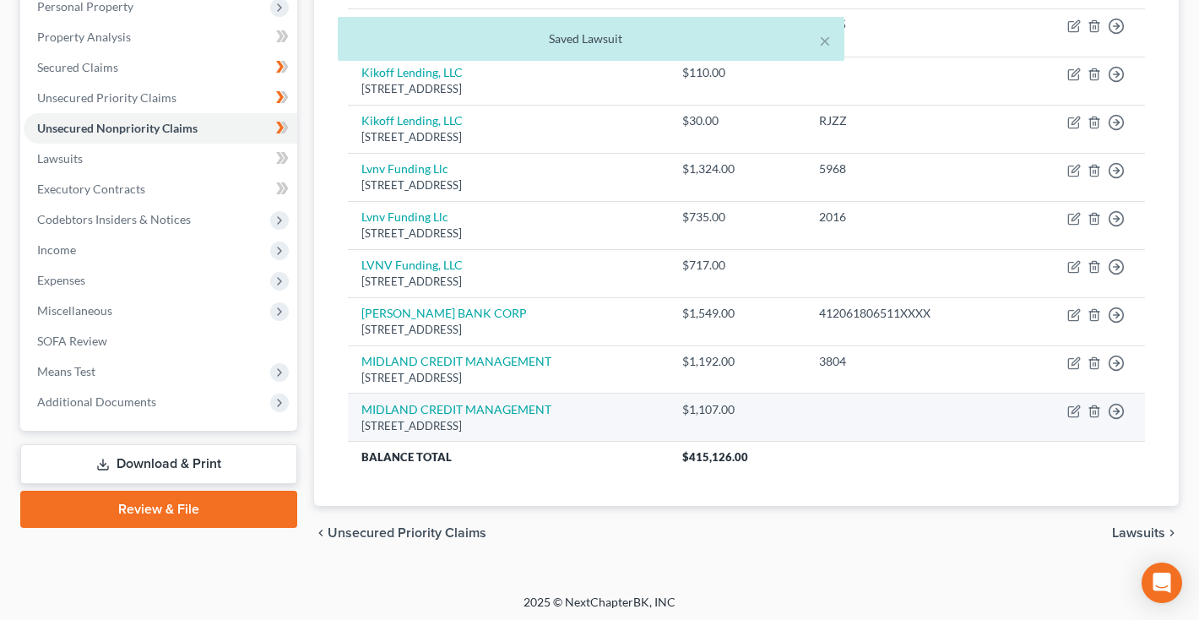
scroll to position [305, 0]
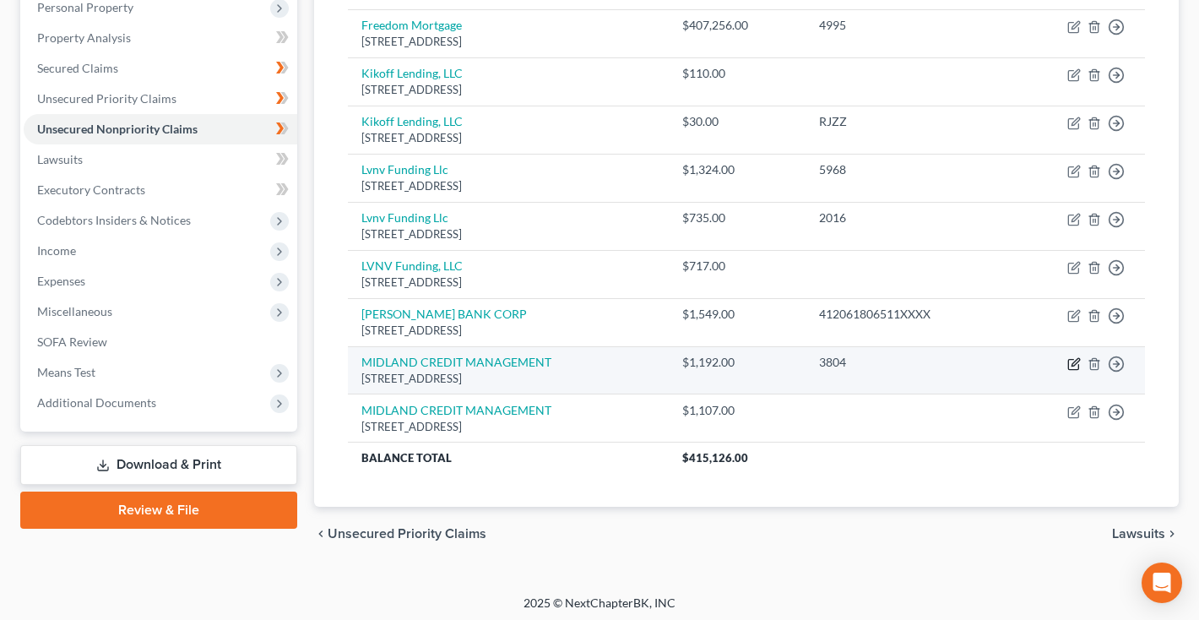
click at [1074, 359] on icon "button" at bounding box center [1074, 364] width 14 height 14
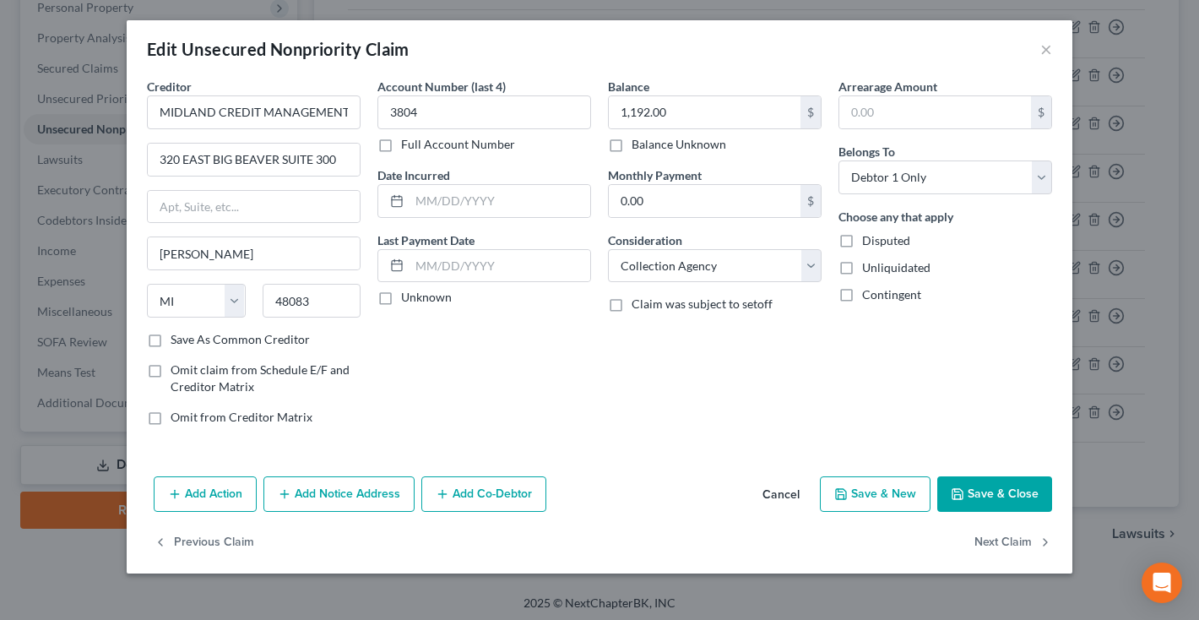
click at [366, 489] on button "Add Notice Address" at bounding box center [338, 493] width 151 height 35
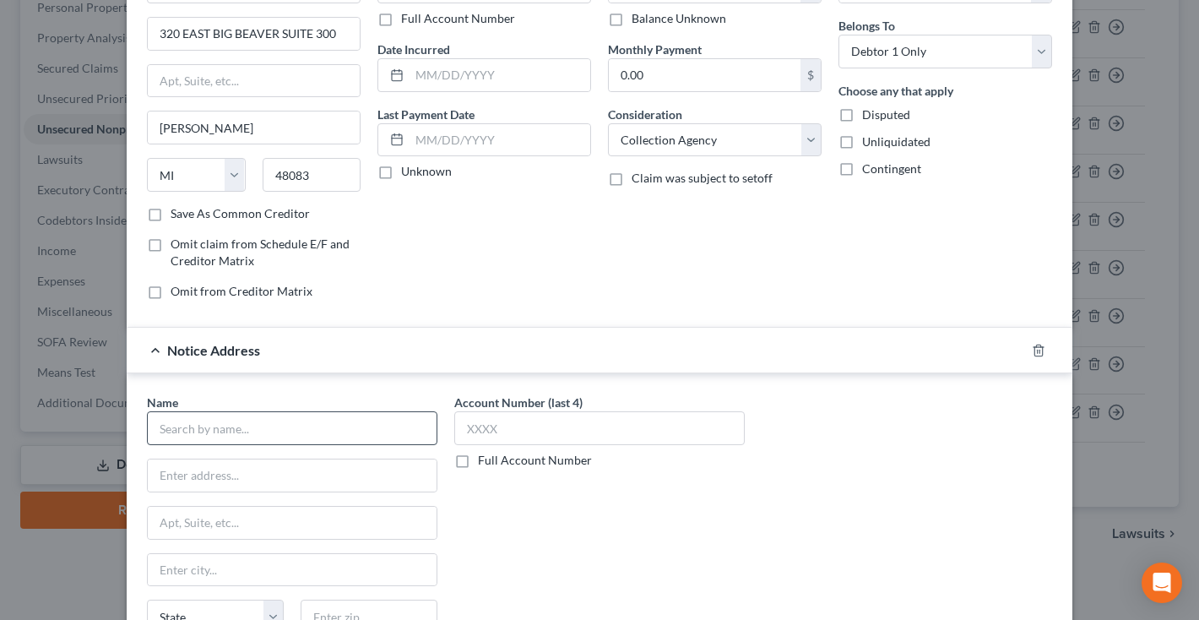
scroll to position [135, 0]
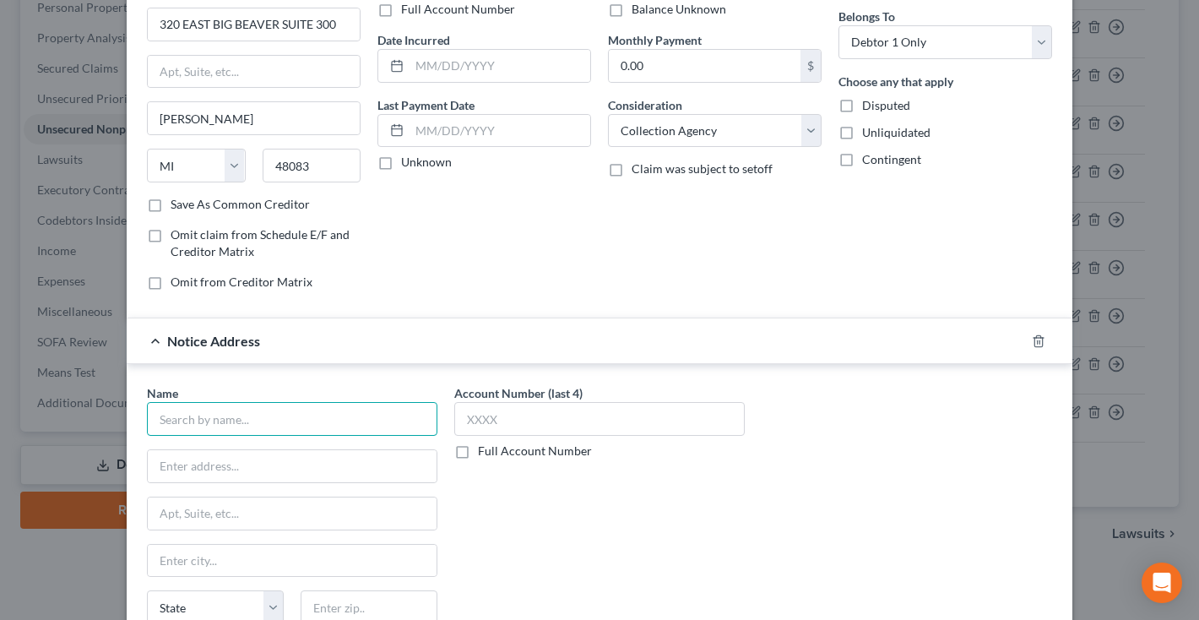
click at [298, 426] on input "text" at bounding box center [292, 419] width 290 height 34
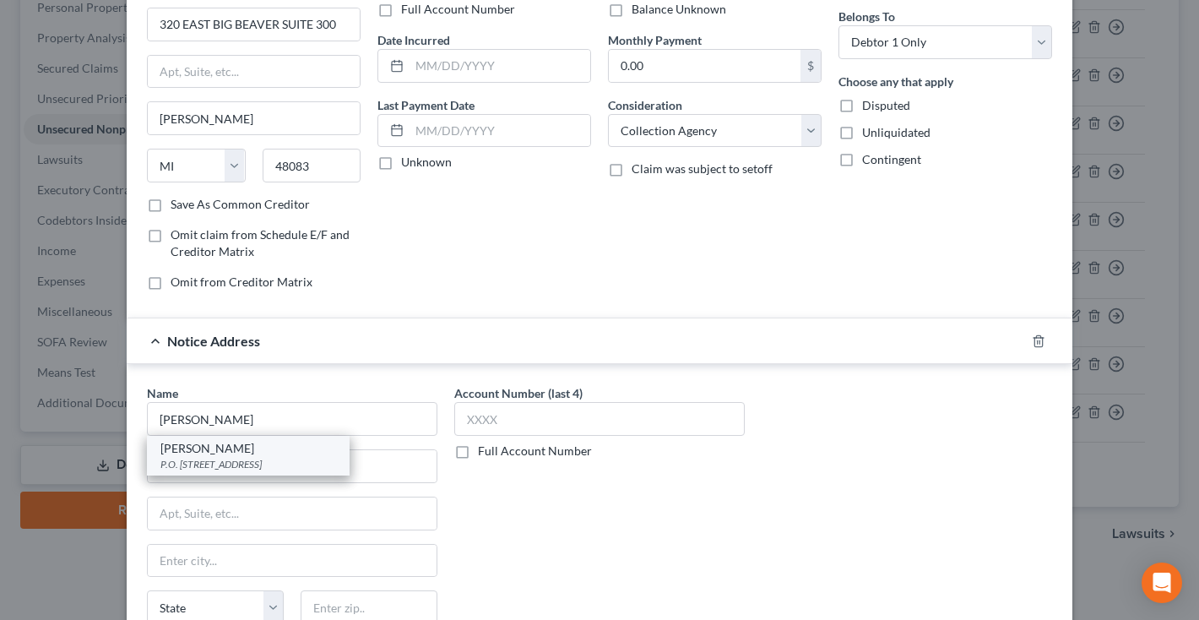
click at [300, 463] on div "P.O. Box 9329, Catonsville, MD 21228" at bounding box center [248, 464] width 176 height 14
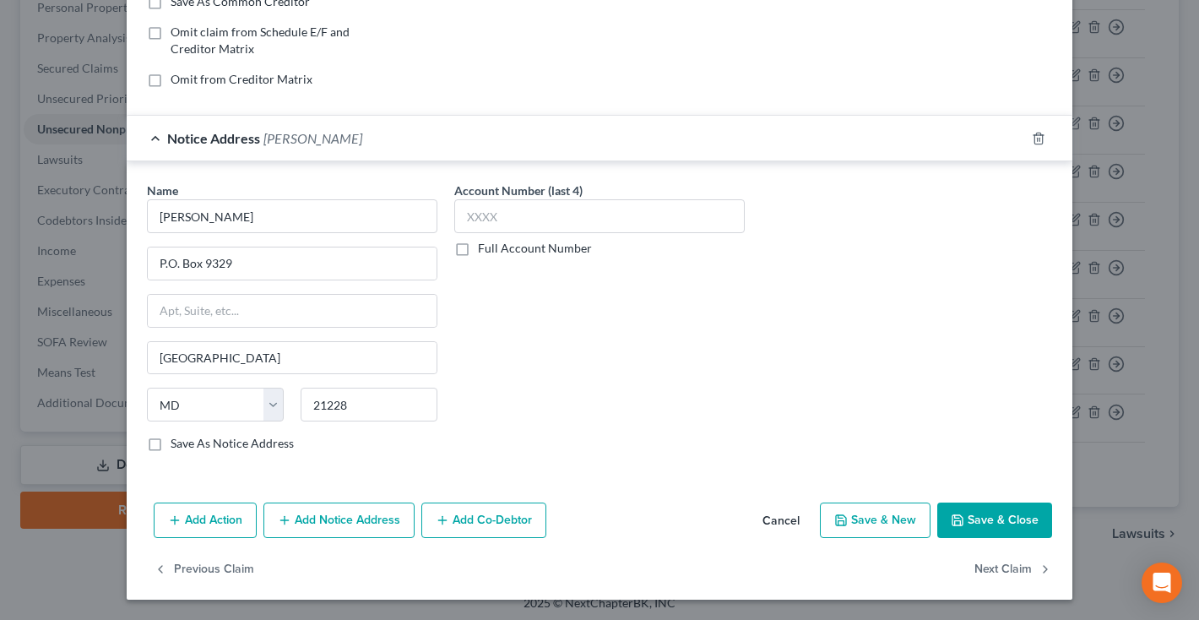
scroll to position [338, 0]
click at [1036, 530] on button "Save & Close" at bounding box center [994, 519] width 115 height 35
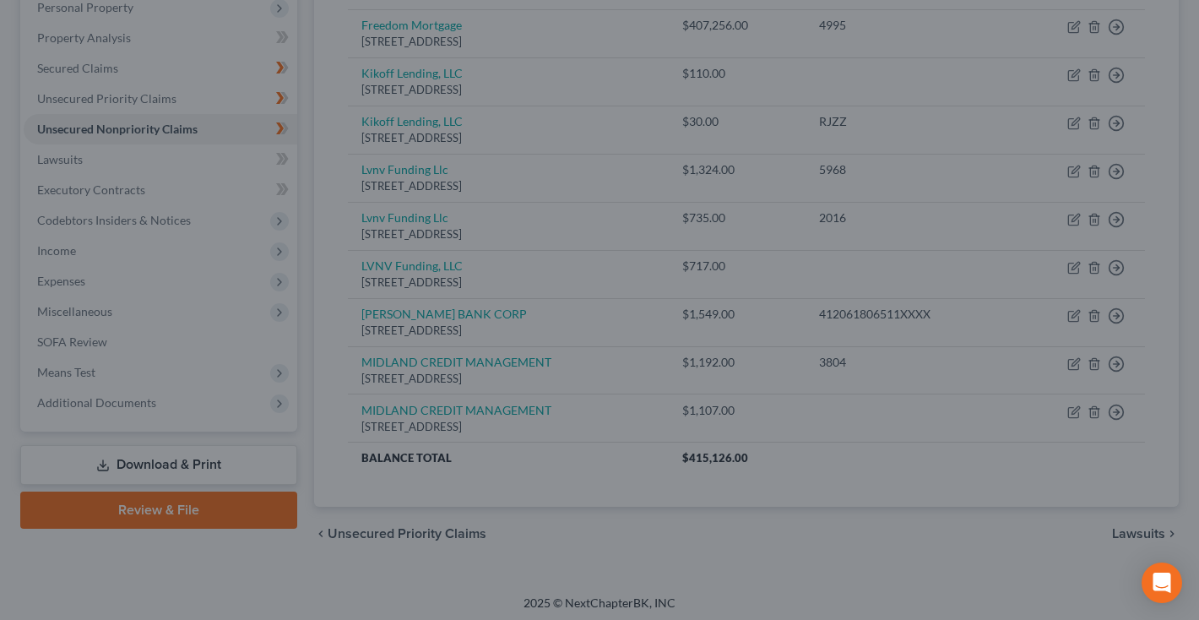
scroll to position [0, 0]
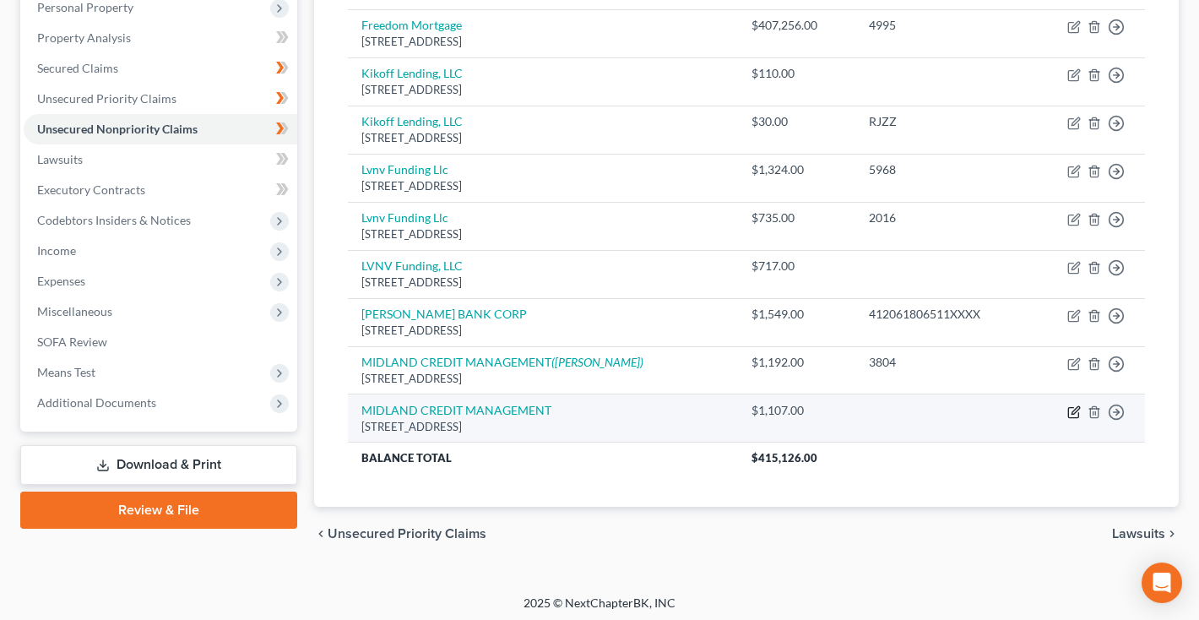
click at [1071, 407] on icon "button" at bounding box center [1073, 412] width 10 height 10
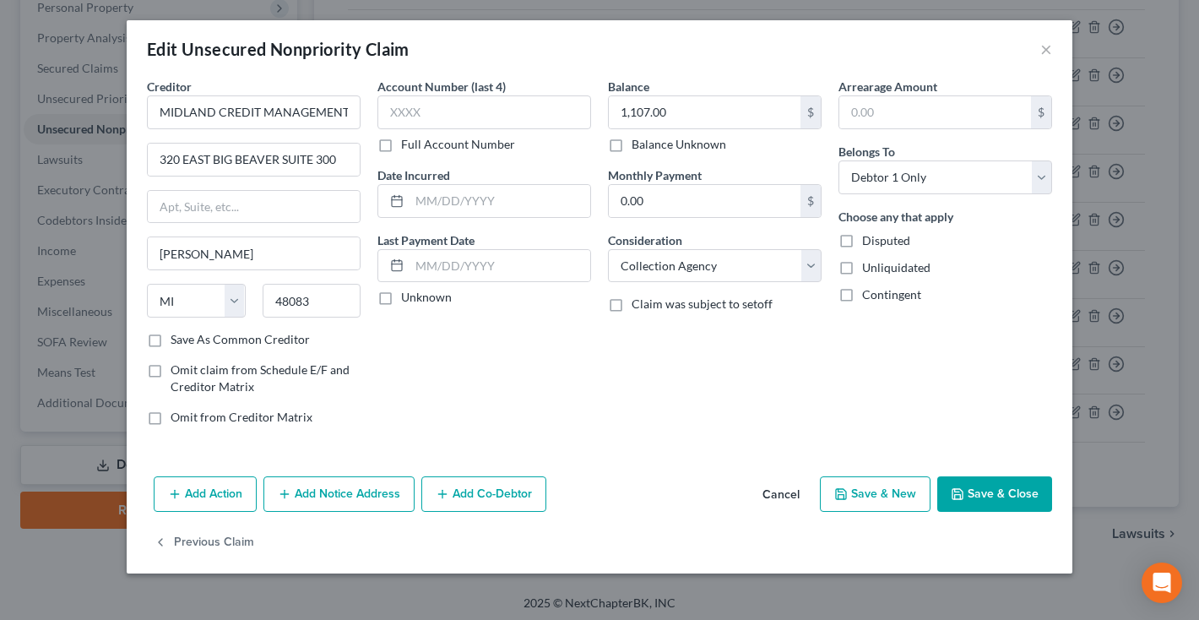
click at [313, 499] on button "Add Notice Address" at bounding box center [338, 493] width 151 height 35
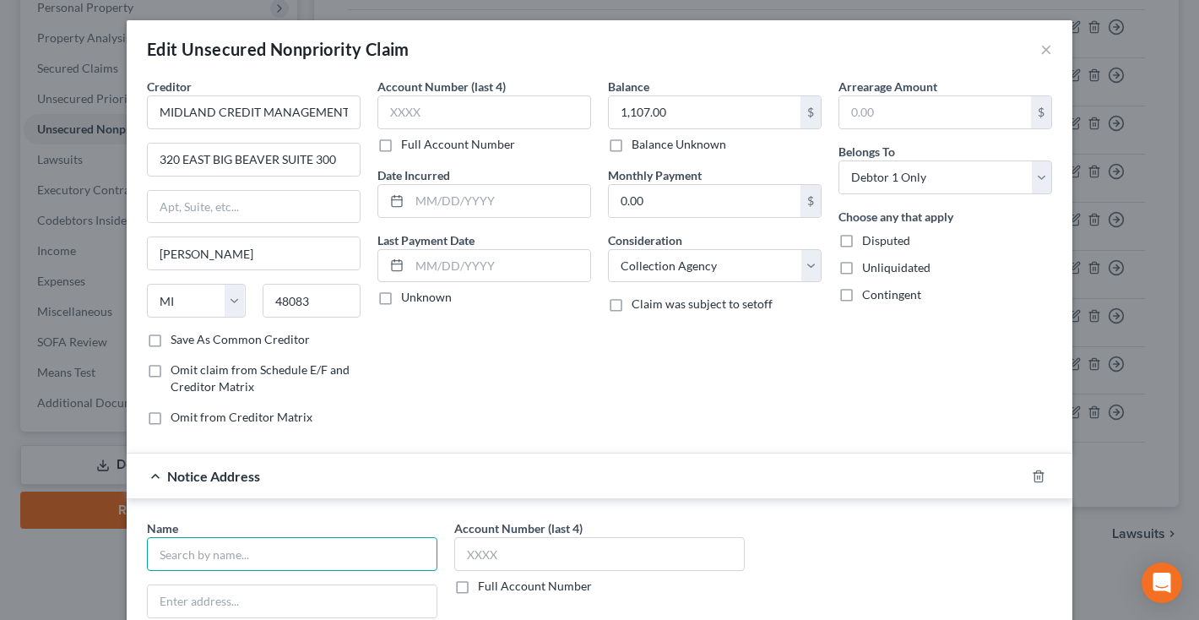
click at [302, 555] on input "text" at bounding box center [292, 554] width 290 height 34
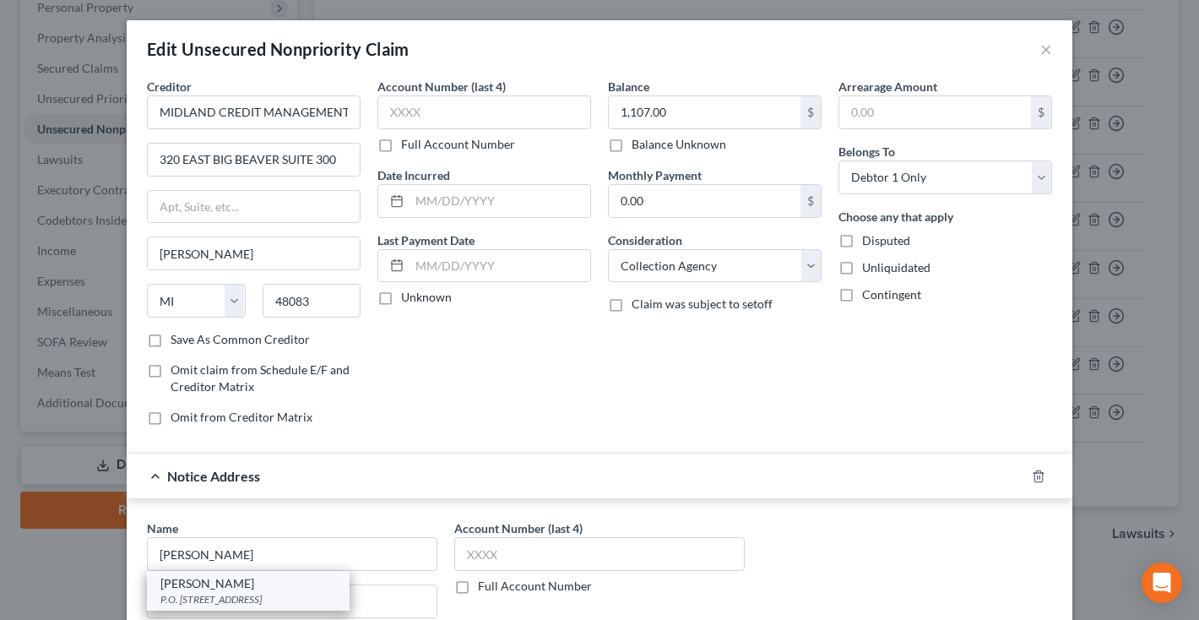
click at [267, 587] on div "Jessica H. Gibson" at bounding box center [248, 583] width 176 height 17
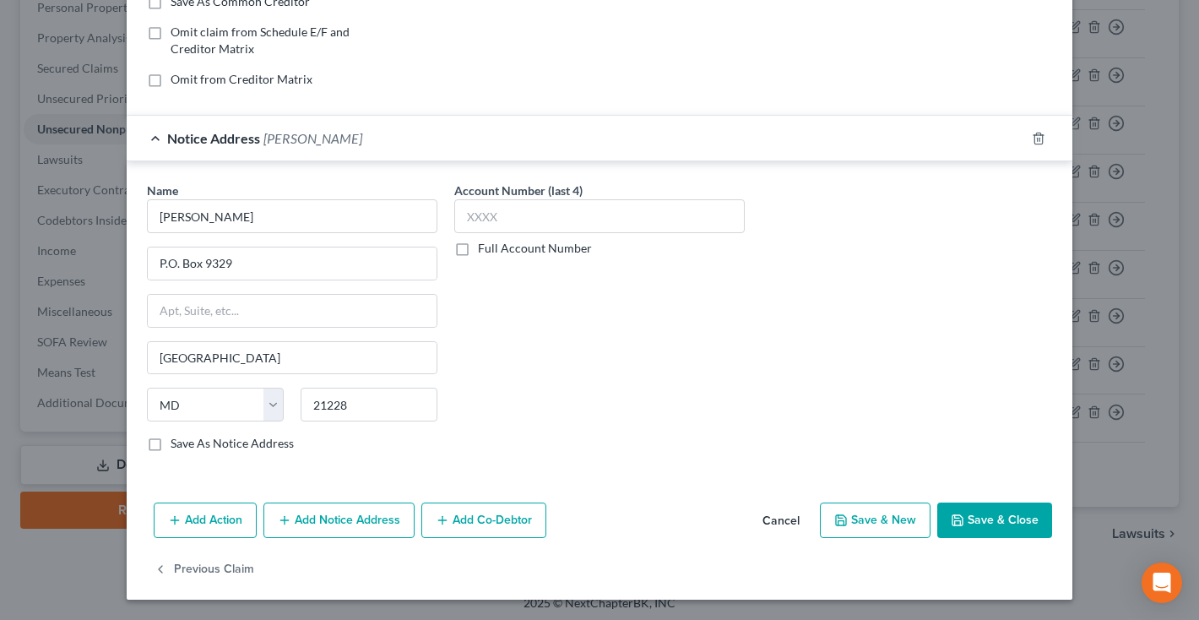
scroll to position [338, 0]
click at [976, 524] on button "Save & Close" at bounding box center [994, 519] width 115 height 35
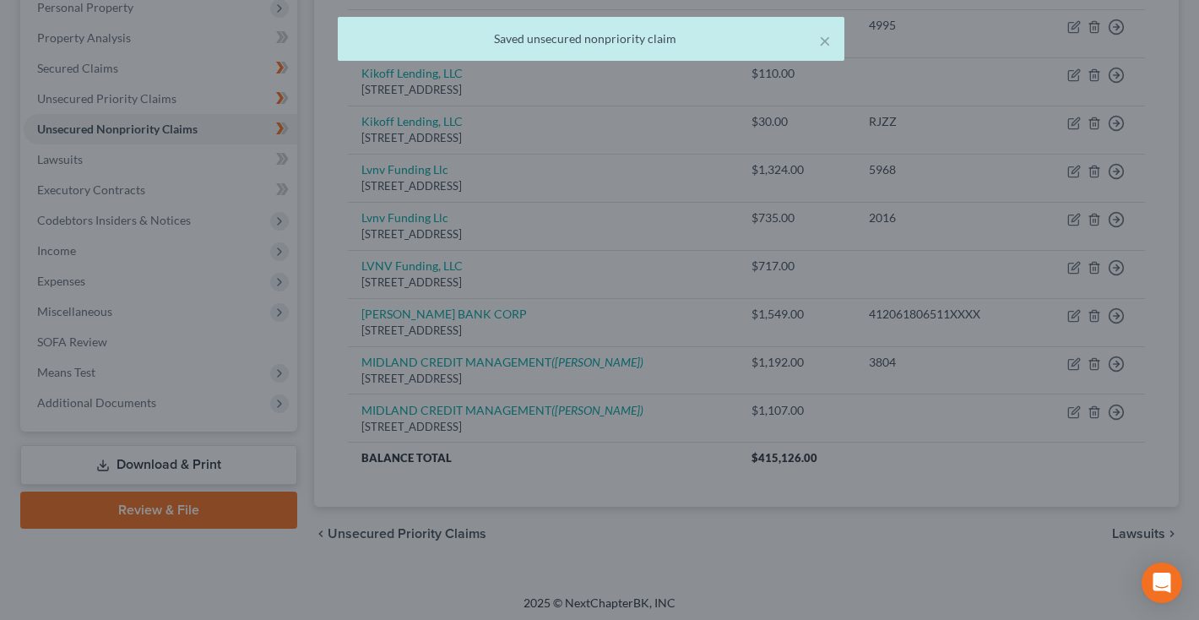
scroll to position [0, 0]
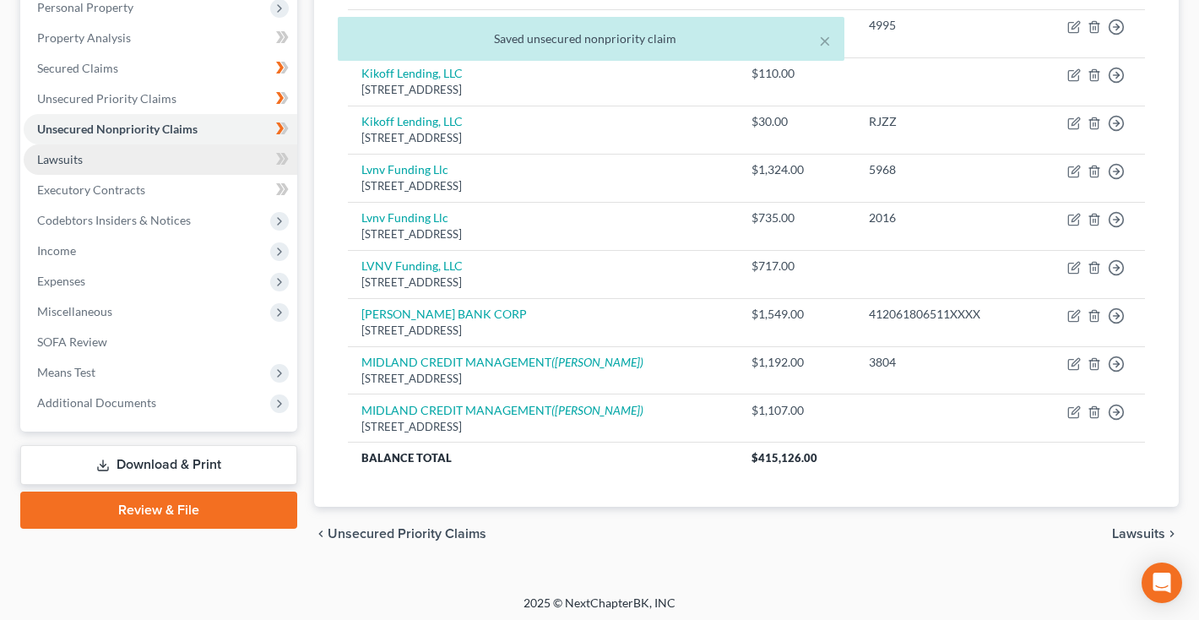
click at [79, 157] on span "Lawsuits" at bounding box center [60, 159] width 46 height 14
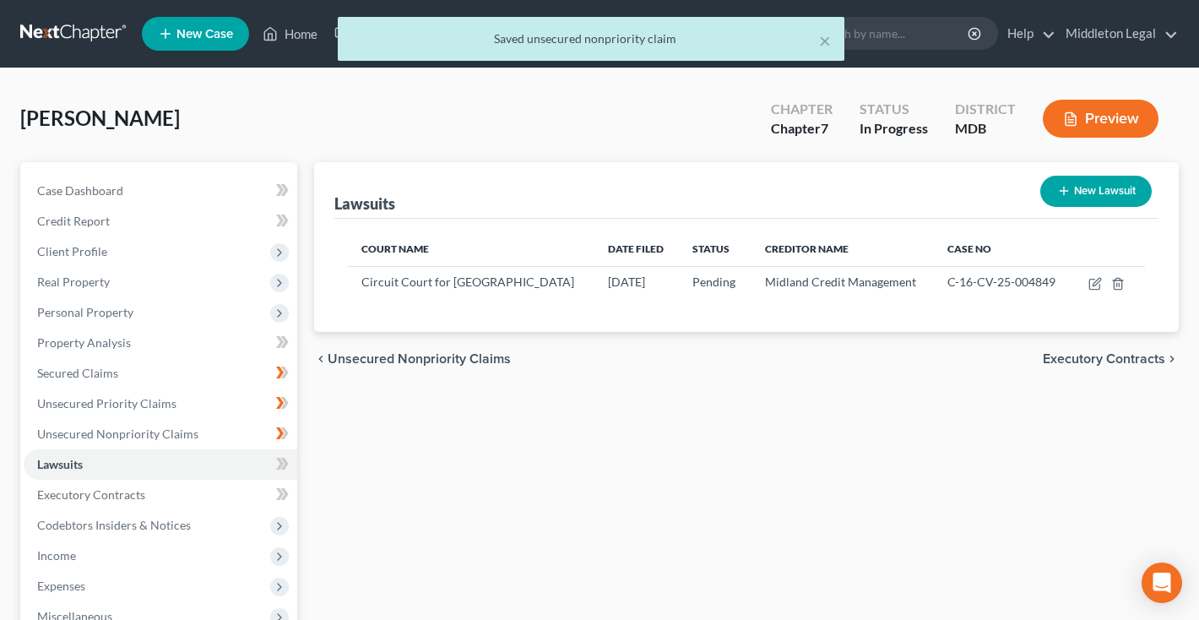
click at [1114, 200] on button "New Lawsuit" at bounding box center [1095, 191] width 111 height 31
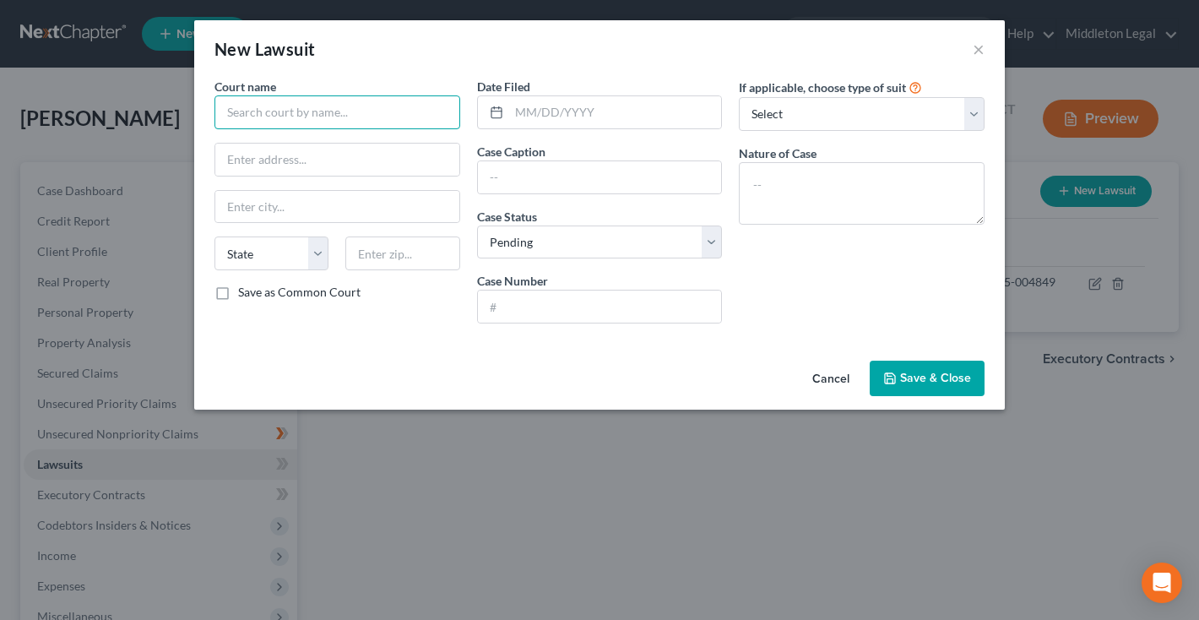
click at [249, 119] on input "text" at bounding box center [337, 112] width 246 height 34
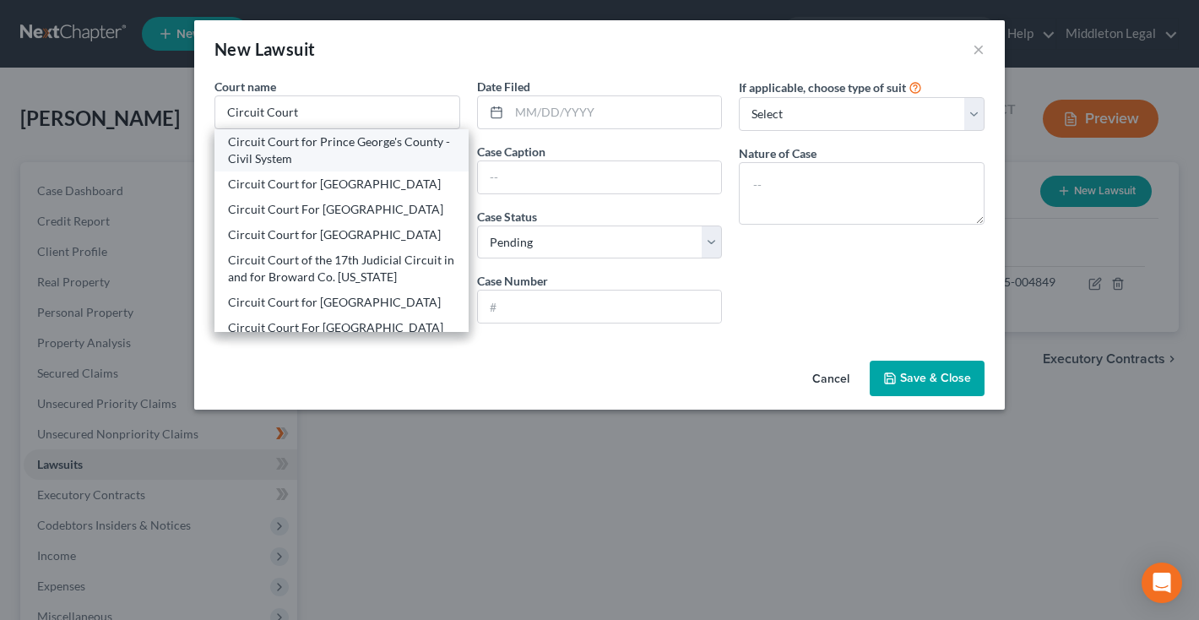
click at [266, 154] on div "Circuit Court for Prince George's County - Civil System" at bounding box center [341, 150] width 227 height 34
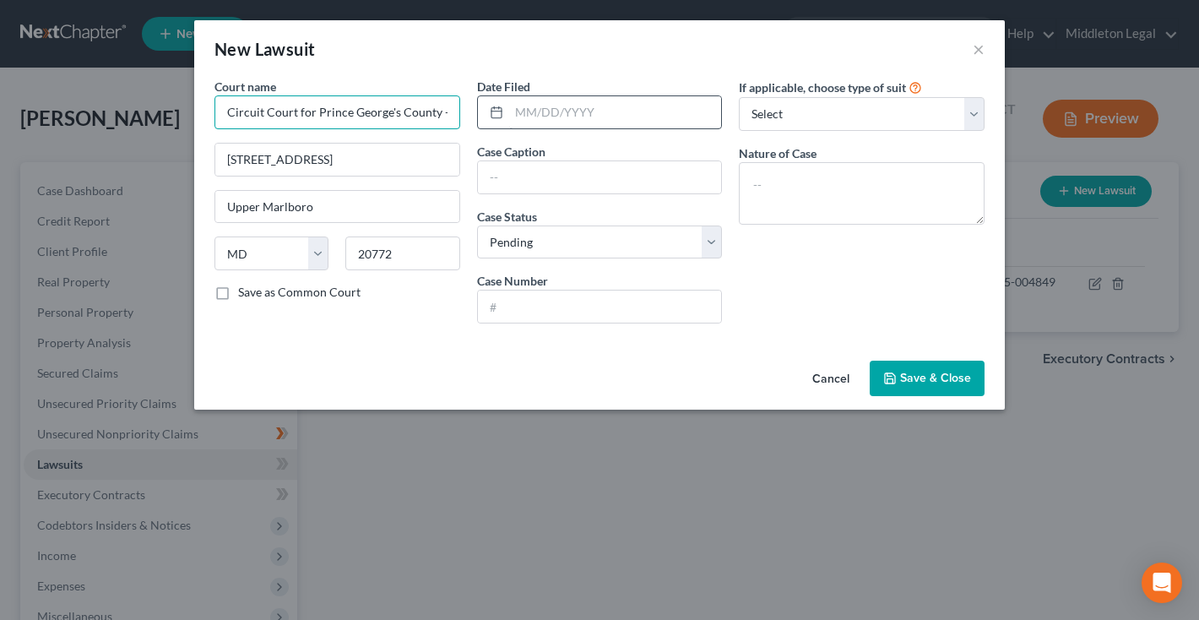
drag, startPoint x: 438, startPoint y: 111, endPoint x: 538, endPoint y: 109, distance: 99.6
click at [538, 109] on div "Court name * Circuit Court for Prince George's County - Civil System 14735 Main…" at bounding box center [599, 207] width 787 height 259
click at [544, 110] on input "text" at bounding box center [615, 112] width 213 height 32
paste input "08/27/2025"
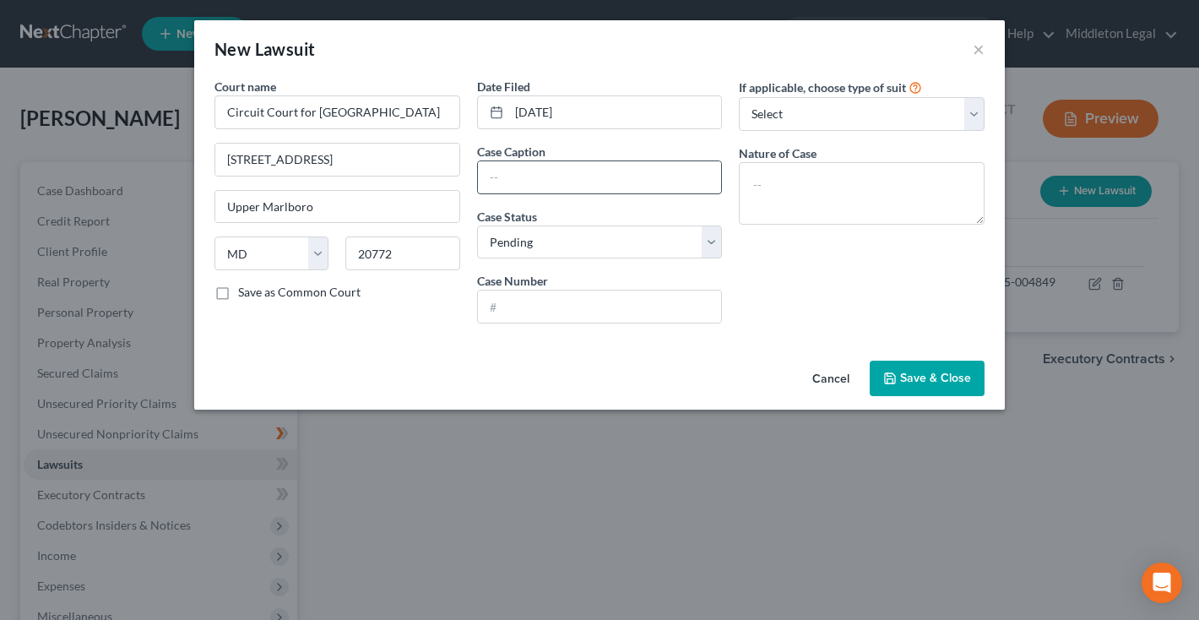
click at [539, 182] on input "text" at bounding box center [600, 177] width 244 height 32
paste input "Midland Credit Management, Inc. vs. EDDIE SLOAN, Sr."
drag, startPoint x: 623, startPoint y: 177, endPoint x: 652, endPoint y: 178, distance: 28.7
click at [652, 178] on input "Midland Credit Management, Inc. vs. EDDIE SLOAN, Sr." at bounding box center [600, 177] width 244 height 32
click at [636, 306] on input "text" at bounding box center [600, 306] width 244 height 32
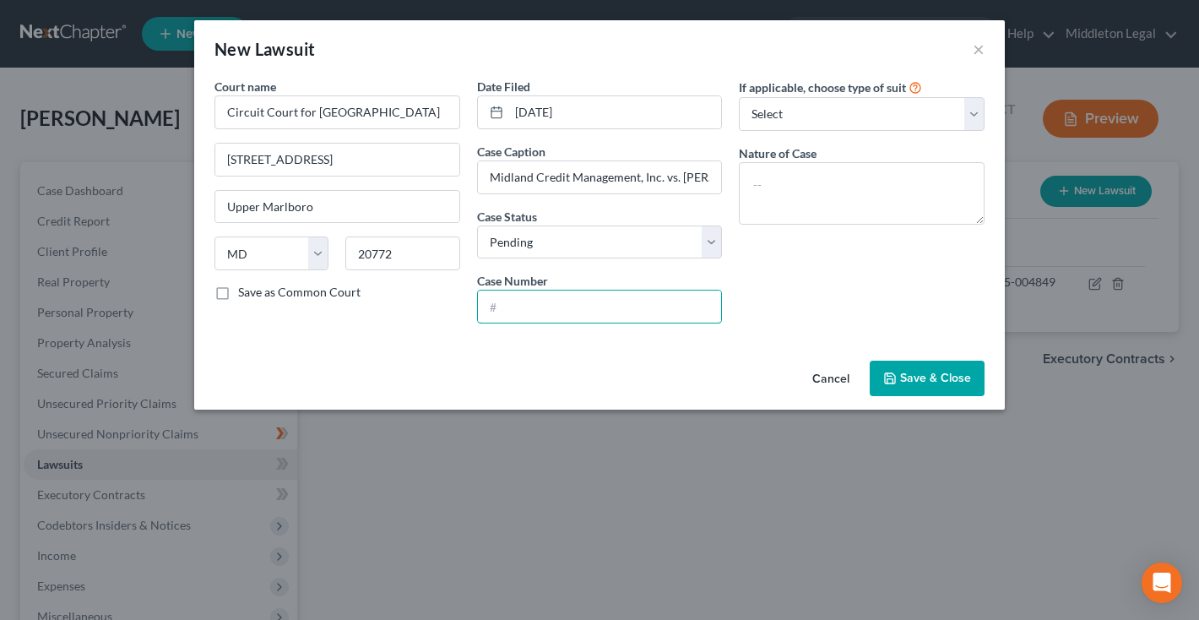
paste input "C-16-CV-25-004849"
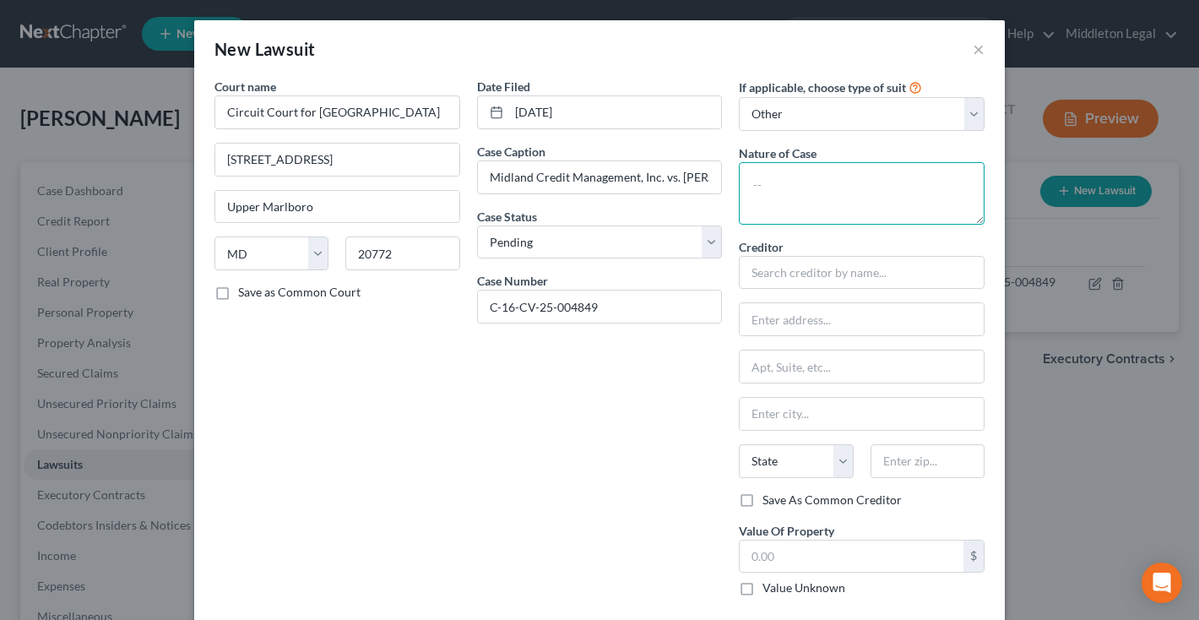
click at [773, 208] on textarea at bounding box center [862, 193] width 246 height 62
paste textarea "Contract - Debt"
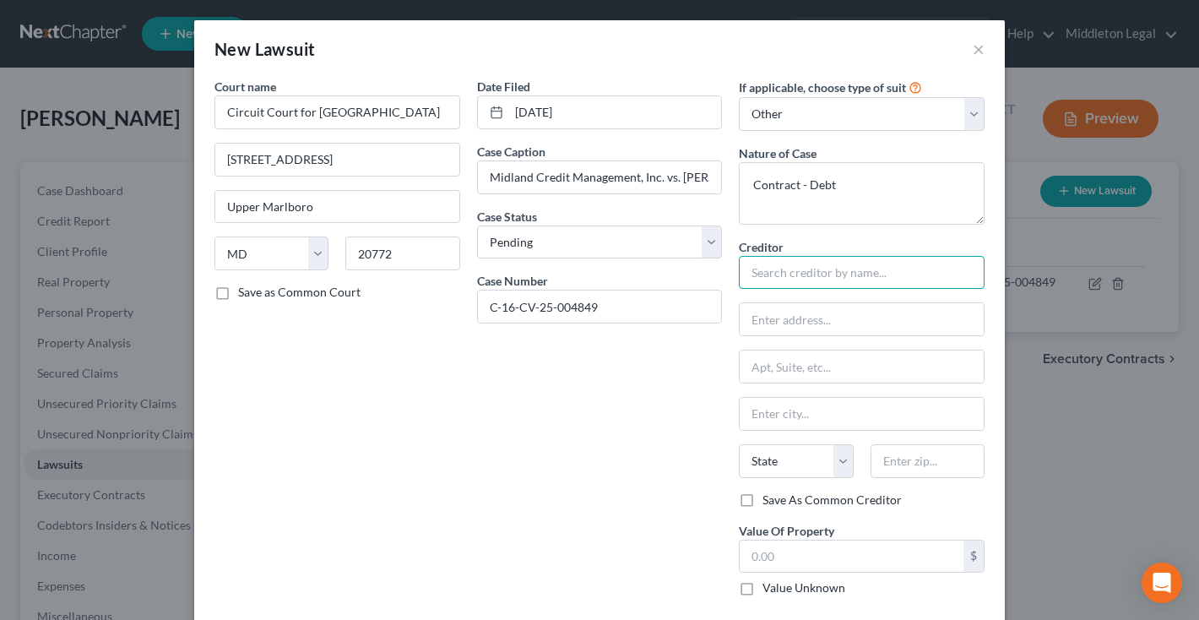
click at [794, 273] on input "text" at bounding box center [862, 273] width 246 height 34
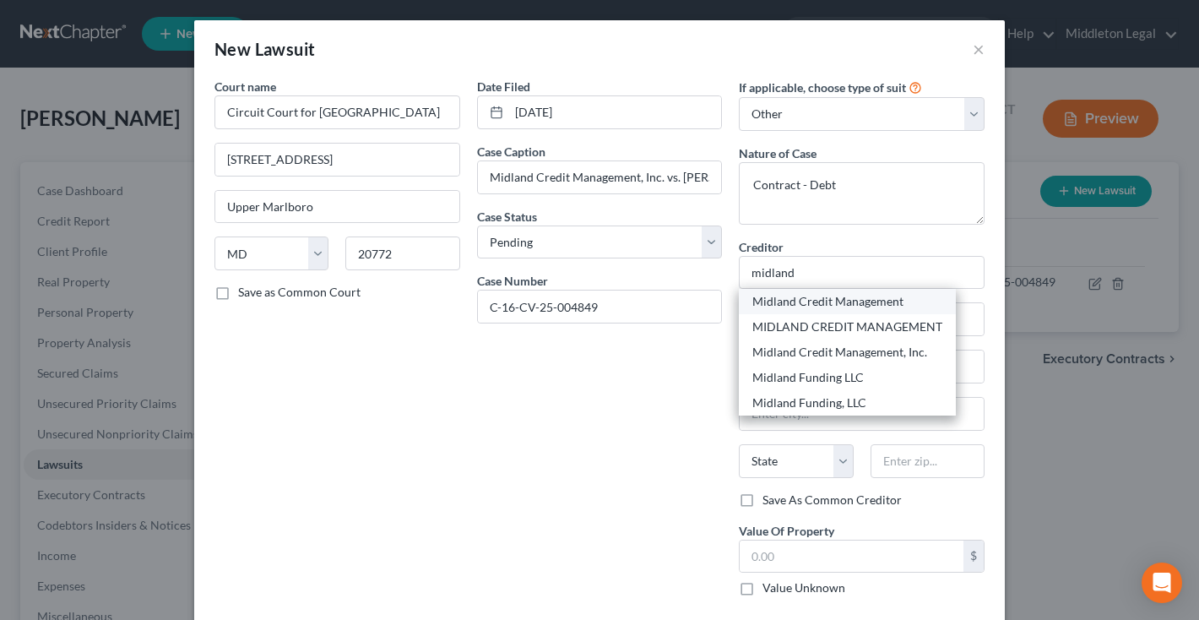
click at [815, 299] on div "Midland Credit Management" at bounding box center [847, 301] width 190 height 17
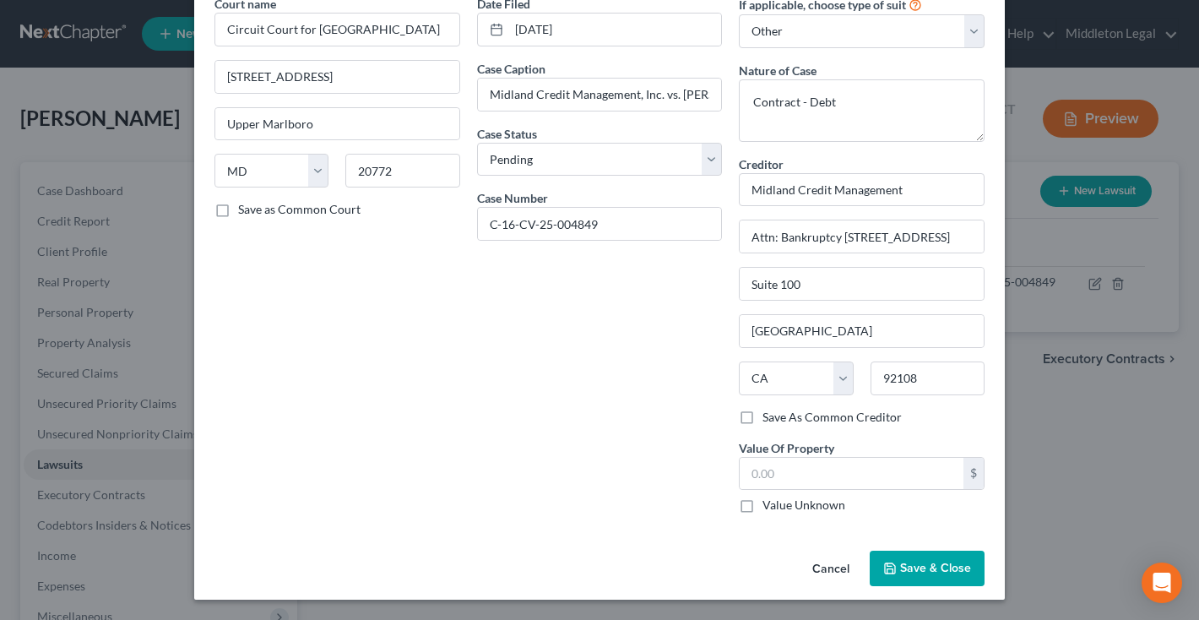
scroll to position [82, 0]
click at [943, 561] on span "Save & Close" at bounding box center [935, 568] width 71 height 14
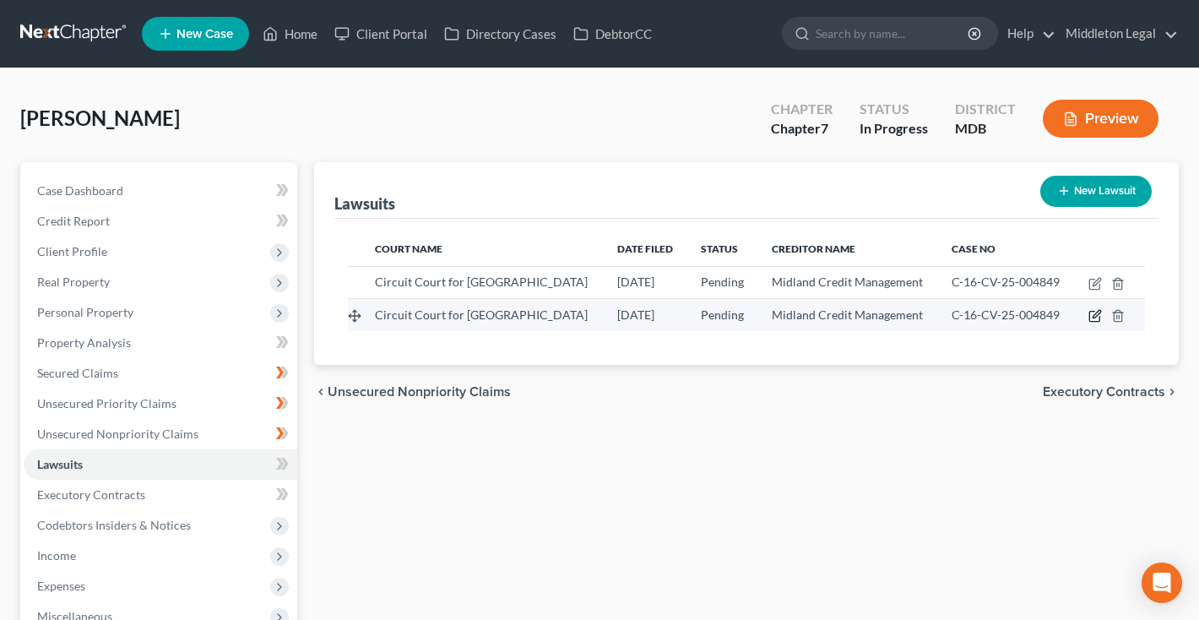
click at [1101, 316] on icon "button" at bounding box center [1095, 316] width 14 height 14
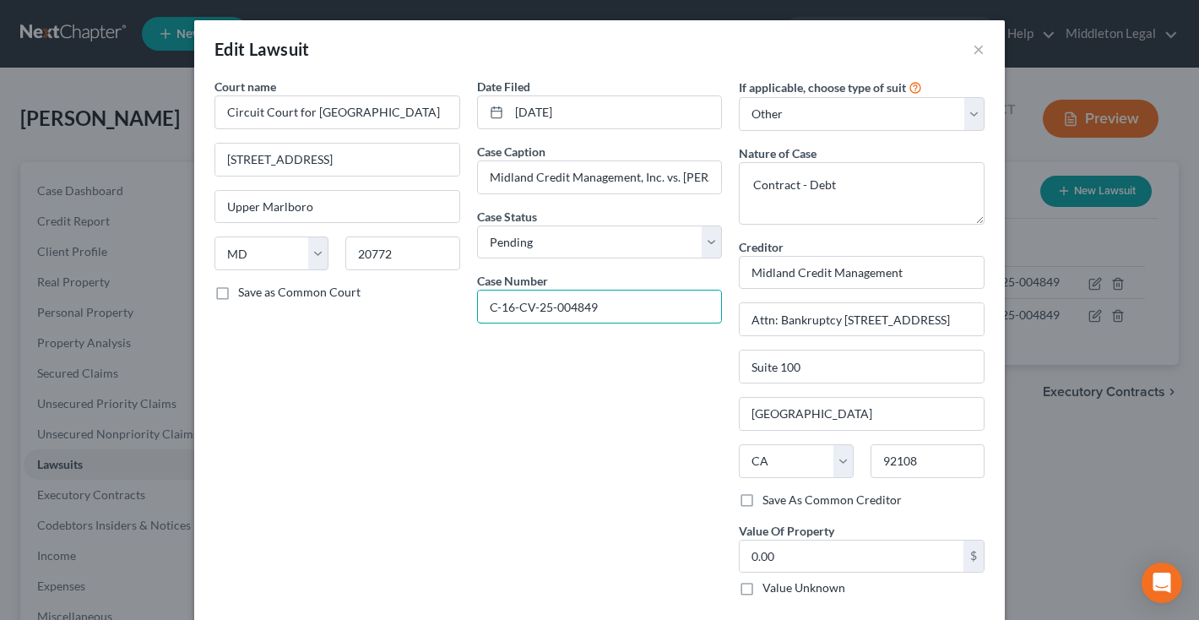
drag, startPoint x: 602, startPoint y: 304, endPoint x: 432, endPoint y: 304, distance: 169.7
click at [432, 304] on div "Court name * Circuit Court for Prince George's County 14735 Main Street Upper M…" at bounding box center [599, 344] width 787 height 532
paste input "D-05-CV-24-030900"
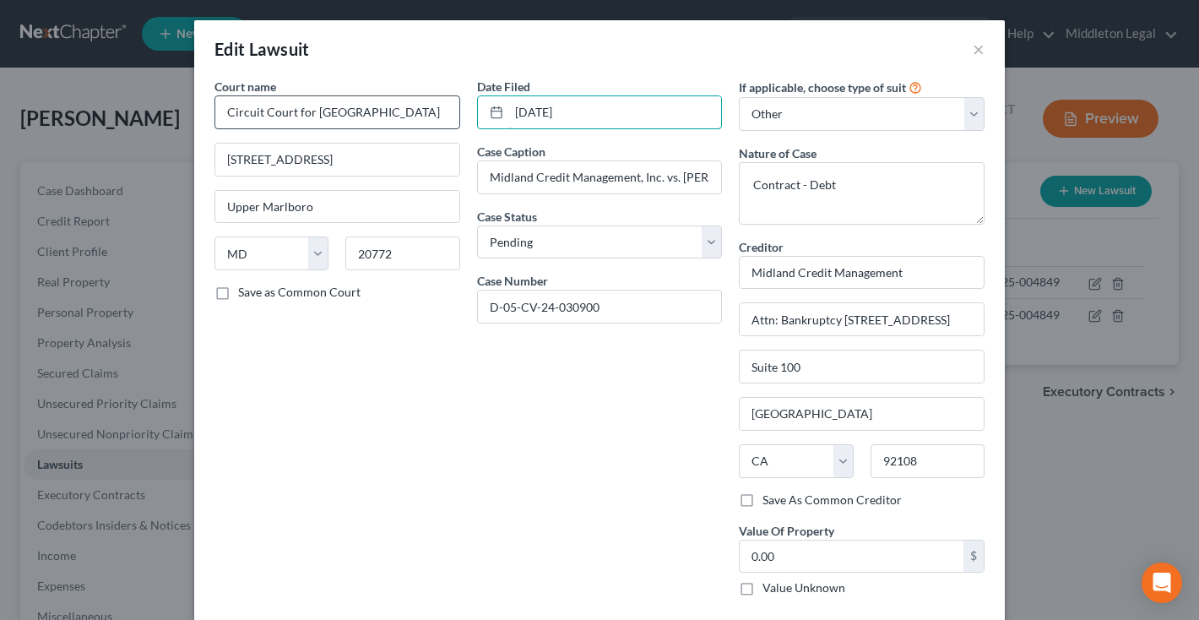
drag, startPoint x: 577, startPoint y: 119, endPoint x: 442, endPoint y: 118, distance: 134.2
click at [442, 118] on div "Court name * Circuit Court for Prince George's County 14735 Main Street Upper M…" at bounding box center [599, 344] width 787 height 532
paste input "7/15/2024"
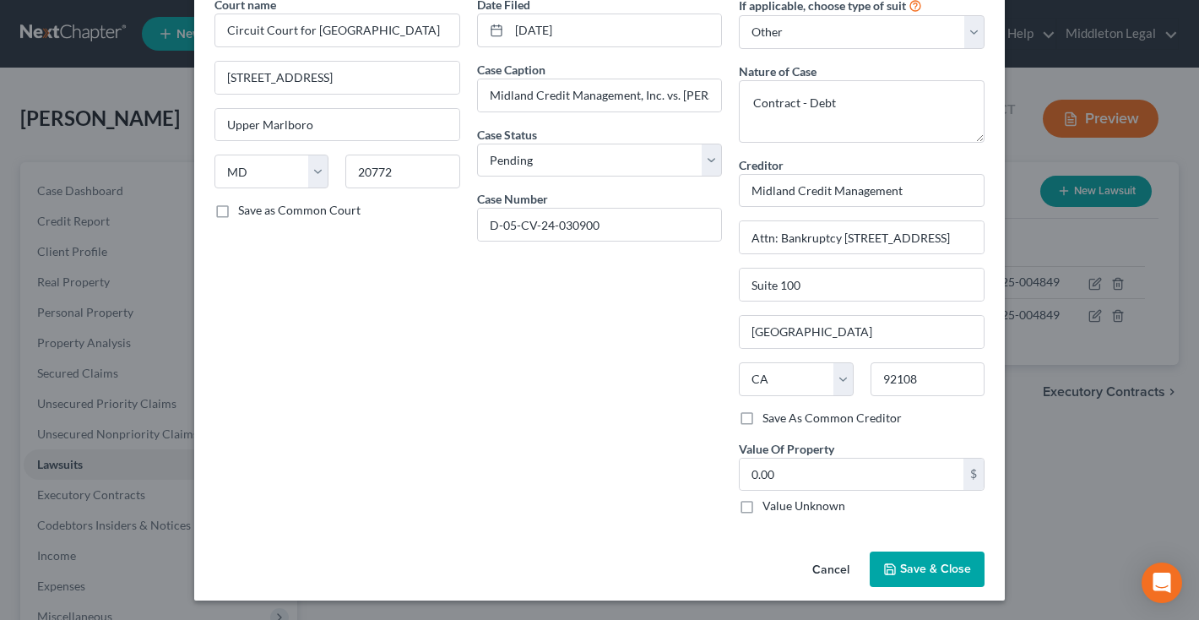
click at [913, 568] on span "Save & Close" at bounding box center [935, 568] width 71 height 14
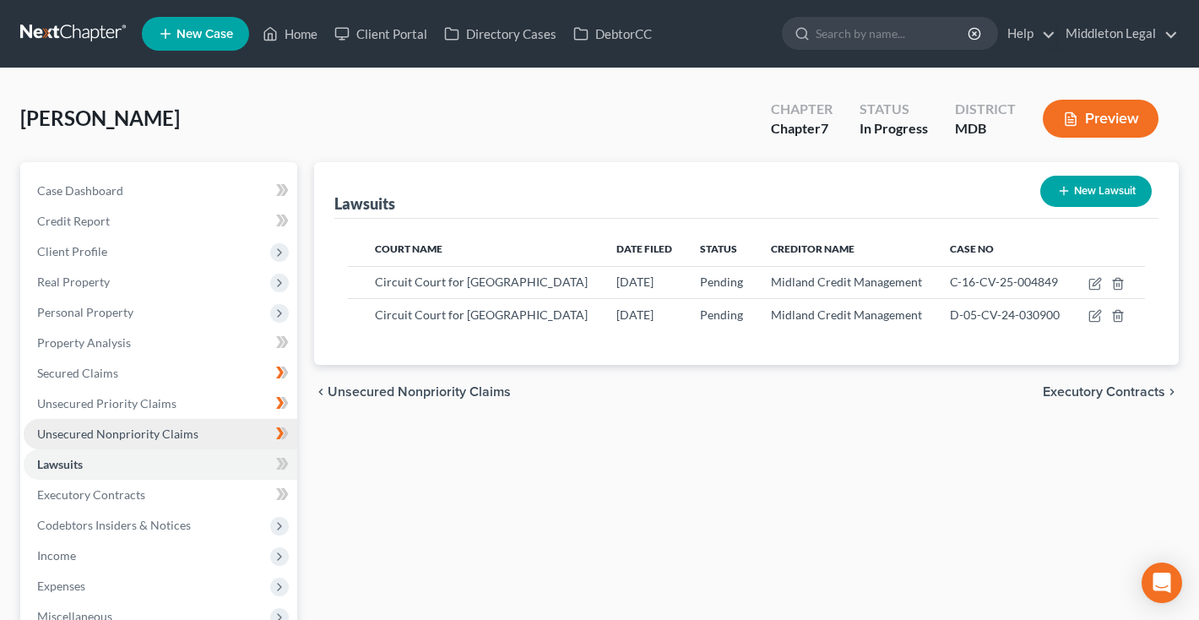
click at [129, 433] on span "Unsecured Nonpriority Claims" at bounding box center [117, 433] width 161 height 14
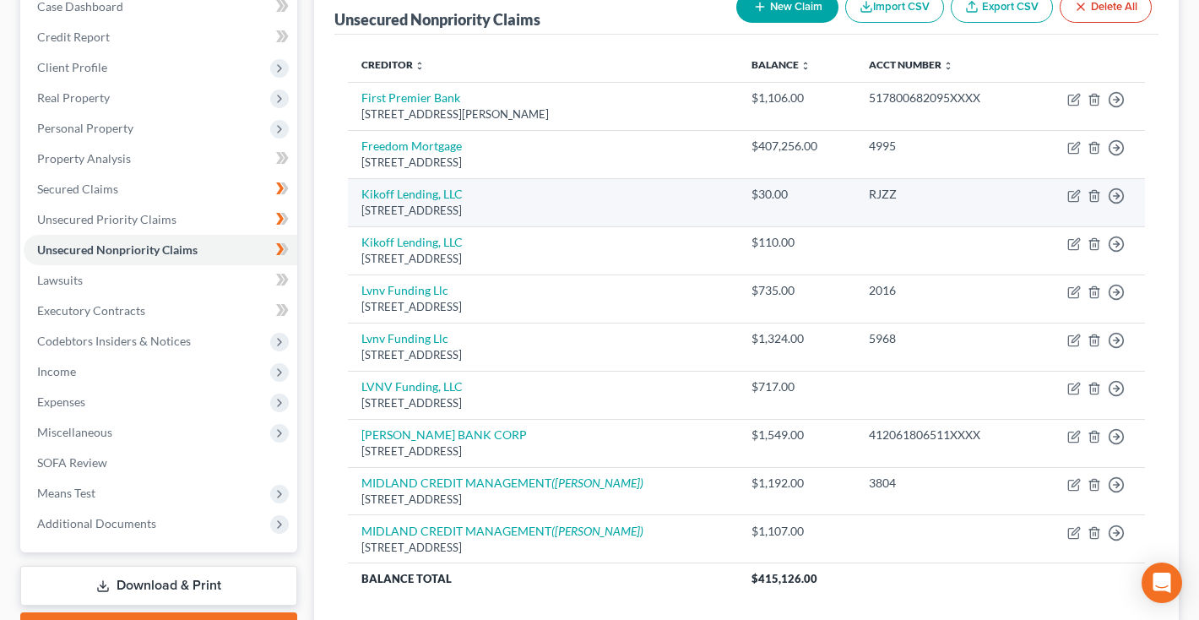
scroll to position [36, 0]
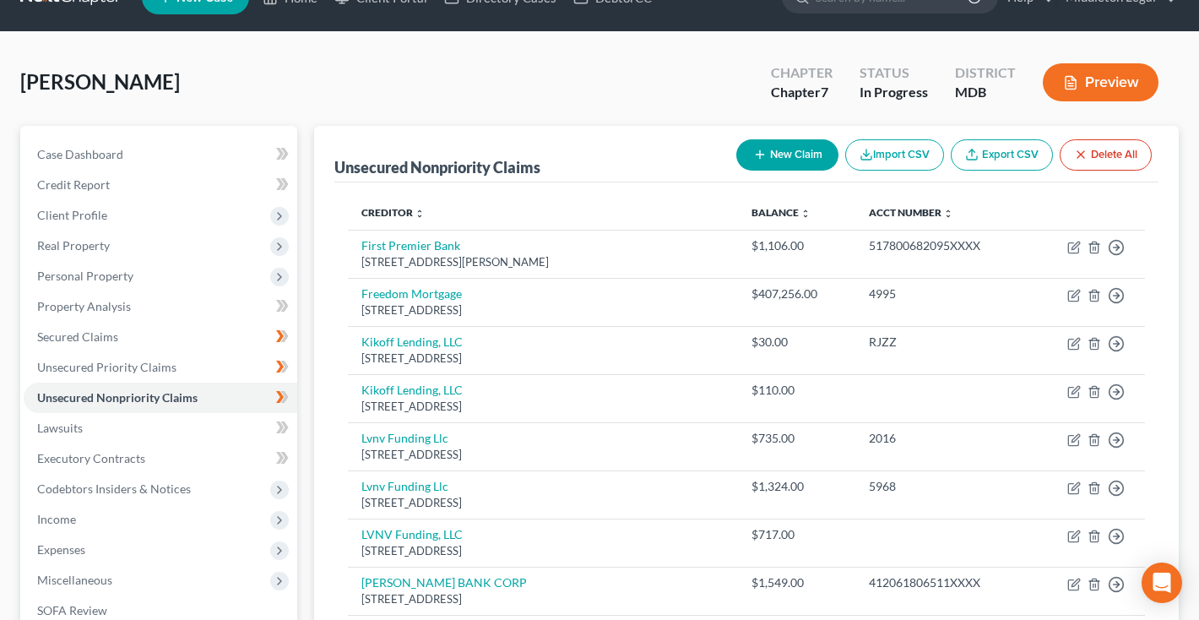
click at [806, 152] on button "New Claim" at bounding box center [787, 154] width 102 height 31
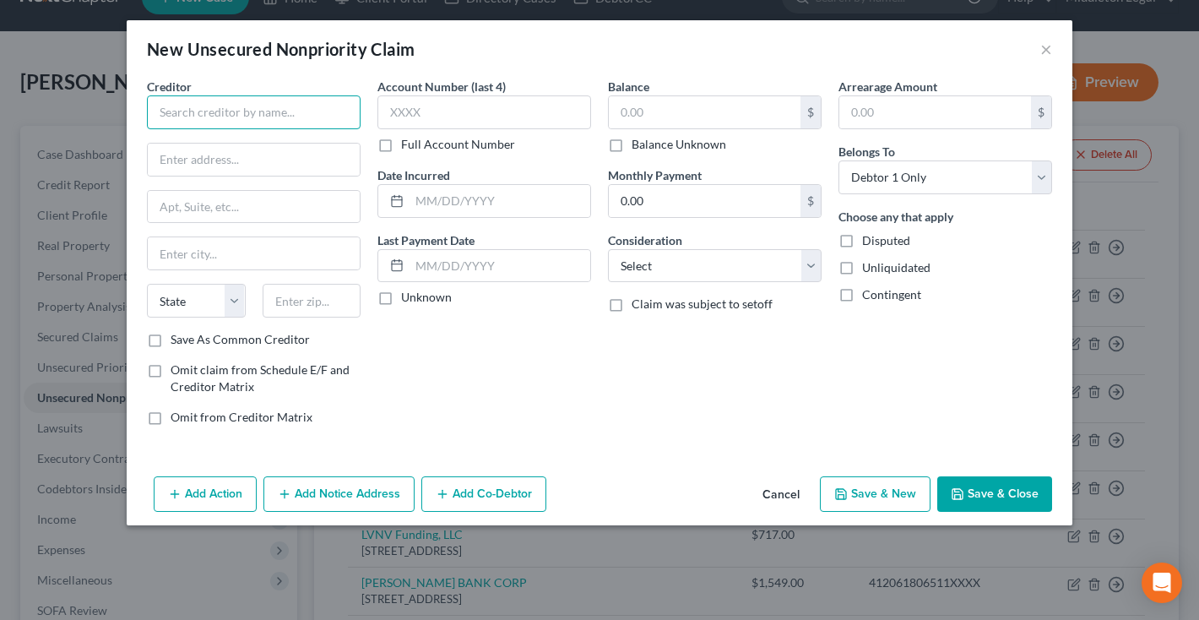
click at [295, 111] on input "text" at bounding box center [254, 112] width 214 height 34
click at [791, 490] on button "Cancel" at bounding box center [781, 495] width 64 height 34
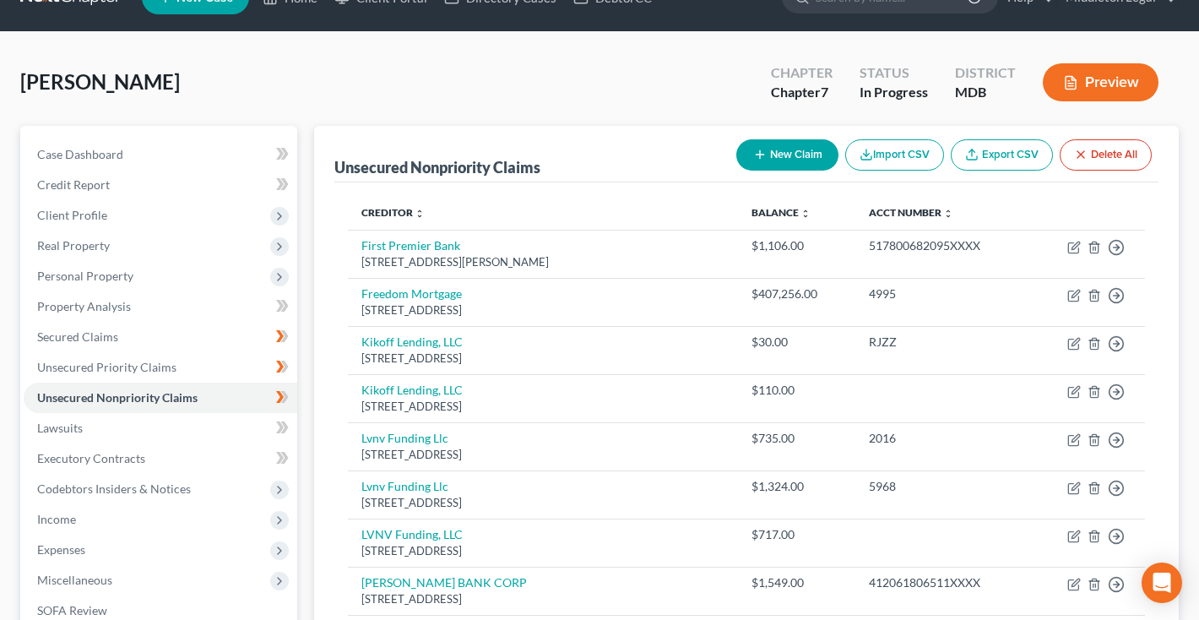
click at [794, 161] on button "New Claim" at bounding box center [787, 154] width 102 height 31
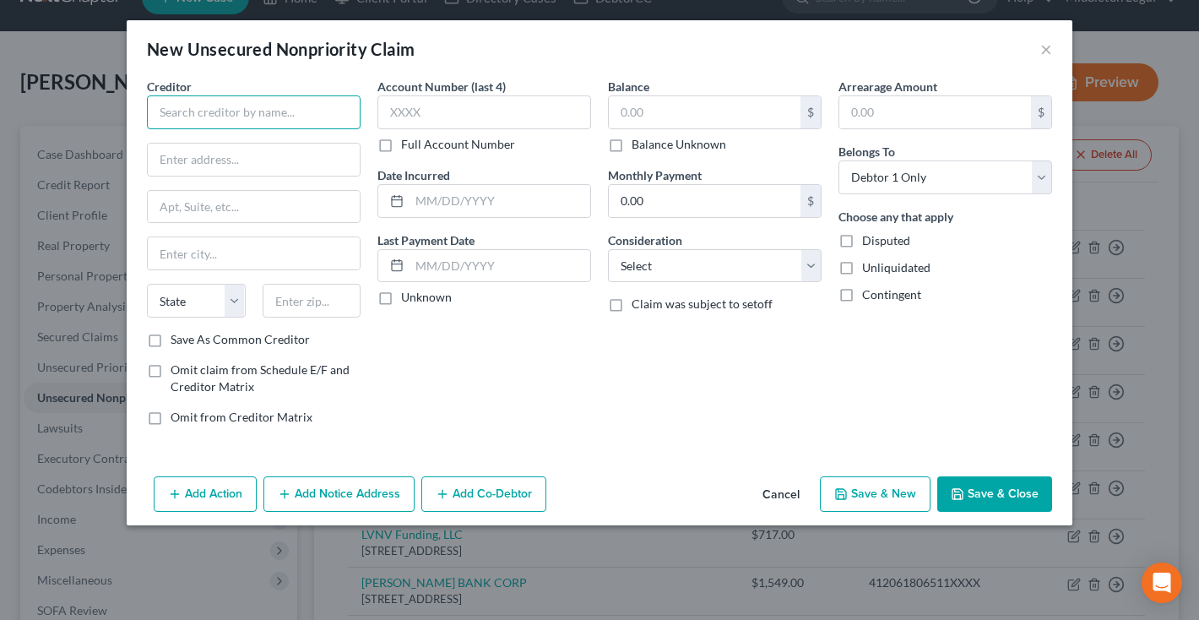
click at [244, 107] on input "text" at bounding box center [254, 112] width 214 height 34
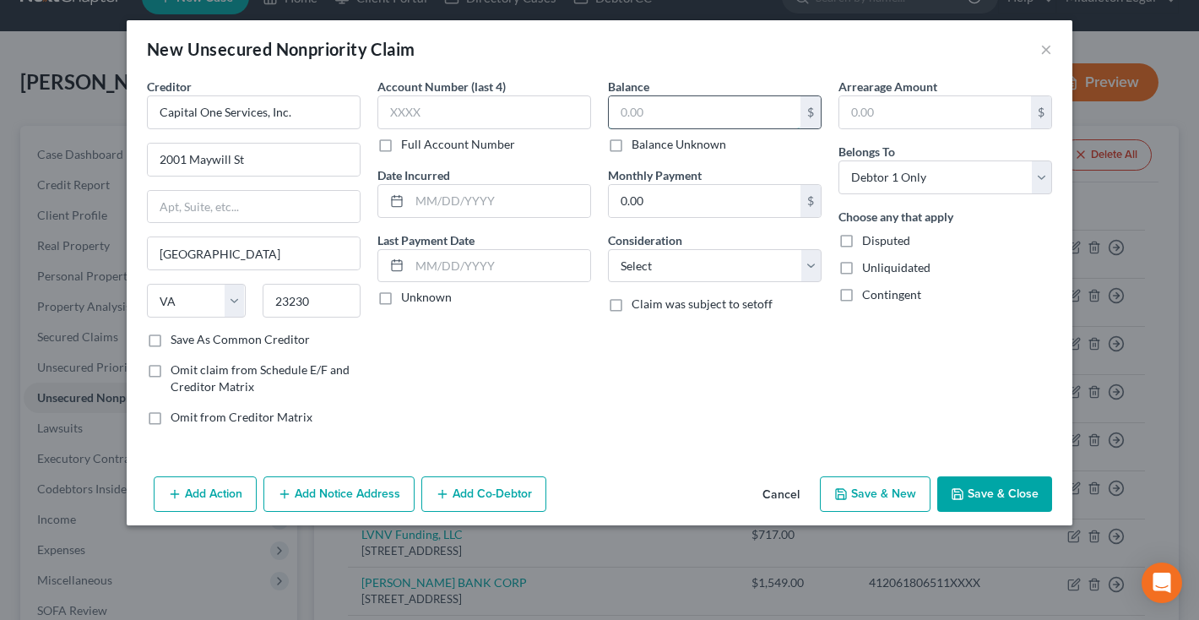
click at [657, 112] on input "text" at bounding box center [705, 112] width 192 height 32
click at [355, 501] on button "Add Notice Address" at bounding box center [338, 493] width 151 height 35
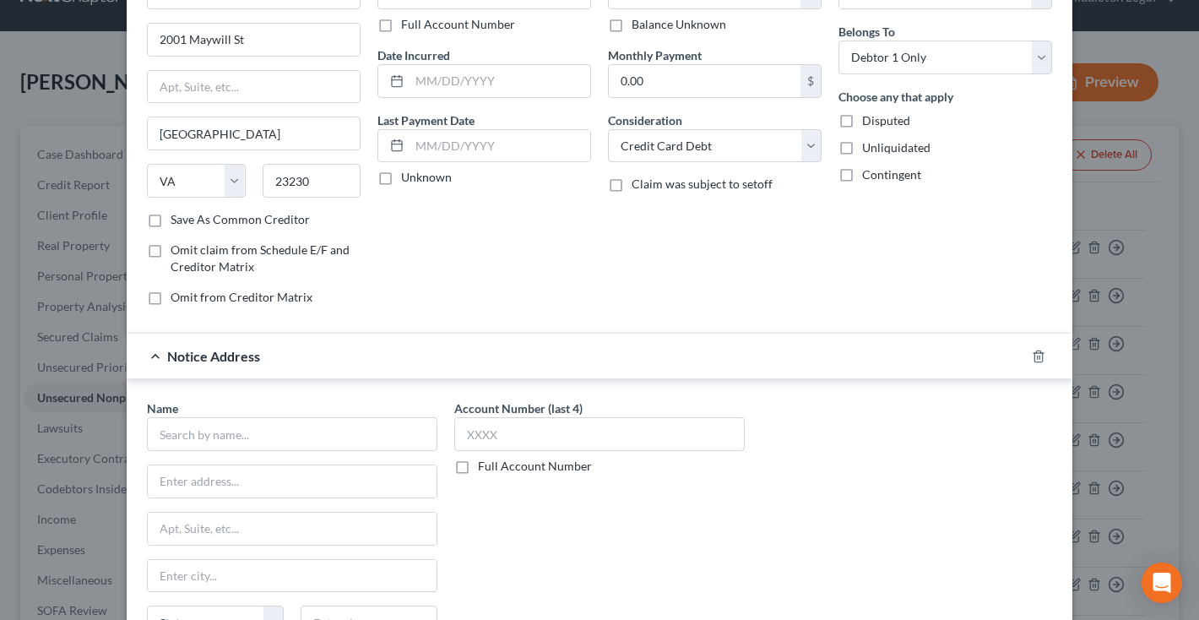
scroll to position [160, 0]
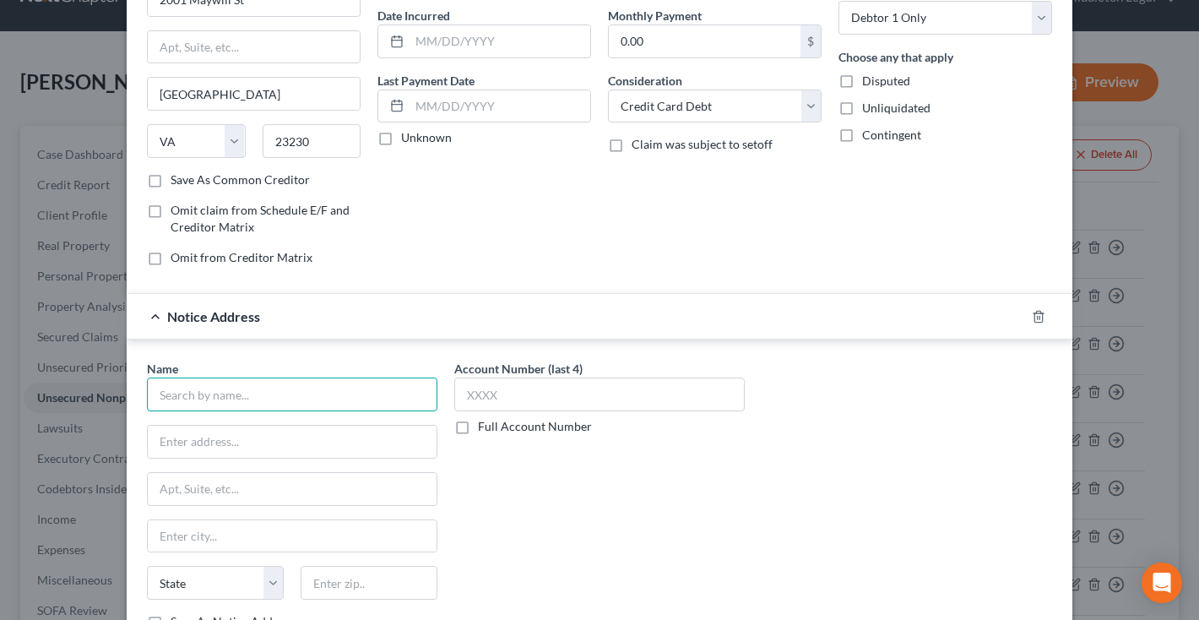
click at [255, 400] on input "text" at bounding box center [292, 394] width 290 height 34
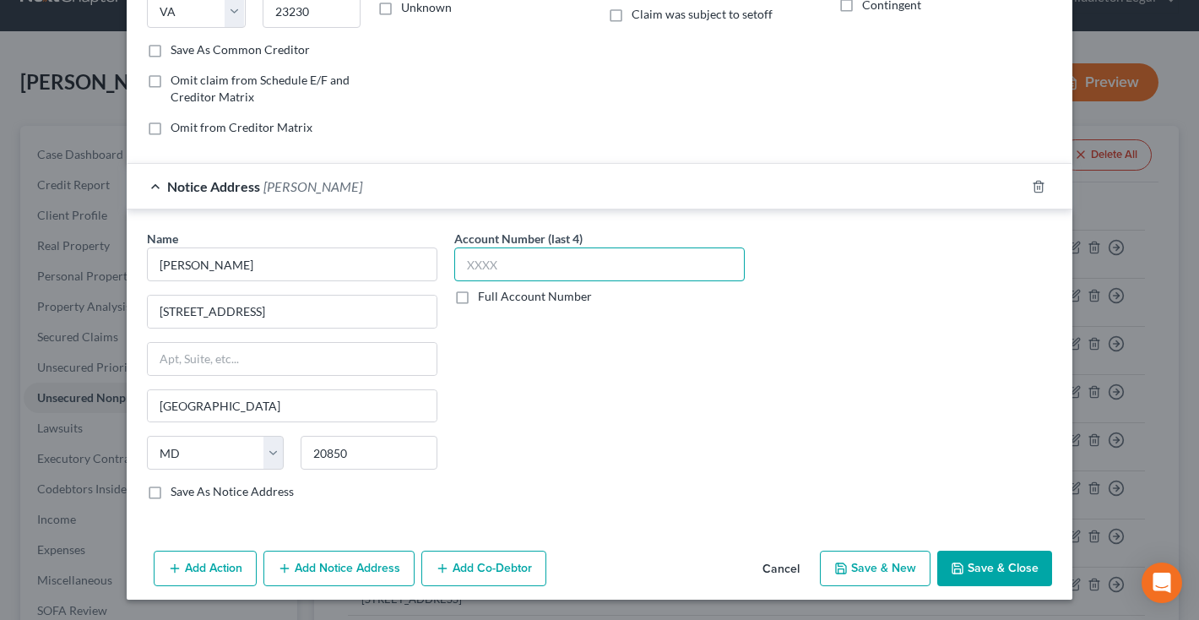
scroll to position [289, 0]
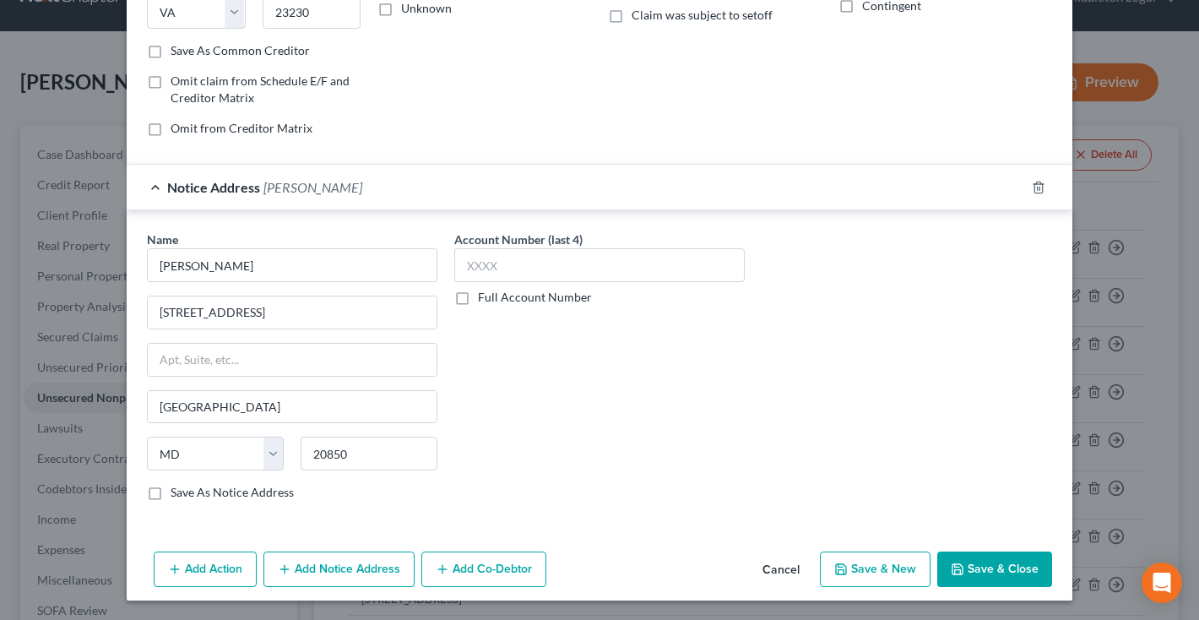
click at [995, 567] on button "Save & Close" at bounding box center [994, 568] width 115 height 35
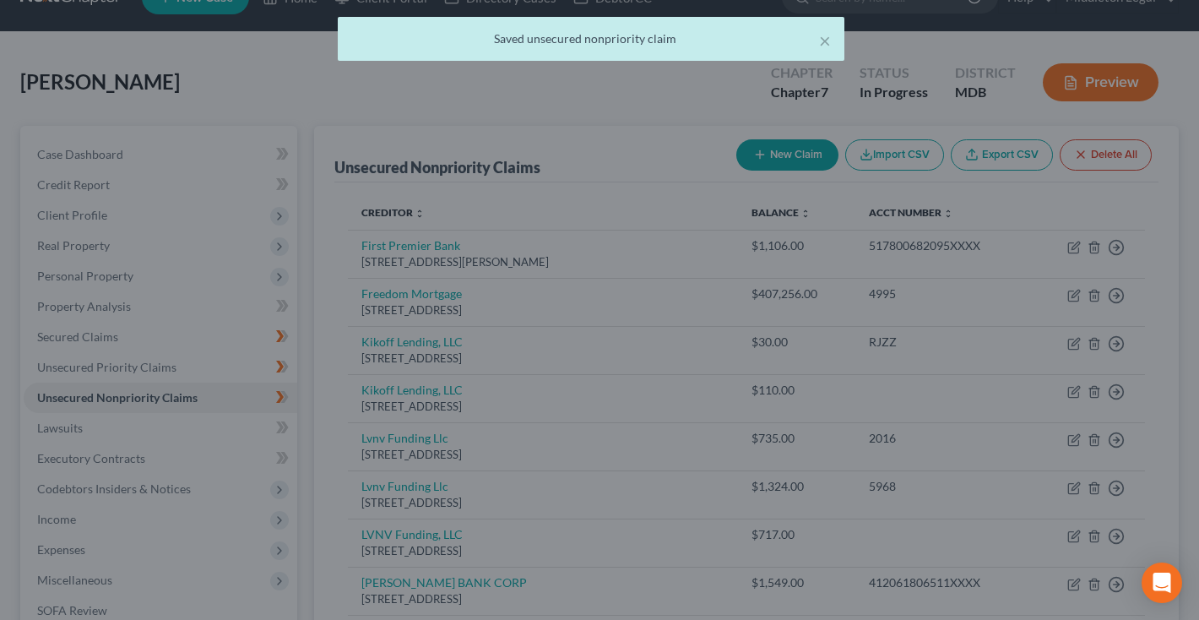
scroll to position [0, 0]
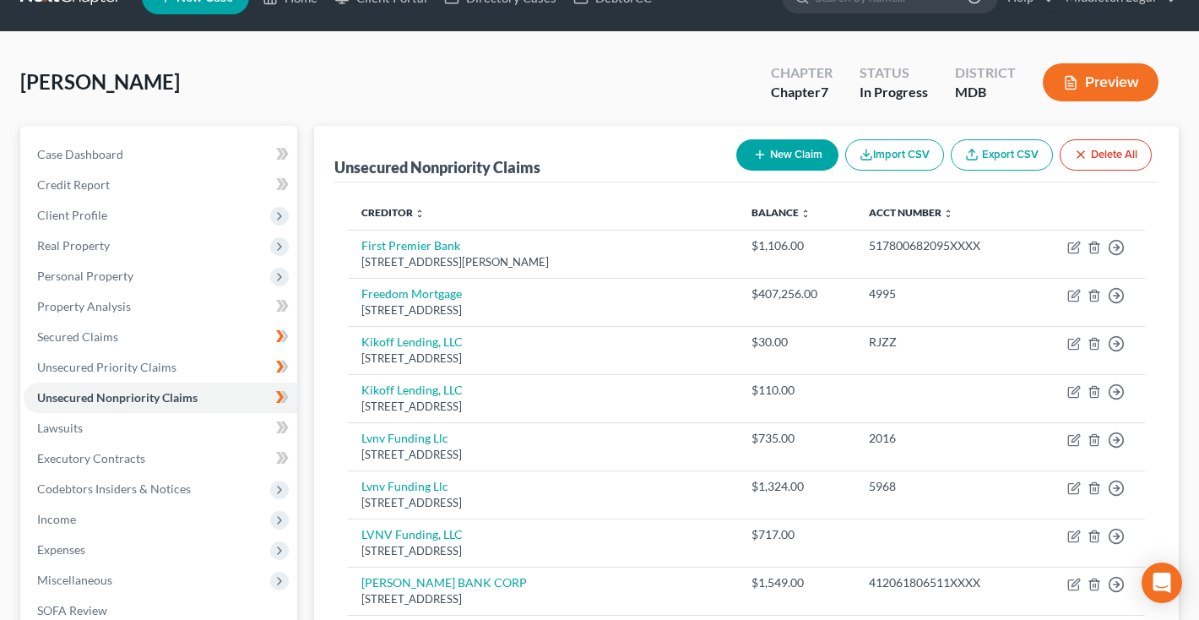
click at [776, 156] on button "New Claim" at bounding box center [787, 154] width 102 height 31
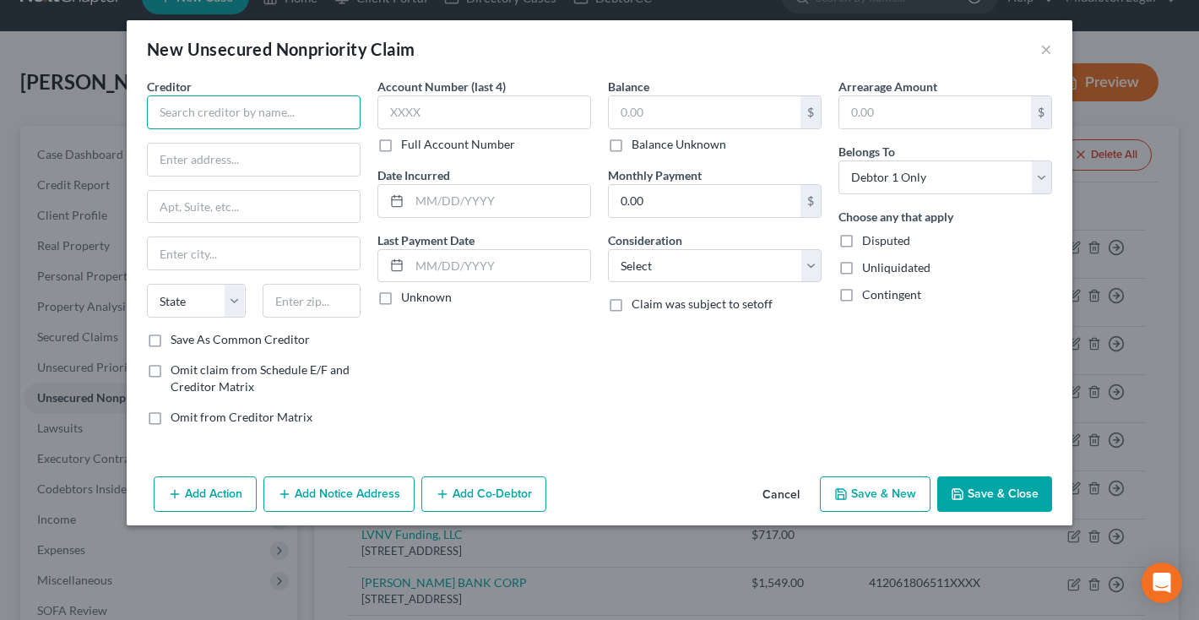
click at [285, 121] on input "text" at bounding box center [254, 112] width 214 height 34
click at [215, 178] on div "Creditor * Great Seneca Financial Corp. State AL AK AR AZ CA CO CT DE DC FL GA …" at bounding box center [254, 204] width 214 height 253
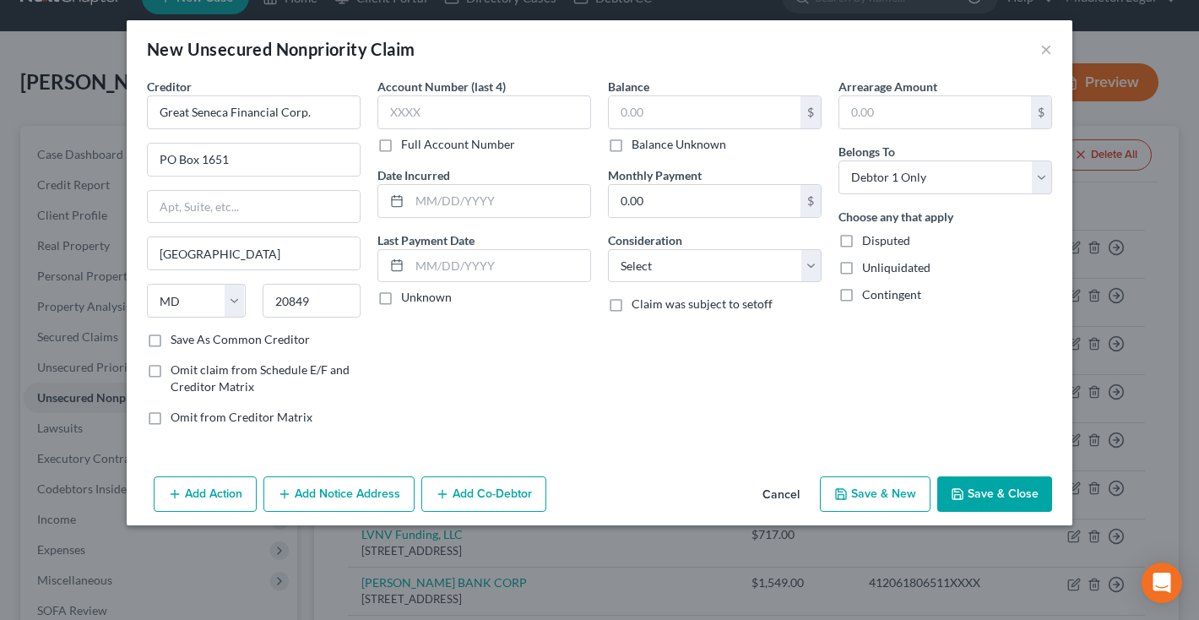
click at [632, 146] on label "Balance Unknown" at bounding box center [679, 144] width 95 height 17
click at [638, 146] on input "Balance Unknown" at bounding box center [643, 141] width 11 height 11
click at [348, 493] on button "Add Notice Address" at bounding box center [338, 493] width 151 height 35
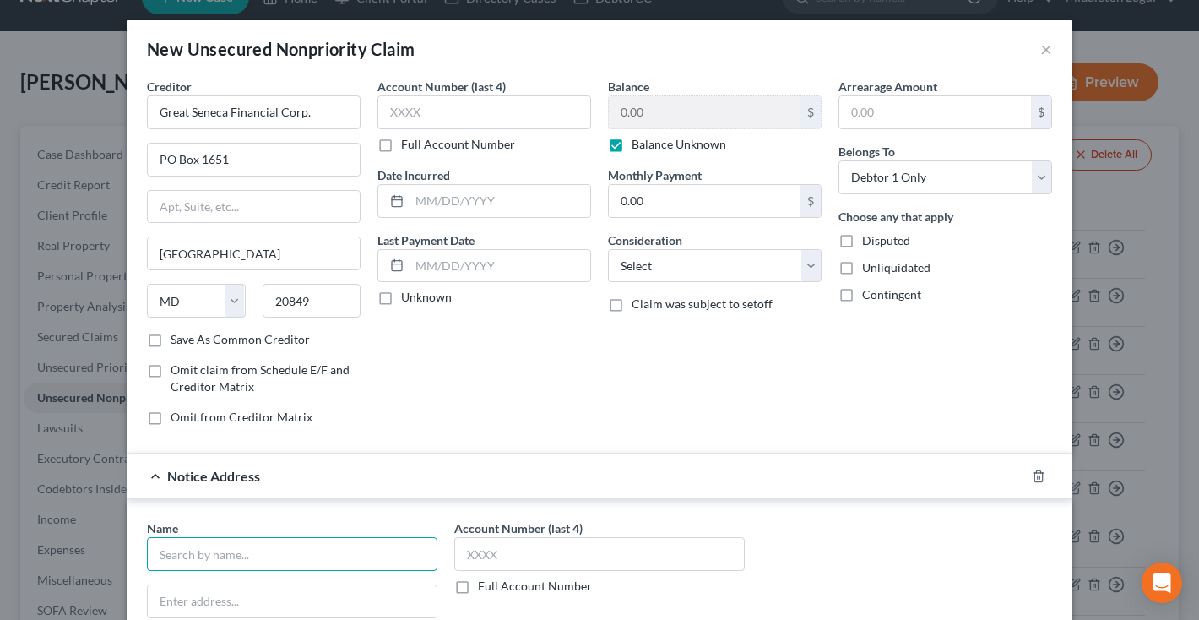
click at [191, 553] on input "text" at bounding box center [292, 554] width 290 height 34
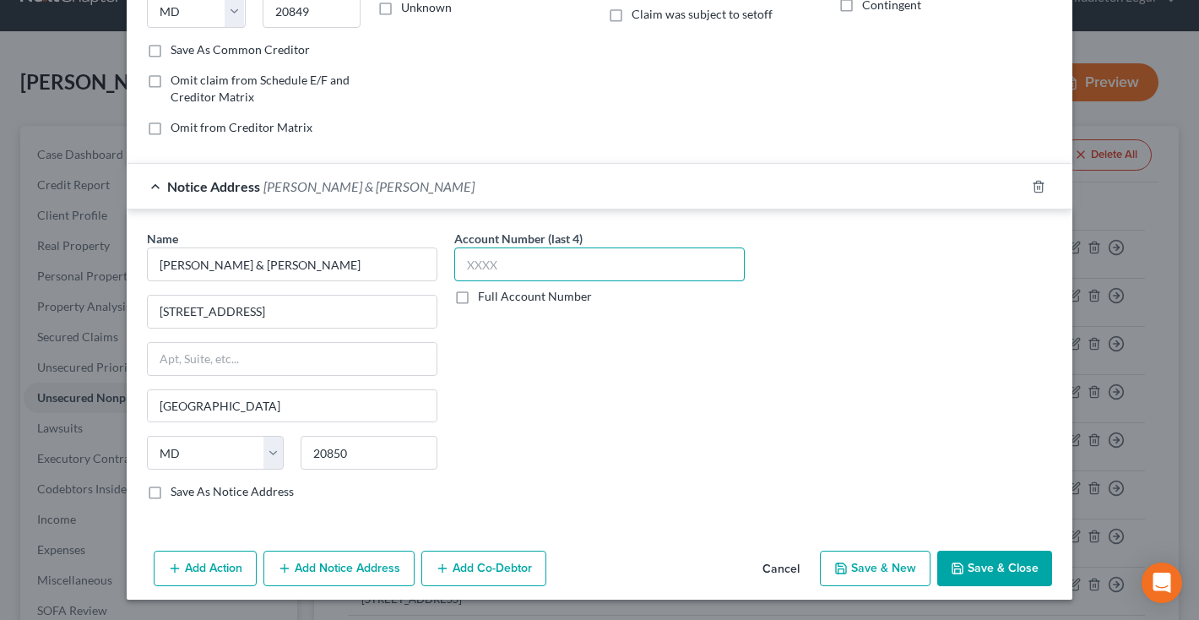
scroll to position [289, 0]
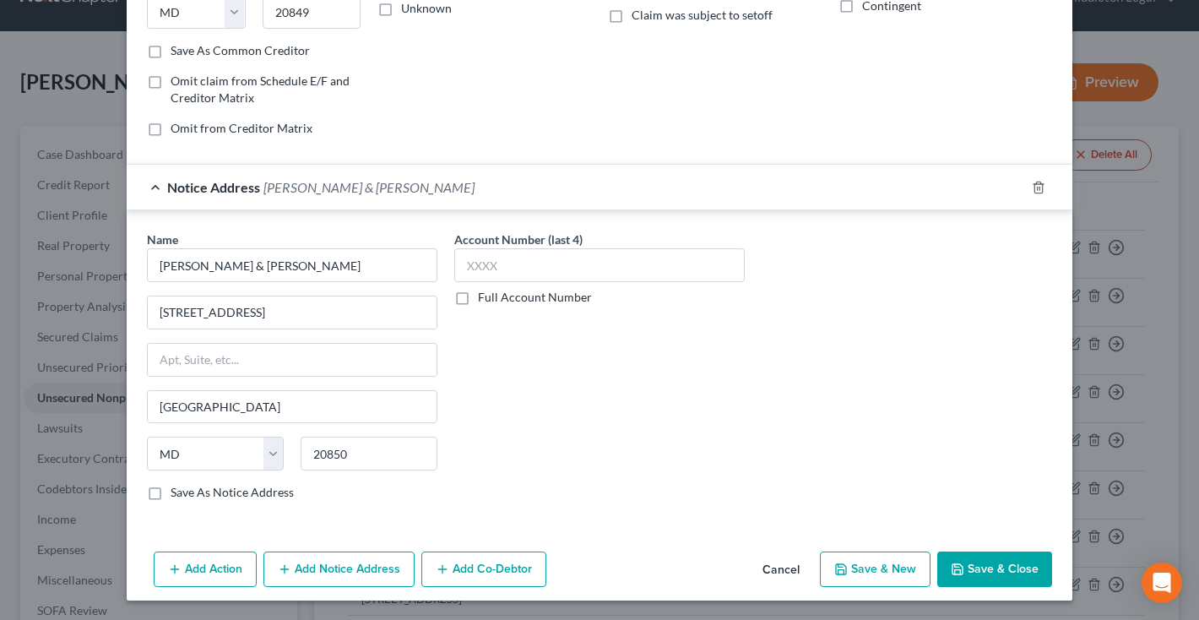
click at [1000, 561] on button "Save & Close" at bounding box center [994, 568] width 115 height 35
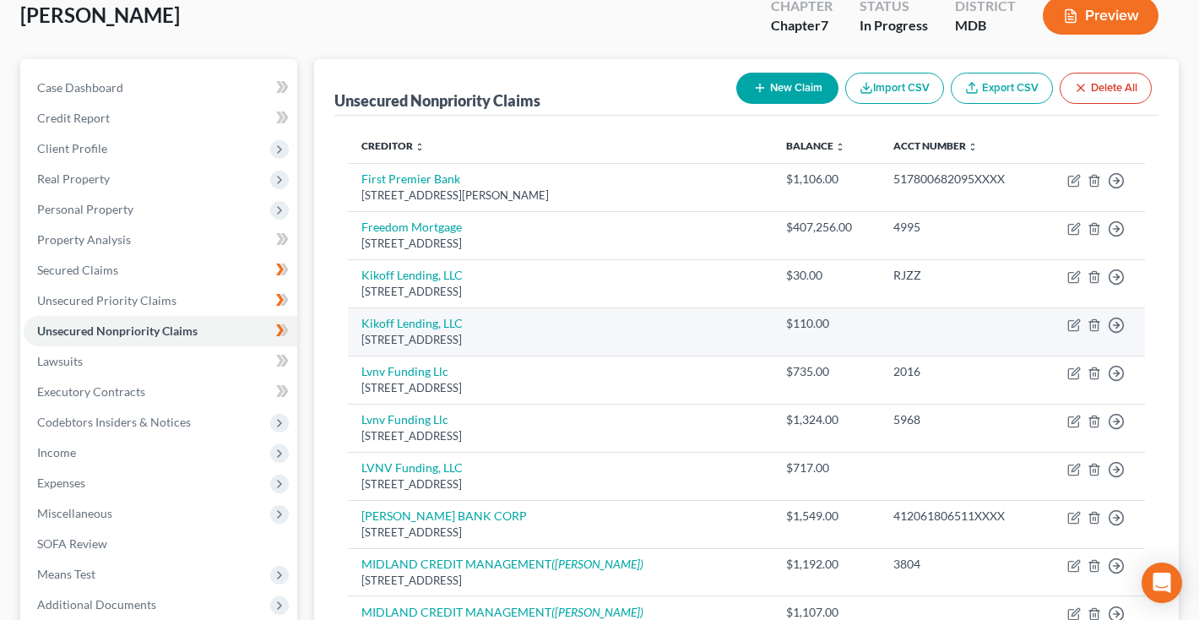
scroll to position [115, 0]
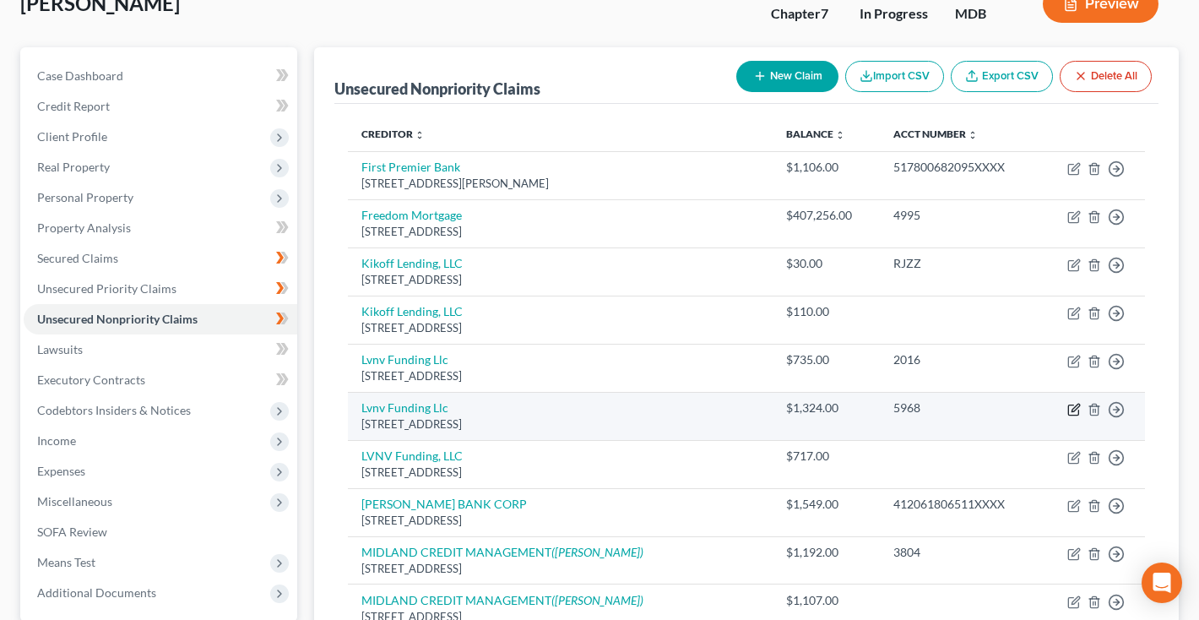
click at [1076, 406] on icon "button" at bounding box center [1075, 408] width 8 height 8
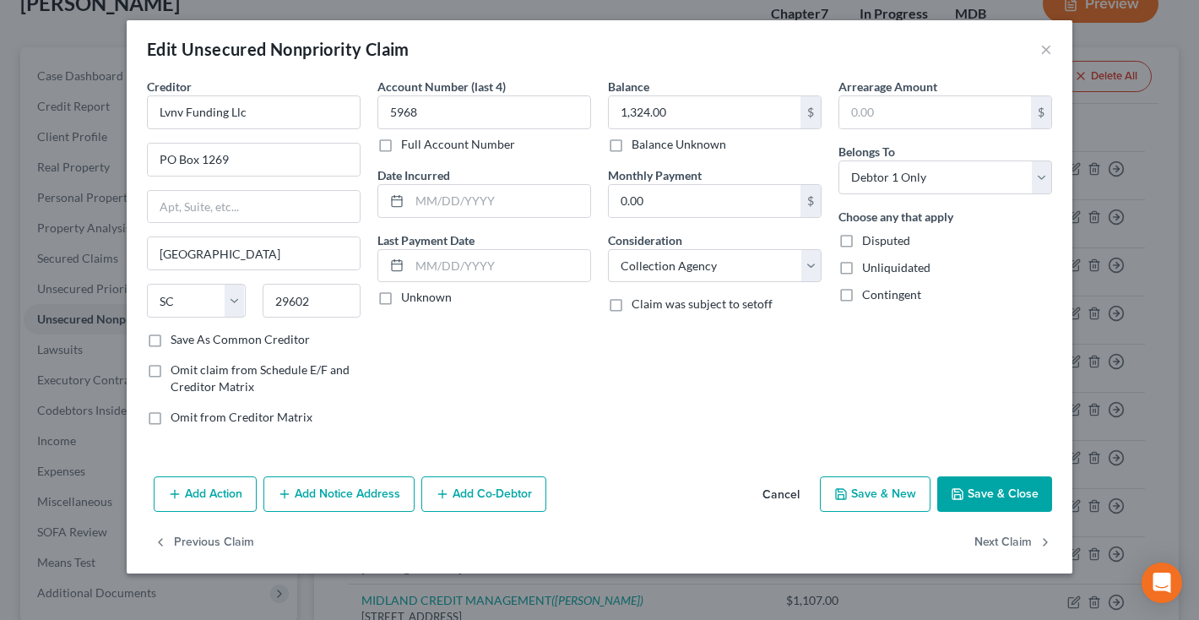
click at [341, 494] on button "Add Notice Address" at bounding box center [338, 493] width 151 height 35
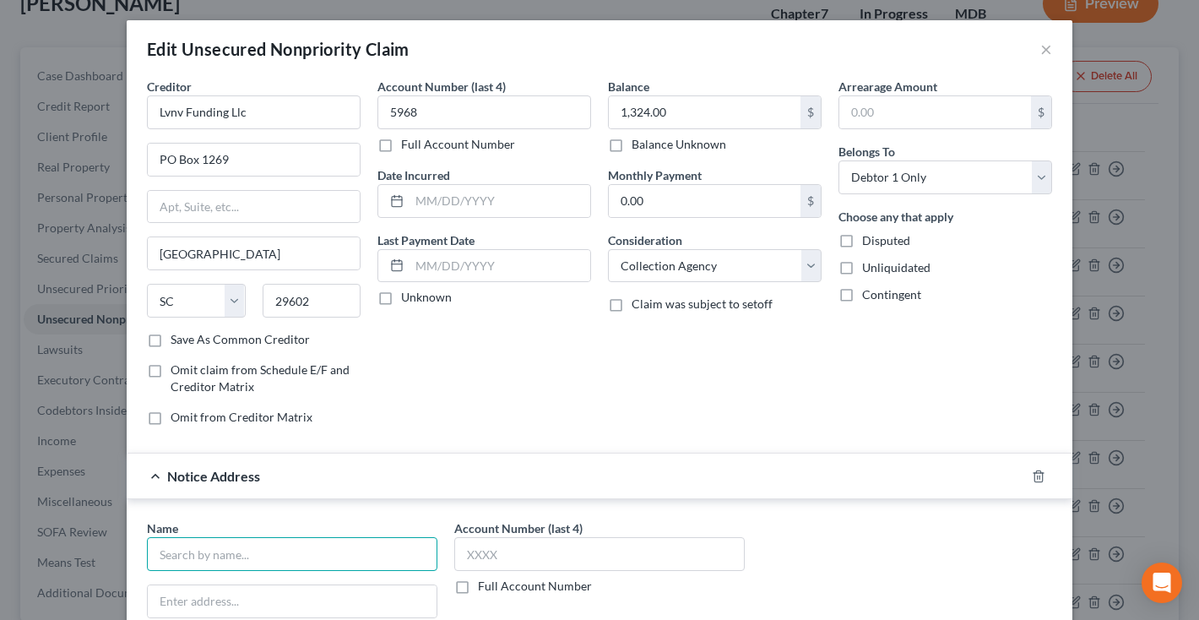
click at [290, 553] on input "text" at bounding box center [292, 554] width 290 height 34
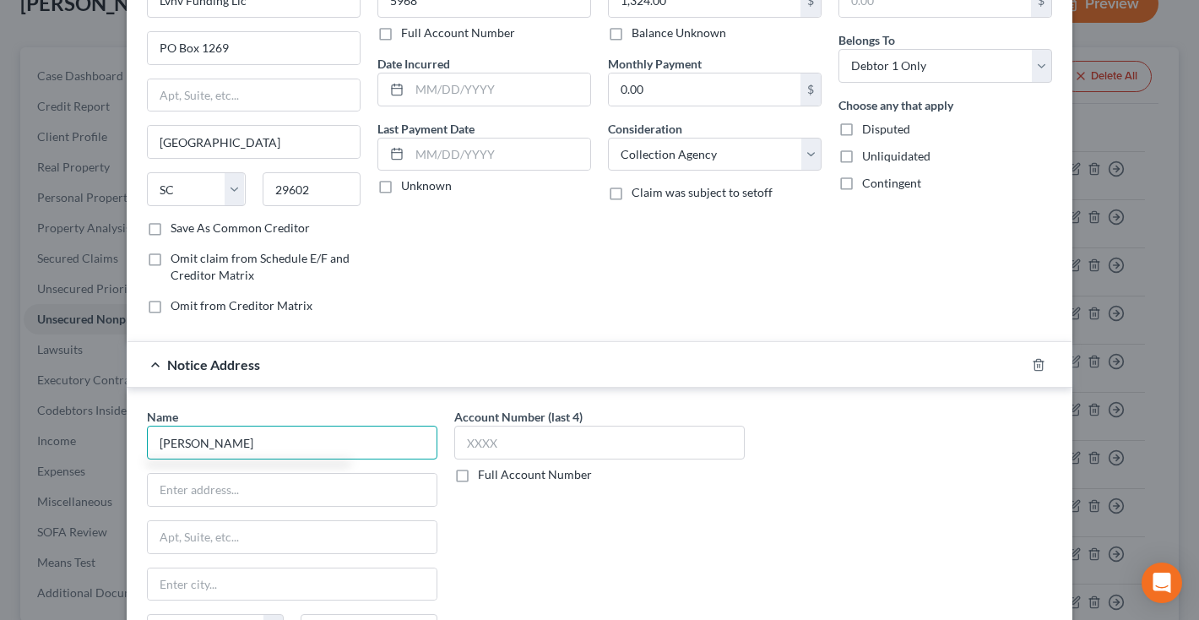
scroll to position [126, 0]
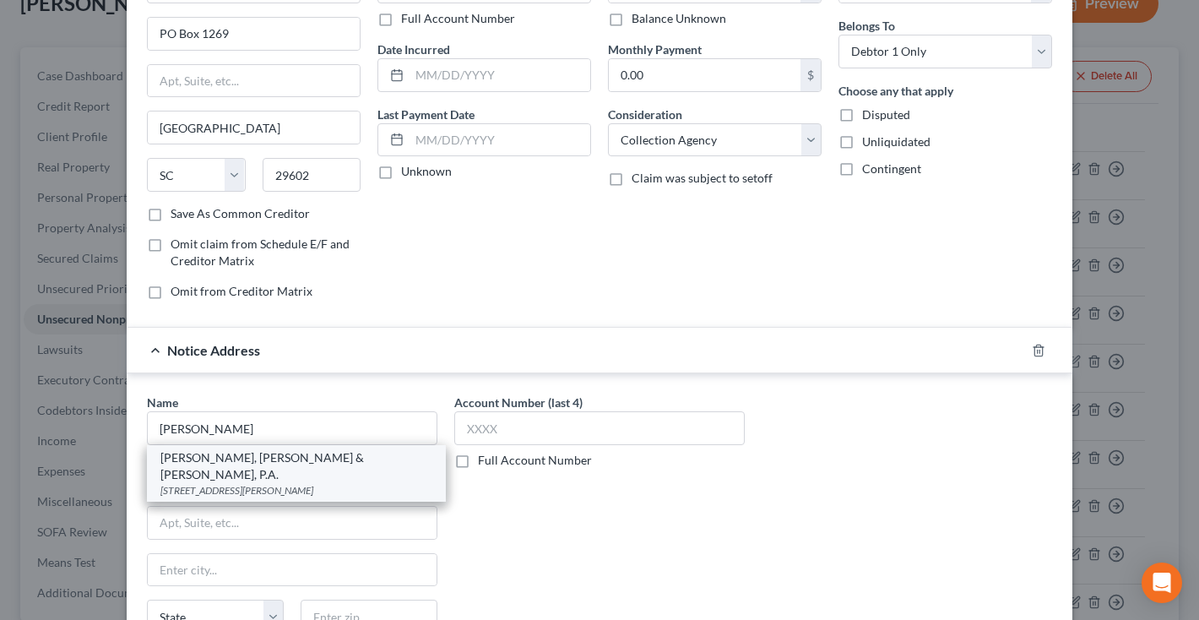
click at [343, 464] on div "Klima, Peters & Daly, P.A." at bounding box center [296, 466] width 272 height 34
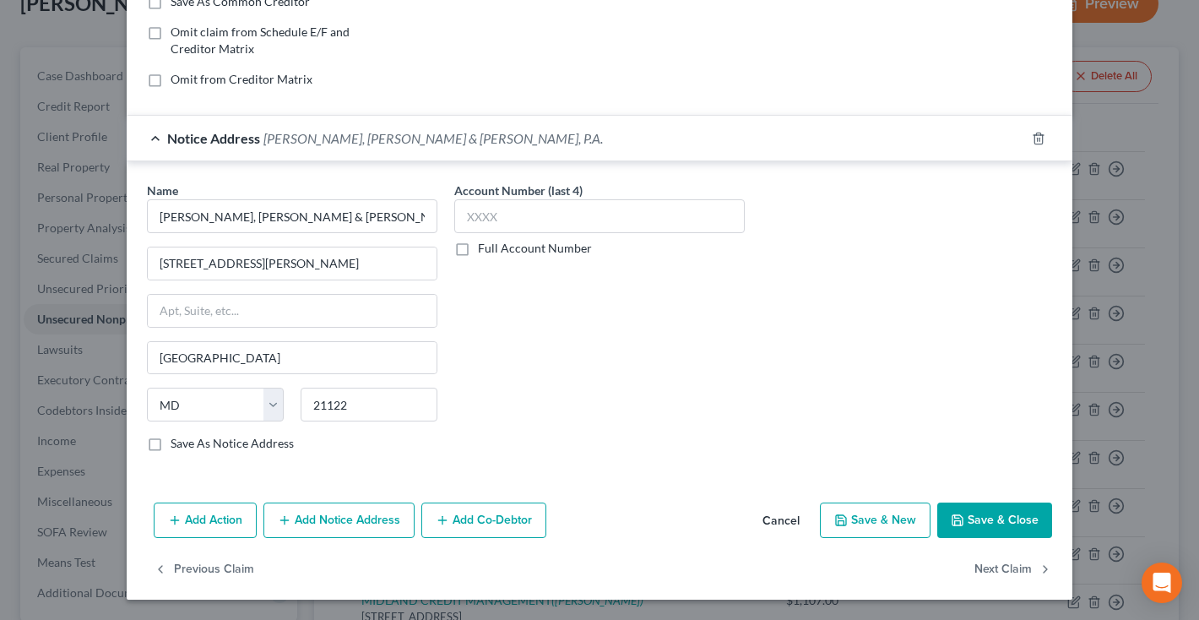
scroll to position [338, 0]
click at [960, 522] on icon "button" at bounding box center [958, 520] width 14 height 14
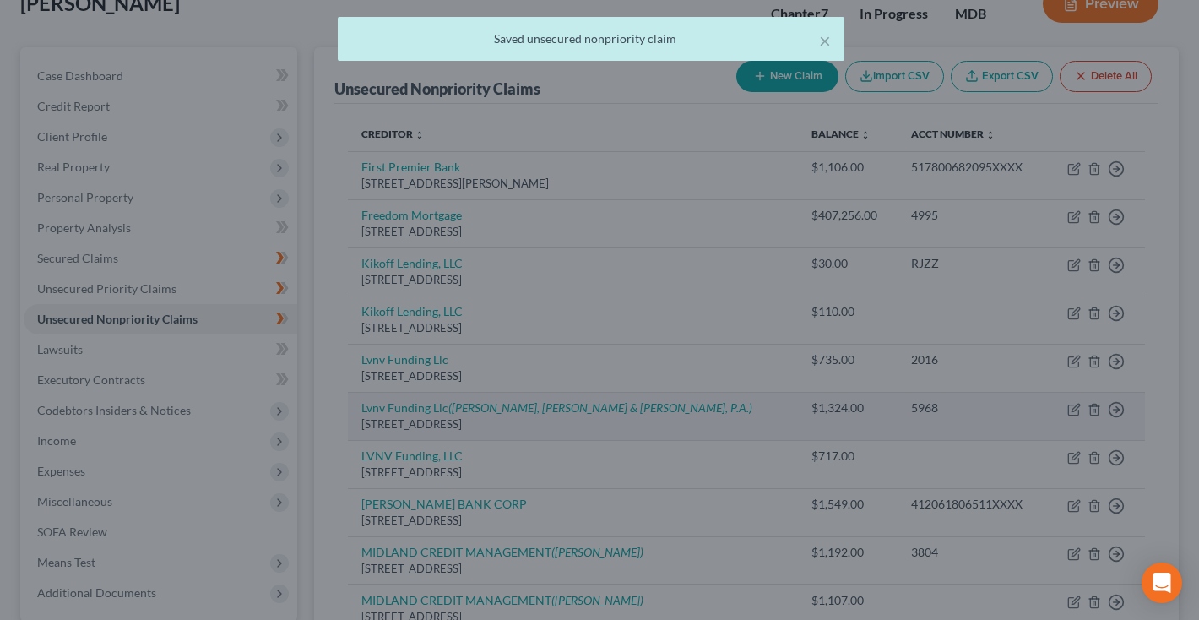
scroll to position [0, 0]
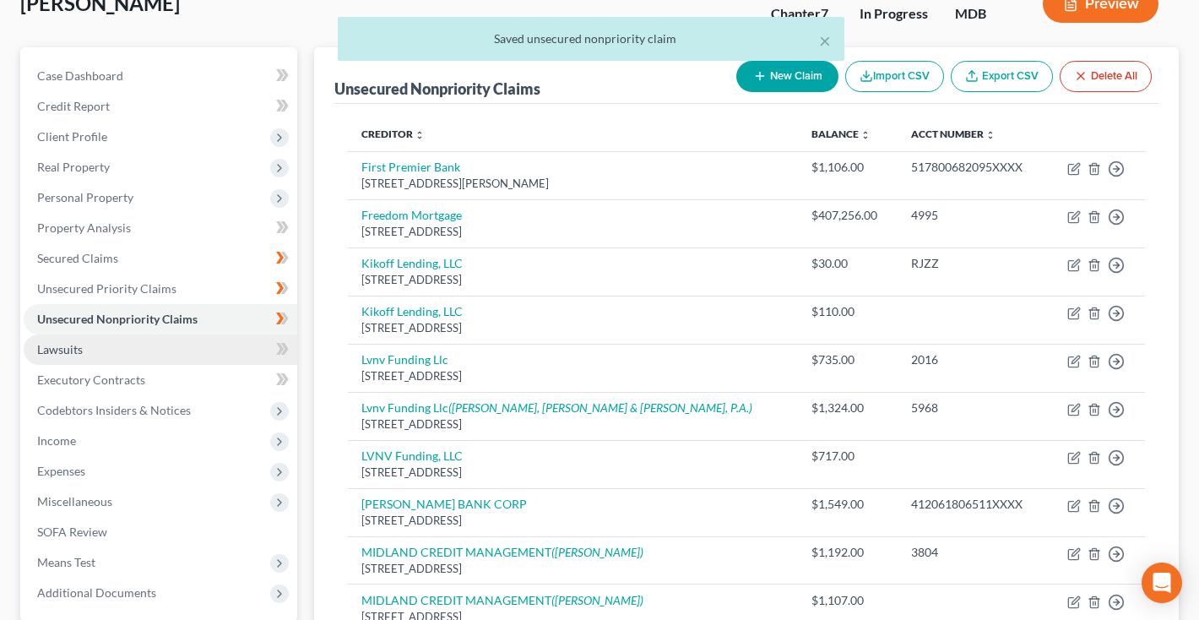
click at [118, 357] on link "Lawsuits" at bounding box center [161, 349] width 274 height 30
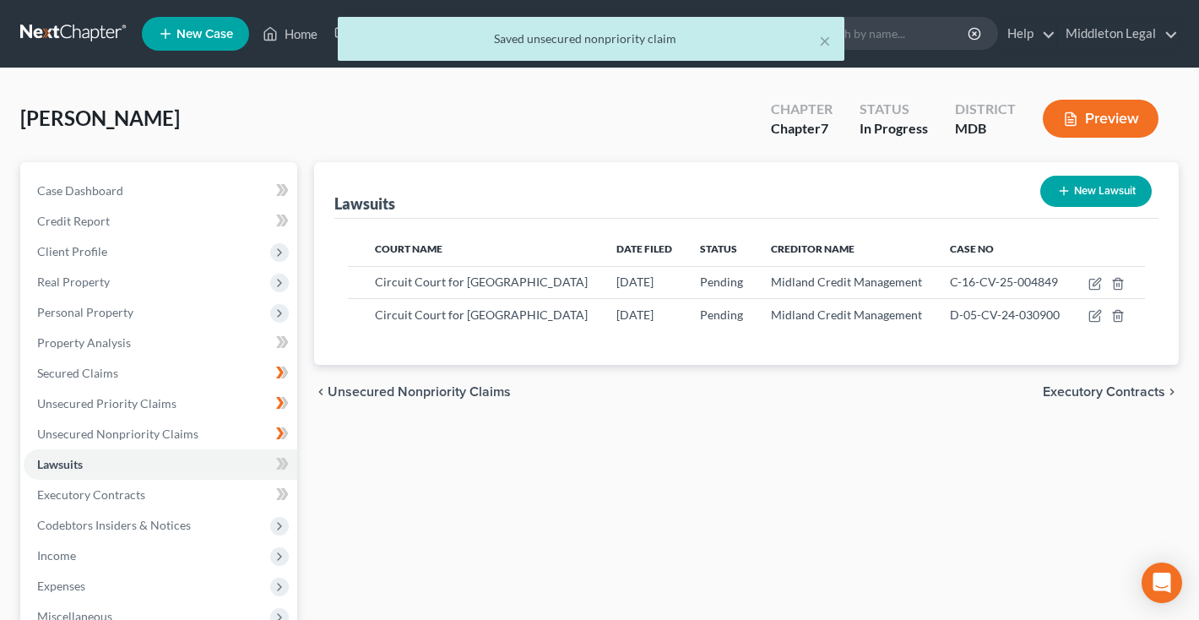
click at [1126, 195] on button "New Lawsuit" at bounding box center [1095, 191] width 111 height 31
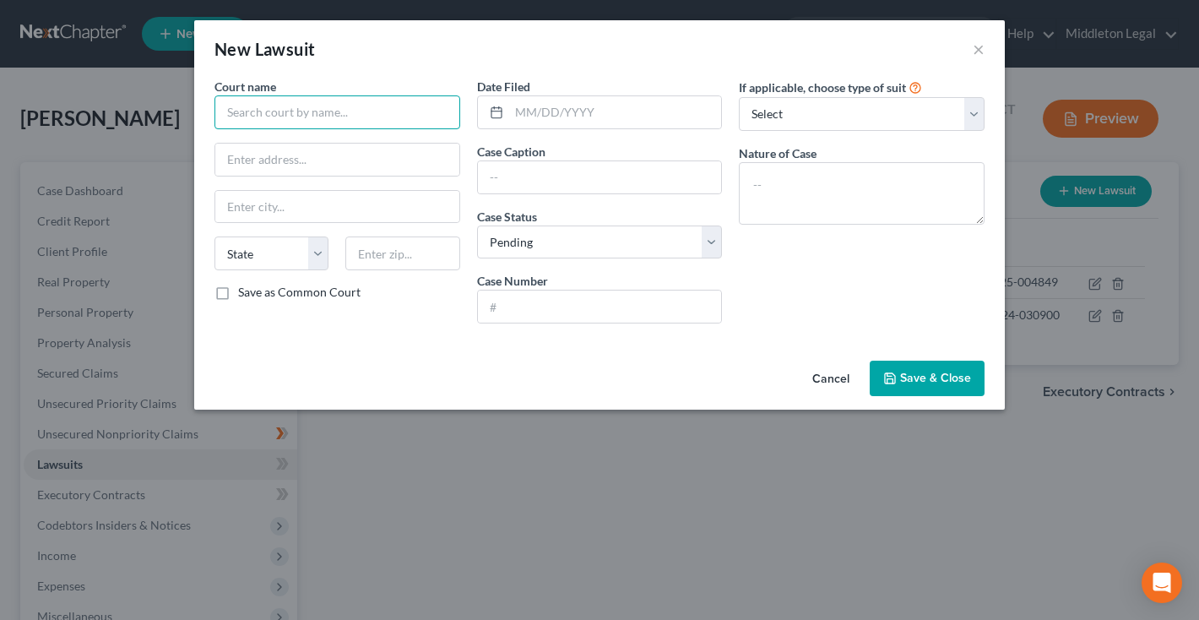
click at [333, 110] on input "text" at bounding box center [337, 112] width 246 height 34
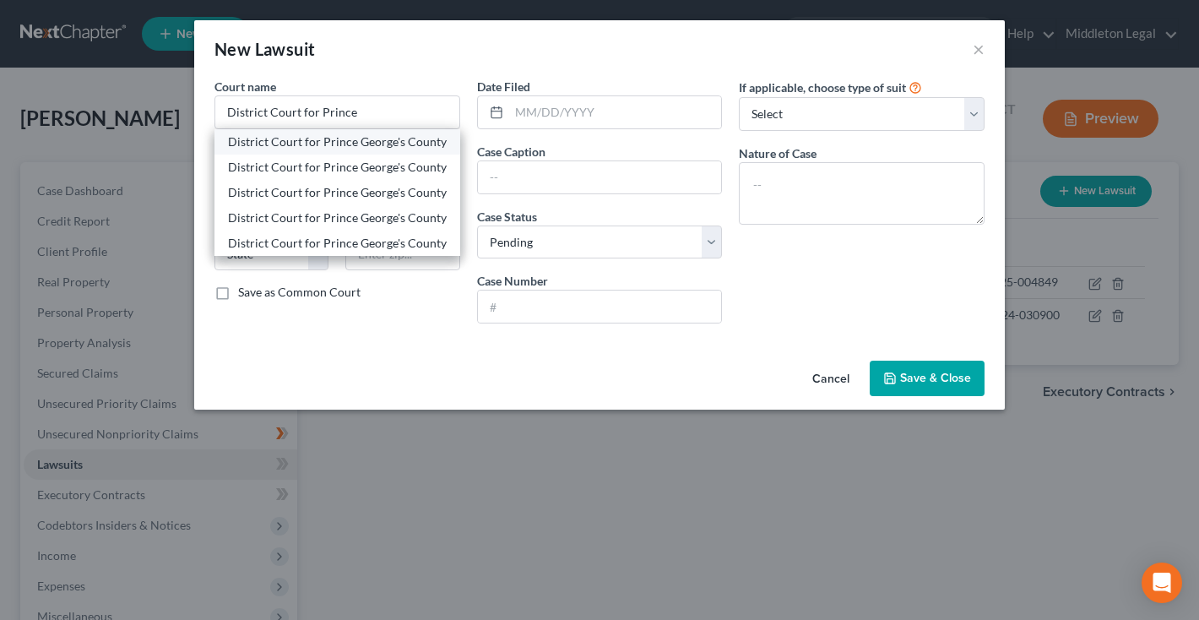
click at [349, 148] on div "District Court for Prince George's County" at bounding box center [337, 141] width 219 height 17
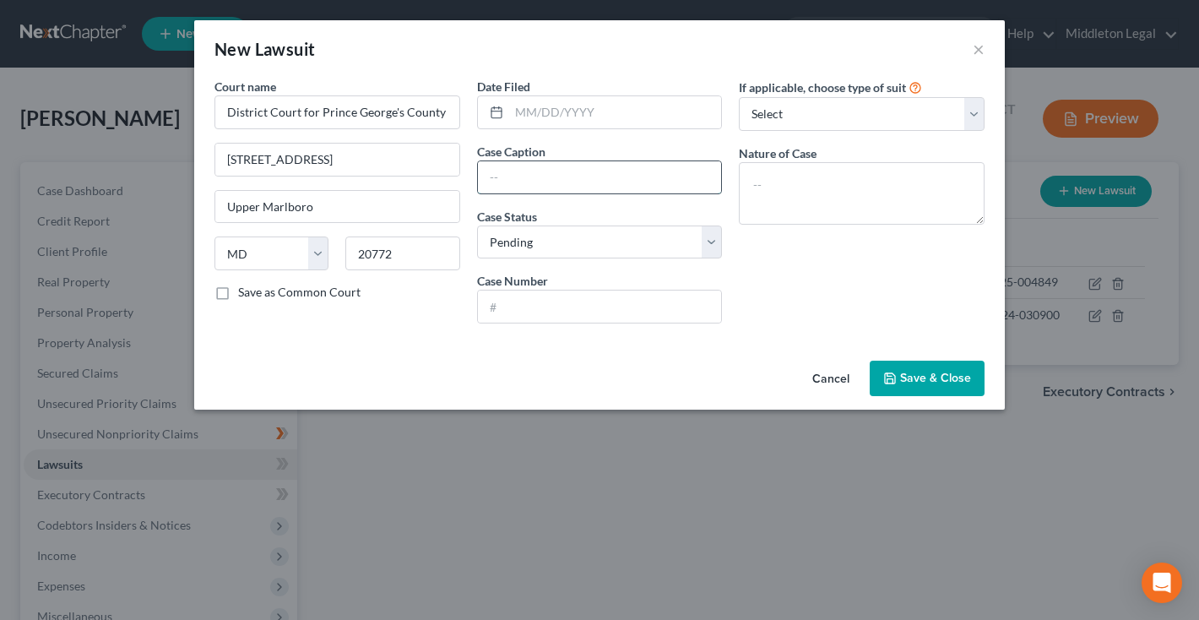
click at [560, 190] on input "text" at bounding box center [600, 177] width 244 height 32
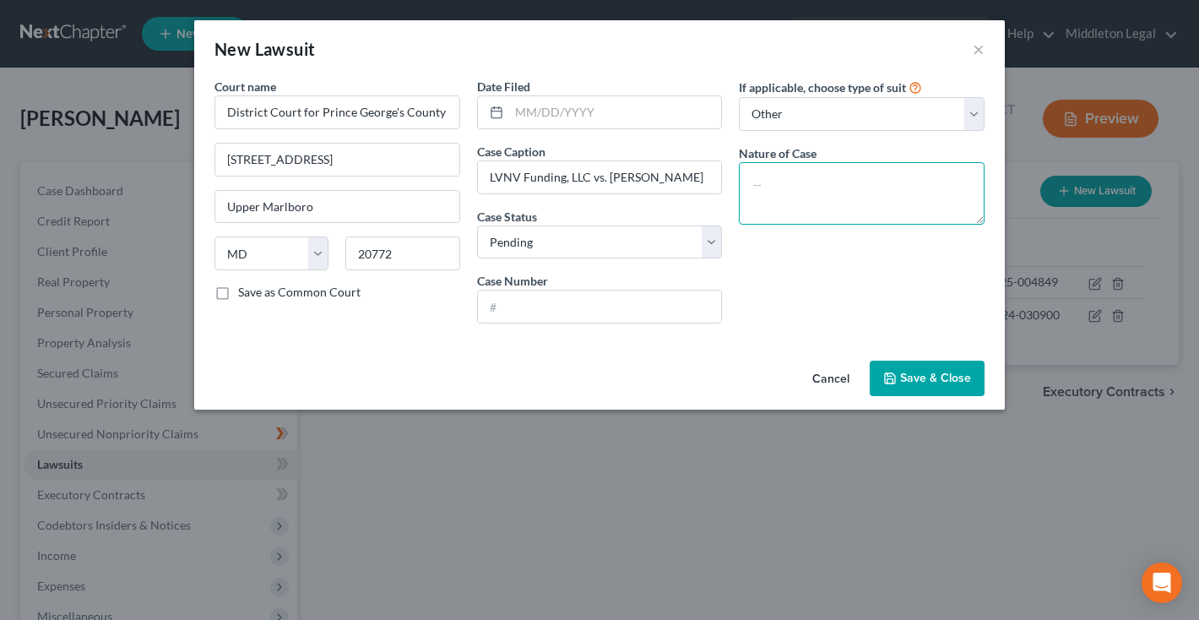
click at [792, 187] on textarea at bounding box center [862, 193] width 246 height 62
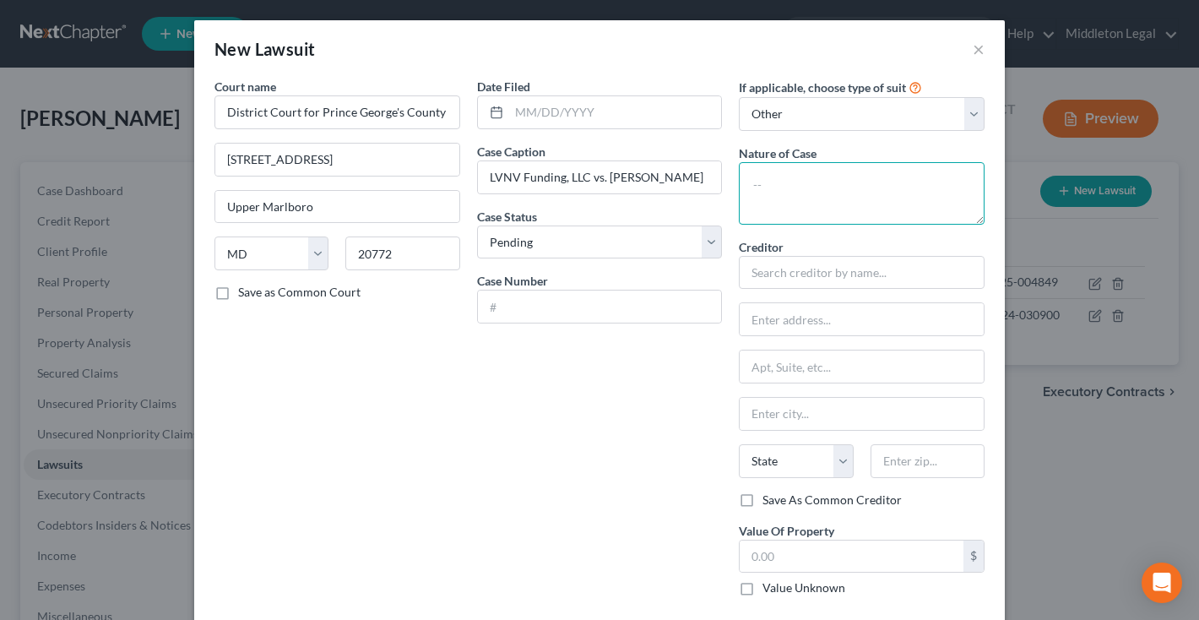
paste textarea "Contract - Small Claims Consumer Debt - Assigned"
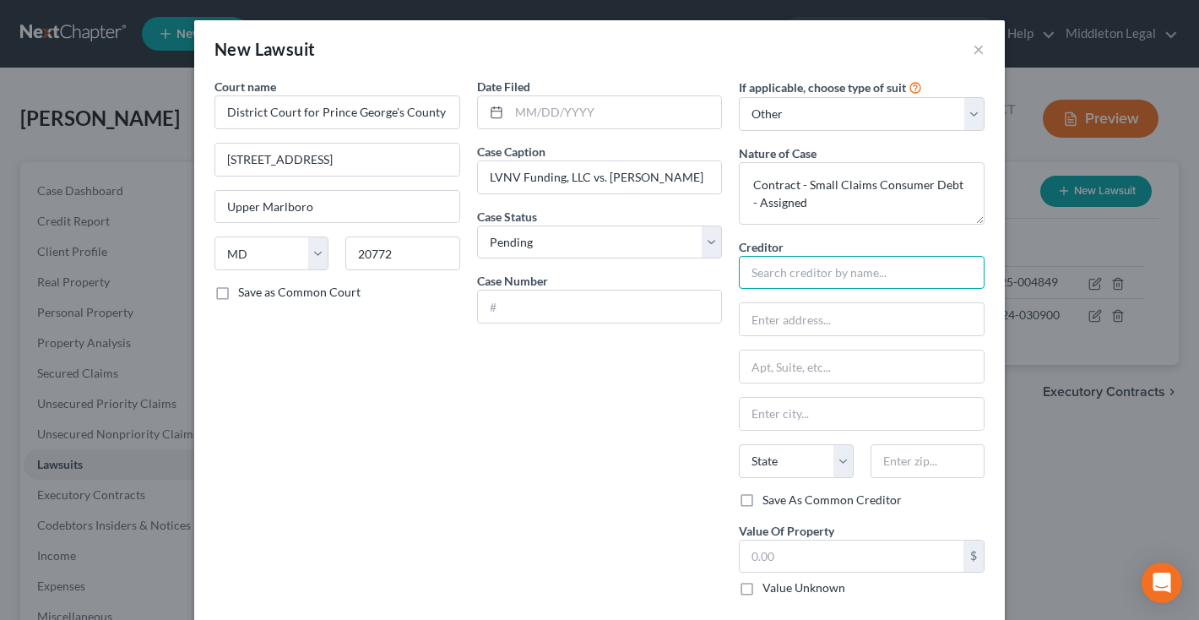
click at [798, 270] on input "text" at bounding box center [862, 273] width 246 height 34
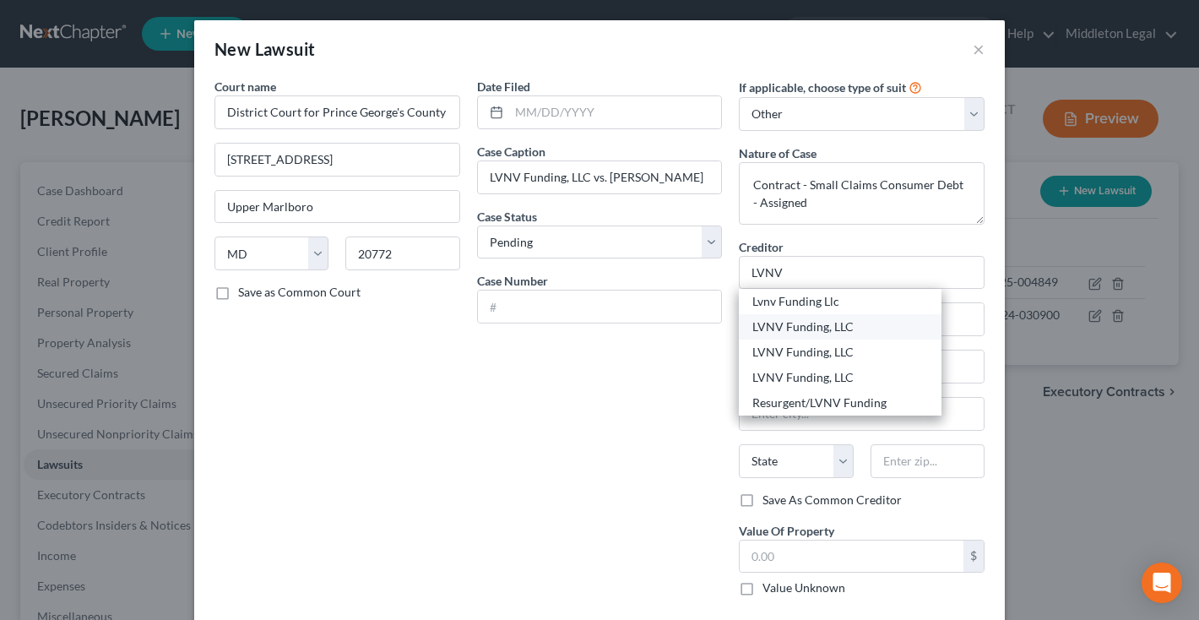
click at [787, 327] on div "LVNV Funding, LLC" at bounding box center [840, 326] width 176 height 17
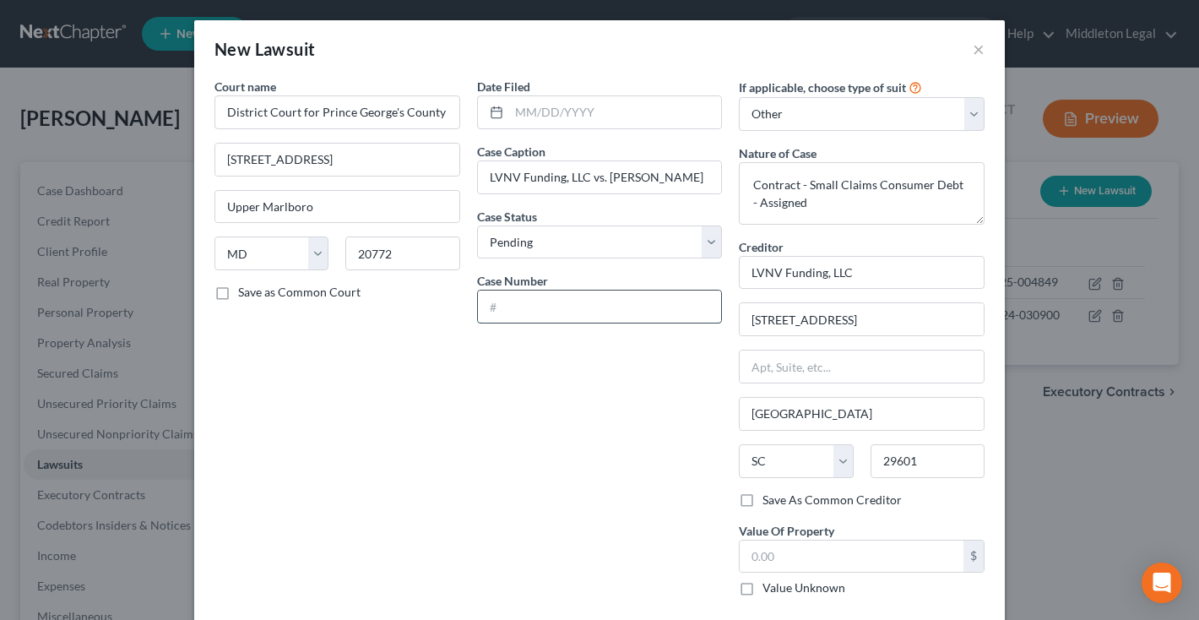
click at [661, 317] on input "text" at bounding box center [600, 306] width 244 height 32
paste input "D-05-CV-24-032346"
click at [587, 107] on input "text" at bounding box center [615, 112] width 213 height 32
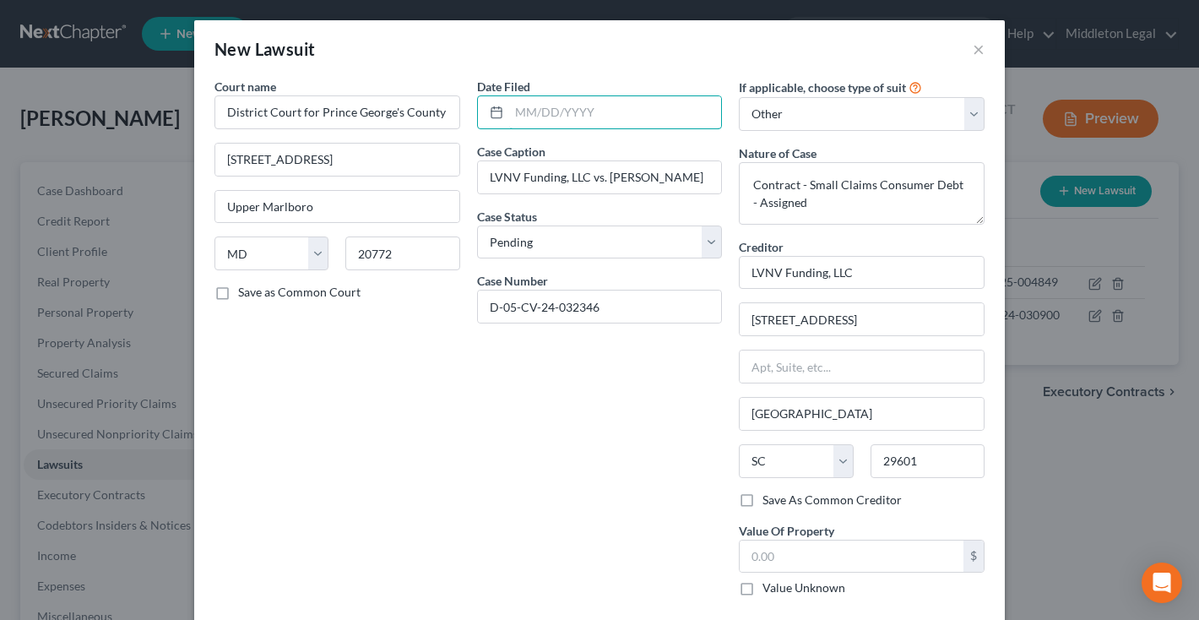
paste input "07/26/2024"
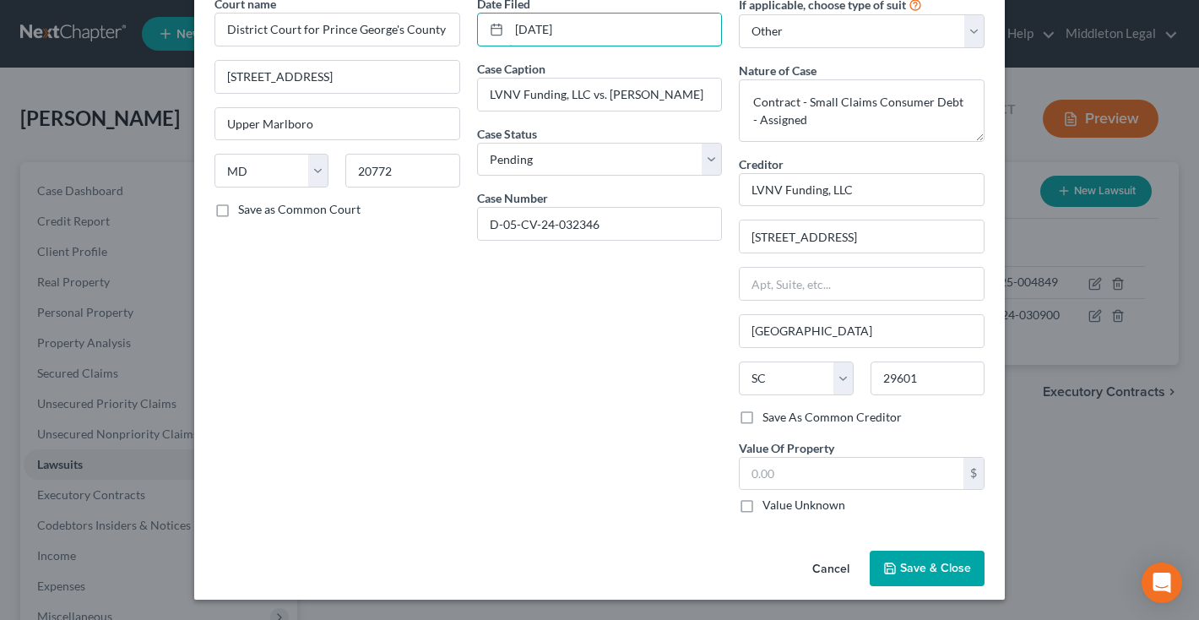
scroll to position [82, 0]
click at [924, 563] on span "Save & Close" at bounding box center [935, 568] width 71 height 14
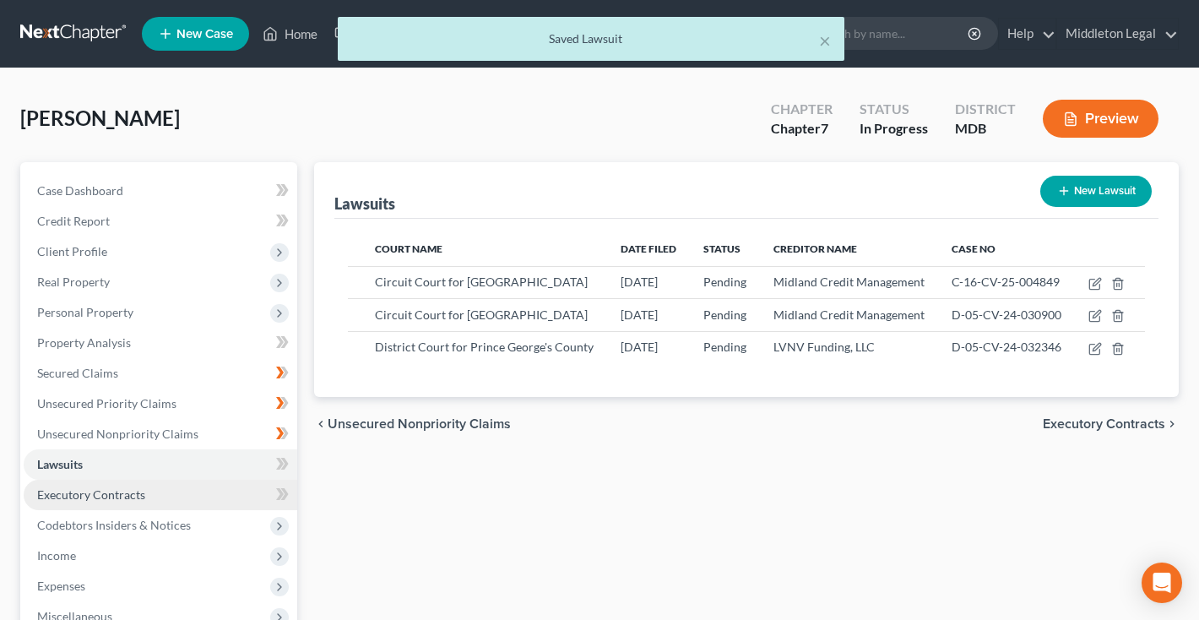
click at [103, 498] on span "Executory Contracts" at bounding box center [91, 494] width 108 height 14
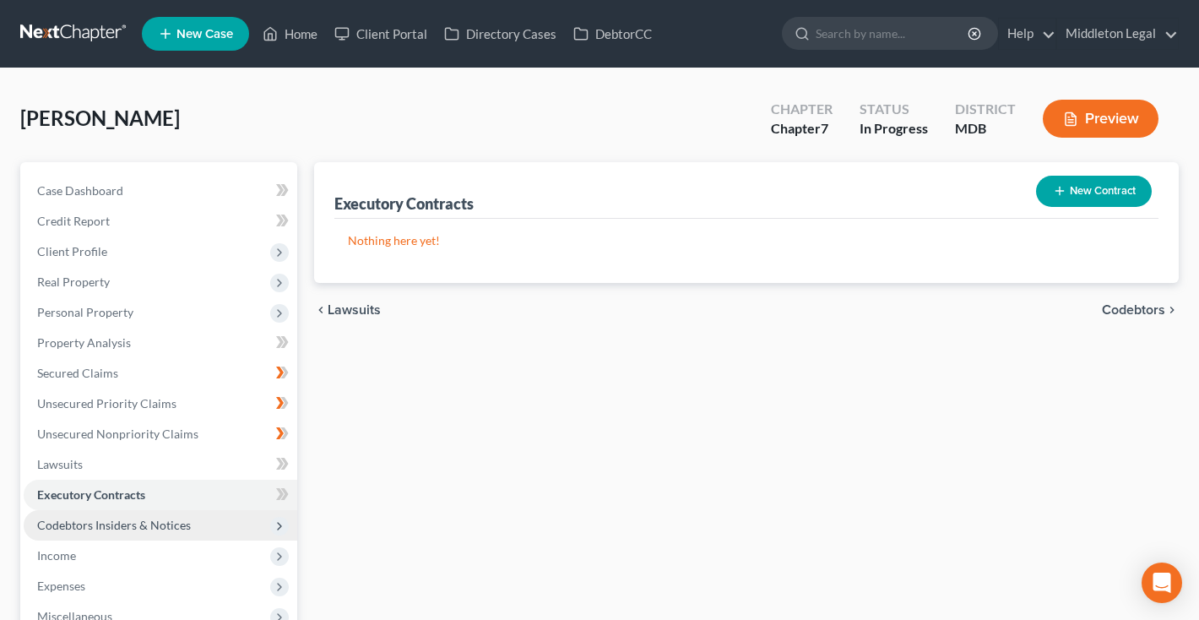
click at [103, 529] on span "Codebtors Insiders & Notices" at bounding box center [114, 525] width 154 height 14
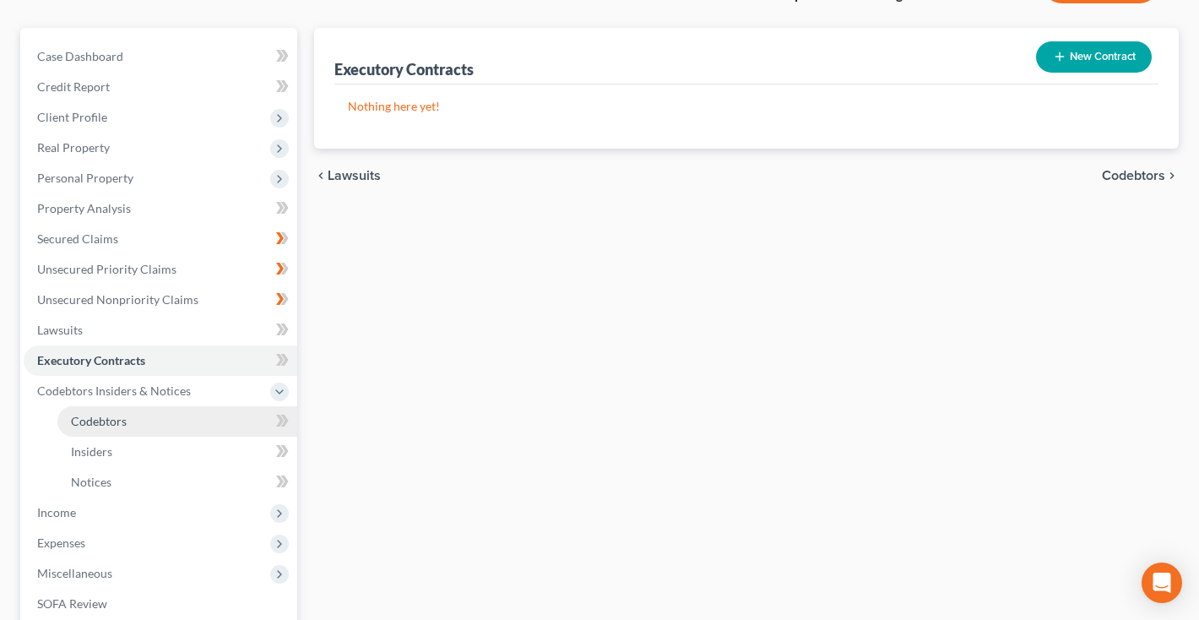
click at [110, 423] on span "Codebtors" at bounding box center [99, 421] width 56 height 14
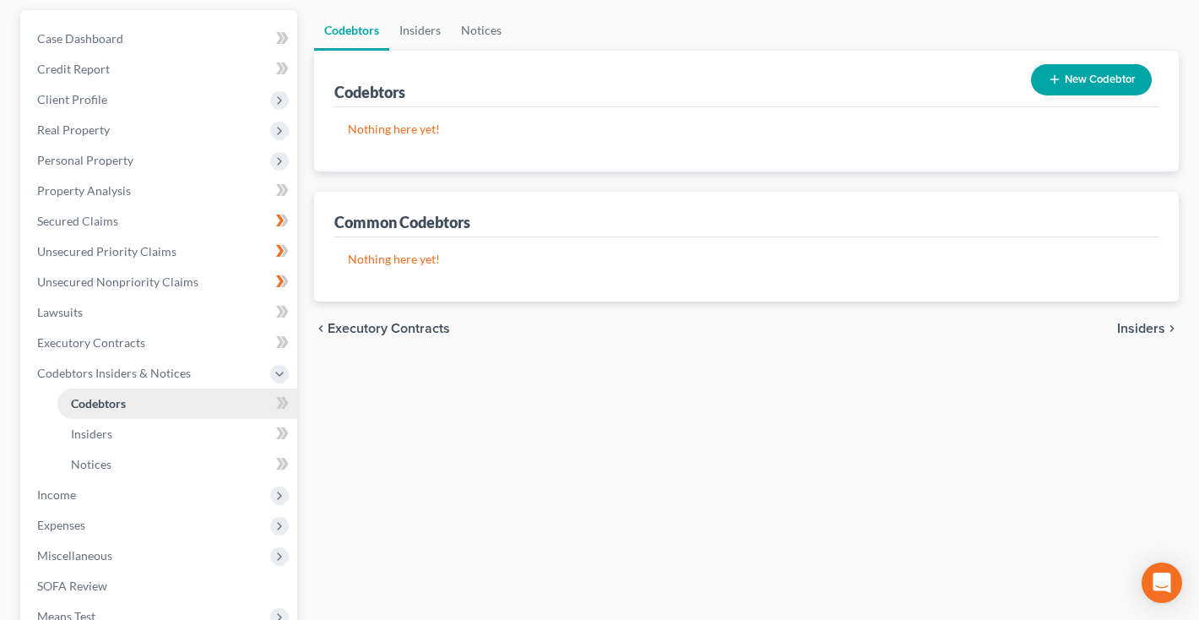
scroll to position [182, 0]
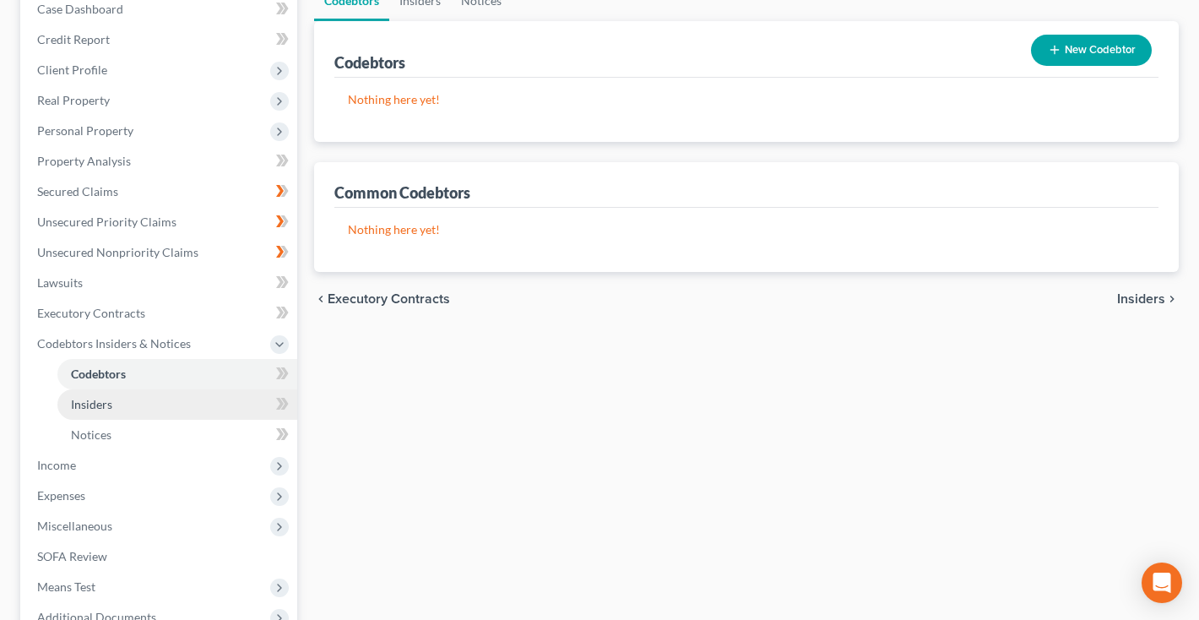
click at [104, 411] on link "Insiders" at bounding box center [177, 404] width 240 height 30
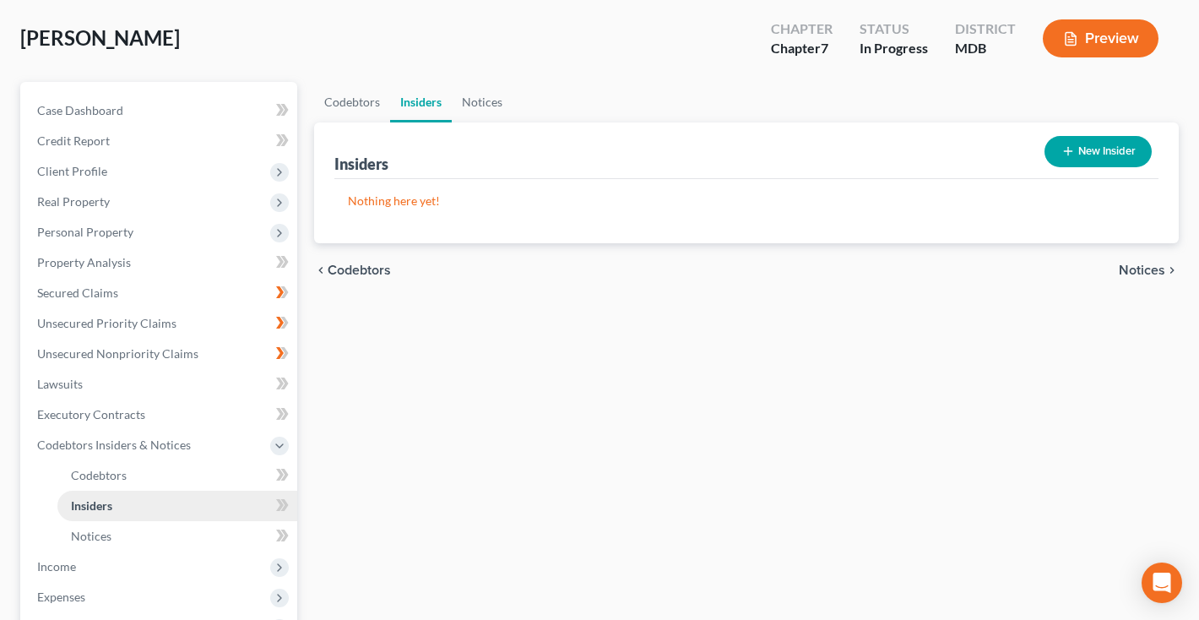
scroll to position [219, 0]
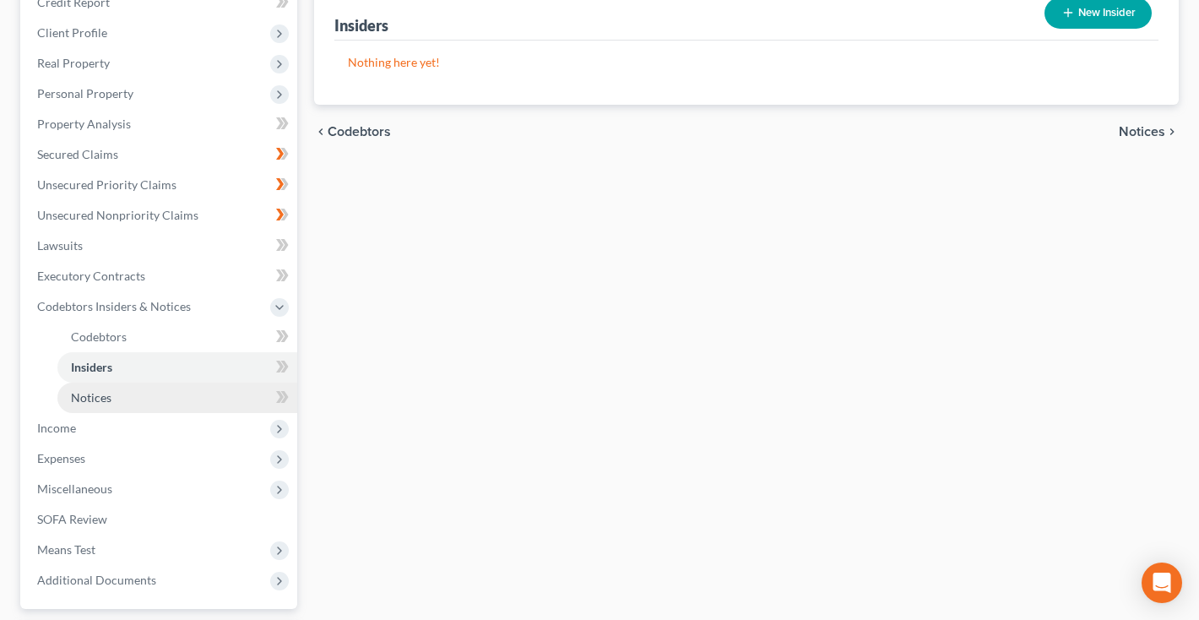
click at [90, 404] on link "Notices" at bounding box center [177, 397] width 240 height 30
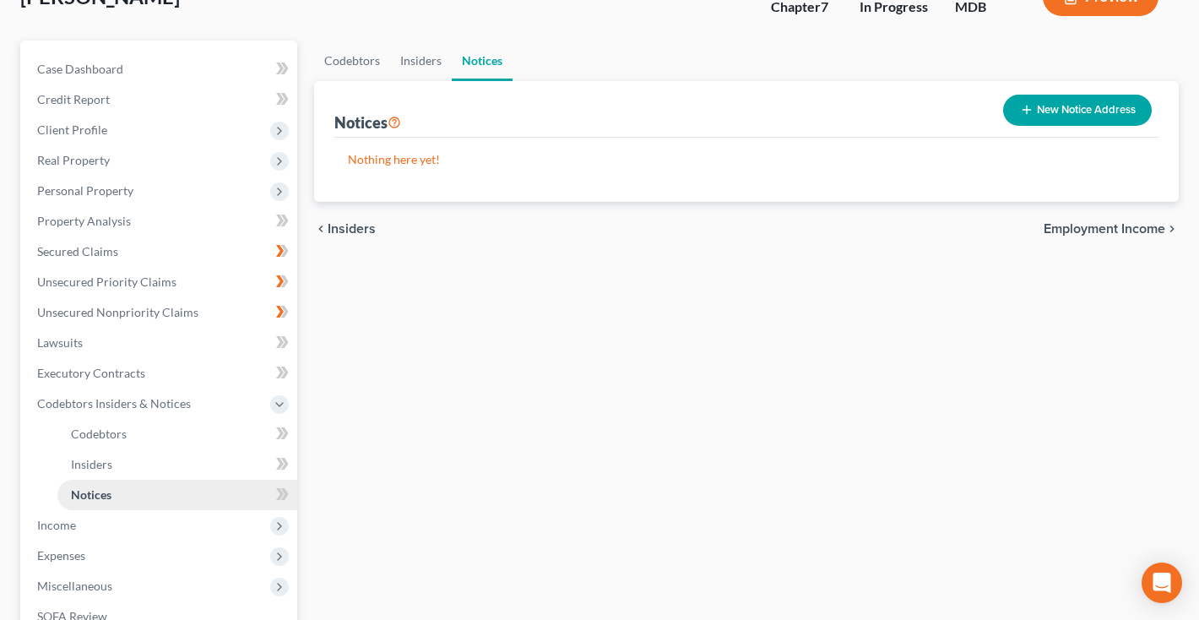
scroll to position [187, 0]
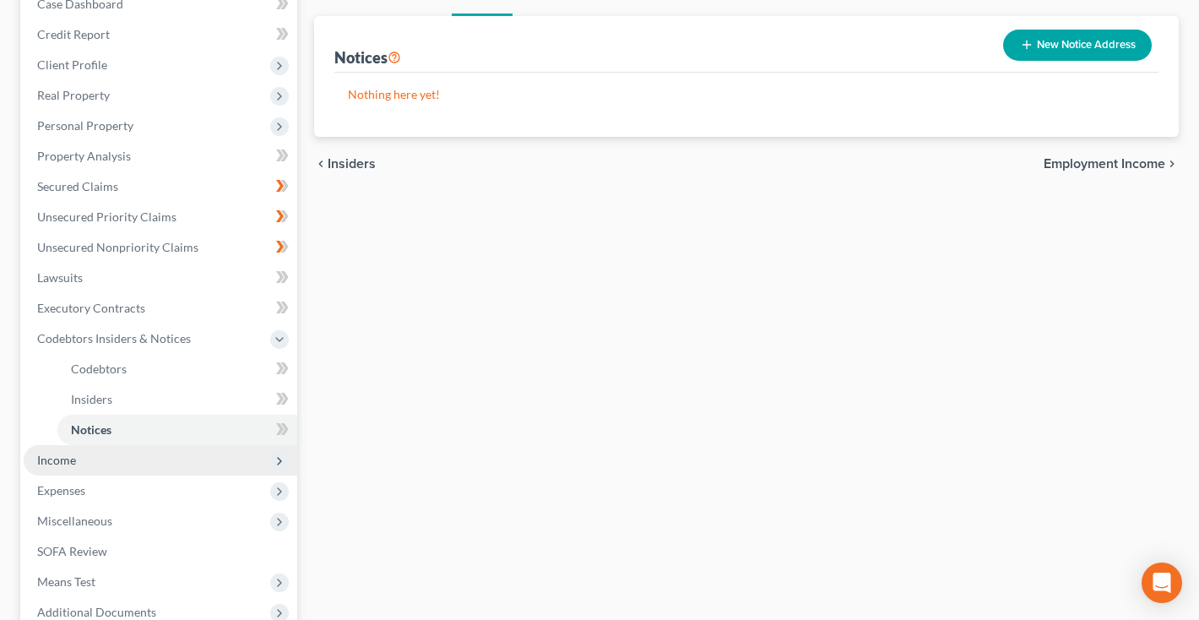
click at [57, 459] on span "Income" at bounding box center [56, 460] width 39 height 14
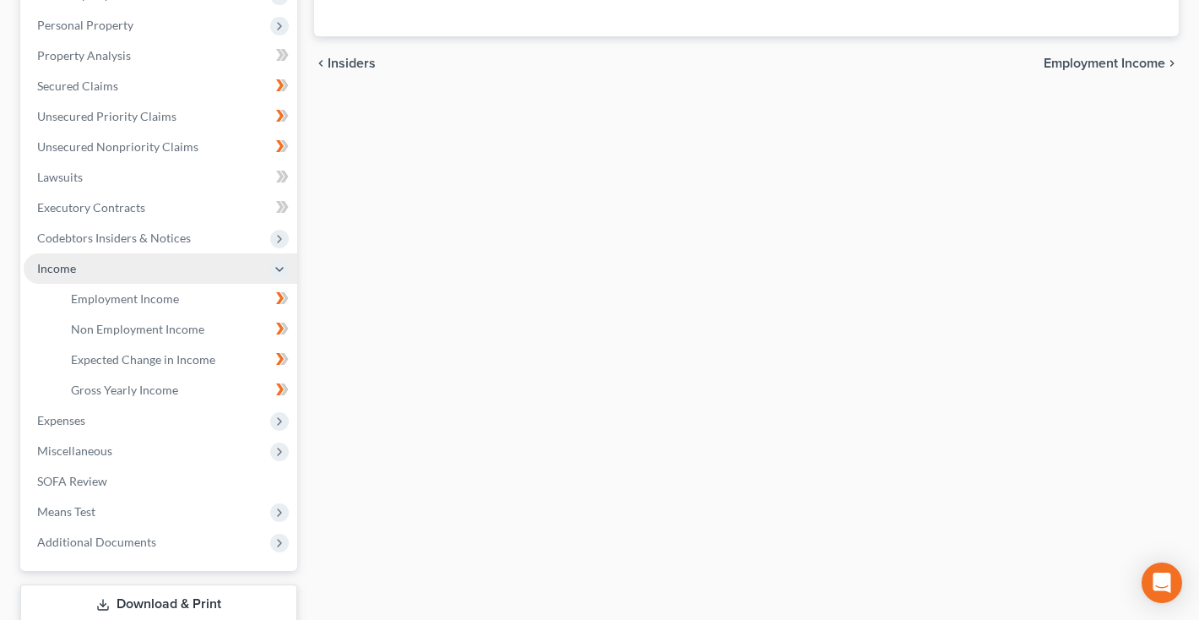
scroll to position [332, 0]
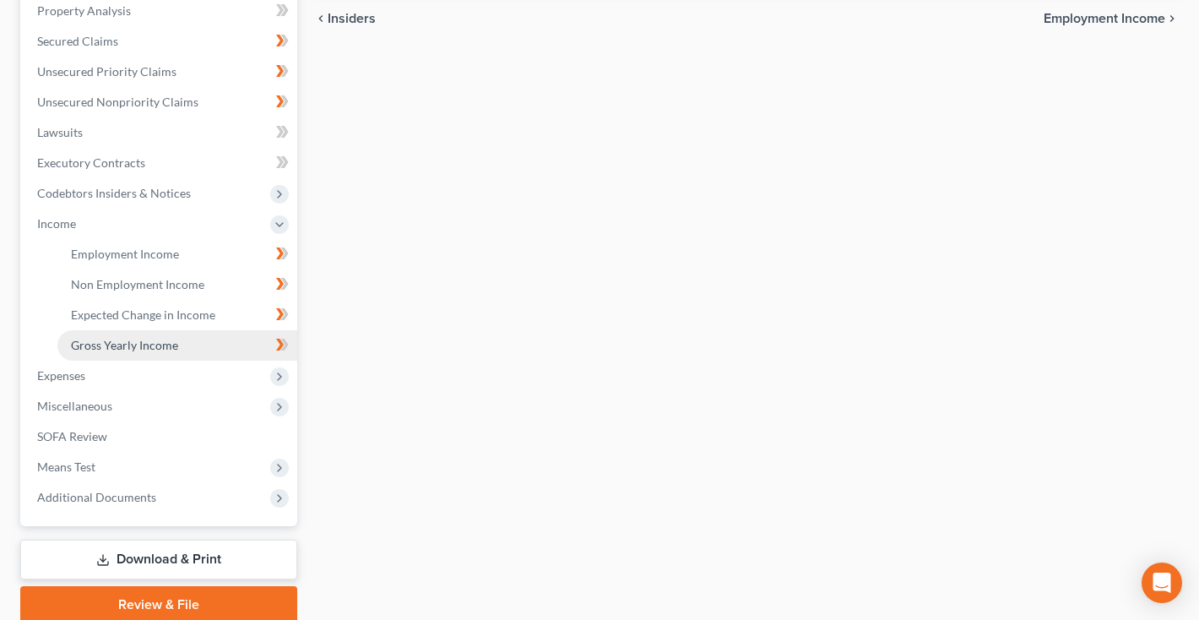
click at [127, 349] on span "Gross Yearly Income" at bounding box center [124, 345] width 107 height 14
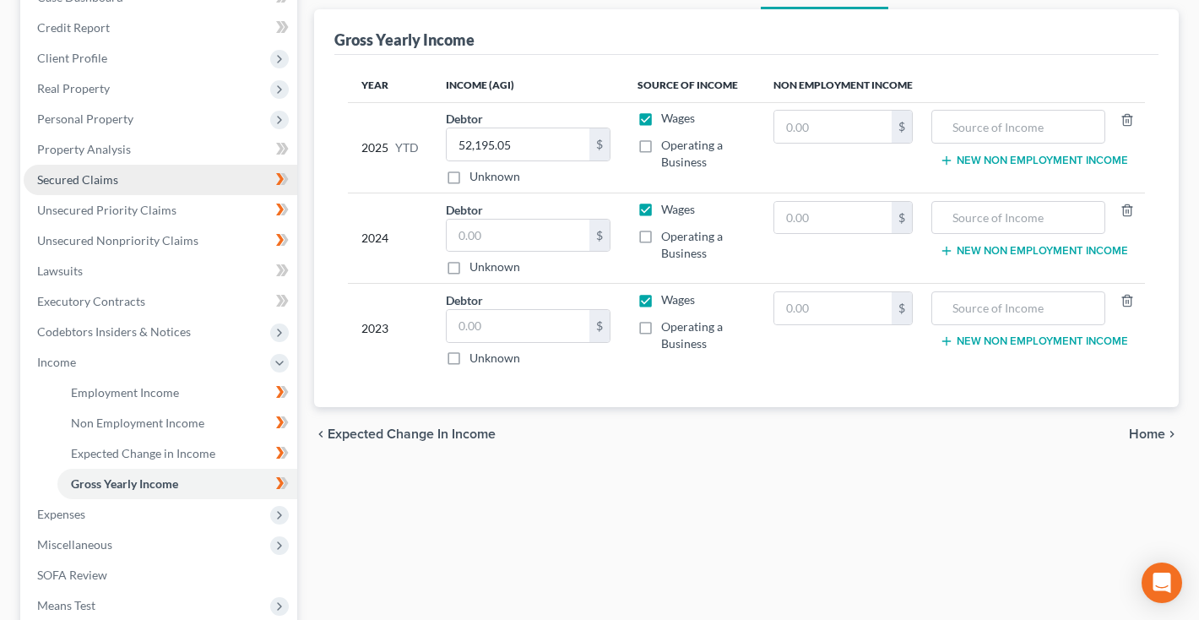
scroll to position [197, 0]
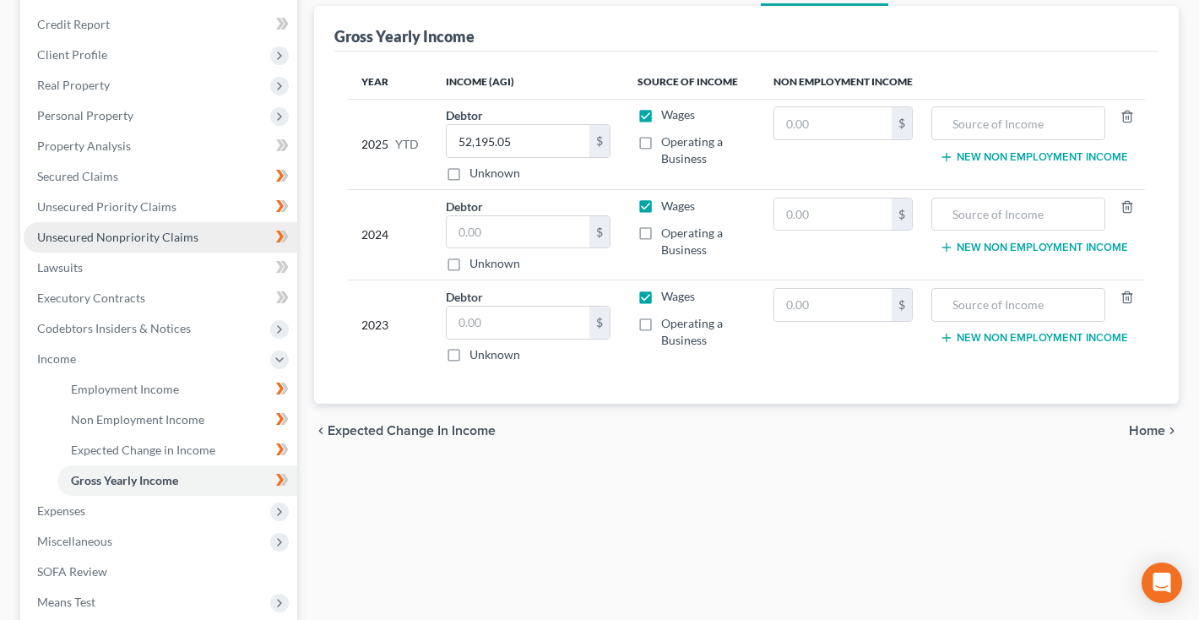
click at [94, 241] on span "Unsecured Nonpriority Claims" at bounding box center [117, 237] width 161 height 14
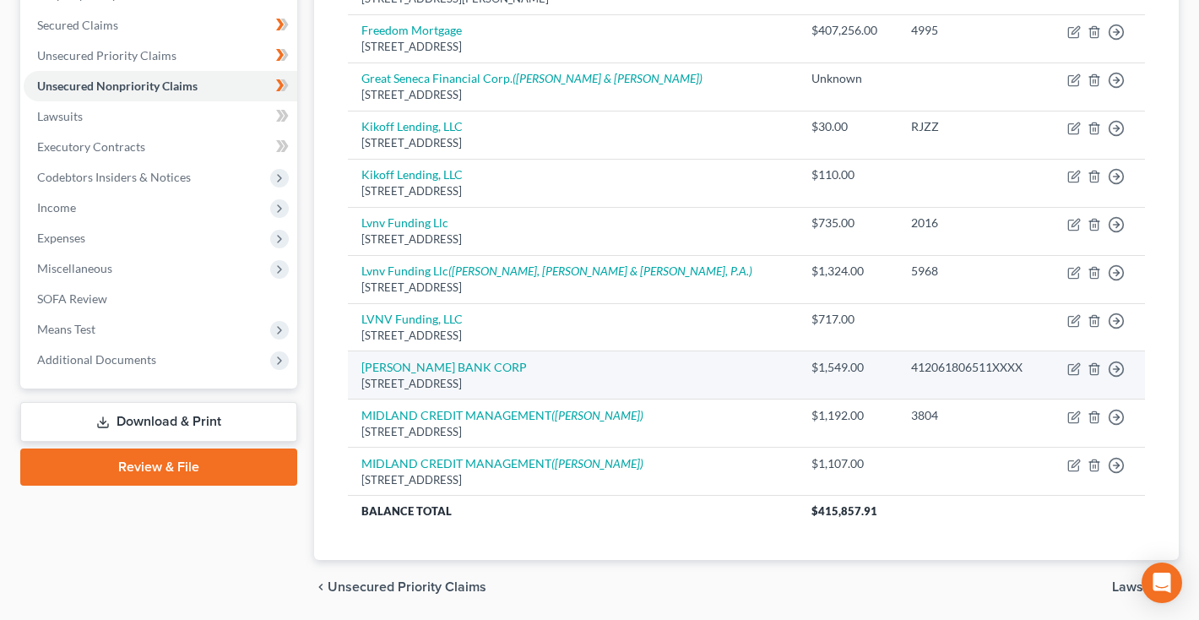
scroll to position [338, 0]
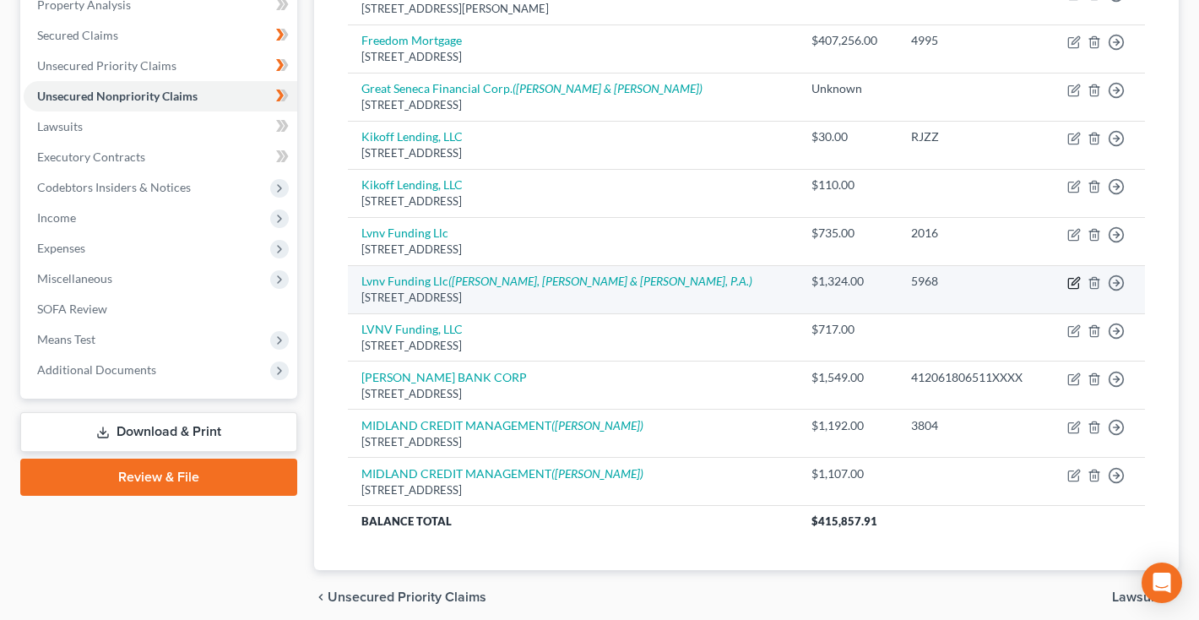
click at [1072, 279] on icon "button" at bounding box center [1075, 281] width 8 height 8
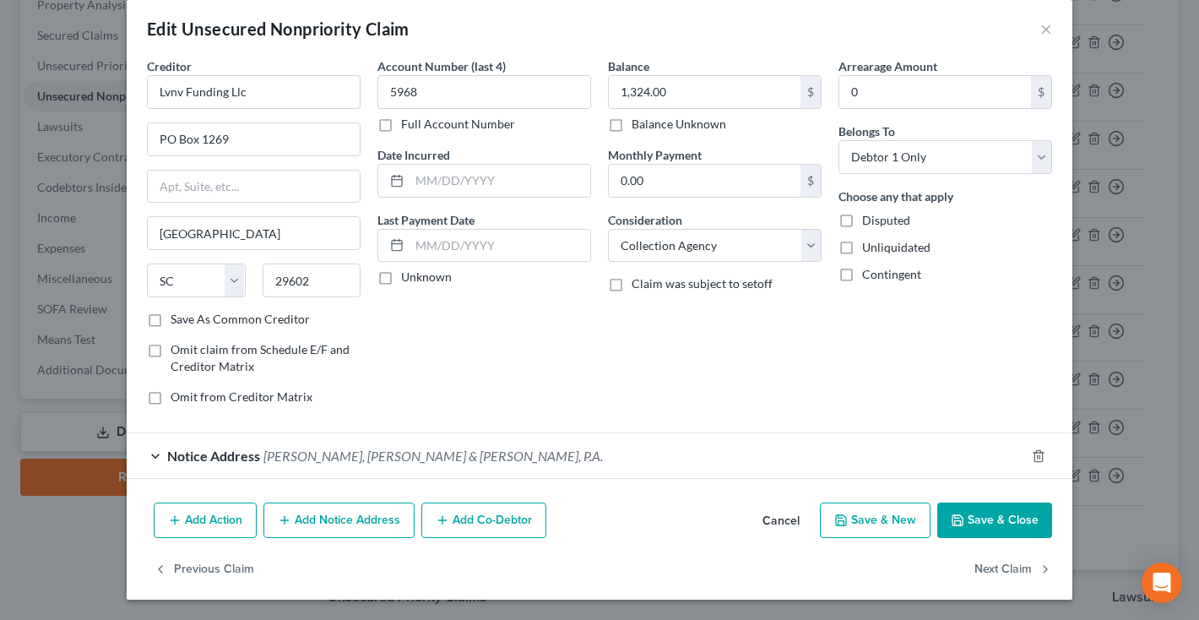
click at [317, 523] on button "Add Notice Address" at bounding box center [338, 519] width 151 height 35
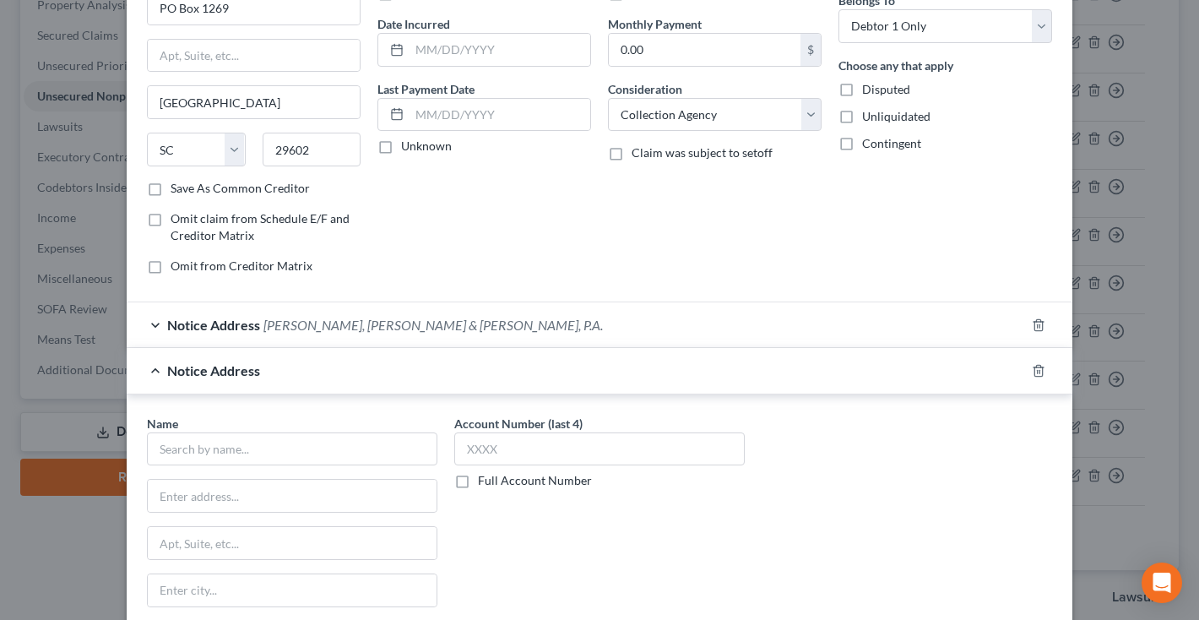
scroll to position [269, 0]
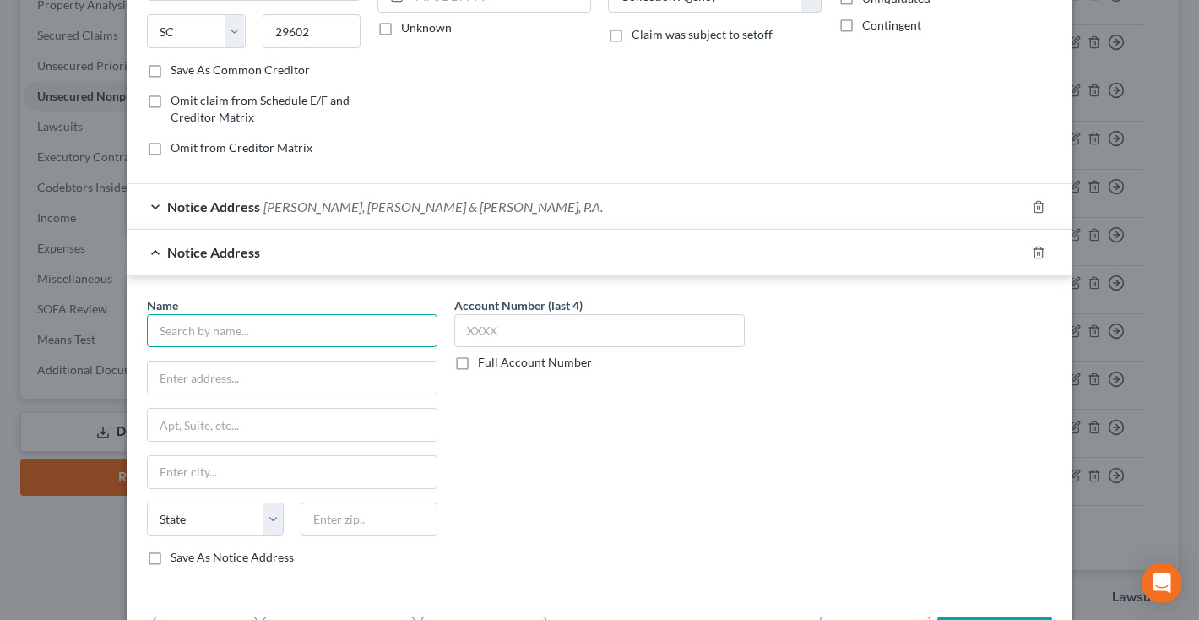
click at [262, 330] on input "text" at bounding box center [292, 331] width 290 height 34
paste input "Universal Protection Service LLC"
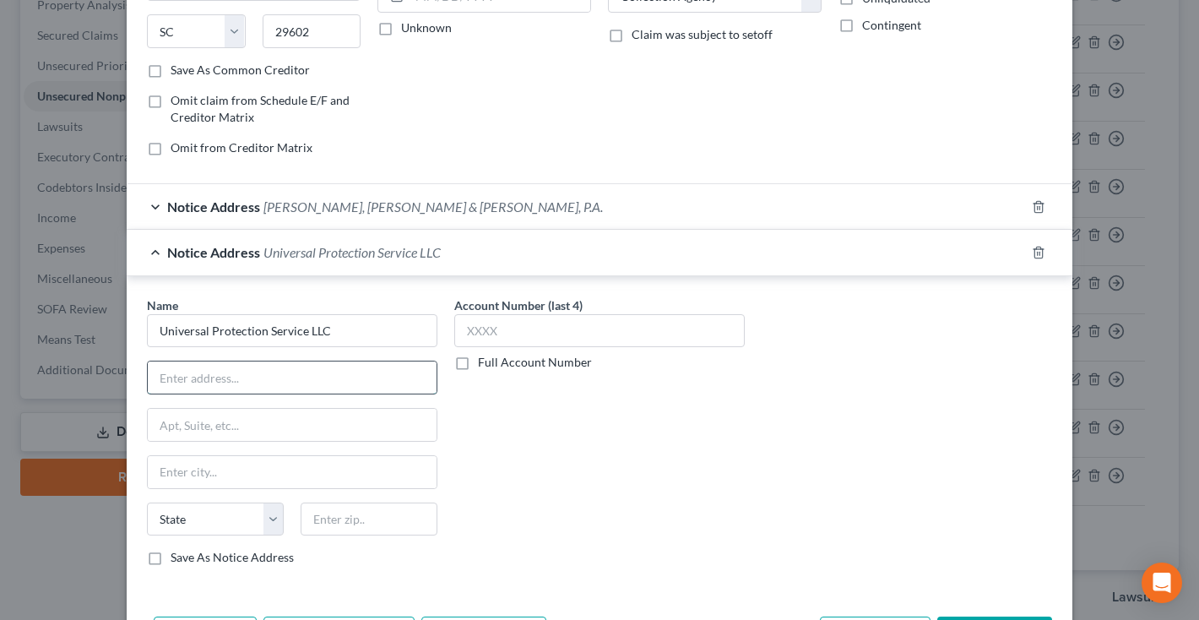
paste input "s/o CSC Lawyers Inc"
paste input "7 St Paul St Ste 820"
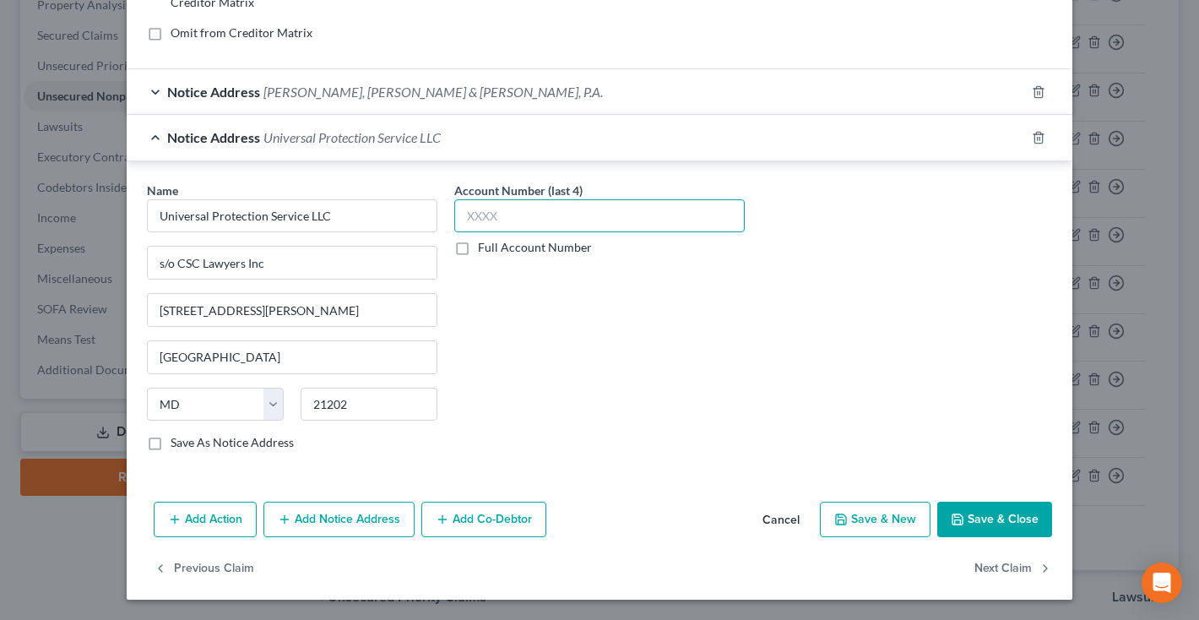
scroll to position [383, 0]
click at [984, 520] on button "Save & Close" at bounding box center [994, 519] width 115 height 35
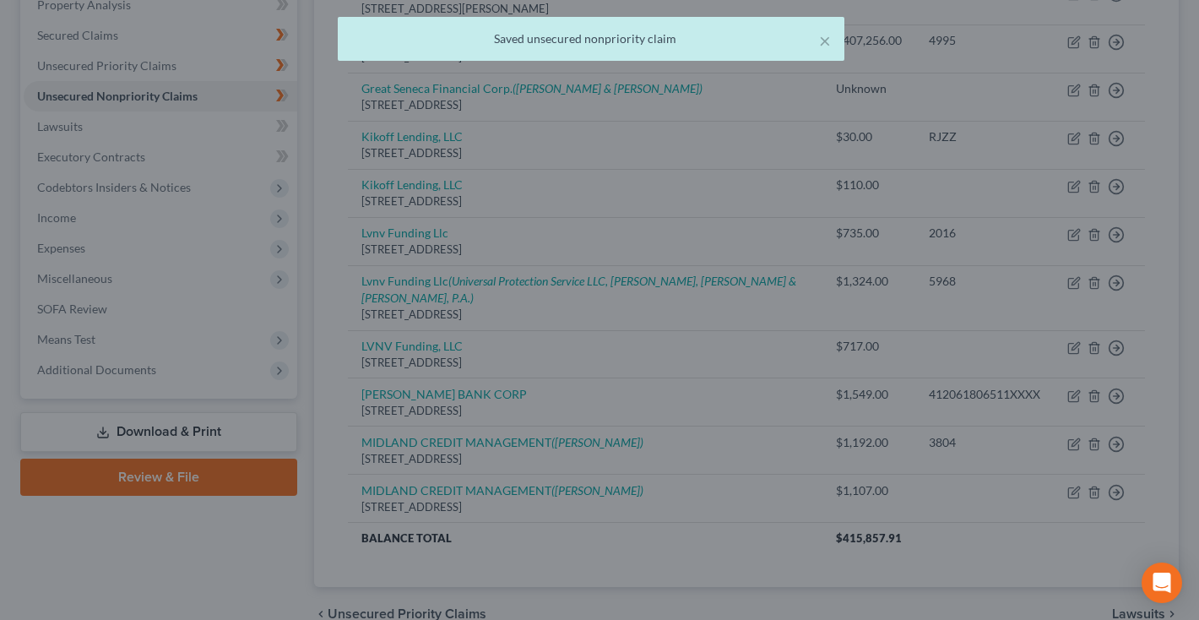
scroll to position [0, 0]
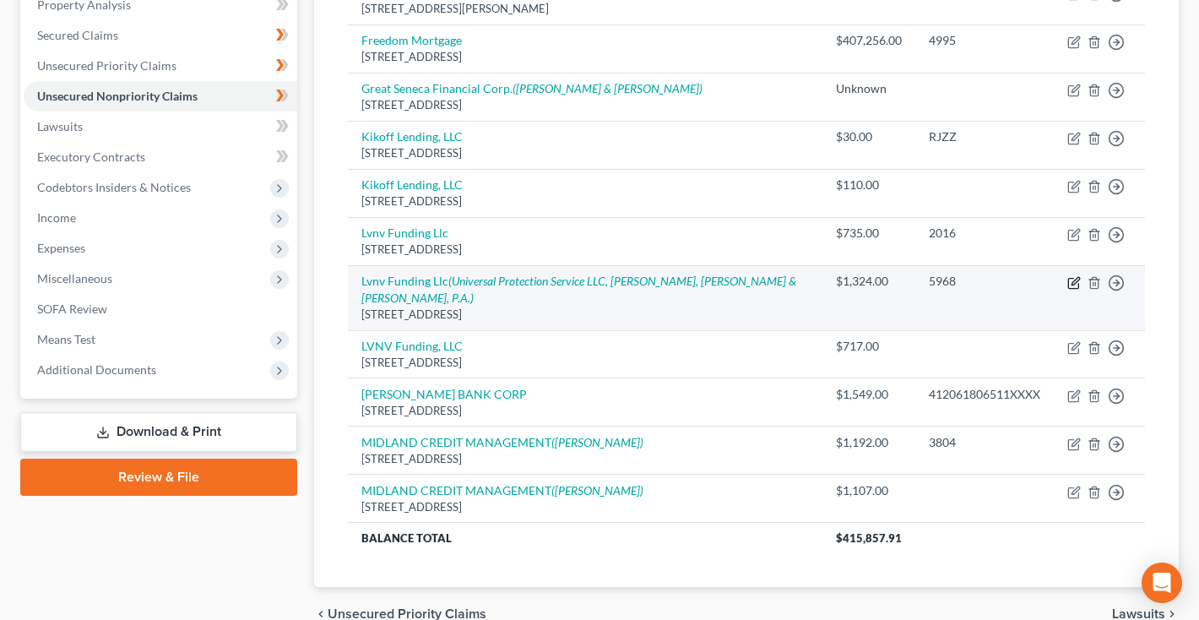
click at [1077, 278] on icon "button" at bounding box center [1075, 281] width 8 height 8
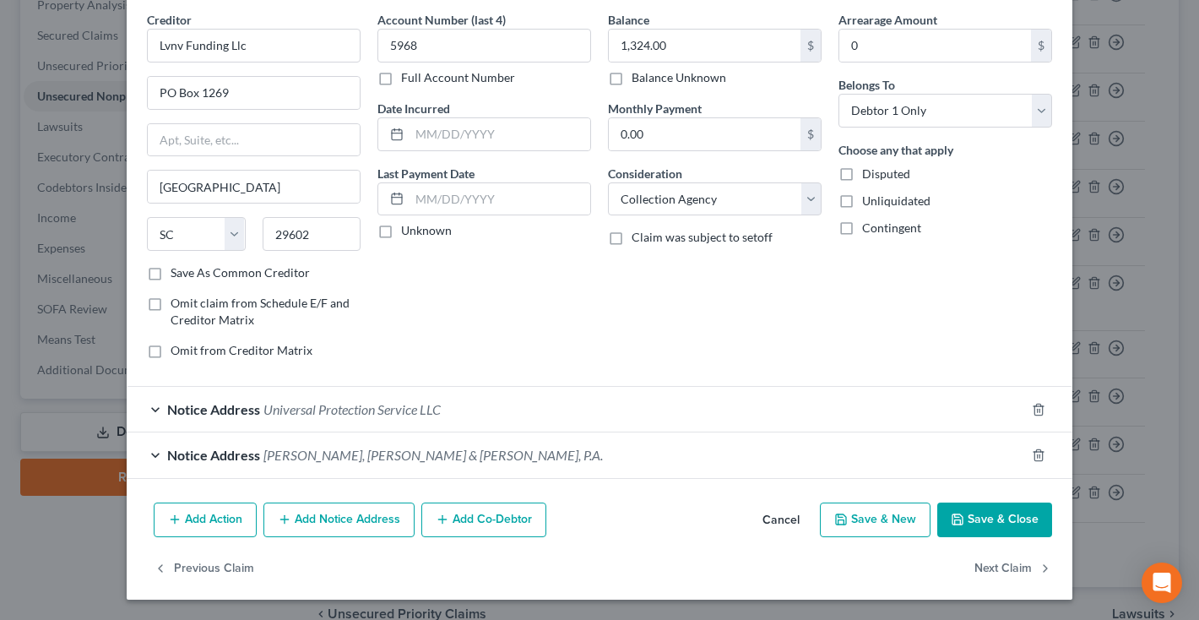
scroll to position [66, 0]
click at [211, 525] on button "Add Action" at bounding box center [205, 520] width 103 height 35
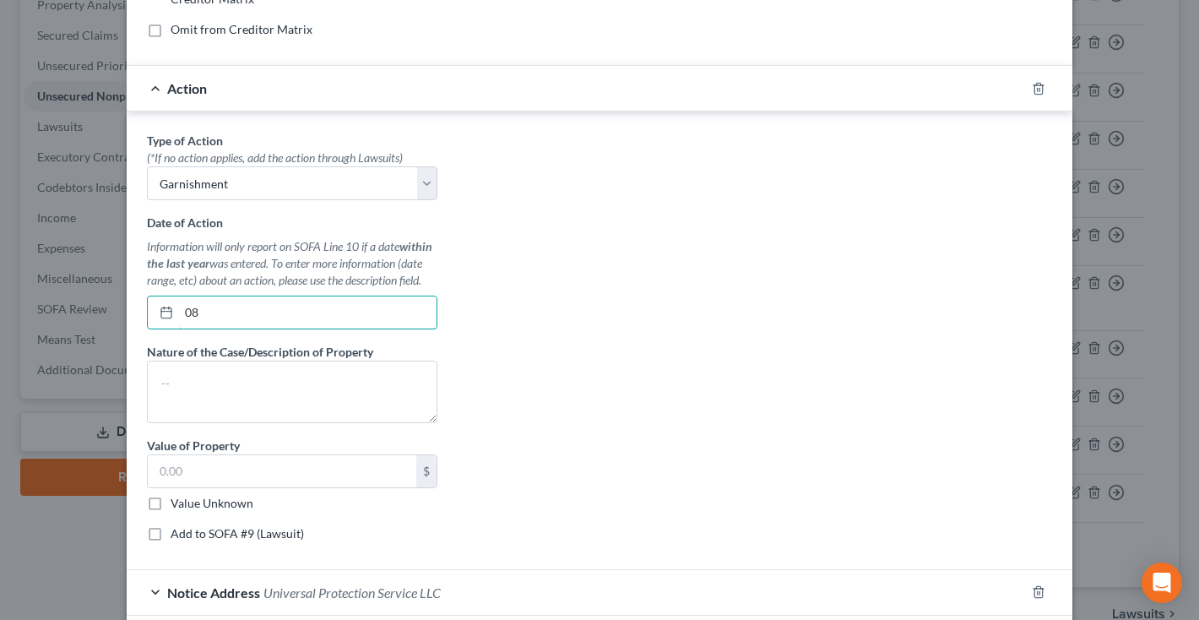
scroll to position [389, 0]
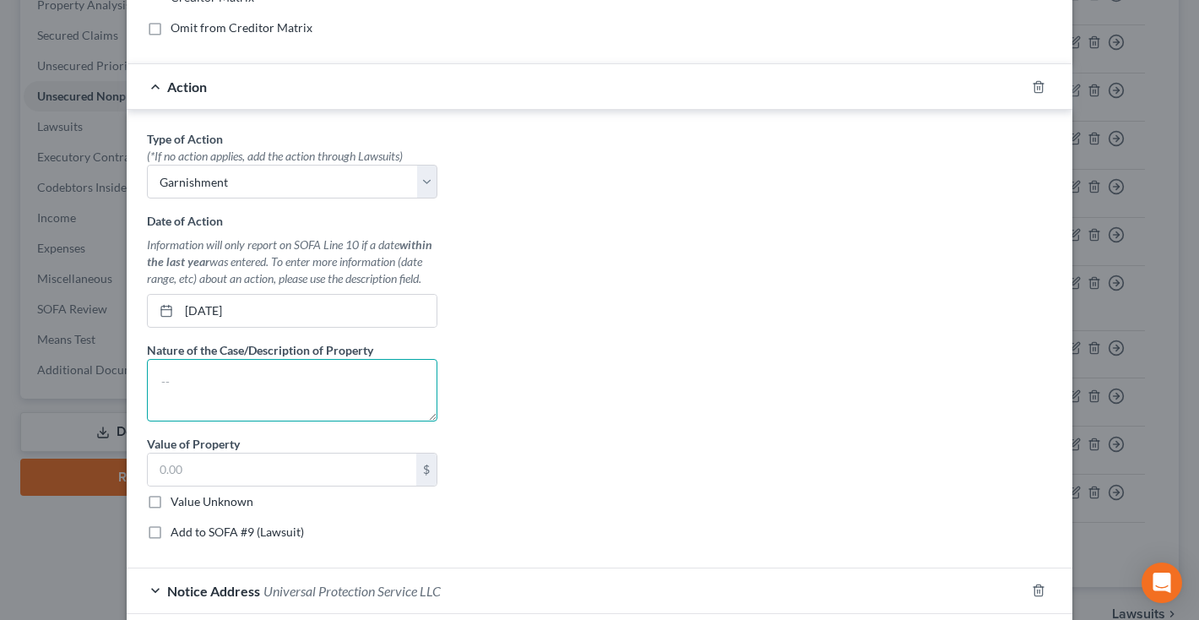
click at [285, 388] on textarea at bounding box center [292, 390] width 290 height 62
paste textarea "Writ of Garnishment of Wages"
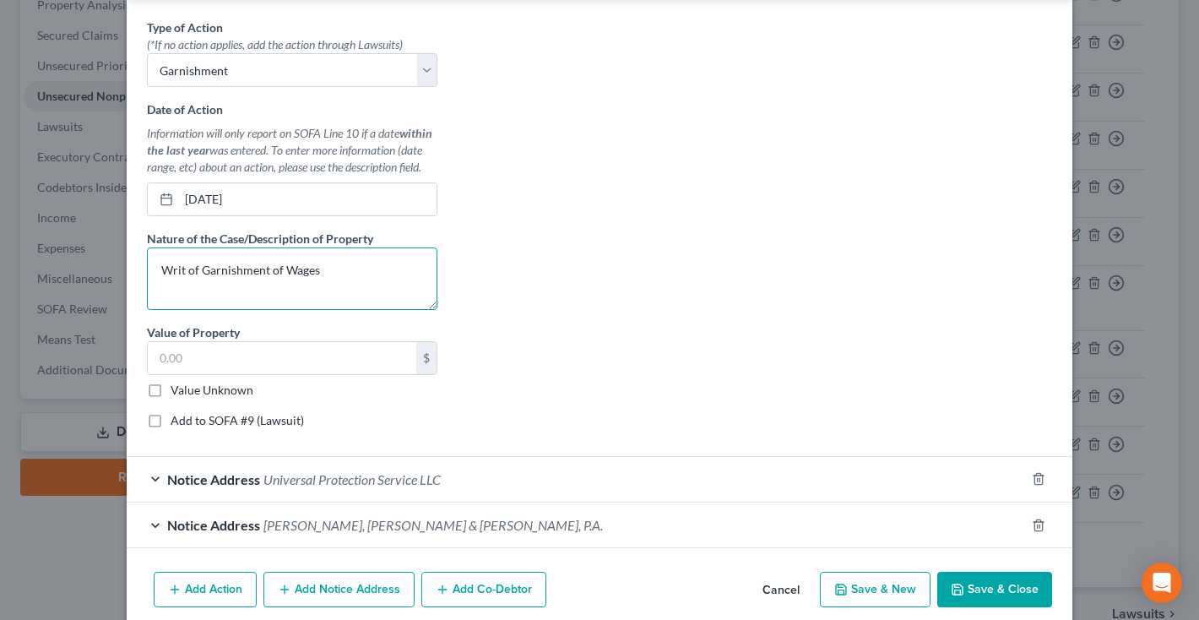
scroll to position [503, 0]
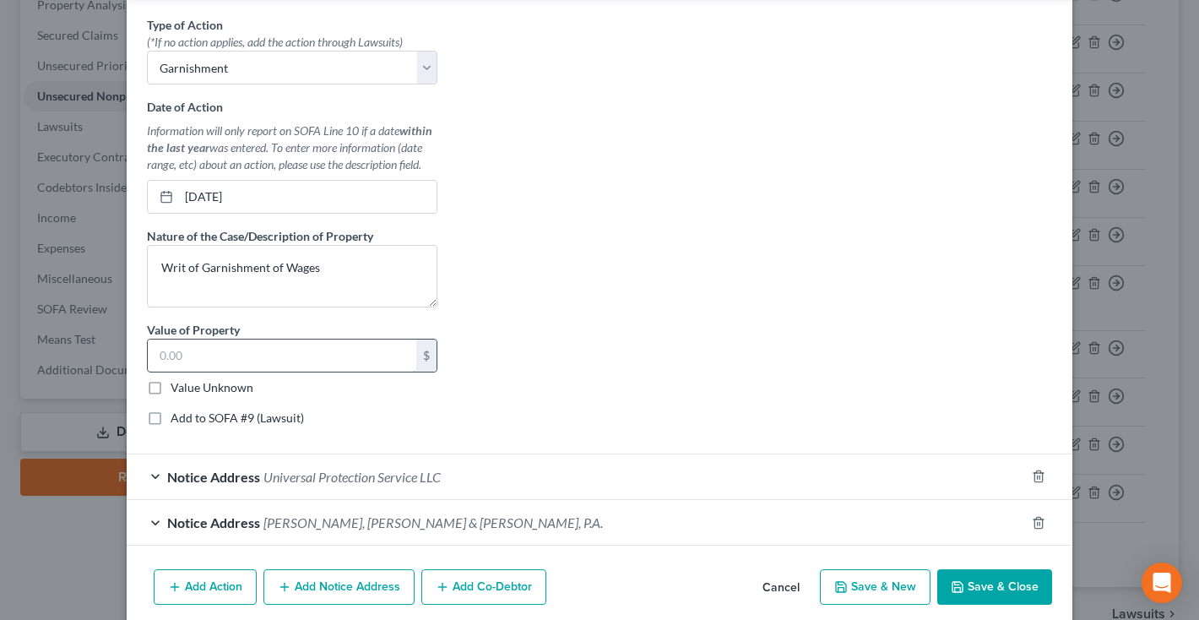
click at [286, 357] on input "text" at bounding box center [282, 355] width 268 height 32
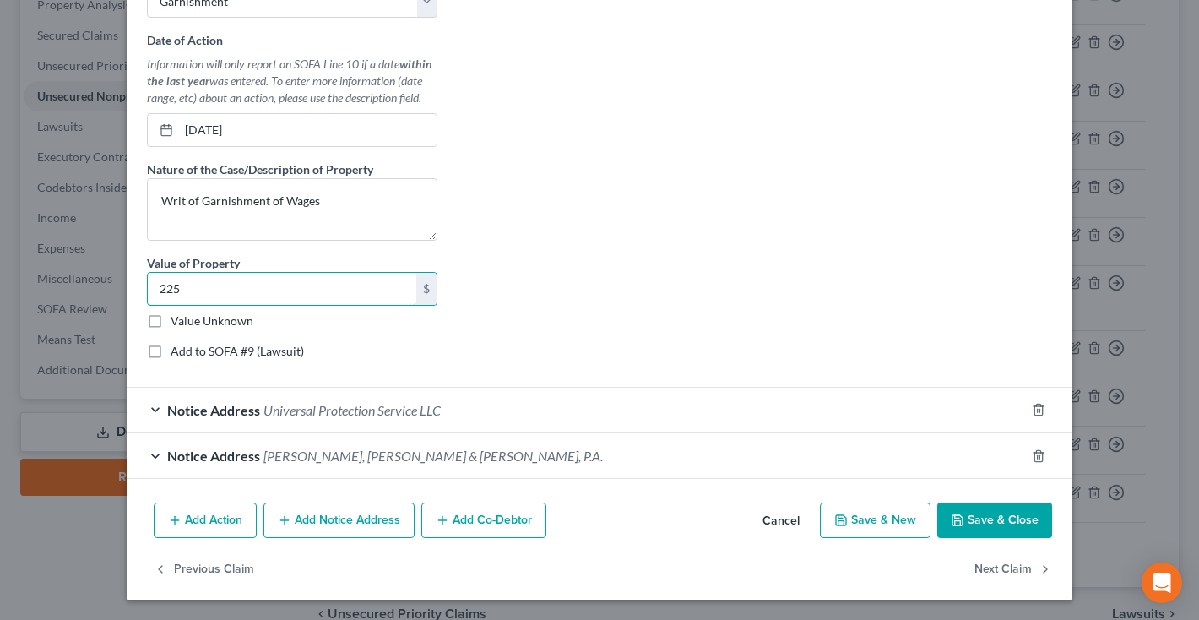
scroll to position [569, 0]
click at [979, 530] on button "Save & Close" at bounding box center [994, 520] width 115 height 35
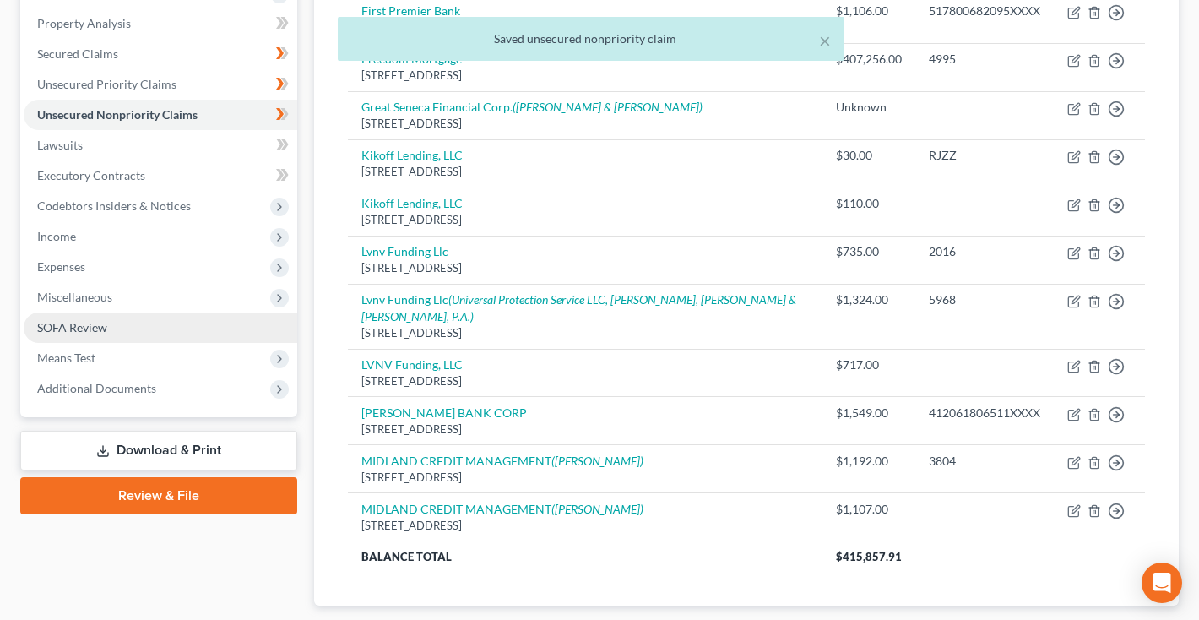
scroll to position [303, 0]
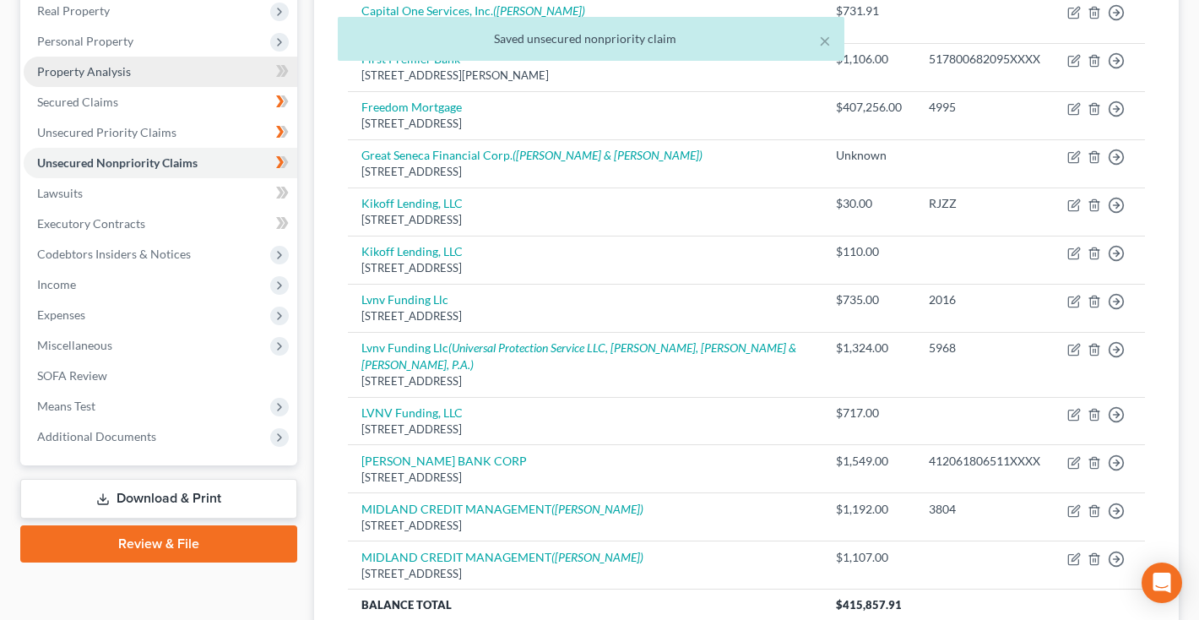
click at [114, 69] on span "Property Analysis" at bounding box center [84, 71] width 94 height 14
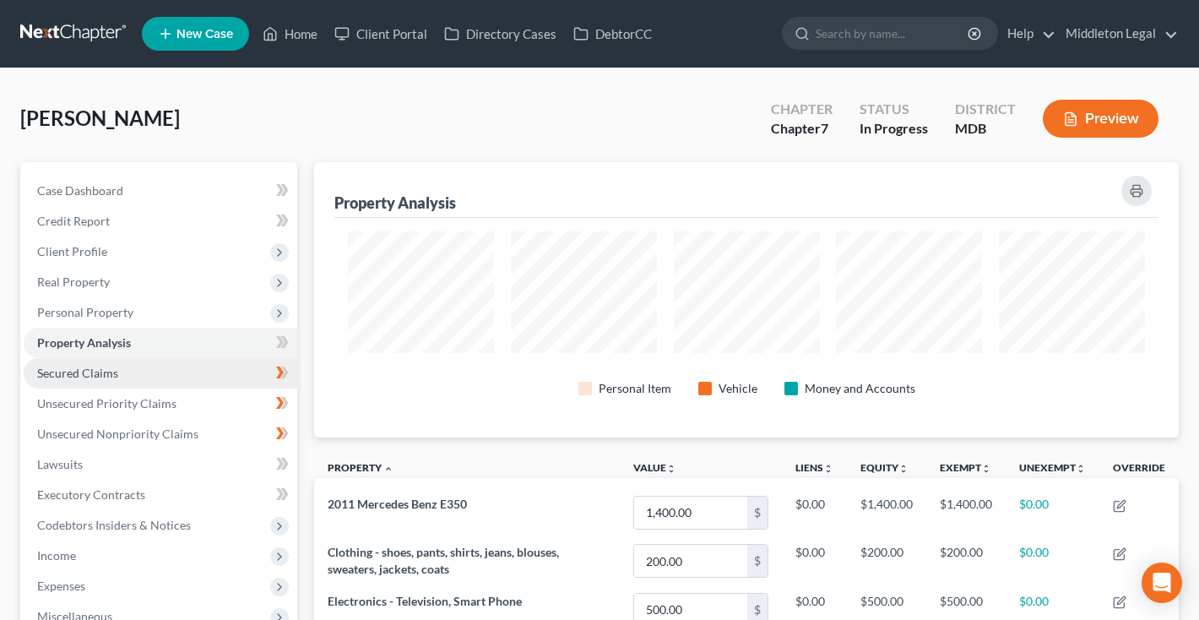
click at [108, 376] on span "Secured Claims" at bounding box center [77, 373] width 81 height 14
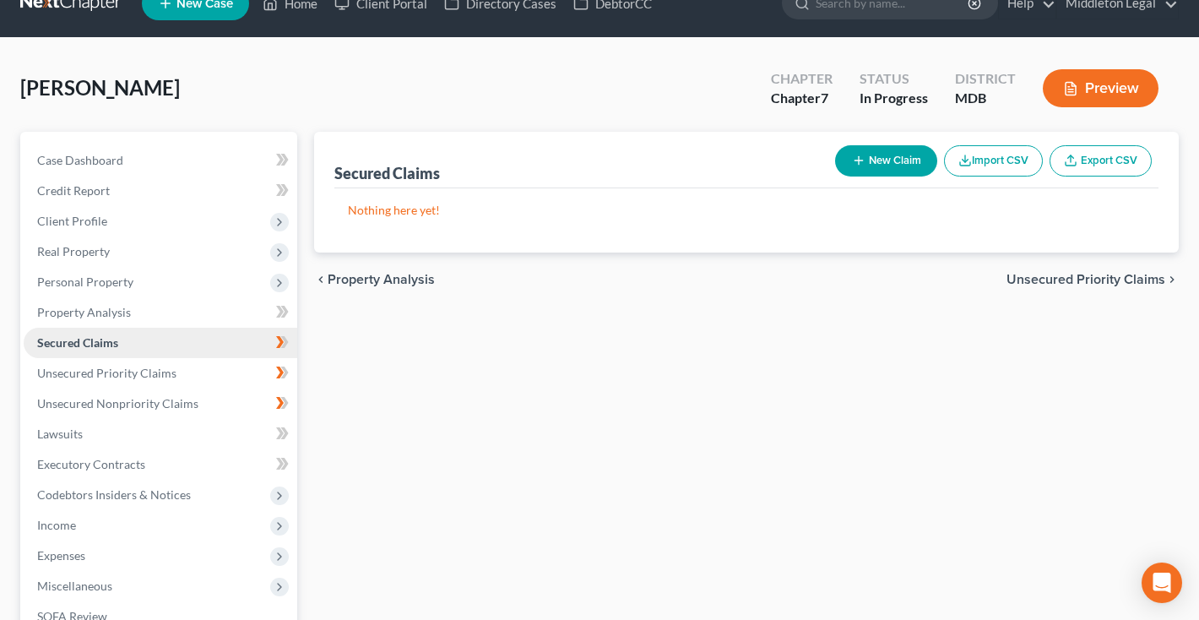
scroll to position [35, 0]
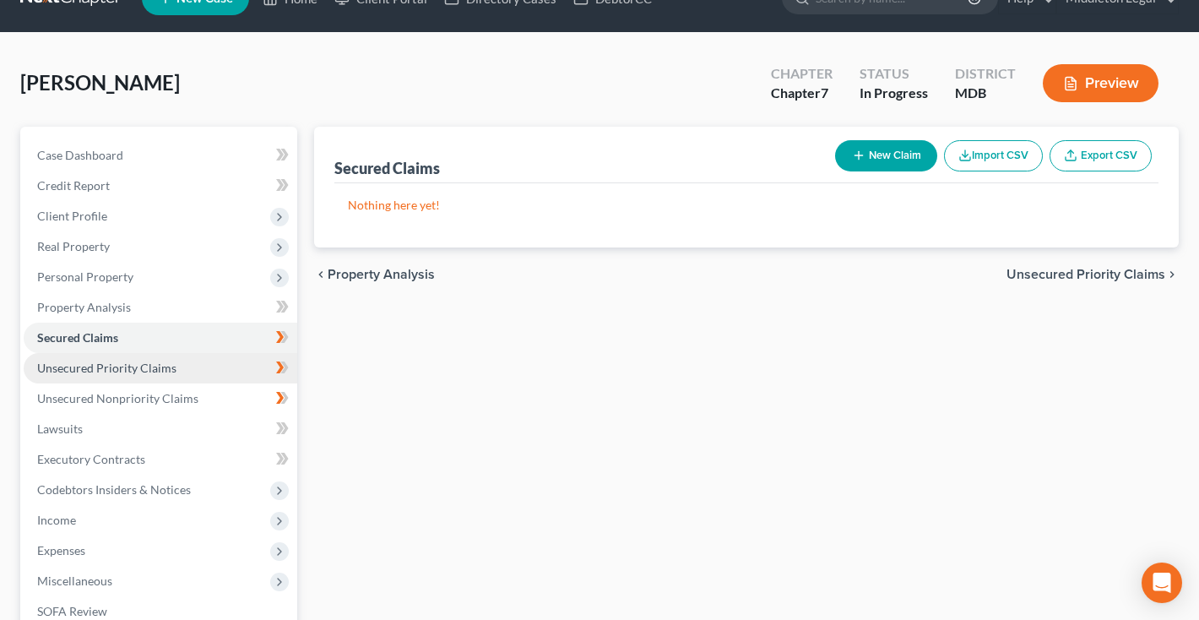
click at [107, 363] on span "Unsecured Priority Claims" at bounding box center [106, 368] width 139 height 14
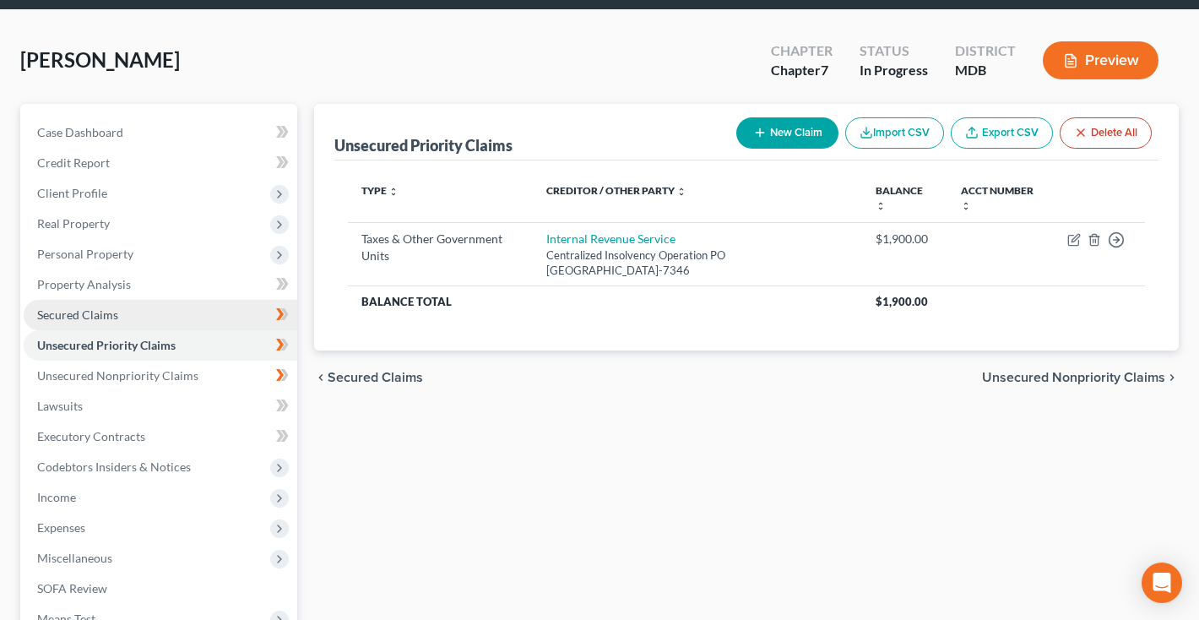
scroll to position [70, 0]
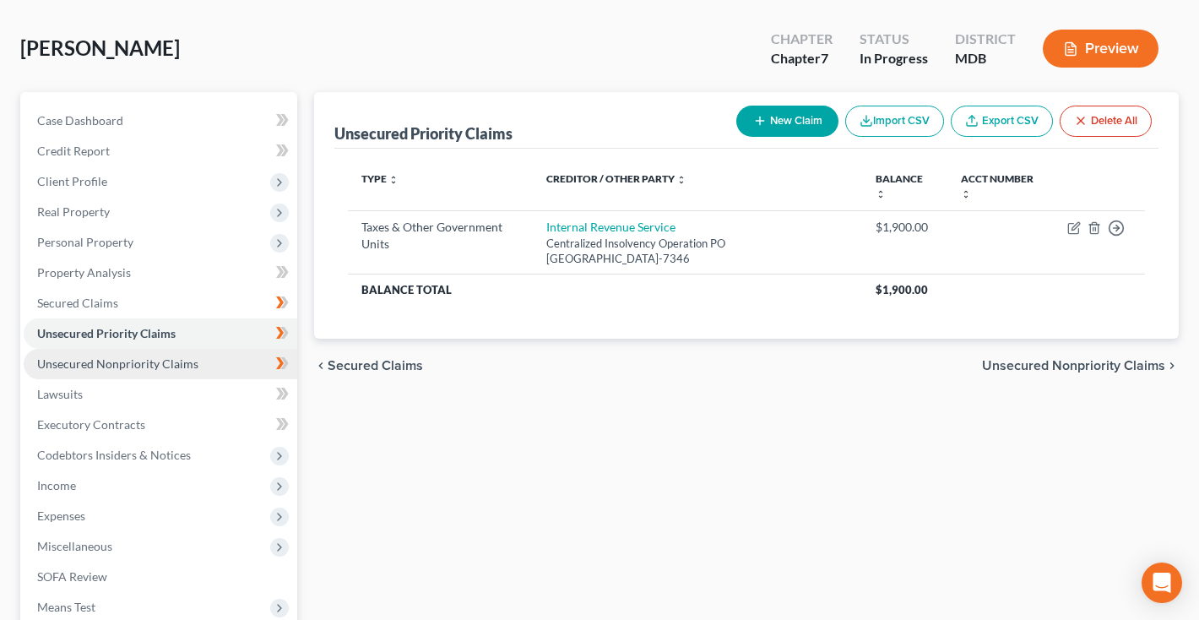
click at [102, 362] on span "Unsecured Nonpriority Claims" at bounding box center [117, 363] width 161 height 14
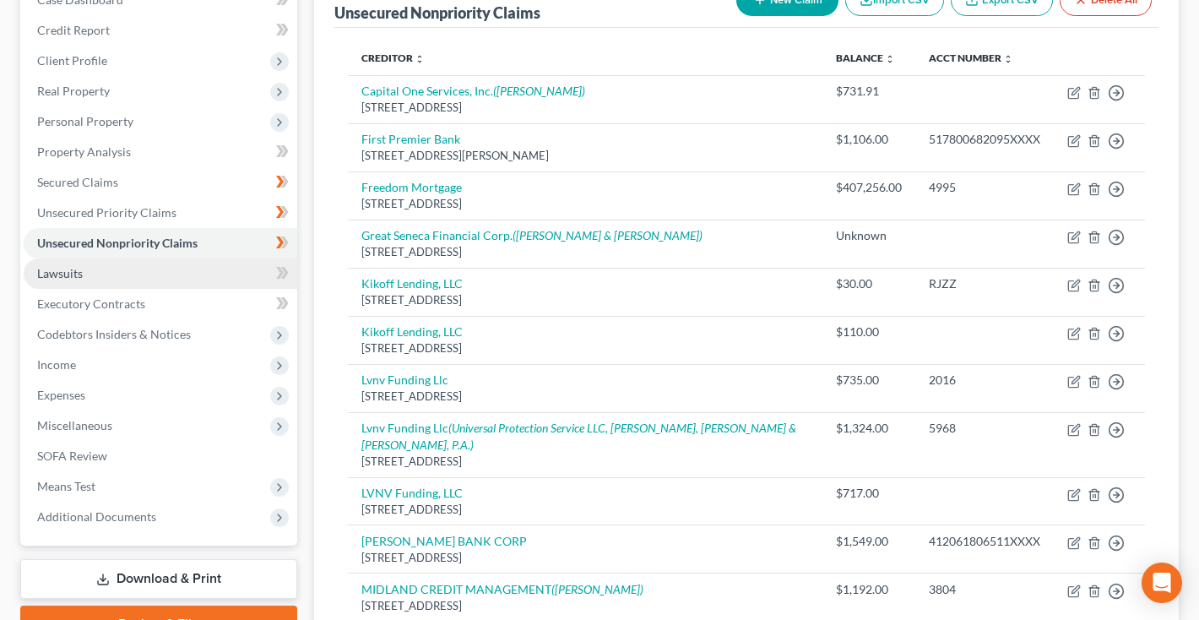
click at [93, 274] on link "Lawsuits" at bounding box center [161, 273] width 274 height 30
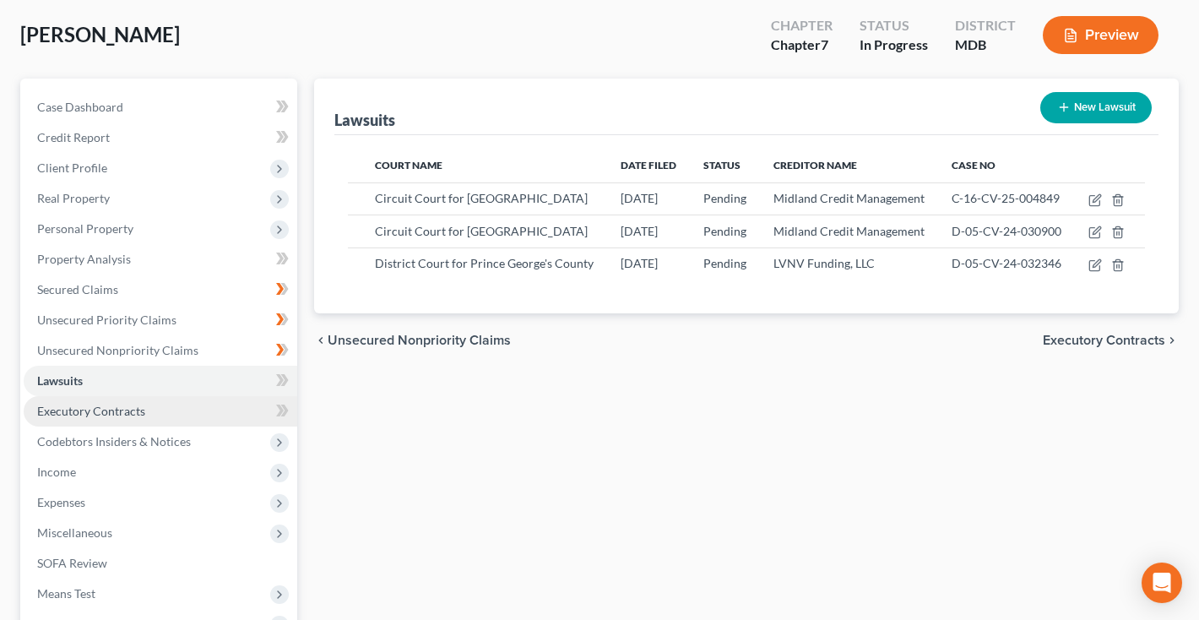
scroll to position [133, 0]
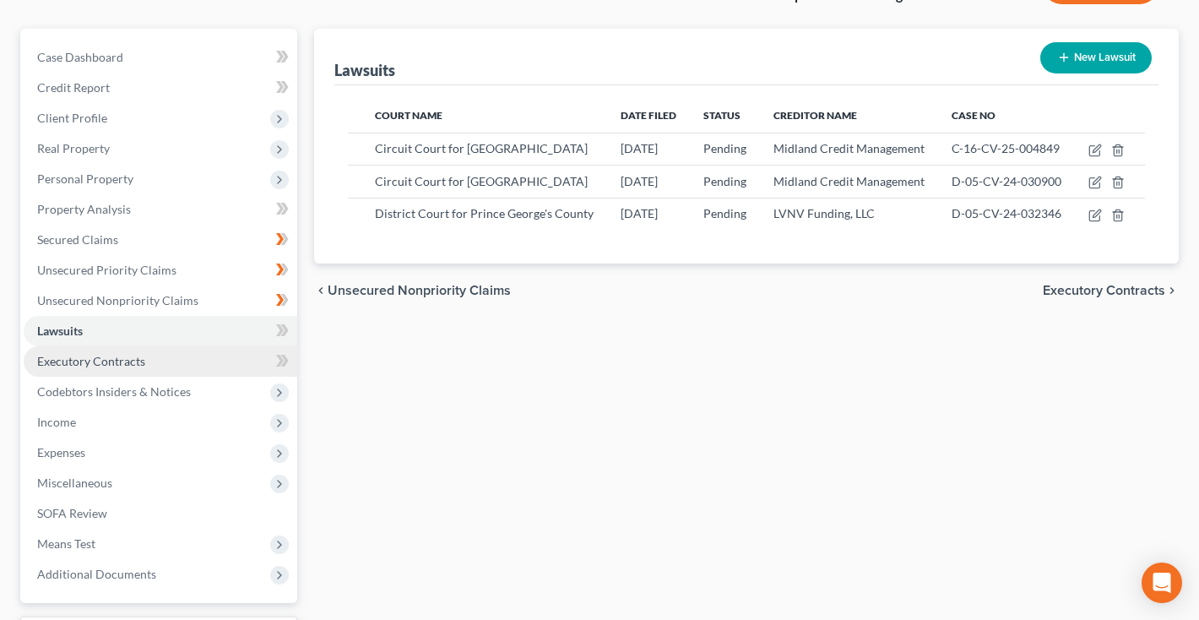
click at [79, 350] on link "Executory Contracts" at bounding box center [161, 361] width 274 height 30
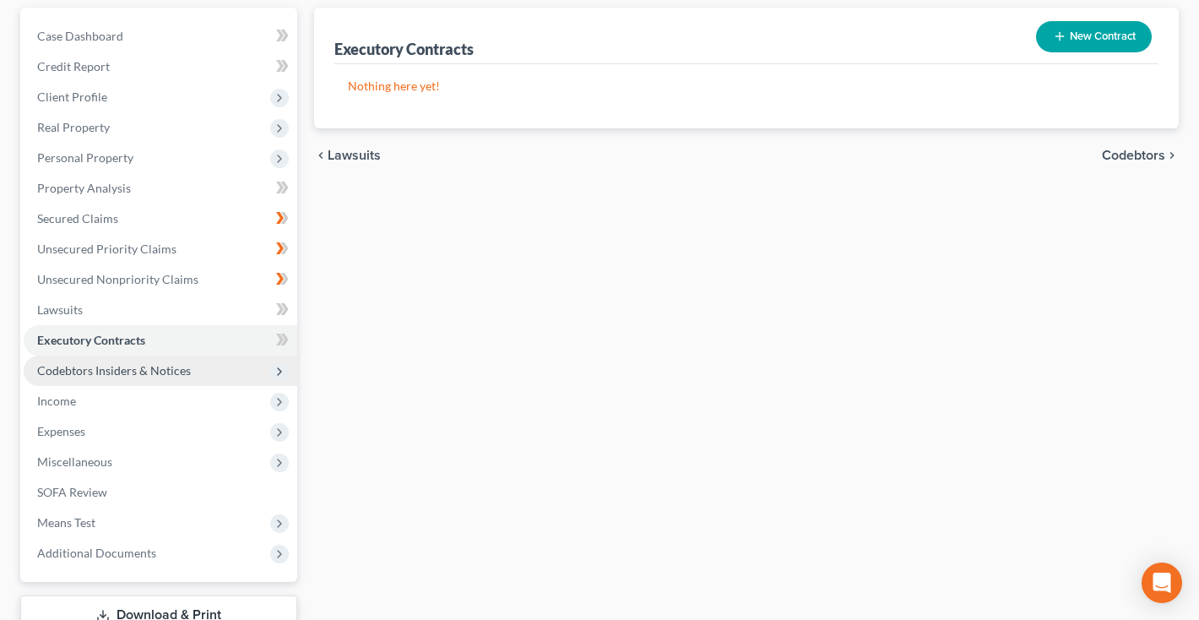
click at [78, 367] on span "Codebtors Insiders & Notices" at bounding box center [114, 370] width 154 height 14
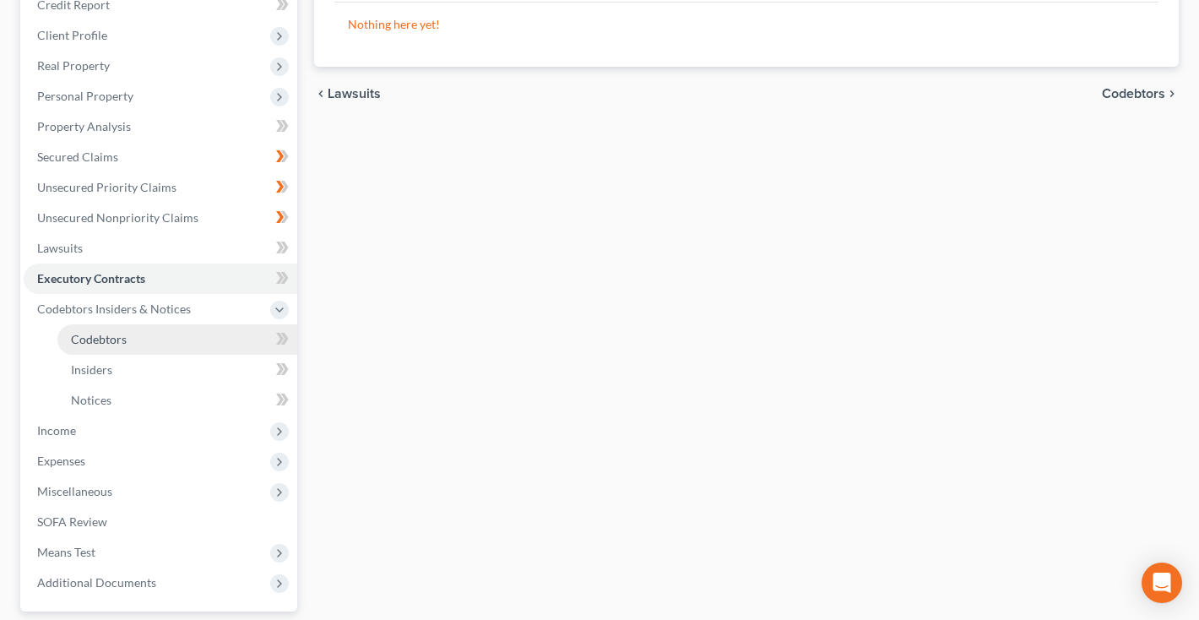
click at [82, 346] on link "Codebtors" at bounding box center [177, 339] width 240 height 30
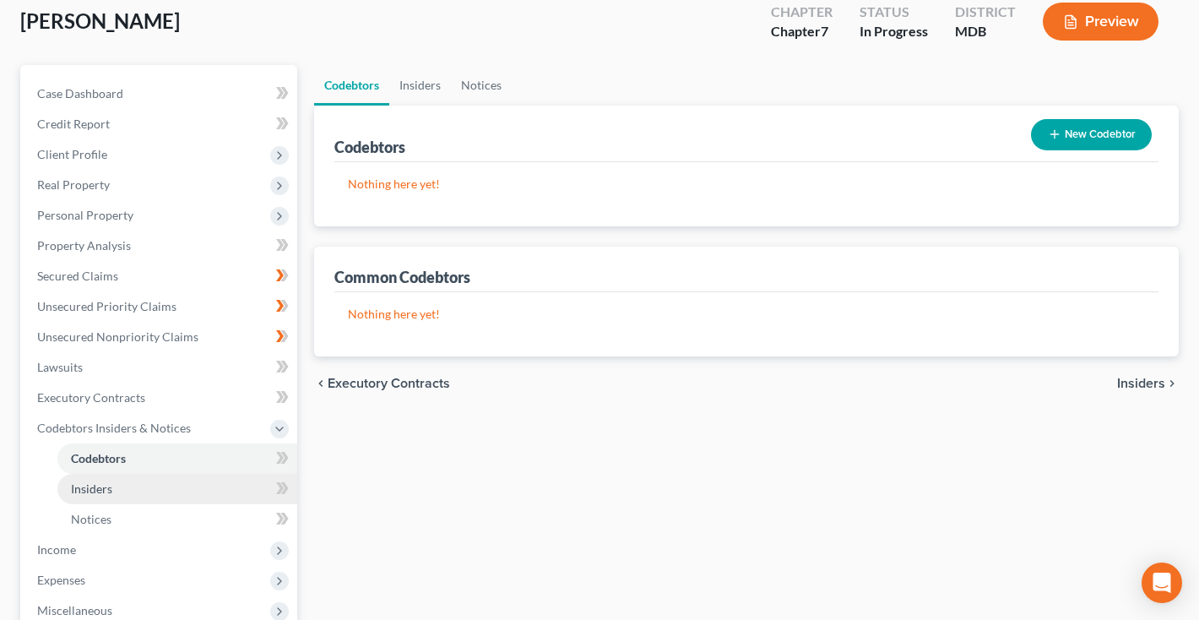
scroll to position [116, 0]
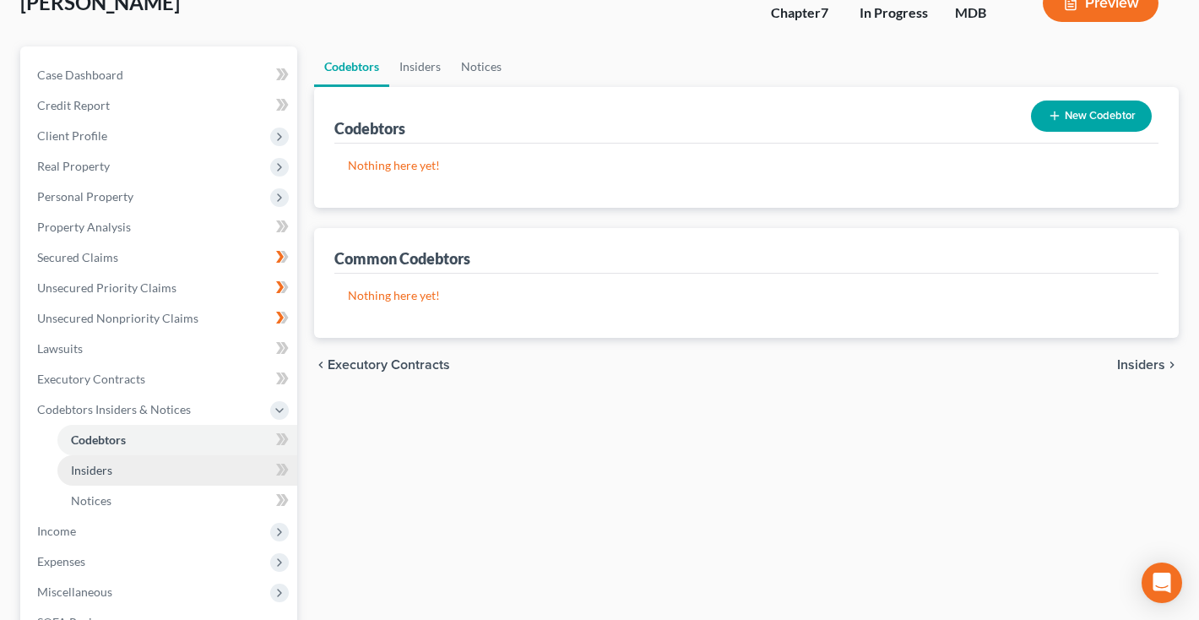
click at [85, 480] on link "Insiders" at bounding box center [177, 470] width 240 height 30
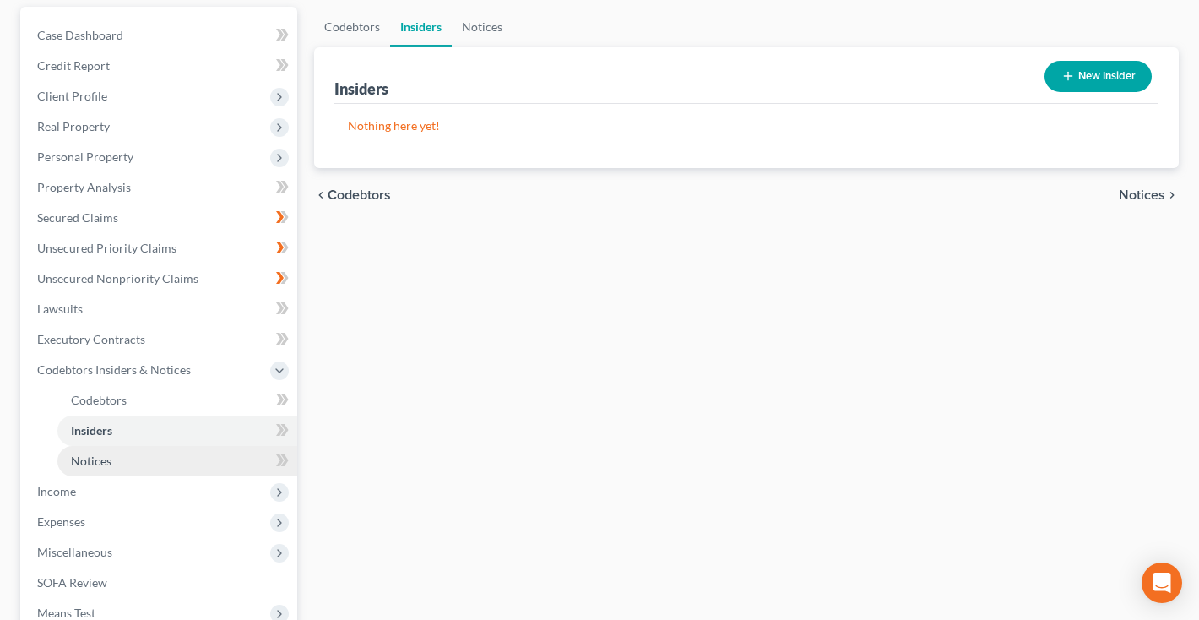
click at [84, 469] on link "Notices" at bounding box center [177, 461] width 240 height 30
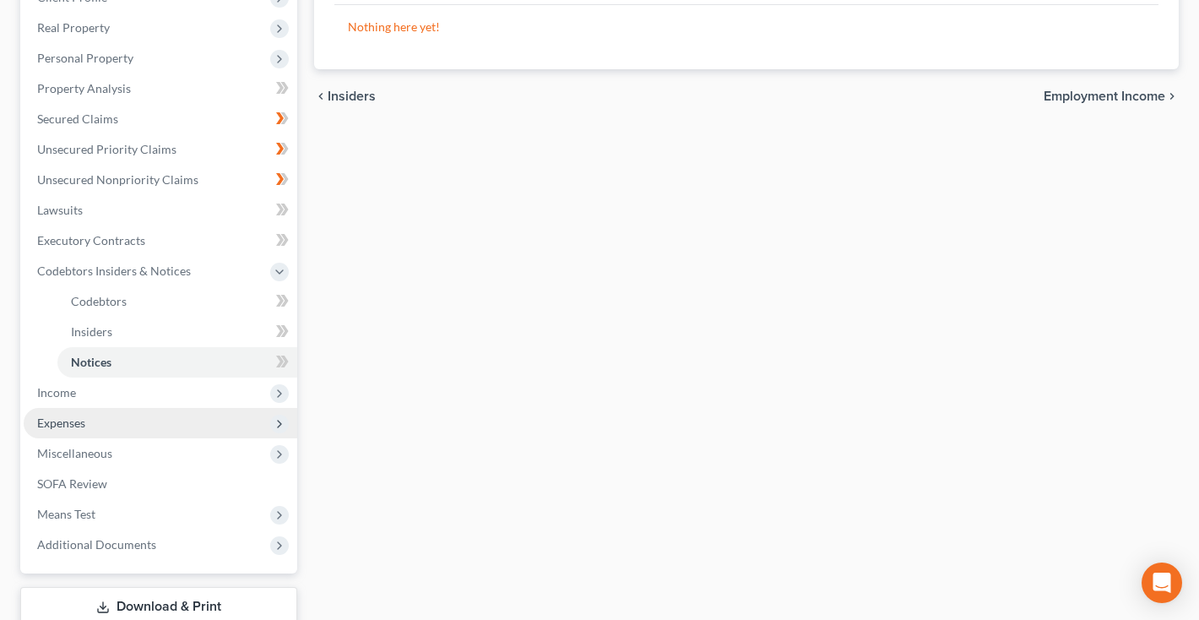
click at [63, 431] on span "Expenses" at bounding box center [161, 423] width 274 height 30
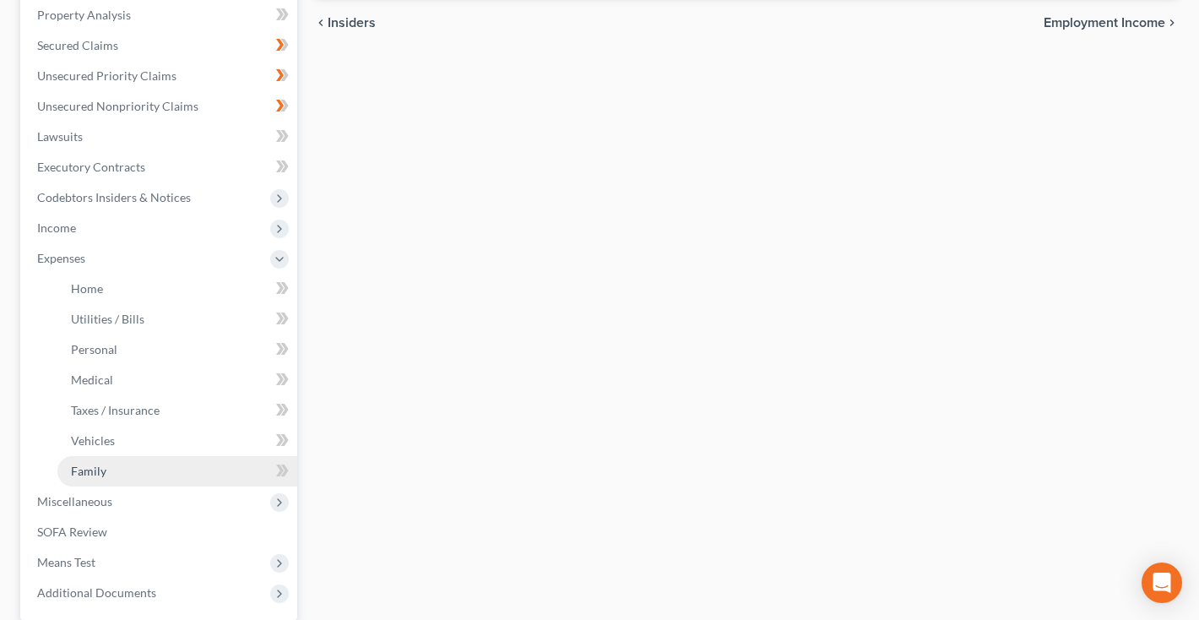
click at [72, 464] on span "Family" at bounding box center [88, 471] width 35 height 14
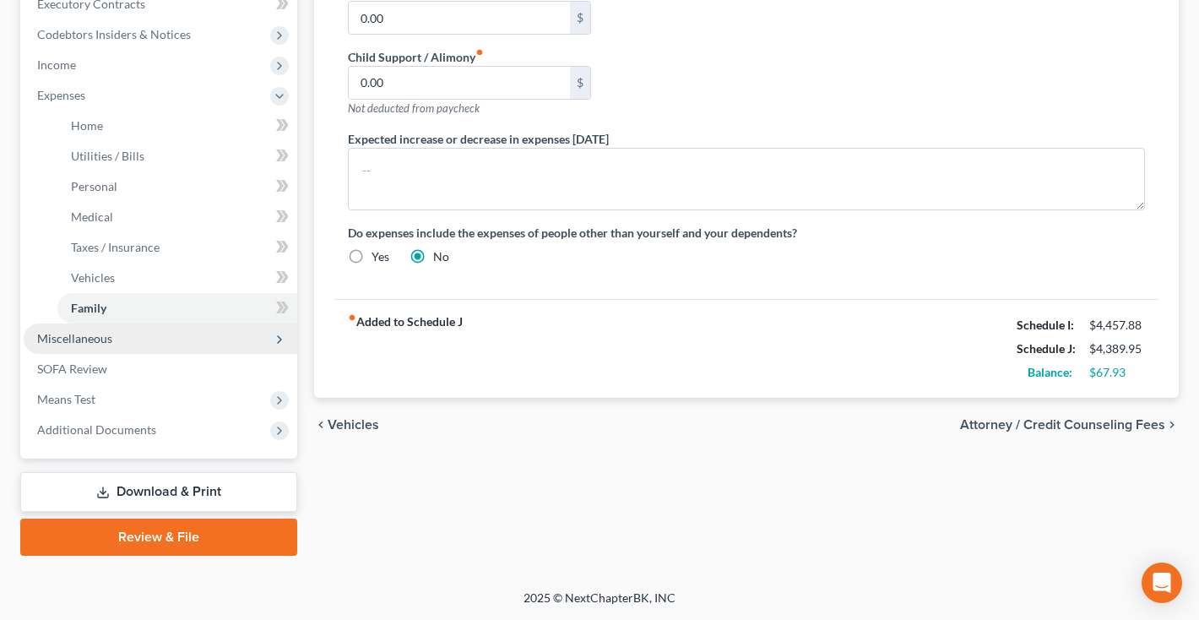
click at [130, 333] on span "Miscellaneous" at bounding box center [161, 338] width 274 height 30
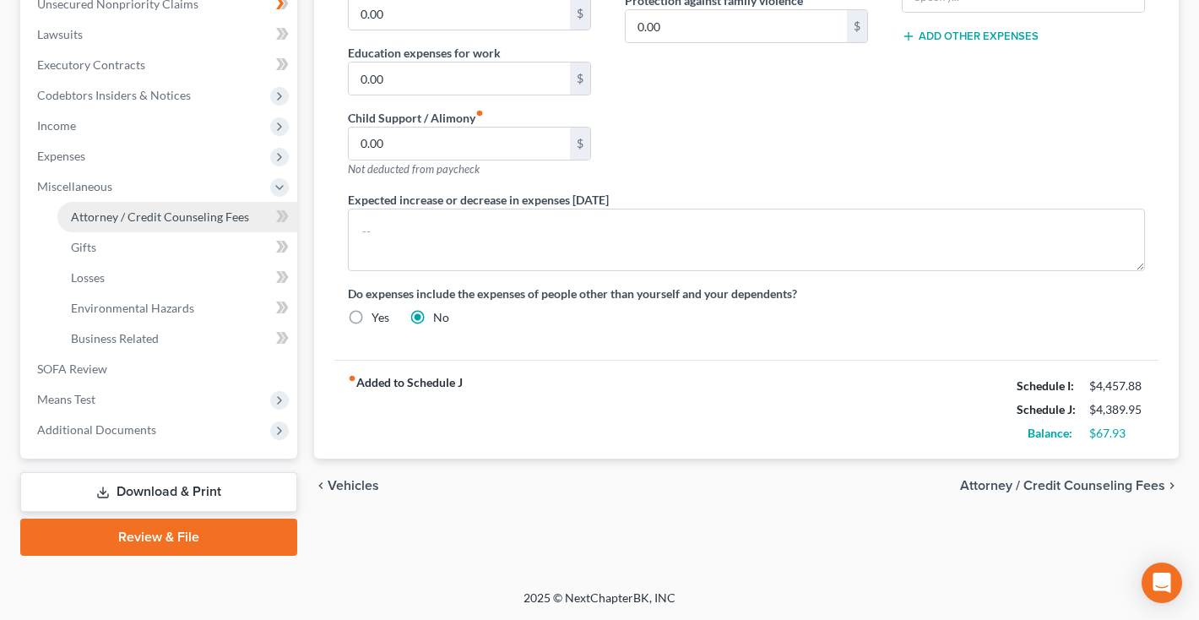
click at [133, 227] on link "Attorney / Credit Counseling Fees" at bounding box center [177, 217] width 240 height 30
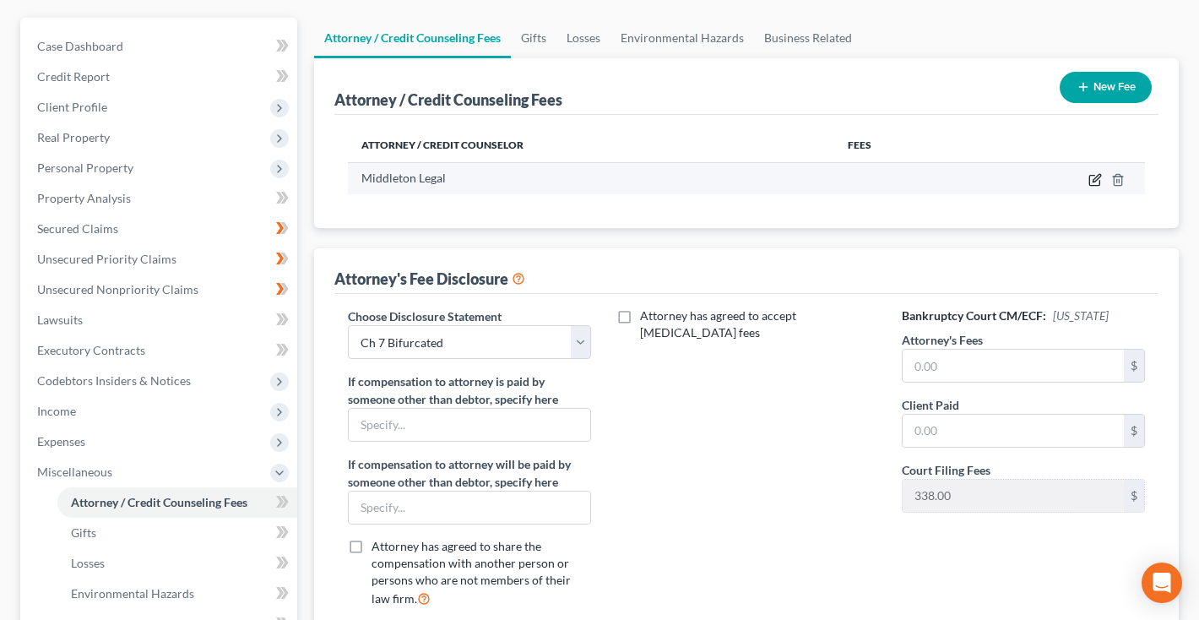
click at [1100, 178] on icon "button" at bounding box center [1095, 180] width 14 height 14
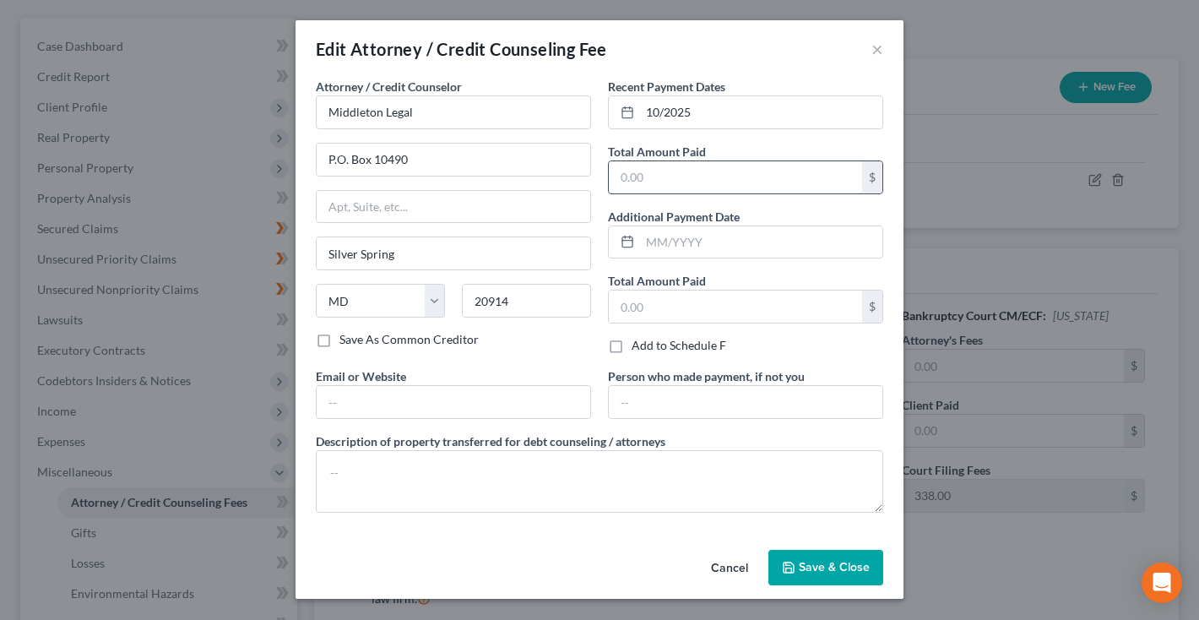
click at [736, 177] on input "text" at bounding box center [735, 177] width 253 height 32
click at [835, 563] on span "Save & Close" at bounding box center [834, 567] width 71 height 14
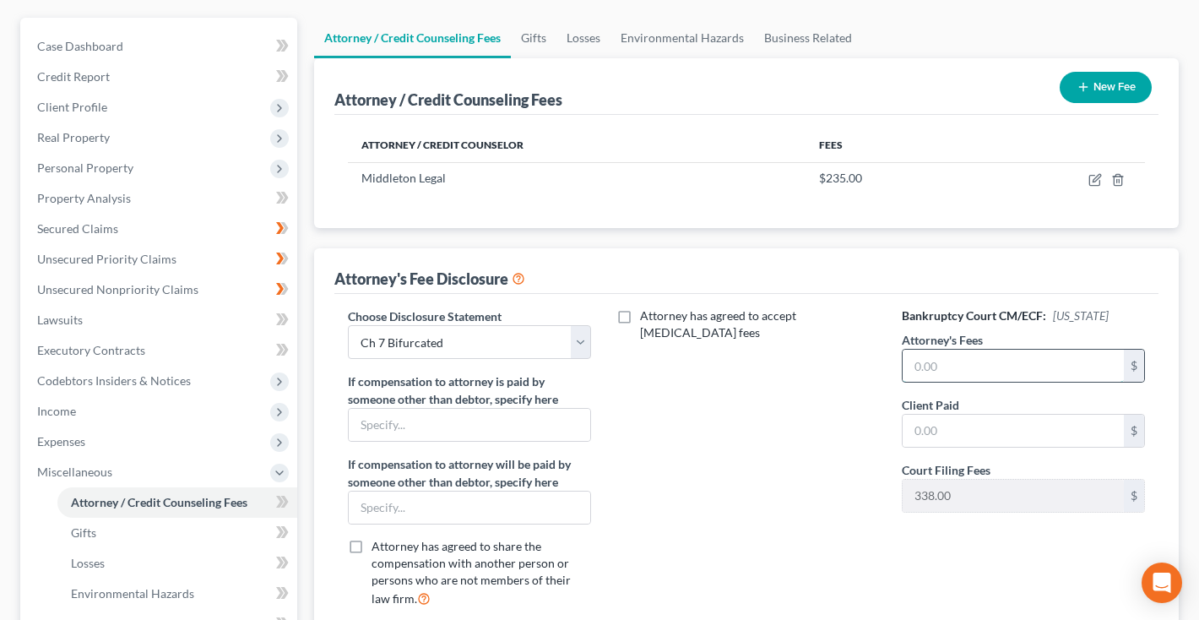
click at [972, 366] on input "text" at bounding box center [1013, 366] width 221 height 32
click at [935, 422] on input "text" at bounding box center [1013, 431] width 221 height 32
click at [1103, 89] on button "New Fee" at bounding box center [1106, 87] width 92 height 31
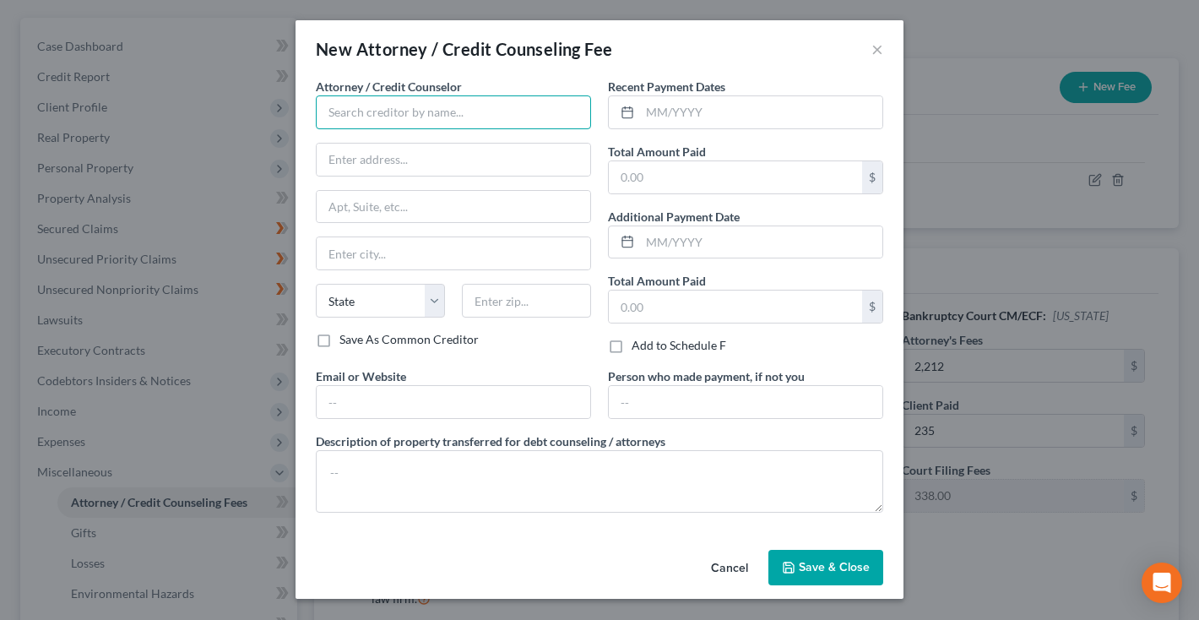
click at [523, 112] on input "text" at bounding box center [453, 112] width 275 height 34
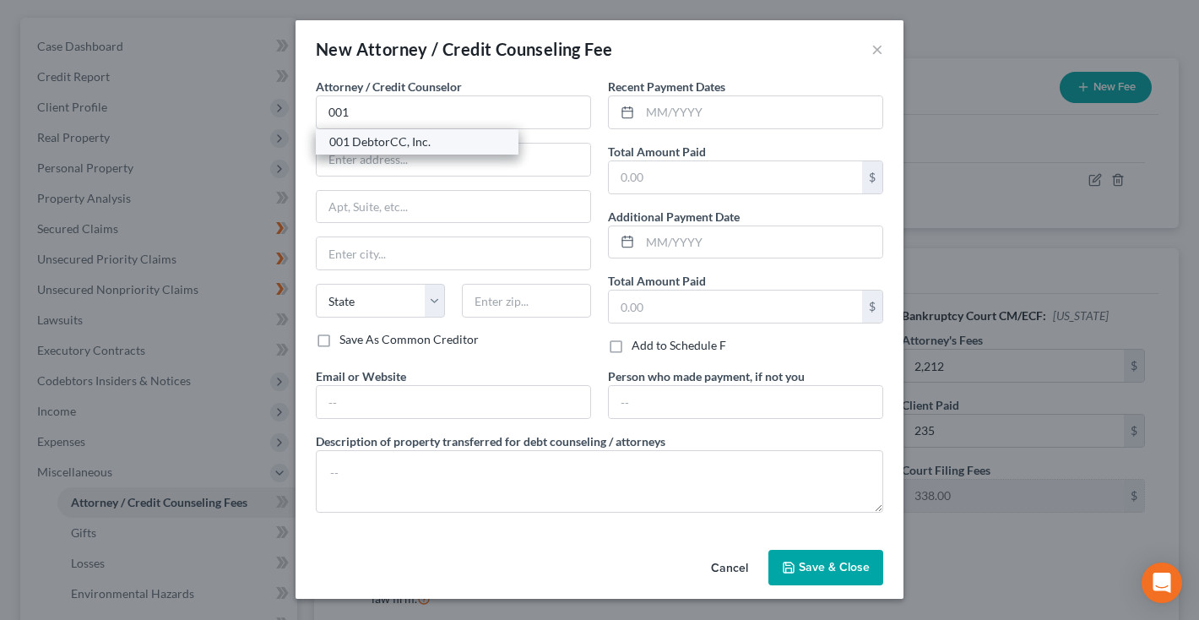
click at [413, 146] on div "001 DebtorCC, Inc." at bounding box center [417, 141] width 176 height 17
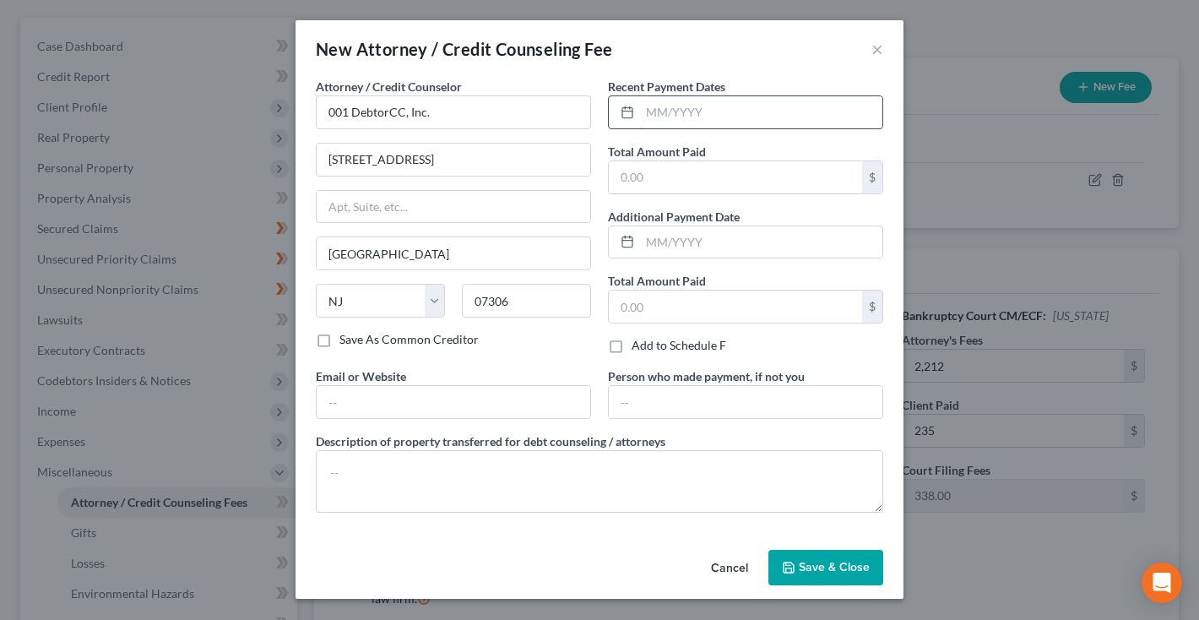
click at [683, 122] on input "text" at bounding box center [761, 112] width 242 height 32
click at [831, 565] on span "Save & Close" at bounding box center [834, 567] width 71 height 14
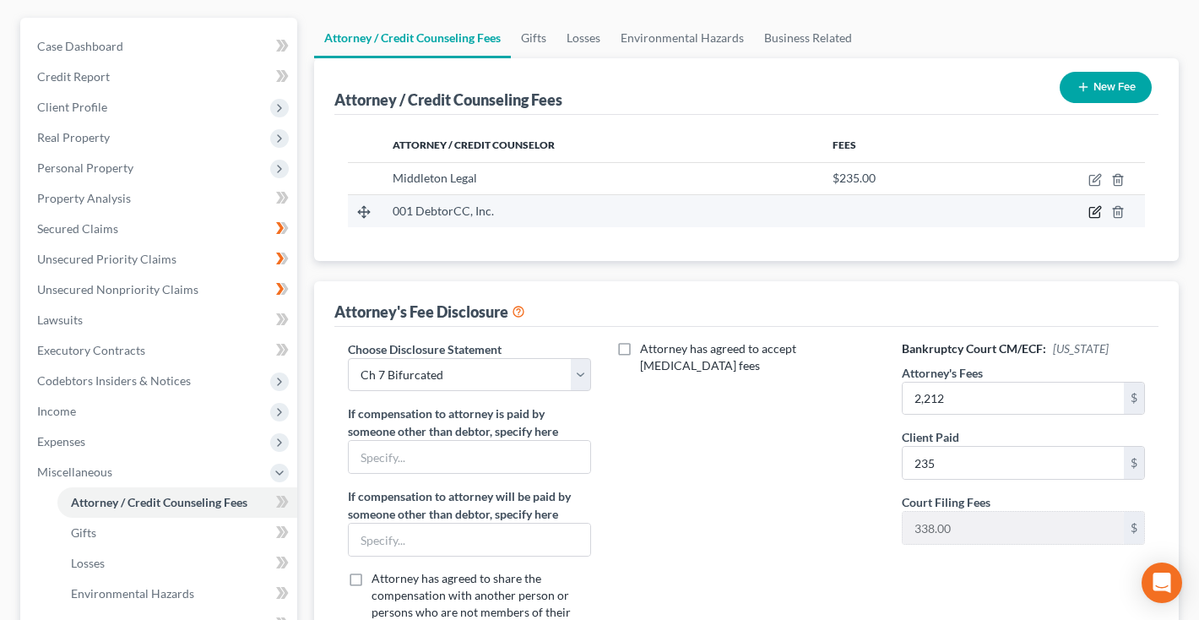
click at [1093, 209] on icon "button" at bounding box center [1095, 212] width 14 height 14
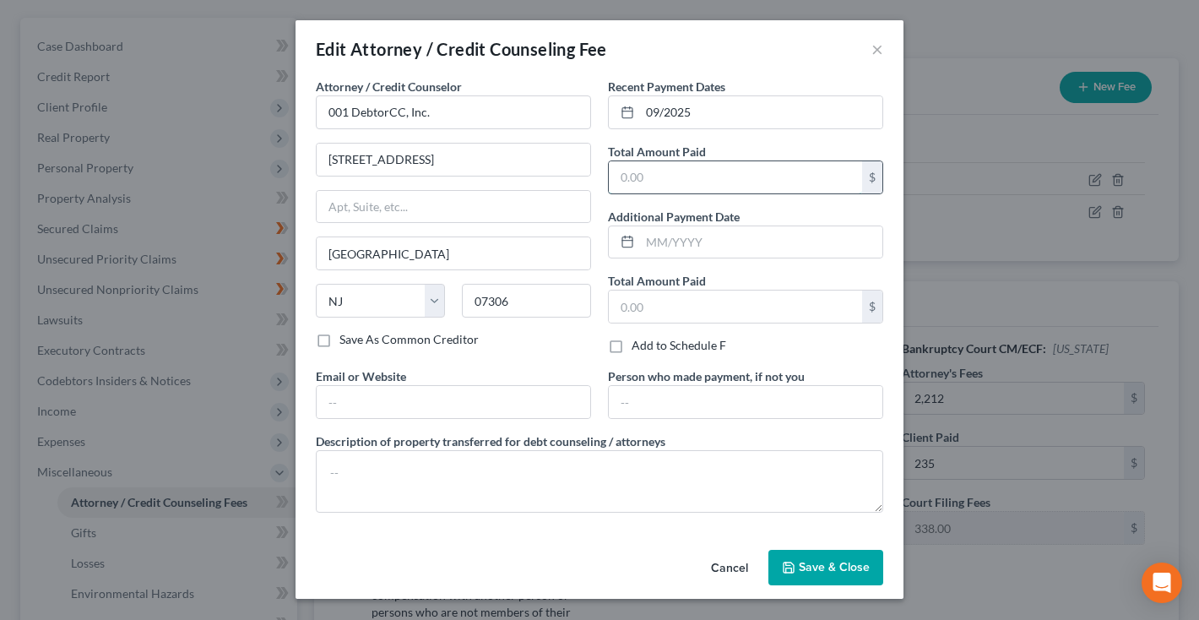
click at [758, 176] on input "text" at bounding box center [735, 177] width 253 height 32
click at [804, 575] on button "Save & Close" at bounding box center [825, 567] width 115 height 35
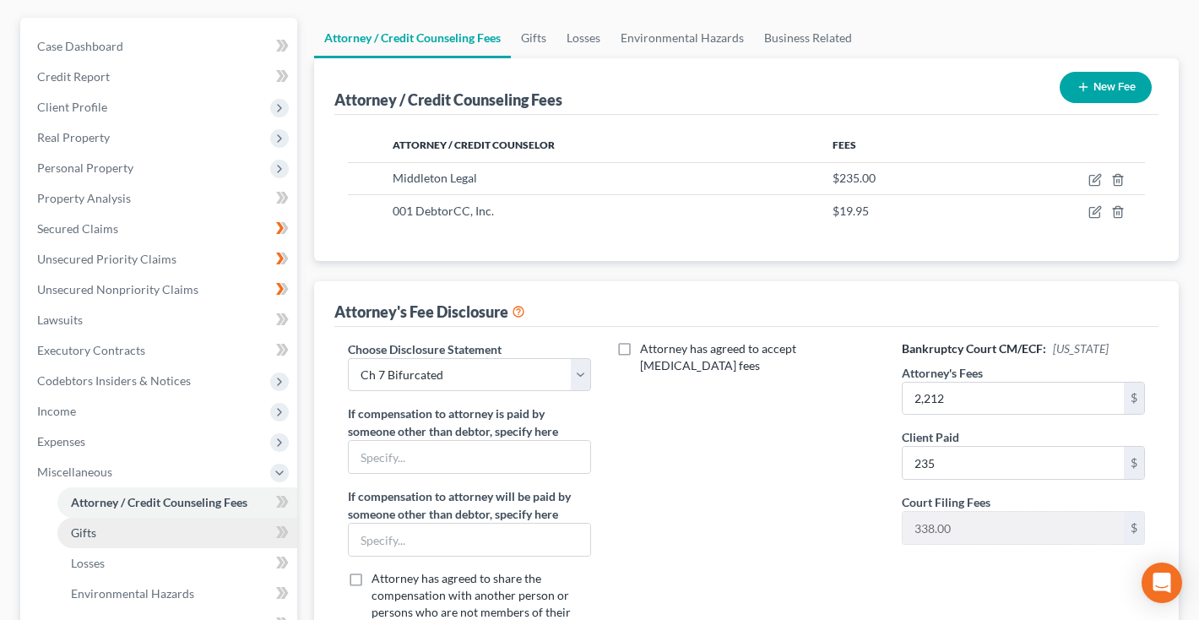
click at [104, 537] on link "Gifts" at bounding box center [177, 533] width 240 height 30
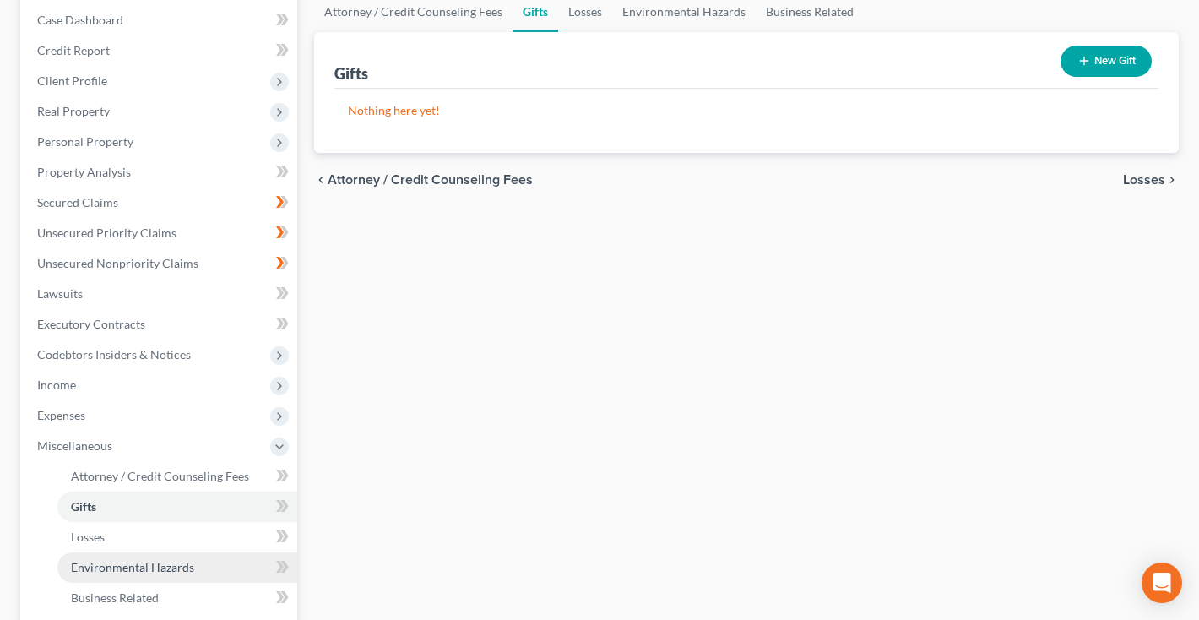
click at [97, 557] on link "Environmental Hazards" at bounding box center [177, 567] width 240 height 30
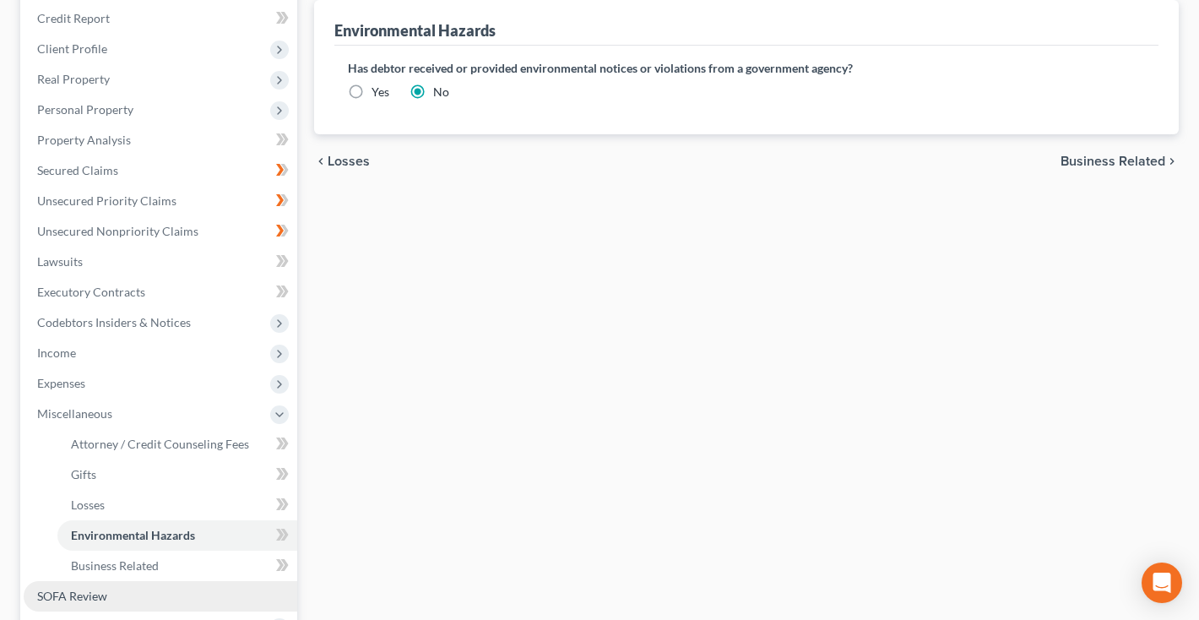
scroll to position [242, 0]
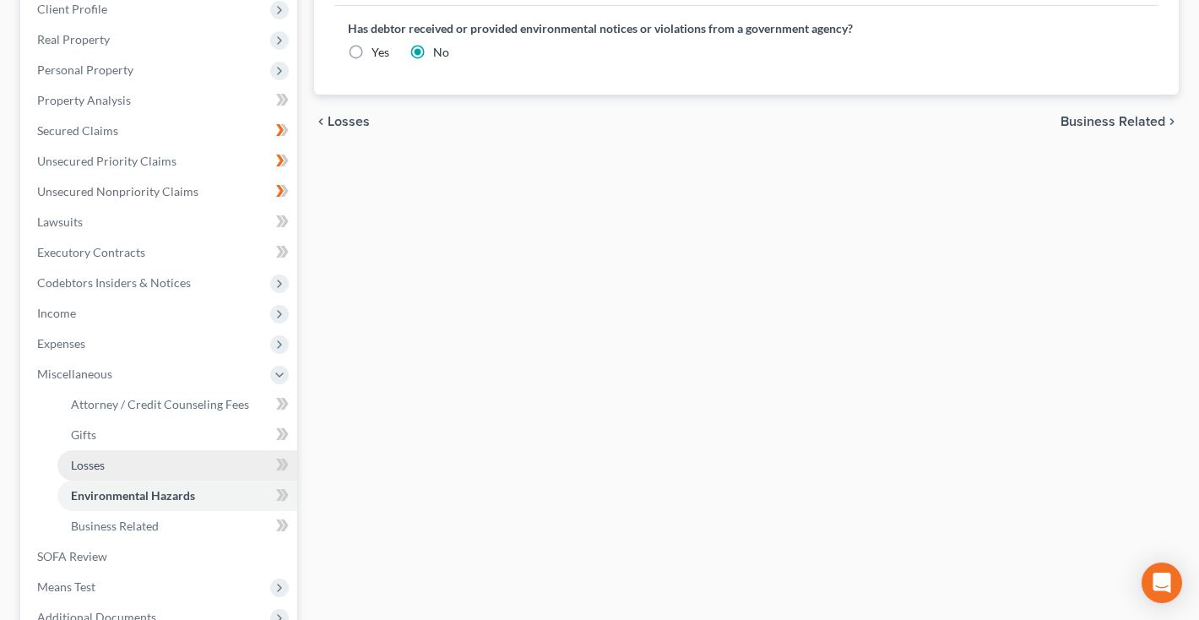
click at [101, 469] on span "Losses" at bounding box center [88, 465] width 34 height 14
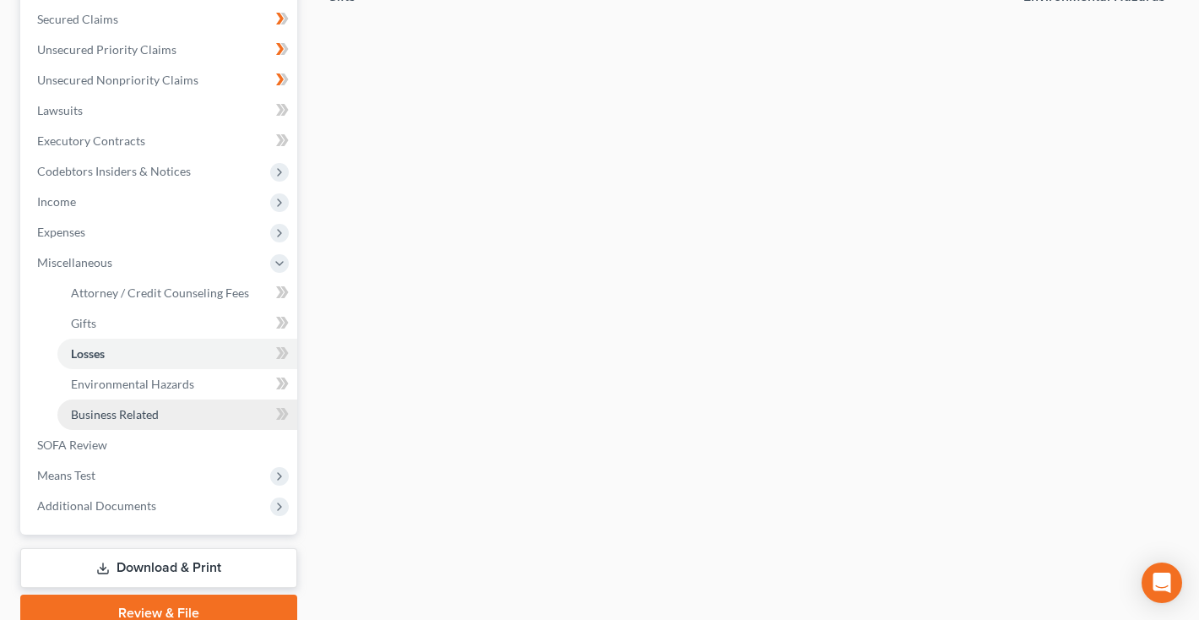
click at [103, 414] on span "Business Related" at bounding box center [115, 414] width 88 height 14
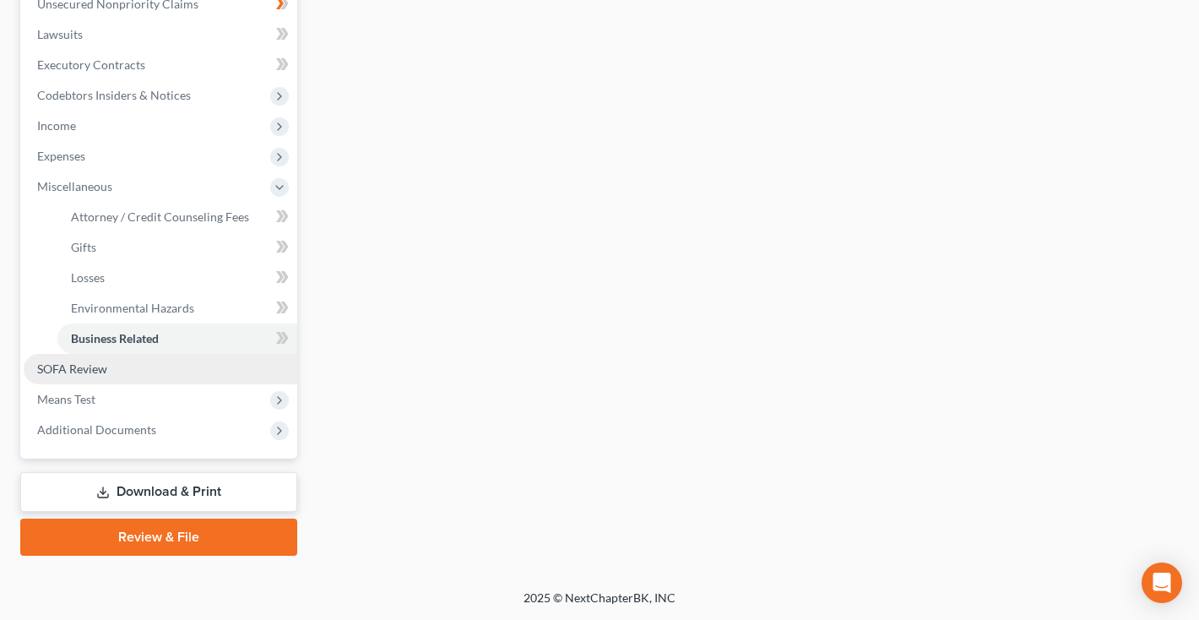
click at [95, 363] on span "SOFA Review" at bounding box center [72, 368] width 70 height 14
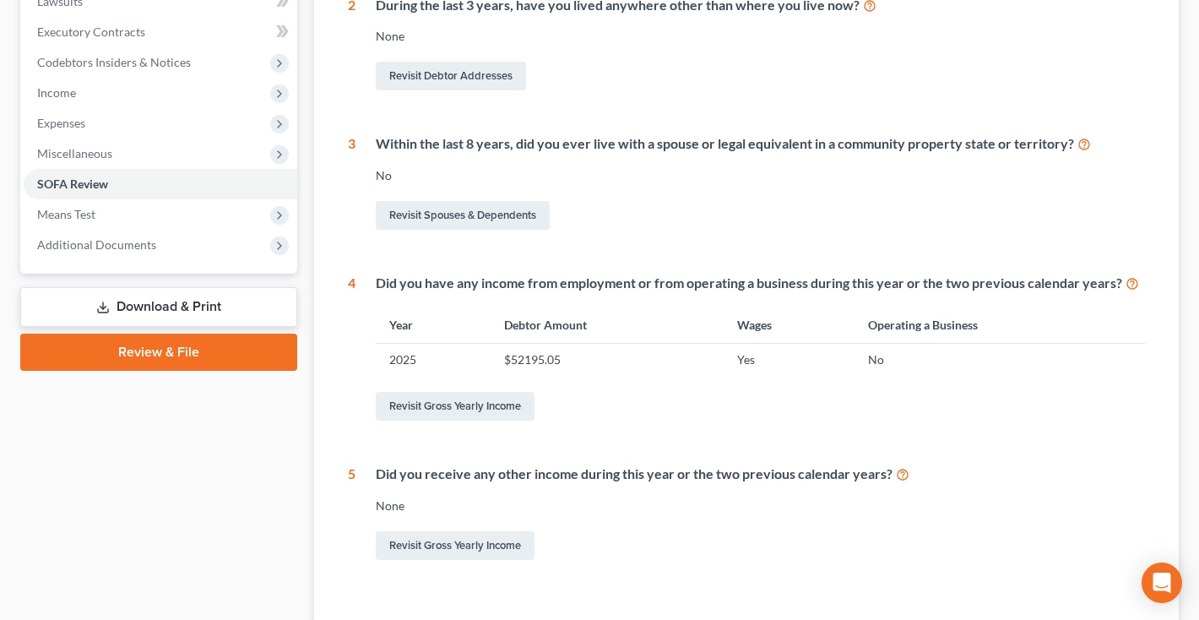
scroll to position [470, 0]
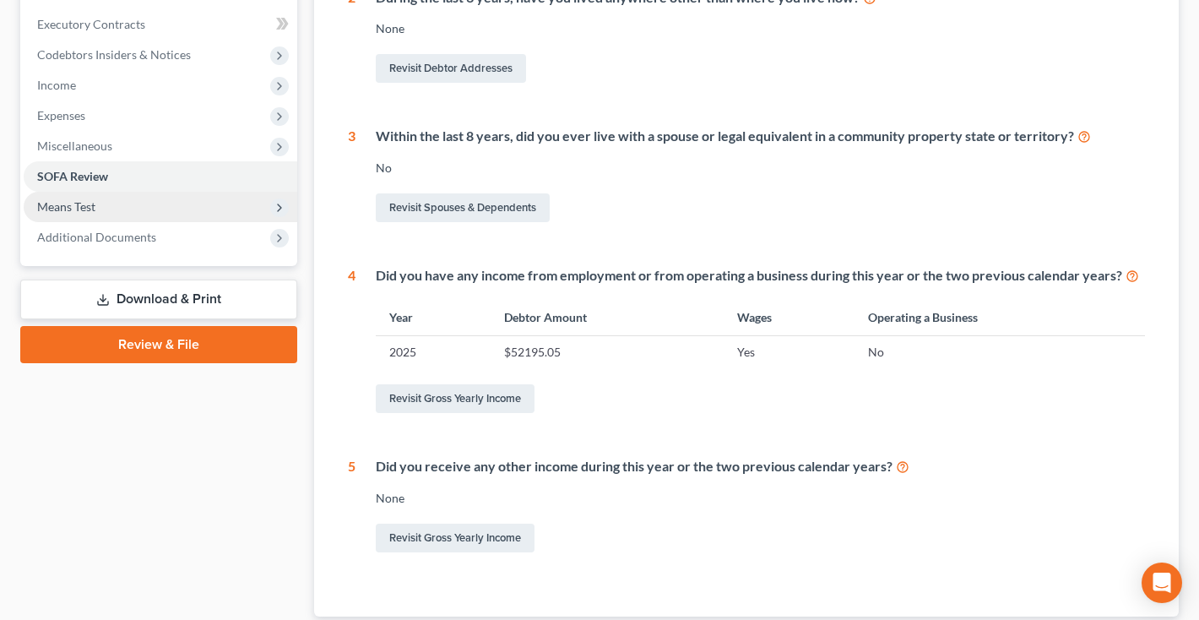
click at [111, 203] on span "Means Test" at bounding box center [161, 207] width 274 height 30
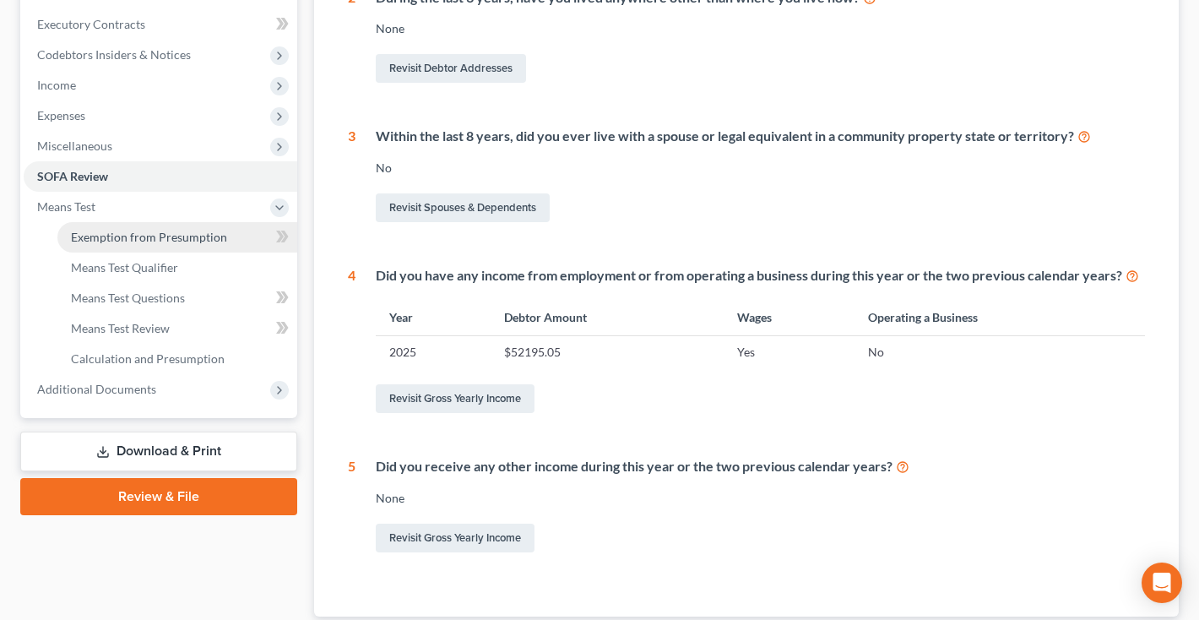
click at [113, 237] on span "Exemption from Presumption" at bounding box center [149, 237] width 156 height 14
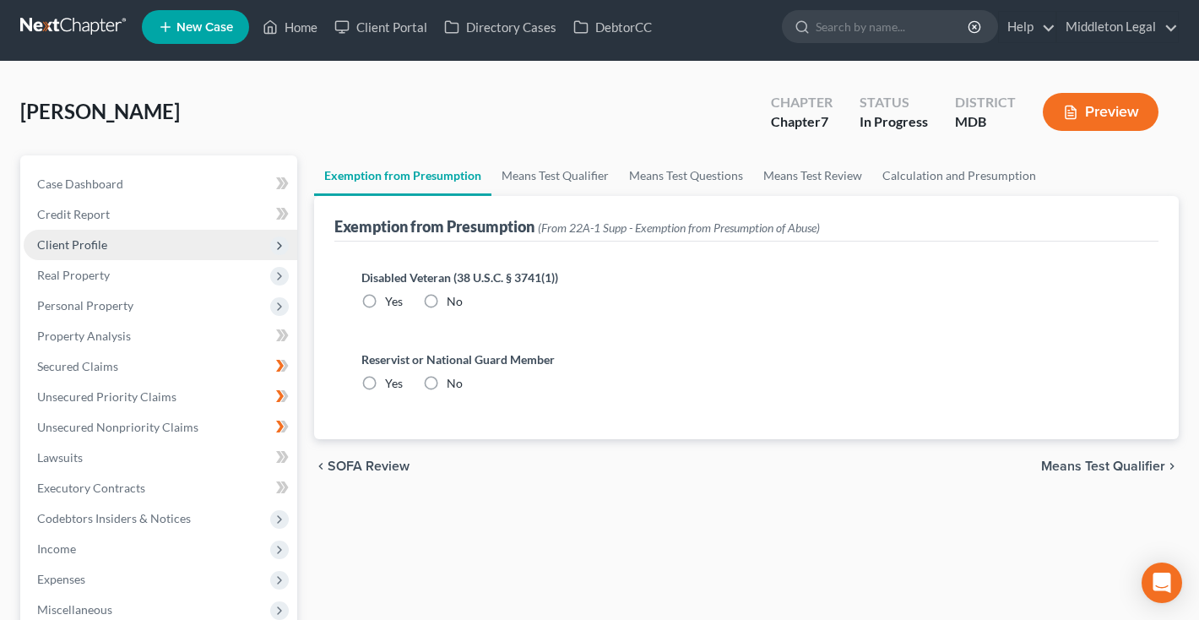
scroll to position [144, 0]
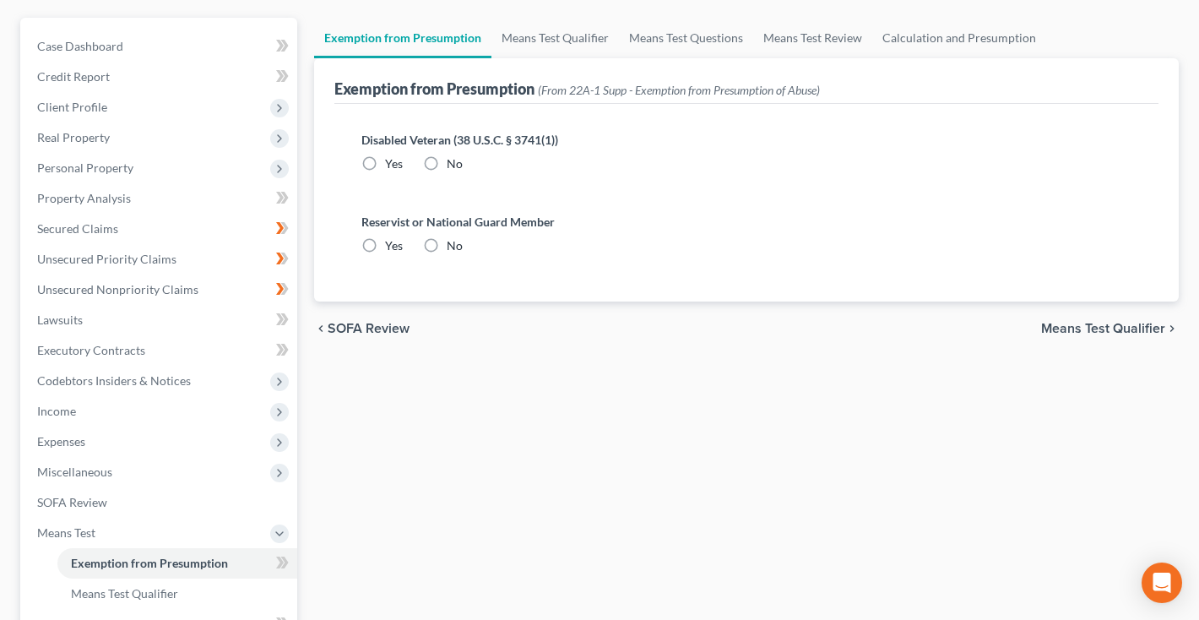
click at [418, 156] on div "Disabled Veteran (38 U.S.C. § 3741(1)) Yes No" at bounding box center [746, 151] width 770 height 41
click at [447, 162] on label "No" at bounding box center [455, 163] width 16 height 17
click at [453, 162] on input "No" at bounding box center [458, 160] width 11 height 11
click at [447, 238] on label "No" at bounding box center [455, 245] width 16 height 17
click at [453, 238] on input "No" at bounding box center [458, 242] width 11 height 11
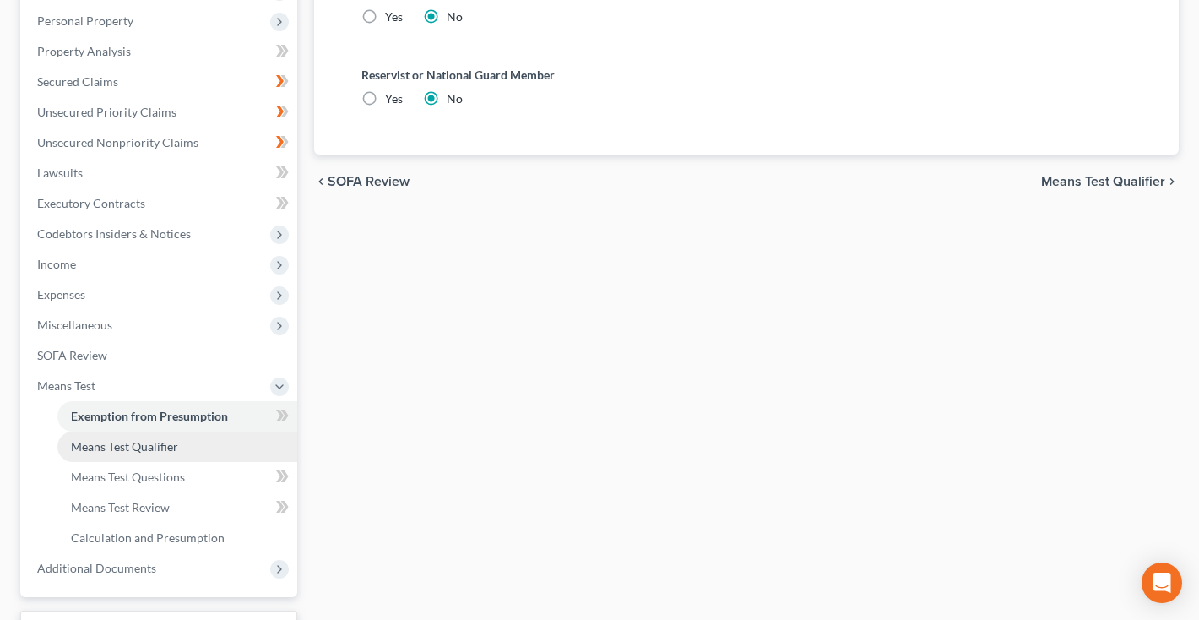
click at [156, 449] on span "Means Test Qualifier" at bounding box center [124, 446] width 107 height 14
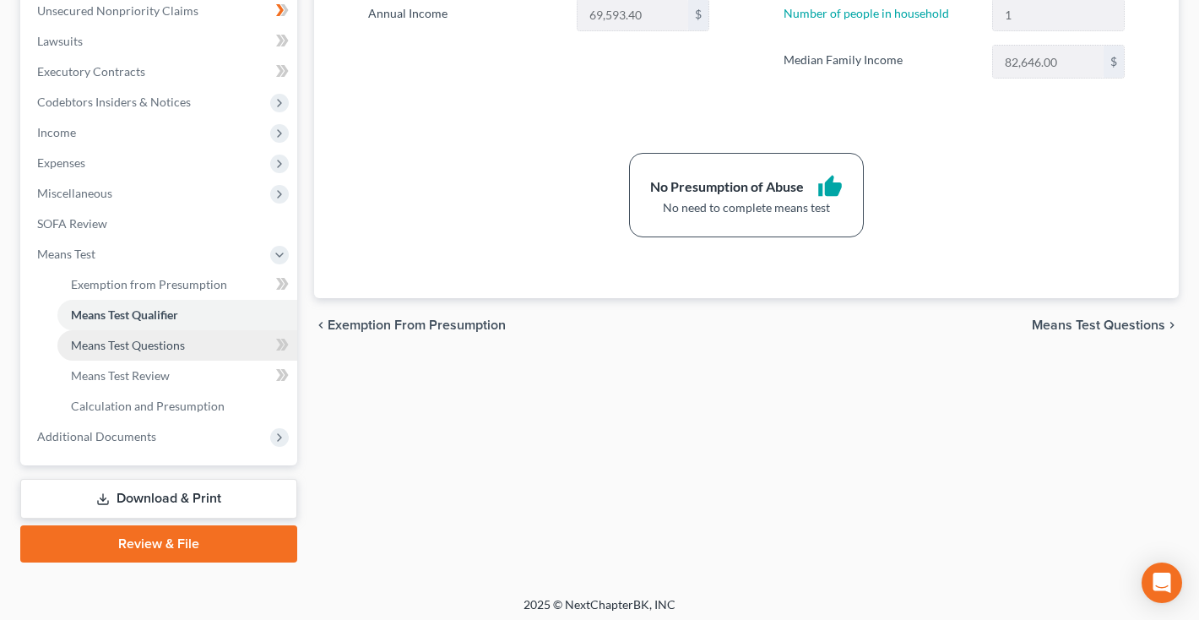
click at [145, 349] on span "Means Test Questions" at bounding box center [128, 345] width 114 height 14
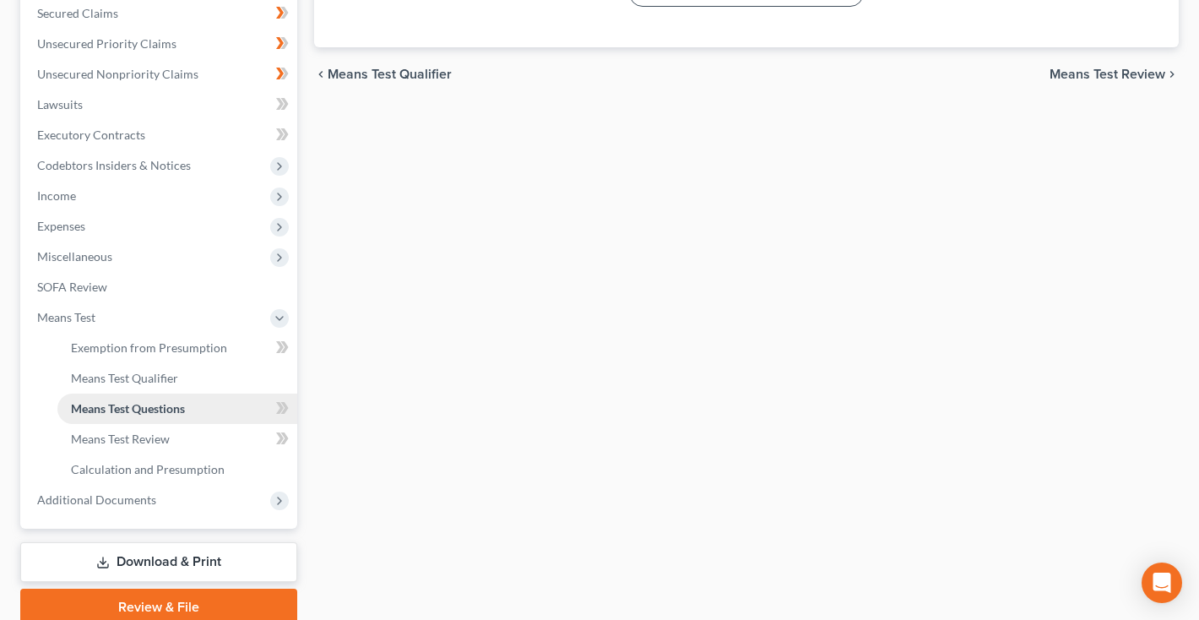
scroll to position [398, 0]
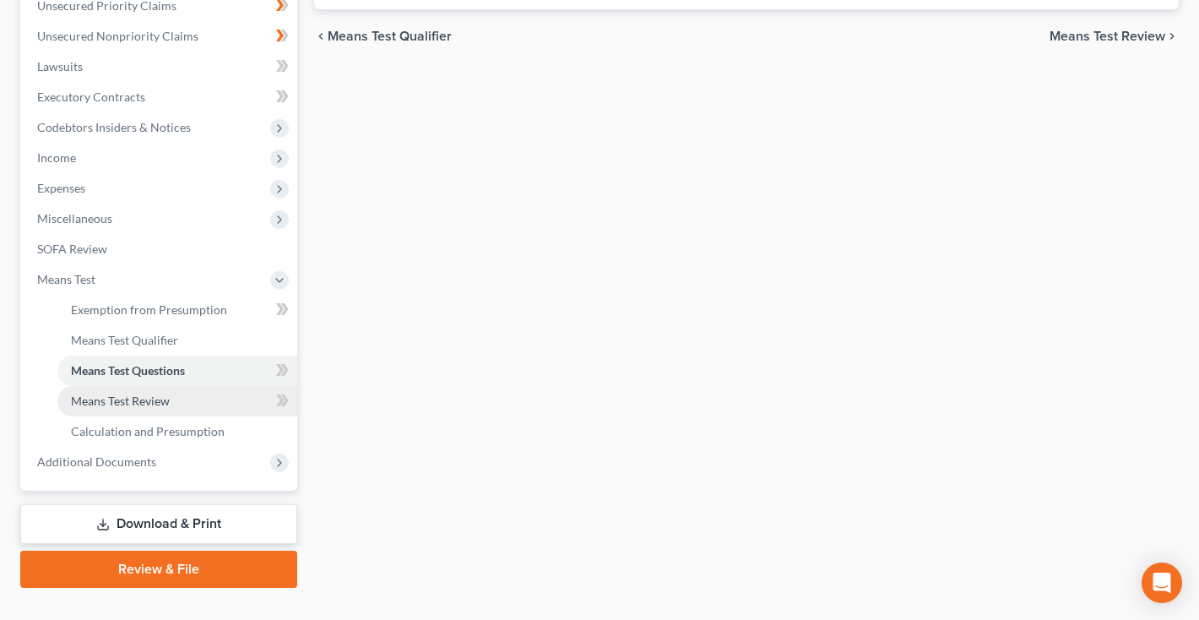
click at [141, 393] on span "Means Test Review" at bounding box center [120, 400] width 99 height 14
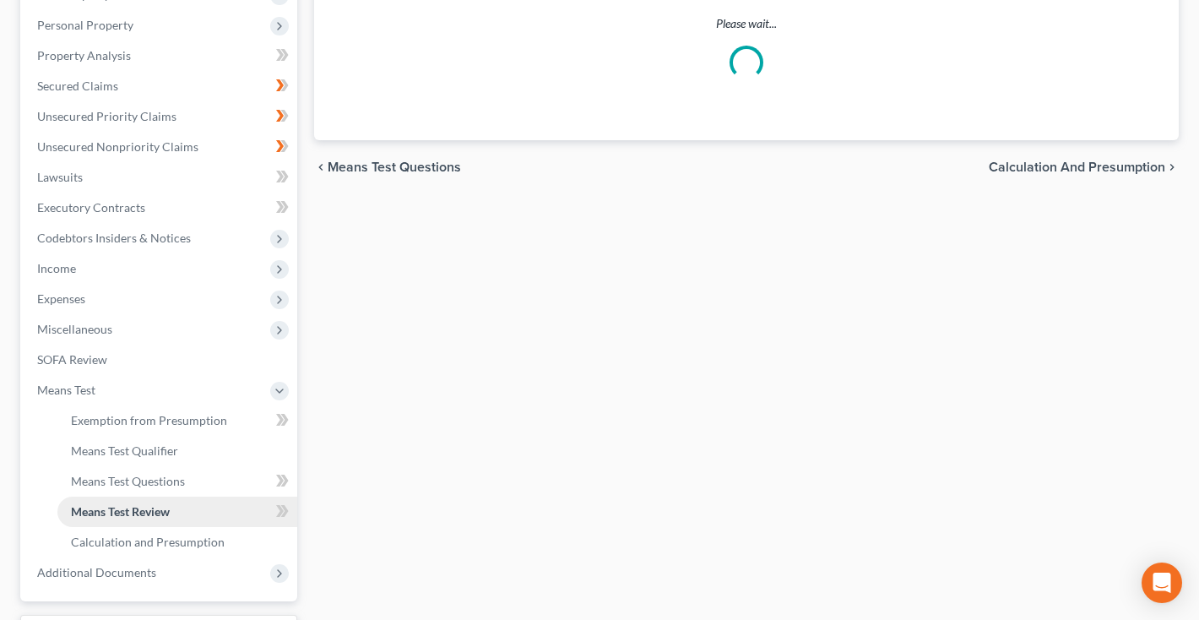
scroll to position [302, 0]
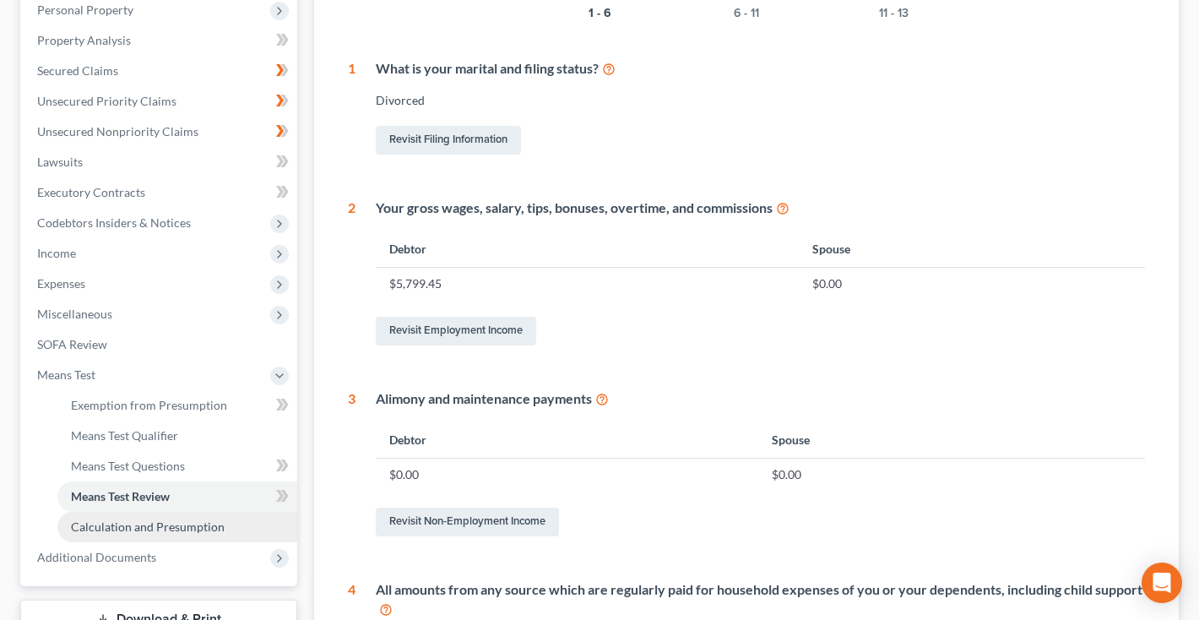
click at [132, 528] on span "Calculation and Presumption" at bounding box center [148, 526] width 154 height 14
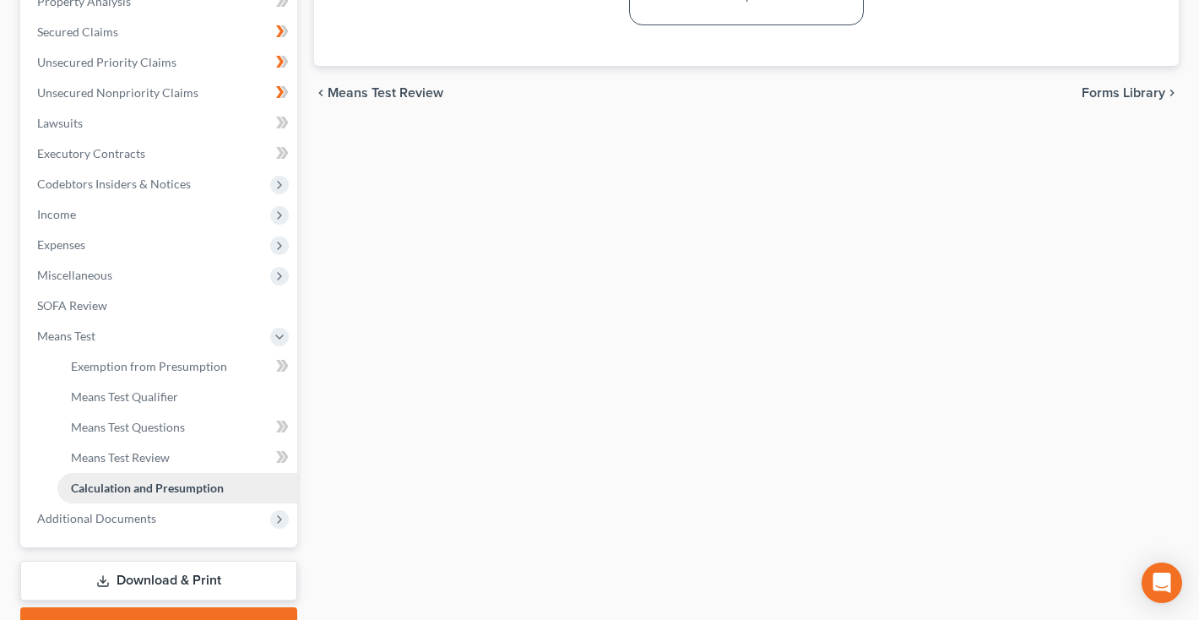
scroll to position [369, 0]
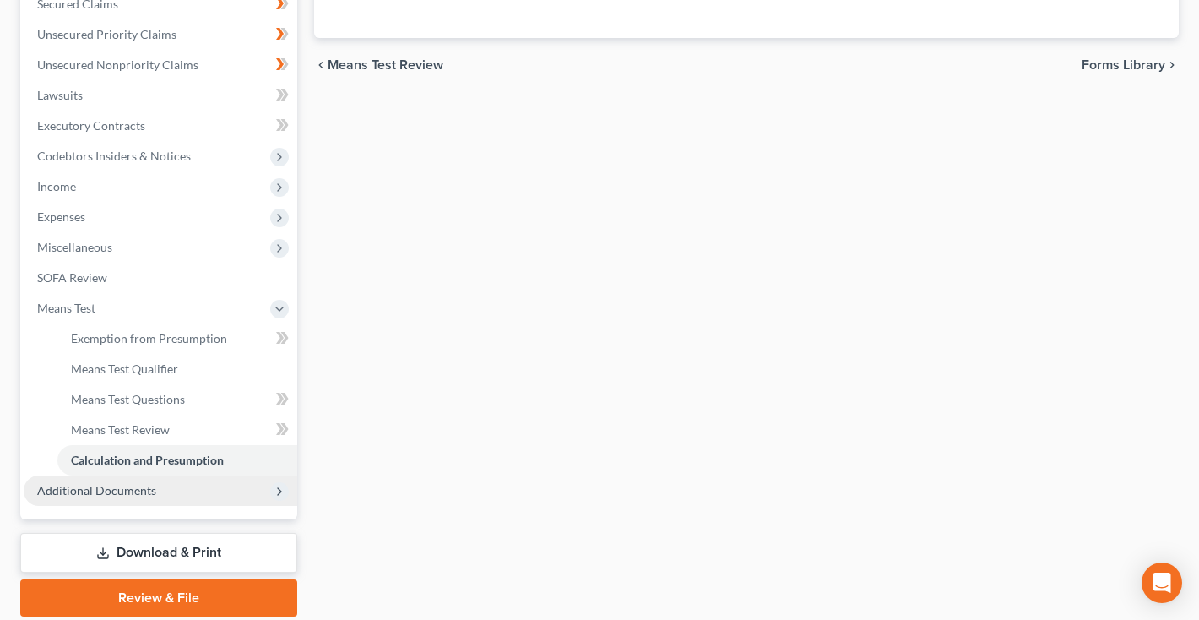
click at [130, 494] on span "Additional Documents" at bounding box center [96, 490] width 119 height 14
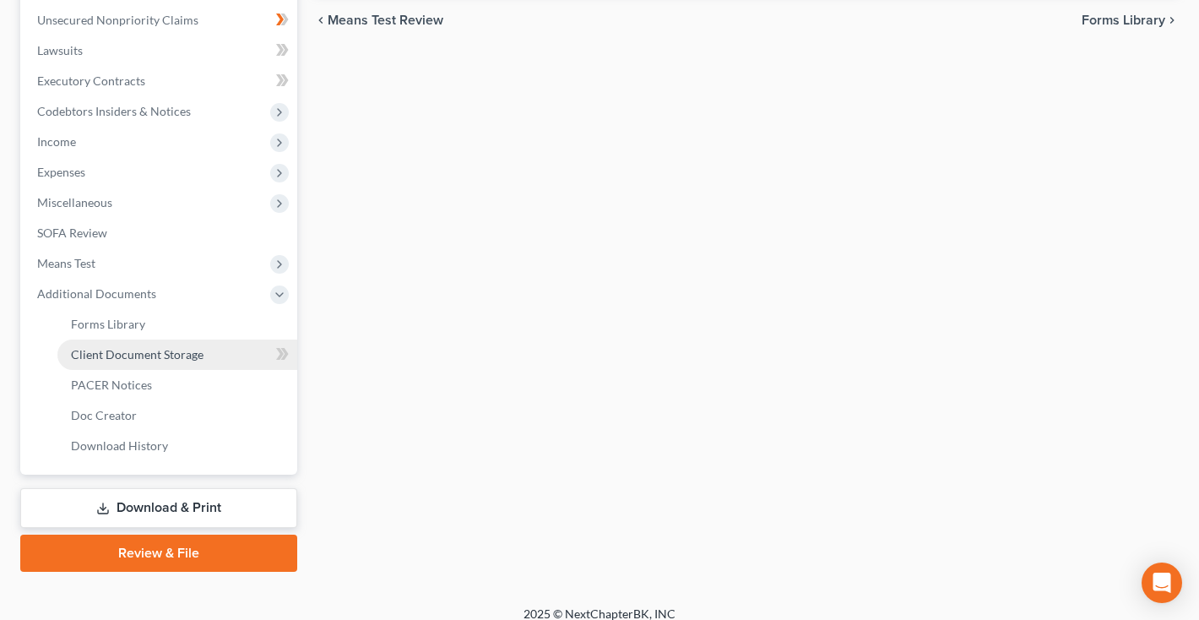
scroll to position [420, 0]
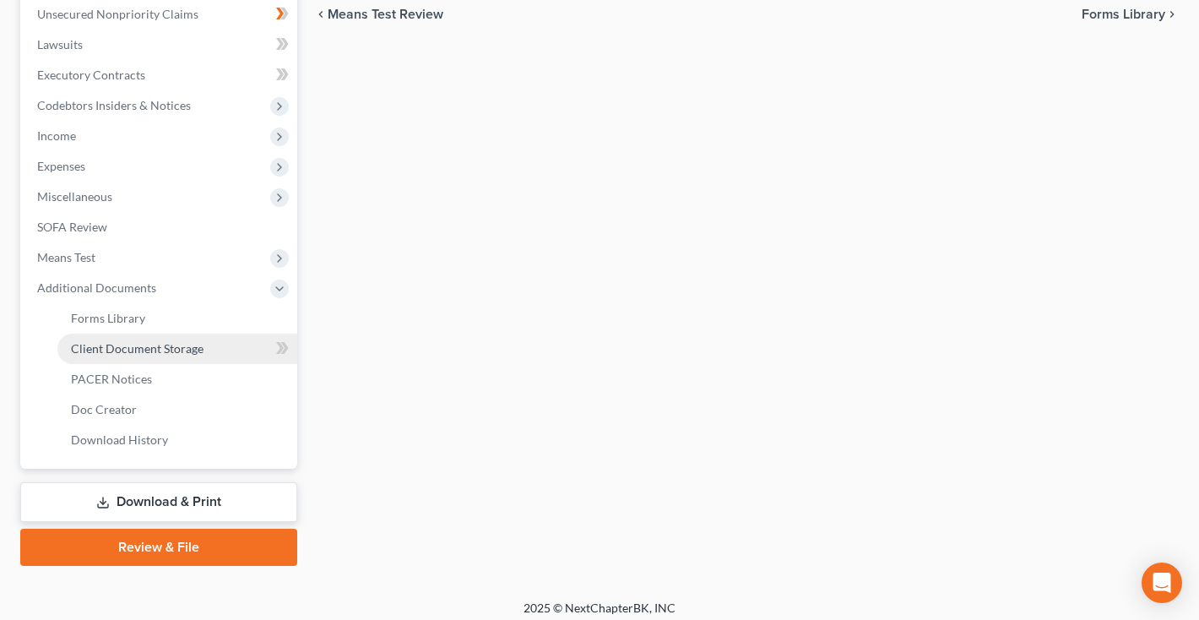
click at [167, 355] on link "Client Document Storage" at bounding box center [177, 348] width 240 height 30
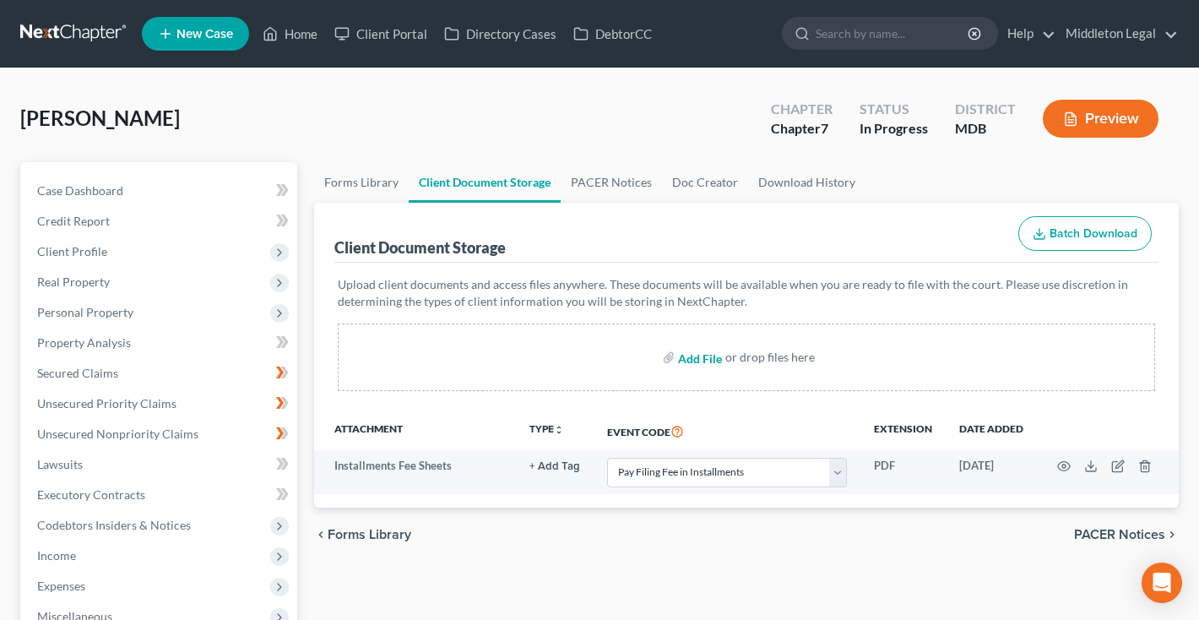
click at [696, 357] on input "file" at bounding box center [698, 357] width 41 height 30
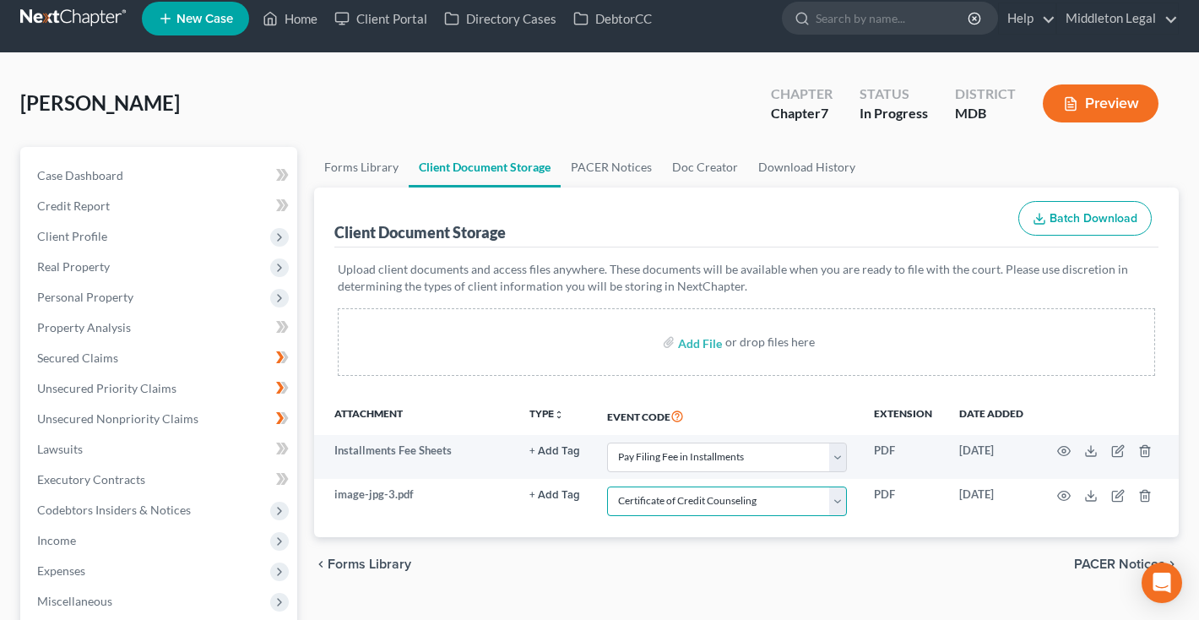
scroll to position [94, 0]
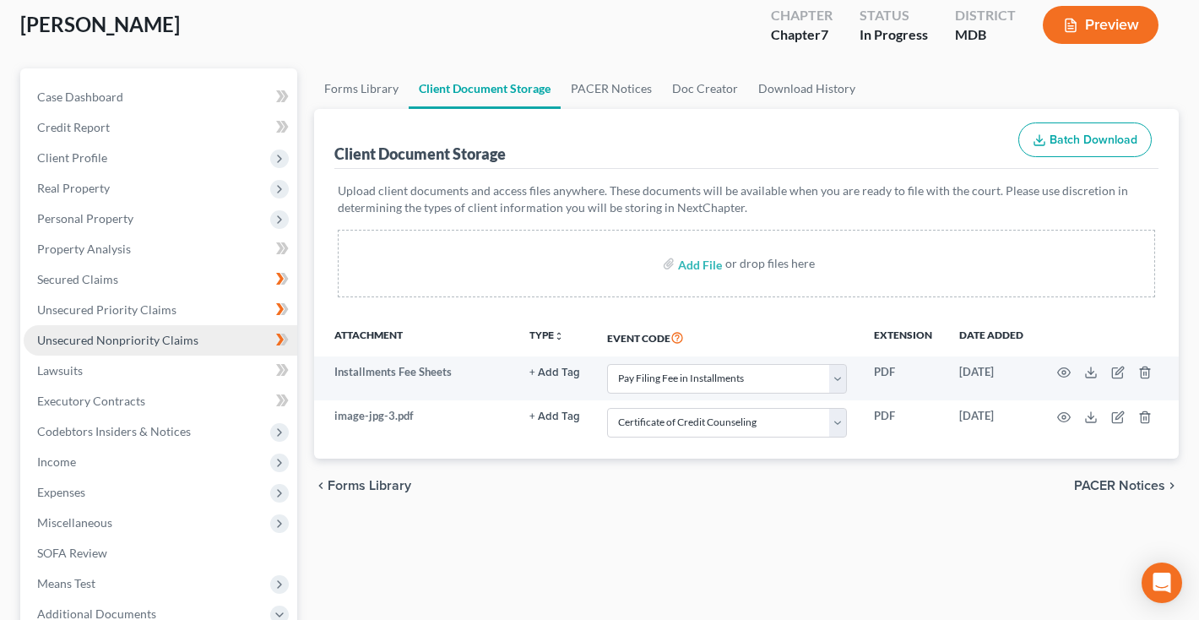
click at [109, 340] on span "Unsecured Nonpriority Claims" at bounding box center [117, 340] width 161 height 14
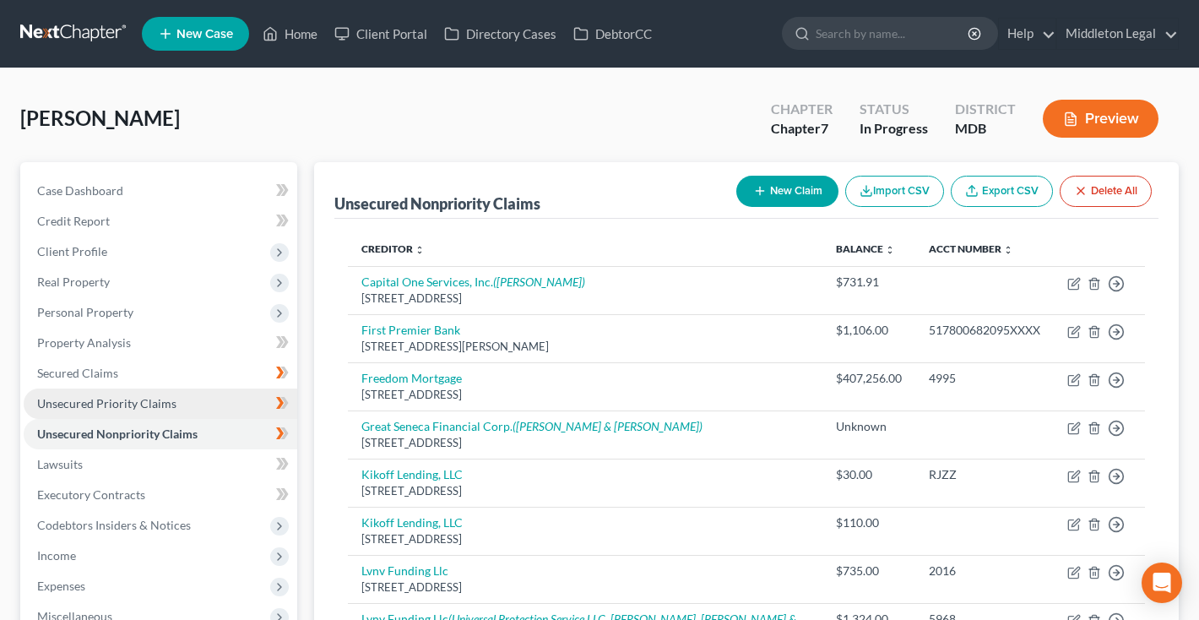
click at [79, 404] on span "Unsecured Priority Claims" at bounding box center [106, 403] width 139 height 14
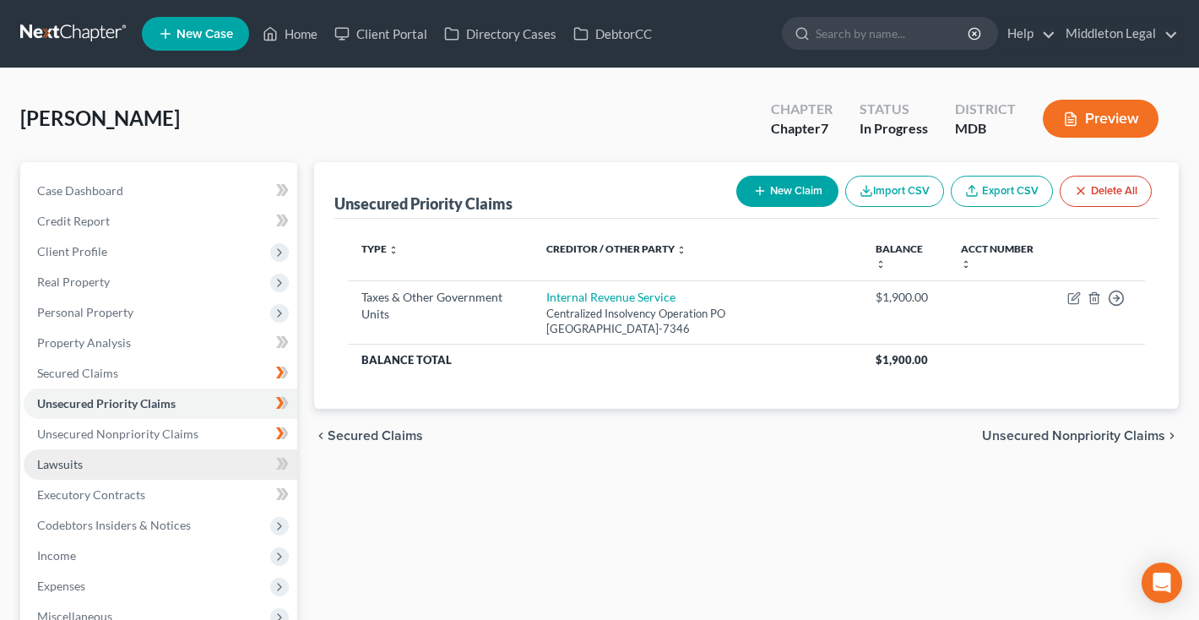
click at [69, 468] on span "Lawsuits" at bounding box center [60, 464] width 46 height 14
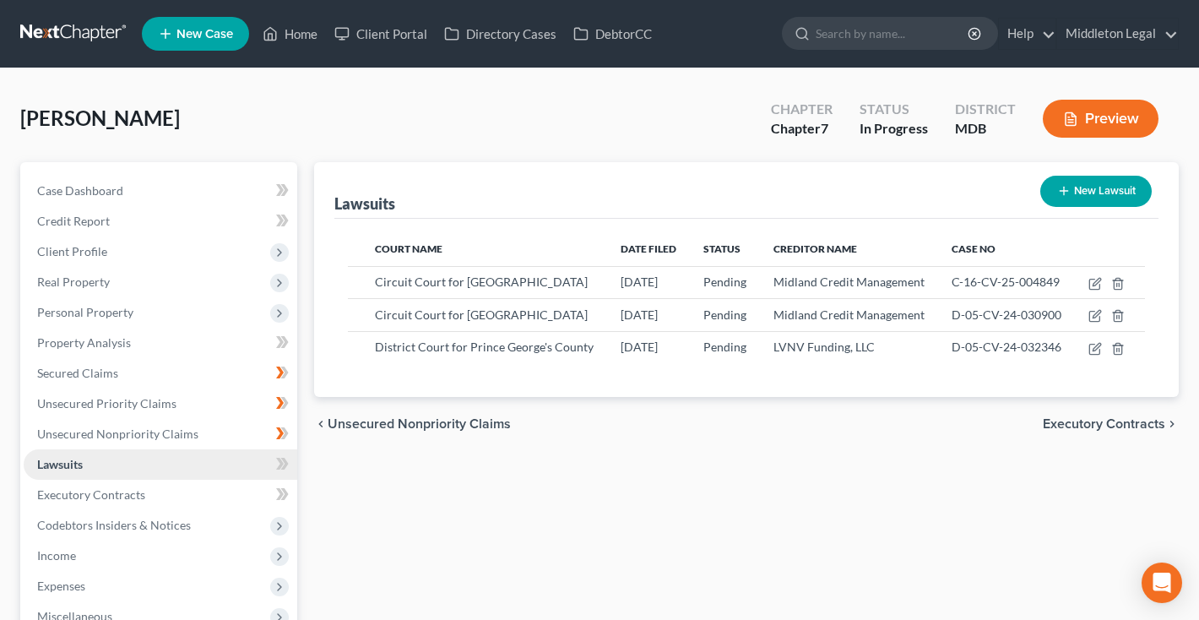
scroll to position [30, 0]
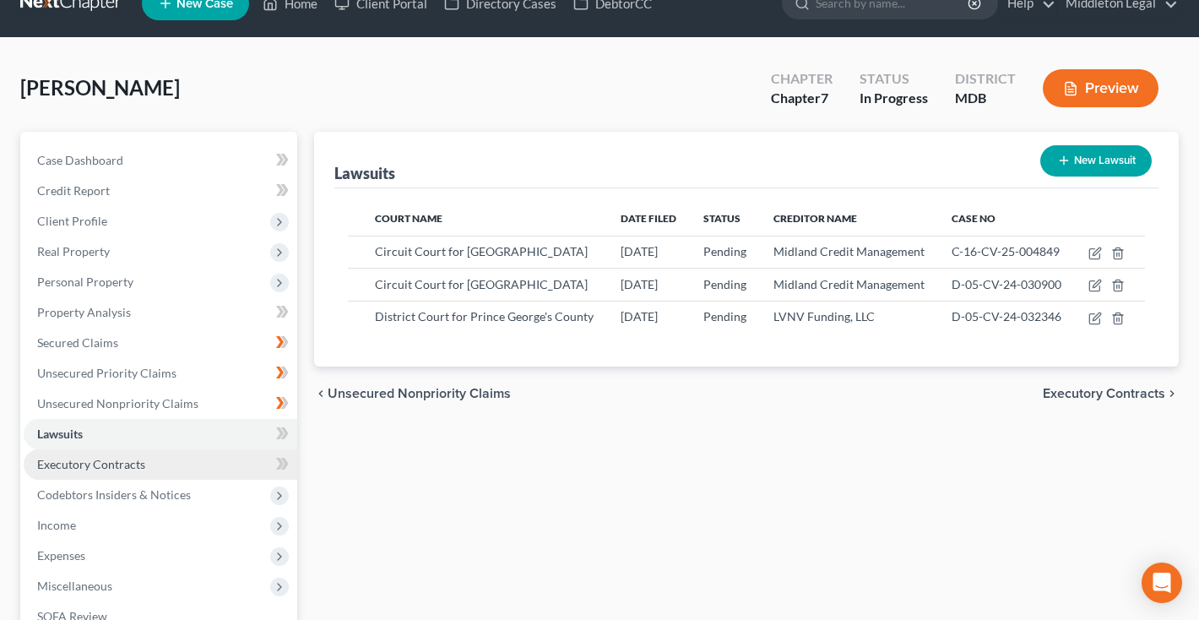
click at [74, 457] on span "Executory Contracts" at bounding box center [91, 464] width 108 height 14
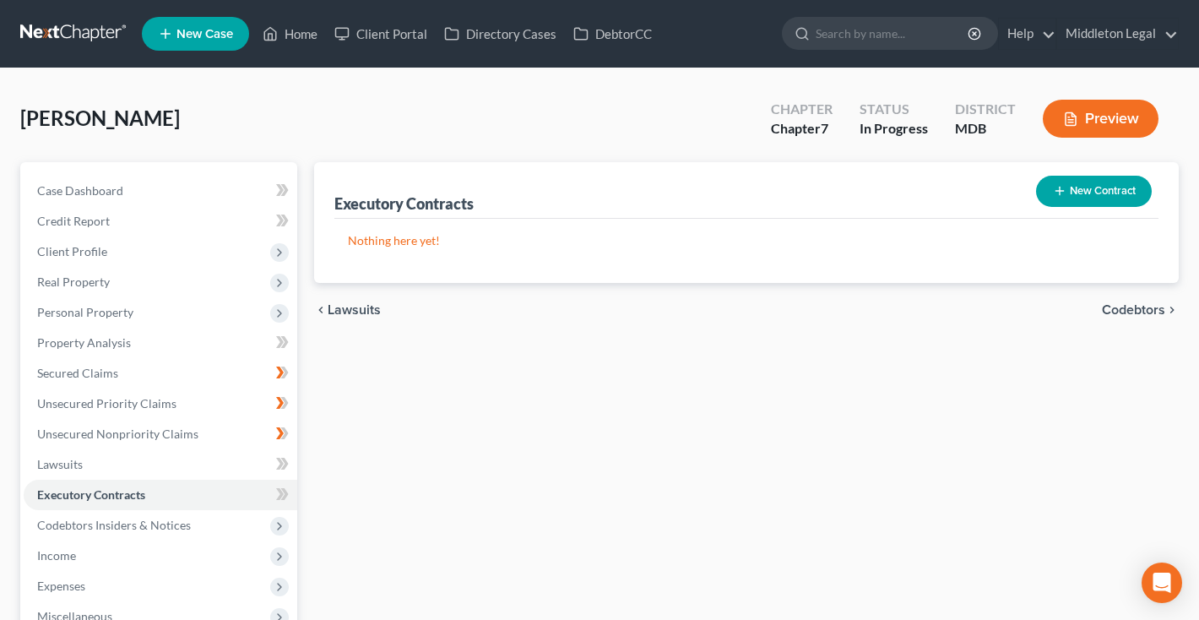
scroll to position [223, 0]
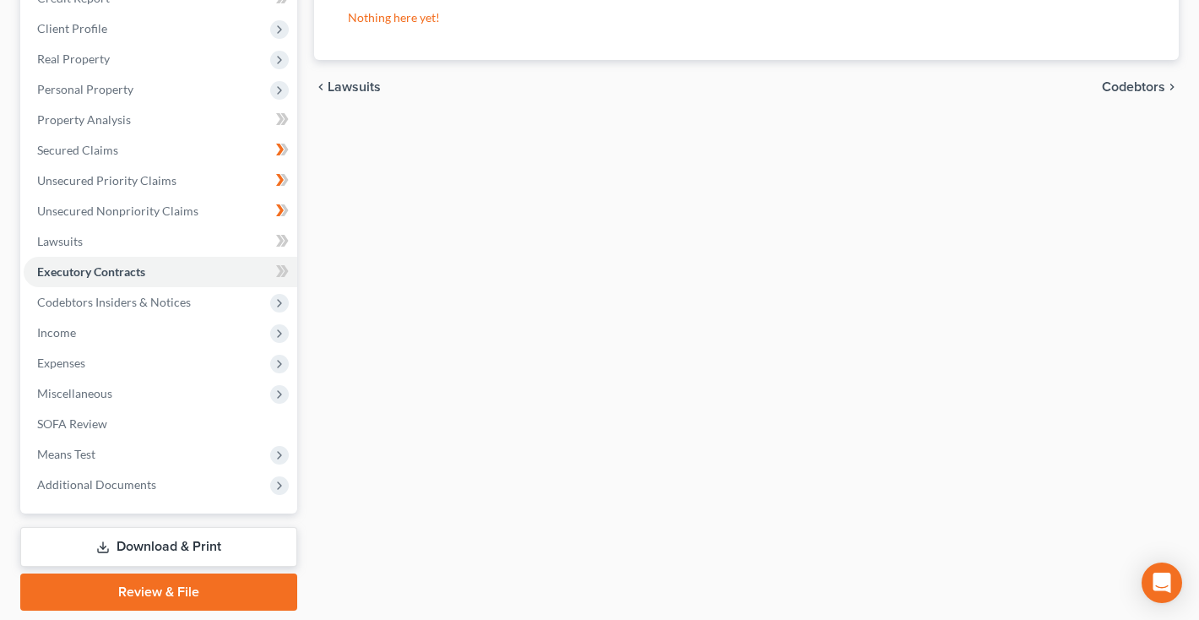
click at [167, 540] on link "Download & Print" at bounding box center [158, 547] width 277 height 40
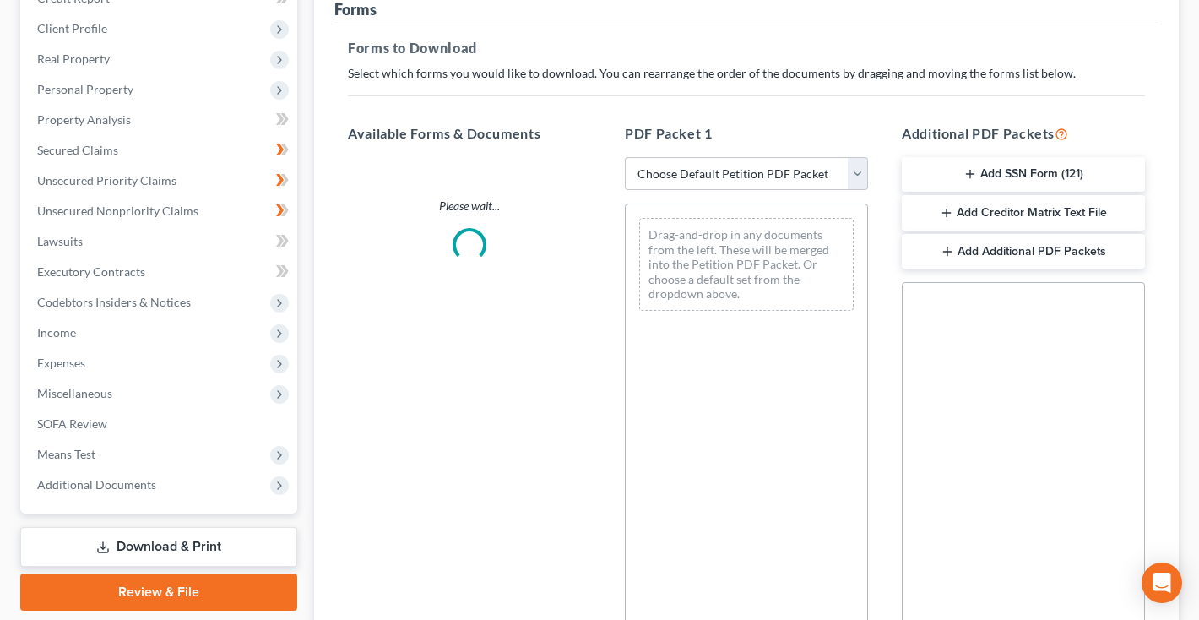
click at [1027, 192] on button "Add SSN Form (121)" at bounding box center [1023, 174] width 243 height 35
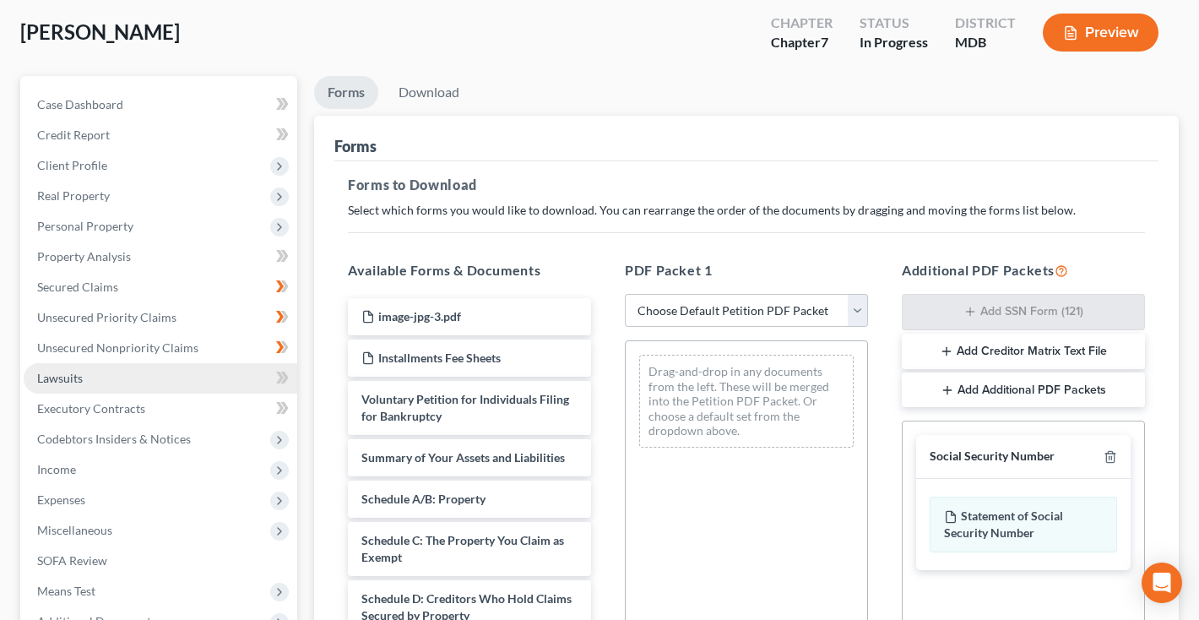
scroll to position [140, 0]
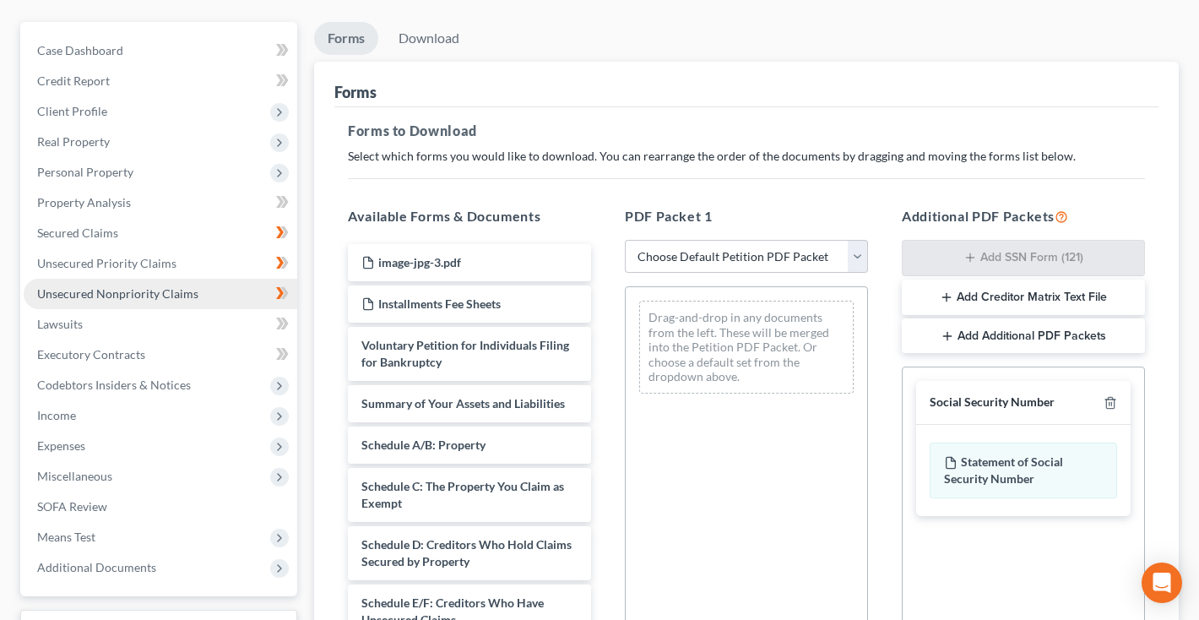
click at [134, 296] on span "Unsecured Nonpriority Claims" at bounding box center [117, 293] width 161 height 14
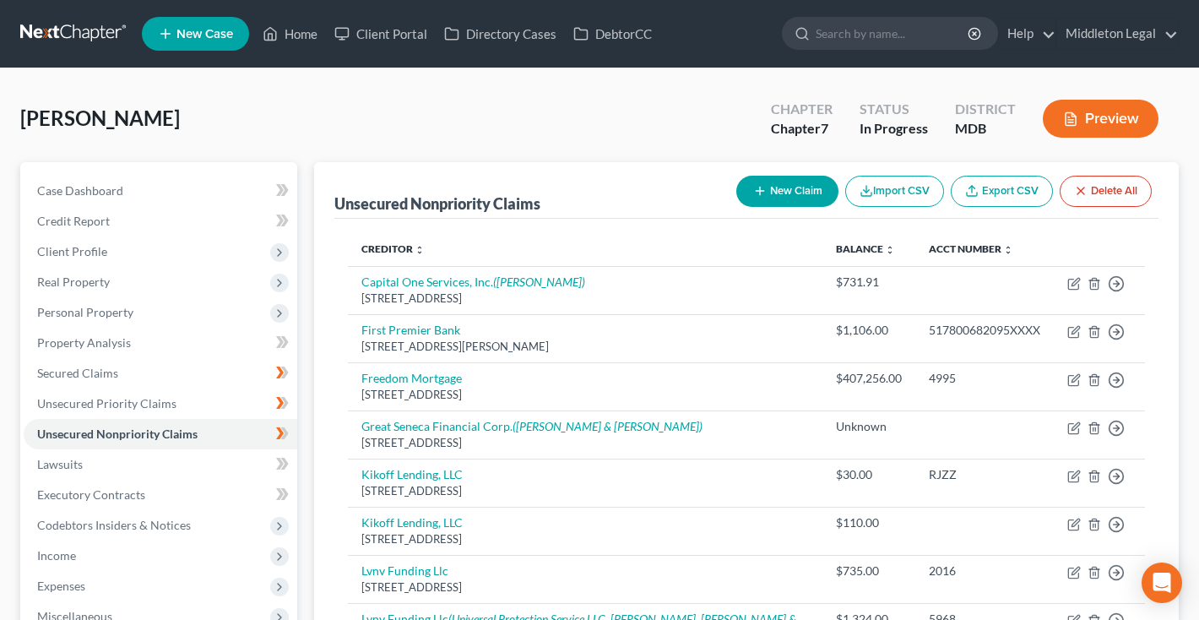
click at [772, 197] on button "New Claim" at bounding box center [787, 191] width 102 height 31
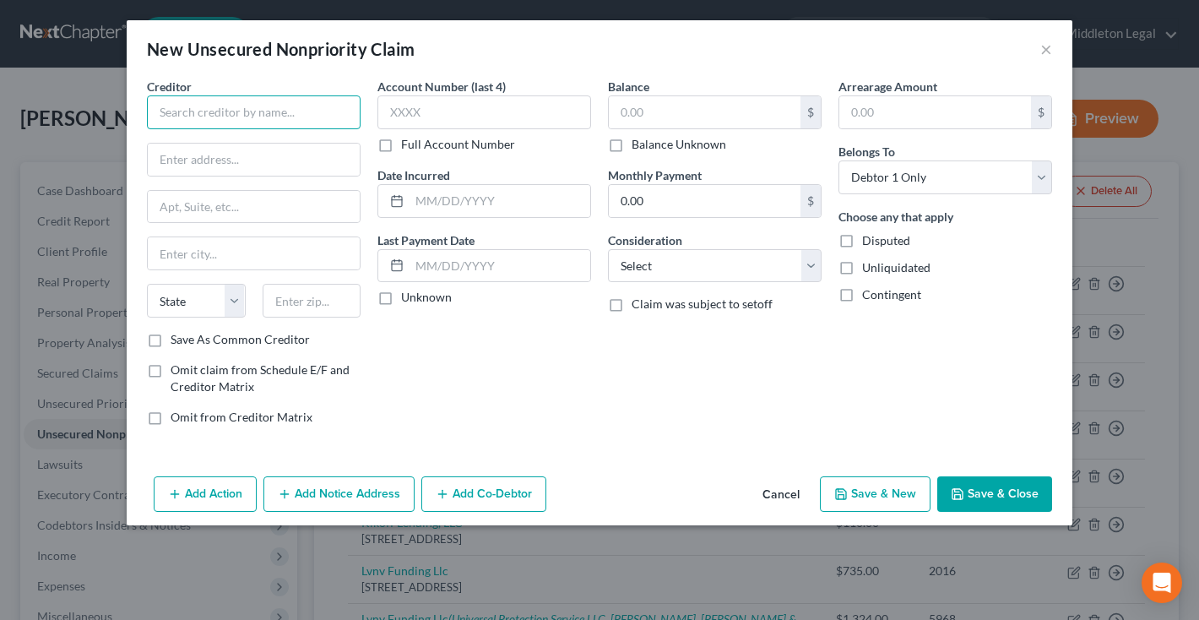
click at [318, 123] on input "text" at bounding box center [254, 112] width 214 height 34
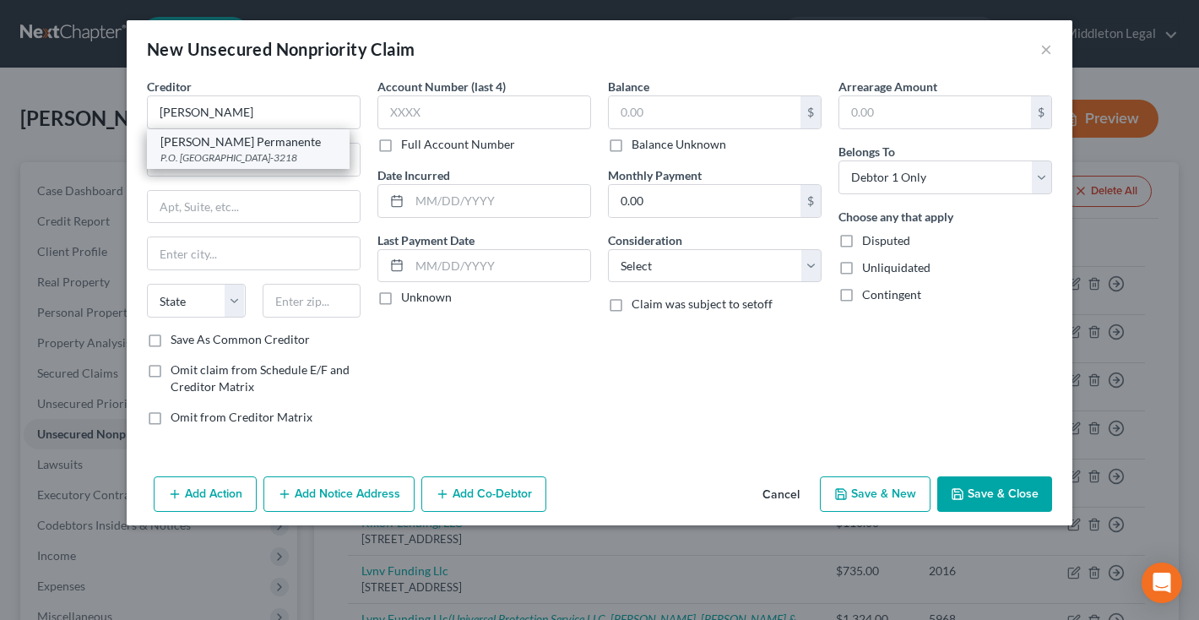
click at [303, 160] on div "P.O. Box 31218, Tampa, FL 33631-3218" at bounding box center [248, 157] width 176 height 14
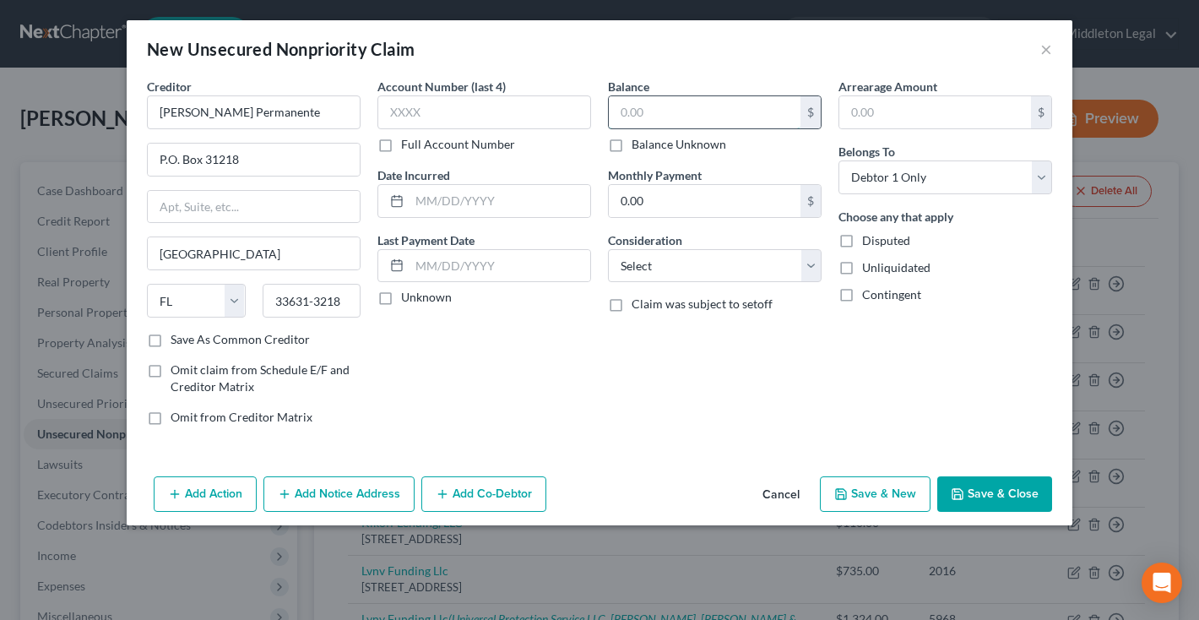
click at [632, 107] on input "text" at bounding box center [705, 112] width 192 height 32
click at [970, 496] on button "Save & Close" at bounding box center [994, 493] width 115 height 35
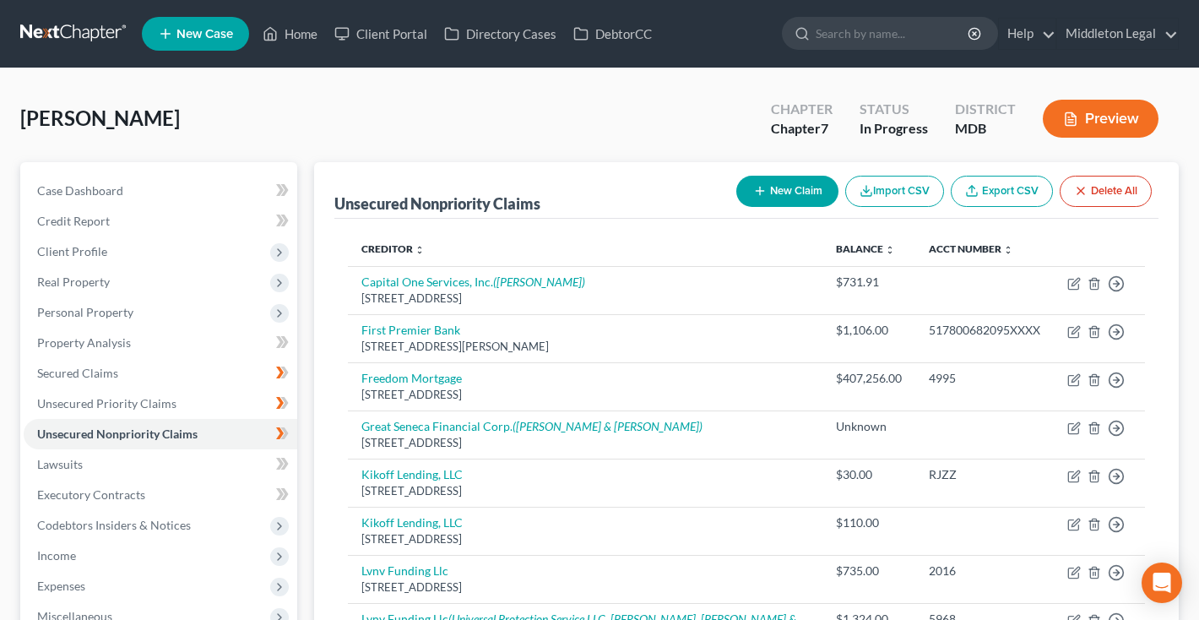
click at [806, 190] on button "New Claim" at bounding box center [787, 191] width 102 height 31
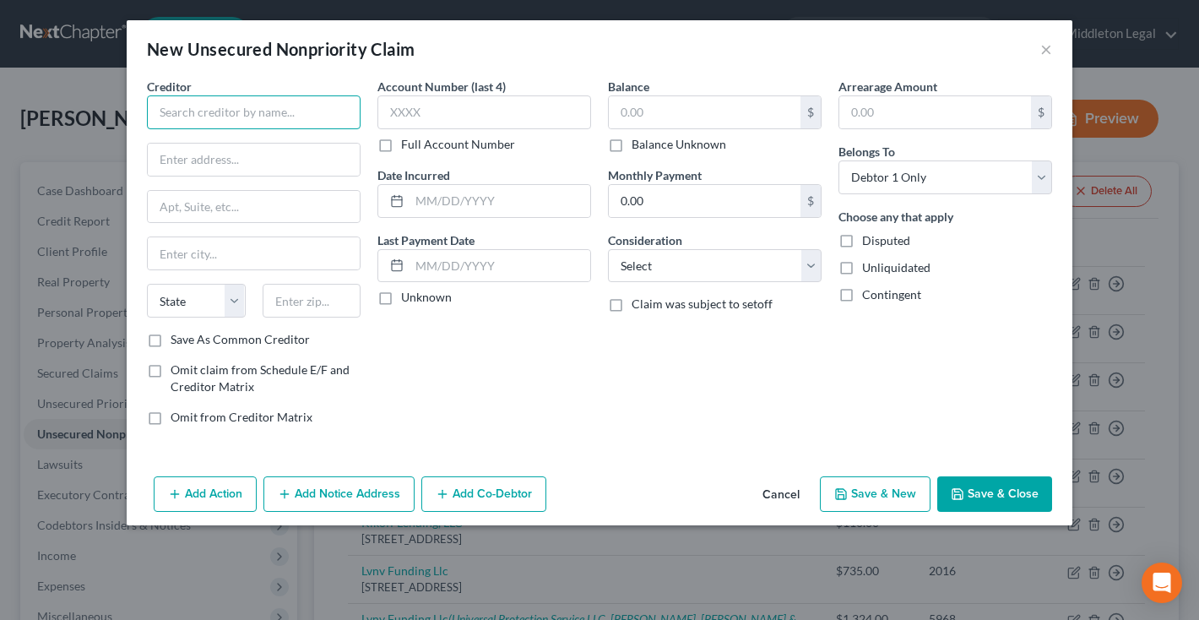
click at [267, 116] on input "text" at bounding box center [254, 112] width 214 height 34
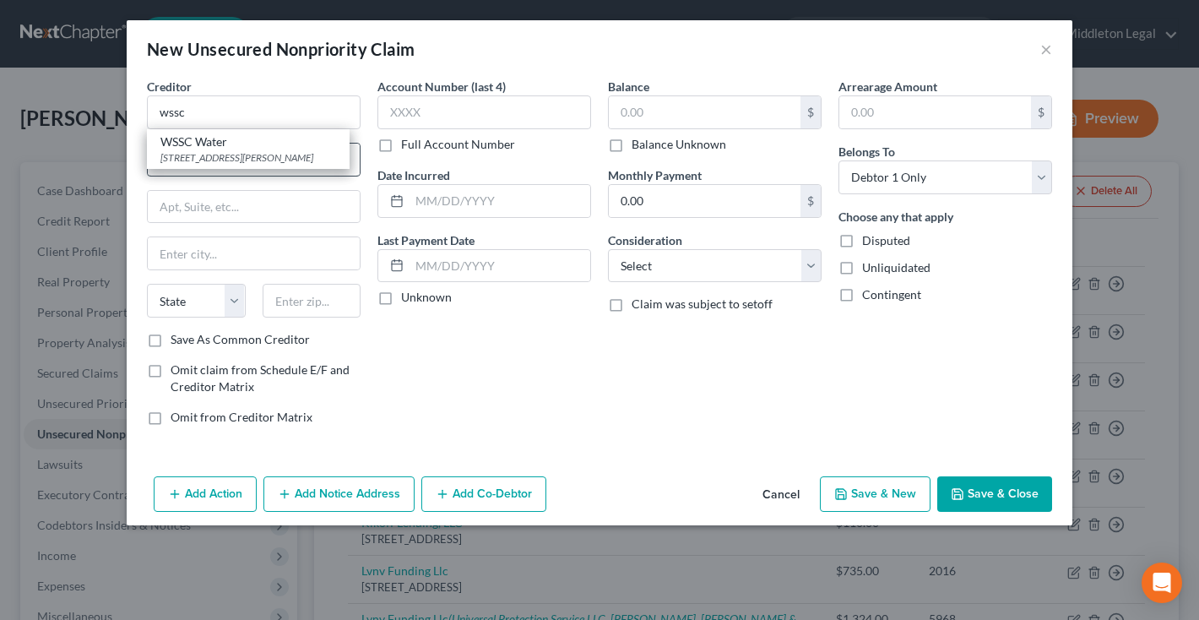
drag, startPoint x: 259, startPoint y: 156, endPoint x: 279, endPoint y: 152, distance: 20.7
click at [259, 156] on div "14501 Sweitzer Ln, Laurel, MD 20707" at bounding box center [248, 157] width 176 height 14
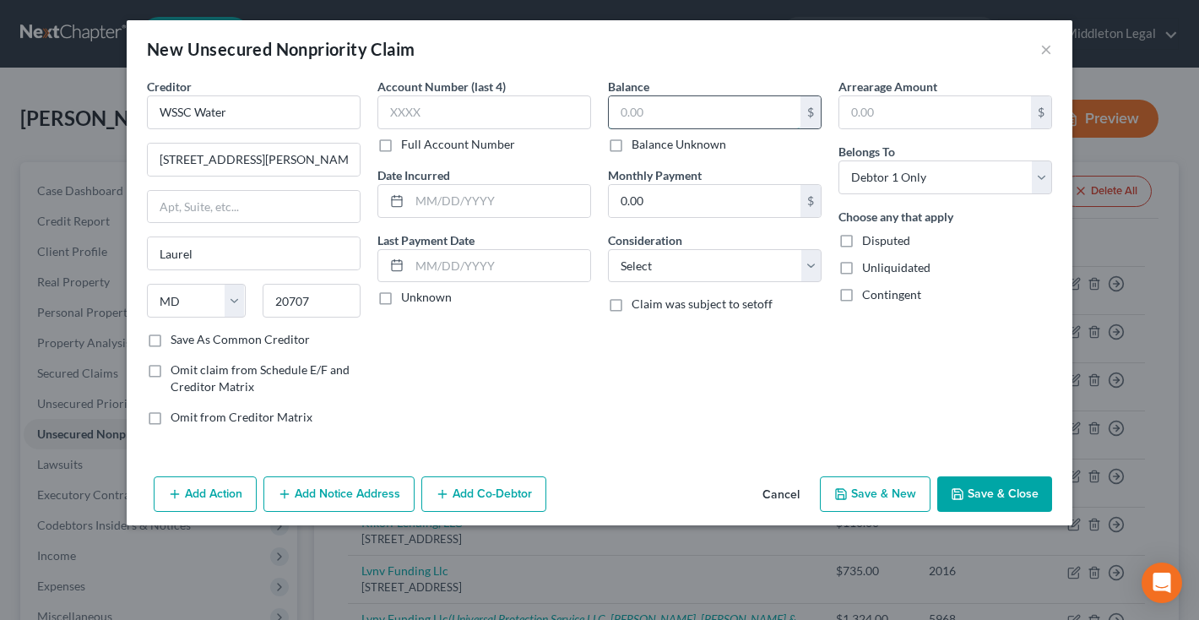
click at [641, 107] on input "text" at bounding box center [705, 112] width 192 height 32
click at [995, 507] on button "Save & Close" at bounding box center [994, 493] width 115 height 35
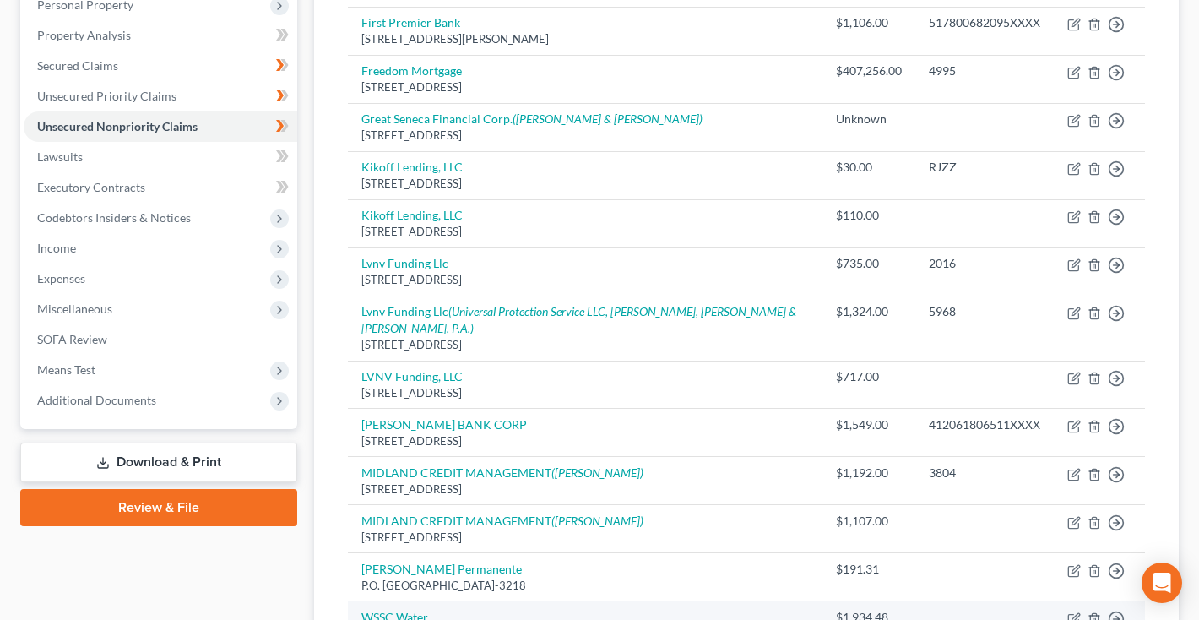
scroll to position [387, 0]
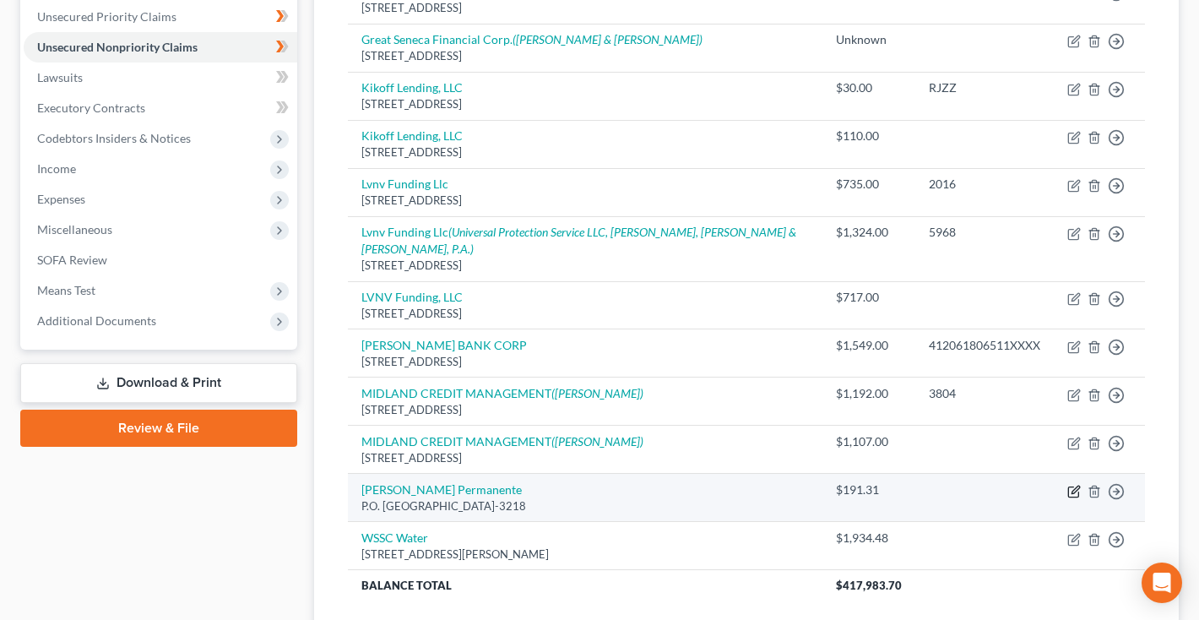
click at [1072, 485] on icon "button" at bounding box center [1074, 492] width 14 height 14
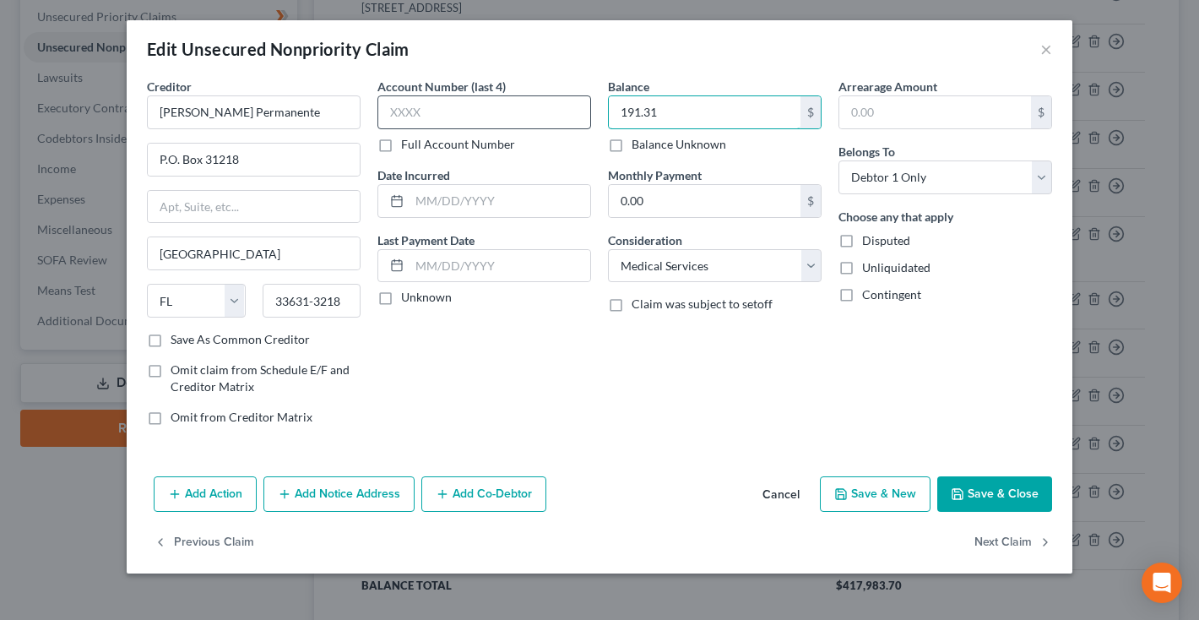
drag, startPoint x: 676, startPoint y: 111, endPoint x: 539, endPoint y: 111, distance: 137.6
click at [539, 111] on div "Creditor * Kaiser Permanente P.O. Box 31218 Tampa State AL AK AR AZ CA CO CT DE…" at bounding box center [599, 258] width 922 height 361
click at [1051, 480] on button "Save & Close" at bounding box center [994, 493] width 115 height 35
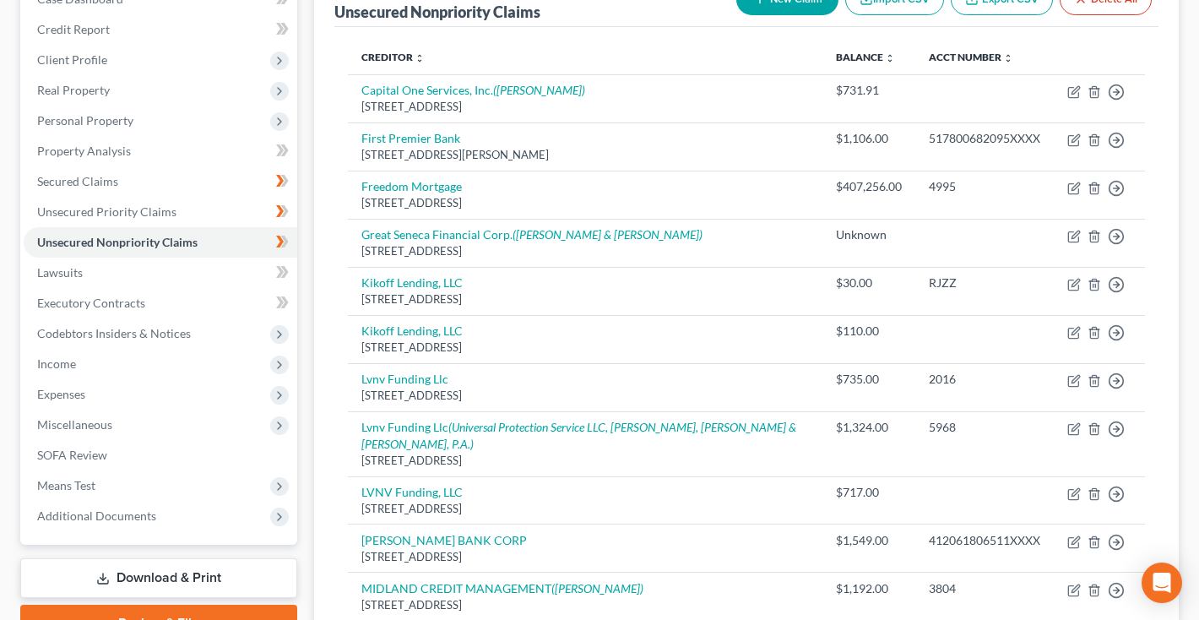
scroll to position [91, 0]
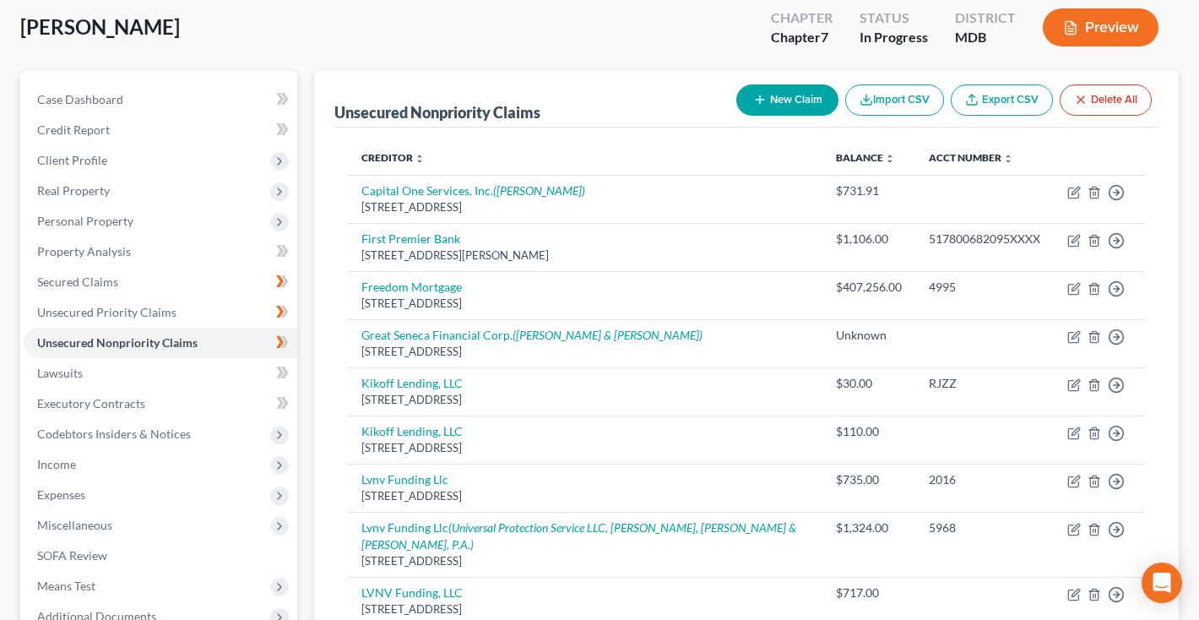
click at [802, 91] on button "New Claim" at bounding box center [787, 99] width 102 height 31
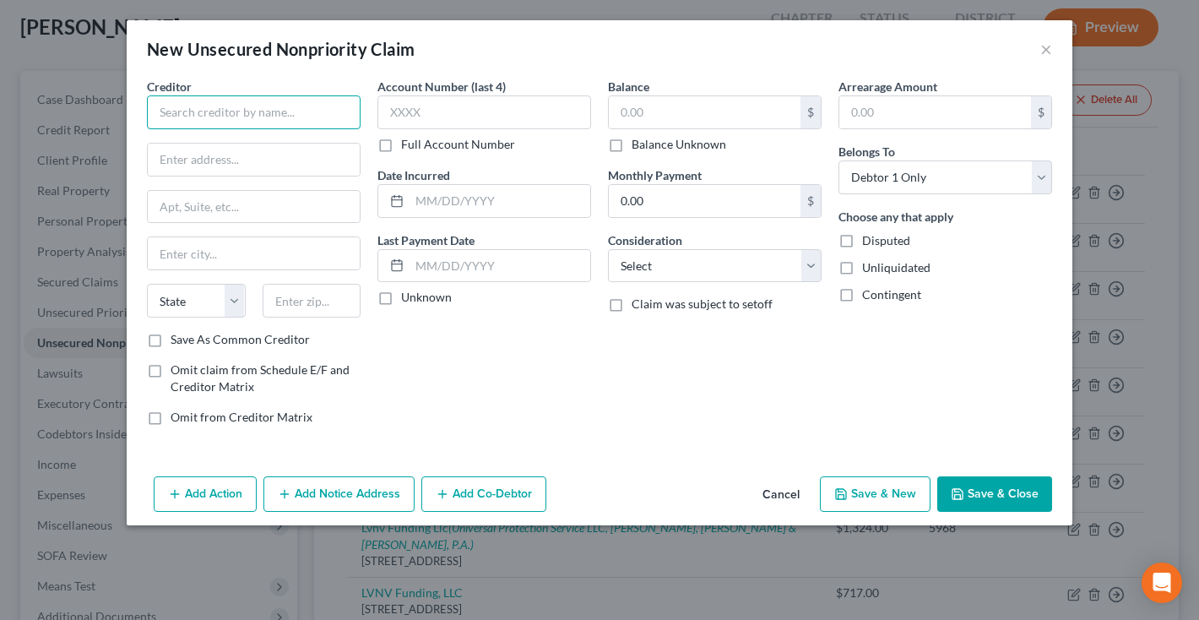
click at [309, 106] on input "text" at bounding box center [254, 112] width 214 height 34
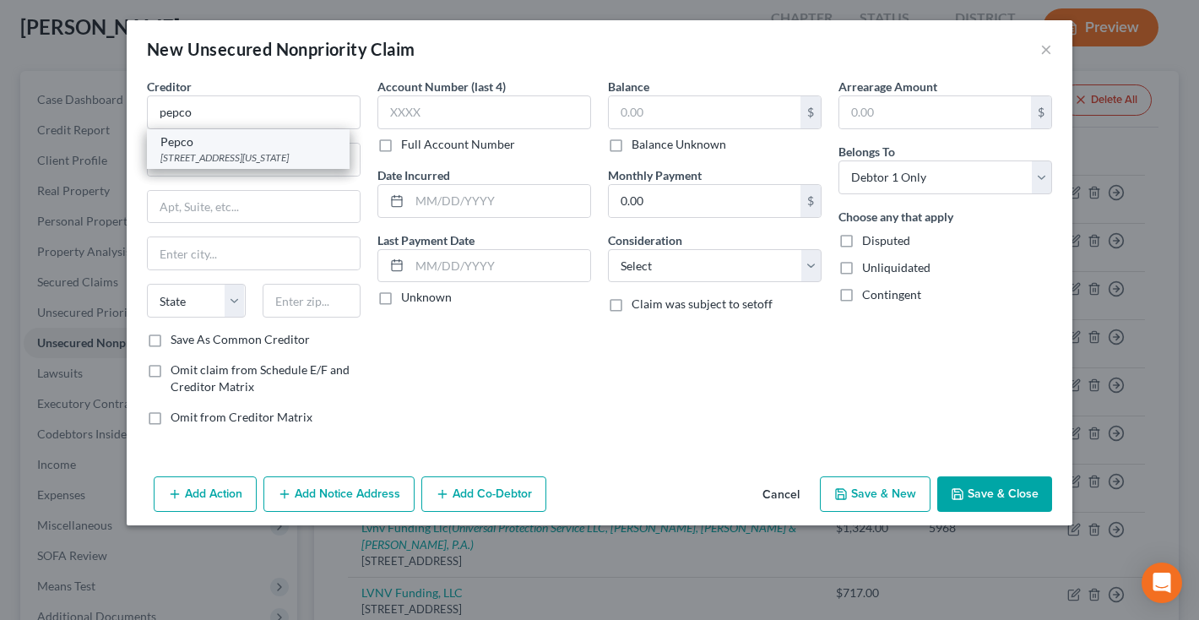
click at [298, 137] on div "Pepco" at bounding box center [248, 141] width 176 height 17
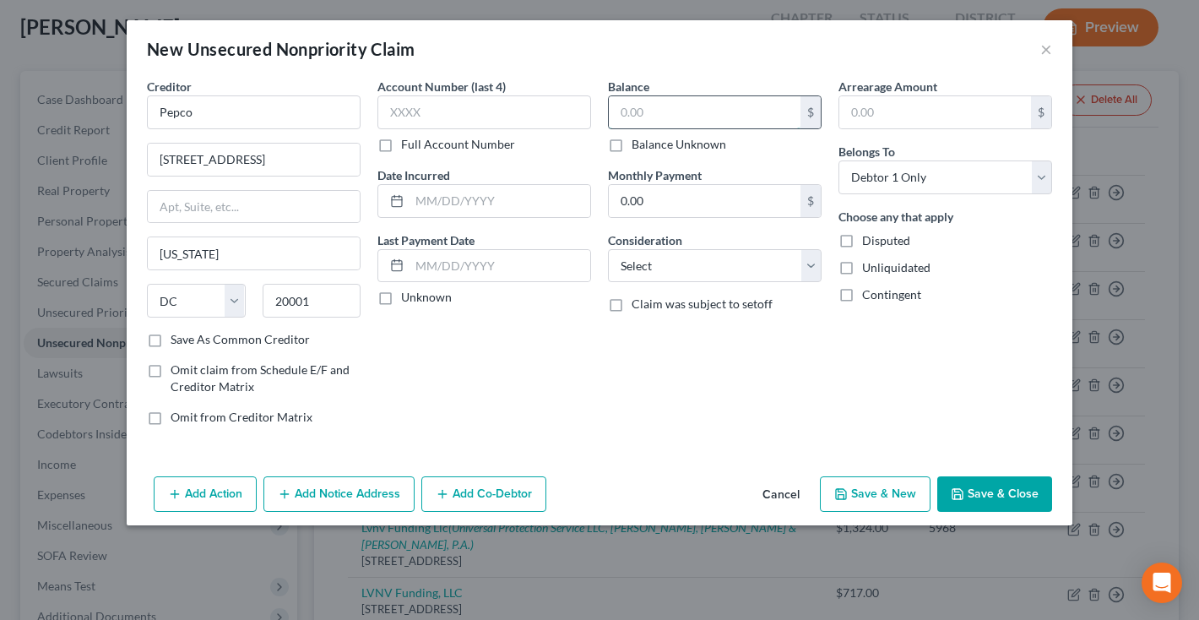
click at [664, 110] on input "text" at bounding box center [705, 112] width 192 height 32
click at [989, 499] on button "Save & Close" at bounding box center [994, 493] width 115 height 35
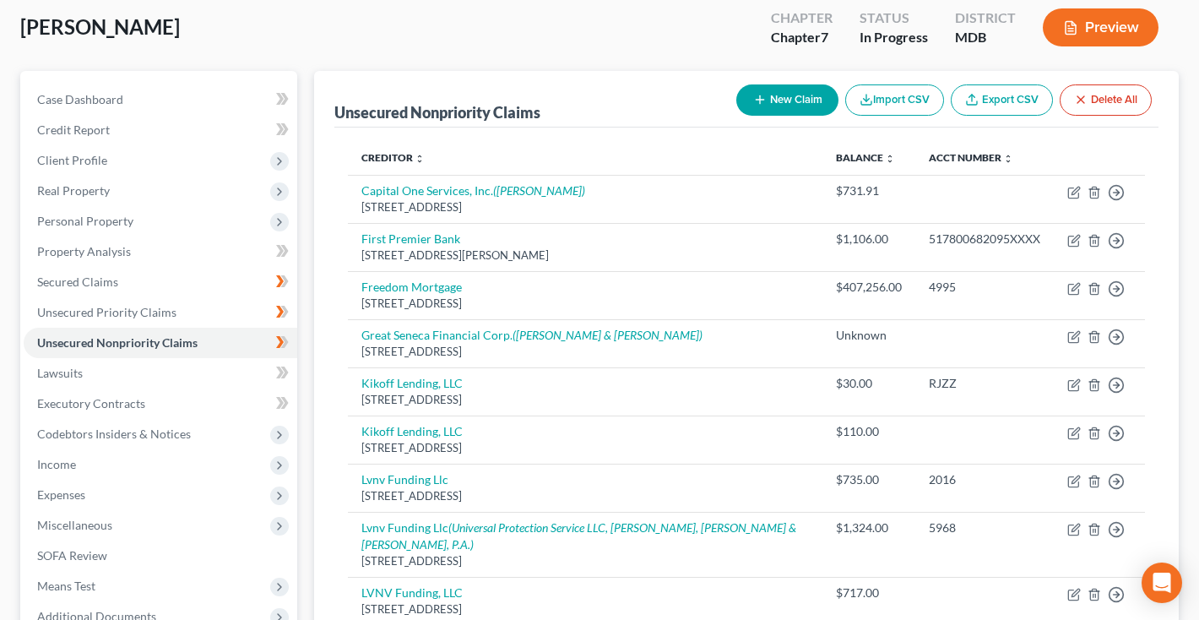
click at [803, 99] on button "New Claim" at bounding box center [787, 99] width 102 height 31
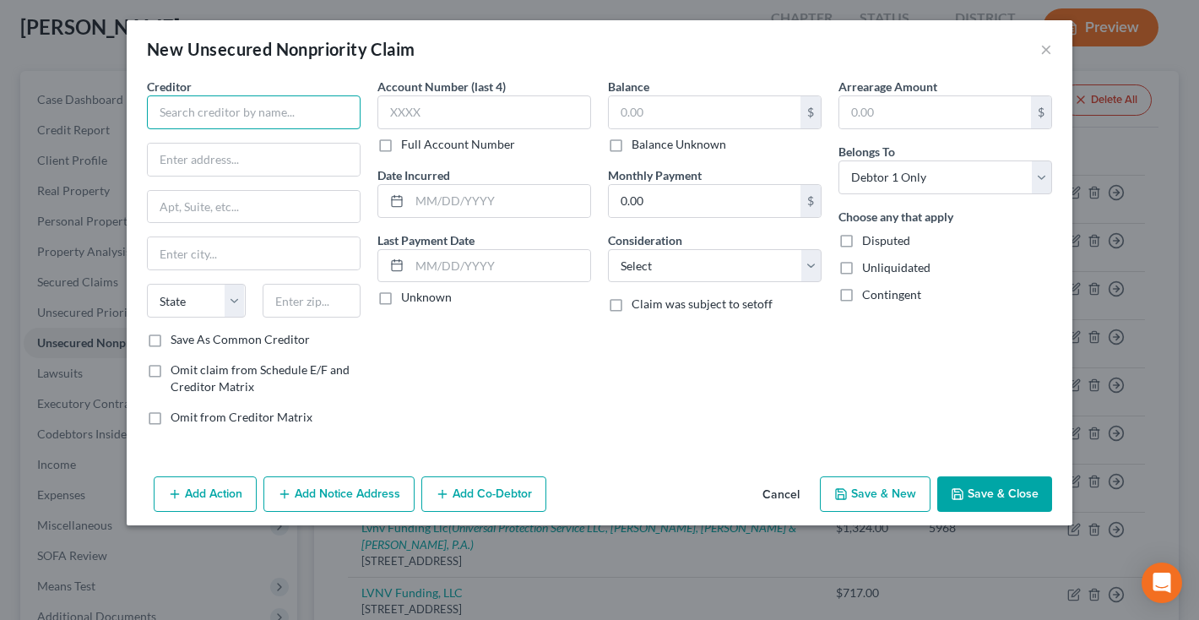
click at [325, 107] on input "text" at bounding box center [254, 112] width 214 height 34
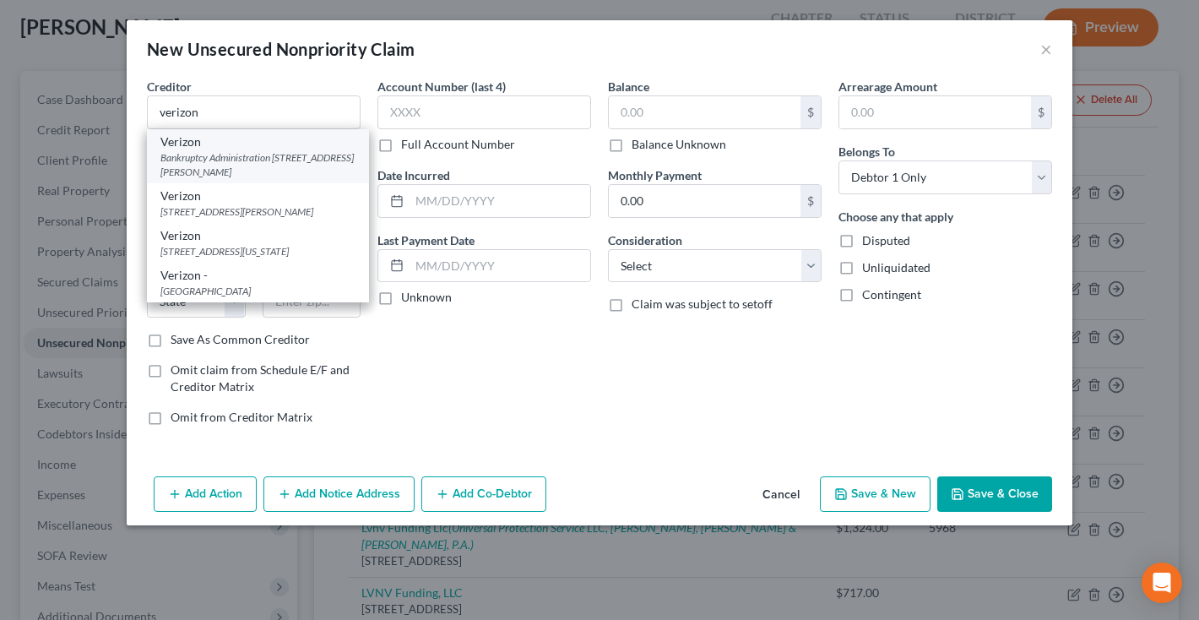
click at [294, 145] on div "Verizon" at bounding box center [257, 141] width 195 height 17
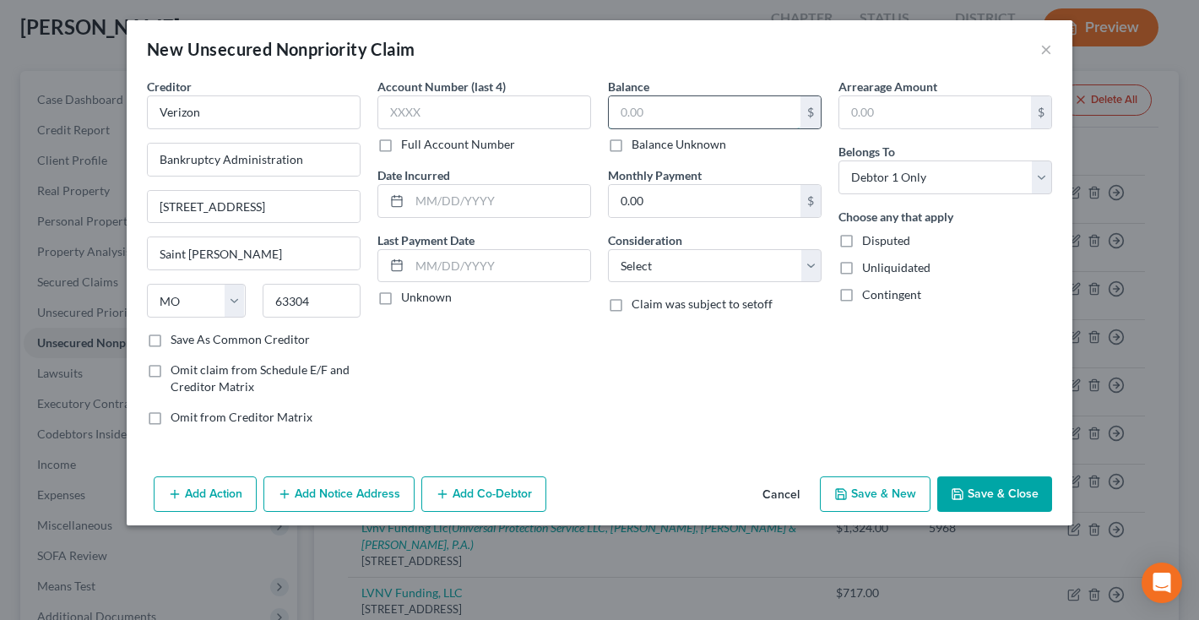
click at [659, 107] on input "text" at bounding box center [705, 112] width 192 height 32
click at [1010, 491] on button "Save & Close" at bounding box center [994, 493] width 115 height 35
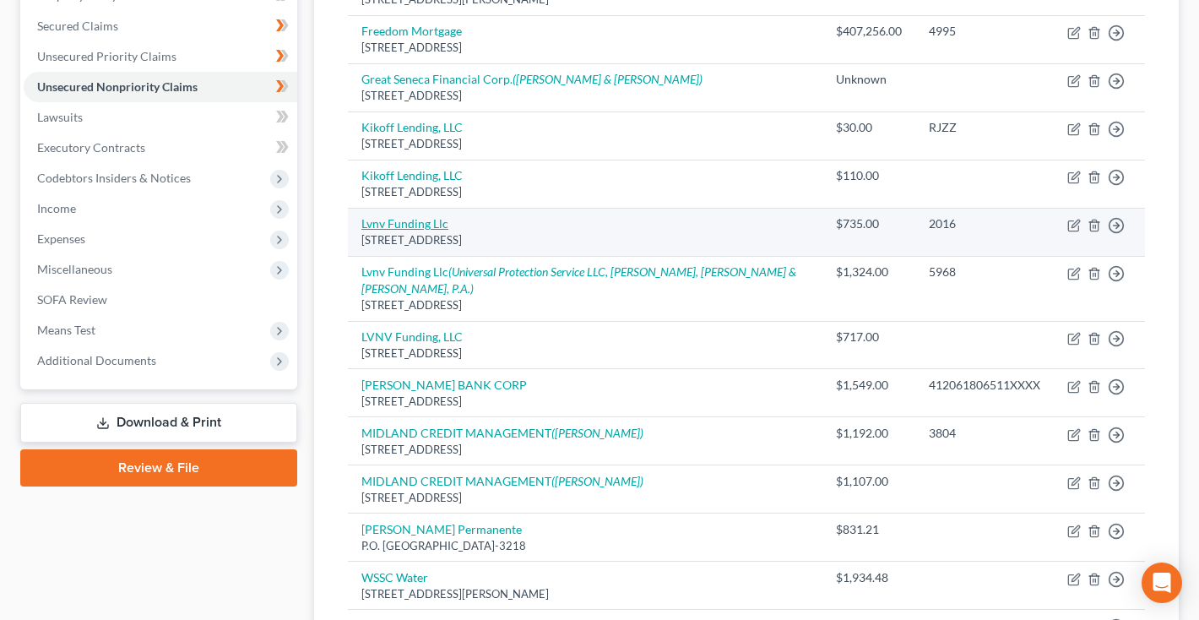
scroll to position [344, 0]
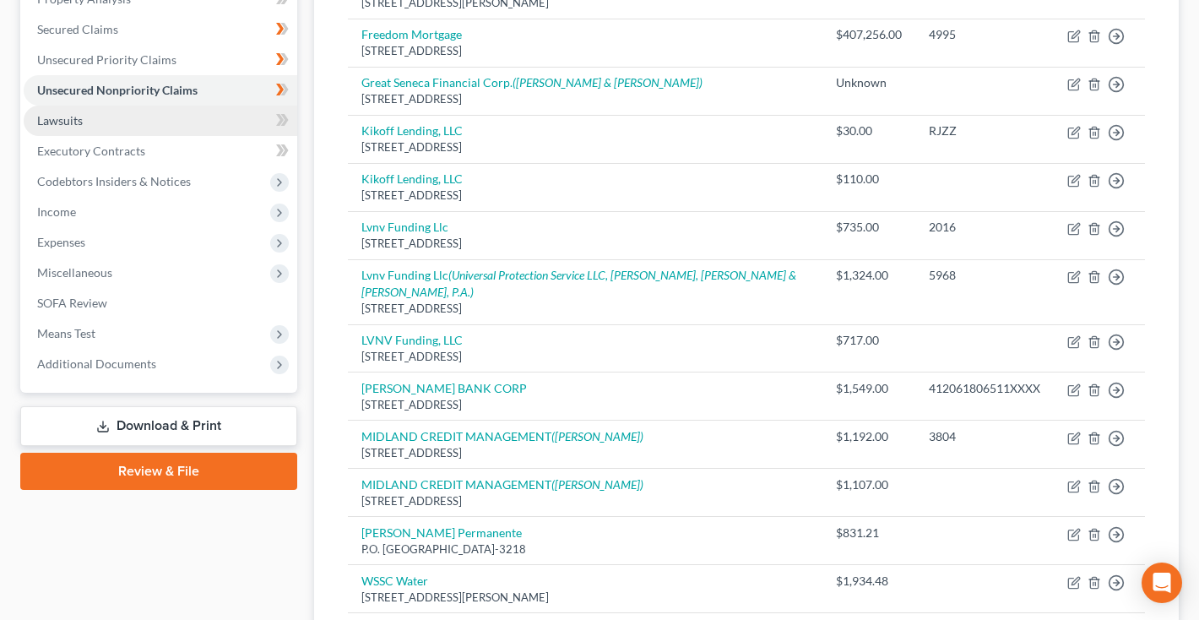
click at [106, 123] on link "Lawsuits" at bounding box center [161, 121] width 274 height 30
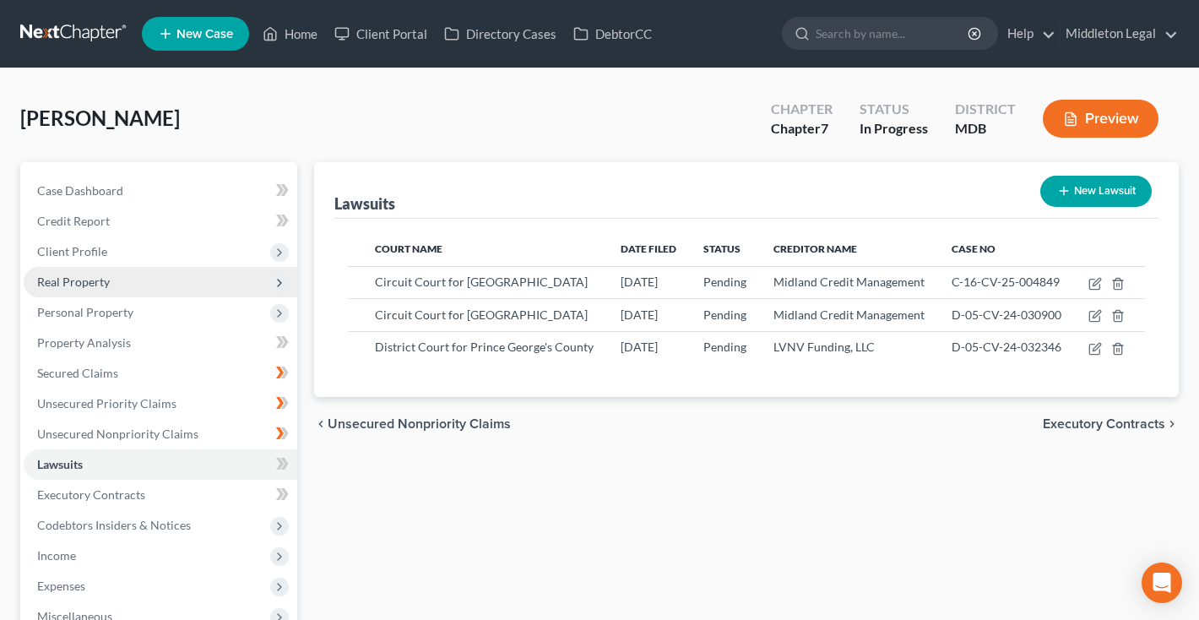
scroll to position [114, 0]
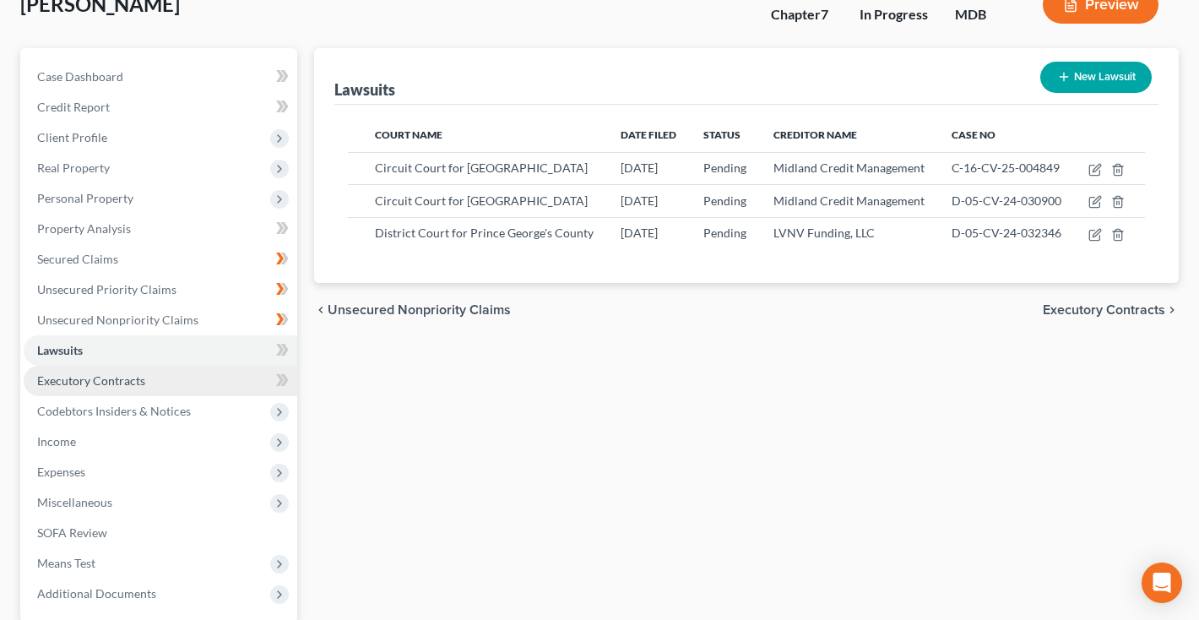
click at [97, 388] on link "Executory Contracts" at bounding box center [161, 381] width 274 height 30
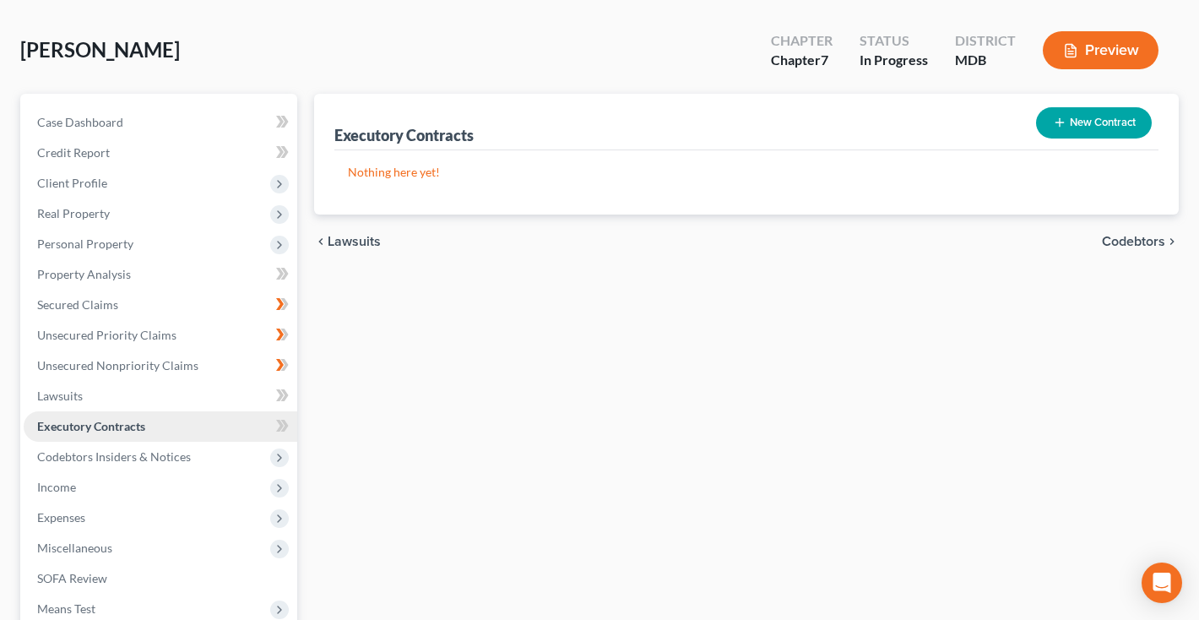
scroll to position [102, 0]
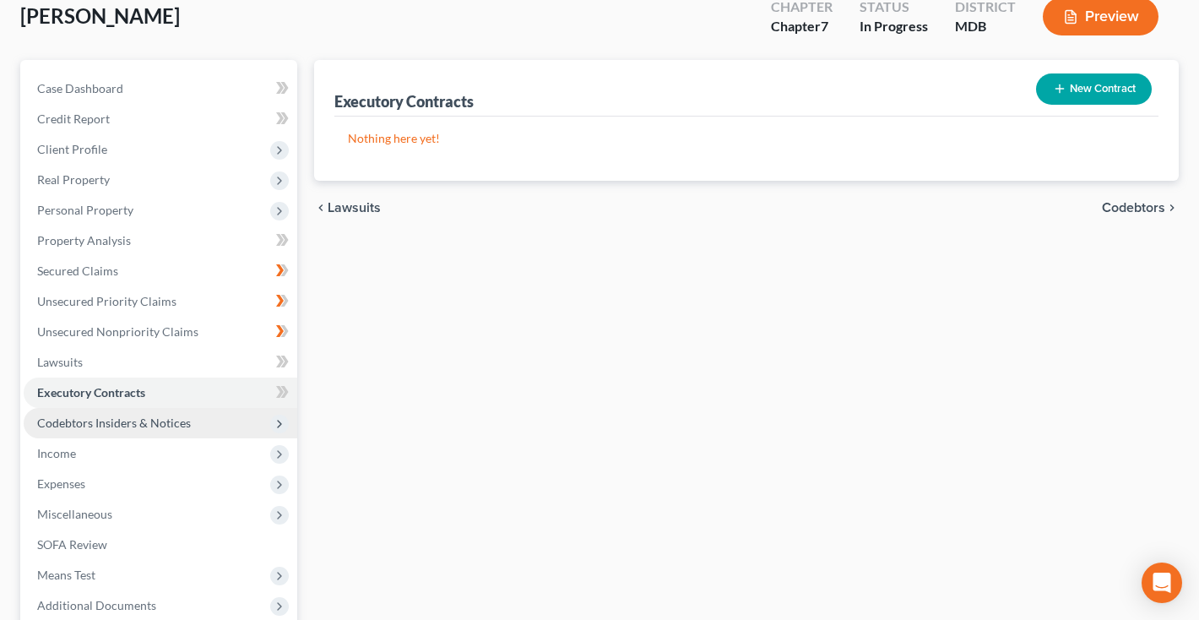
click at [94, 420] on span "Codebtors Insiders & Notices" at bounding box center [114, 422] width 154 height 14
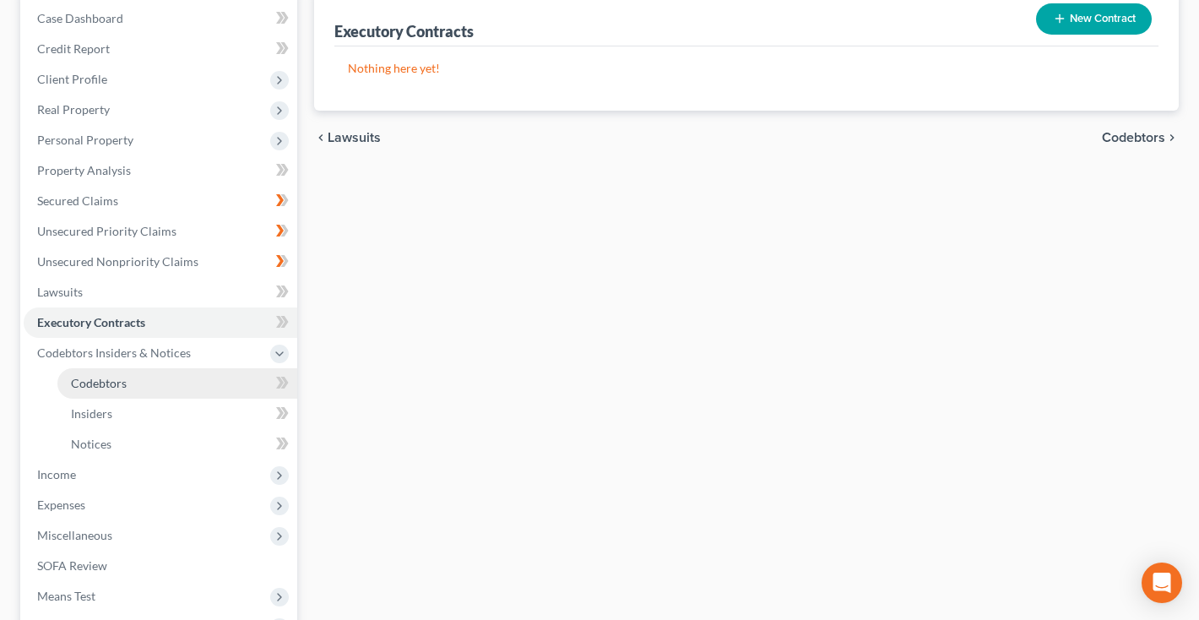
click at [100, 383] on span "Codebtors" at bounding box center [99, 383] width 56 height 14
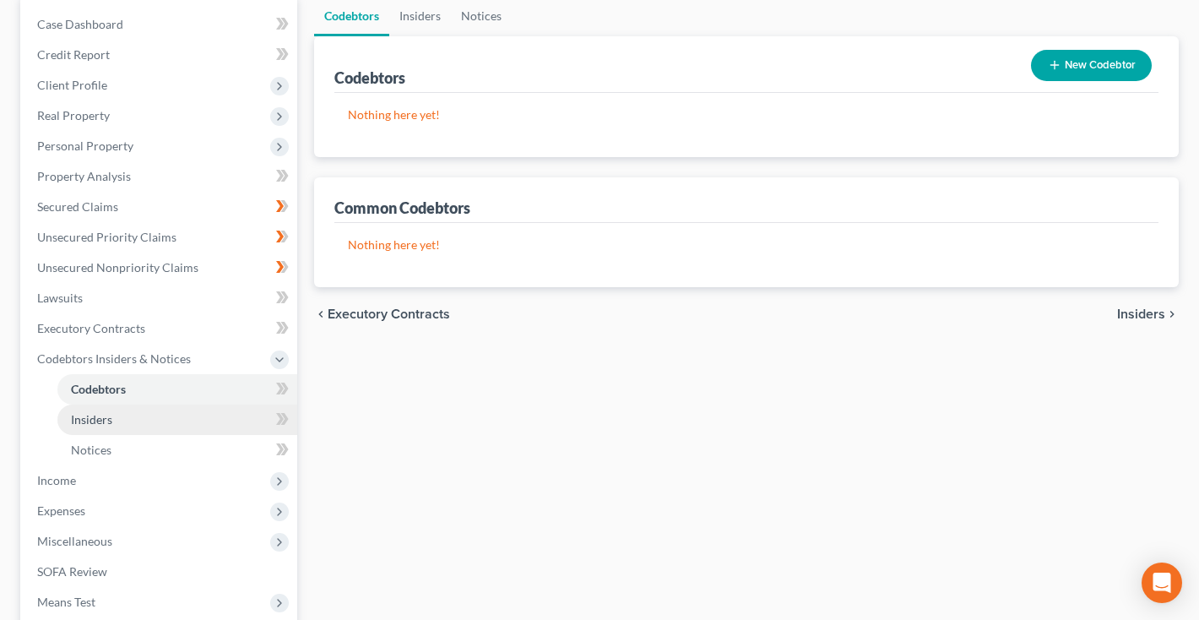
click at [94, 415] on span "Insiders" at bounding box center [91, 419] width 41 height 14
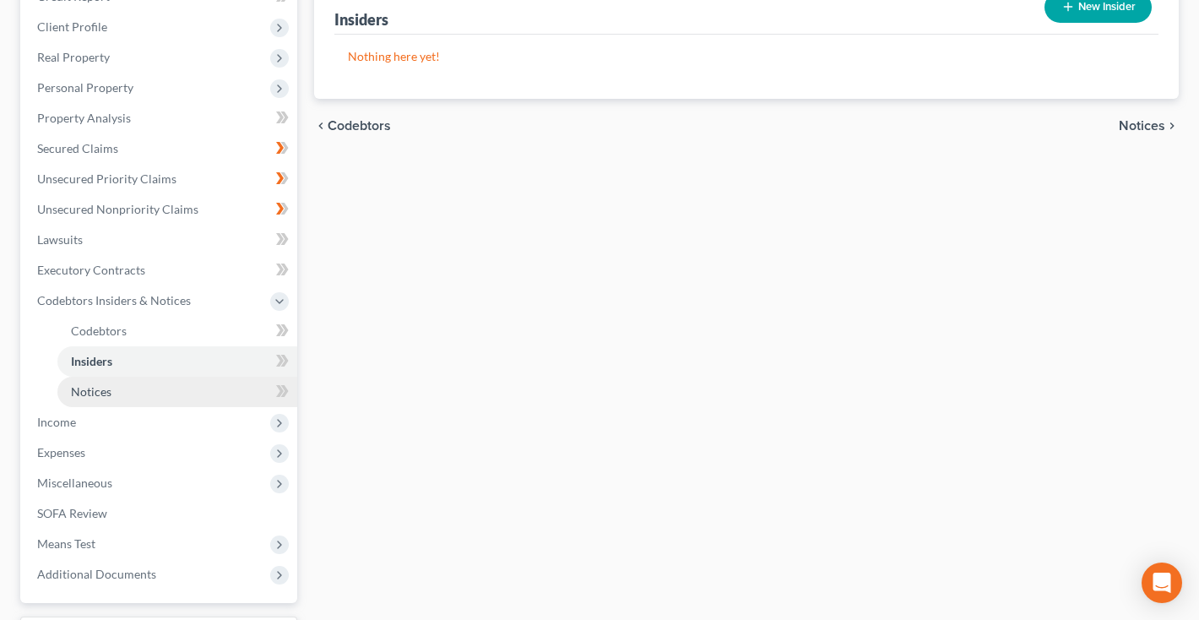
click at [92, 402] on link "Notices" at bounding box center [177, 392] width 240 height 30
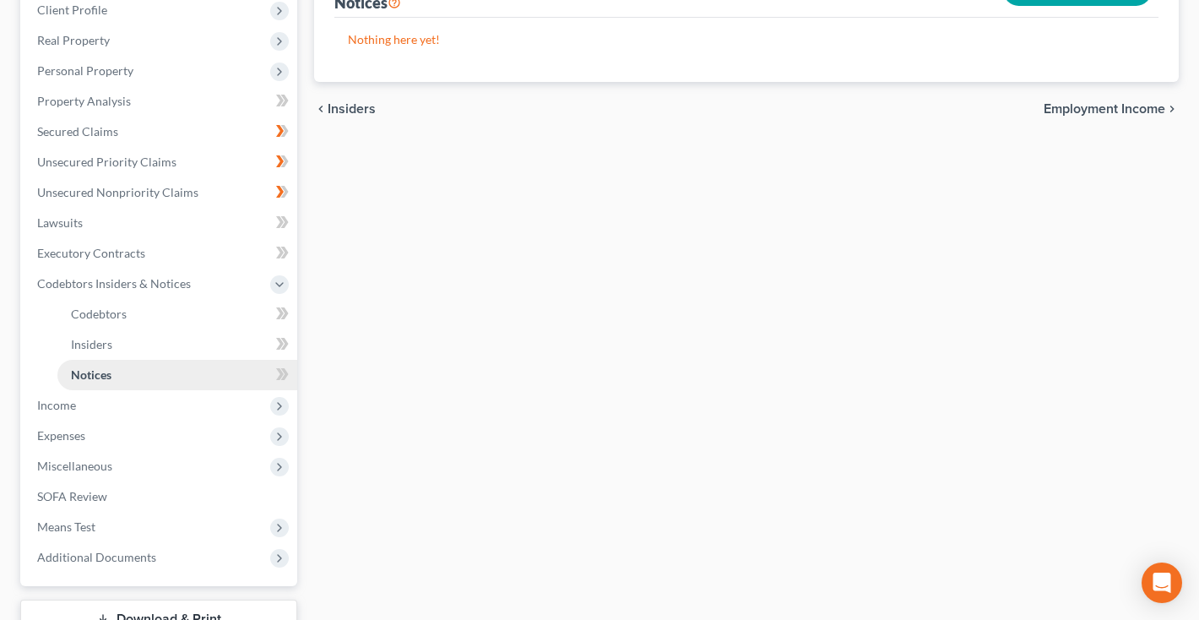
scroll to position [322, 0]
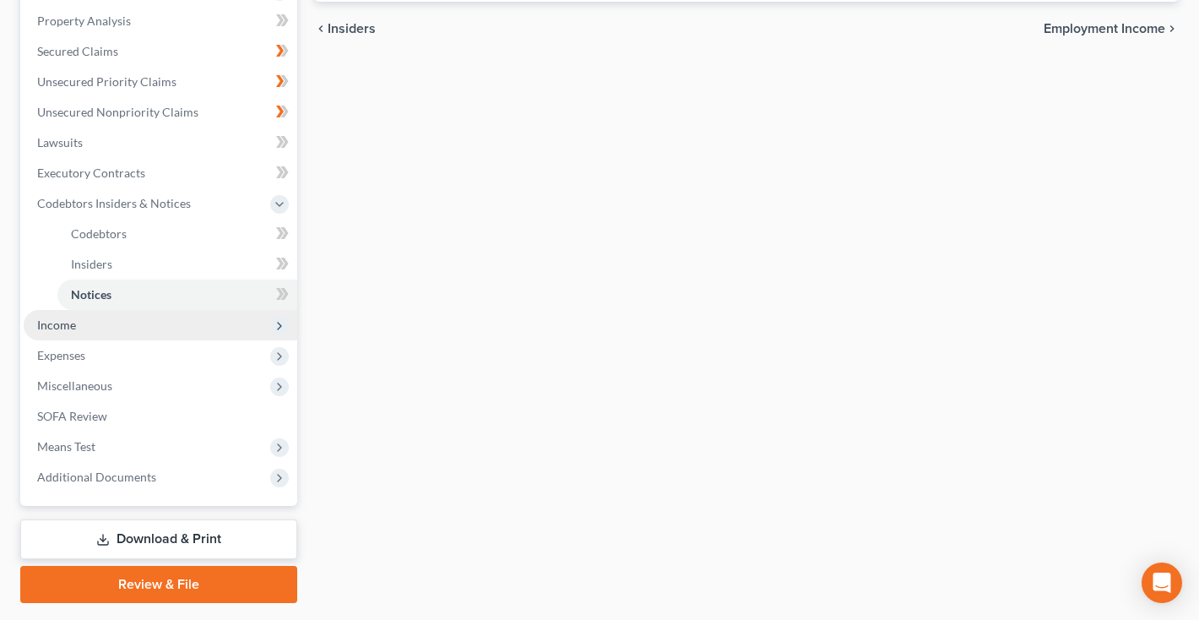
click at [90, 323] on span "Income" at bounding box center [161, 325] width 274 height 30
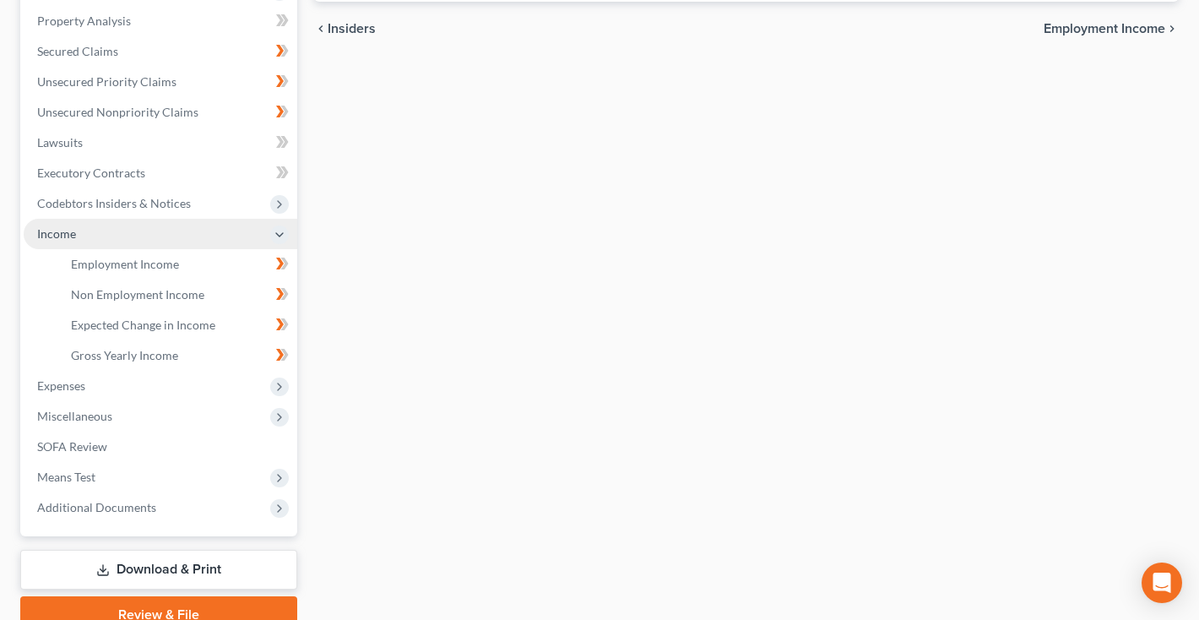
scroll to position [365, 0]
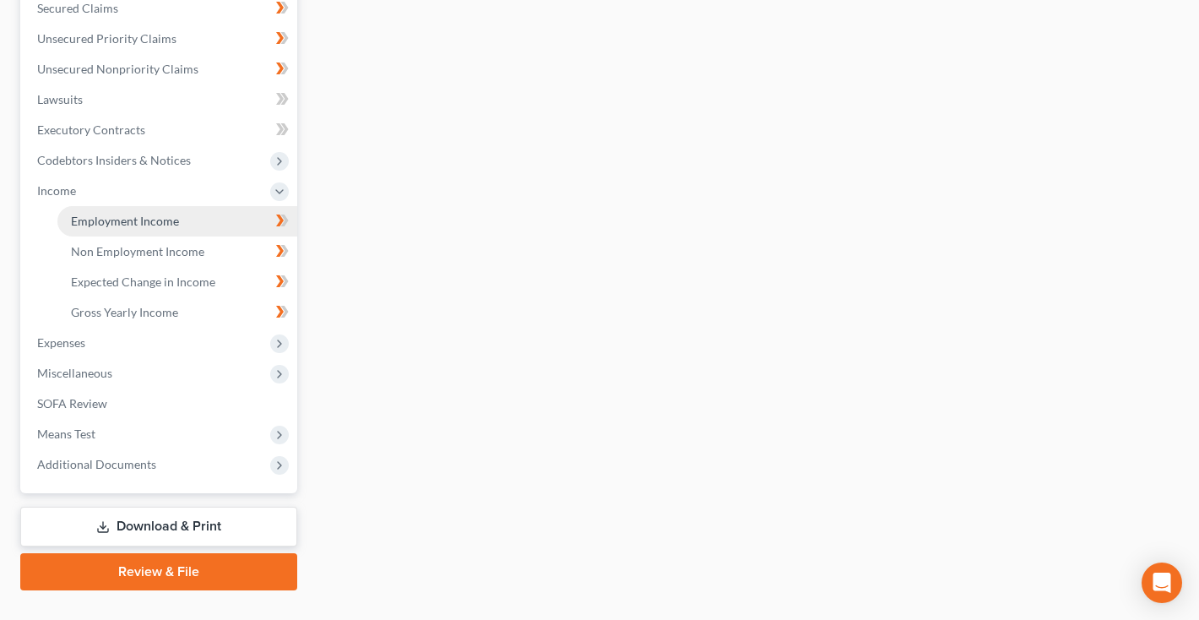
click at [119, 229] on link "Employment Income" at bounding box center [177, 221] width 240 height 30
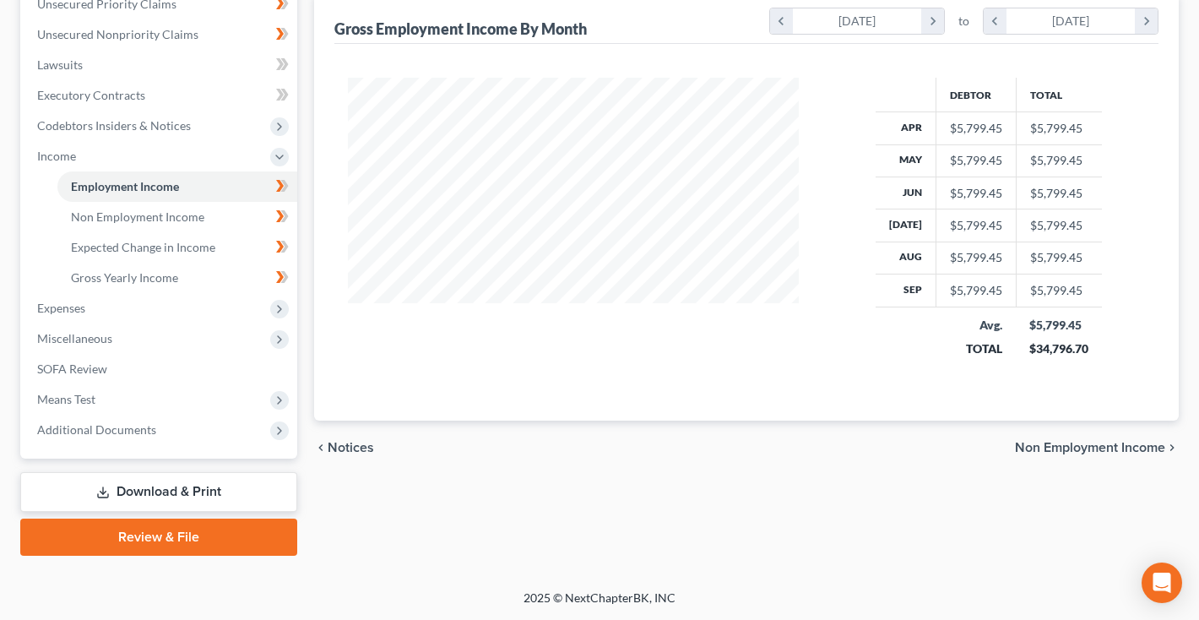
scroll to position [399, 0]
click at [164, 527] on link "Review & File" at bounding box center [158, 536] width 277 height 37
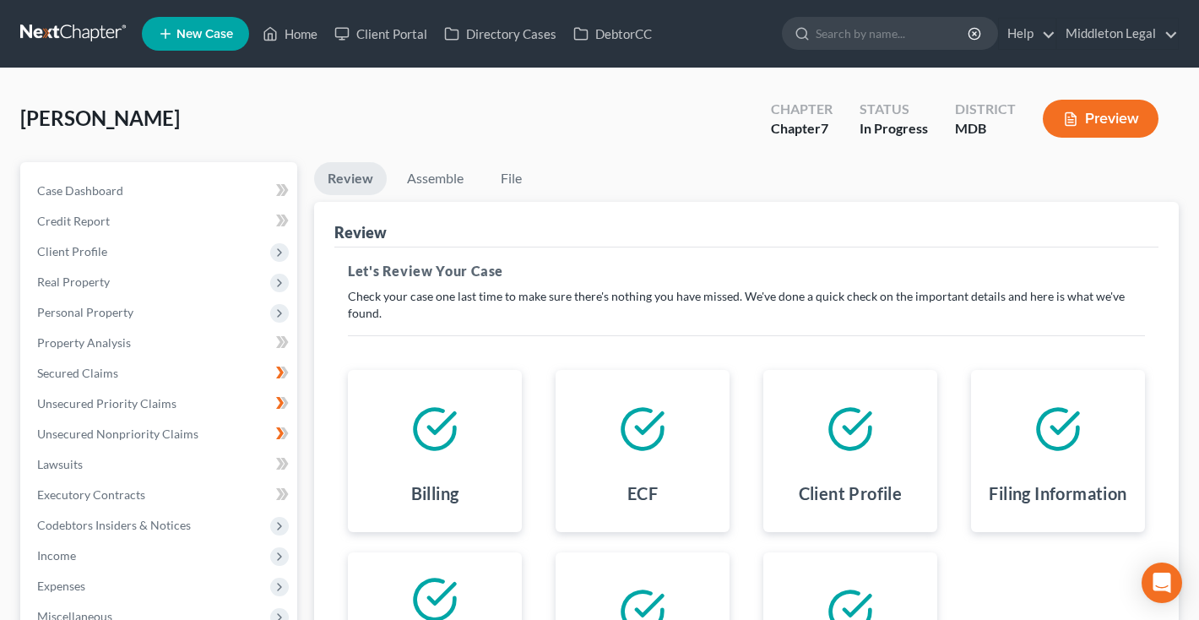
click at [419, 198] on li "Assemble" at bounding box center [435, 182] width 84 height 40
click at [430, 174] on link "Assemble" at bounding box center [435, 178] width 84 height 33
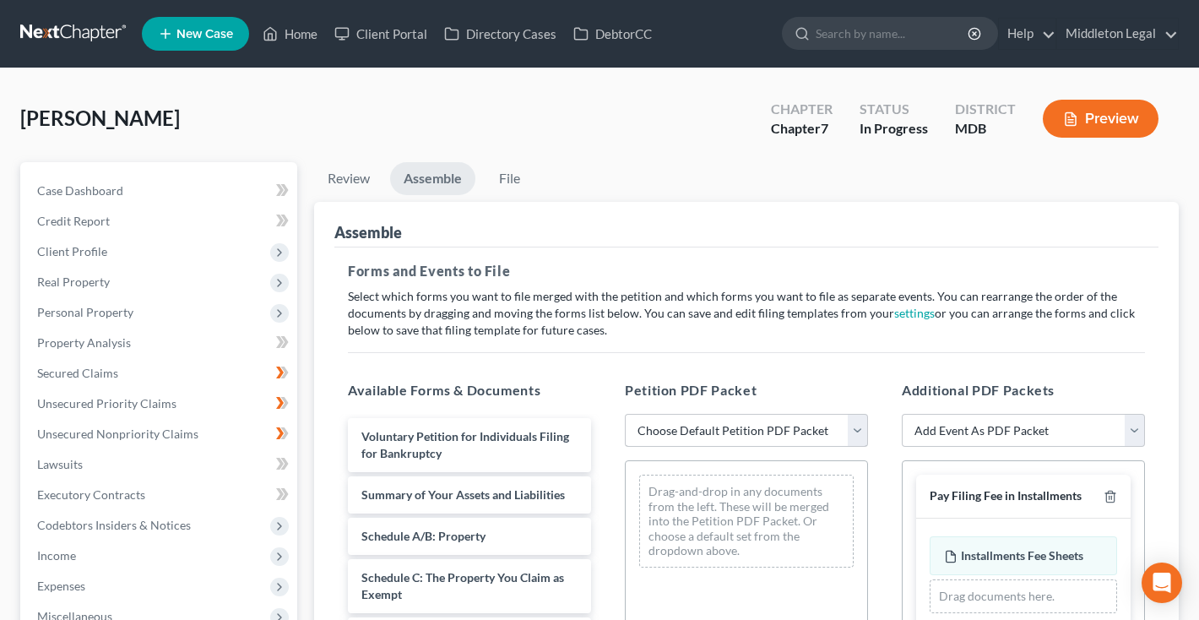
scroll to position [198, 0]
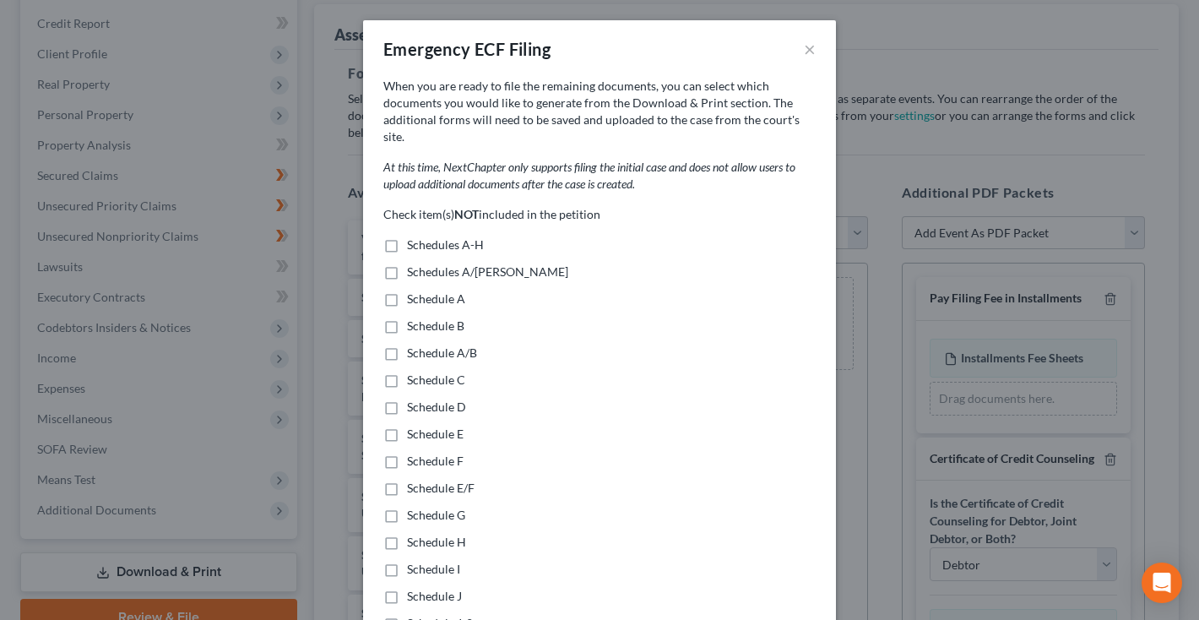
click at [407, 263] on label "Schedules A/[PERSON_NAME]" at bounding box center [487, 271] width 161 height 17
click at [414, 263] on input "Schedules A/[PERSON_NAME]" at bounding box center [419, 268] width 11 height 11
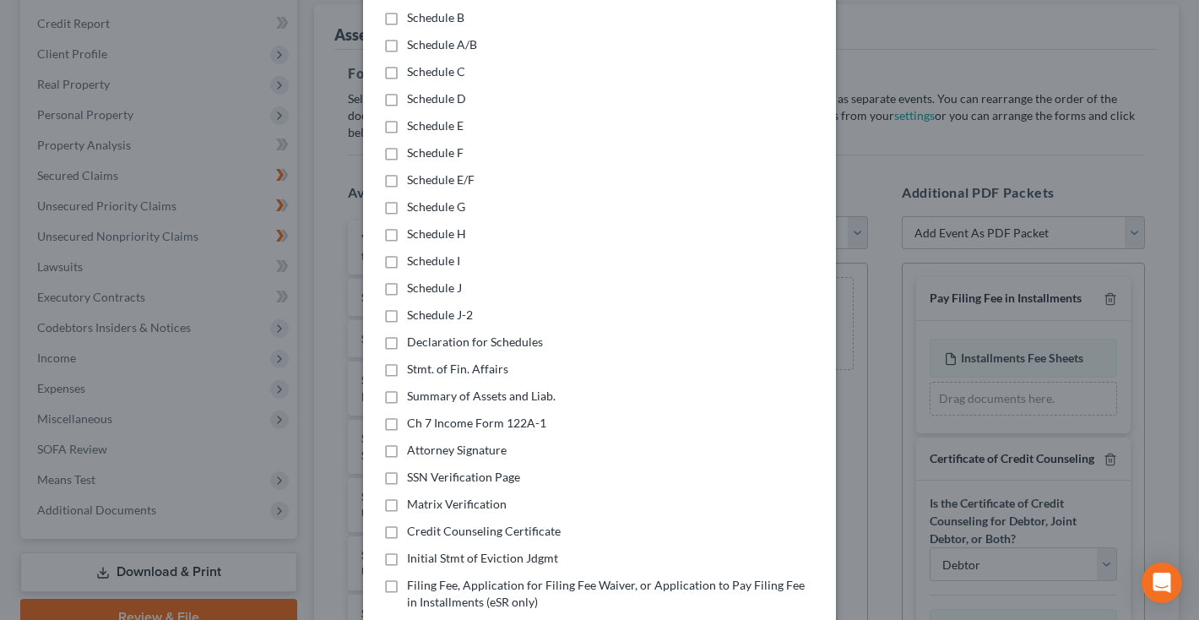
scroll to position [312, 0]
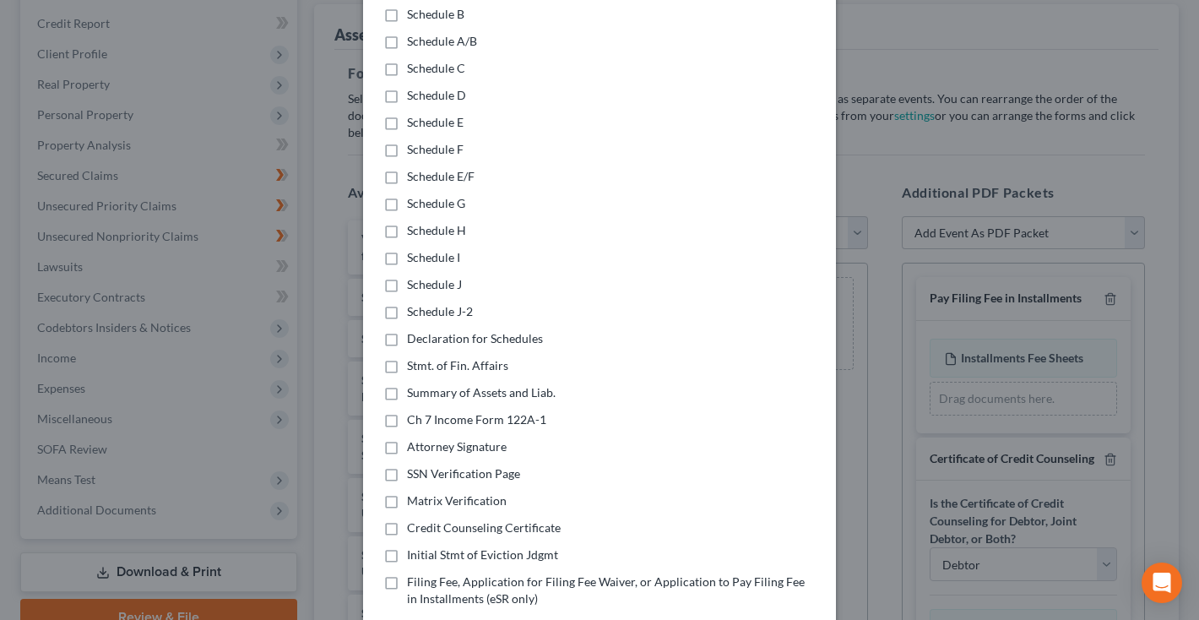
click at [407, 330] on label "Declaration for Schedules" at bounding box center [475, 338] width 136 height 17
click at [414, 330] on input "Declaration for Schedules" at bounding box center [419, 335] width 11 height 11
click at [407, 357] on label "Stmt. of Fin. Affairs" at bounding box center [457, 365] width 101 height 17
click at [414, 357] on input "Stmt. of Fin. Affairs" at bounding box center [419, 362] width 11 height 11
click at [407, 384] on label "Summary of Assets and Liab." at bounding box center [481, 392] width 149 height 17
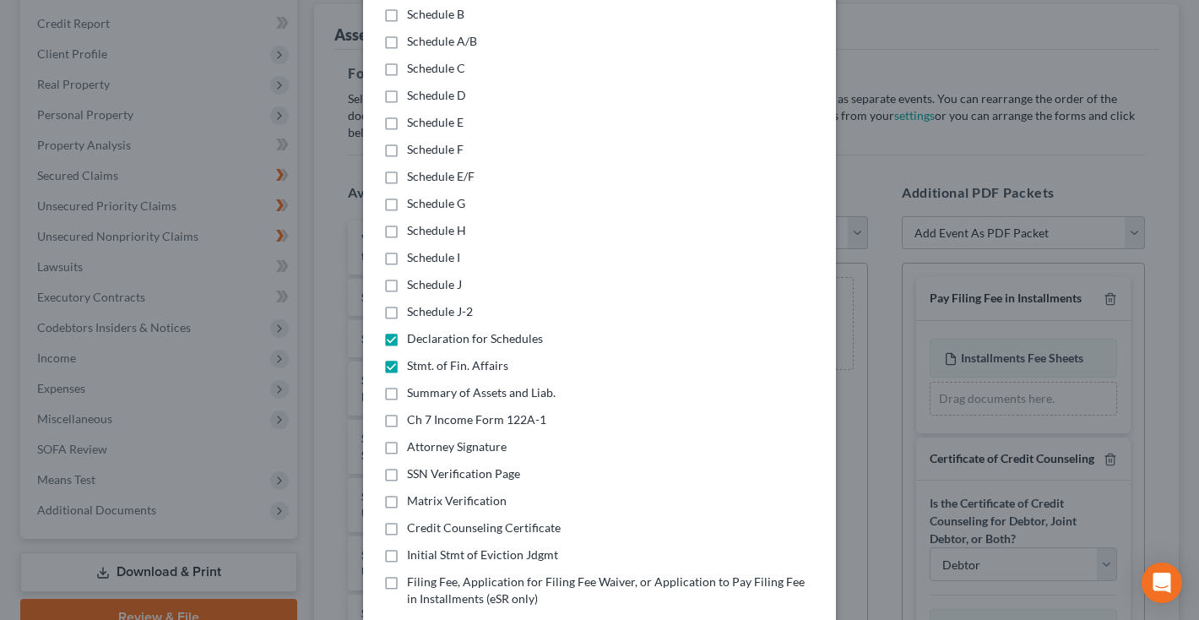
click at [414, 384] on input "Summary of Assets and Liab." at bounding box center [419, 389] width 11 height 11
click at [407, 411] on label "Ch 7 Income Form 122A-1" at bounding box center [476, 419] width 139 height 17
click at [414, 411] on input "Ch 7 Income Form 122A-1" at bounding box center [419, 416] width 11 height 11
click at [407, 546] on label "Initial Stmt of Eviction Jdgmt" at bounding box center [482, 554] width 151 height 17
click at [414, 546] on input "Initial Stmt of Eviction Jdgmt" at bounding box center [419, 551] width 11 height 11
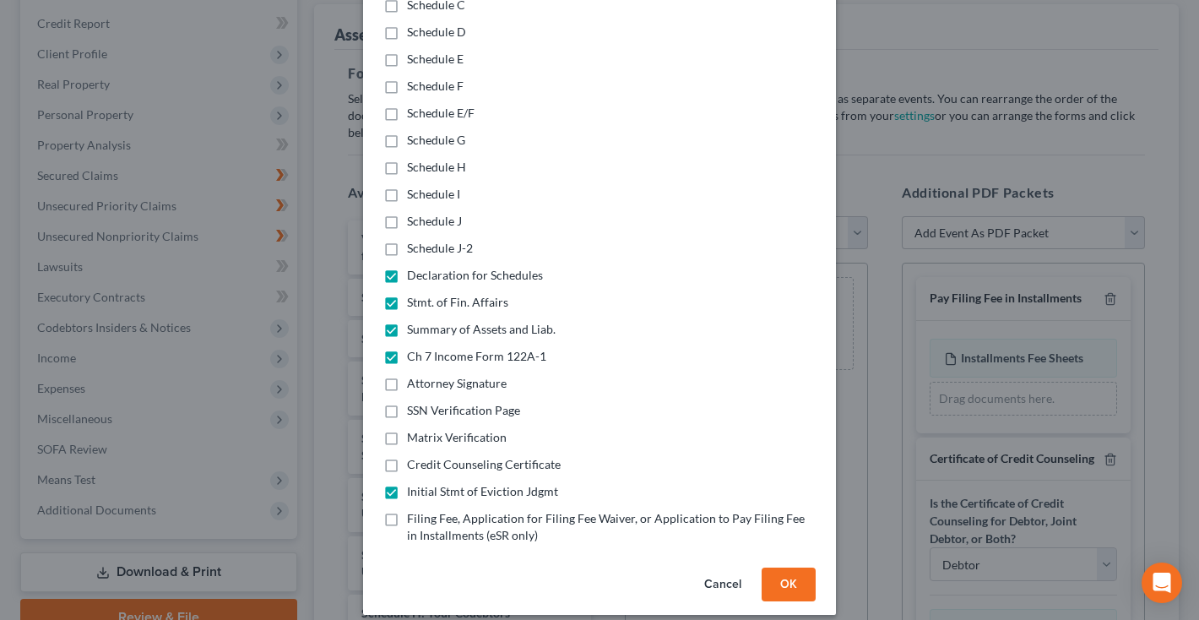
scroll to position [373, 0]
click at [723, 572] on button "Cancel" at bounding box center [723, 586] width 64 height 34
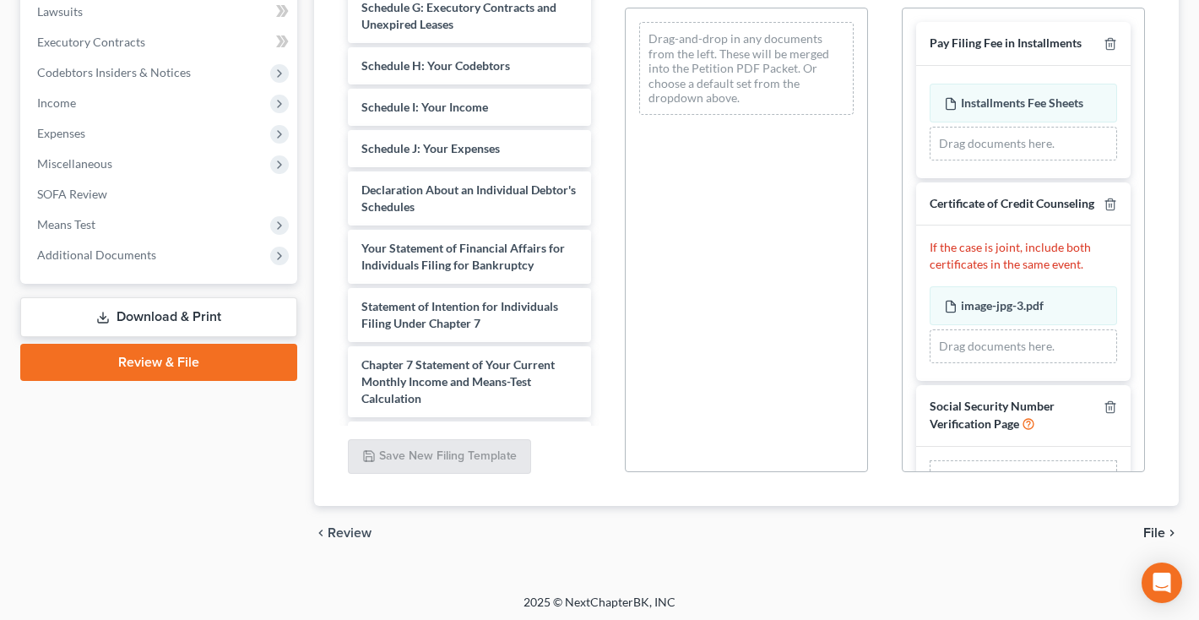
scroll to position [441, 0]
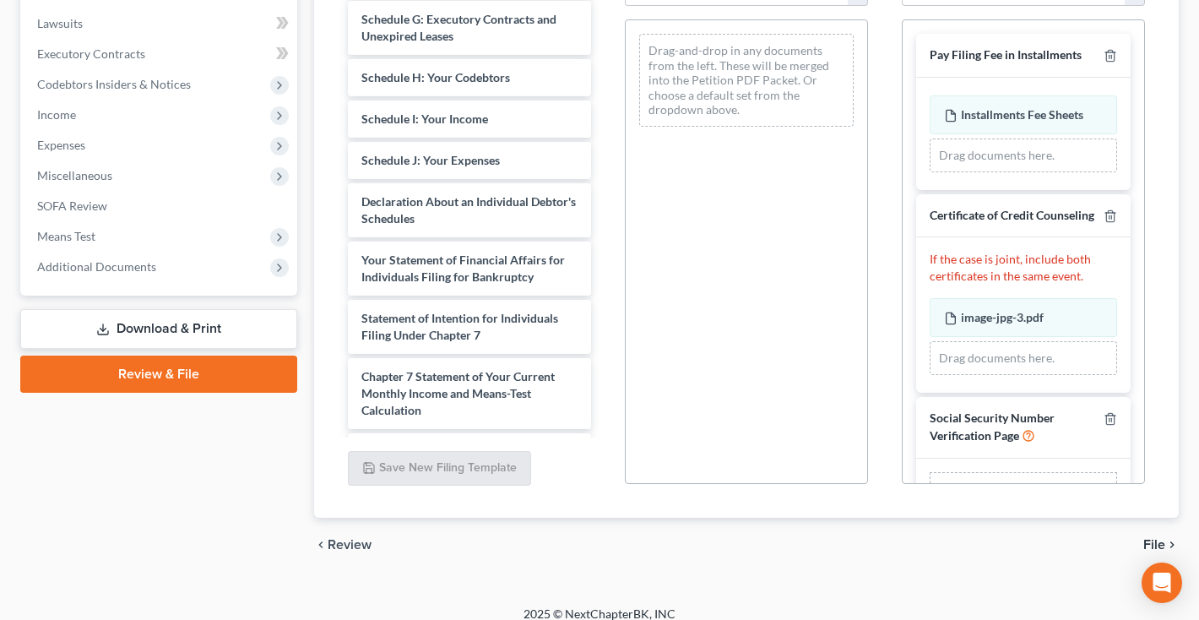
click at [171, 340] on link "Download & Print" at bounding box center [158, 329] width 277 height 40
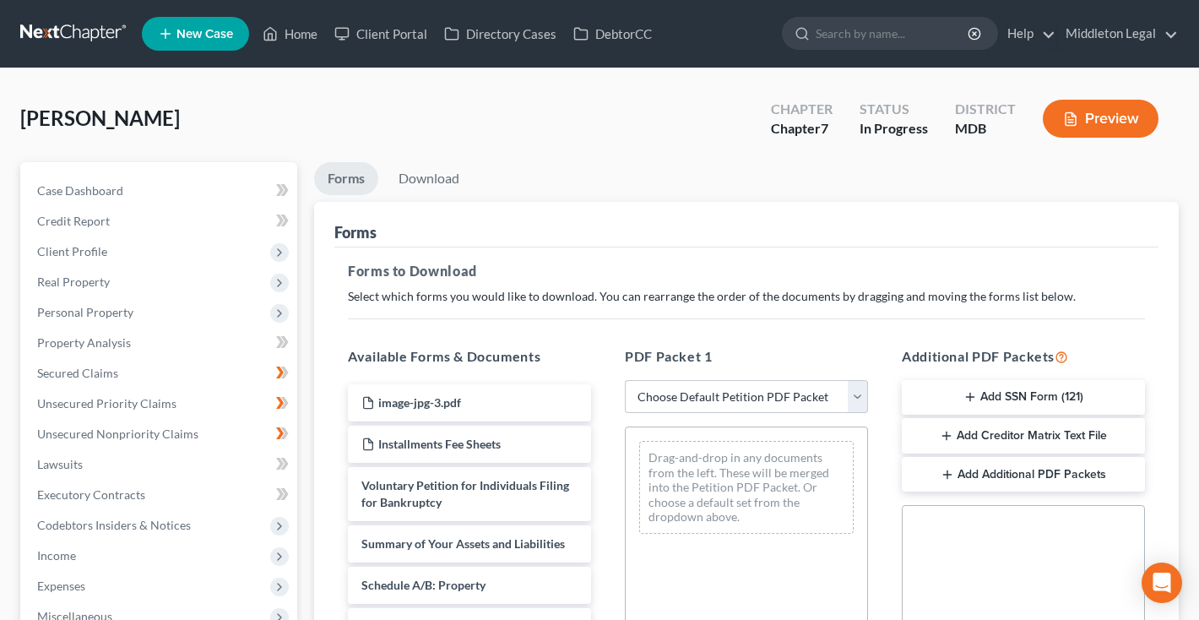
click at [1034, 399] on button "Add SSN Form (121)" at bounding box center [1023, 397] width 243 height 35
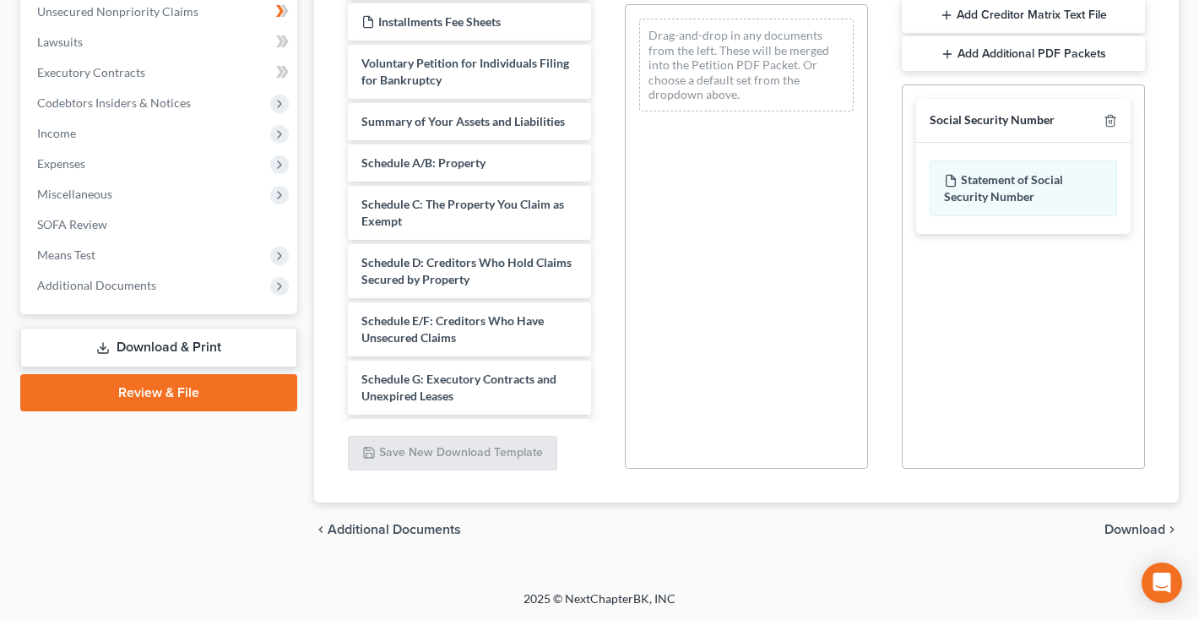
scroll to position [423, 0]
click at [1114, 525] on span "Download" at bounding box center [1134, 529] width 61 height 14
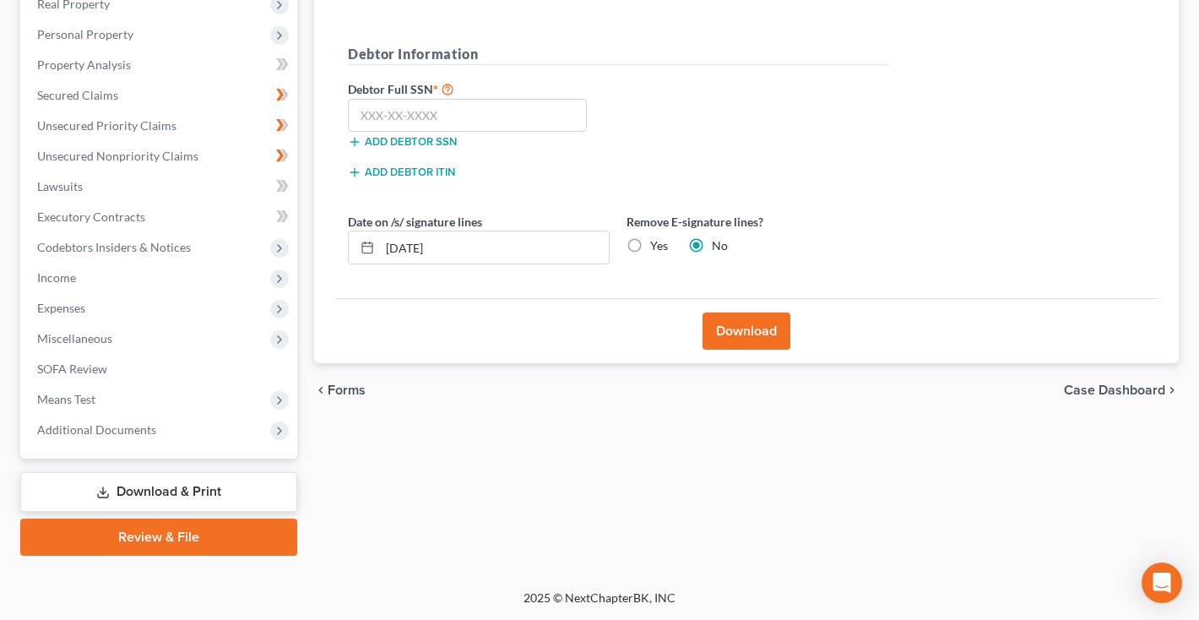
scroll to position [278, 0]
click at [448, 108] on input "text" at bounding box center [467, 116] width 239 height 34
click at [748, 334] on button "Download" at bounding box center [746, 330] width 88 height 37
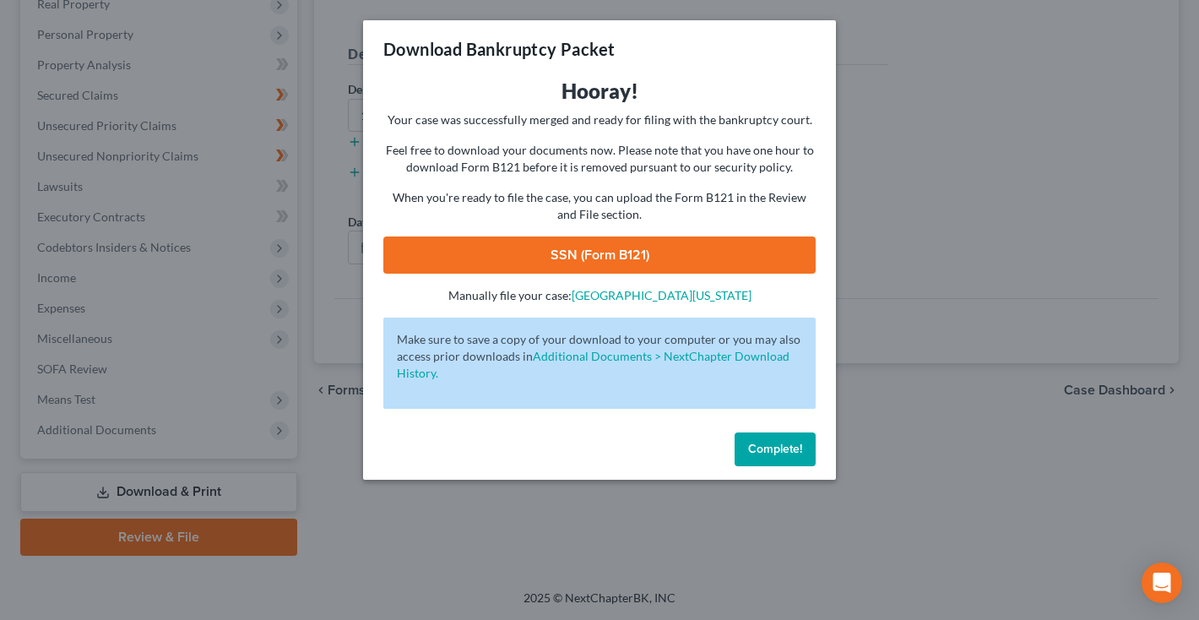
click at [619, 246] on link "SSN (Form B121)" at bounding box center [599, 254] width 432 height 37
click at [788, 450] on span "Complete!" at bounding box center [775, 449] width 54 height 14
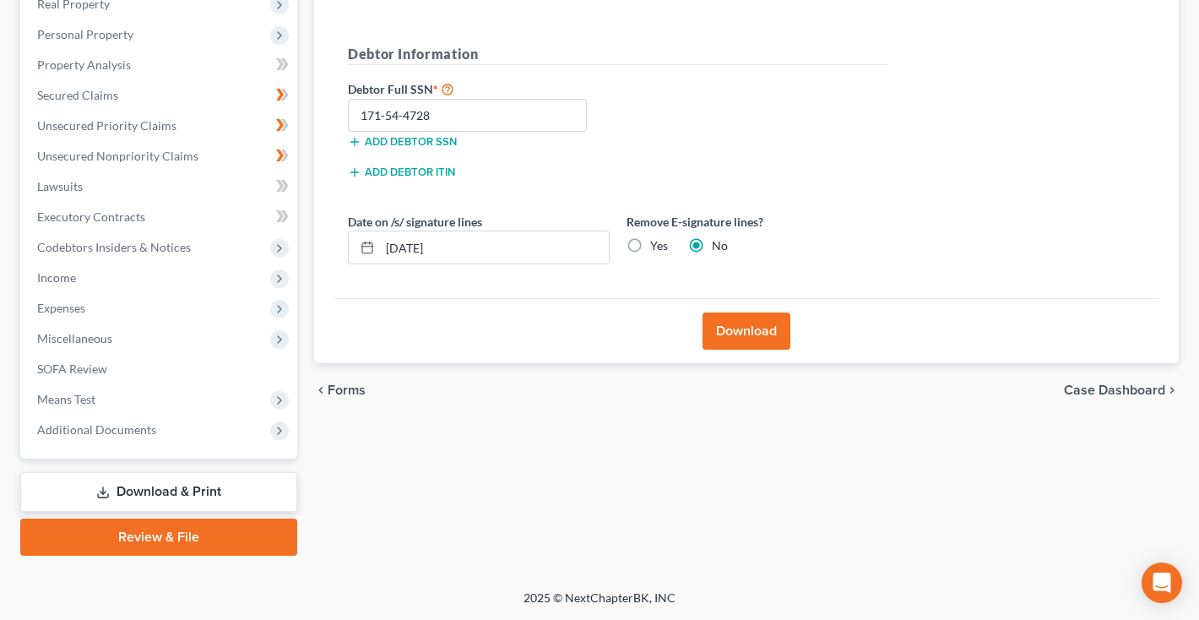
click at [185, 536] on link "Review & File" at bounding box center [158, 536] width 277 height 37
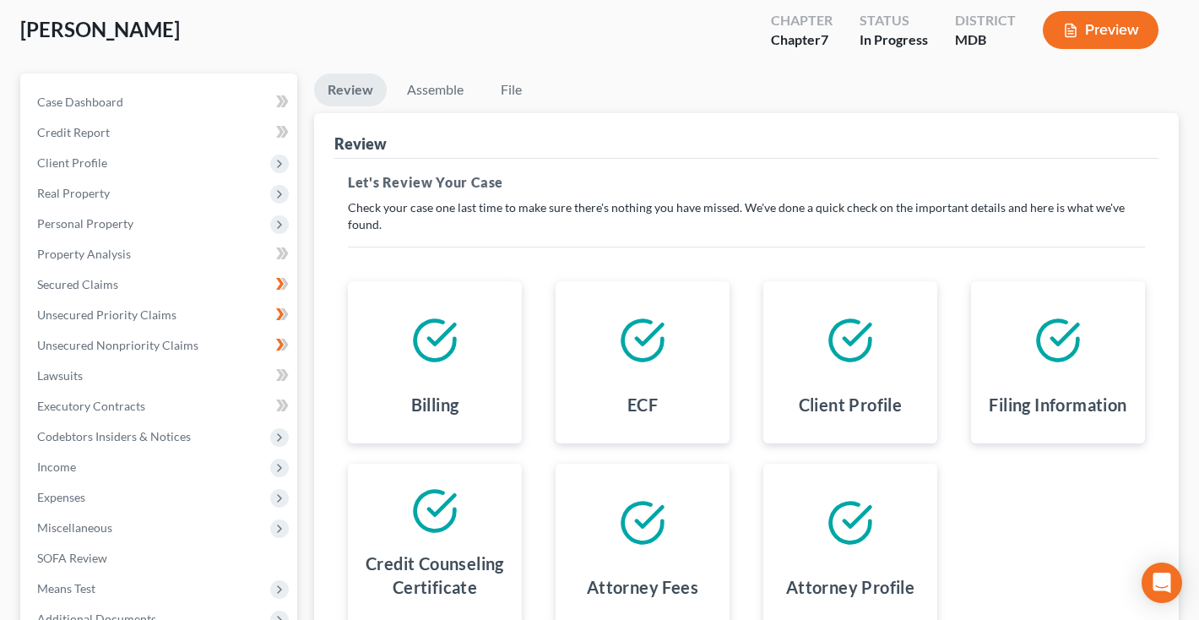
scroll to position [73, 0]
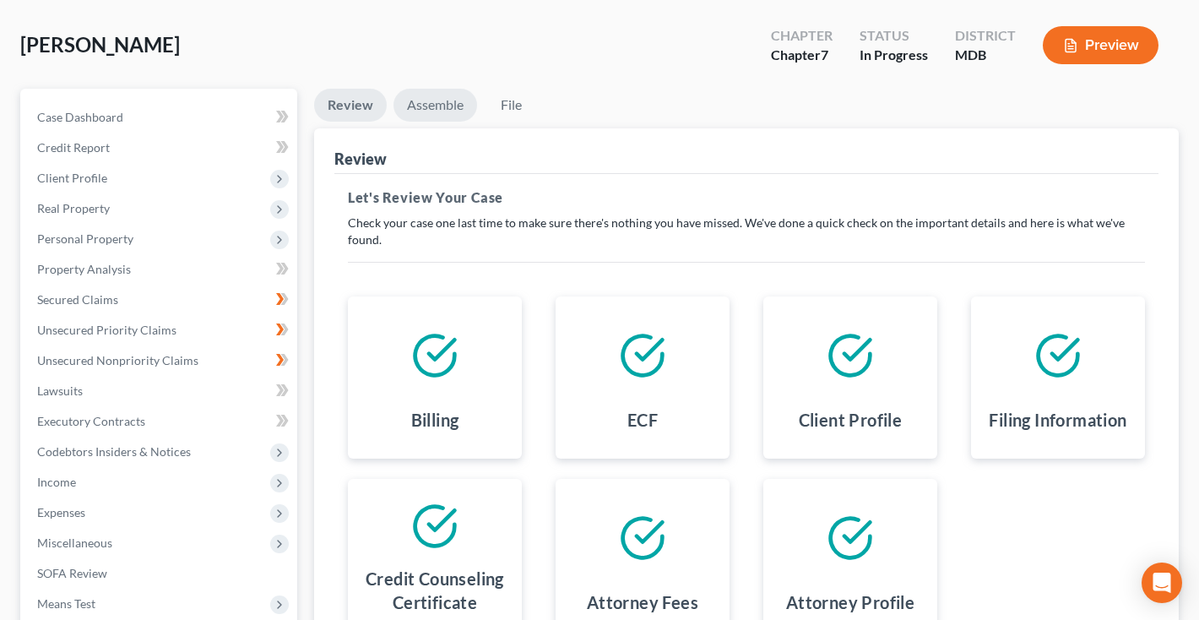
click at [443, 112] on link "Assemble" at bounding box center [435, 105] width 84 height 33
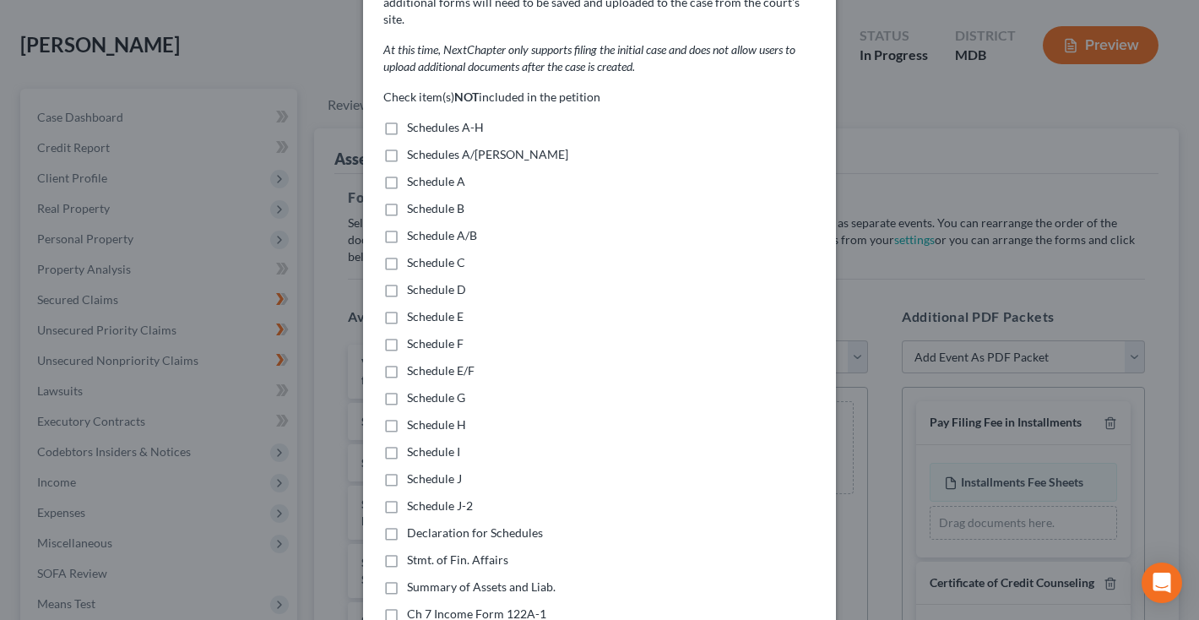
scroll to position [125, 0]
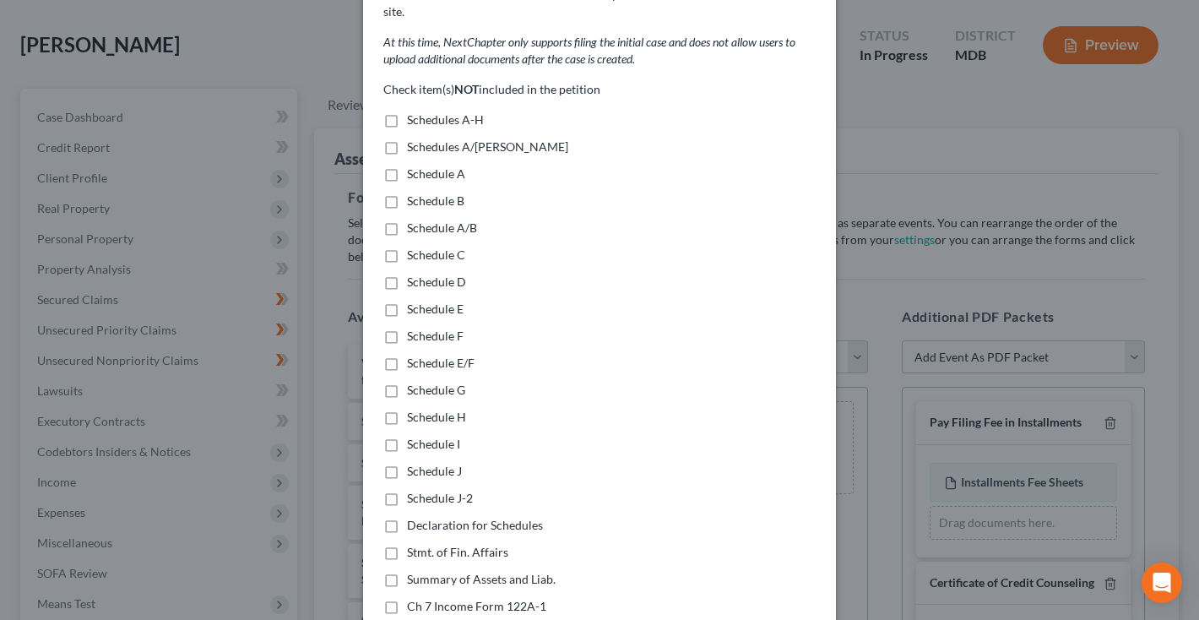
click at [407, 138] on label "Schedules A/[PERSON_NAME]" at bounding box center [487, 146] width 161 height 17
click at [414, 138] on input "Schedules A/[PERSON_NAME]" at bounding box center [419, 143] width 11 height 11
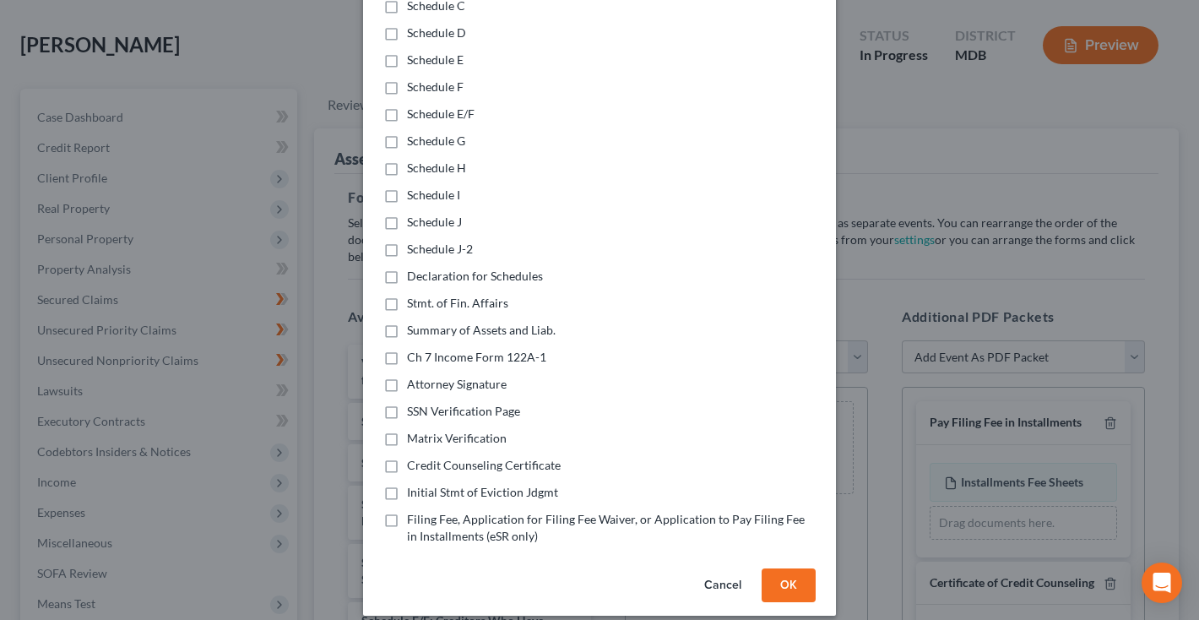
scroll to position [373, 0]
click at [407, 268] on label "Declaration for Schedules" at bounding box center [475, 276] width 136 height 17
click at [414, 268] on input "Declaration for Schedules" at bounding box center [419, 273] width 11 height 11
click at [407, 295] on label "Stmt. of Fin. Affairs" at bounding box center [457, 303] width 101 height 17
click at [414, 295] on input "Stmt. of Fin. Affairs" at bounding box center [419, 300] width 11 height 11
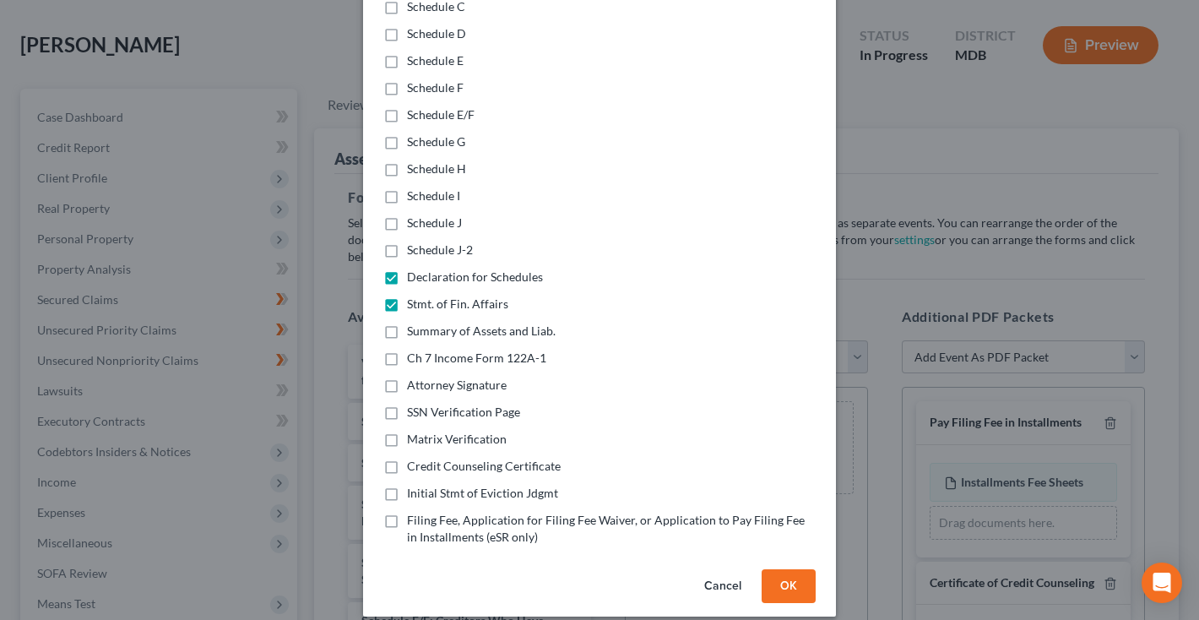
click at [407, 323] on label "Summary of Assets and Liab." at bounding box center [481, 331] width 149 height 17
click at [414, 323] on input "Summary of Assets and Liab." at bounding box center [419, 328] width 11 height 11
click at [407, 350] on label "Ch 7 Income Form 122A-1" at bounding box center [476, 358] width 139 height 17
click at [414, 350] on input "Ch 7 Income Form 122A-1" at bounding box center [419, 355] width 11 height 11
click at [407, 485] on label "Initial Stmt of Eviction Jdgmt" at bounding box center [482, 493] width 151 height 17
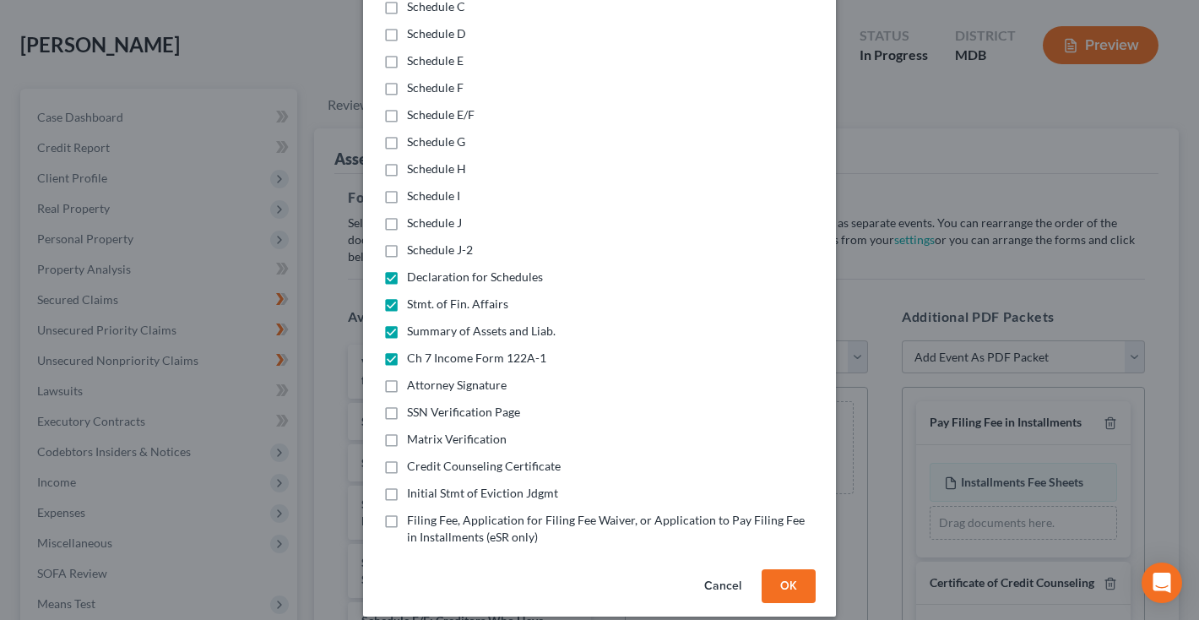
click at [414, 485] on input "Initial Stmt of Eviction Jdgmt" at bounding box center [419, 490] width 11 height 11
click at [783, 569] on button "OK" at bounding box center [789, 586] width 54 height 34
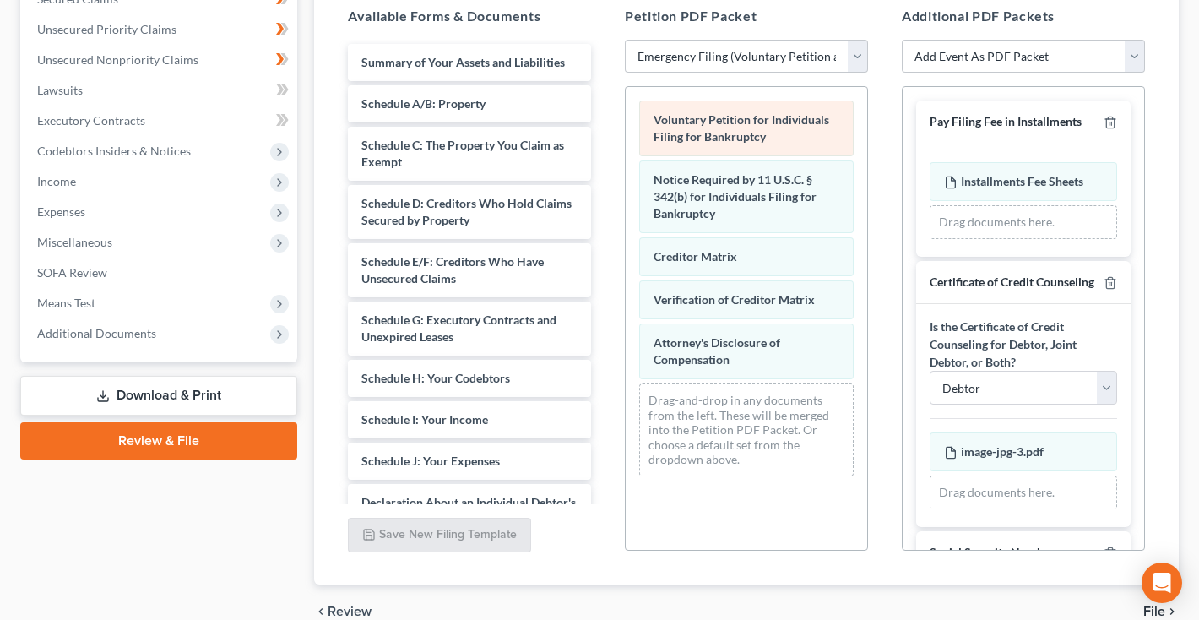
scroll to position [398, 0]
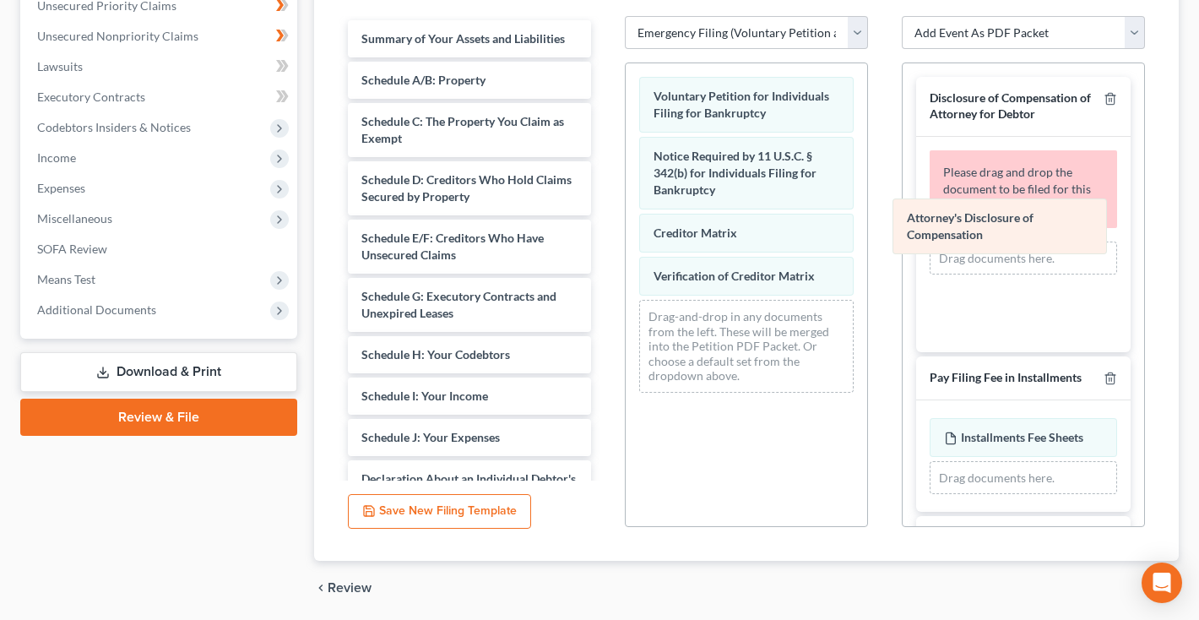
drag, startPoint x: 883, startPoint y: 393, endPoint x: 1022, endPoint y: 247, distance: 201.2
click at [867, 247] on div "Attorney's Disclosure of Compensation Voluntary Petition for Individuals Filing…" at bounding box center [746, 234] width 241 height 343
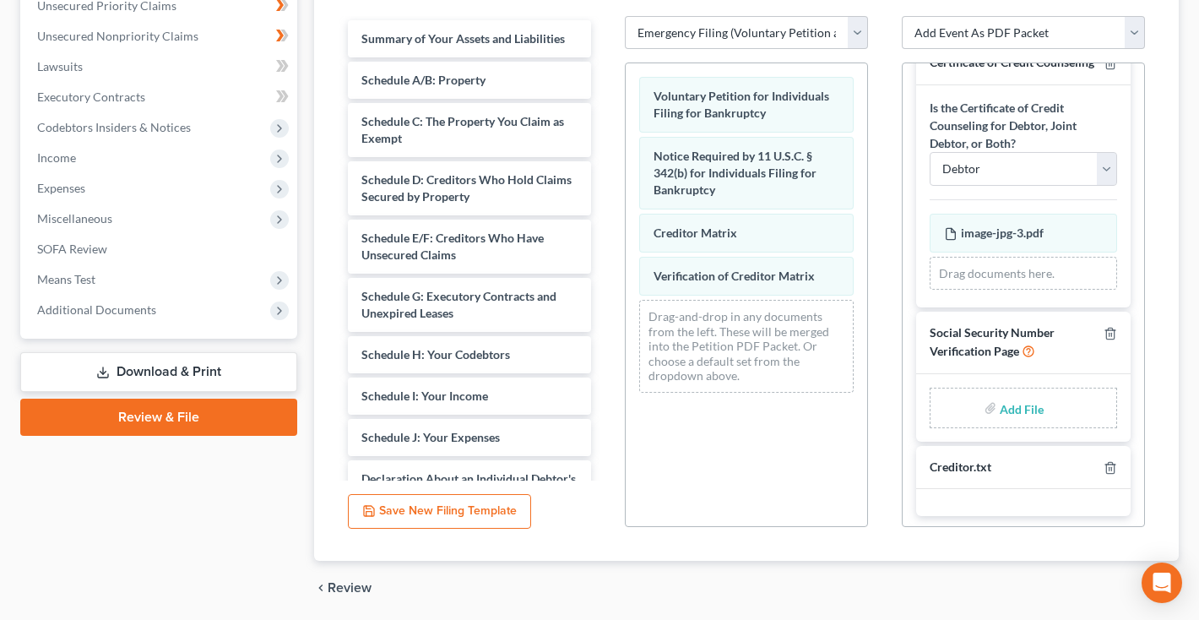
scroll to position [386, 0]
drag, startPoint x: 919, startPoint y: 404, endPoint x: 1017, endPoint y: 404, distance: 97.9
click at [1017, 404] on input "file" at bounding box center [1020, 409] width 41 height 30
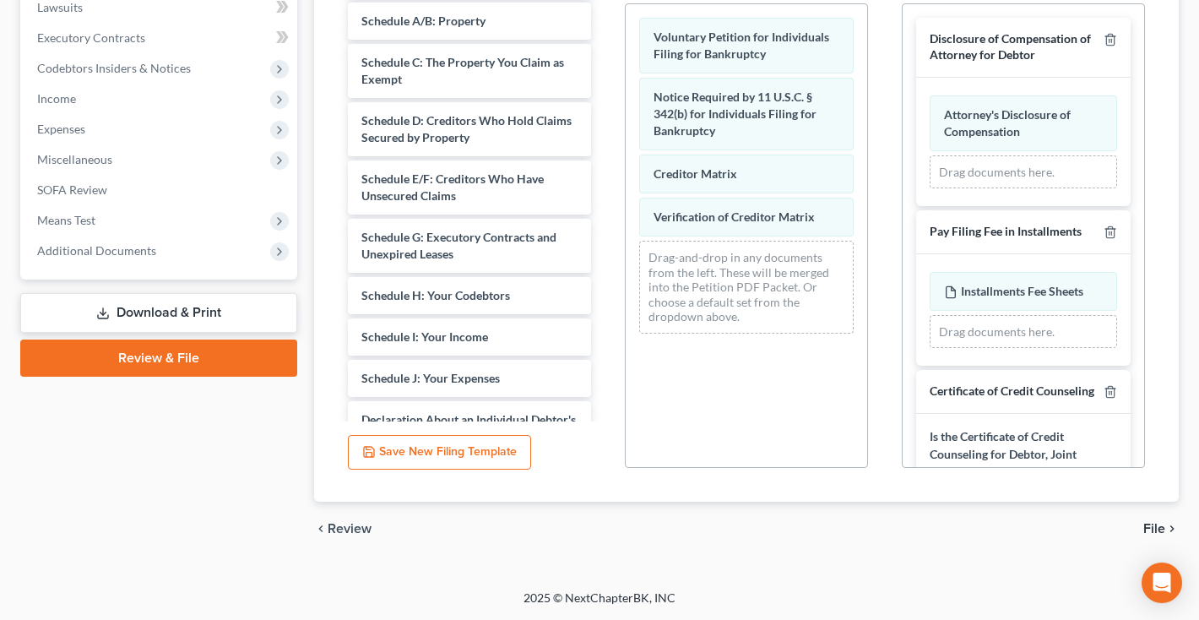
scroll to position [457, 0]
click at [1157, 525] on span "File" at bounding box center [1154, 529] width 22 height 14
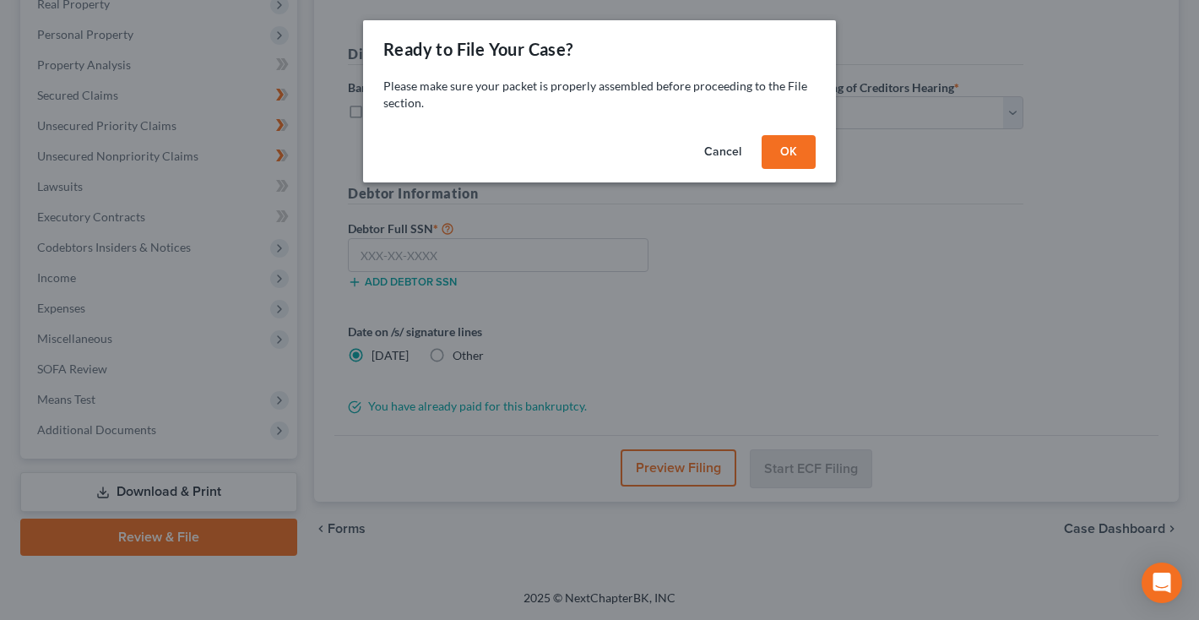
scroll to position [278, 0]
click at [809, 165] on button "OK" at bounding box center [789, 152] width 54 height 34
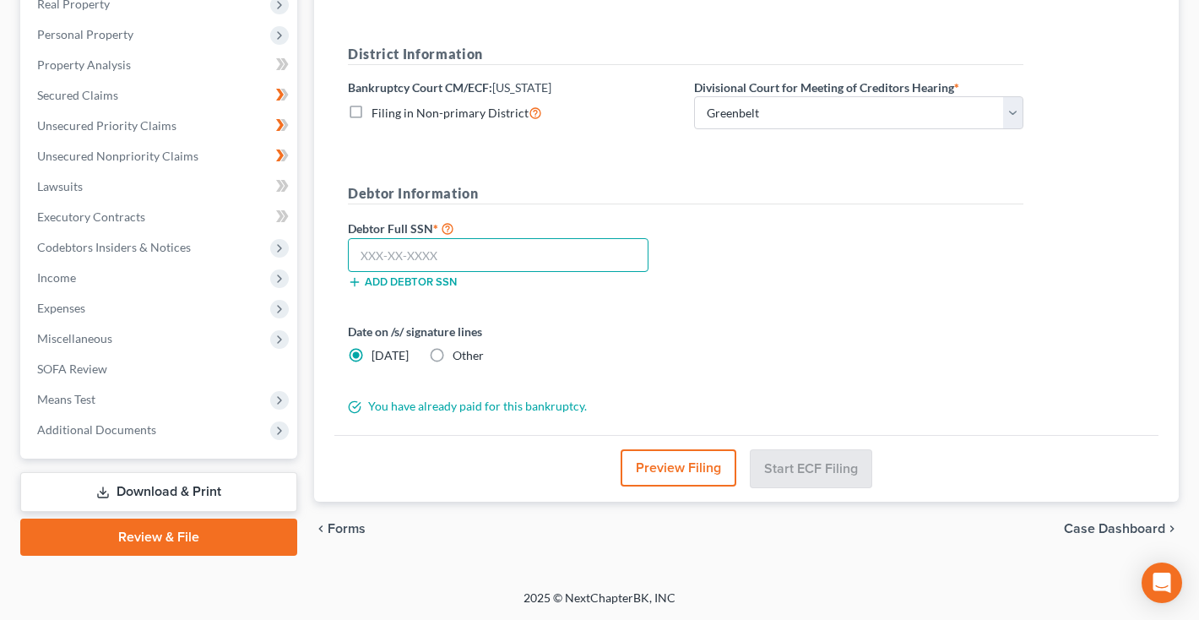
click at [402, 252] on input "text" at bounding box center [498, 255] width 301 height 34
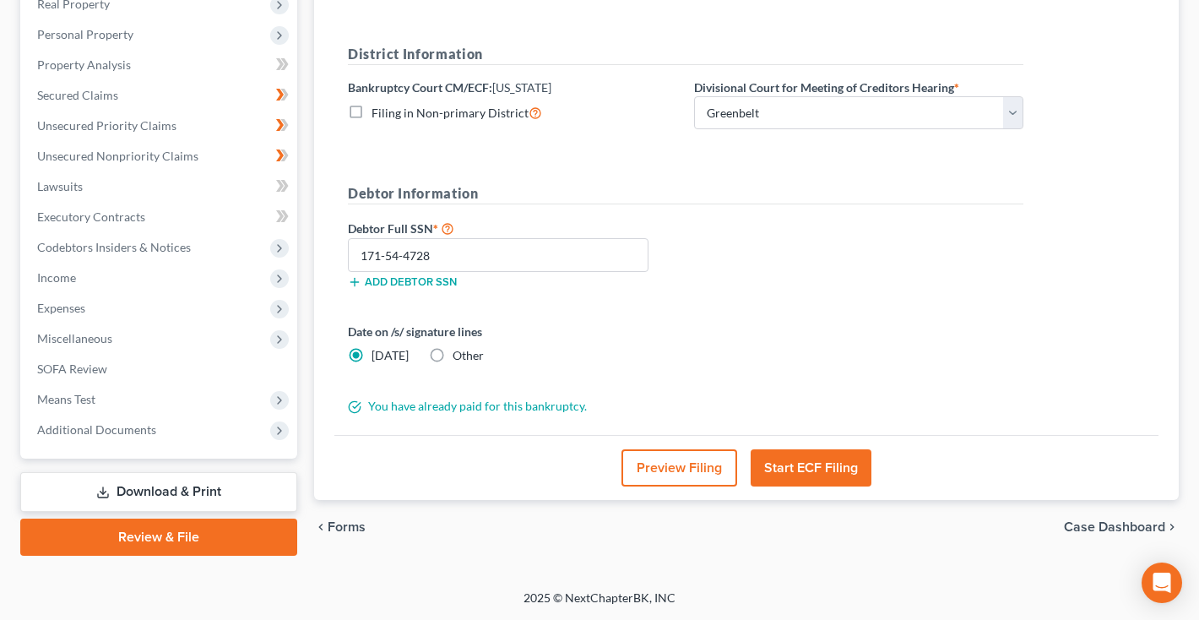
click at [682, 464] on button "Preview Filing" at bounding box center [679, 467] width 116 height 37
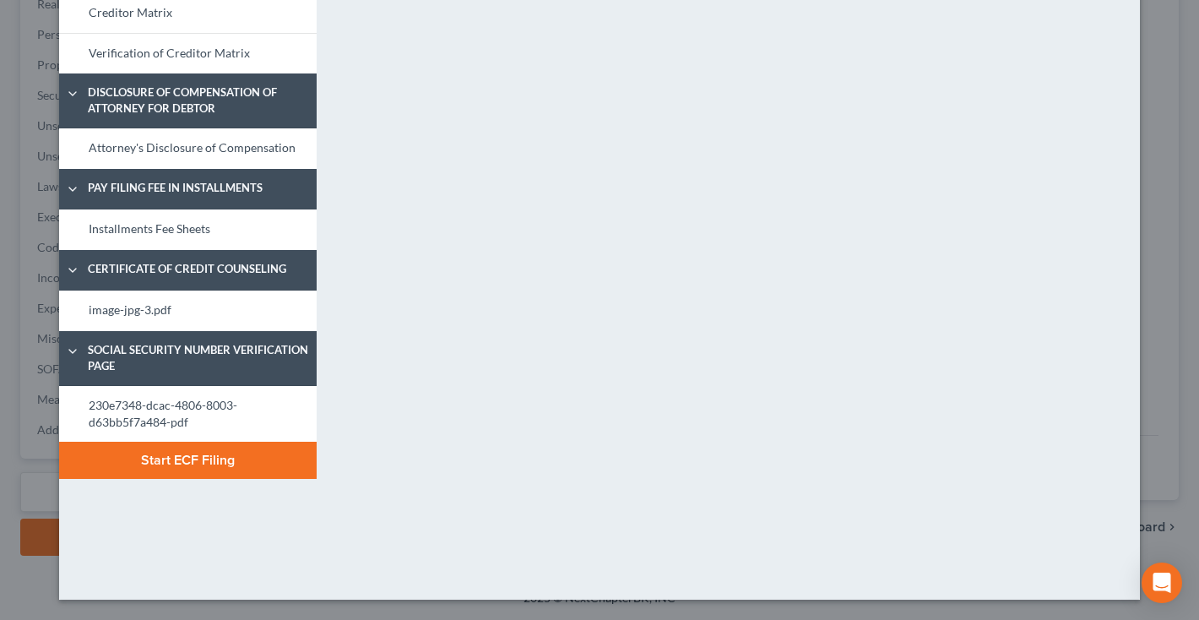
scroll to position [239, 0]
click at [211, 457] on button "Start ECF Filing" at bounding box center [188, 460] width 258 height 37
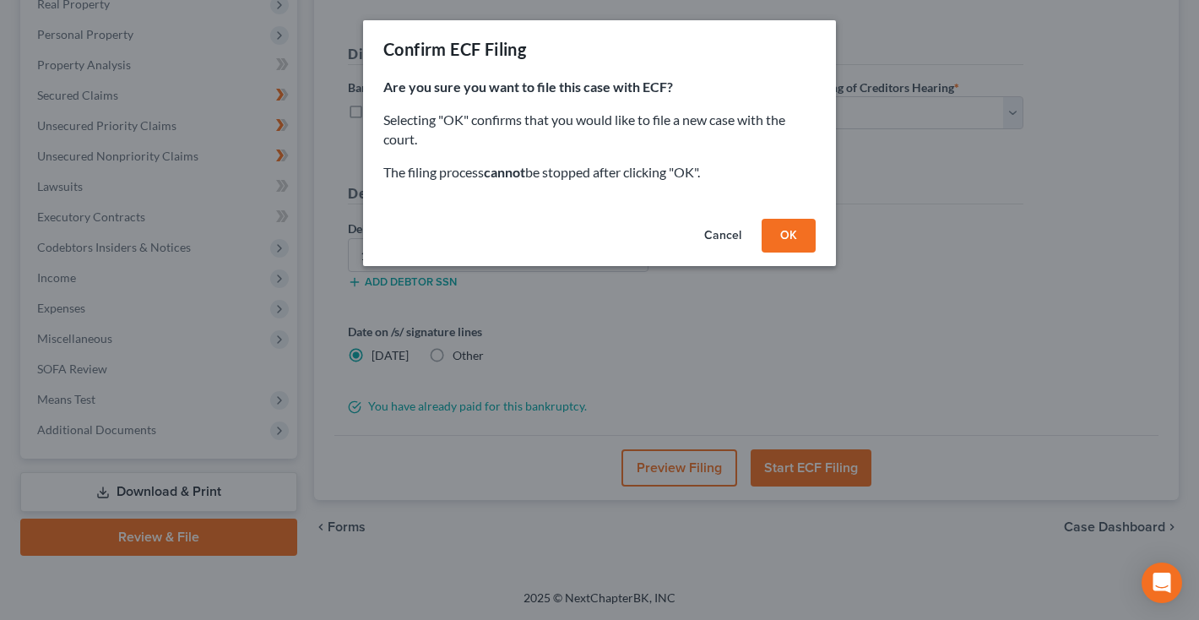
click at [783, 229] on button "OK" at bounding box center [789, 236] width 54 height 34
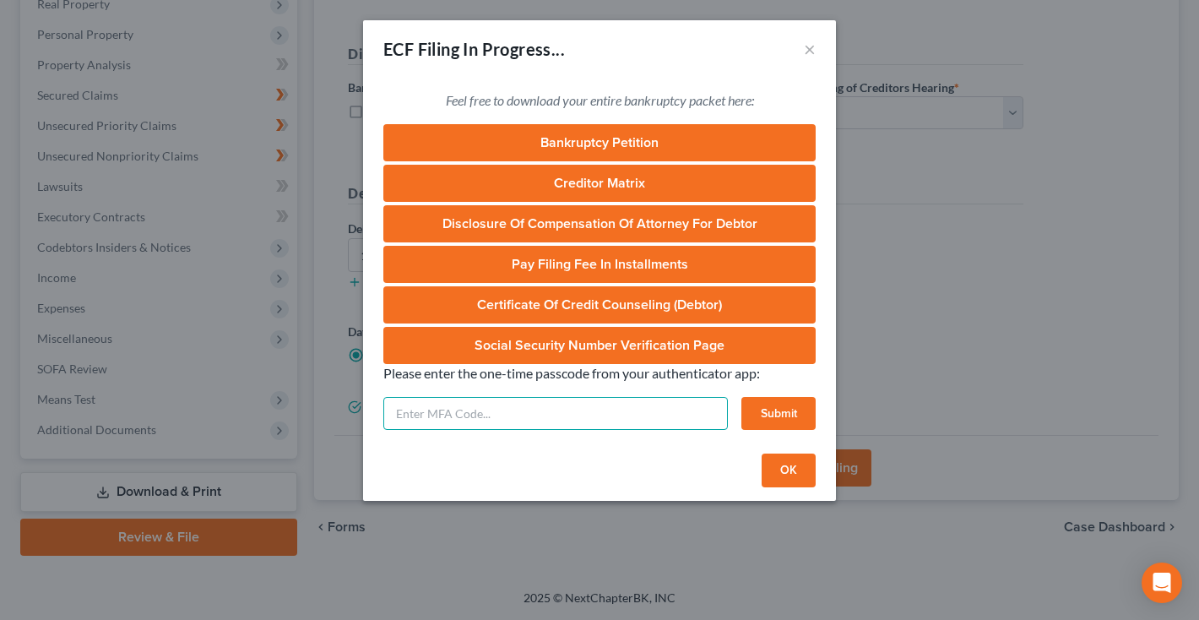
click at [622, 406] on input "text" at bounding box center [555, 414] width 344 height 34
click at [791, 403] on button "Submit" at bounding box center [778, 414] width 74 height 34
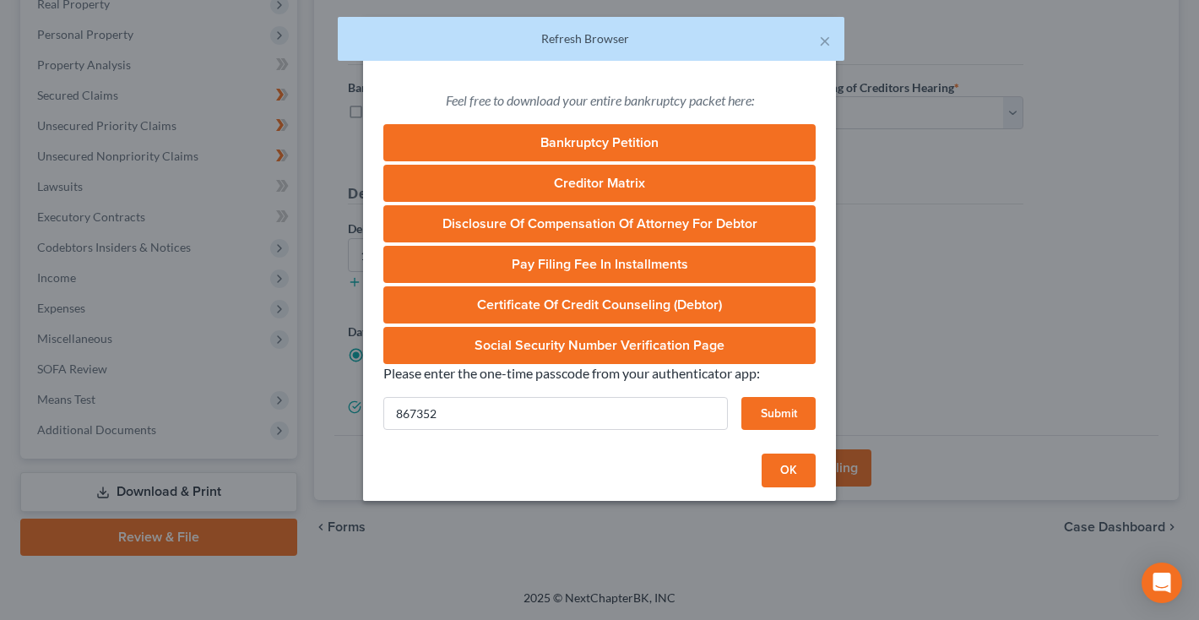
click at [764, 410] on button "Submit" at bounding box center [778, 414] width 74 height 34
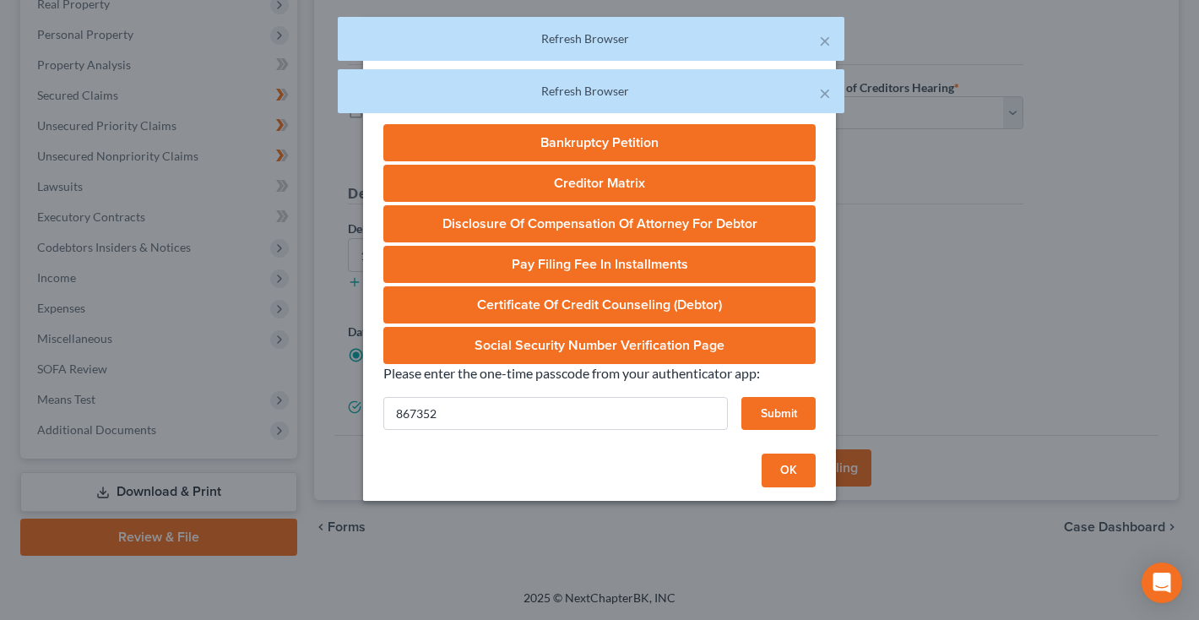
click at [788, 478] on button "OK" at bounding box center [789, 470] width 54 height 34
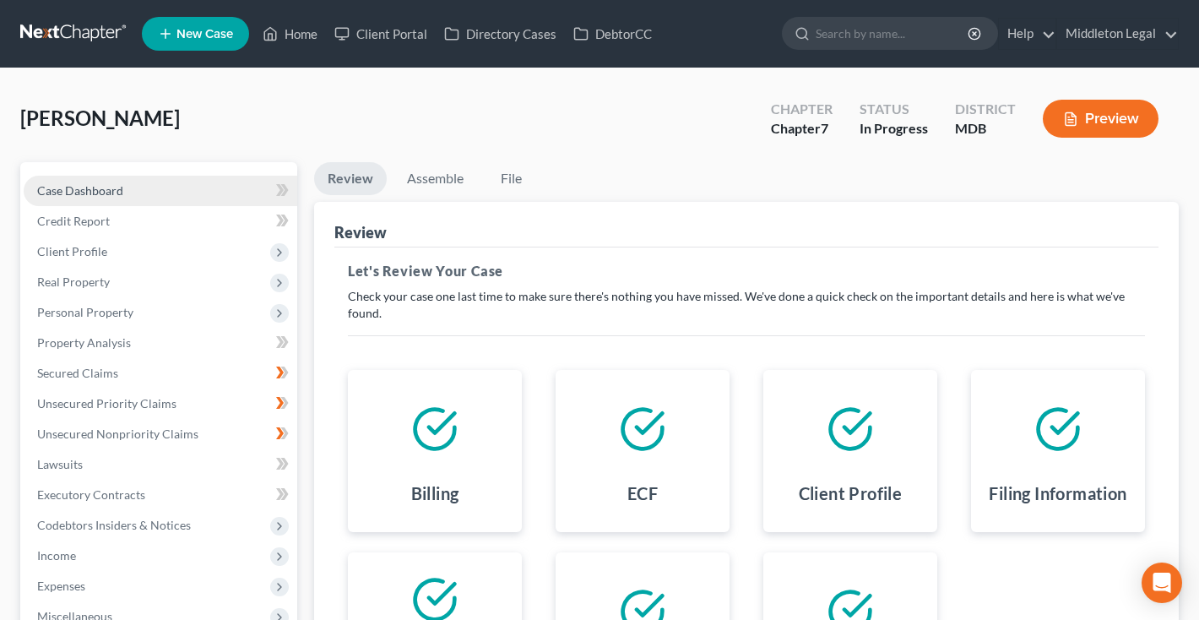
click at [122, 198] on link "Case Dashboard" at bounding box center [161, 191] width 274 height 30
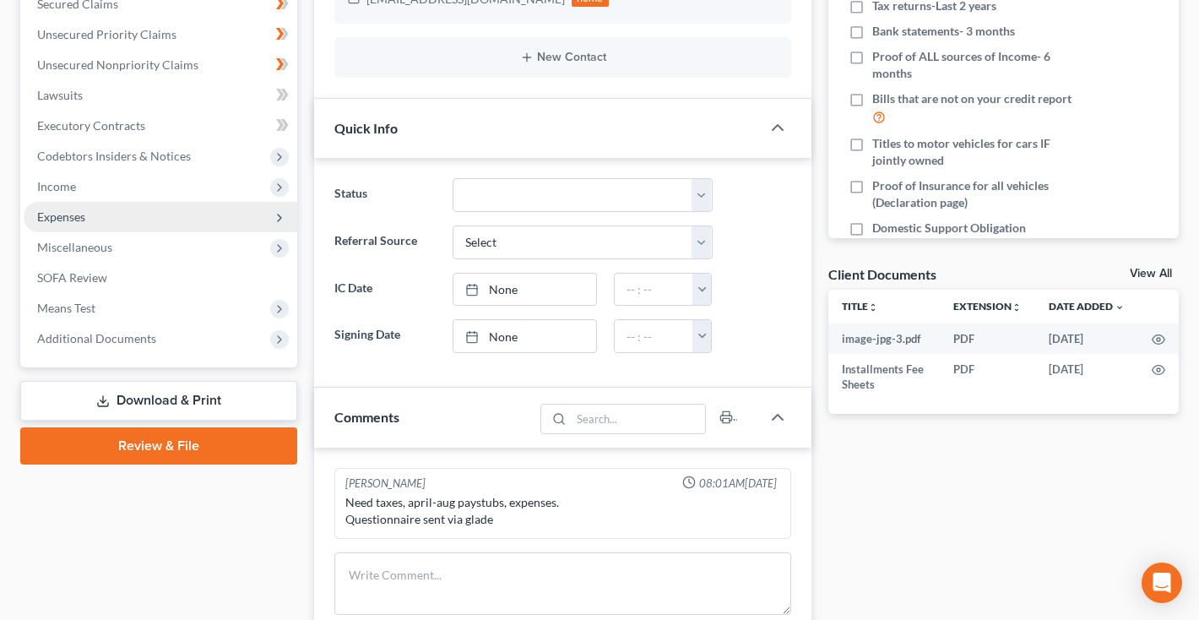
scroll to position [402, 0]
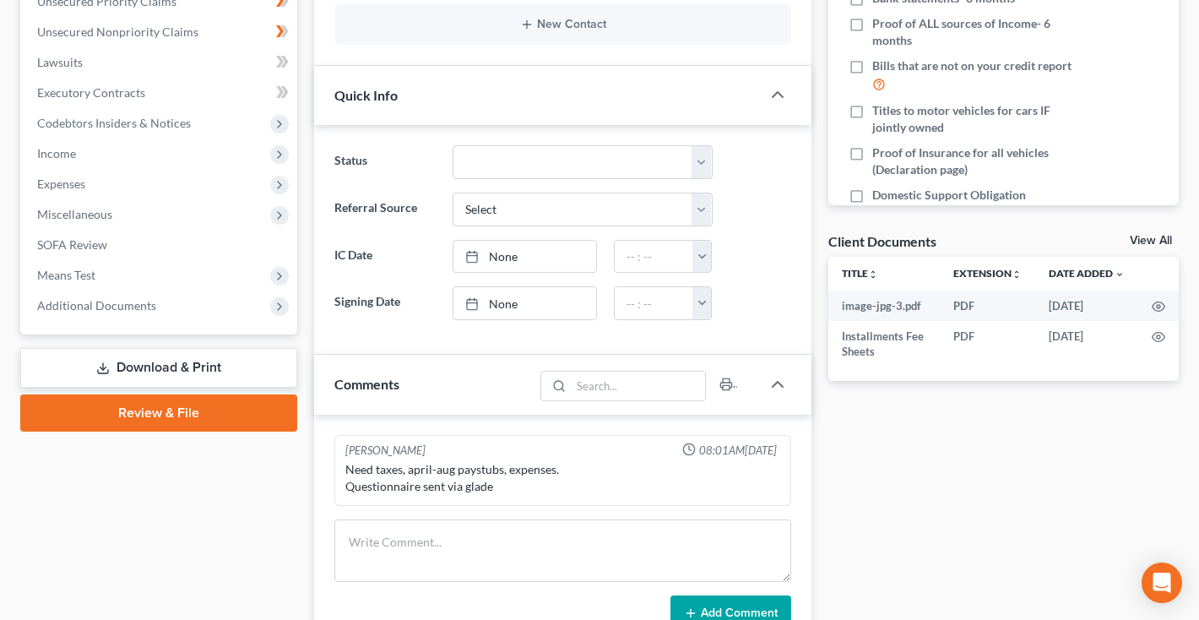
click at [165, 421] on link "Review & File" at bounding box center [158, 412] width 277 height 37
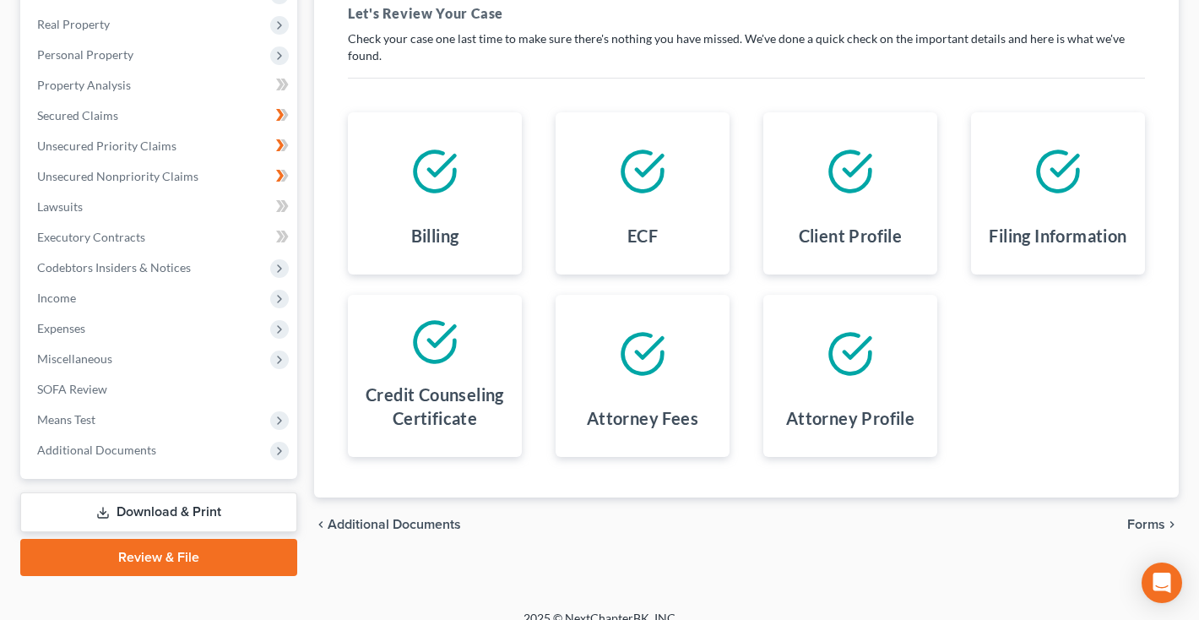
scroll to position [81, 0]
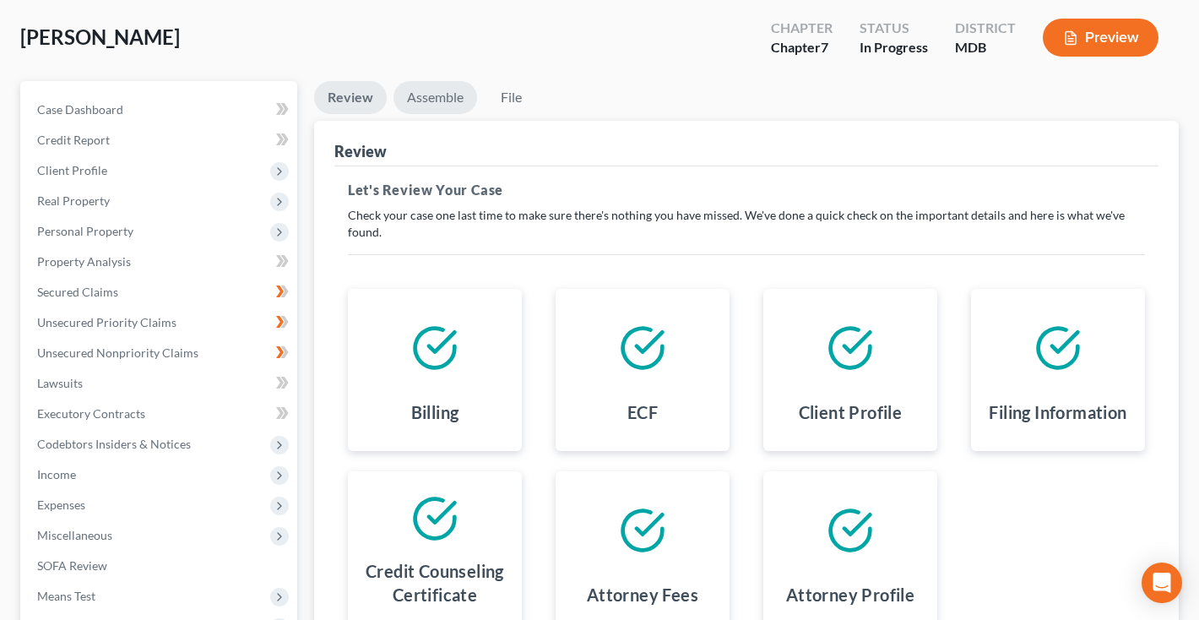
click at [436, 105] on link "Assemble" at bounding box center [435, 97] width 84 height 33
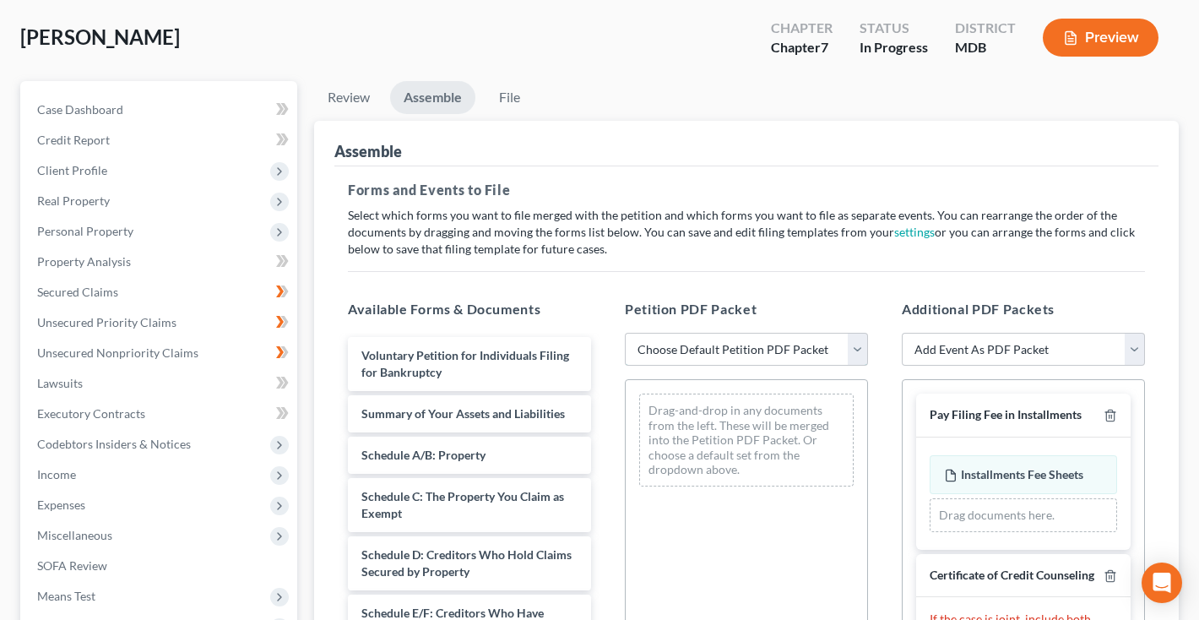
select select "0"
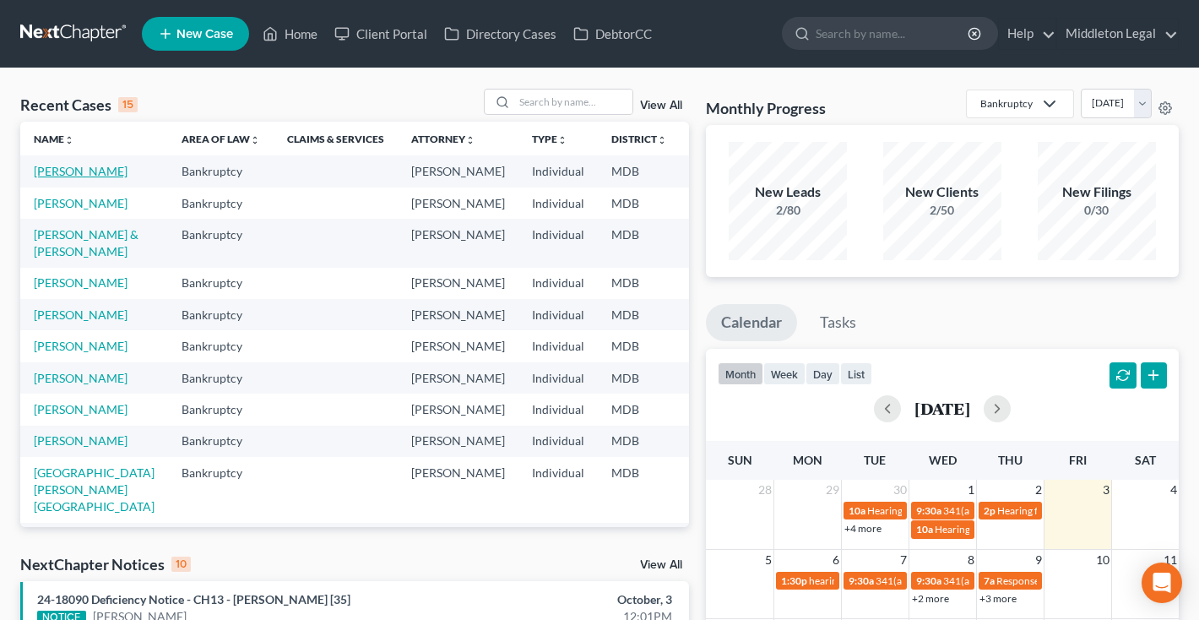
click at [37, 178] on link "[PERSON_NAME]" at bounding box center [81, 171] width 94 height 14
select select "4"
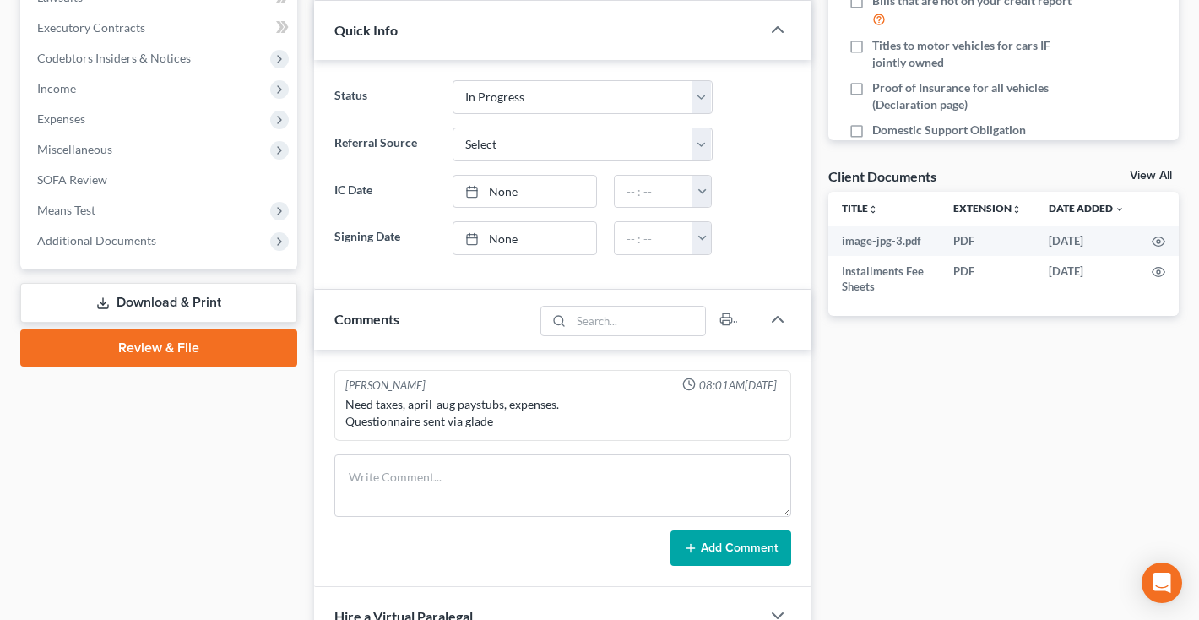
scroll to position [505, 0]
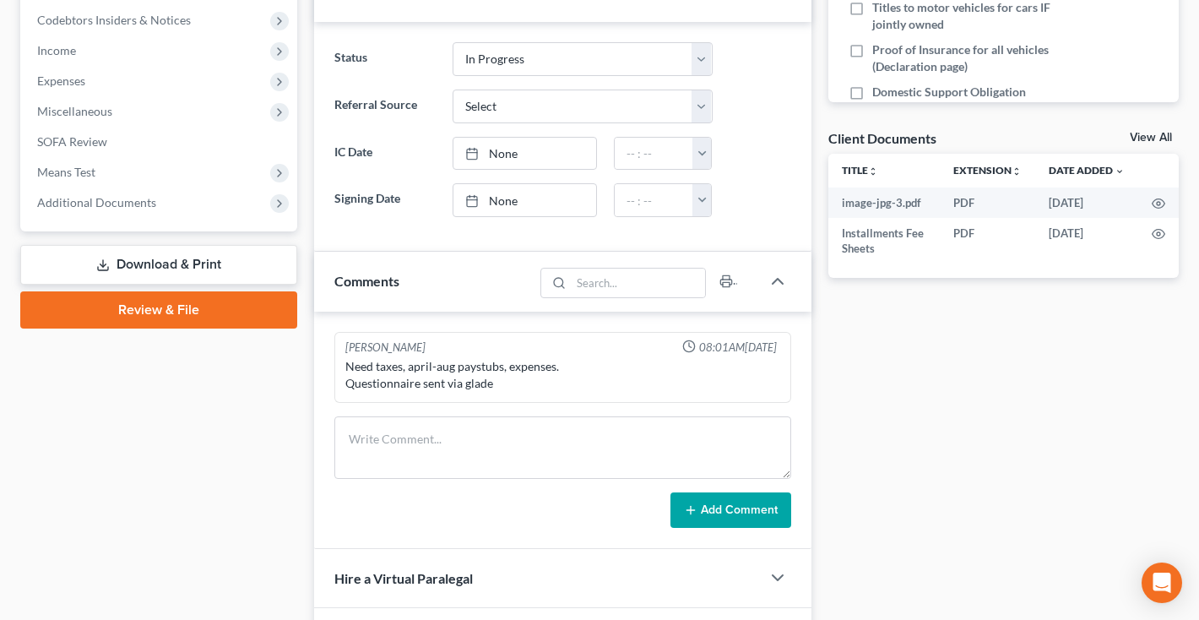
click at [168, 311] on link "Review & File" at bounding box center [158, 309] width 277 height 37
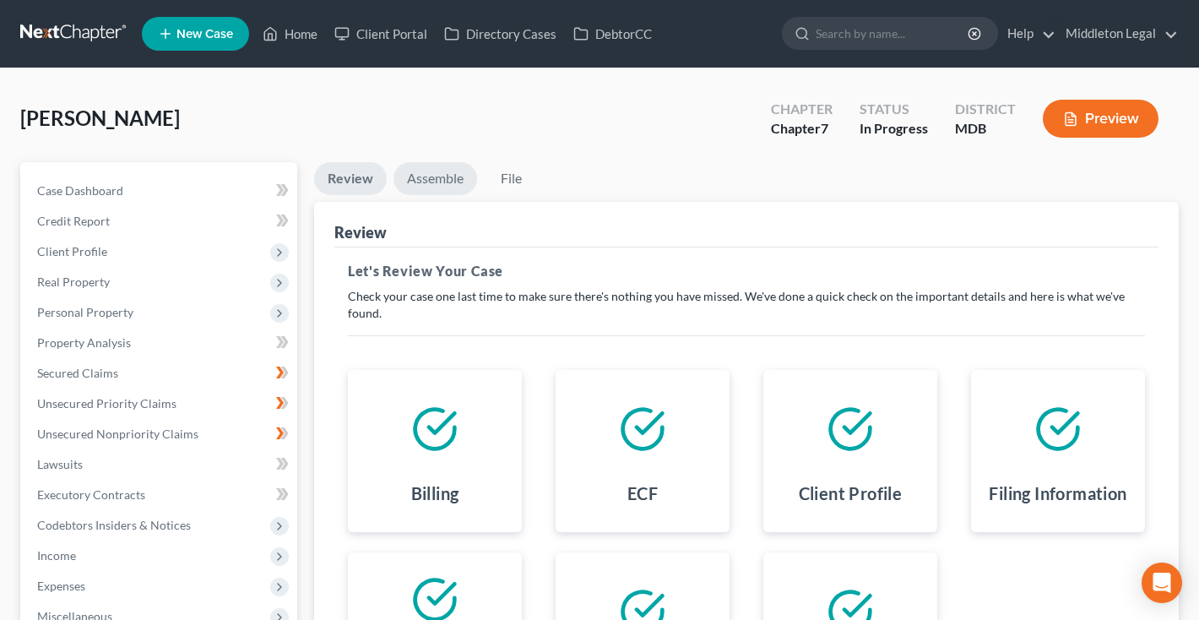
click at [423, 184] on link "Assemble" at bounding box center [435, 178] width 84 height 33
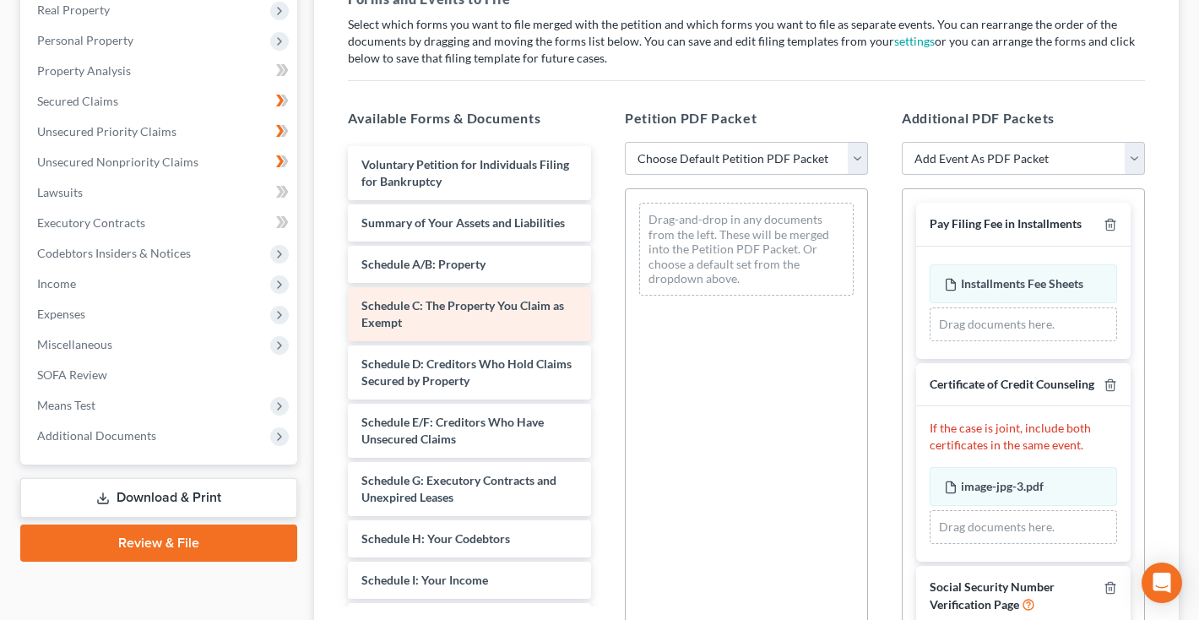
scroll to position [313, 0]
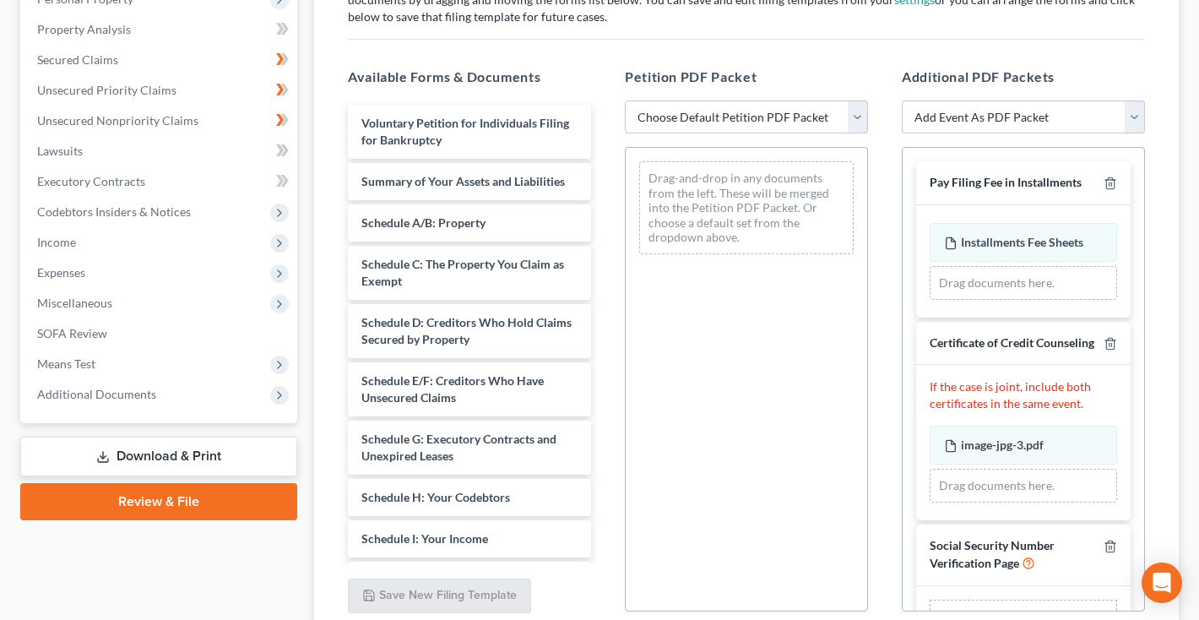
select select "0"
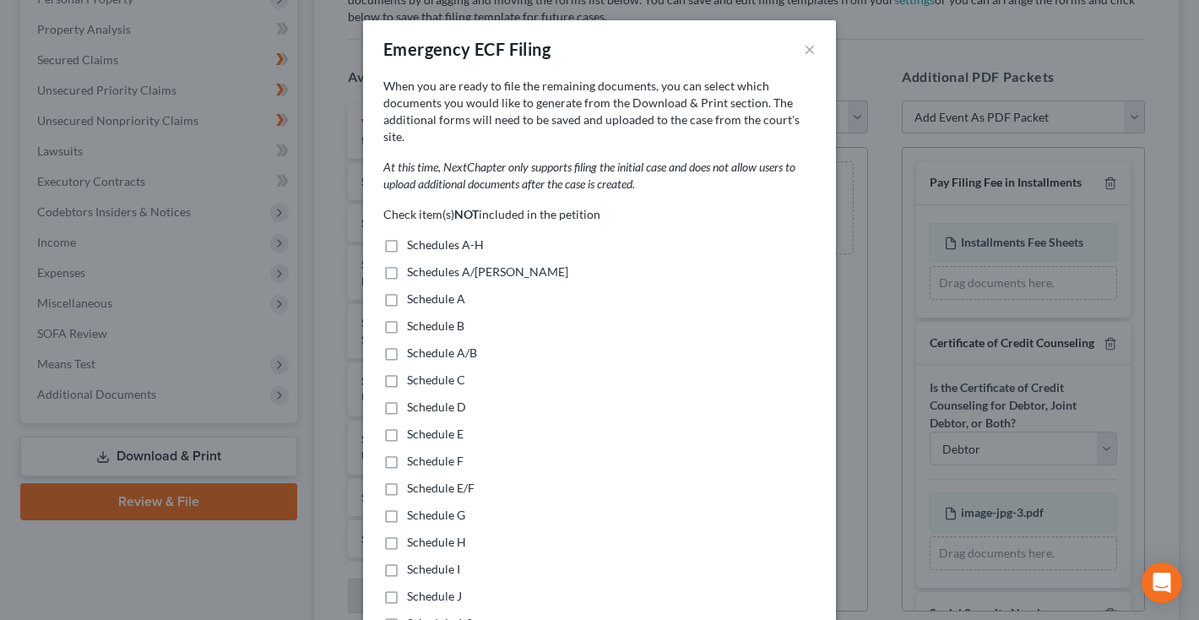
click at [407, 263] on label "Schedules A/[PERSON_NAME]" at bounding box center [487, 271] width 161 height 17
click at [414, 263] on input "Schedules A/[PERSON_NAME]" at bounding box center [419, 268] width 11 height 11
checkbox input "true"
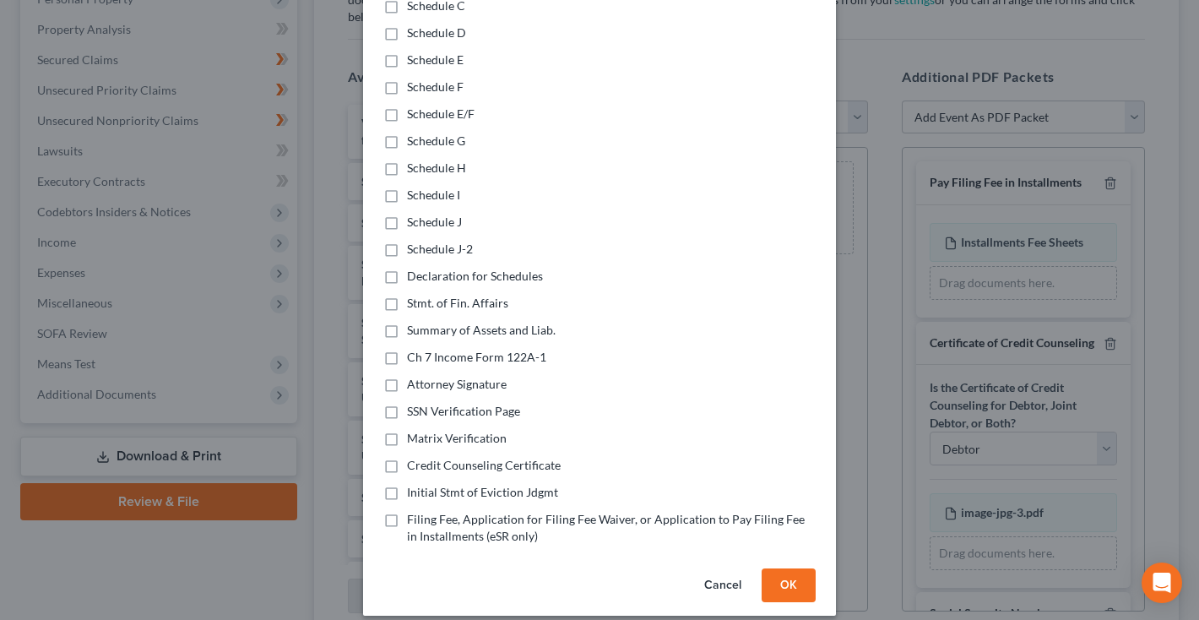
scroll to position [373, 0]
click at [407, 268] on label "Declaration for Schedules" at bounding box center [475, 276] width 136 height 17
click at [414, 268] on input "Declaration for Schedules" at bounding box center [419, 273] width 11 height 11
checkbox input "true"
click at [407, 295] on label "Stmt. of Fin. Affairs" at bounding box center [457, 303] width 101 height 17
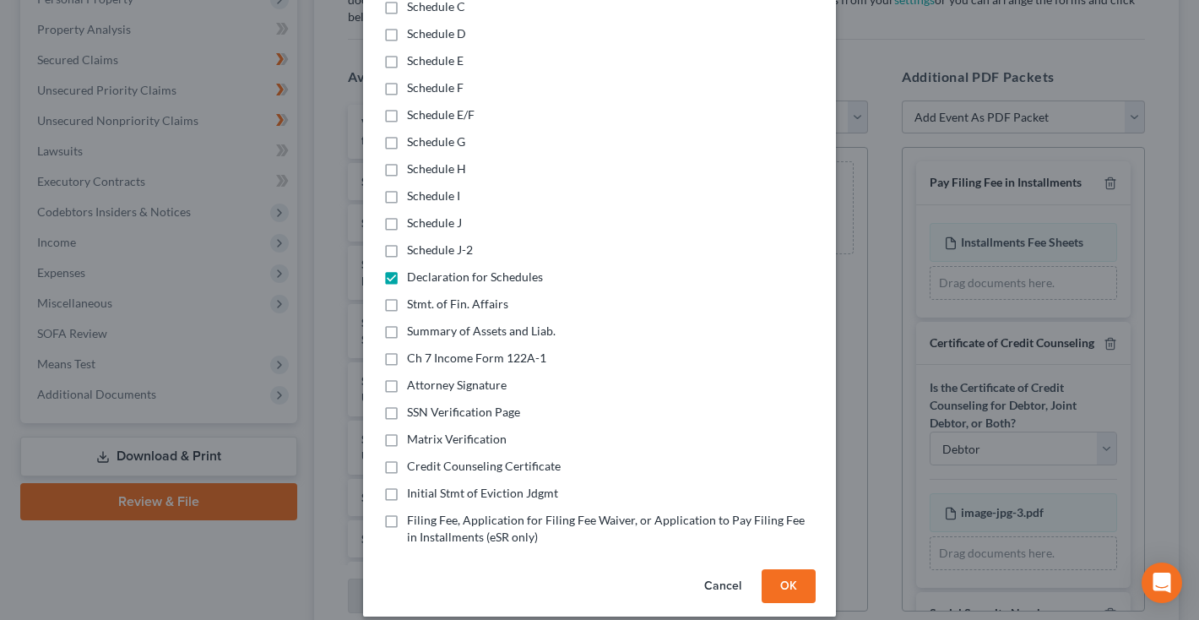
click at [414, 295] on input "Stmt. of Fin. Affairs" at bounding box center [419, 300] width 11 height 11
checkbox input "true"
click at [407, 323] on label "Summary of Assets and Liab." at bounding box center [481, 331] width 149 height 17
click at [414, 323] on input "Summary of Assets and Liab." at bounding box center [419, 328] width 11 height 11
checkbox input "true"
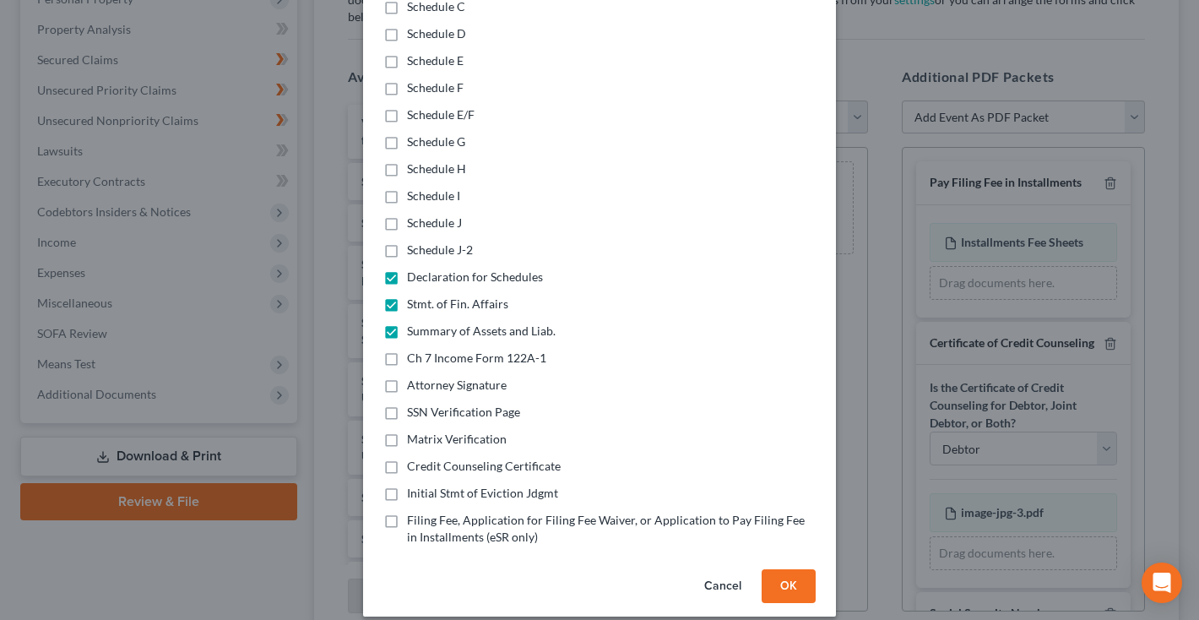
click at [407, 350] on label "Ch 7 Income Form 122A-1" at bounding box center [476, 358] width 139 height 17
click at [414, 350] on input "Ch 7 Income Form 122A-1" at bounding box center [419, 355] width 11 height 11
checkbox input "true"
click at [407, 485] on label "Initial Stmt of Eviction Jdgmt" at bounding box center [482, 493] width 151 height 17
click at [414, 485] on input "Initial Stmt of Eviction Jdgmt" at bounding box center [419, 490] width 11 height 11
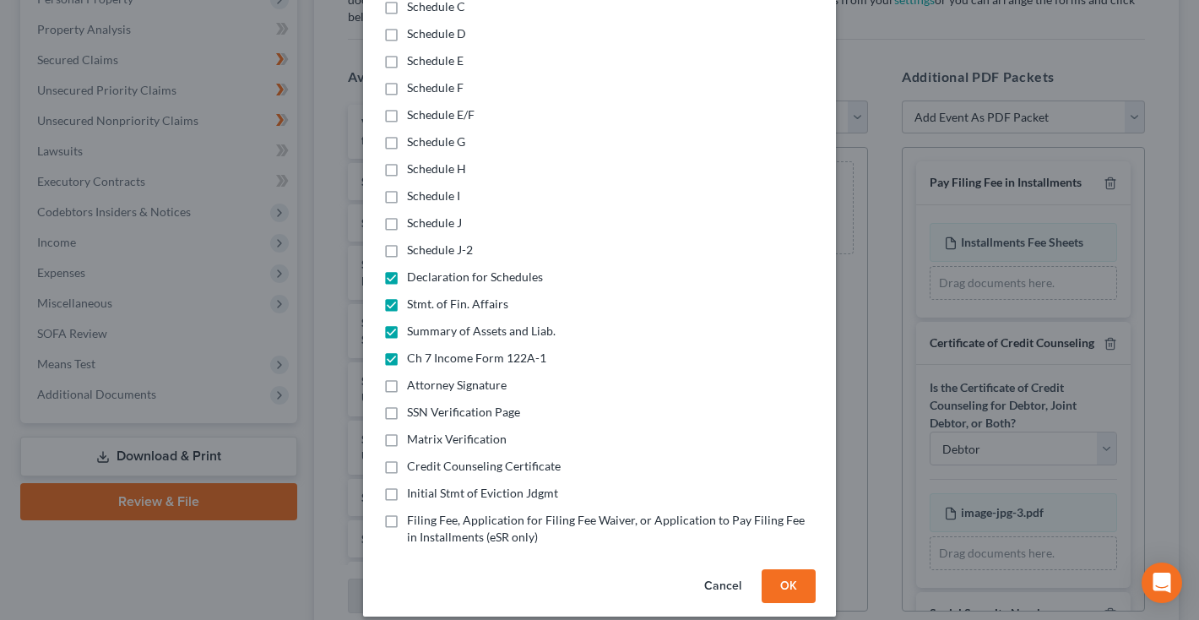
checkbox input "true"
click at [783, 574] on button "OK" at bounding box center [789, 586] width 54 height 34
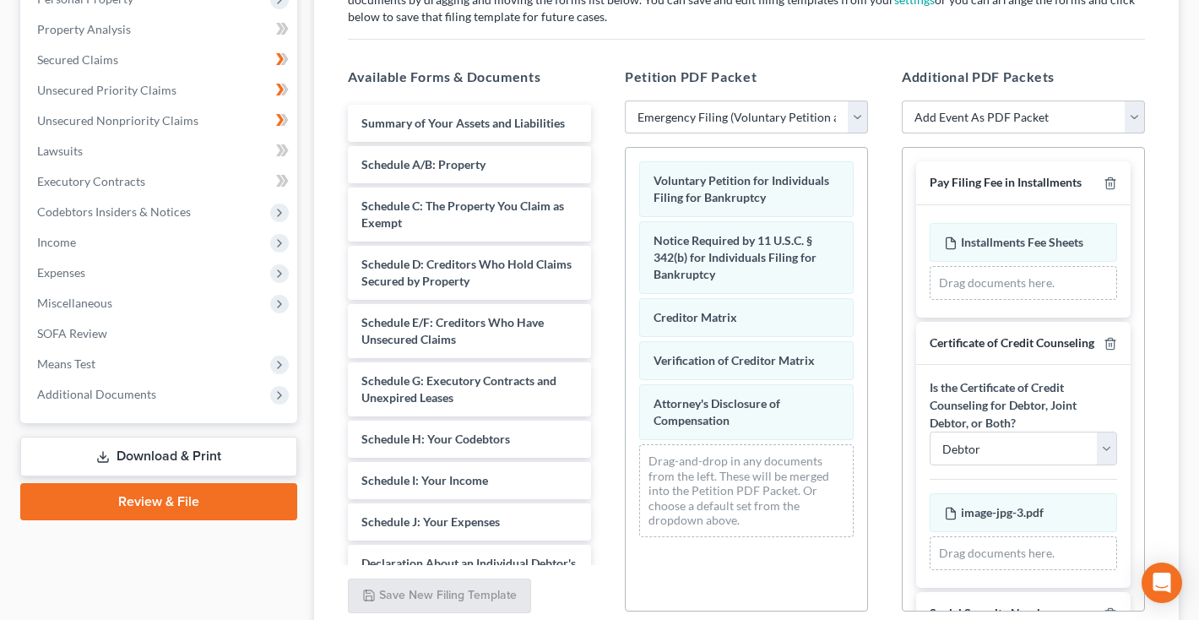
select select "26"
select select
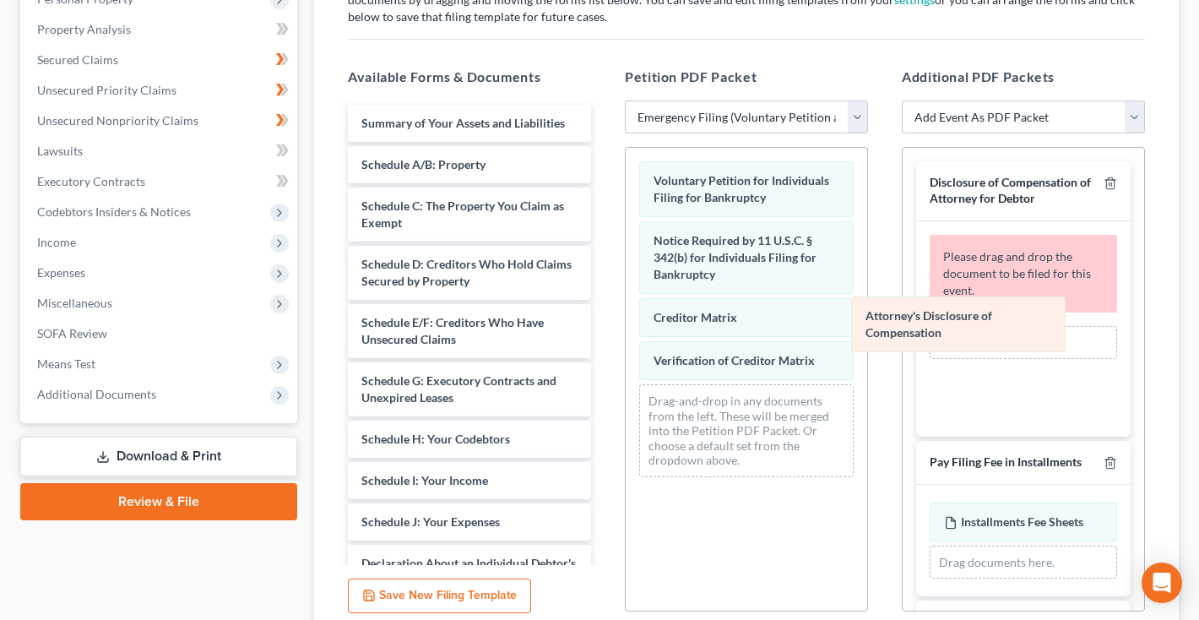
drag, startPoint x: 751, startPoint y: 420, endPoint x: 978, endPoint y: 328, distance: 244.3
click at [867, 328] on div "Attorney's Disclosure of Compensation Voluntary Petition for Individuals Filing…" at bounding box center [746, 319] width 241 height 343
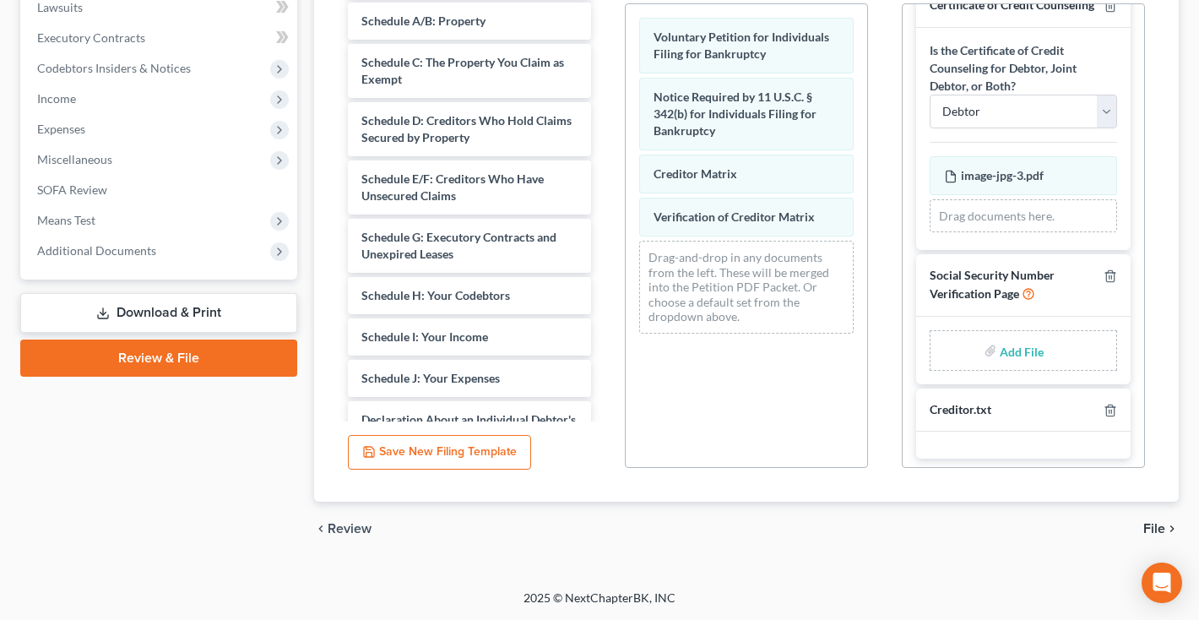
scroll to position [457, 0]
click at [1017, 347] on input "file" at bounding box center [1020, 350] width 41 height 30
type input "C:\fakepath\230e7348-dcac-4806-8003-d63bb5f7a484.pdf"
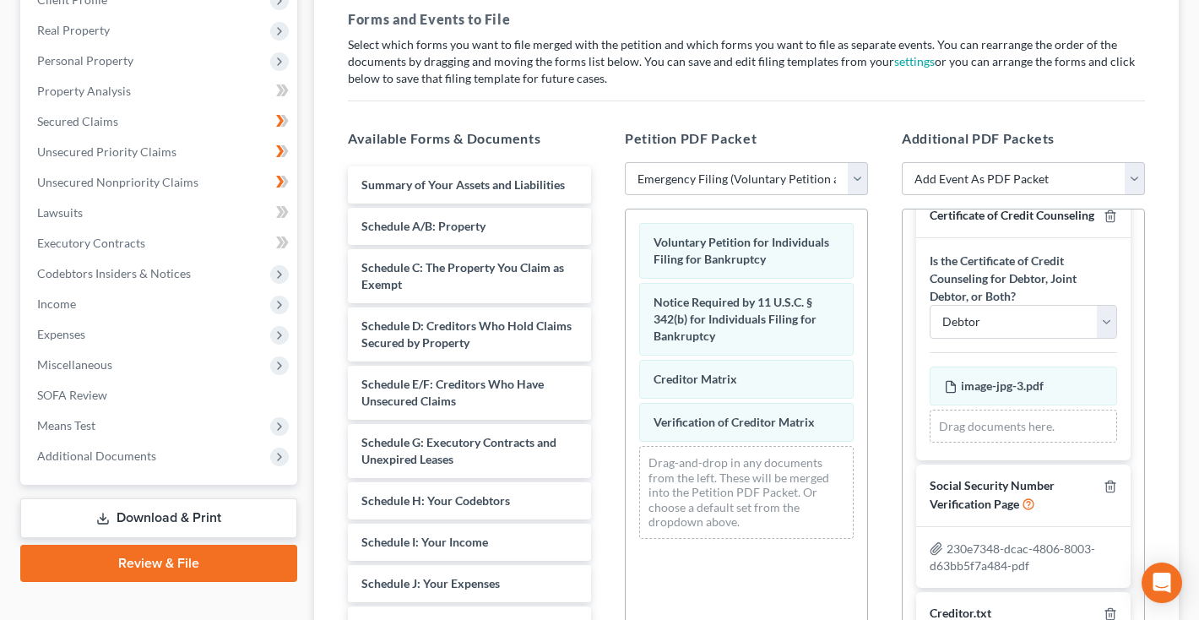
scroll to position [379, 0]
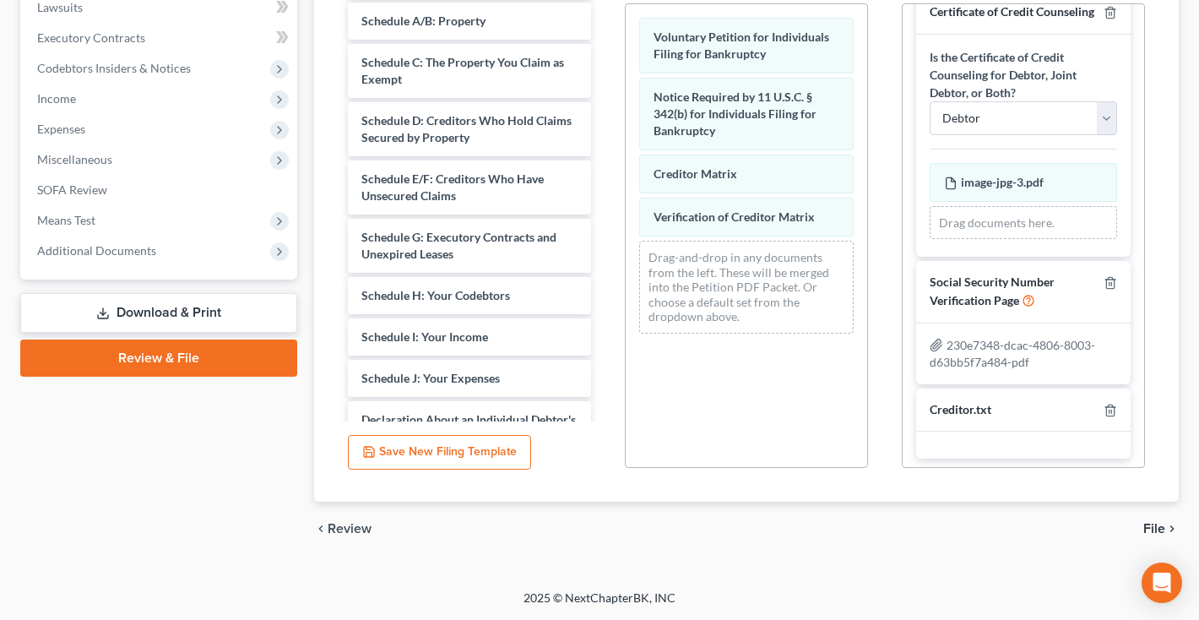
click at [1159, 523] on span "File" at bounding box center [1154, 529] width 22 height 14
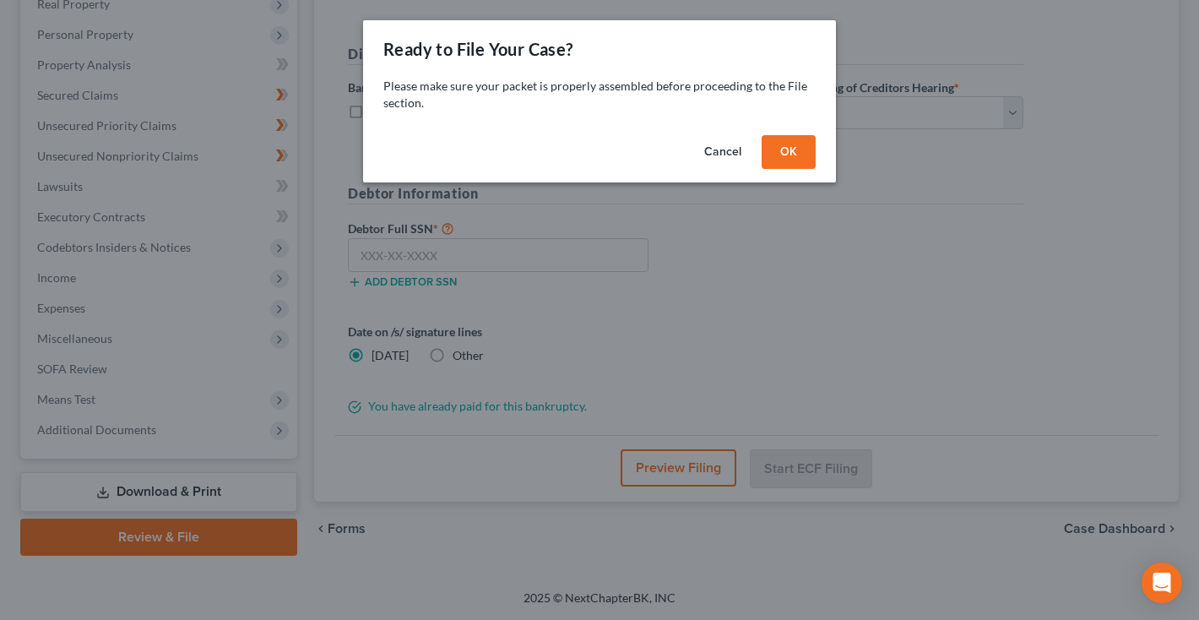
click at [783, 159] on button "OK" at bounding box center [789, 152] width 54 height 34
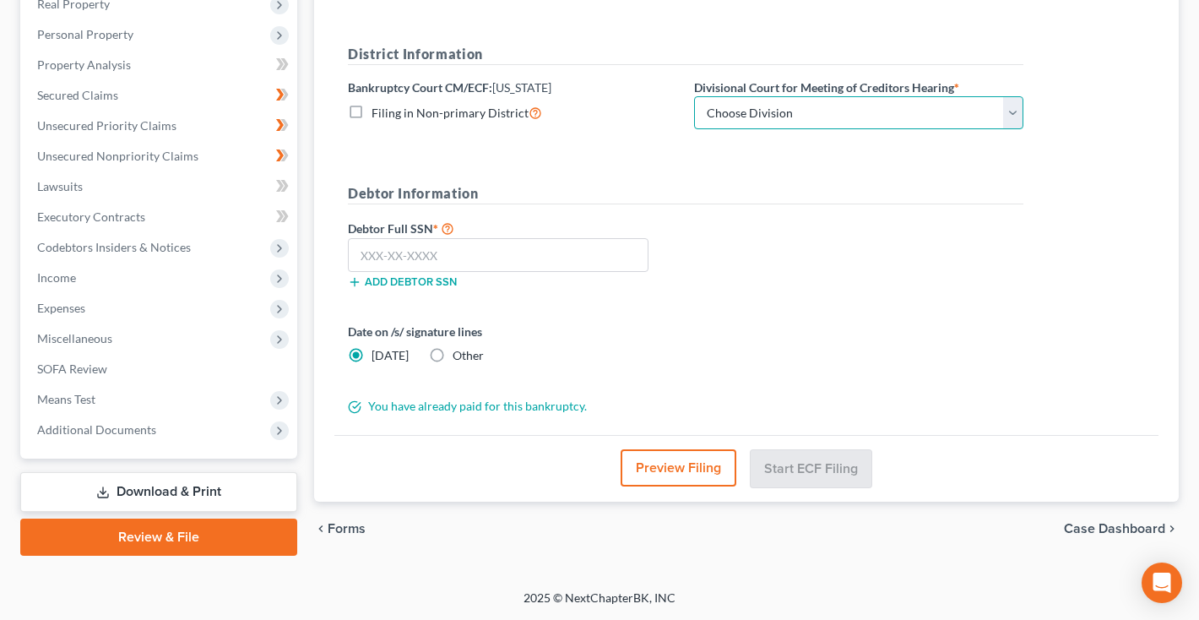
select select "1"
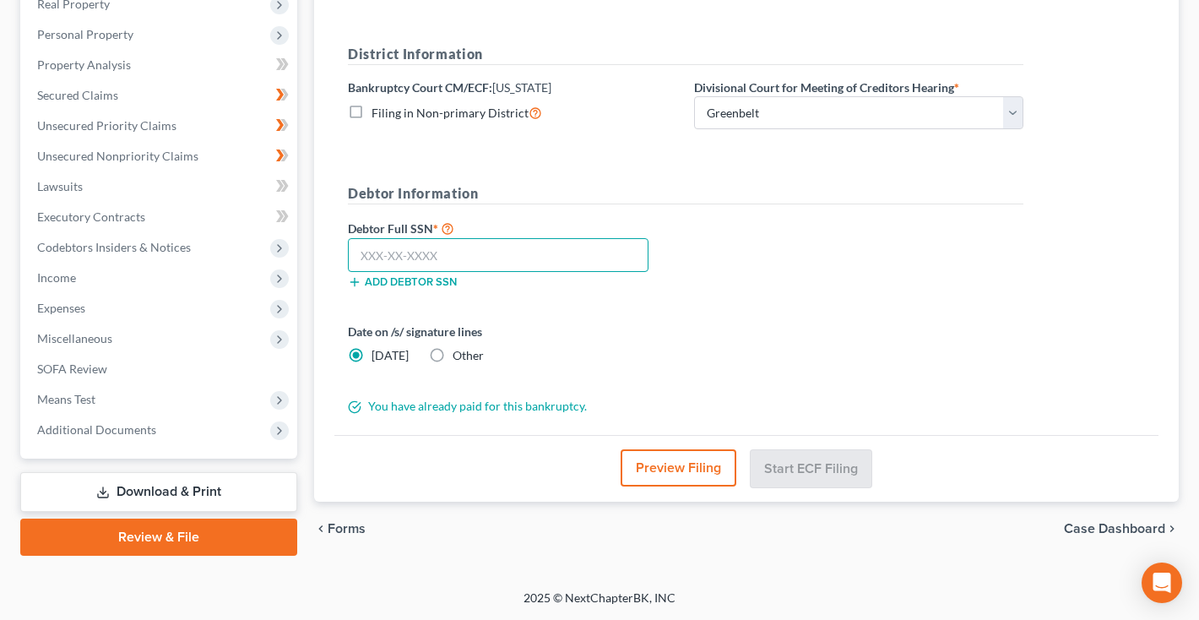
click at [481, 253] on input "text" at bounding box center [498, 255] width 301 height 34
type input "171-54-4728"
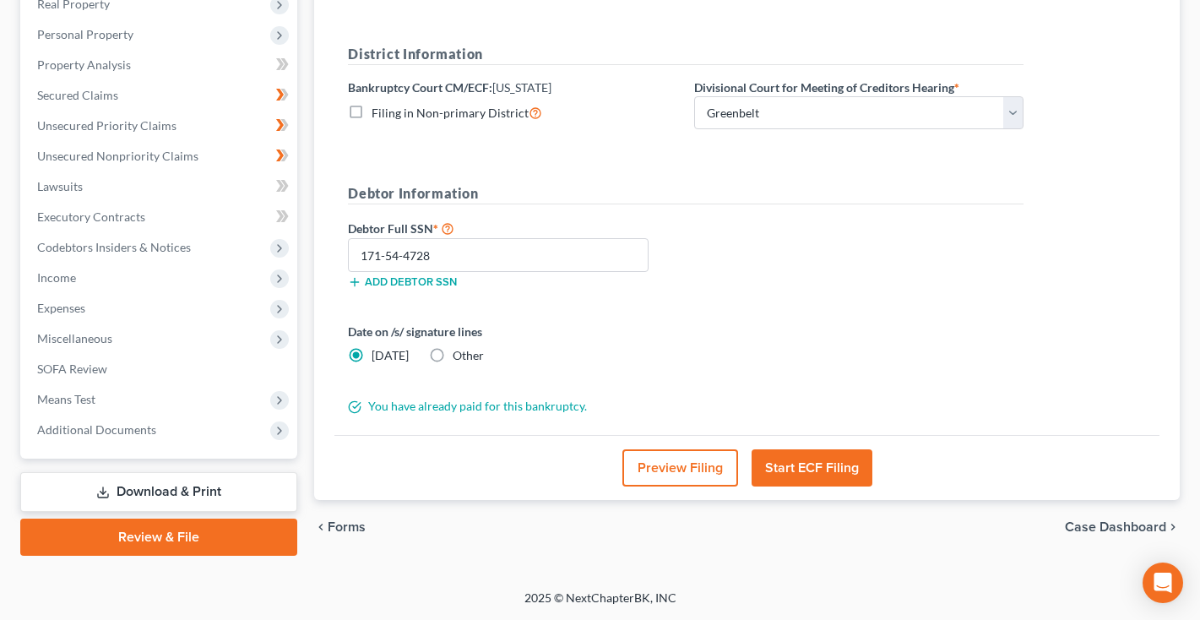
click at [702, 473] on button "Preview Filing" at bounding box center [680, 467] width 116 height 37
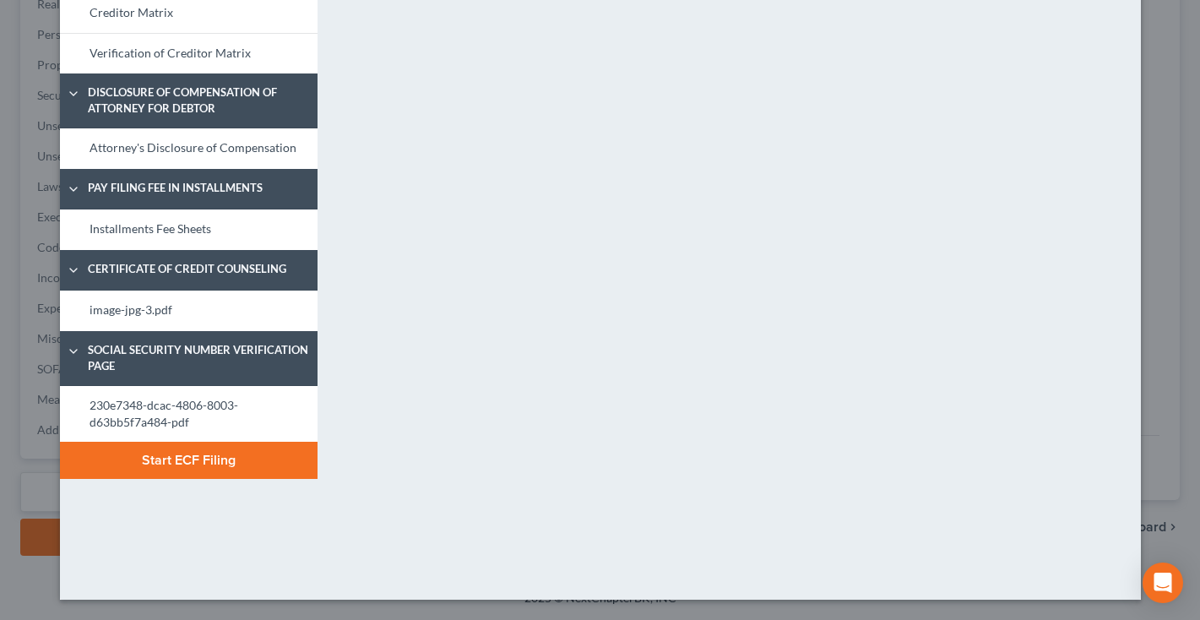
scroll to position [239, 0]
click at [235, 456] on button "Start ECF Filing" at bounding box center [189, 460] width 258 height 37
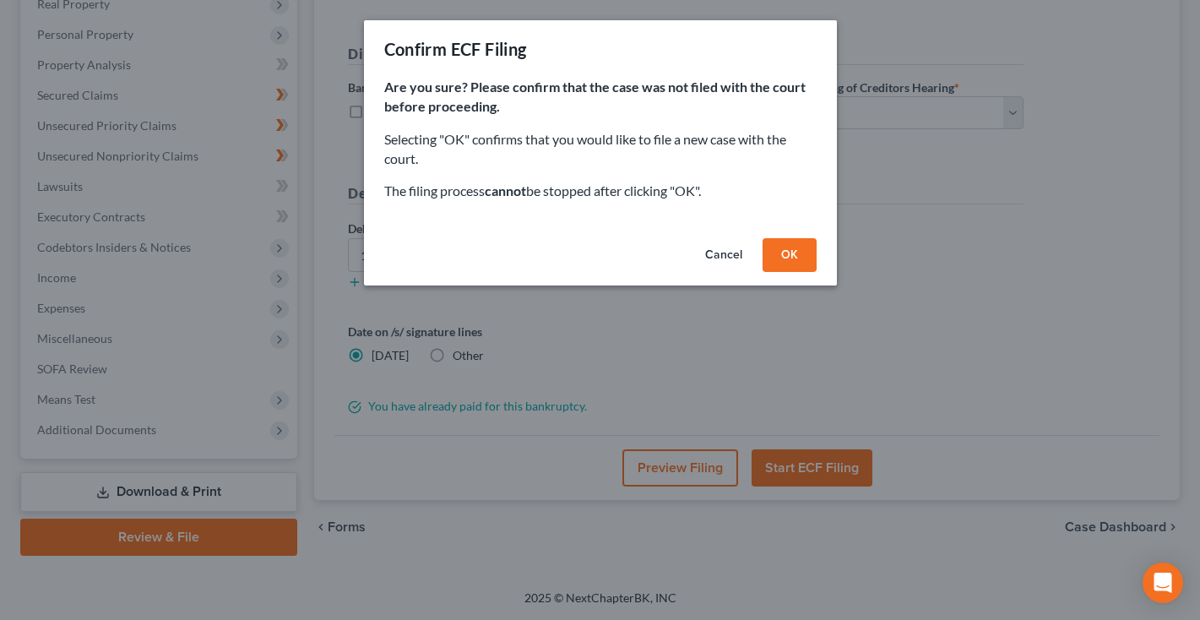
click at [792, 261] on button "OK" at bounding box center [789, 255] width 54 height 34
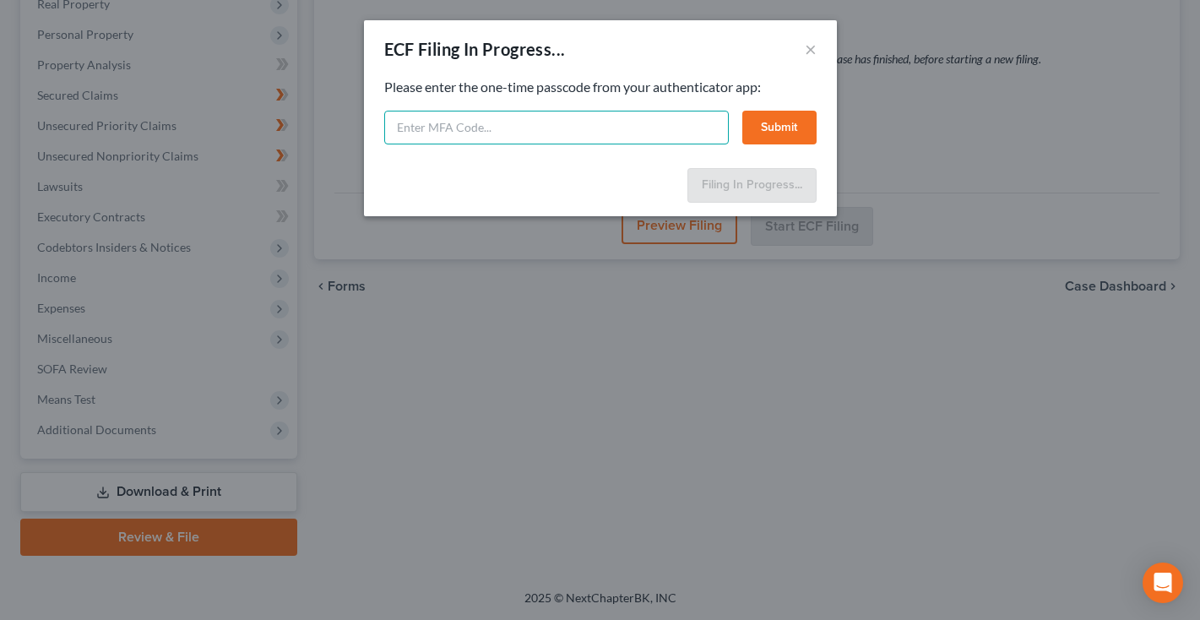
click at [485, 137] on input "text" at bounding box center [556, 128] width 344 height 34
type input "185179"
drag, startPoint x: 358, startPoint y: 447, endPoint x: 756, endPoint y: 127, distance: 510.4
click at [756, 127] on button "Submit" at bounding box center [779, 128] width 74 height 34
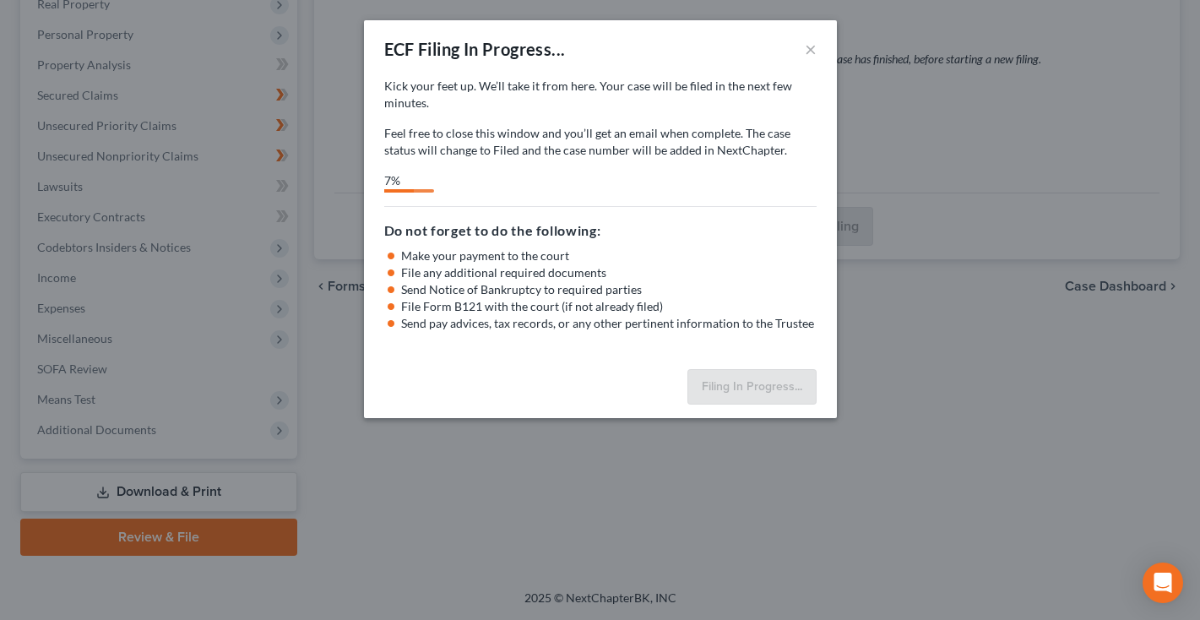
click at [1020, 41] on div "ECF Filing In Progress... × Kick your feet up. We’ll take it from here. Your ca…" at bounding box center [600, 310] width 1200 height 620
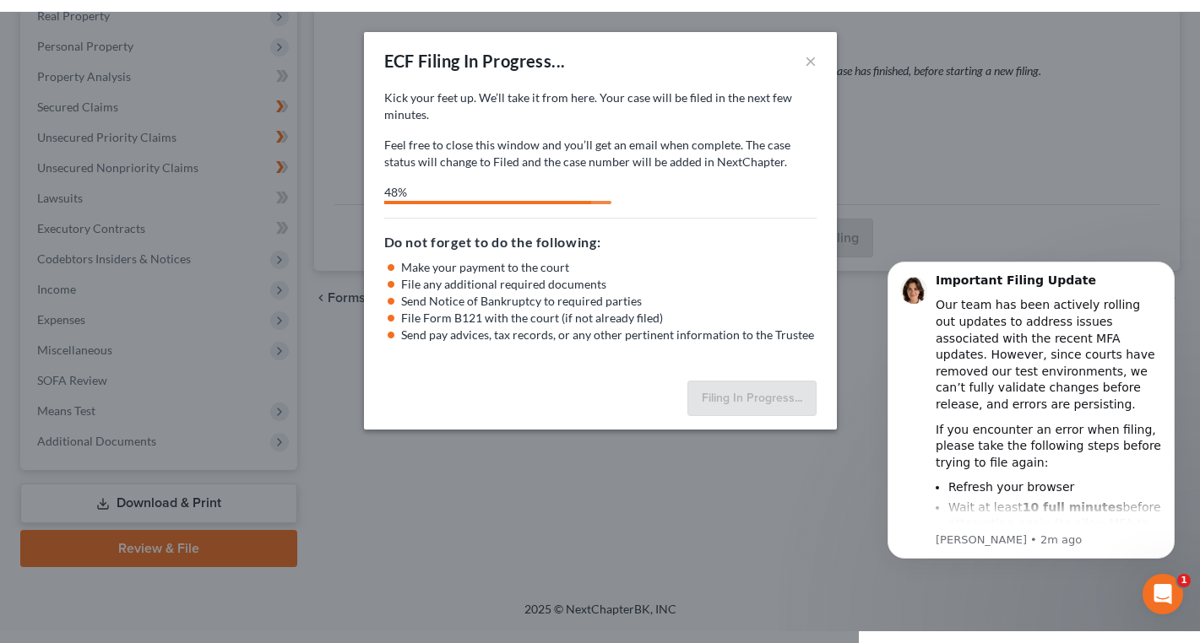
scroll to position [254, 0]
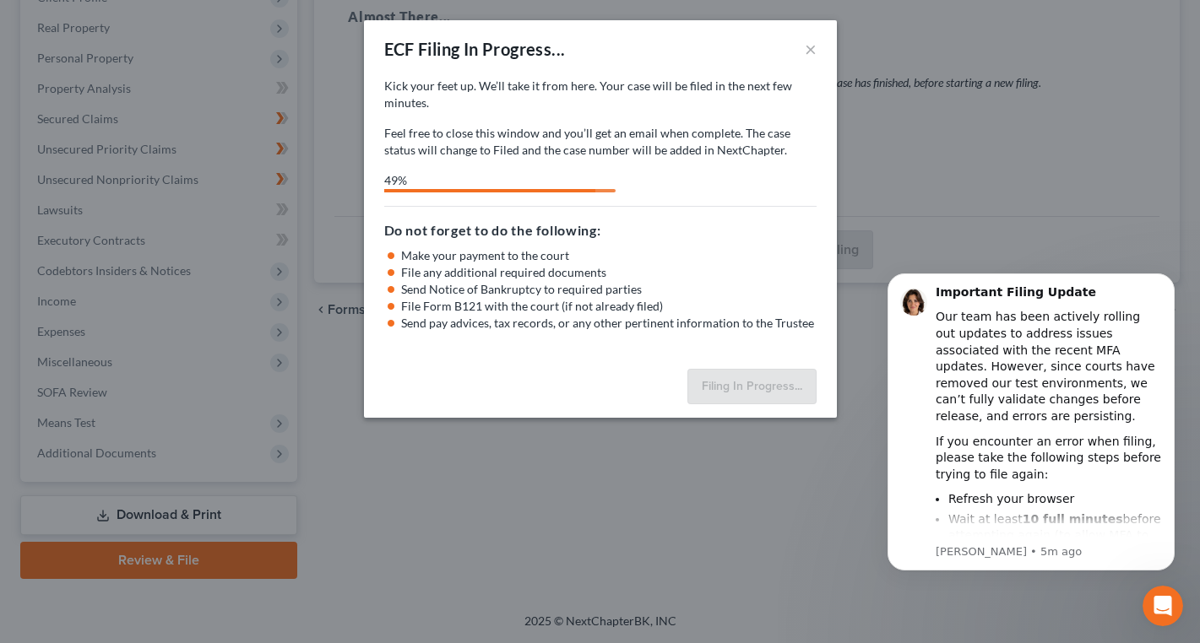
select select "1"
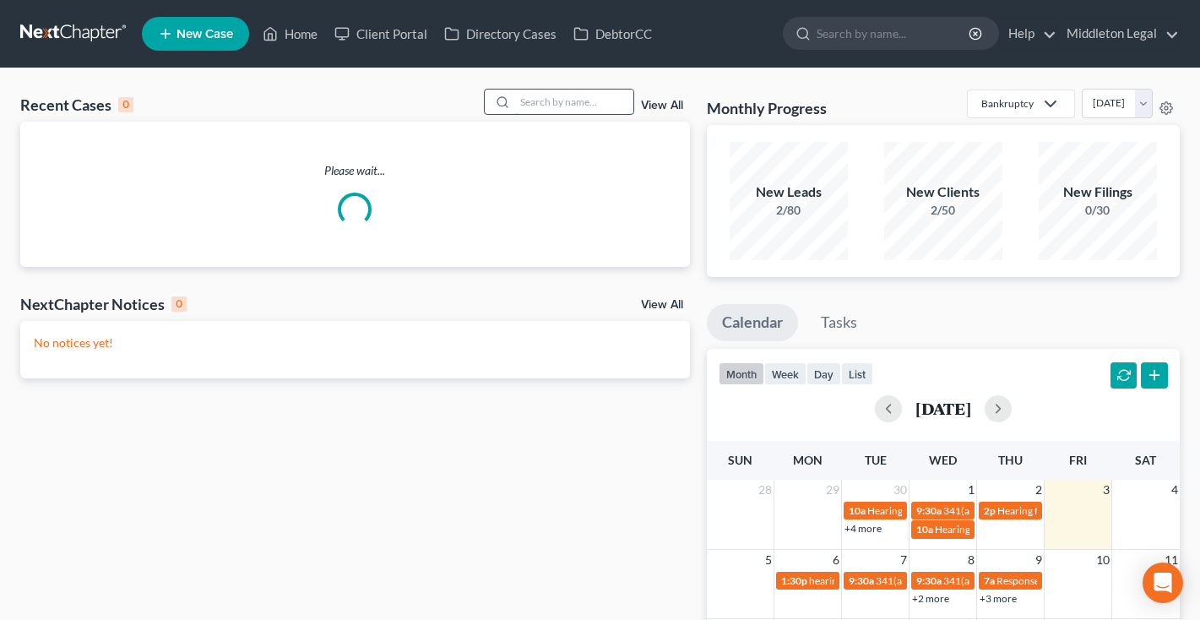
click at [572, 104] on input "search" at bounding box center [574, 101] width 118 height 24
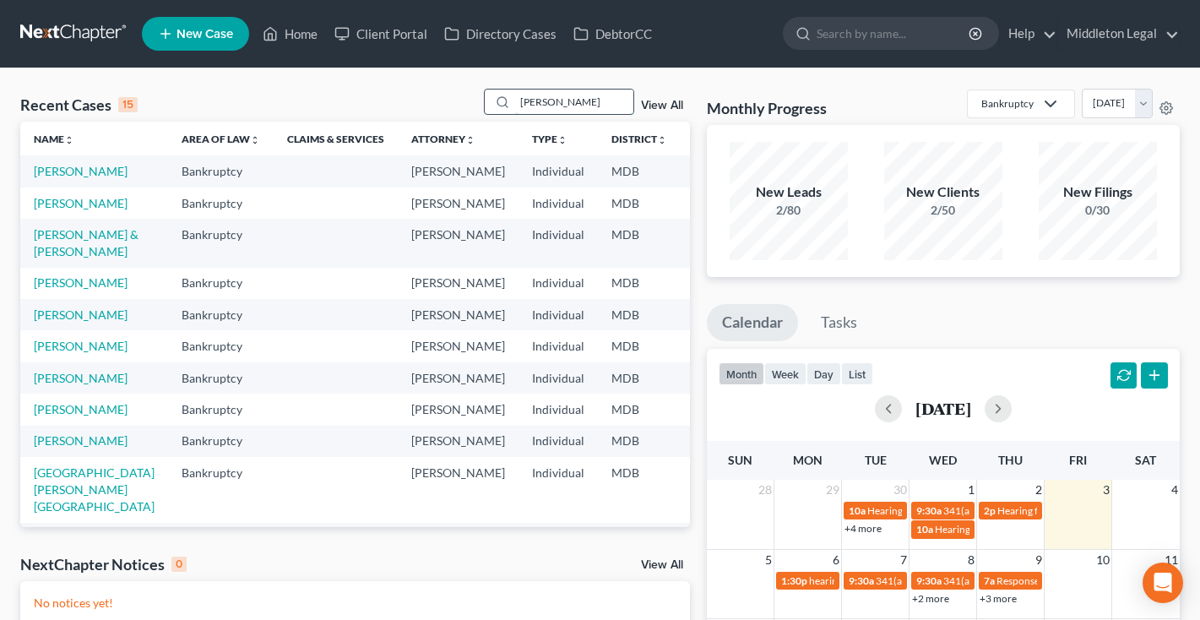
type input "[PERSON_NAME]"
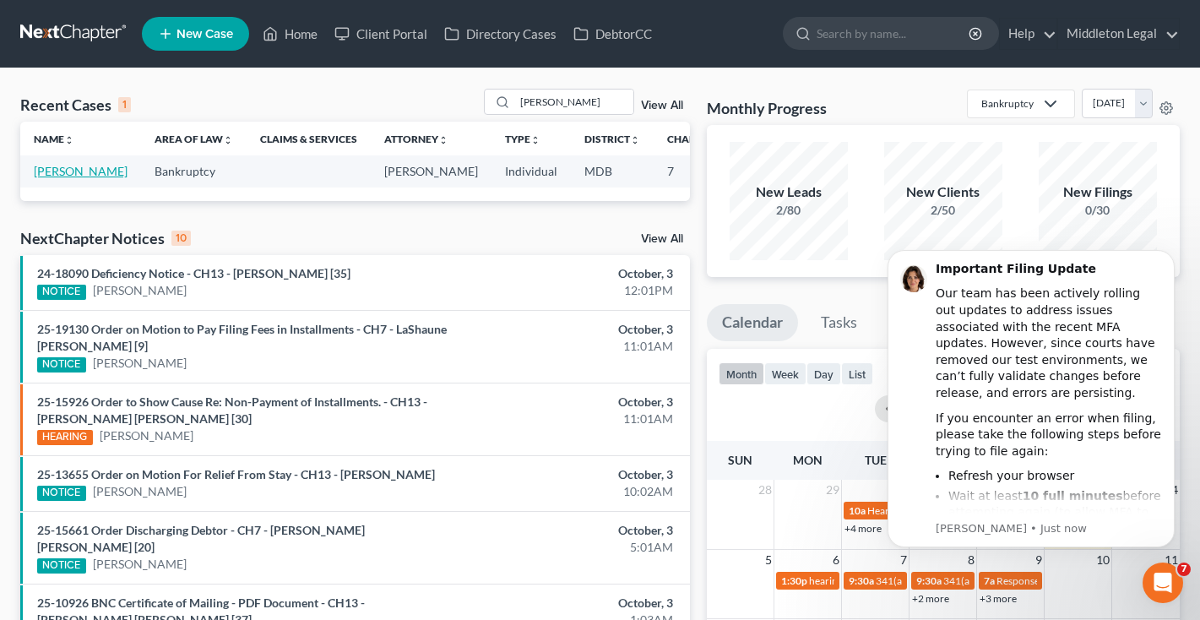
click at [47, 178] on link "[PERSON_NAME]" at bounding box center [81, 171] width 94 height 14
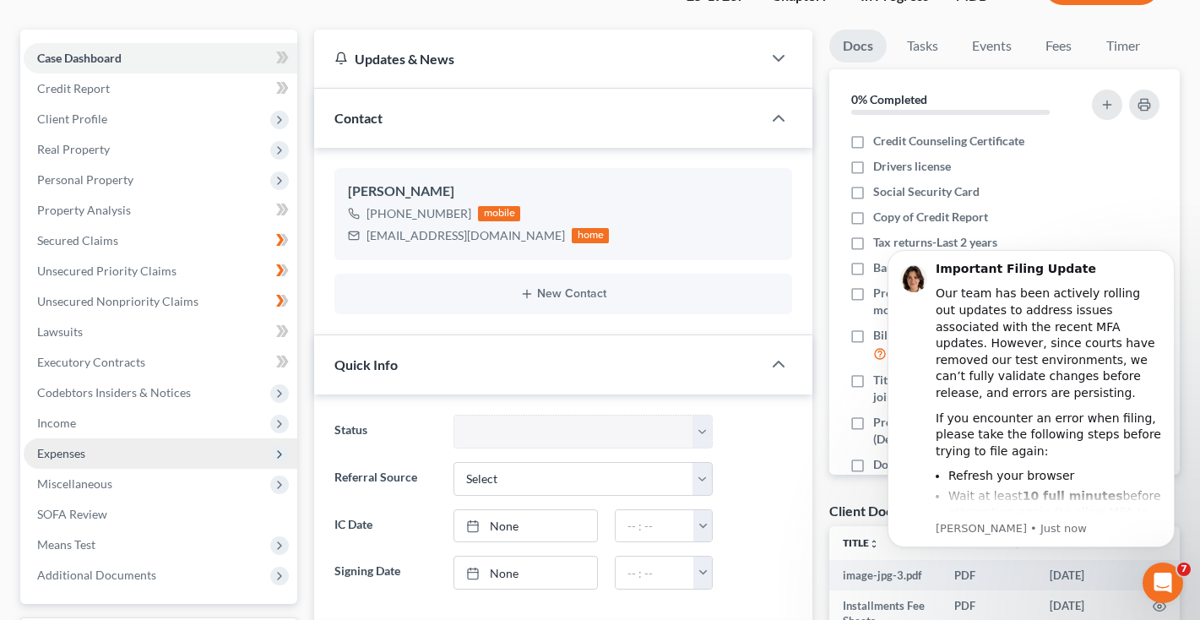
scroll to position [104, 0]
